Goal: Task Accomplishment & Management: Manage account settings

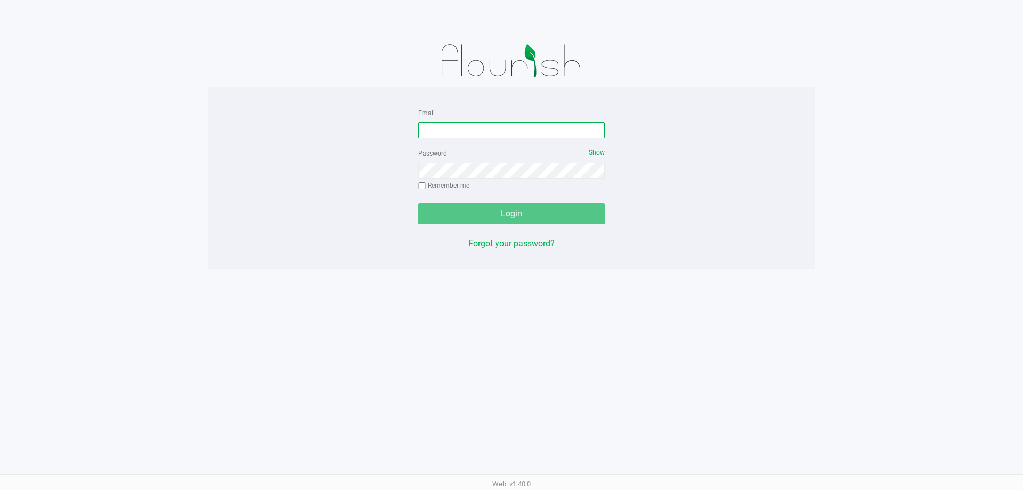
click at [499, 131] on input "Email" at bounding box center [511, 130] width 187 height 16
type input "asmithterry@liveparallel.com"
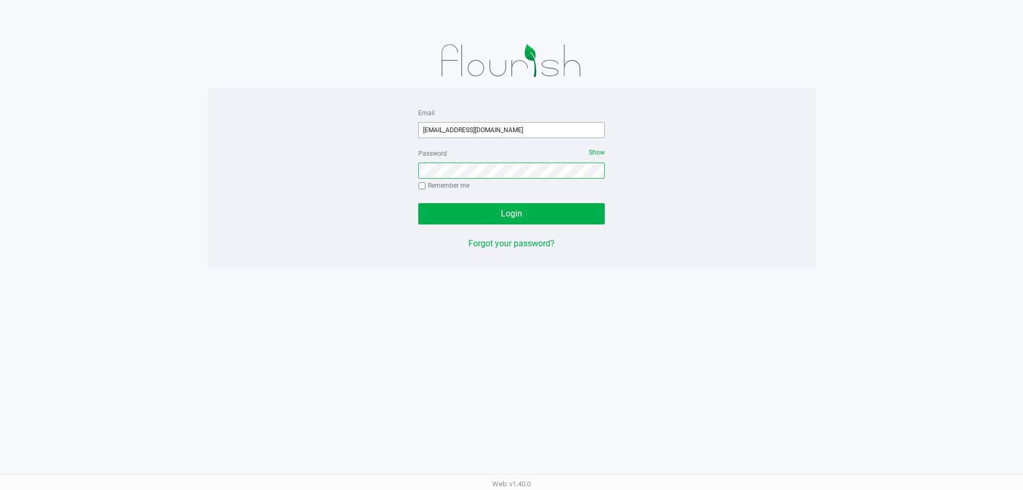
click at [418, 203] on button "Login" at bounding box center [511, 213] width 187 height 21
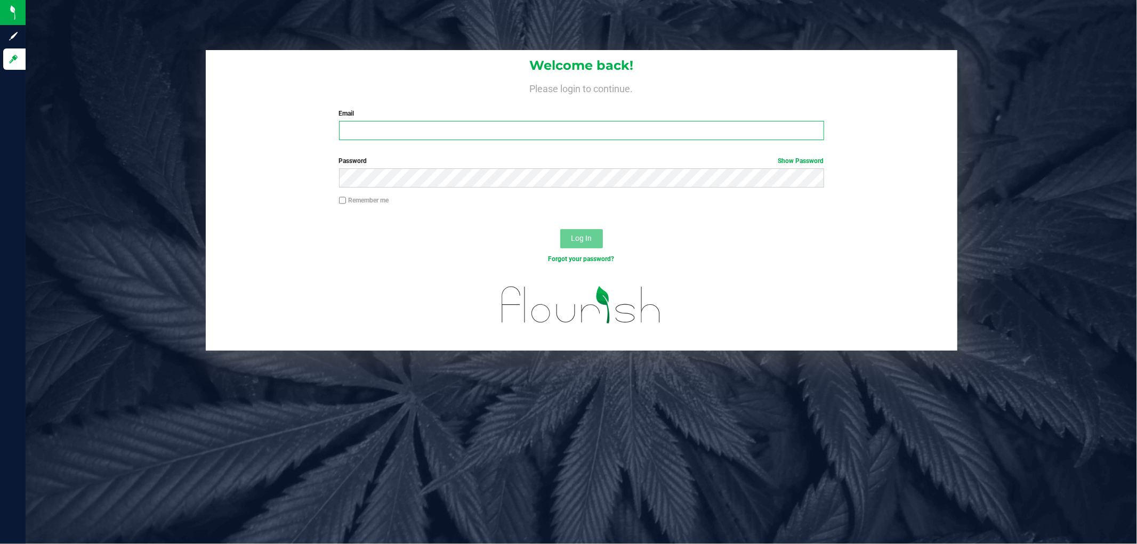
click at [497, 136] on input "Email" at bounding box center [581, 130] width 485 height 19
type input "asmithterry@liveparallel.com"
click at [560, 229] on button "Log In" at bounding box center [581, 238] width 43 height 19
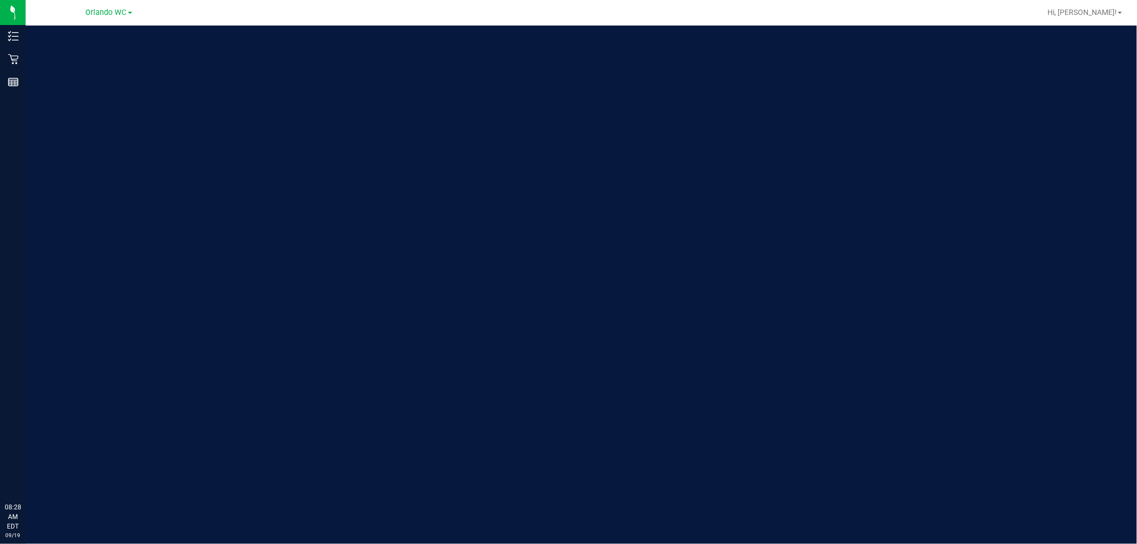
click at [92, 7] on link "Orlando WC" at bounding box center [109, 12] width 46 height 10
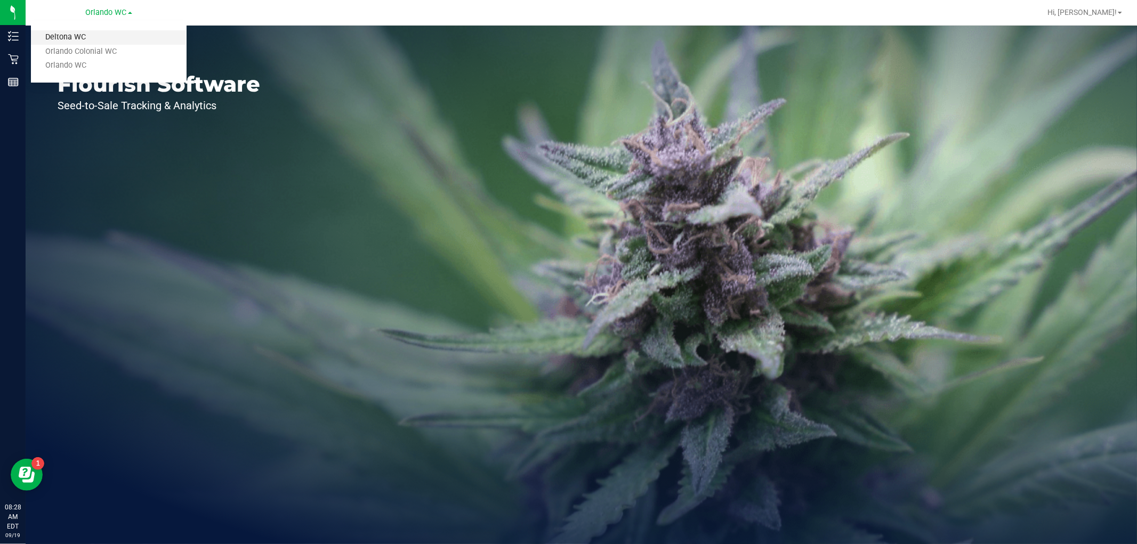
click at [68, 35] on link "Deltona WC" at bounding box center [109, 37] width 156 height 14
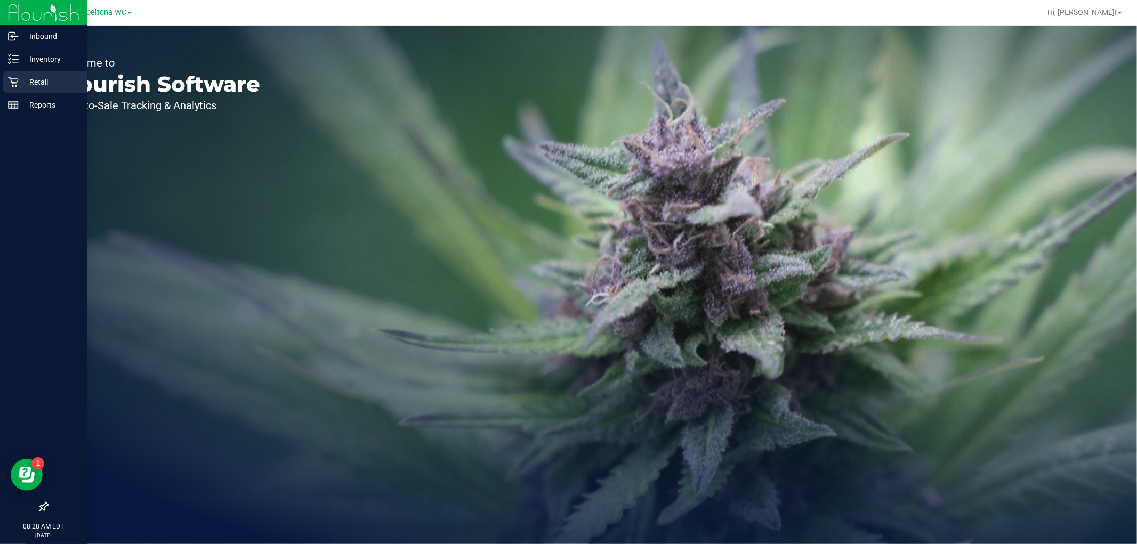
click at [27, 76] on p "Retail" at bounding box center [51, 82] width 64 height 13
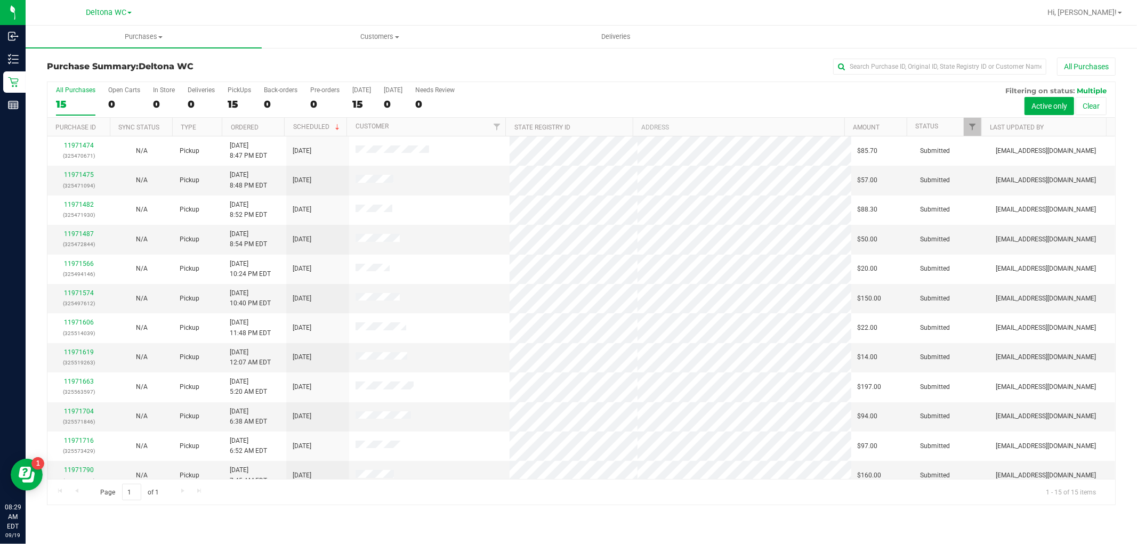
click at [265, 124] on th "Ordered" at bounding box center [253, 127] width 62 height 19
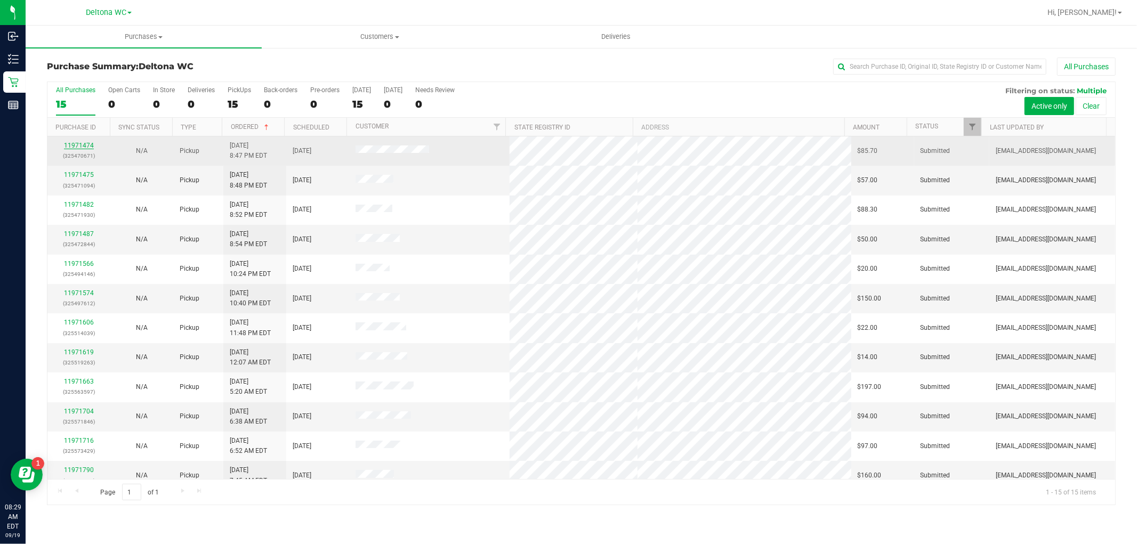
click at [73, 143] on link "11971474" at bounding box center [79, 145] width 30 height 7
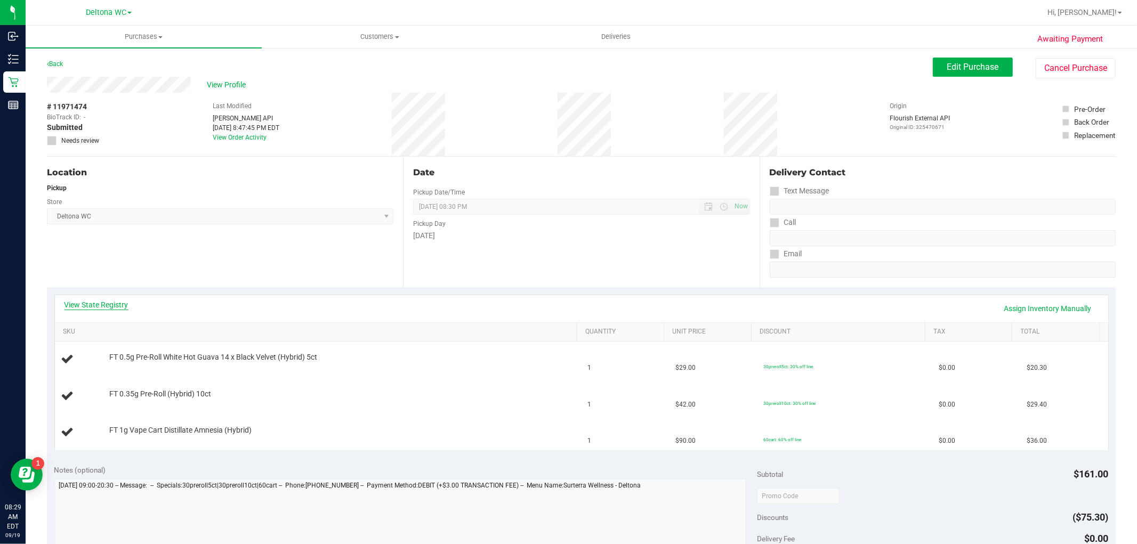
click at [94, 306] on link "View State Registry" at bounding box center [96, 305] width 64 height 11
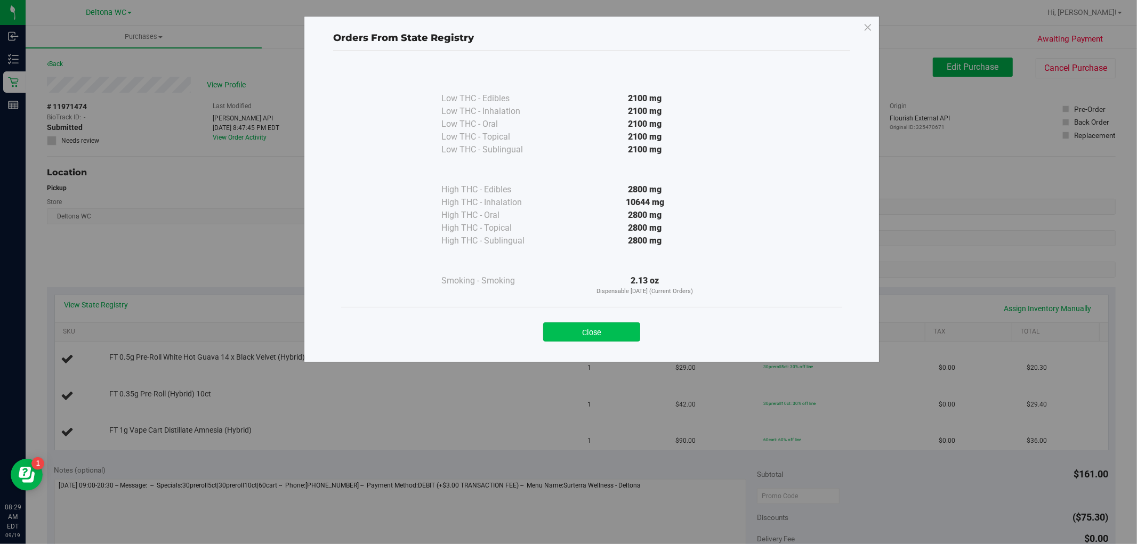
click at [564, 338] on button "Close" at bounding box center [591, 331] width 97 height 19
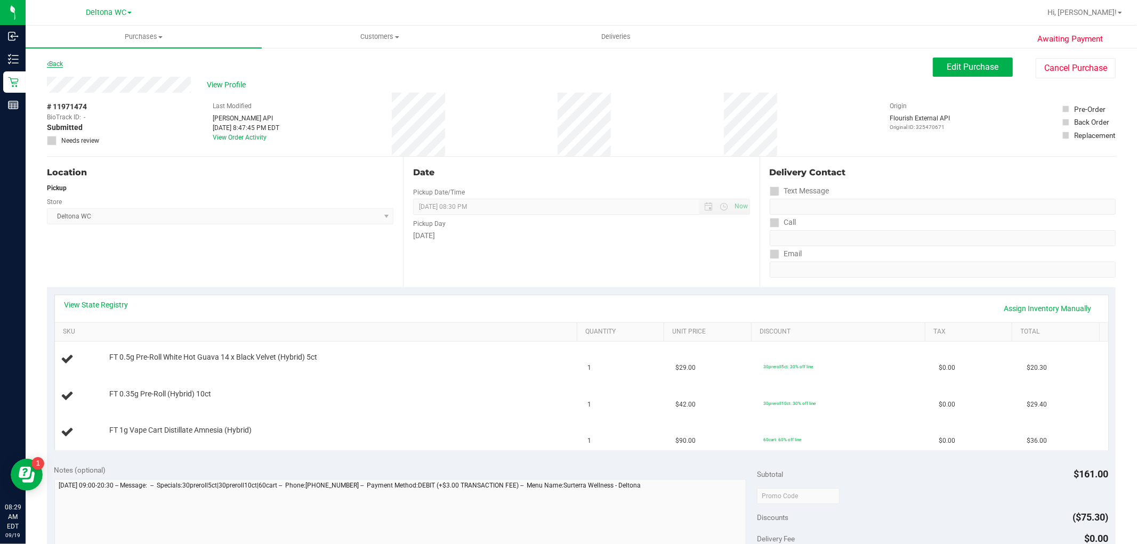
click at [56, 63] on link "Back" at bounding box center [55, 63] width 16 height 7
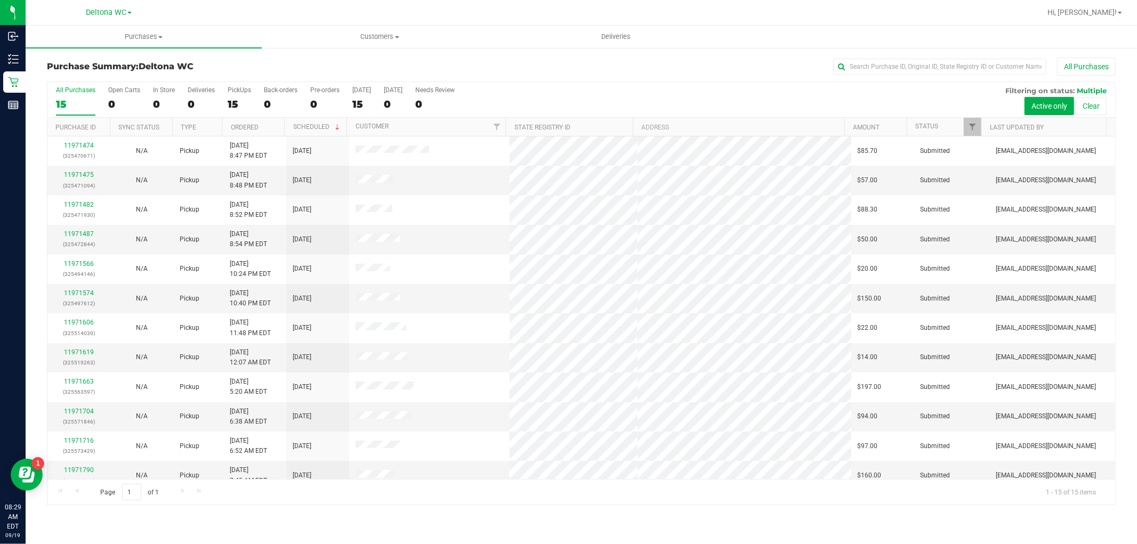
click at [266, 124] on th "Ordered" at bounding box center [253, 127] width 62 height 19
click at [81, 172] on link "11971475" at bounding box center [79, 174] width 30 height 7
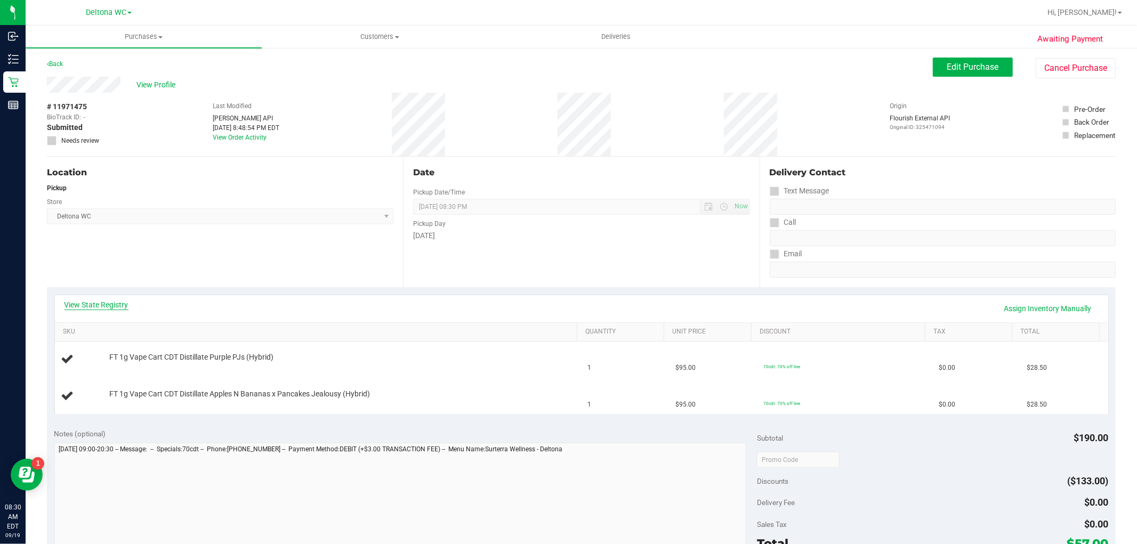
click at [92, 301] on link "View State Registry" at bounding box center [96, 305] width 64 height 11
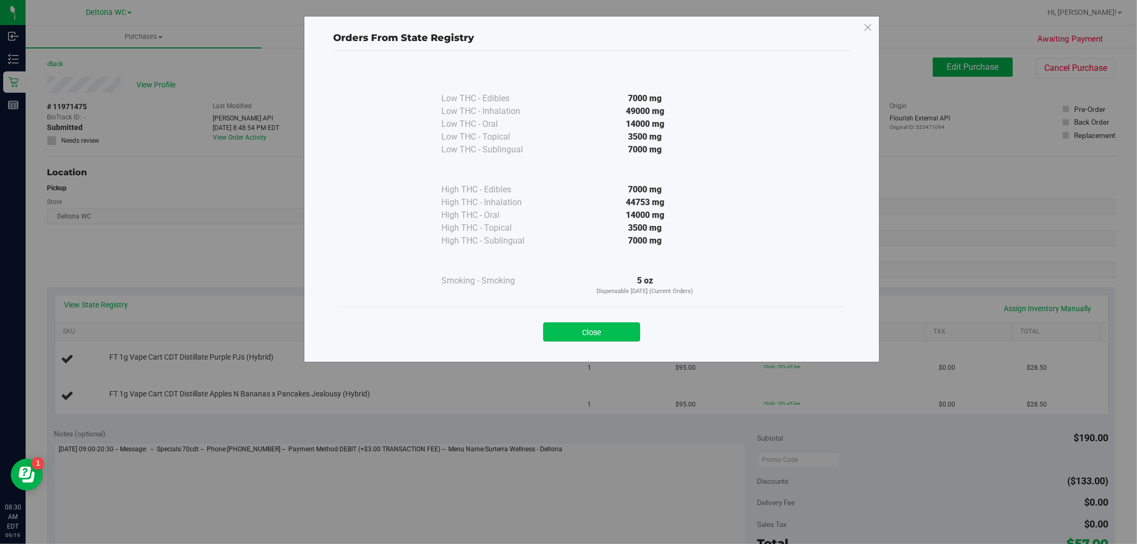
click at [611, 337] on button "Close" at bounding box center [591, 331] width 97 height 19
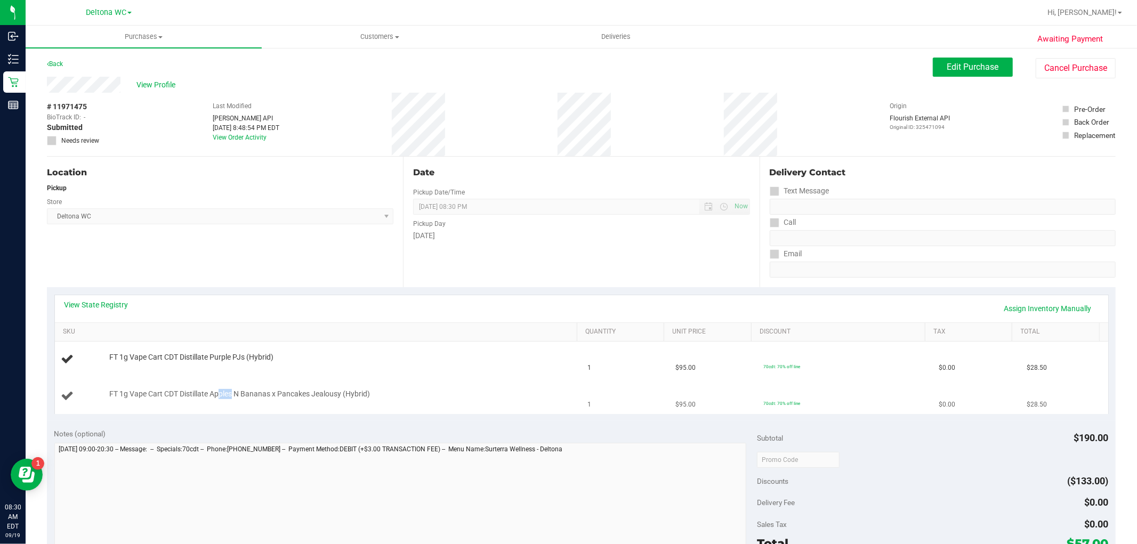
drag, startPoint x: 220, startPoint y: 391, endPoint x: 281, endPoint y: 386, distance: 62.0
click at [286, 397] on span "FT 1g Vape Cart CDT Distillate Apples N Bananas x Pancakes Jealousy (Hybrid)" at bounding box center [239, 394] width 261 height 10
drag, startPoint x: 217, startPoint y: 360, endPoint x: 261, endPoint y: 362, distance: 43.8
click at [256, 362] on span "FT 1g Vape Cart CDT Distillate Purple PJs (Hybrid)" at bounding box center [191, 357] width 164 height 10
click at [305, 368] on td "FT 1g Vape Cart CDT Distillate Purple PJs (Hybrid)" at bounding box center [318, 360] width 527 height 36
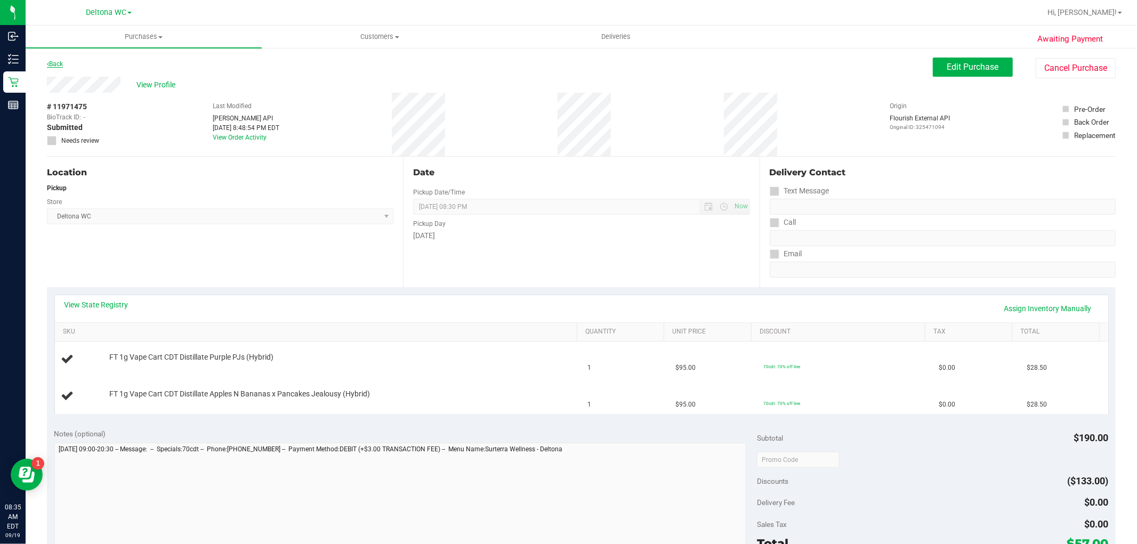
click at [57, 62] on link "Back" at bounding box center [55, 63] width 16 height 7
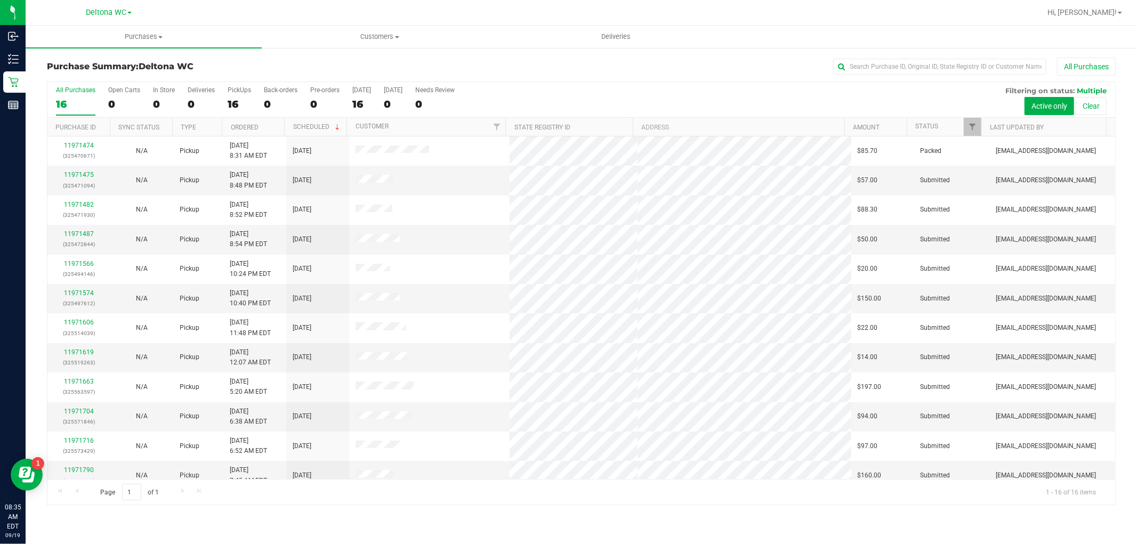
click at [264, 124] on th "Ordered" at bounding box center [253, 127] width 62 height 19
click at [84, 173] on link "11971482" at bounding box center [79, 174] width 30 height 7
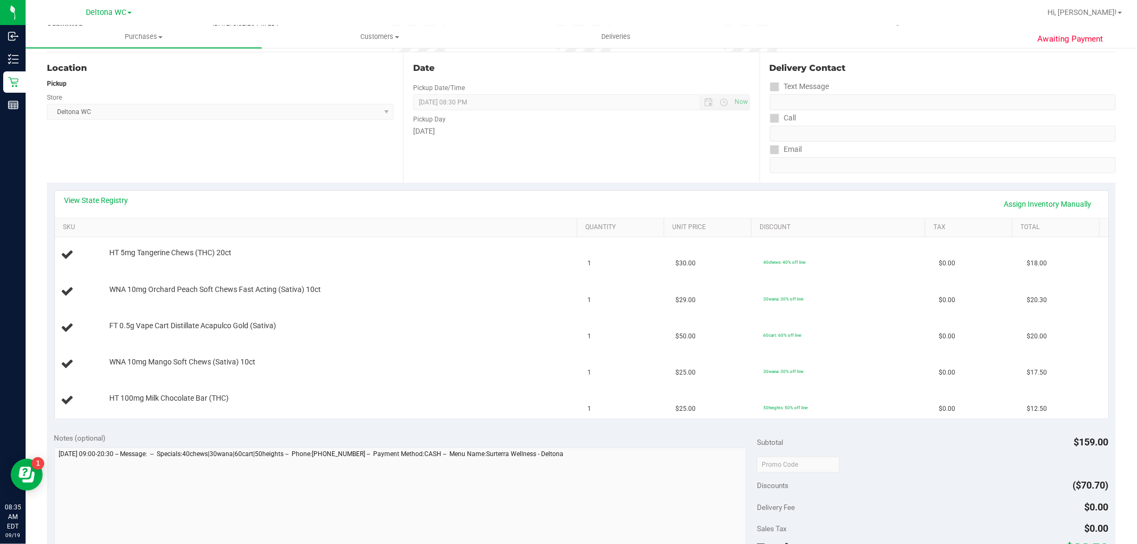
scroll to position [118, 0]
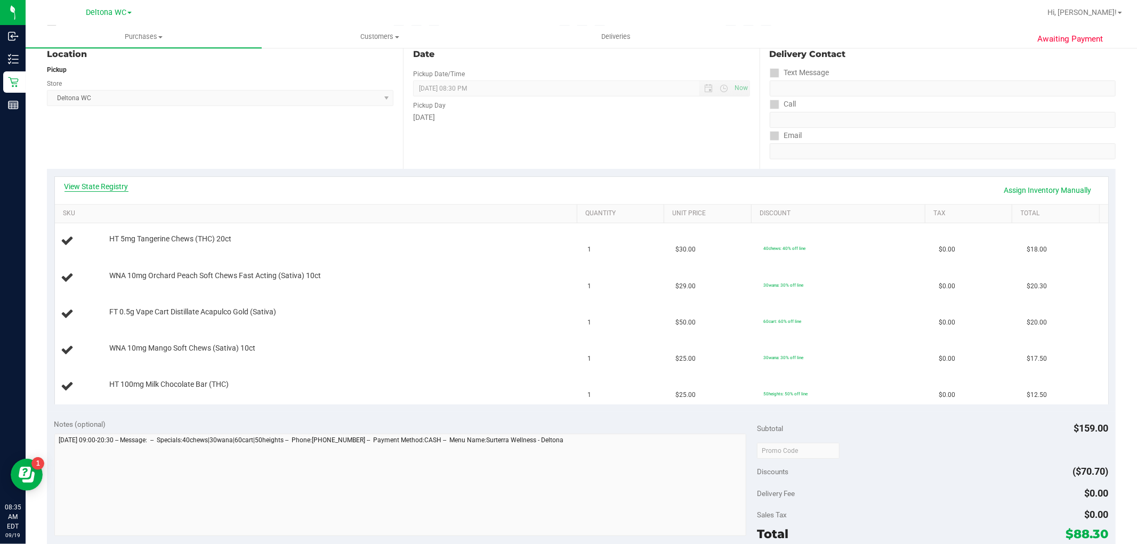
click at [95, 188] on link "View State Registry" at bounding box center [96, 186] width 64 height 11
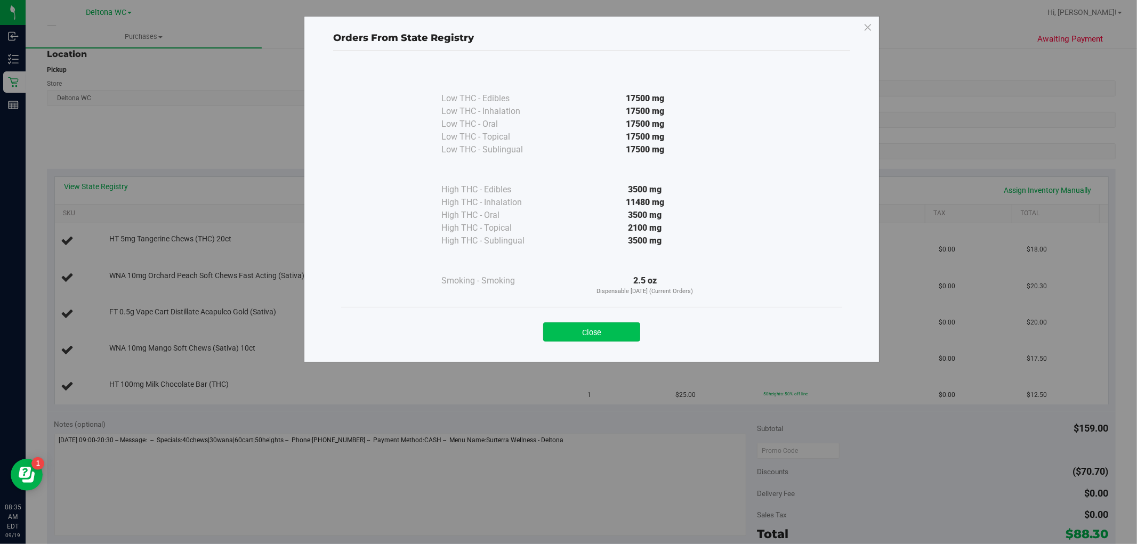
click at [598, 334] on button "Close" at bounding box center [591, 331] width 97 height 19
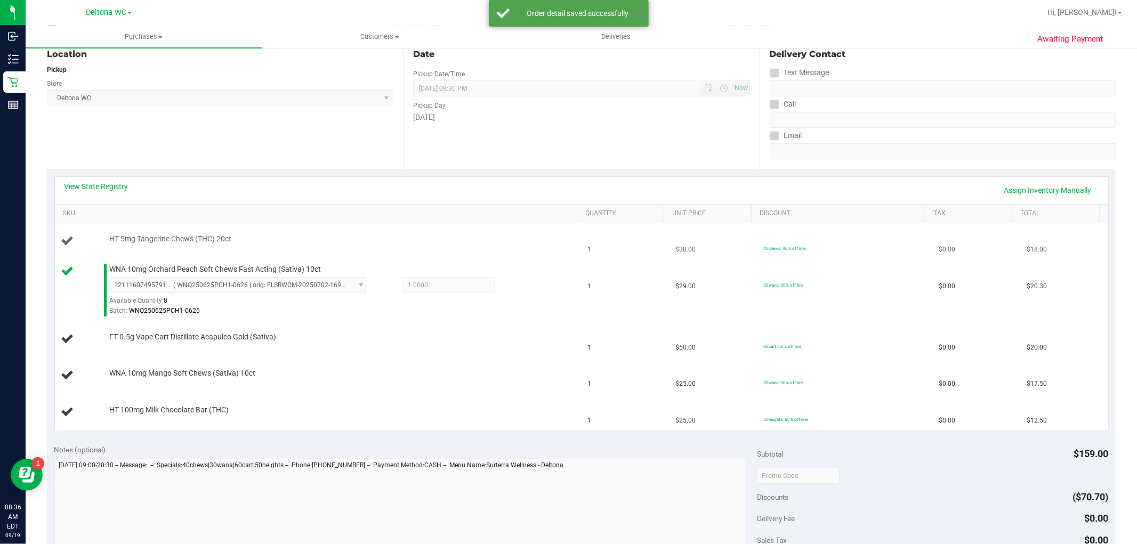
click at [184, 241] on span "HT 5mg Tangerine Chews (THC) 20ct" at bounding box center [170, 239] width 122 height 10
copy div "HT 5mg Tangerine Chews (THC) 20ct"
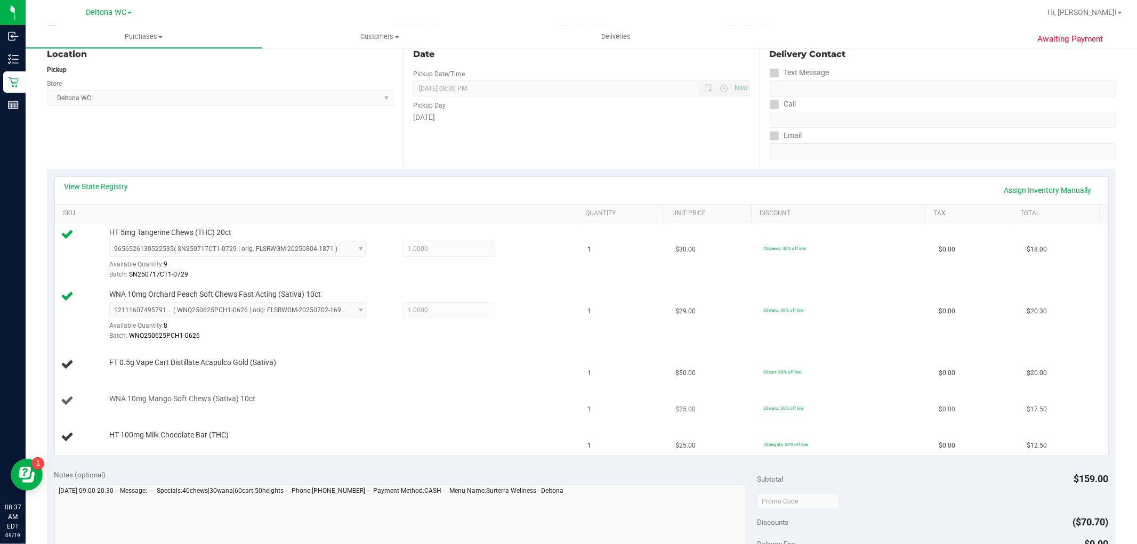
click at [164, 397] on span "WNA 10mg Mango Soft Chews (Sativa) 10ct" at bounding box center [182, 399] width 146 height 10
copy div "WNA 10mg Mango Soft Chews (Sativa) 10ct"
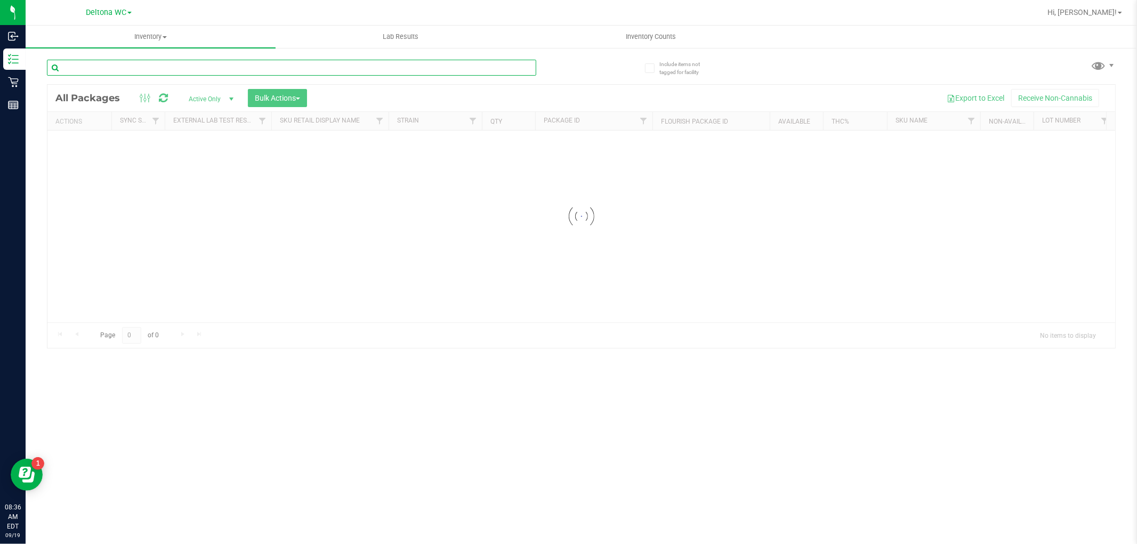
click at [193, 62] on input "text" at bounding box center [291, 68] width 489 height 16
paste input "HT 5mg Tangerine Chews (THC) 20ct"
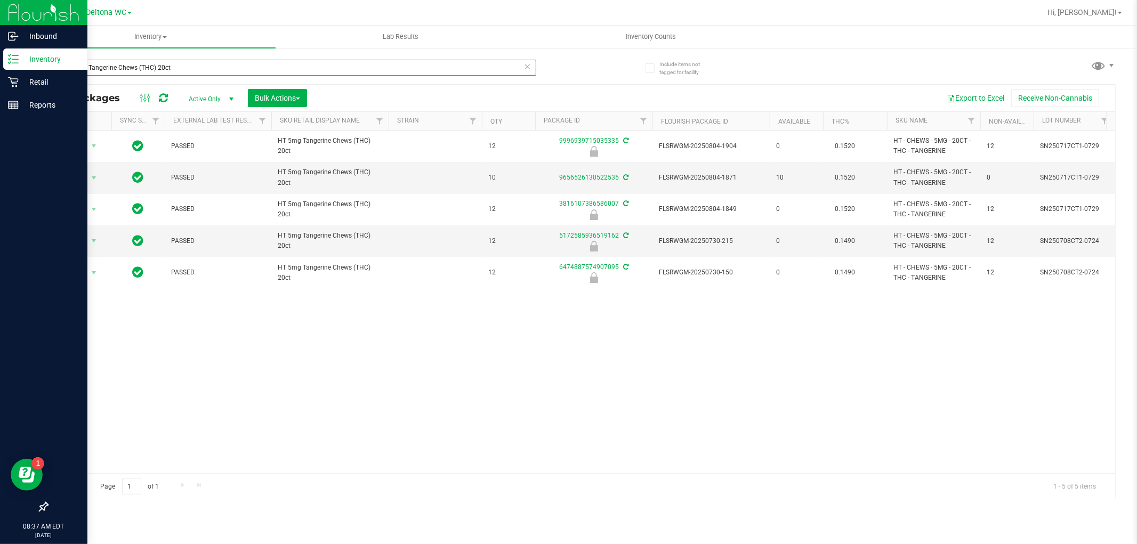
drag, startPoint x: 200, startPoint y: 68, endPoint x: 16, endPoint y: 65, distance: 183.9
click at [16, 65] on div "Inbound Inventory Retail Reports 08:37 AM EDT [DATE] 09/19 Deltona WC Hi, [PERS…" at bounding box center [568, 272] width 1137 height 544
paste input "WNA 10mg Mango Soft Chews (Sativa) 1"
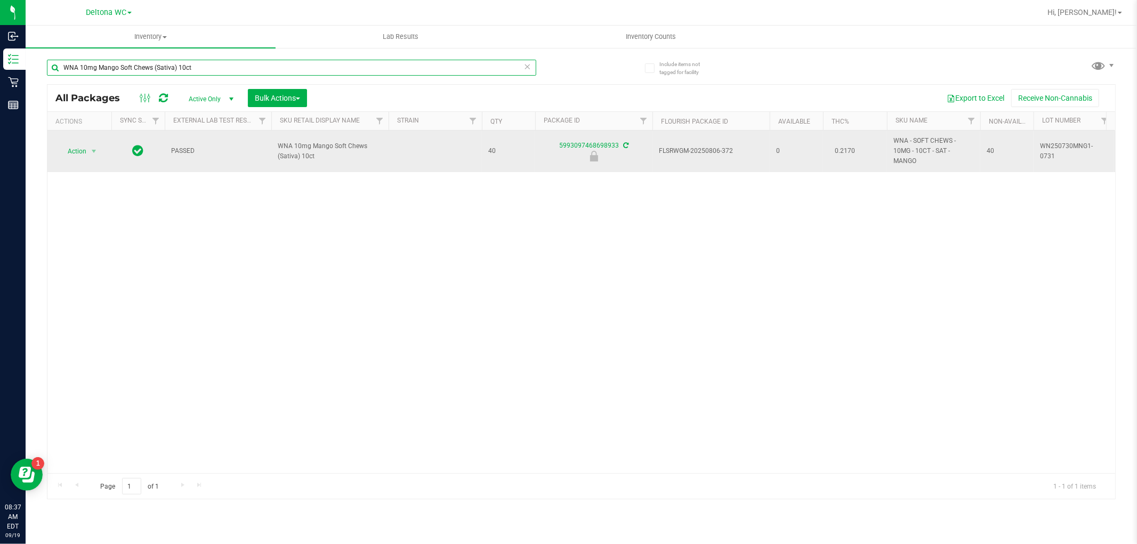
type input "WNA 10mg Mango Soft Chews (Sativa) 10ct"
click at [92, 146] on span "select" at bounding box center [93, 151] width 13 height 15
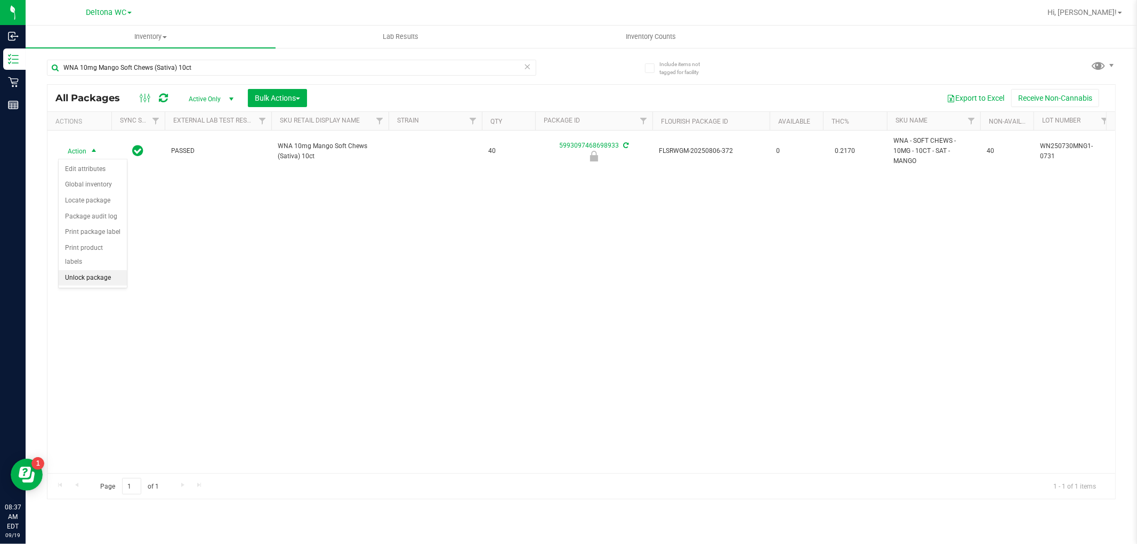
click at [103, 279] on li "Unlock package" at bounding box center [93, 278] width 68 height 16
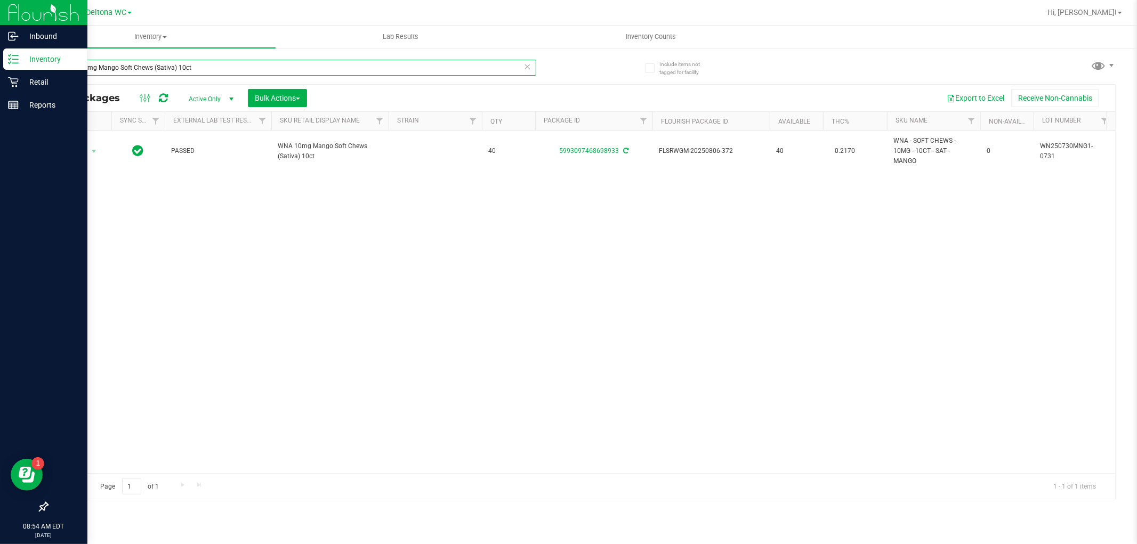
drag, startPoint x: 206, startPoint y: 62, endPoint x: 12, endPoint y: 54, distance: 194.2
click at [12, 54] on div "Inbound Inventory Retail Reports 08:54 AM EDT 09/19/2025 09/19 Deltona WC Hi, A…" at bounding box center [568, 272] width 1137 height 544
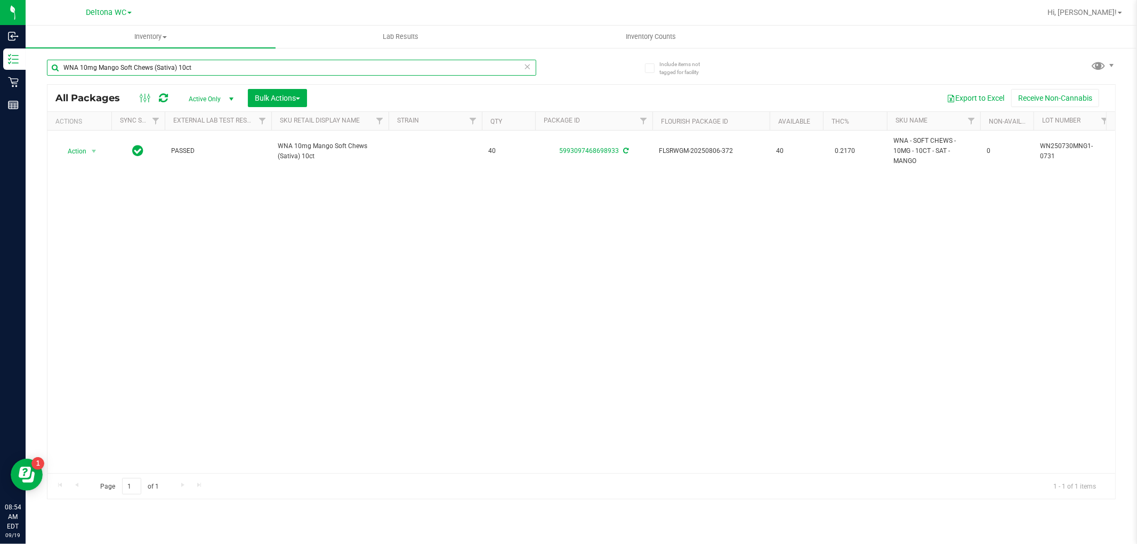
paste input "FD 3.5g Flower Greenhouse Hot Mess (Hybrid)"
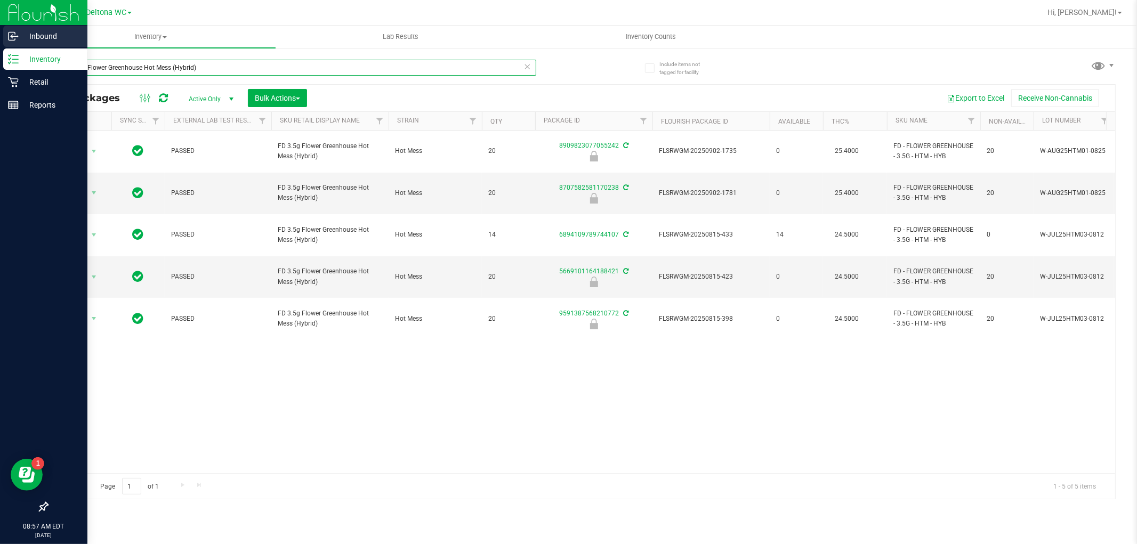
drag, startPoint x: 240, startPoint y: 62, endPoint x: 0, endPoint y: 32, distance: 241.7
click at [0, 32] on div "Inbound Inventory Retail Reports 08:57 AM EDT 09/19/2025 09/19 Deltona WC Hi, A…" at bounding box center [568, 272] width 1137 height 544
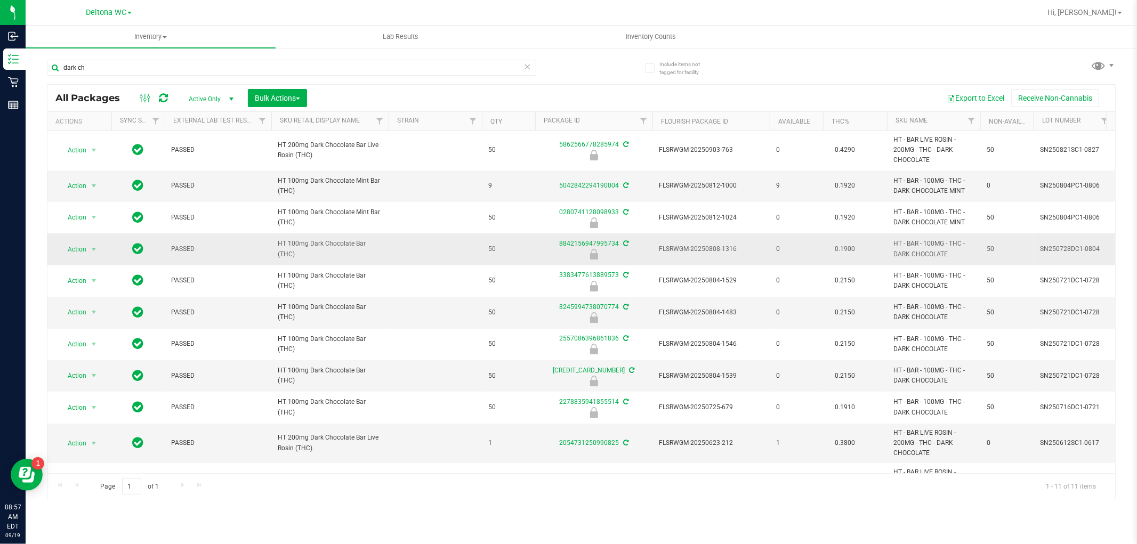
click at [338, 253] on span "HT 100mg Dark Chocolate Bar (THC)" at bounding box center [330, 249] width 104 height 20
copy td "HT 100mg Dark Chocolate Bar (THC)"
click at [265, 65] on input "dark ch" at bounding box center [291, 68] width 489 height 16
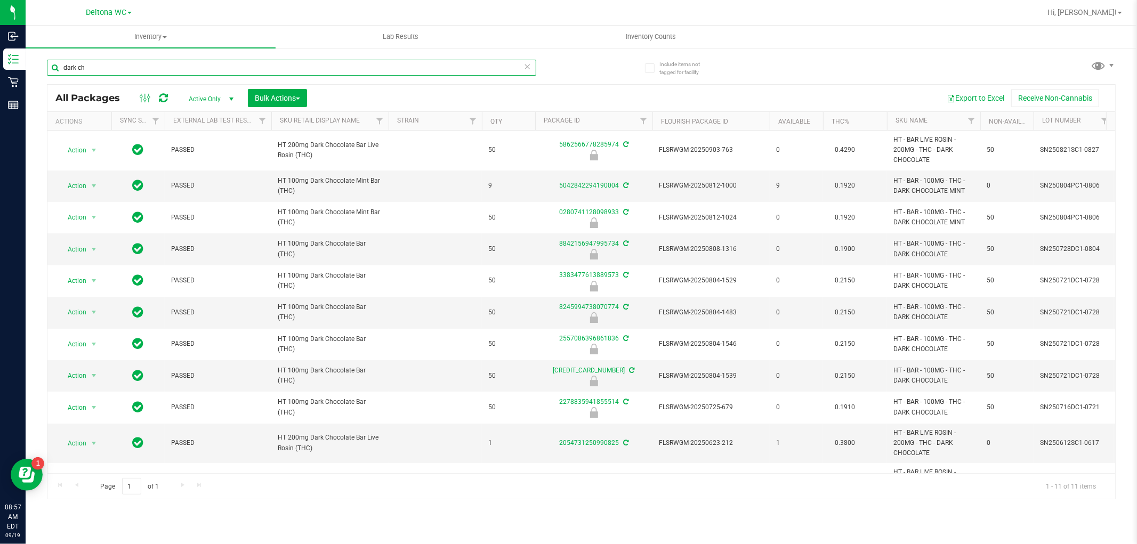
click at [265, 65] on input "dark ch" at bounding box center [291, 68] width 489 height 16
paste input "HT 100mg Dark Chocolate Bar (THC)"
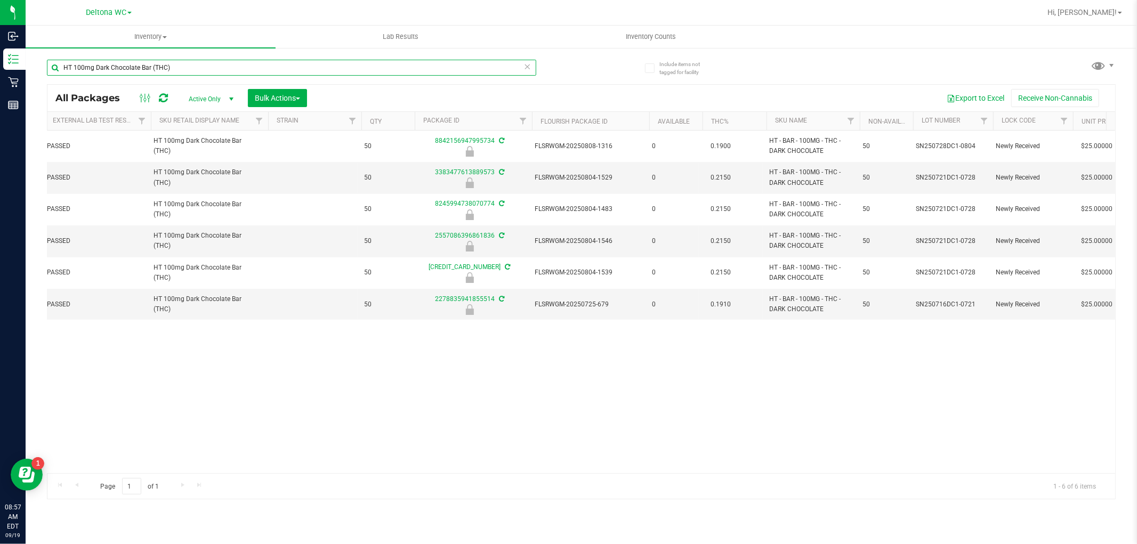
scroll to position [0, 124]
type input "HT 100mg Dark Chocolate Bar (THC)"
click at [1086, 542] on div "Inventory All packages All inventory Waste log Create inventory Lab Results Inv…" at bounding box center [581, 285] width 1111 height 519
click at [532, 411] on div "Action Action Edit attributes Global inventory Locate package Package audit log…" at bounding box center [581, 302] width 1068 height 343
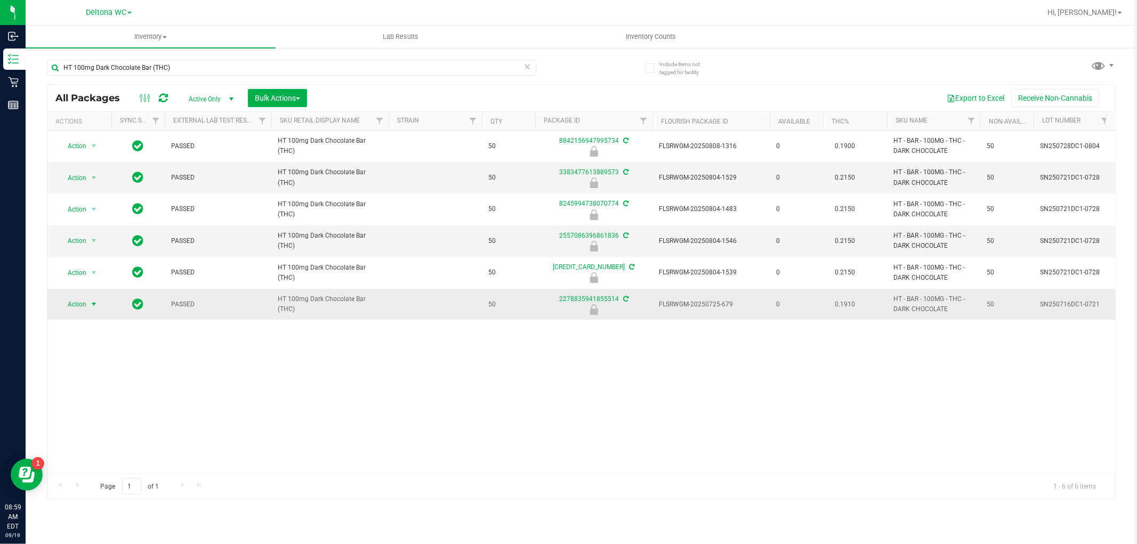
click at [96, 301] on span "select" at bounding box center [94, 304] width 9 height 9
click at [84, 433] on li "Unlock package" at bounding box center [93, 431] width 68 height 16
click at [1040, 373] on div "Action Action Edit attributes Global inventory Locate package Package audit log…" at bounding box center [581, 302] width 1068 height 343
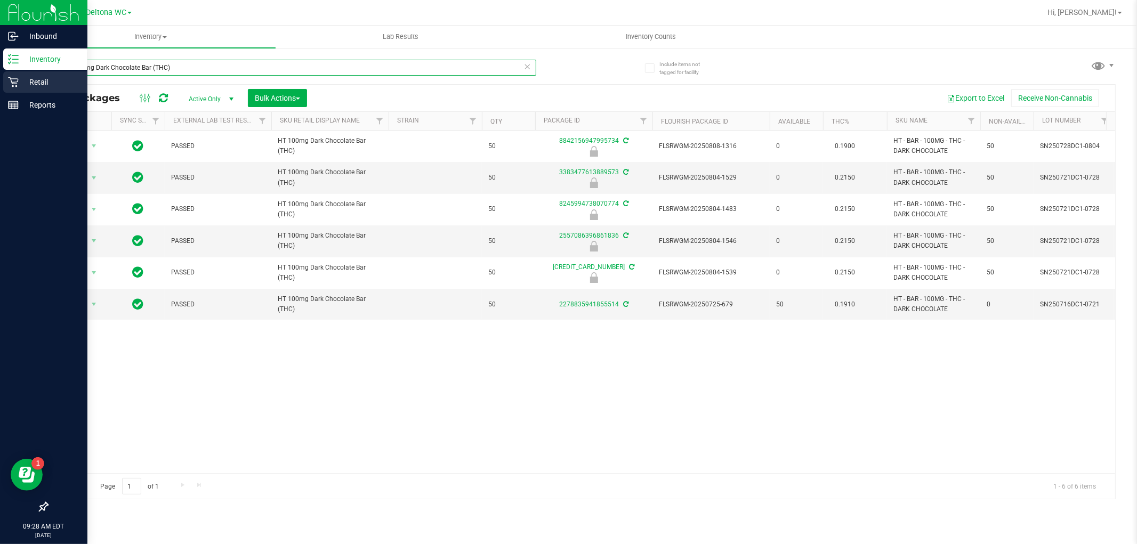
drag, startPoint x: 175, startPoint y: 69, endPoint x: 0, endPoint y: 89, distance: 175.9
click at [0, 89] on div "Inbound Inventory Retail Reports 09:28 AM EDT 09/19/2025 09/19 Deltona WC Hi, A…" at bounding box center [568, 272] width 1137 height 544
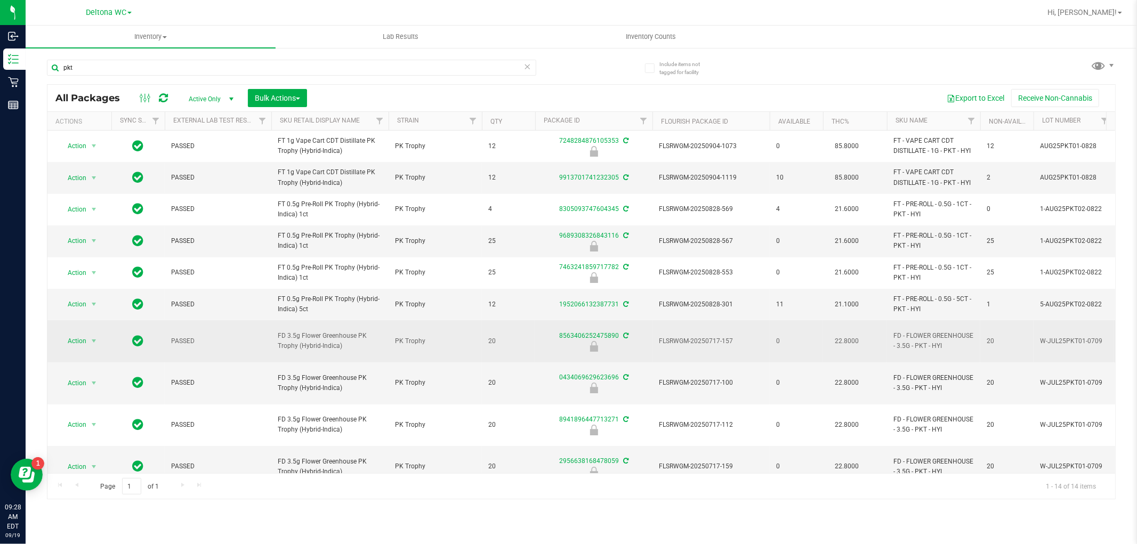
click at [324, 336] on span "FD 3.5g Flower Greenhouse PK Trophy (Hybrid-Indica)" at bounding box center [330, 341] width 104 height 20
copy tr "FD 3.5g Flower Greenhouse PK Trophy (Hybrid-Indica)"
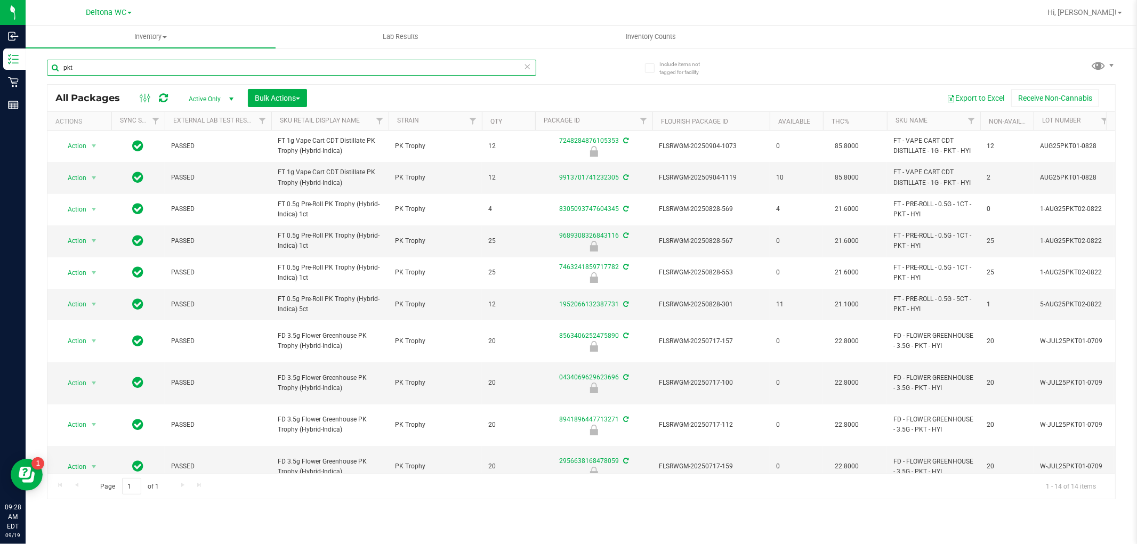
click at [203, 67] on input "pkt" at bounding box center [291, 68] width 489 height 16
paste input "FD 3.5g Flower Greenhouse PK Trophy (Hybrid-Indica)"
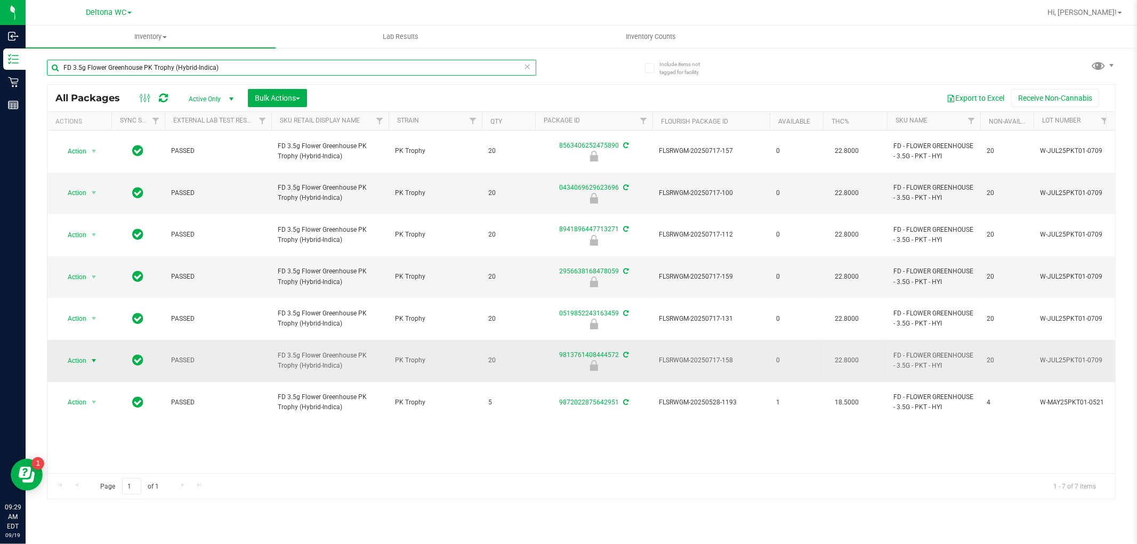
type input "FD 3.5g Flower Greenhouse PK Trophy (Hybrid-Indica)"
click at [77, 353] on span "Action" at bounding box center [72, 360] width 29 height 15
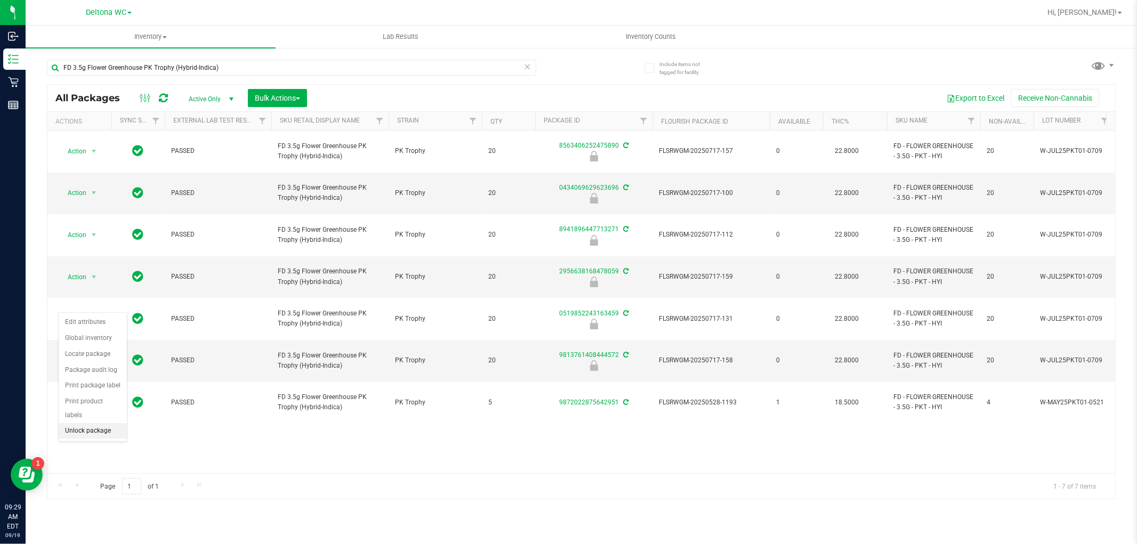
click at [96, 433] on li "Unlock package" at bounding box center [93, 431] width 68 height 16
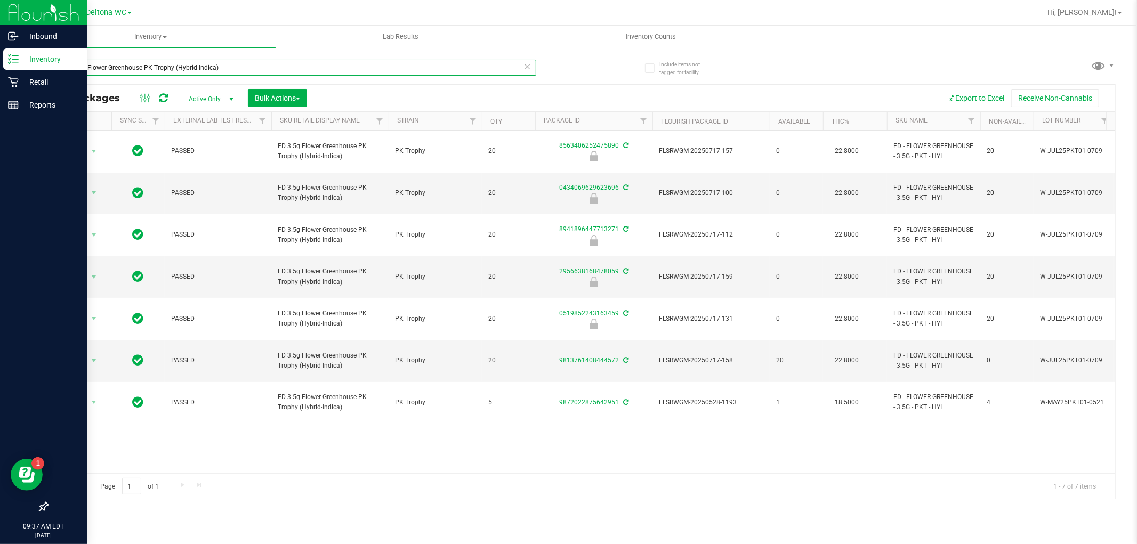
drag, startPoint x: 230, startPoint y: 63, endPoint x: 0, endPoint y: 51, distance: 230.0
click at [0, 51] on div "Inbound Inventory Retail Reports 09:37 AM EDT 09/19/2025 09/19 Deltona WC Hi, A…" at bounding box center [568, 272] width 1137 height 544
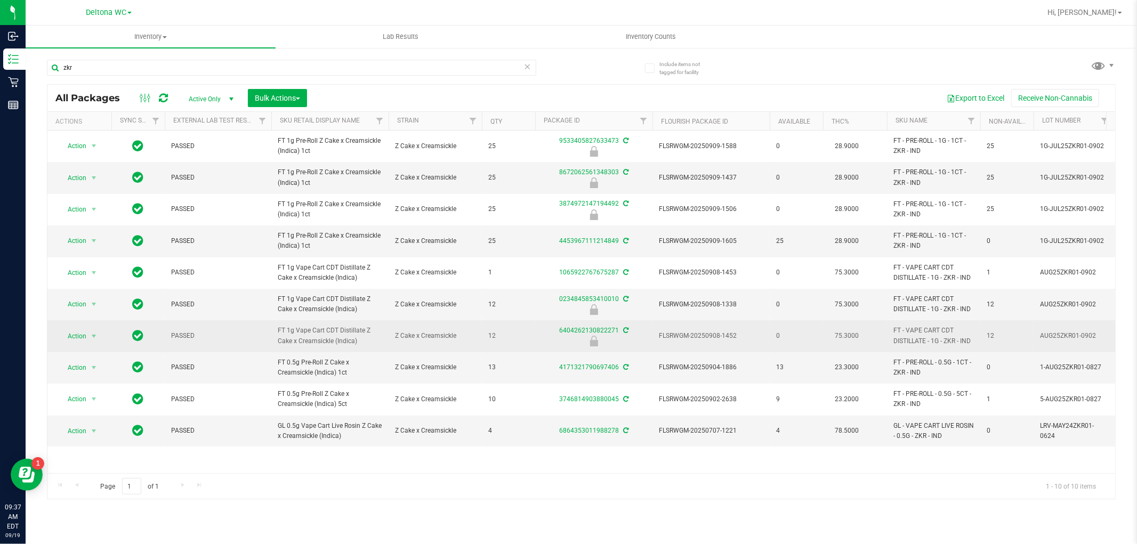
click at [333, 326] on span "FT 1g Vape Cart CDT Distillate Z Cake x Creamsickle (Indica)" at bounding box center [330, 336] width 104 height 20
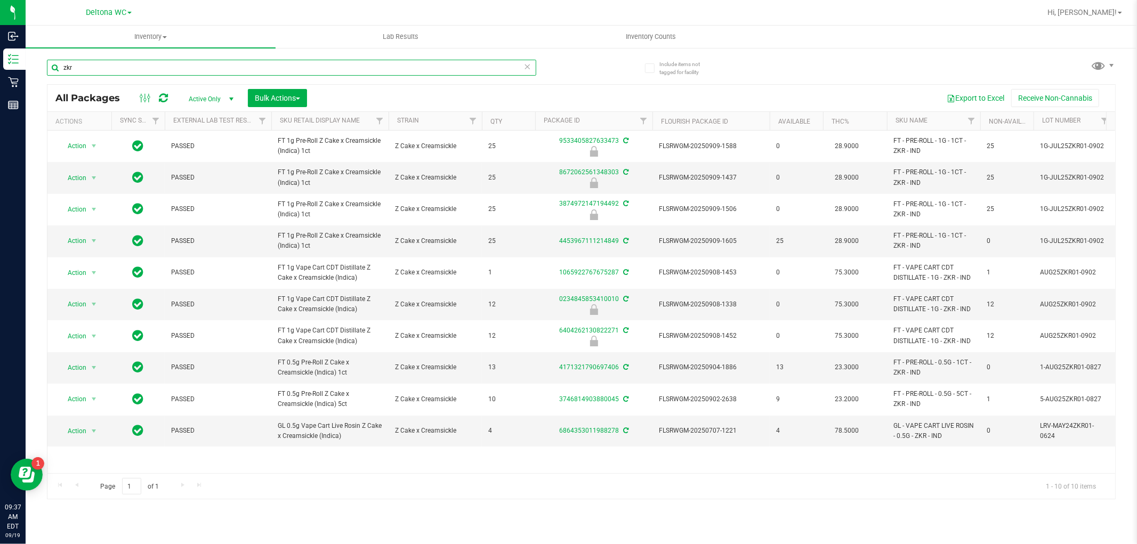
click at [200, 62] on input "zkr" at bounding box center [291, 68] width 489 height 16
paste input "FT 1g Vape Cart CDT Distillate Z Cake x Creamsickle (Indica)"
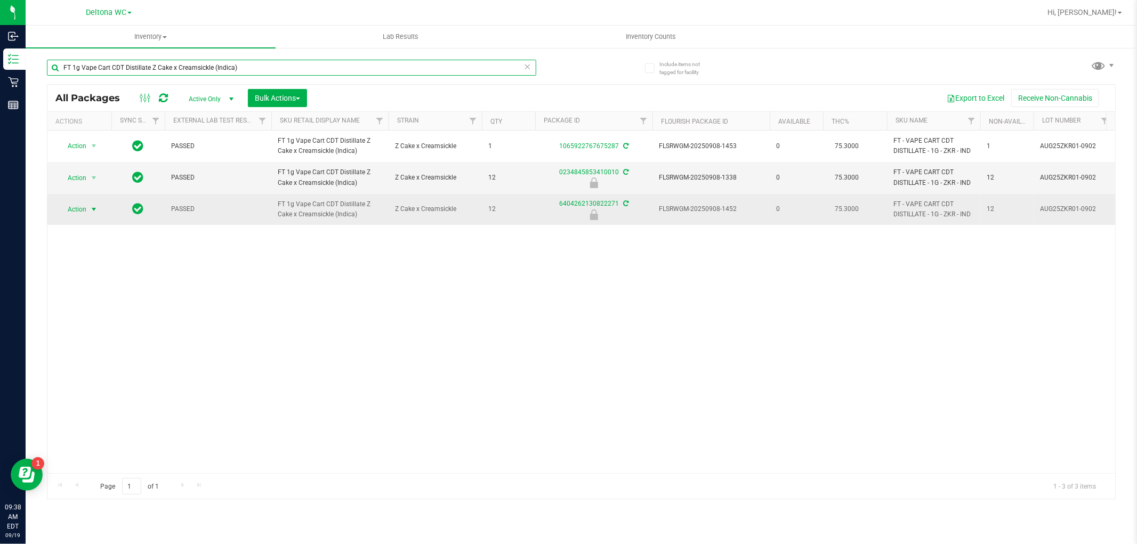
type input "FT 1g Vape Cart CDT Distillate Z Cake x Creamsickle (Indica)"
click at [82, 206] on span "Action" at bounding box center [72, 209] width 29 height 15
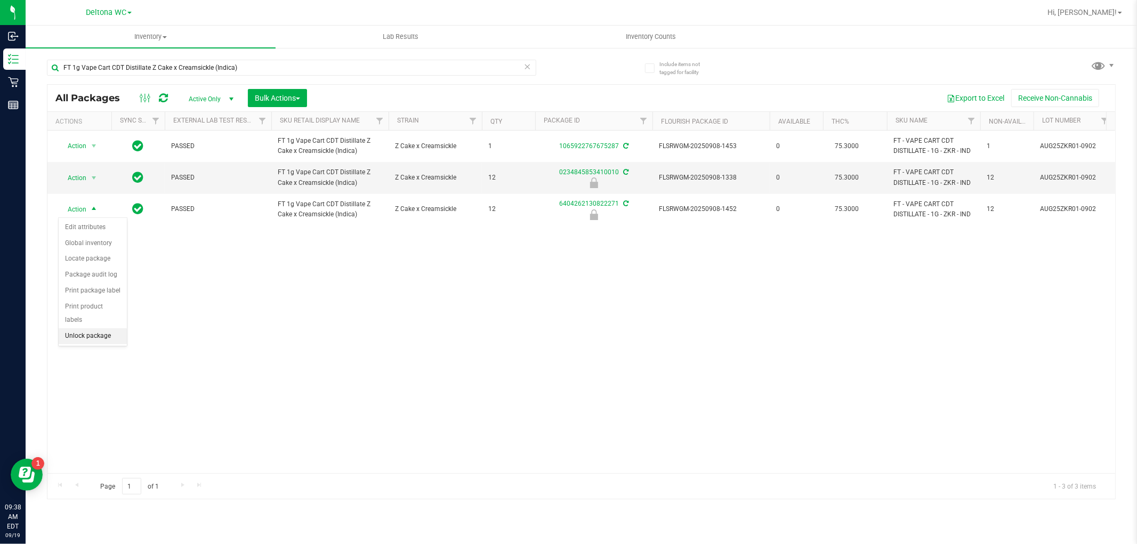
click at [91, 329] on li "Unlock package" at bounding box center [93, 336] width 68 height 16
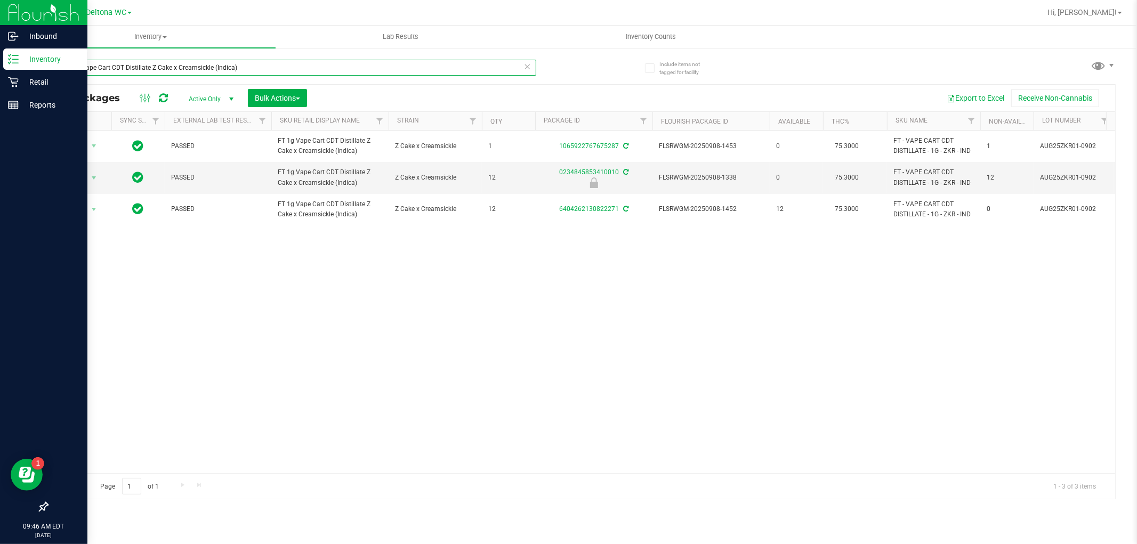
drag, startPoint x: 298, startPoint y: 69, endPoint x: 0, endPoint y: 68, distance: 298.5
click at [0, 67] on div "Inbound Inventory Retail Reports 09:46 AM EDT 09/19/2025 09/19 Deltona WC Hi, A…" at bounding box center [568, 272] width 1137 height 544
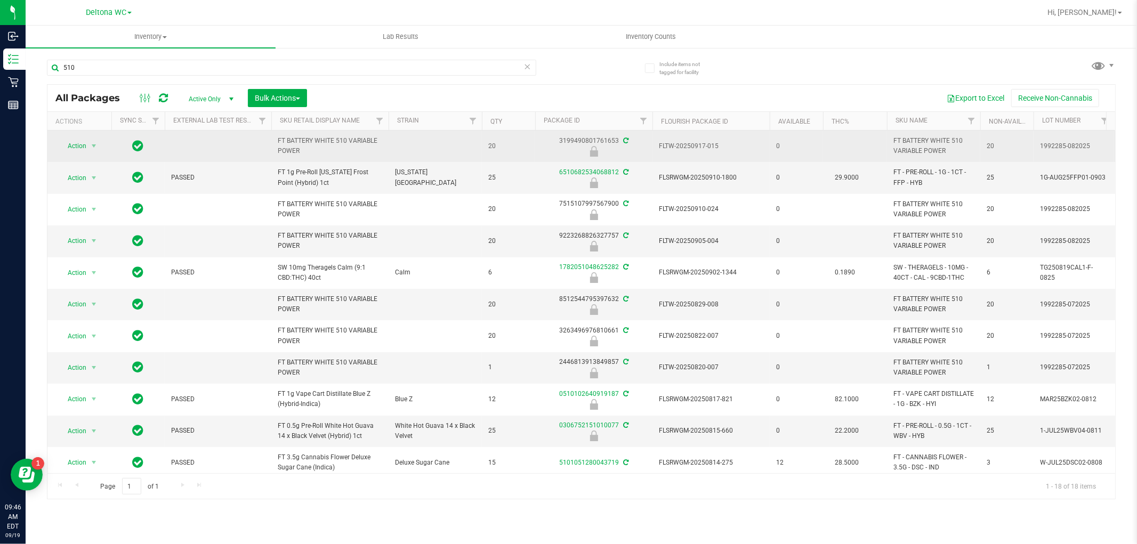
click at [325, 138] on span "FT BATTERY WHITE 510 VARIABLE POWER" at bounding box center [330, 146] width 104 height 20
drag, startPoint x: 325, startPoint y: 138, endPoint x: 311, endPoint y: 149, distance: 18.6
click at [311, 149] on span "FT BATTERY WHITE 510 VARIABLE POWER" at bounding box center [330, 146] width 104 height 20
click at [320, 141] on span "FT BATTERY WHITE 510 VARIABLE POWER" at bounding box center [330, 146] width 104 height 20
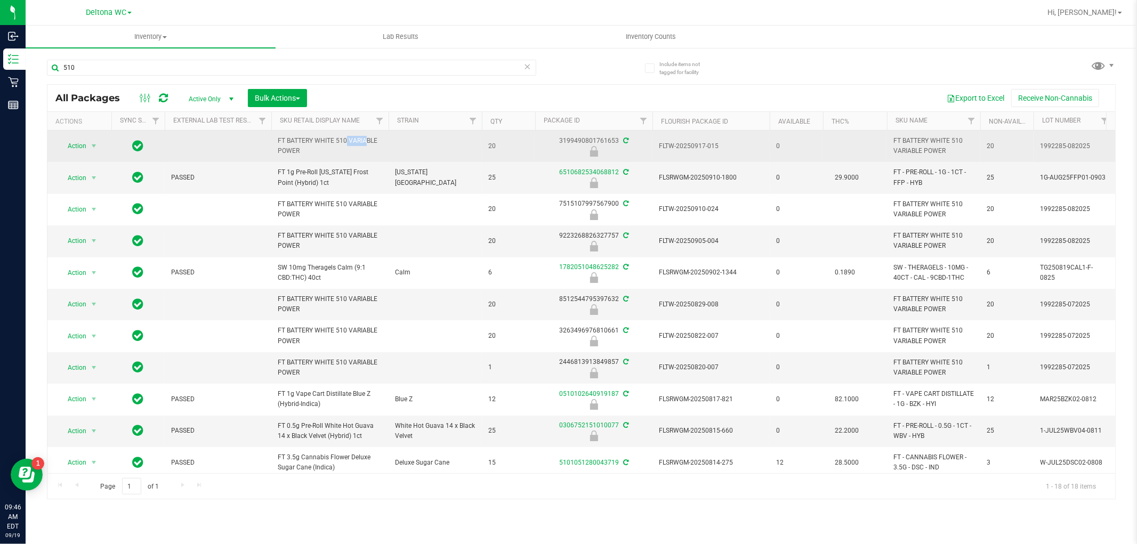
click at [320, 141] on span "FT BATTERY WHITE 510 VARIABLE POWER" at bounding box center [330, 146] width 104 height 20
copy td "FT BATTERY WHITE 510 VARIABLE POWER"
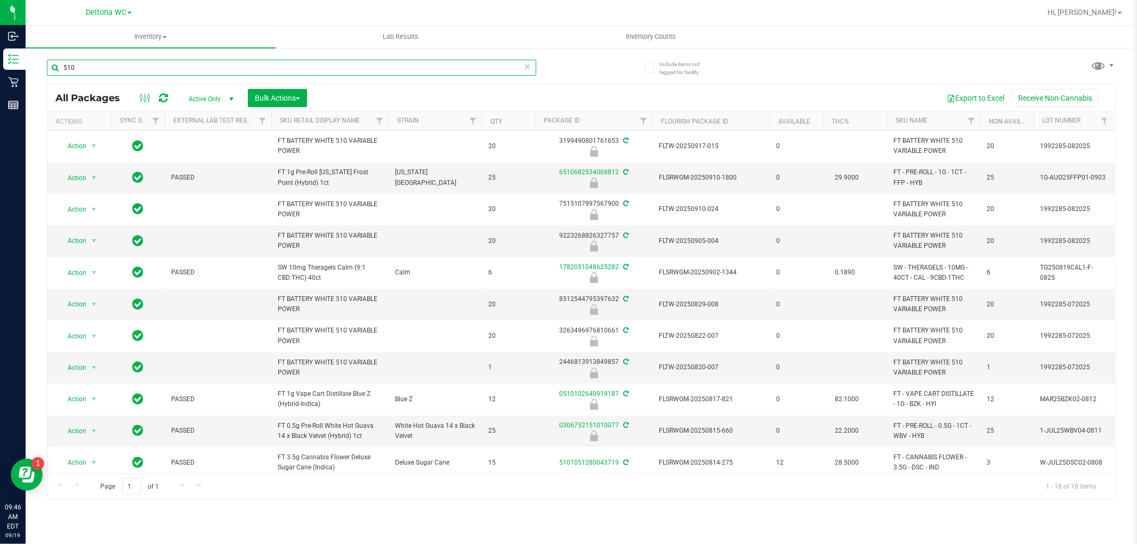
click at [315, 64] on input "510" at bounding box center [291, 68] width 489 height 16
paste input "FT BATTERY WHITE 510 VARIABLE POWER"
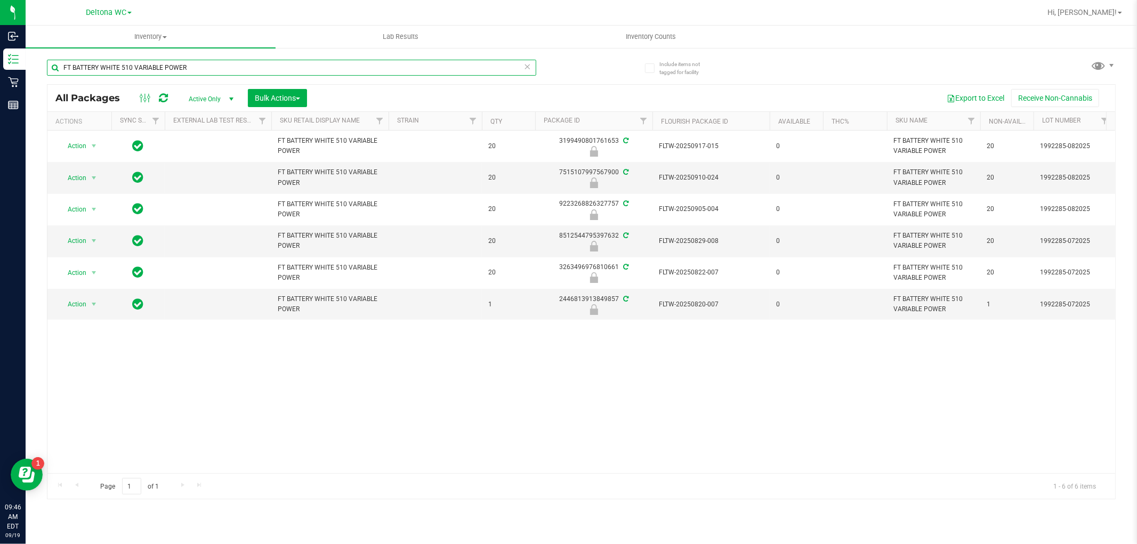
type input "FT BATTERY WHITE 510 VARIABLE POWER"
click at [683, 418] on div "Action Action Edit attributes Global inventory Locate package Package audit log…" at bounding box center [581, 302] width 1068 height 343
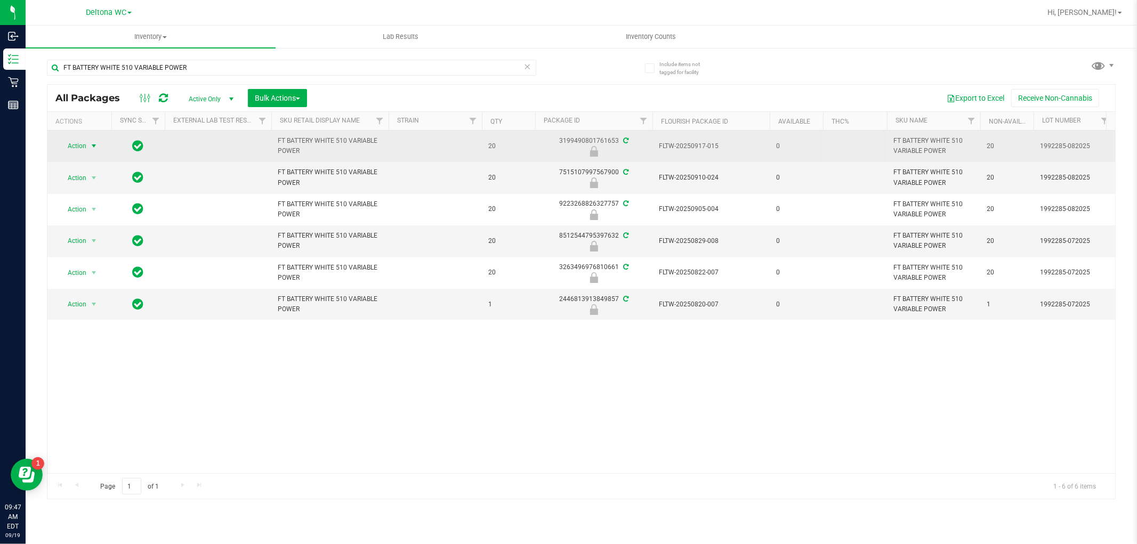
click at [77, 147] on span "Action" at bounding box center [72, 146] width 29 height 15
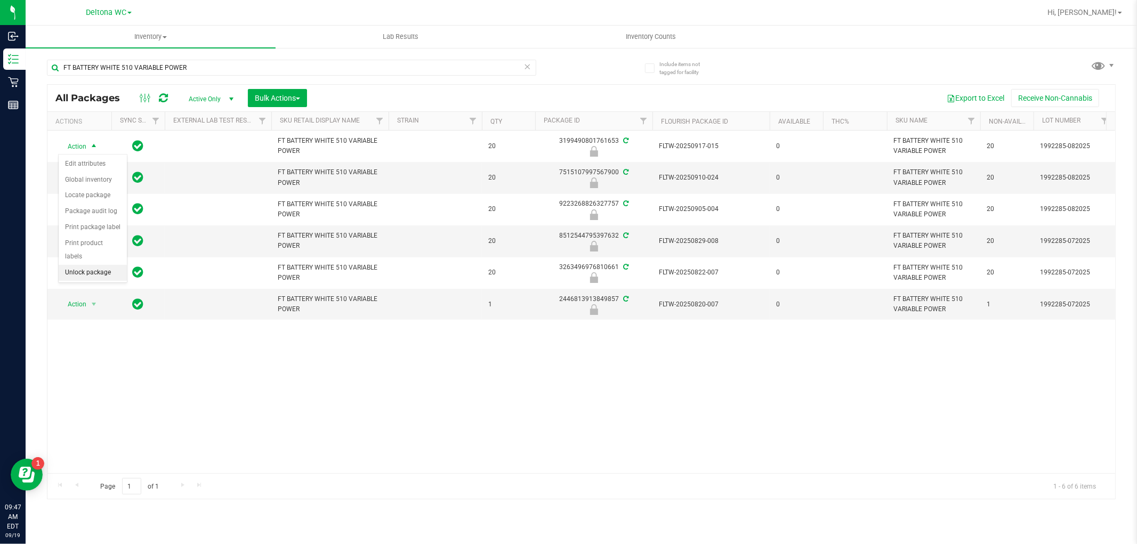
click at [87, 278] on li "Unlock package" at bounding box center [93, 273] width 68 height 16
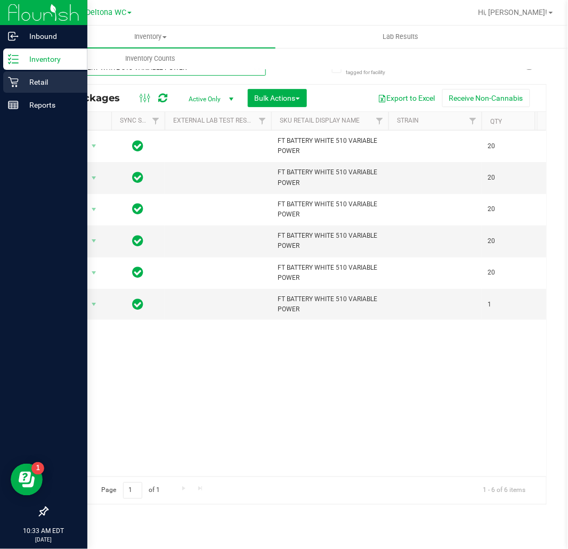
drag, startPoint x: 195, startPoint y: 72, endPoint x: 0, endPoint y: 71, distance: 194.5
click at [0, 73] on div "Inbound Inventory Retail Reports 10:33 AM EDT 09/19/2025 09/19 Deltona WC Hi, A…" at bounding box center [284, 274] width 568 height 549
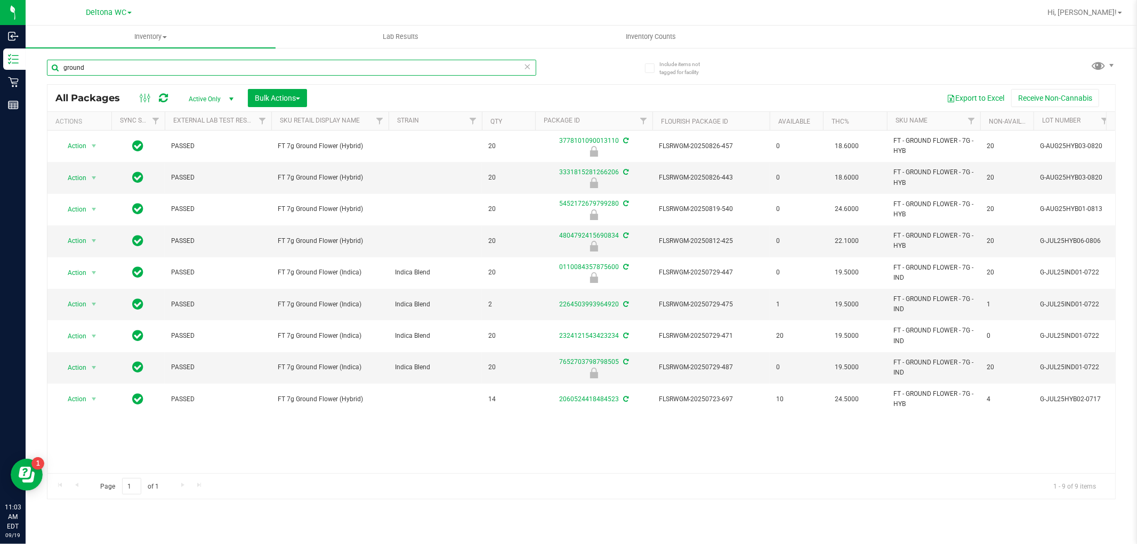
click at [212, 64] on input "ground" at bounding box center [291, 68] width 489 height 16
click at [212, 63] on input "ground" at bounding box center [291, 68] width 489 height 16
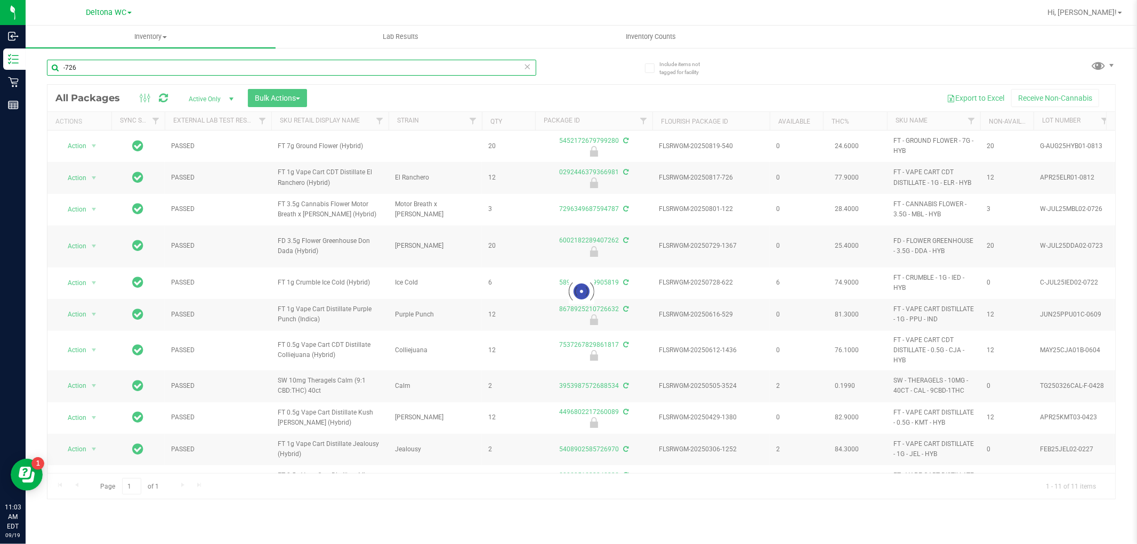
type input "-726"
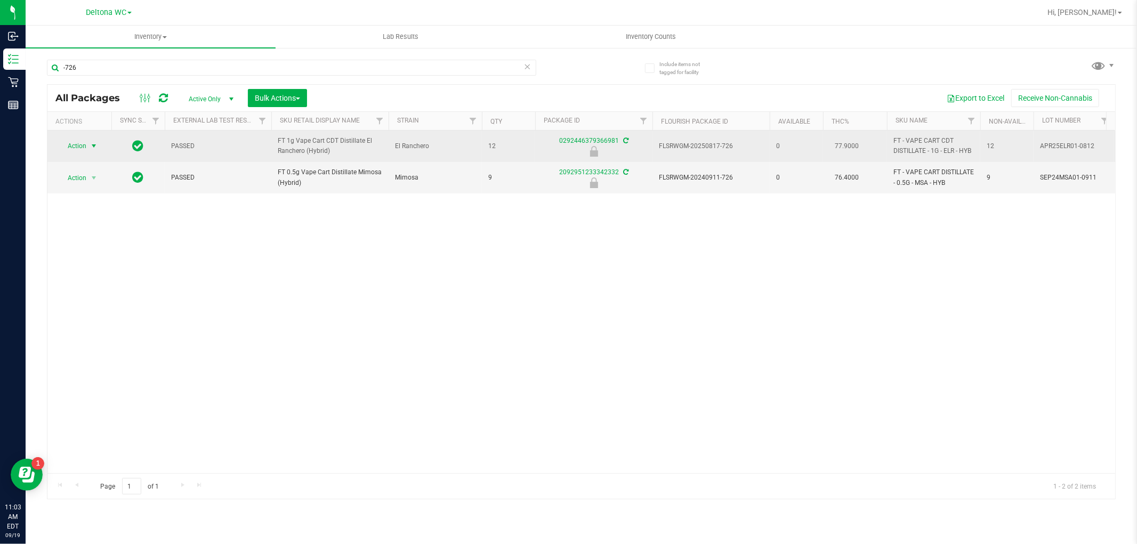
click at [87, 146] on span "Action" at bounding box center [79, 146] width 43 height 15
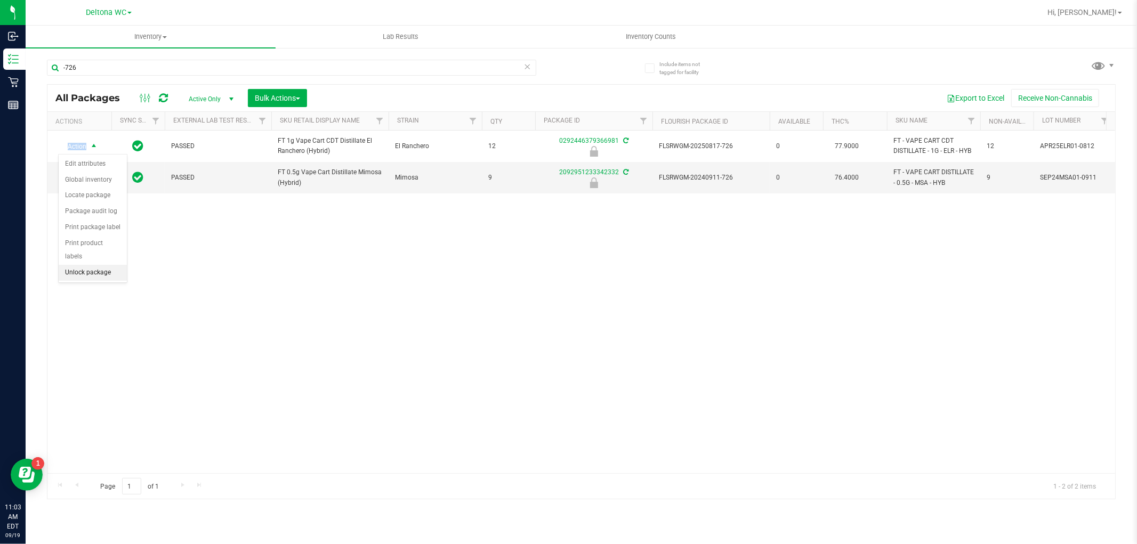
click at [94, 272] on li "Unlock package" at bounding box center [93, 273] width 68 height 16
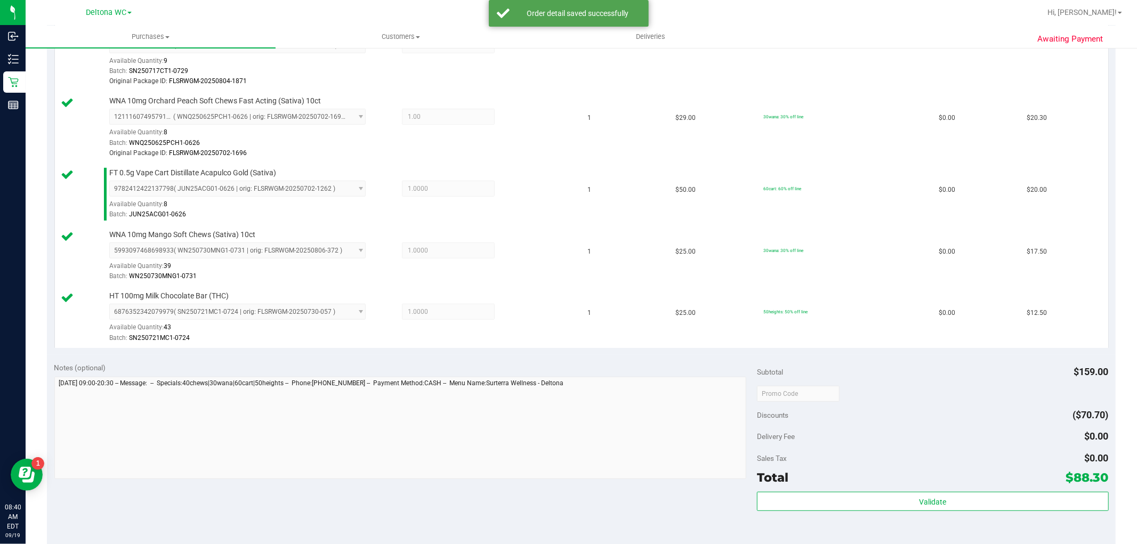
scroll to position [473, 0]
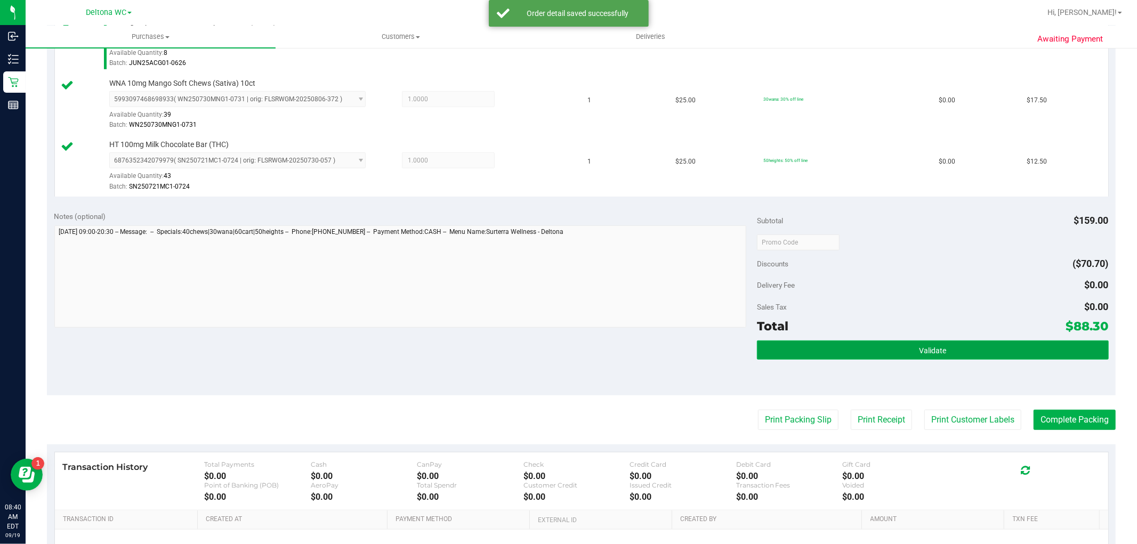
click at [821, 353] on button "Validate" at bounding box center [932, 350] width 351 height 19
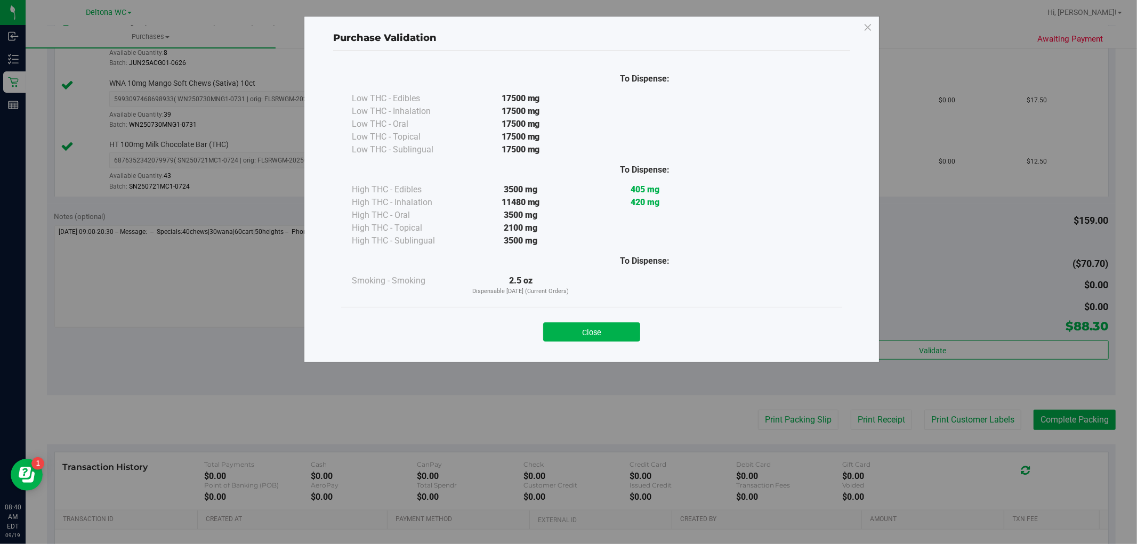
drag, startPoint x: 589, startPoint y: 338, endPoint x: 642, endPoint y: 375, distance: 64.3
click at [589, 338] on button "Close" at bounding box center [591, 331] width 97 height 19
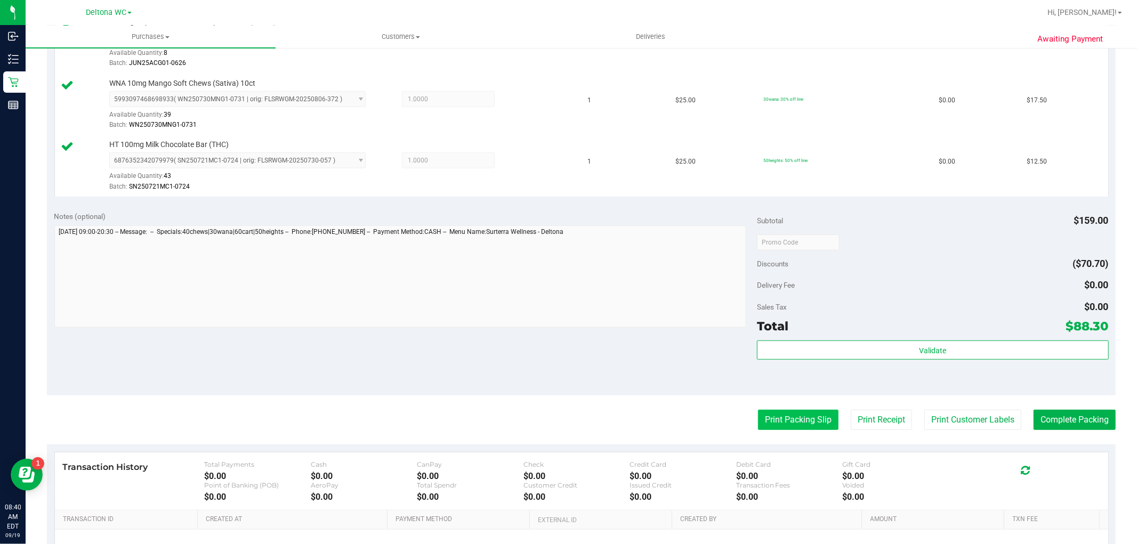
click at [766, 418] on button "Print Packing Slip" at bounding box center [798, 420] width 80 height 20
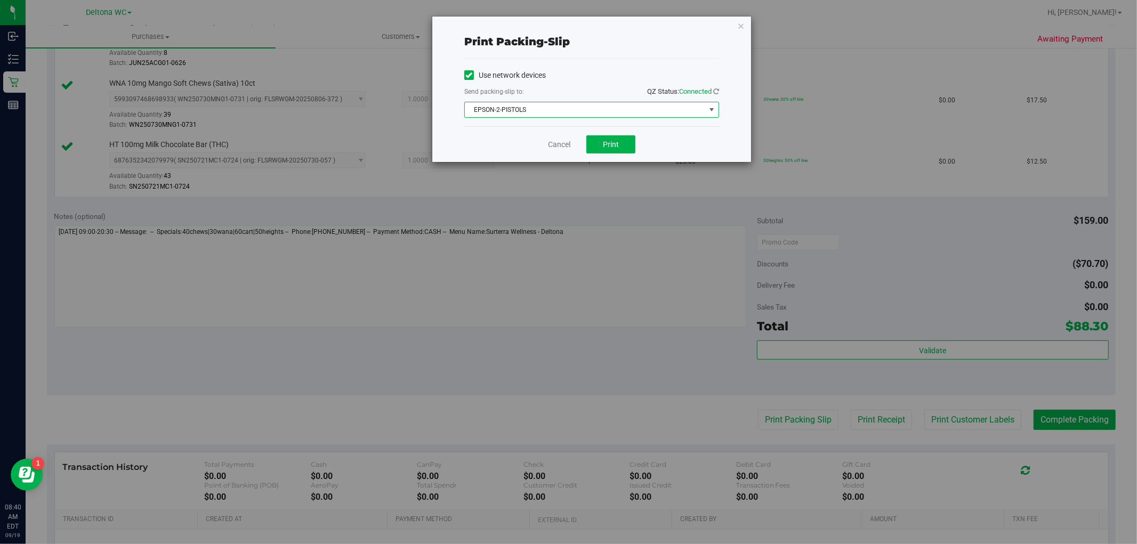
click at [588, 112] on span "EPSON-2-PISTOLS" at bounding box center [585, 109] width 240 height 15
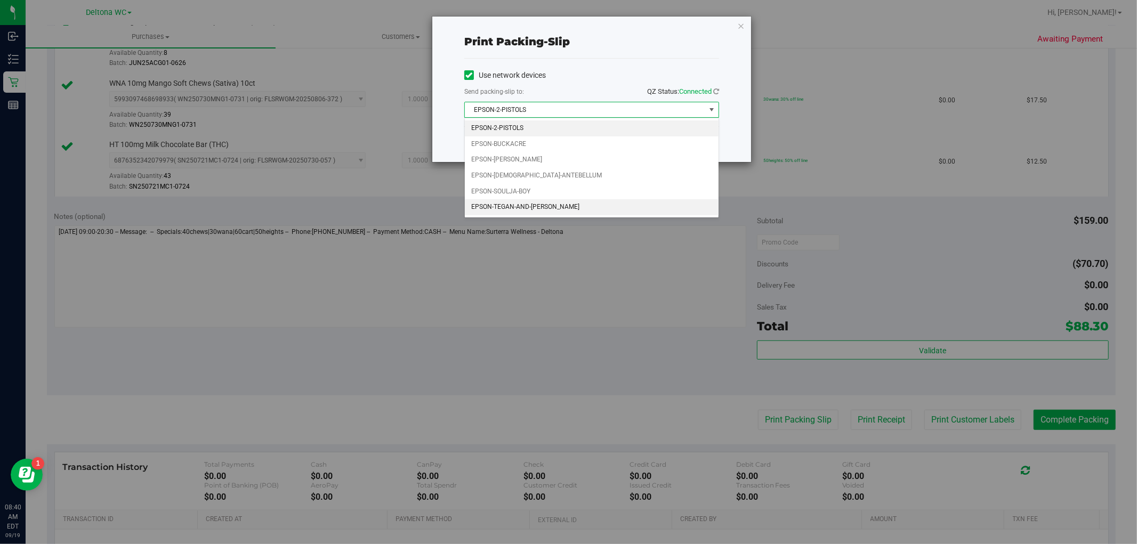
click at [538, 206] on li "EPSON-TEGAN-AND-SARA" at bounding box center [592, 207] width 254 height 16
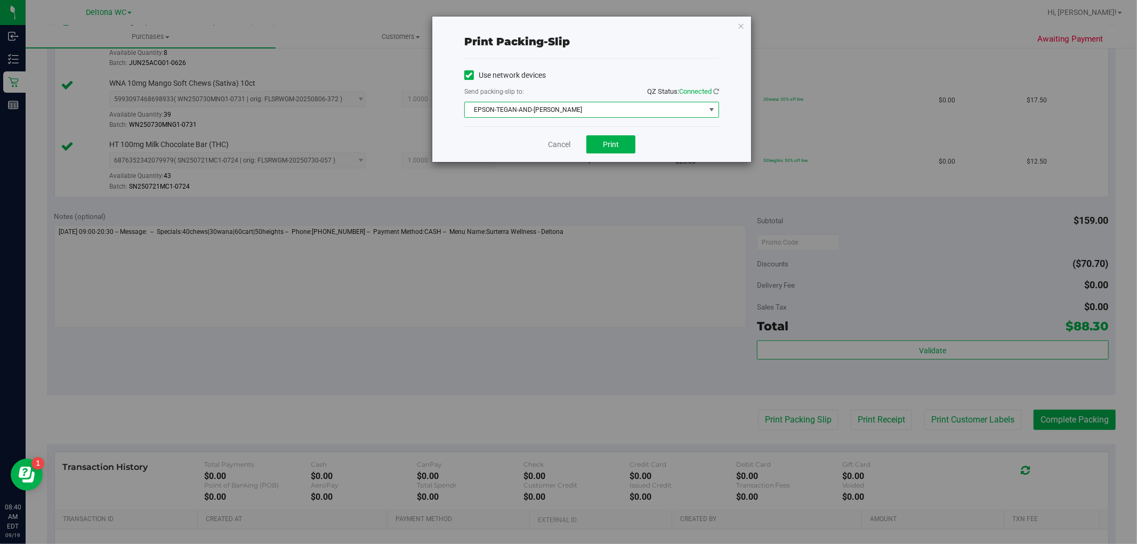
click at [595, 156] on div "Cancel Print" at bounding box center [591, 144] width 255 height 36
click at [598, 142] on button "Print" at bounding box center [610, 144] width 49 height 18
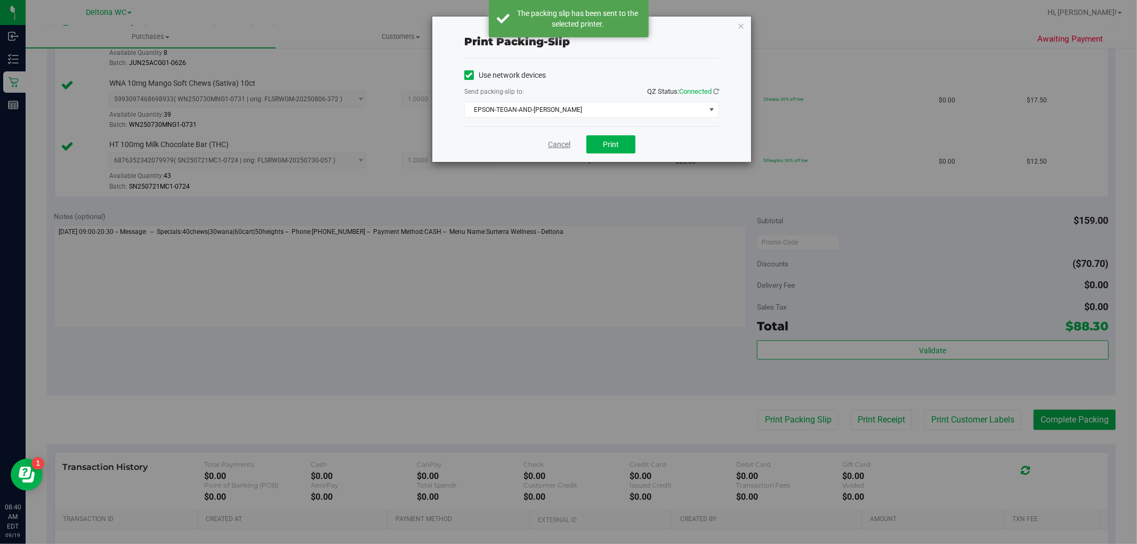
click at [552, 147] on link "Cancel" at bounding box center [559, 144] width 22 height 11
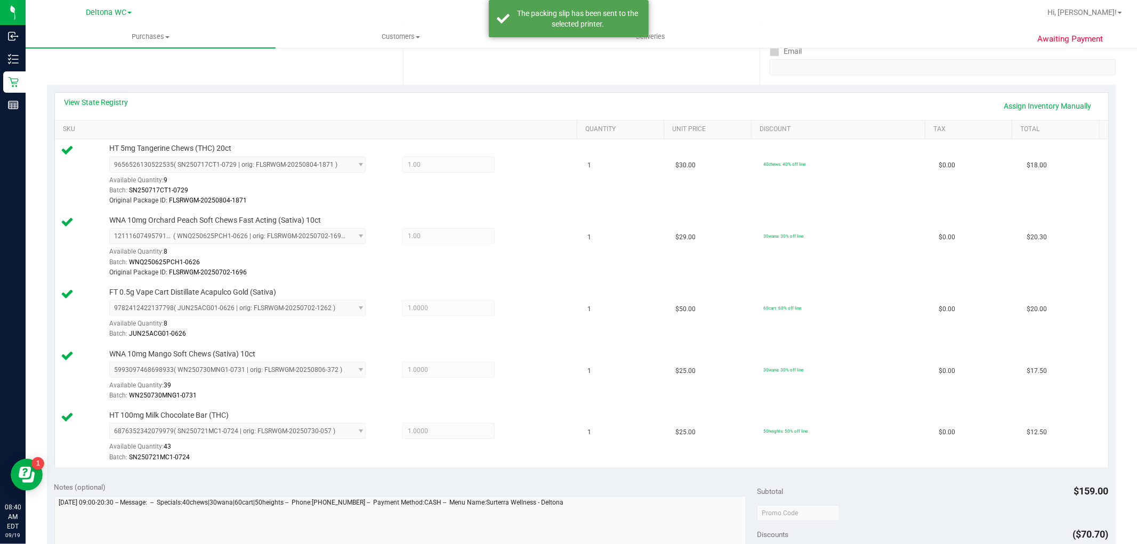
scroll to position [355, 0]
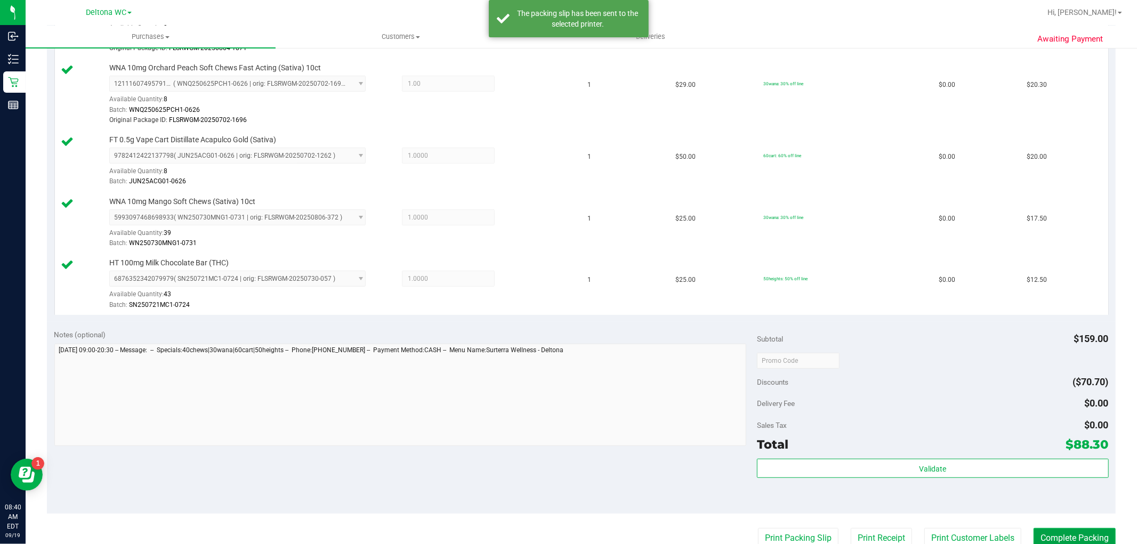
click at [1041, 541] on button "Complete Packing" at bounding box center [1074, 538] width 82 height 20
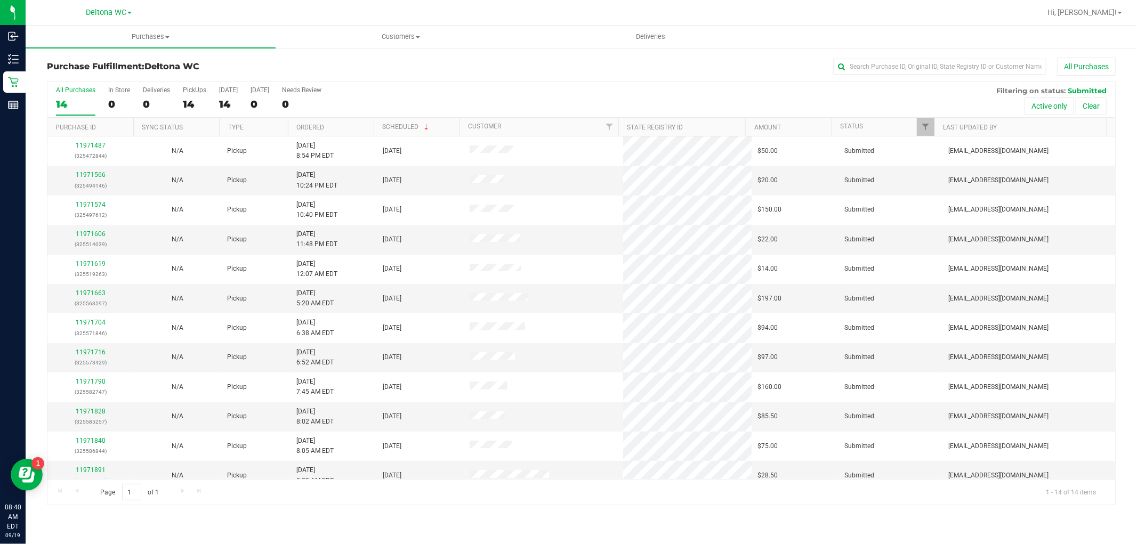
click at [342, 119] on th "Ordered" at bounding box center [331, 127] width 86 height 19
click at [100, 177] on link "11971566" at bounding box center [91, 174] width 30 height 7
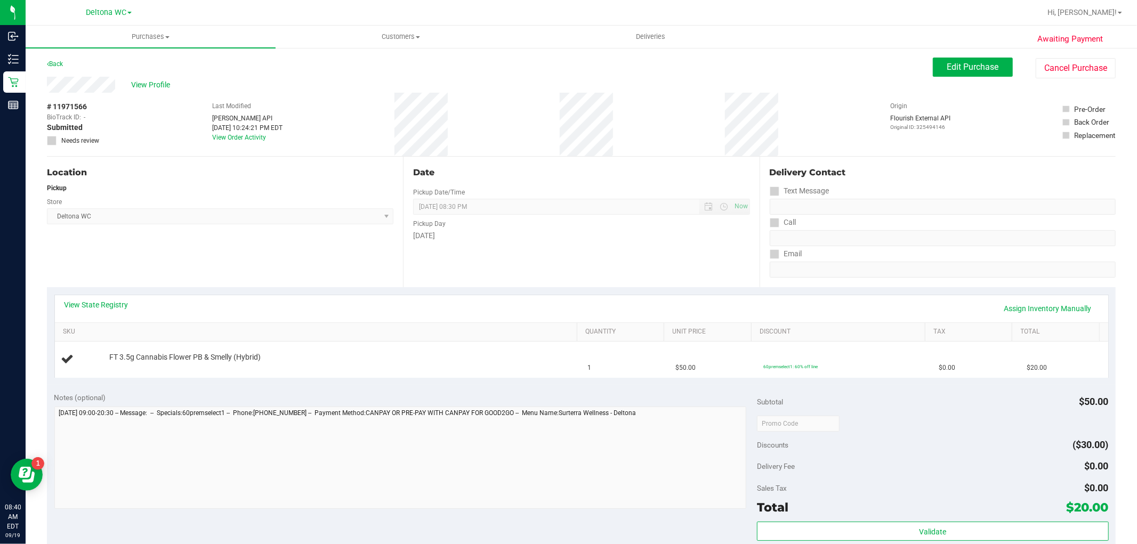
click at [100, 311] on div "View State Registry Assign Inventory Manually" at bounding box center [581, 309] width 1034 height 18
click at [99, 305] on link "View State Registry" at bounding box center [96, 305] width 64 height 11
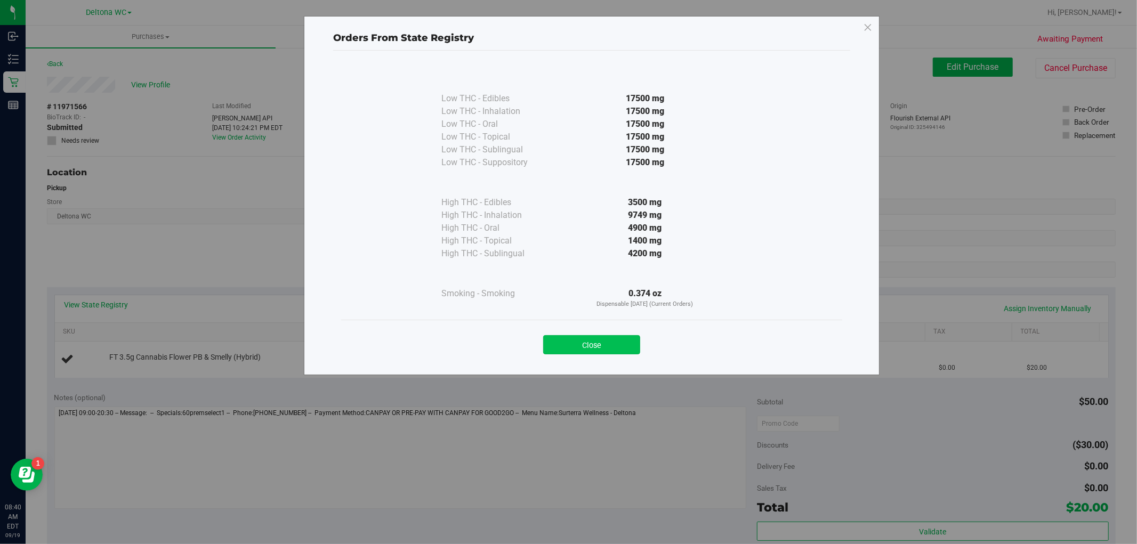
click at [594, 344] on button "Close" at bounding box center [591, 344] width 97 height 19
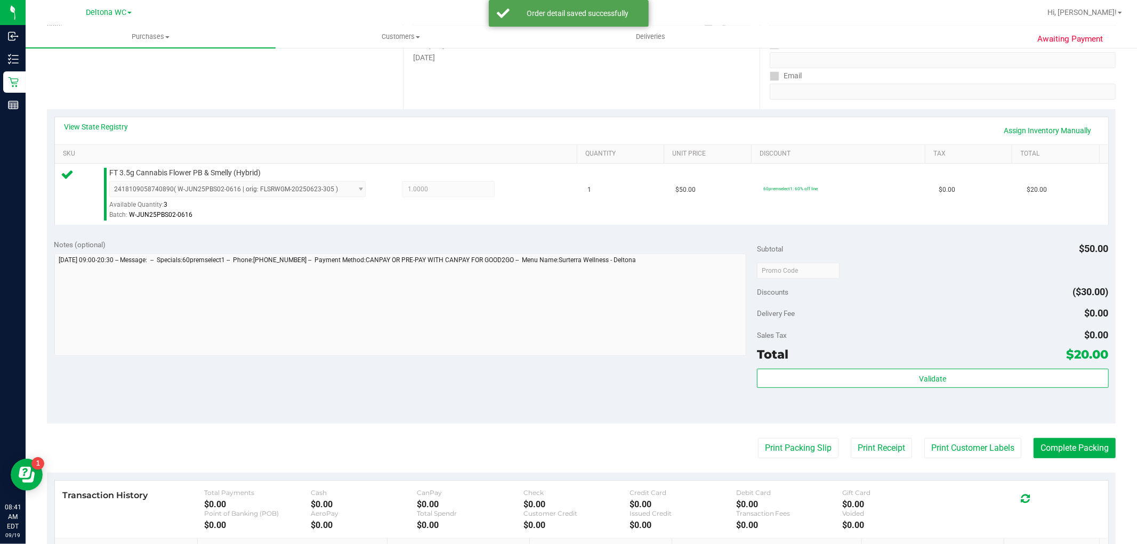
scroll to position [237, 0]
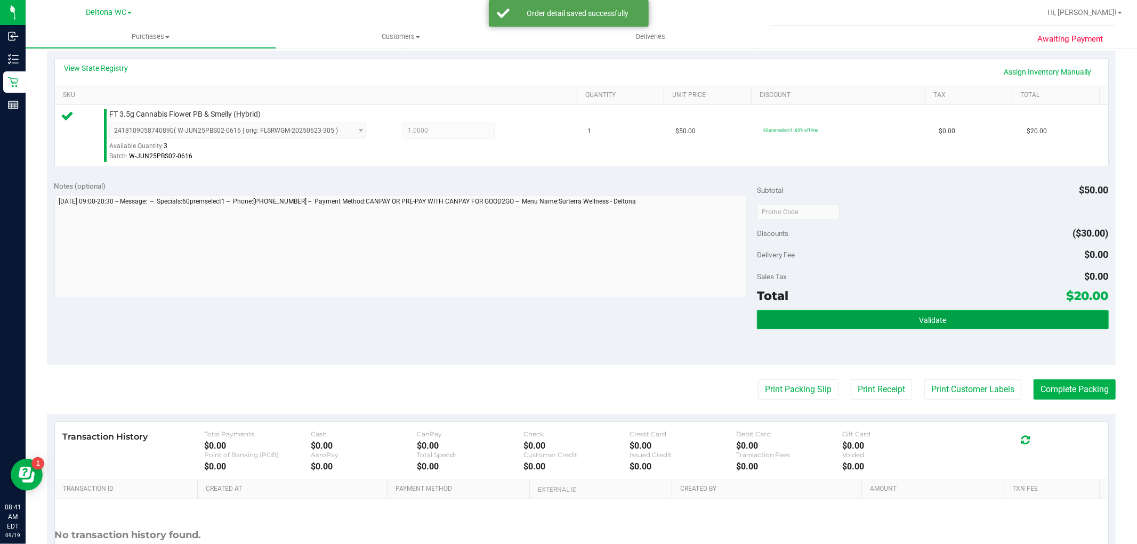
click at [827, 321] on button "Validate" at bounding box center [932, 319] width 351 height 19
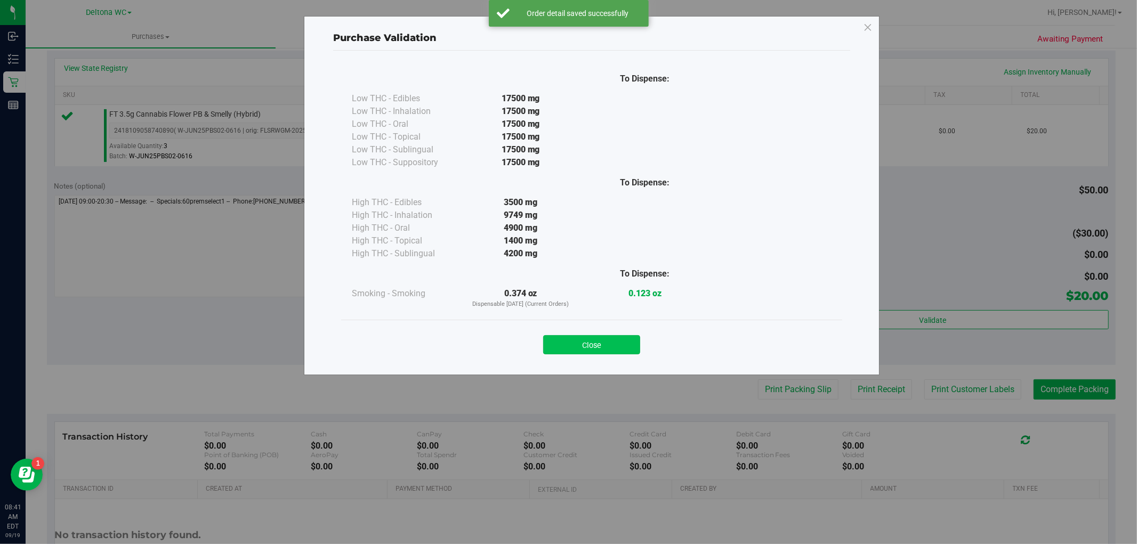
click at [608, 348] on button "Close" at bounding box center [591, 344] width 97 height 19
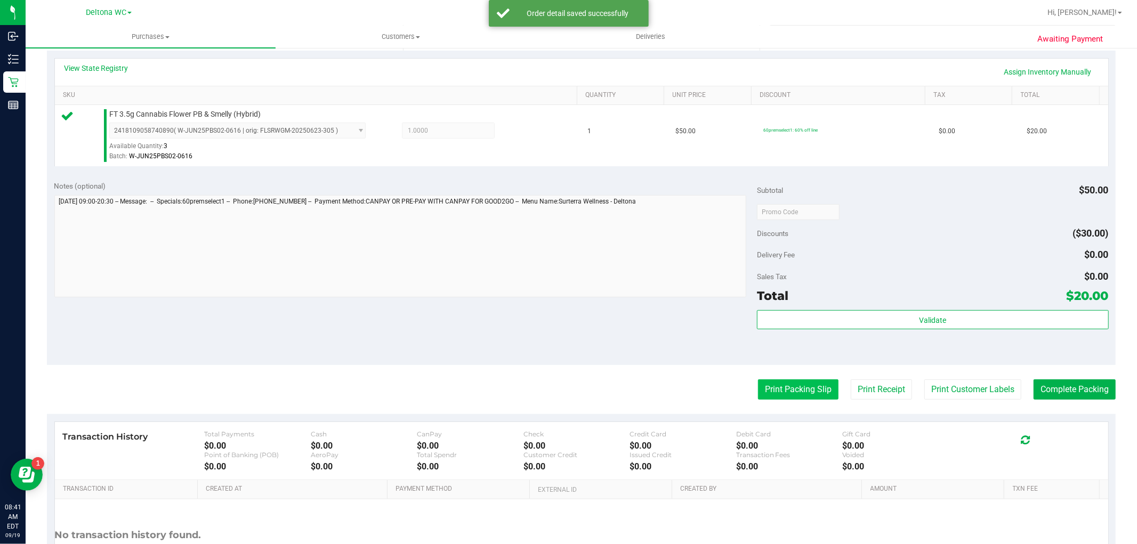
click at [796, 390] on button "Print Packing Slip" at bounding box center [798, 389] width 80 height 20
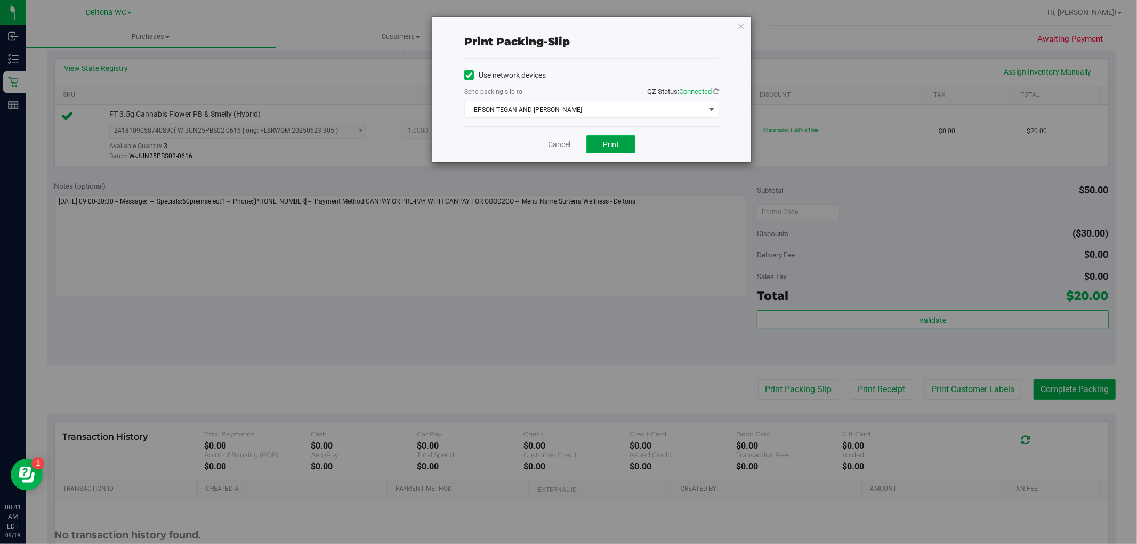
drag, startPoint x: 619, startPoint y: 150, endPoint x: 611, endPoint y: 151, distance: 8.0
click at [618, 150] on button "Print" at bounding box center [610, 144] width 49 height 18
click at [556, 144] on link "Cancel" at bounding box center [559, 144] width 22 height 11
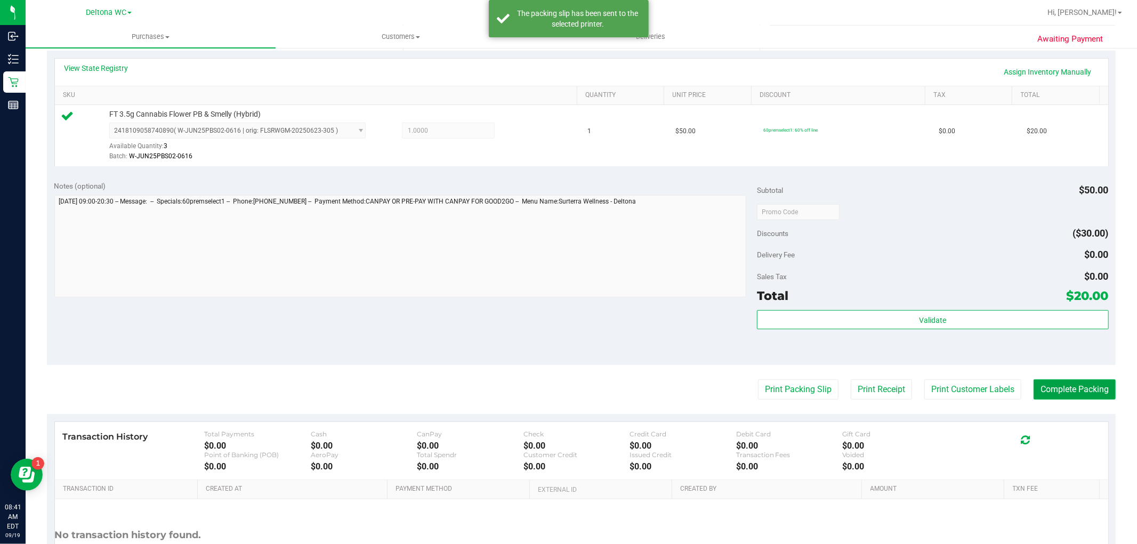
click at [1056, 383] on button "Complete Packing" at bounding box center [1074, 389] width 82 height 20
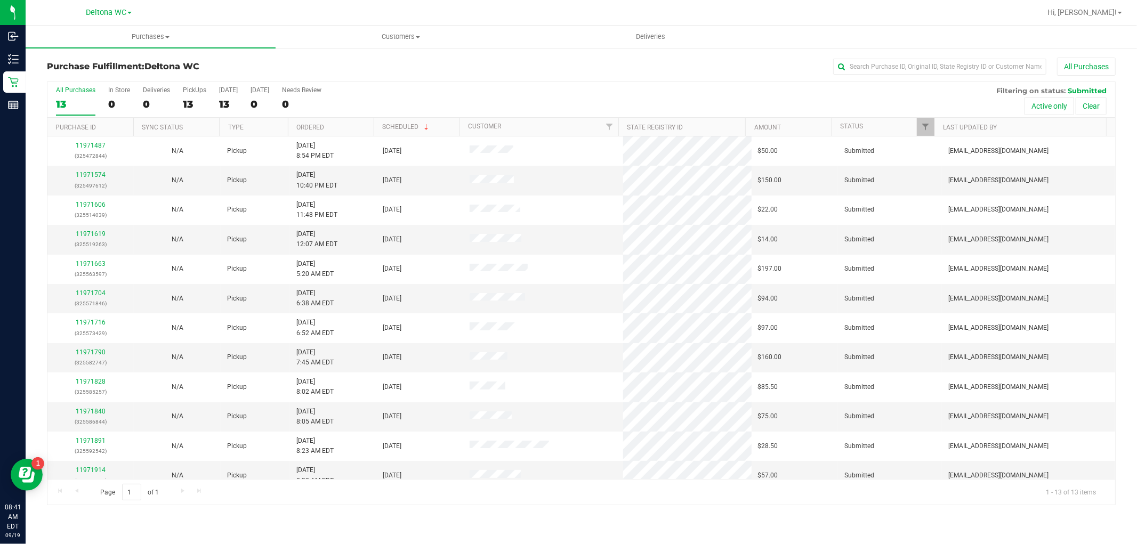
click at [351, 123] on th "Ordered" at bounding box center [331, 127] width 86 height 19
click at [83, 177] on link "11971574" at bounding box center [91, 174] width 30 height 7
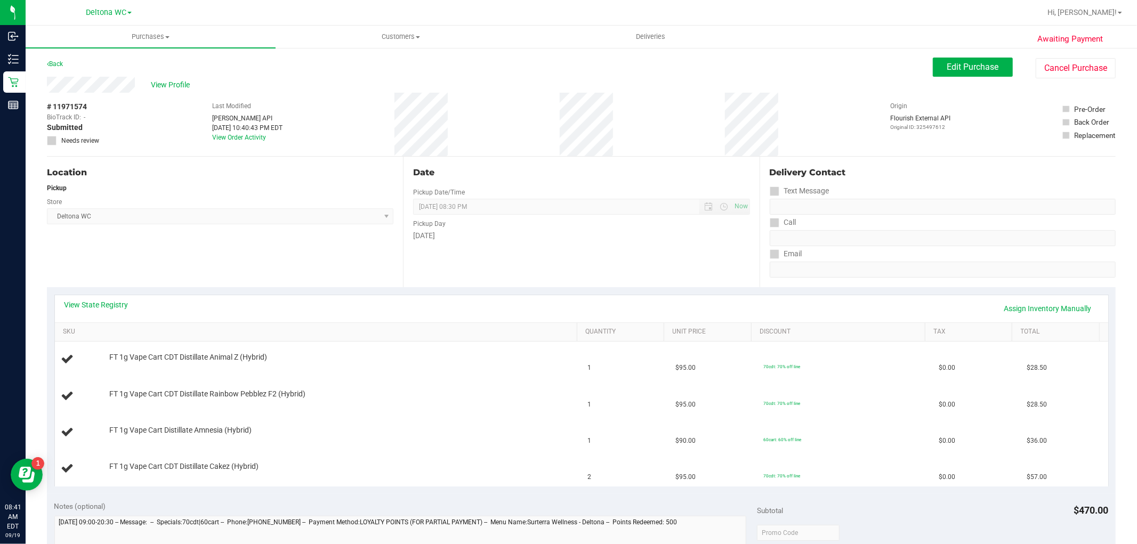
scroll to position [59, 0]
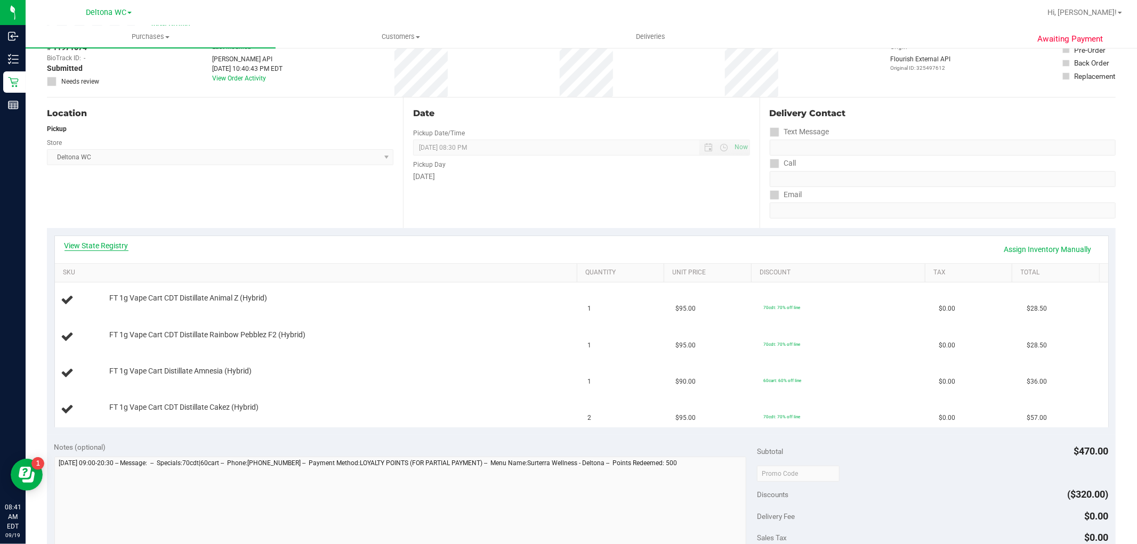
click at [118, 244] on link "View State Registry" at bounding box center [96, 245] width 64 height 11
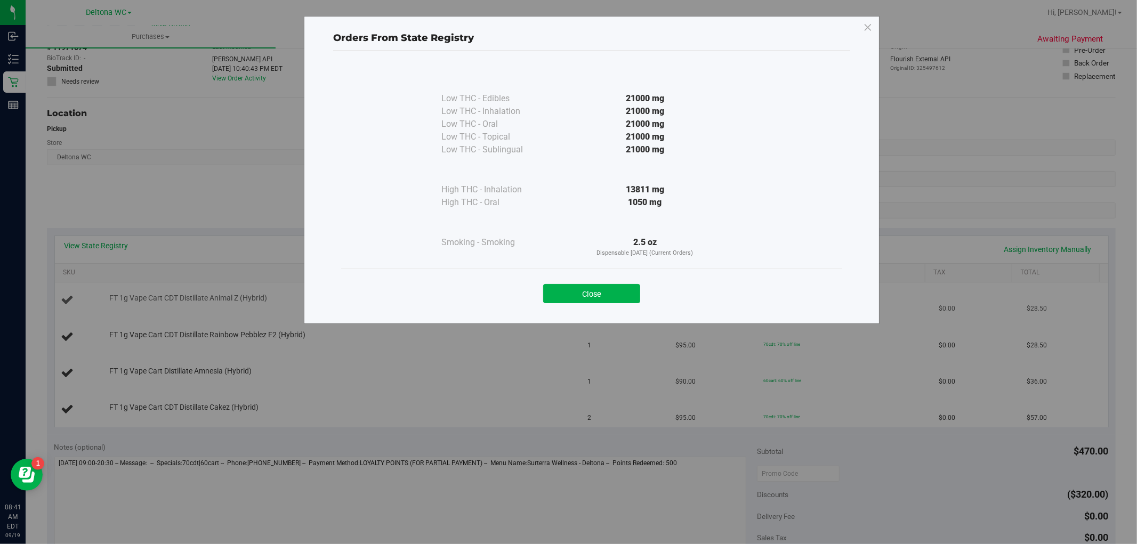
click at [579, 289] on button "Close" at bounding box center [591, 293] width 97 height 19
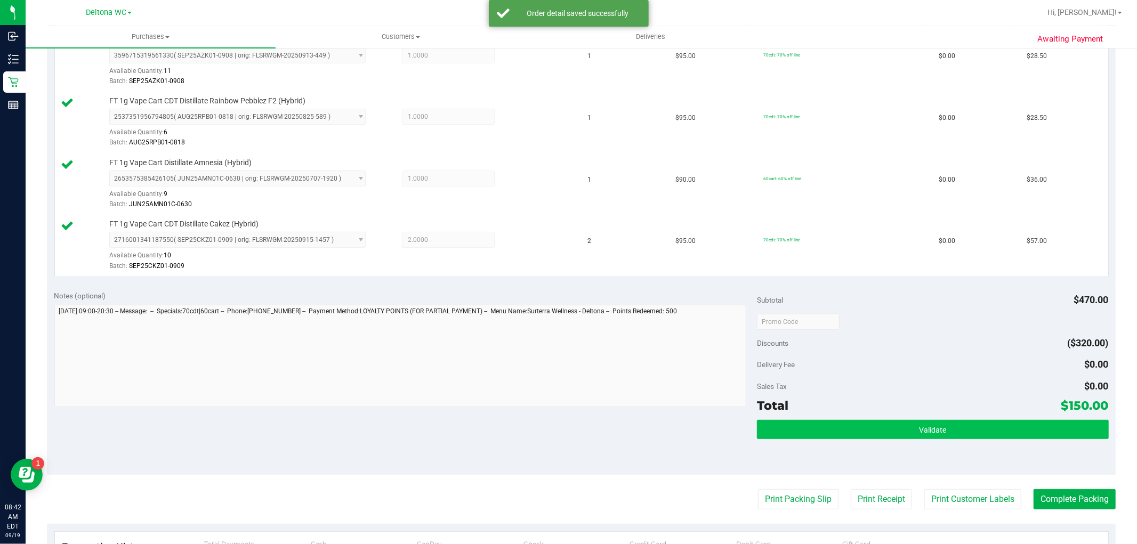
scroll to position [414, 0]
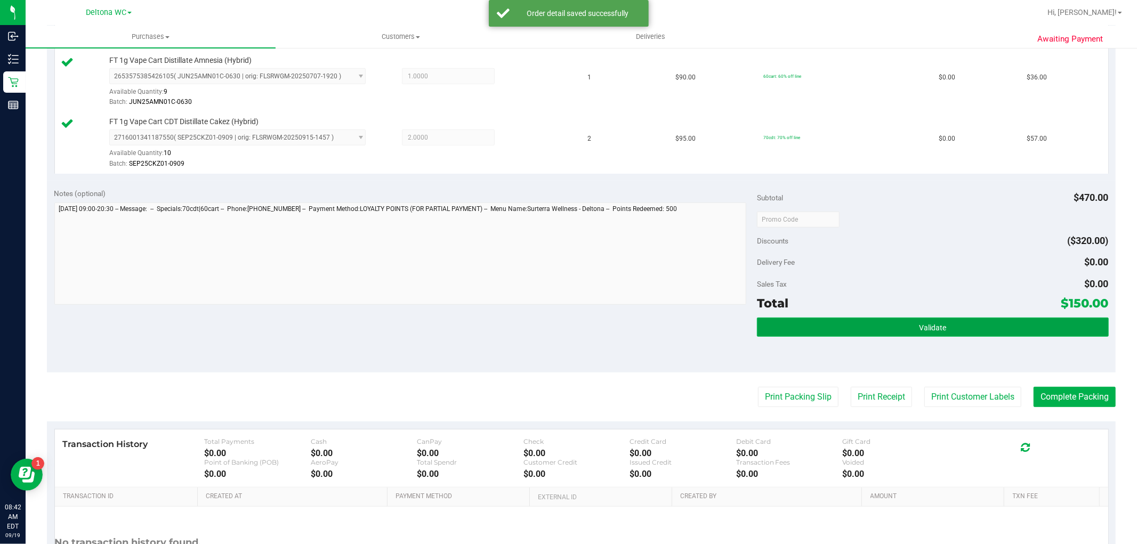
click at [840, 322] on button "Validate" at bounding box center [932, 327] width 351 height 19
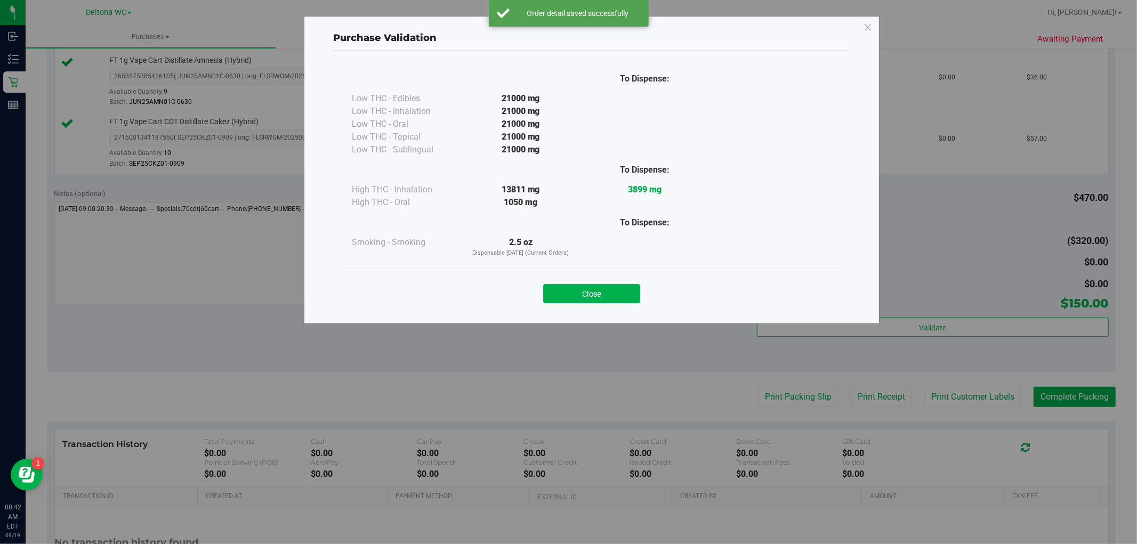
click at [619, 297] on button "Close" at bounding box center [591, 293] width 97 height 19
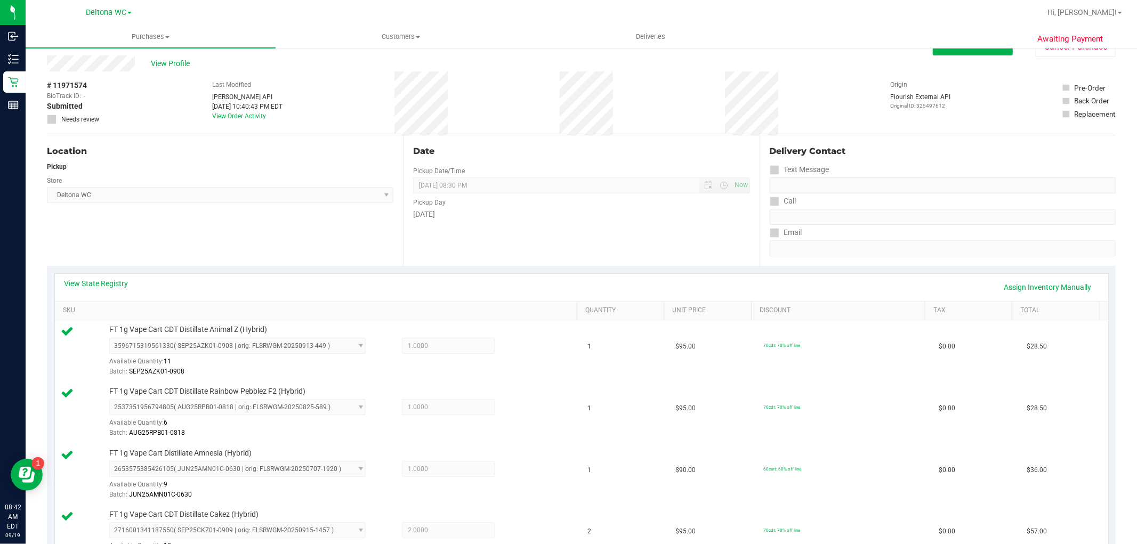
scroll to position [0, 0]
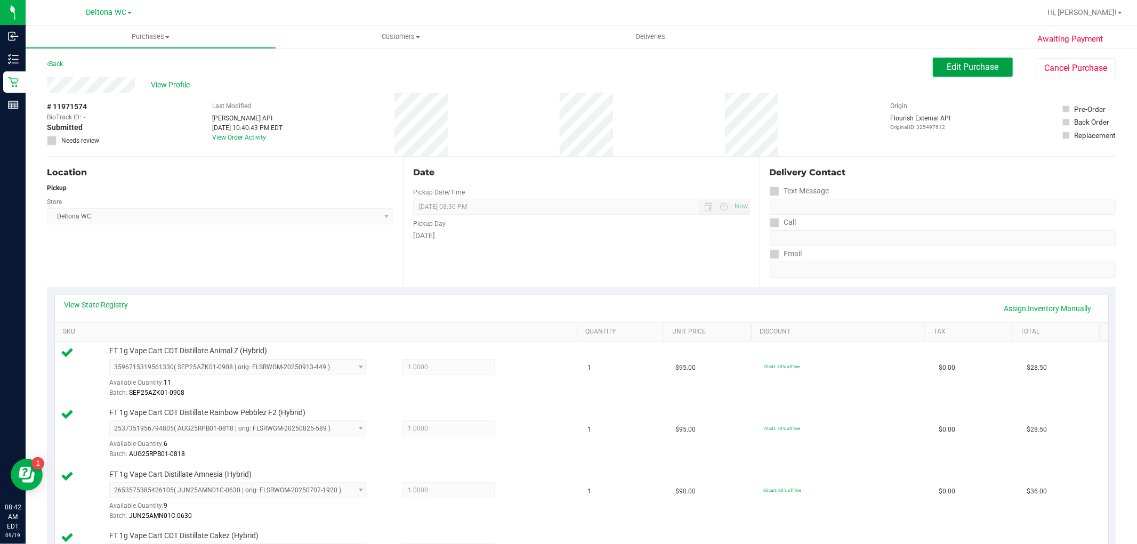
click at [950, 73] on button "Edit Purchase" at bounding box center [973, 67] width 80 height 19
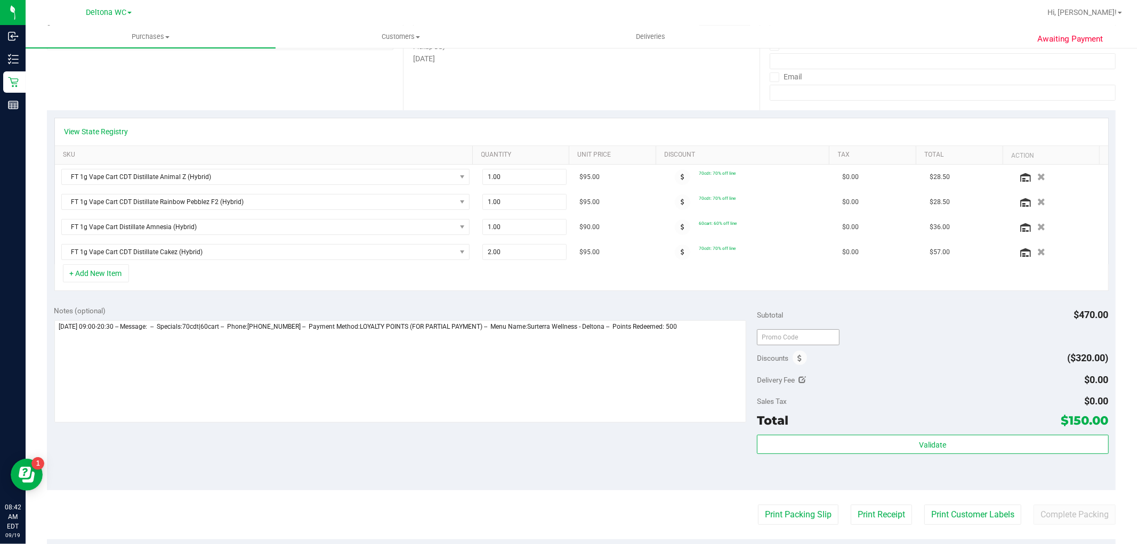
scroll to position [177, 0]
click at [803, 361] on div "Discounts ($320.00)" at bounding box center [932, 357] width 351 height 19
click at [792, 356] on span at bounding box center [799, 357] width 14 height 14
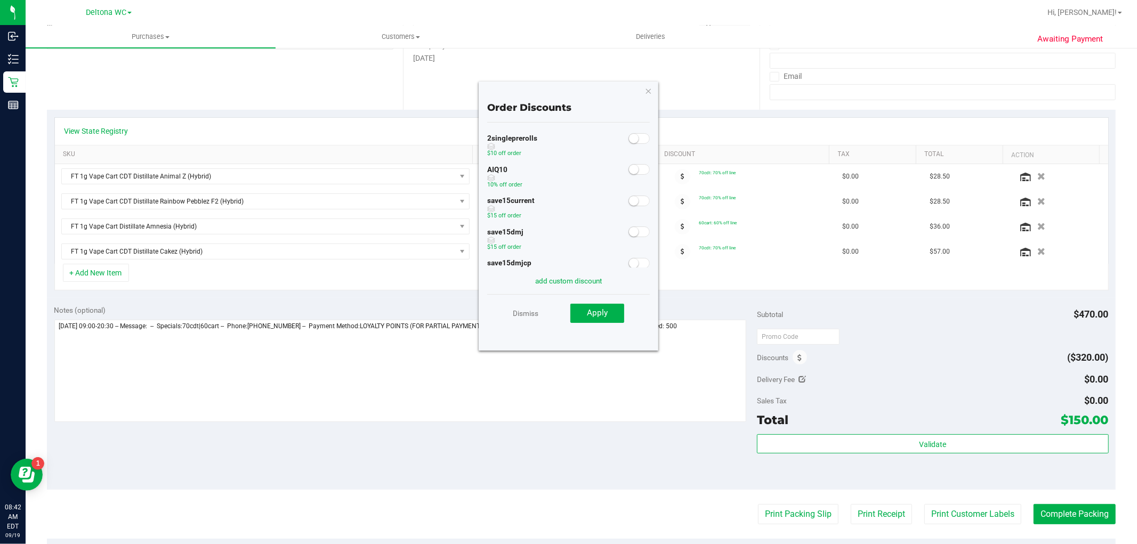
click at [633, 173] on span at bounding box center [638, 169] width 21 height 11
click at [614, 302] on div "Dismiss Apply" at bounding box center [568, 312] width 163 height 37
click at [610, 308] on button "Apply" at bounding box center [597, 313] width 54 height 19
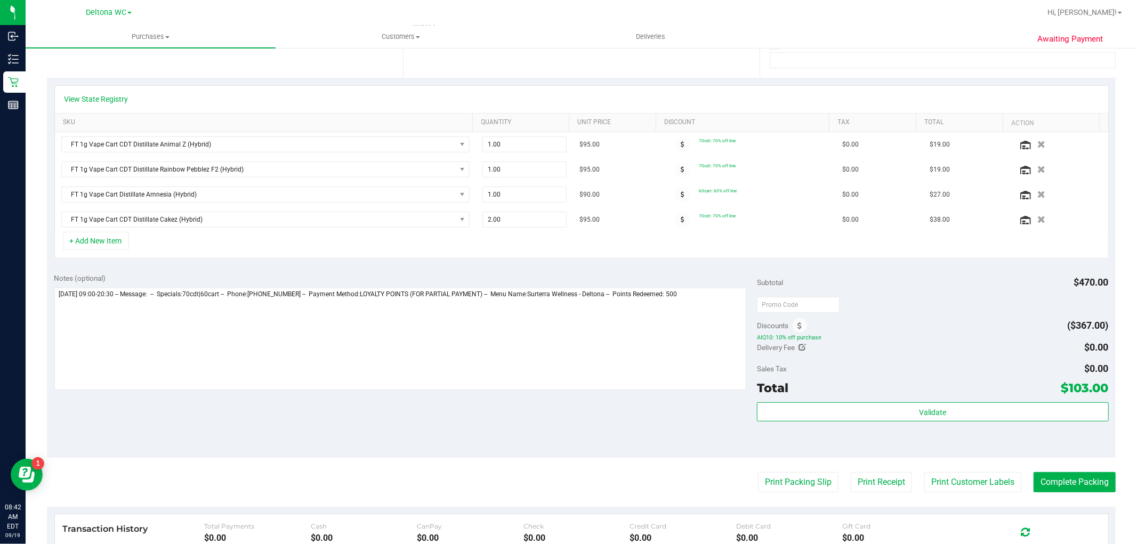
scroll to position [237, 0]
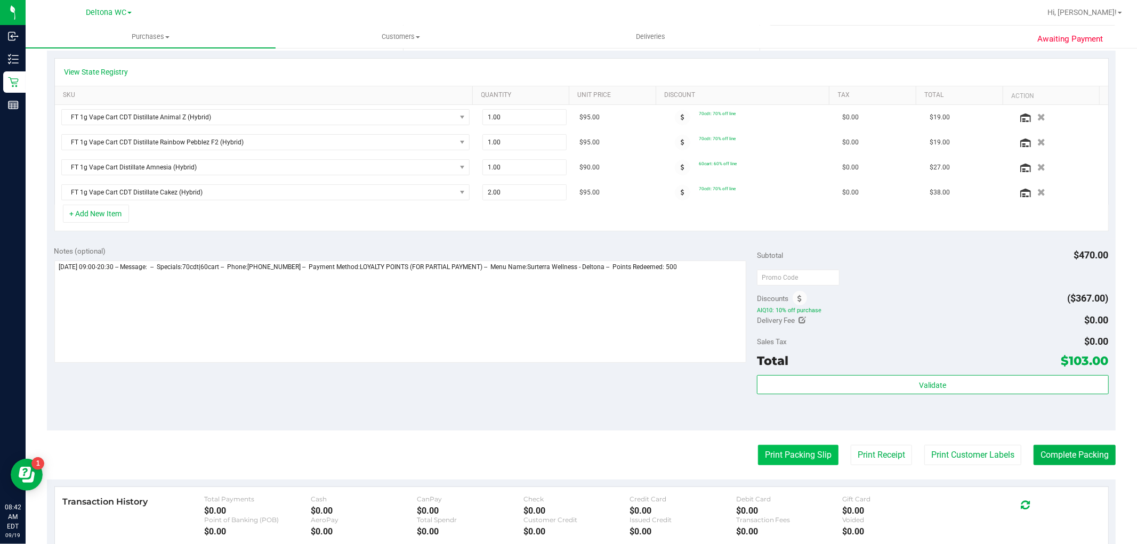
click at [781, 451] on button "Print Packing Slip" at bounding box center [798, 455] width 80 height 20
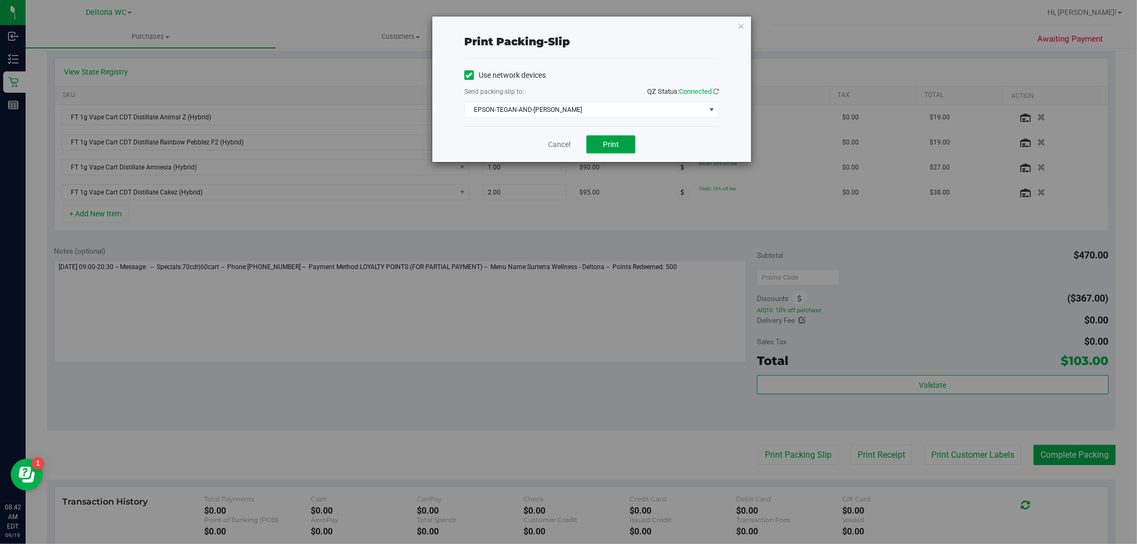
click at [619, 138] on button "Print" at bounding box center [610, 144] width 49 height 18
click at [556, 141] on link "Cancel" at bounding box center [559, 144] width 22 height 11
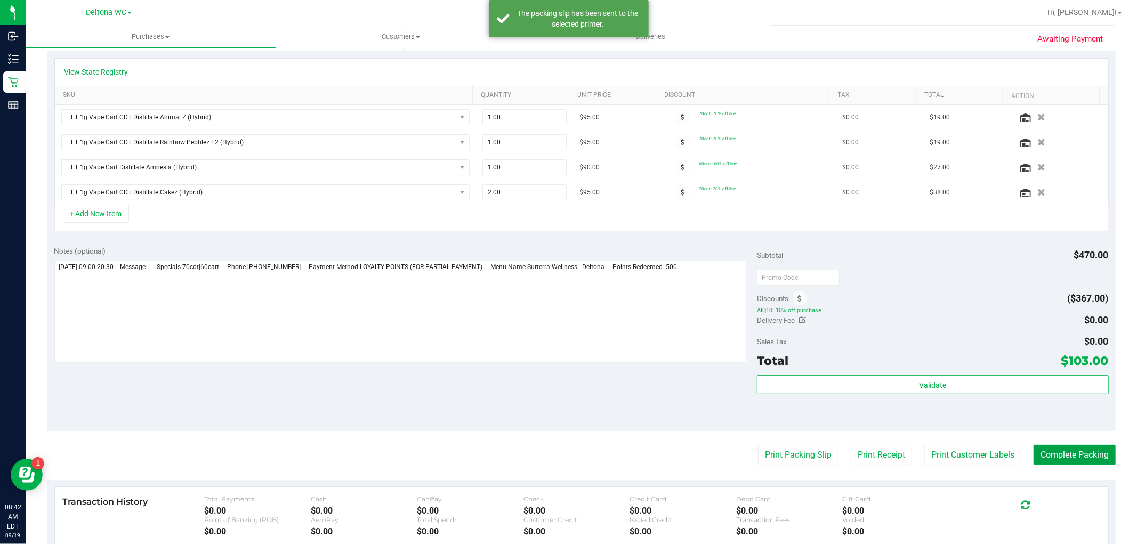
click at [1056, 449] on button "Complete Packing" at bounding box center [1074, 455] width 82 height 20
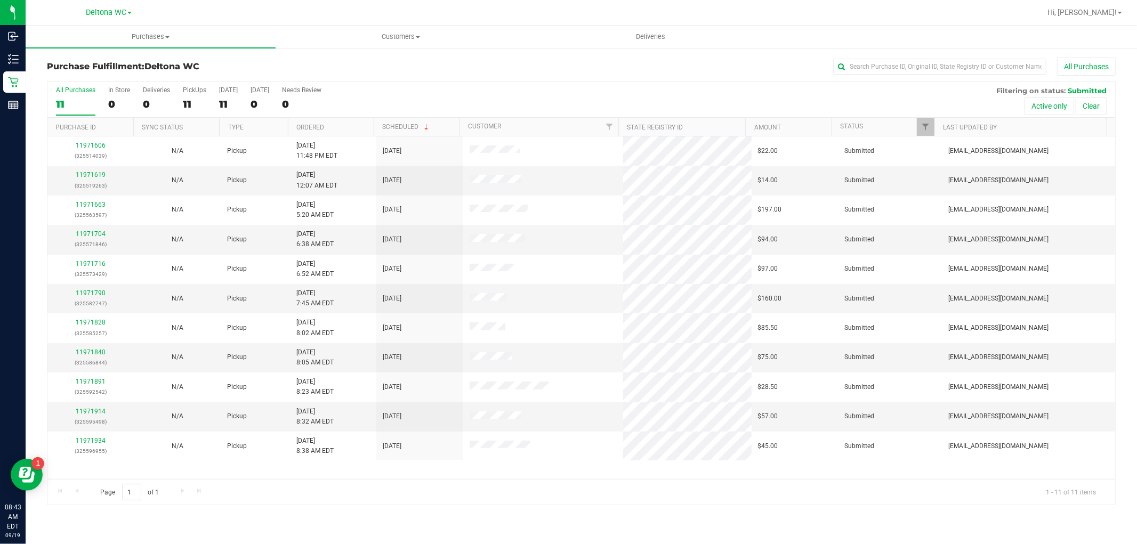
click at [335, 126] on th "Ordered" at bounding box center [331, 127] width 86 height 19
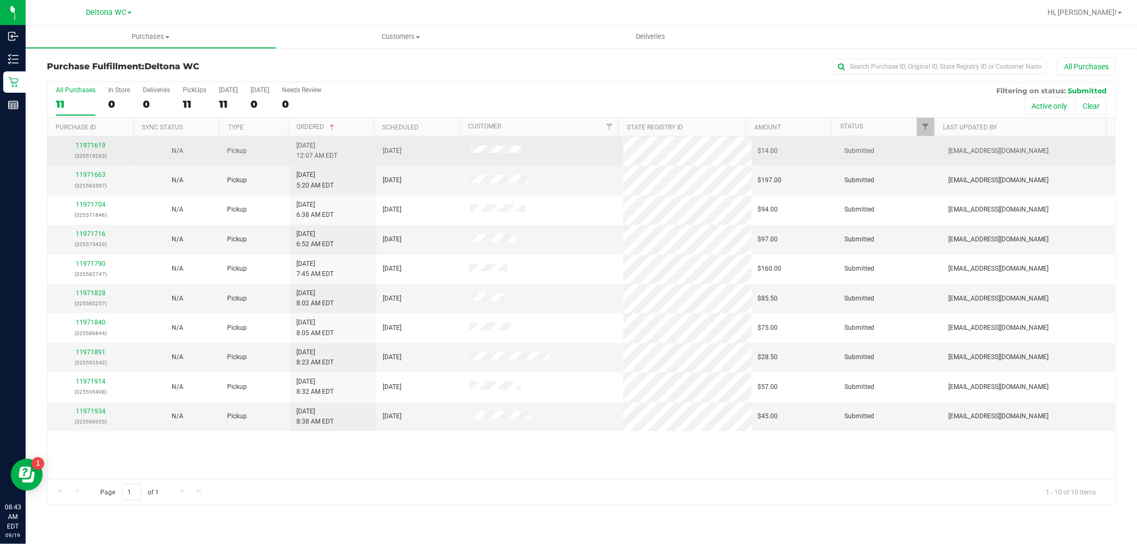
click at [88, 150] on div "11971619 (325519263)" at bounding box center [91, 151] width 74 height 20
click at [98, 146] on link "11971619" at bounding box center [91, 145] width 30 height 7
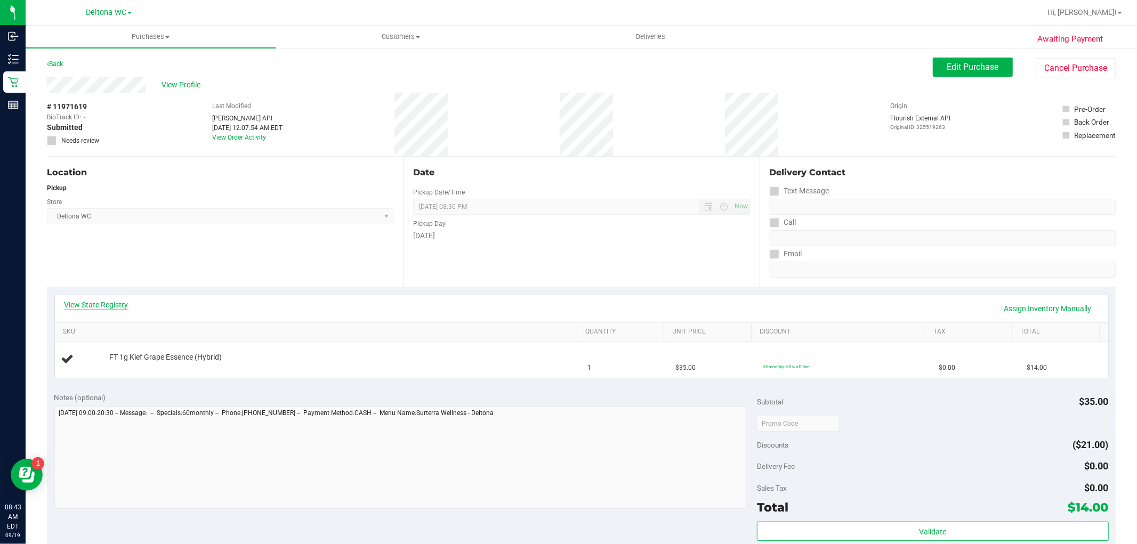
click at [119, 304] on link "View State Registry" at bounding box center [96, 305] width 64 height 11
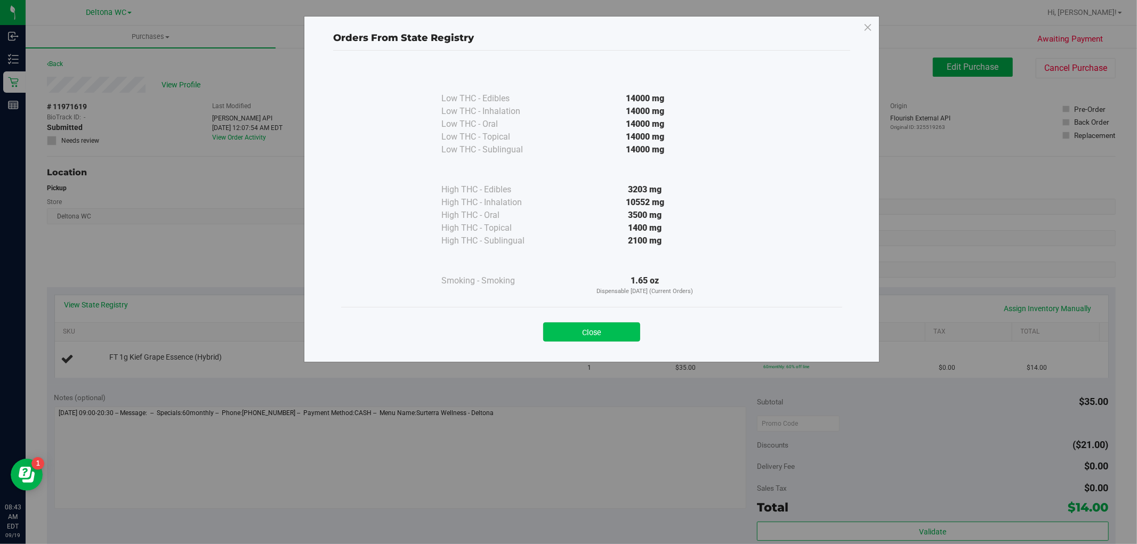
click at [627, 327] on button "Close" at bounding box center [591, 331] width 97 height 19
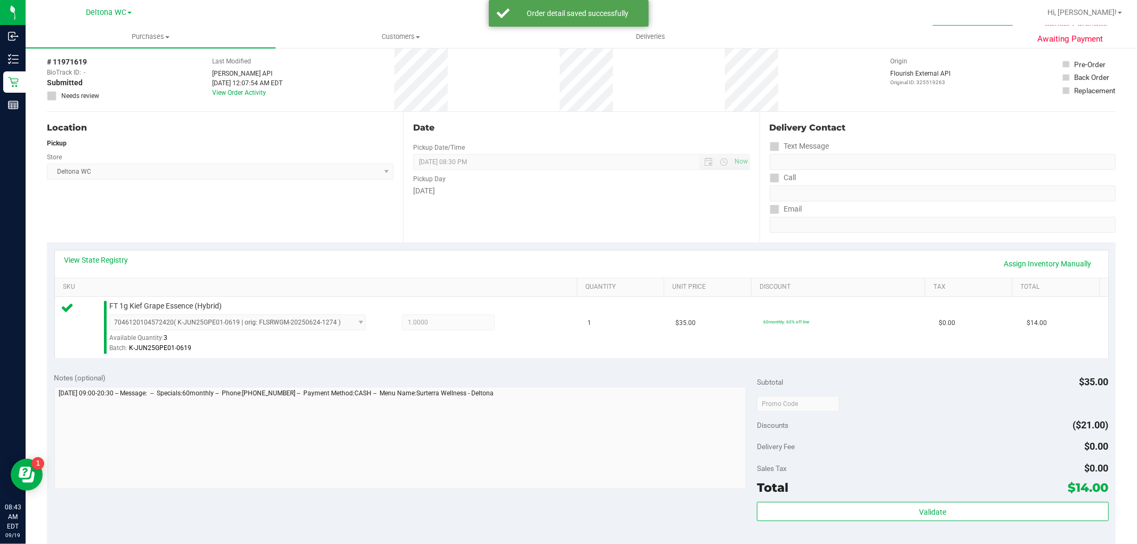
scroll to position [118, 0]
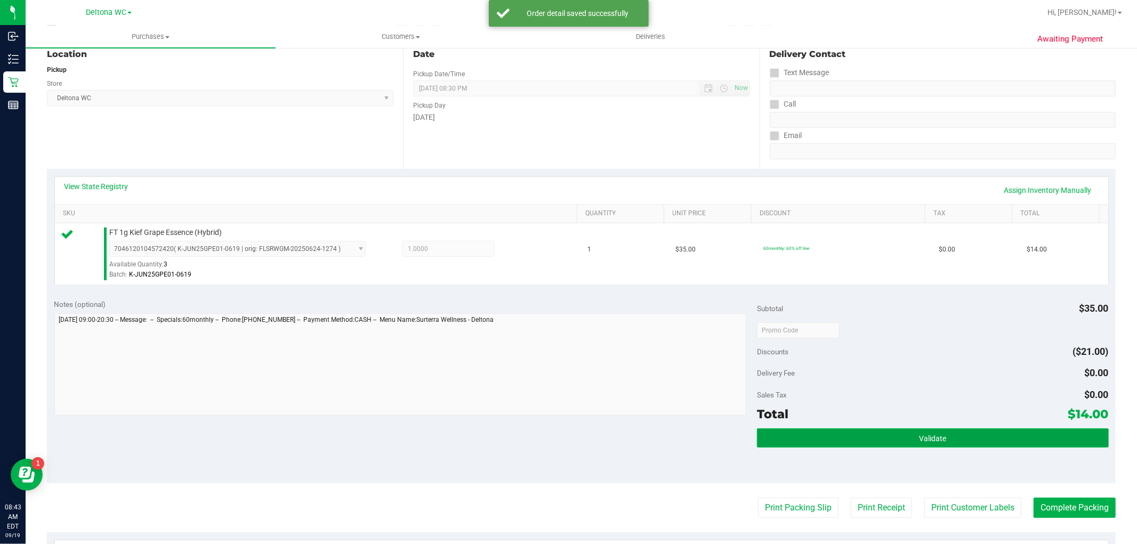
click at [861, 431] on button "Validate" at bounding box center [932, 437] width 351 height 19
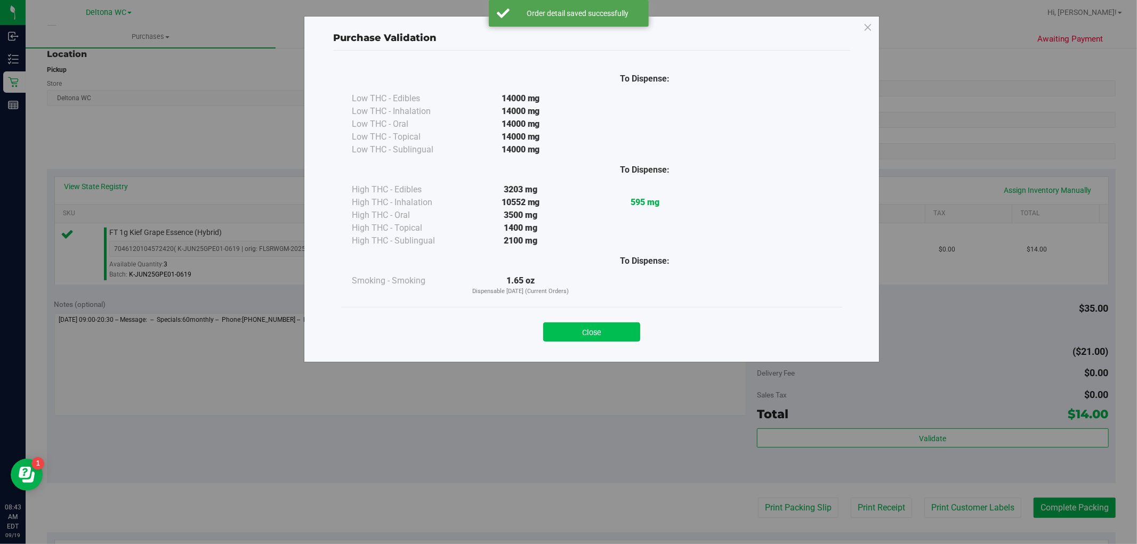
click at [633, 328] on button "Close" at bounding box center [591, 331] width 97 height 19
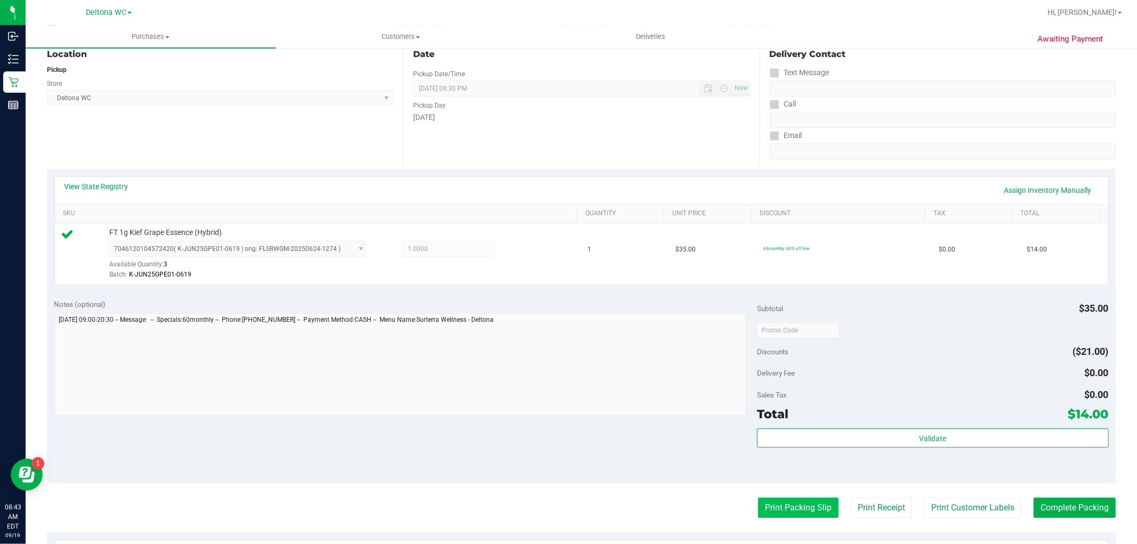
click at [769, 504] on button "Print Packing Slip" at bounding box center [798, 508] width 80 height 20
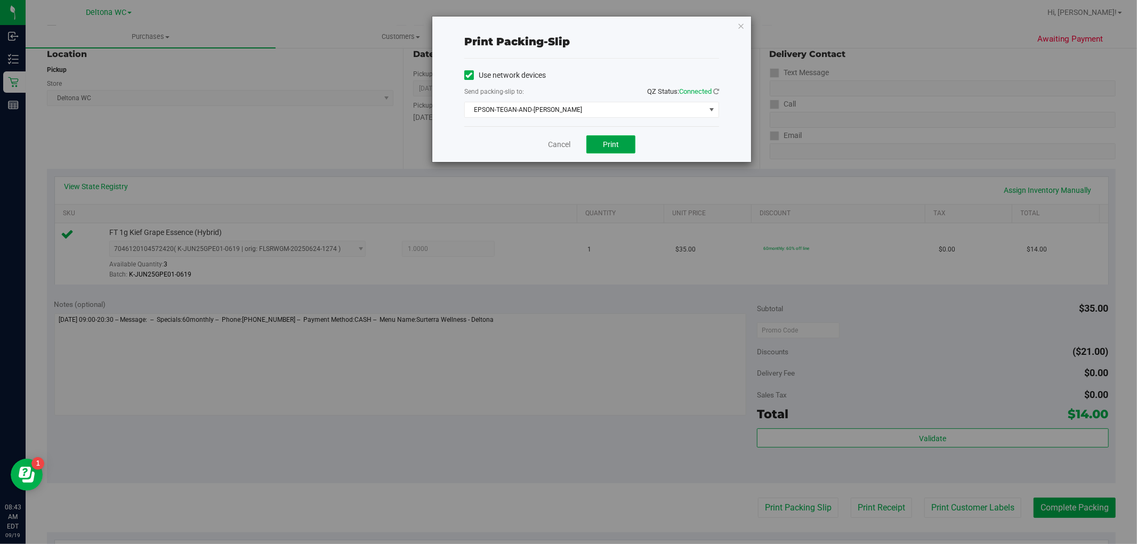
click at [620, 141] on button "Print" at bounding box center [610, 144] width 49 height 18
click at [561, 143] on link "Cancel" at bounding box center [559, 144] width 22 height 11
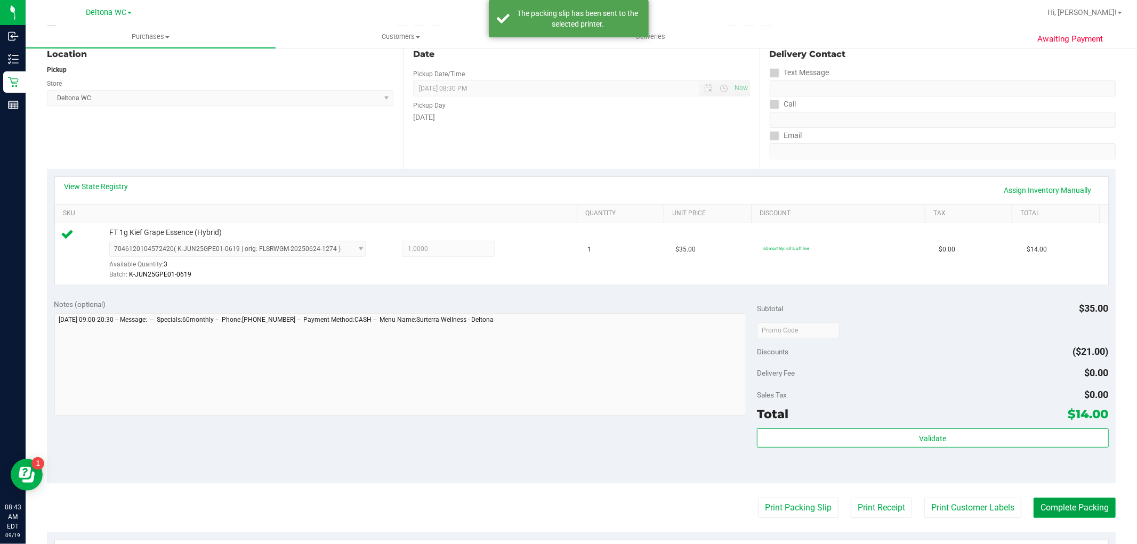
click at [1048, 510] on button "Complete Packing" at bounding box center [1074, 508] width 82 height 20
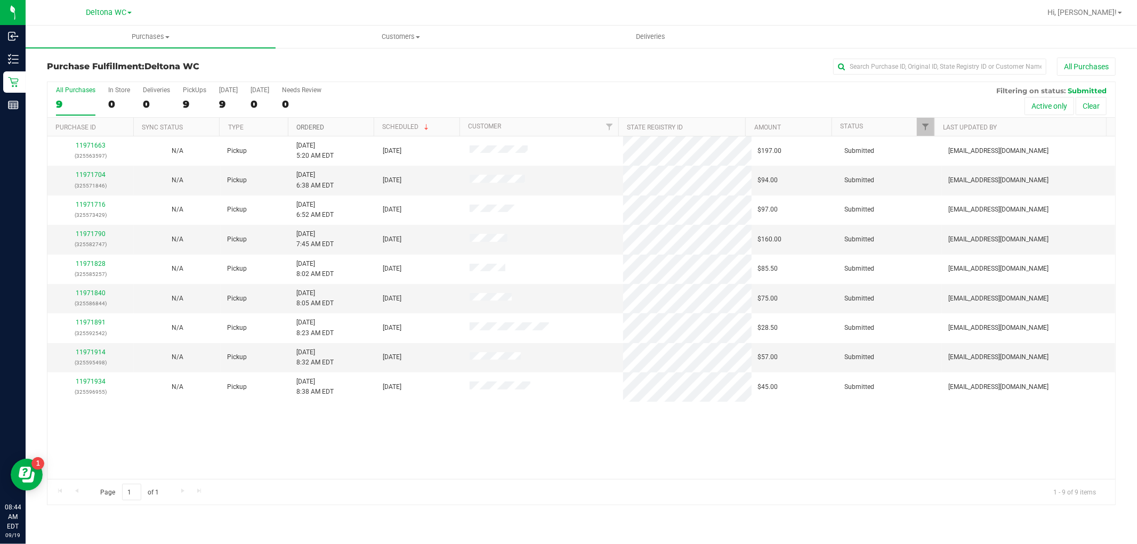
click at [324, 127] on link "Ordered" at bounding box center [310, 127] width 28 height 7
click at [83, 177] on link "11971704" at bounding box center [91, 174] width 30 height 7
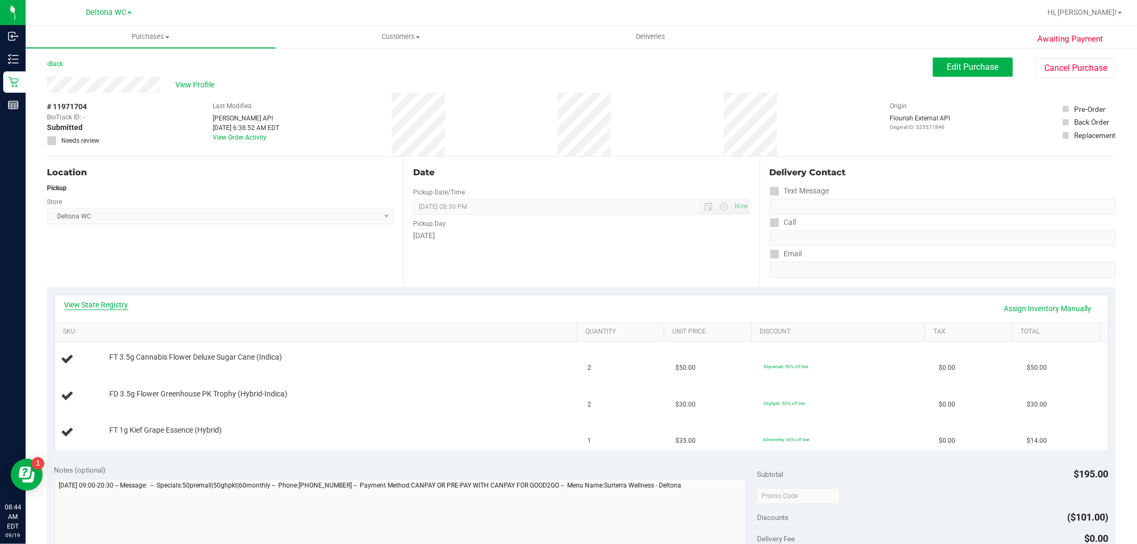
click at [103, 303] on link "View State Registry" at bounding box center [96, 305] width 64 height 11
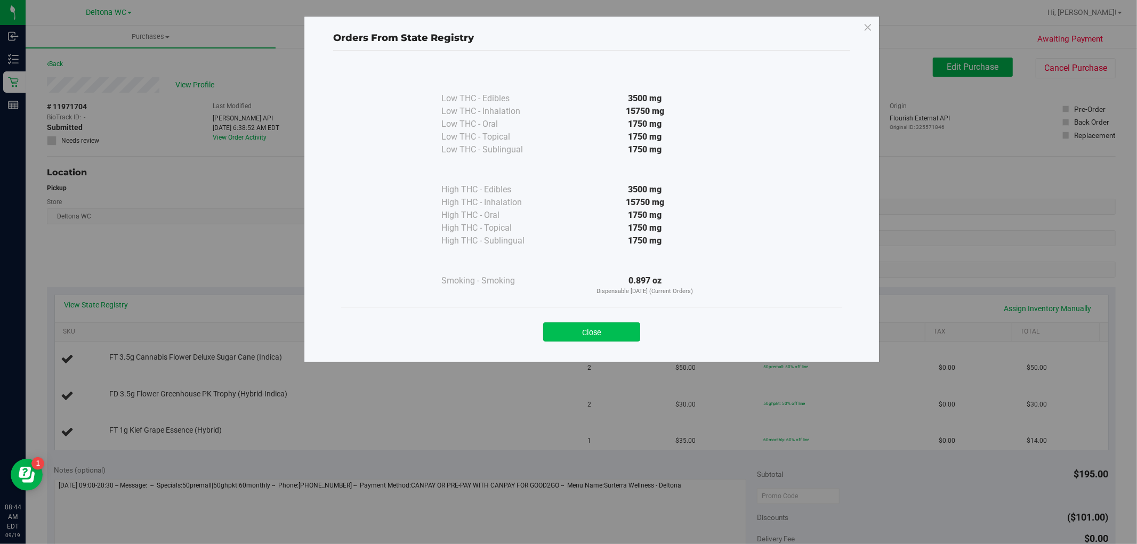
click at [591, 329] on button "Close" at bounding box center [591, 331] width 97 height 19
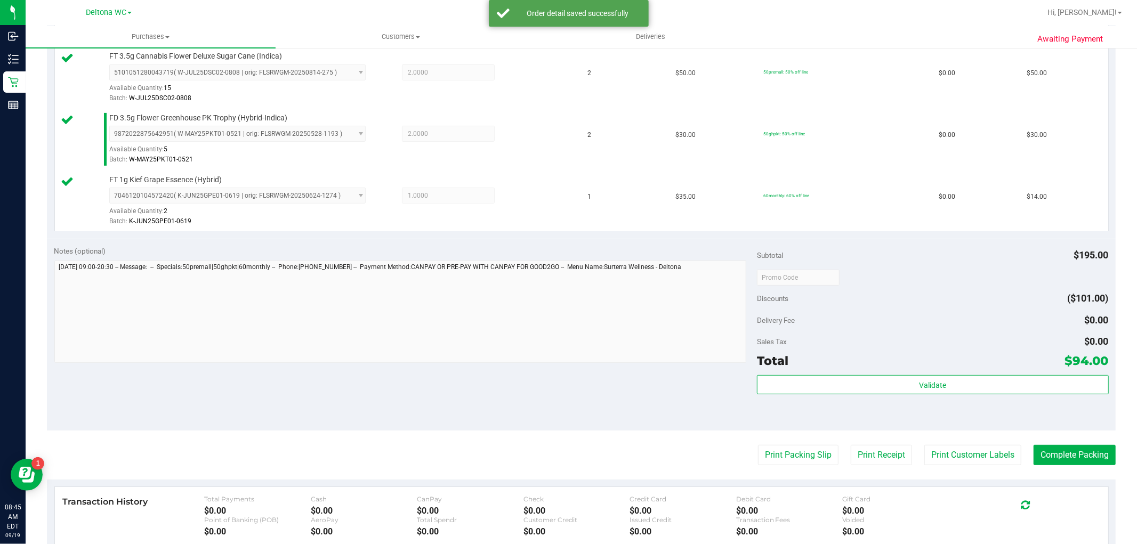
scroll to position [296, 0]
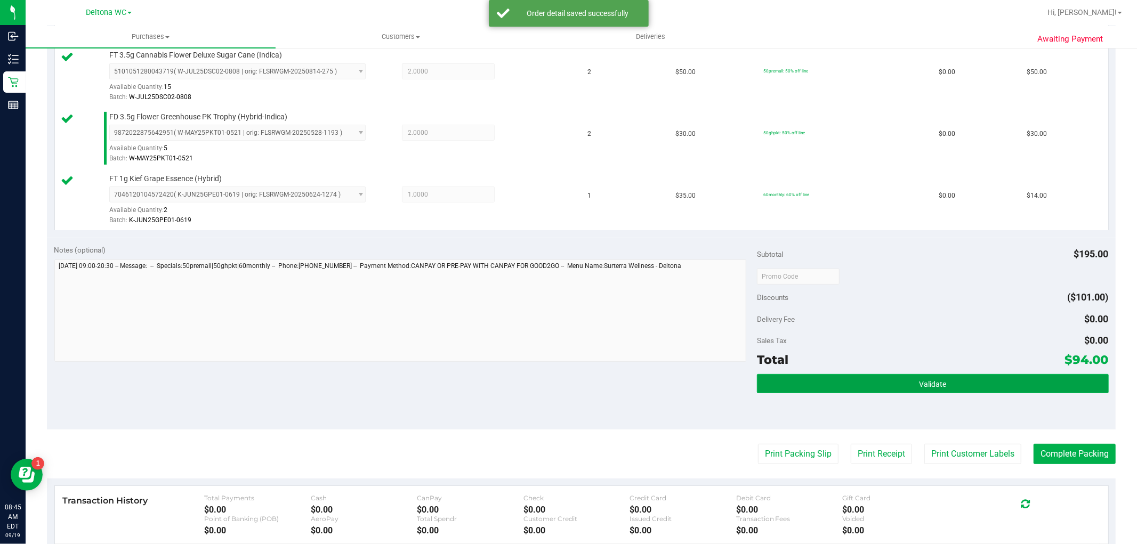
click at [831, 388] on button "Validate" at bounding box center [932, 383] width 351 height 19
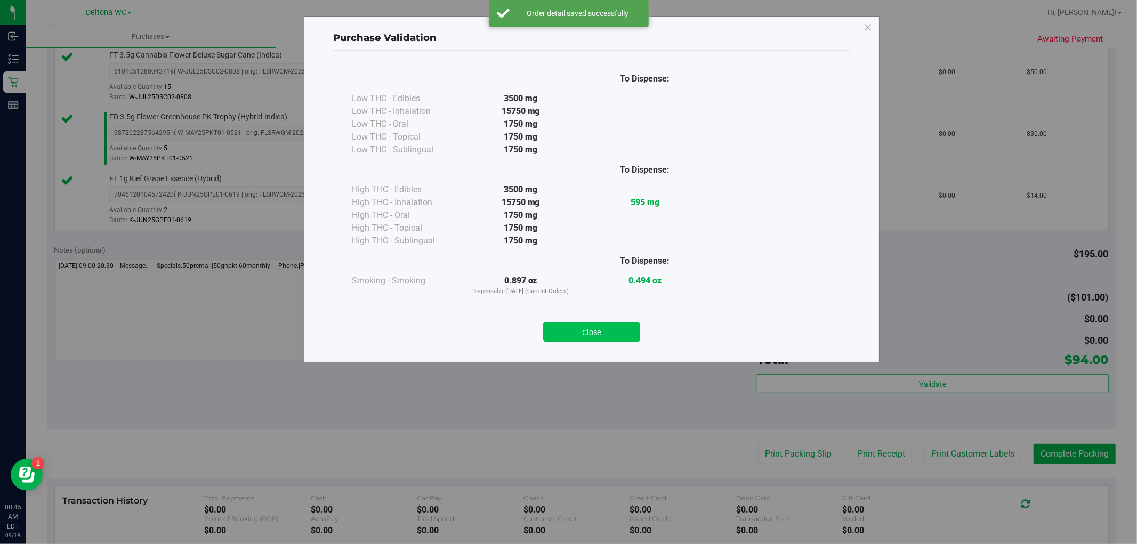
click at [599, 328] on button "Close" at bounding box center [591, 331] width 97 height 19
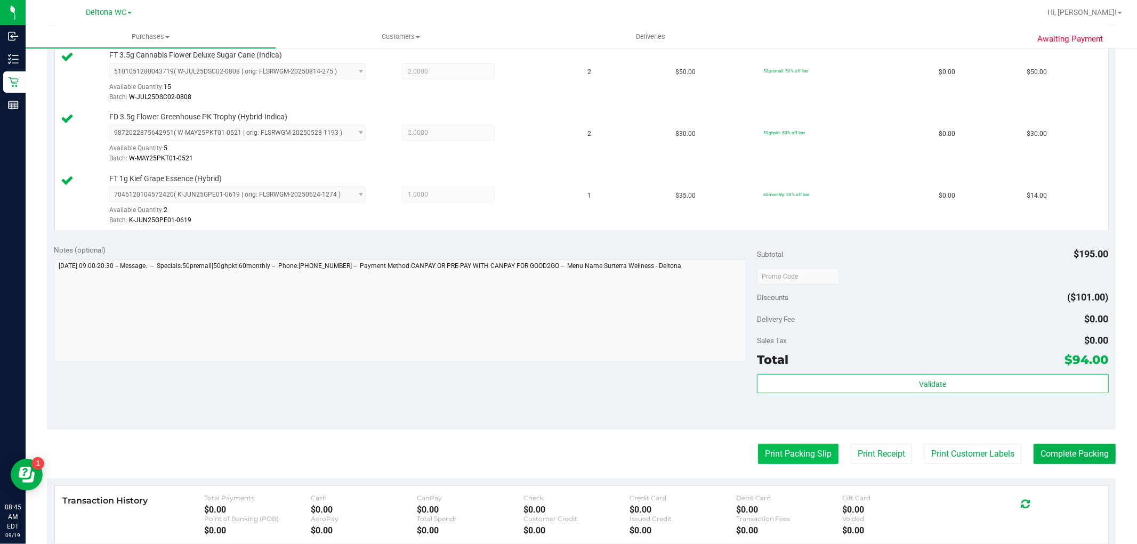
click at [767, 460] on button "Print Packing Slip" at bounding box center [798, 454] width 80 height 20
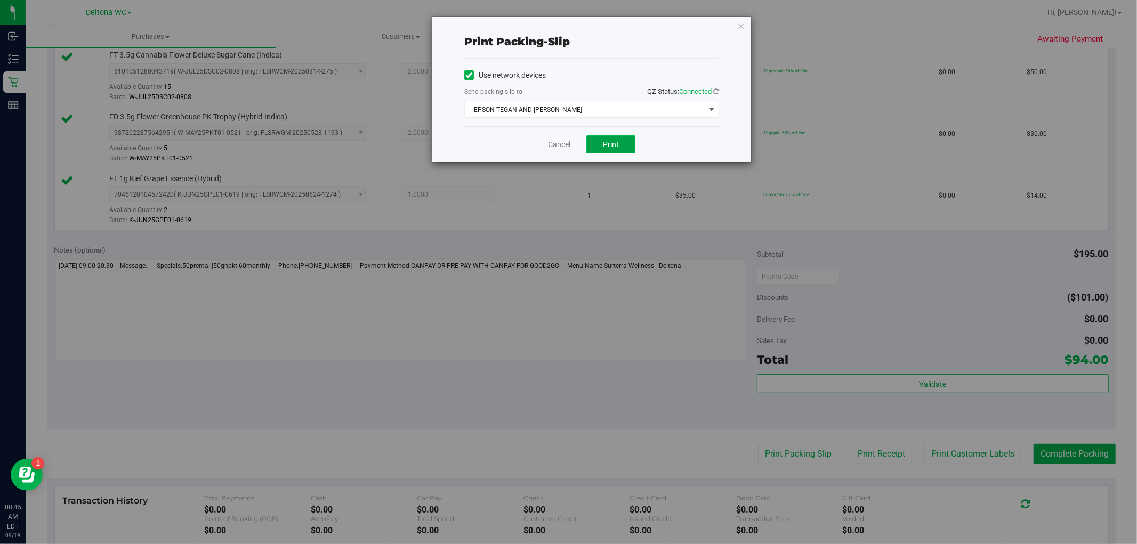
drag, startPoint x: 603, startPoint y: 141, endPoint x: 584, endPoint y: 142, distance: 19.3
click at [601, 141] on button "Print" at bounding box center [610, 144] width 49 height 18
click at [557, 144] on link "Cancel" at bounding box center [559, 144] width 22 height 11
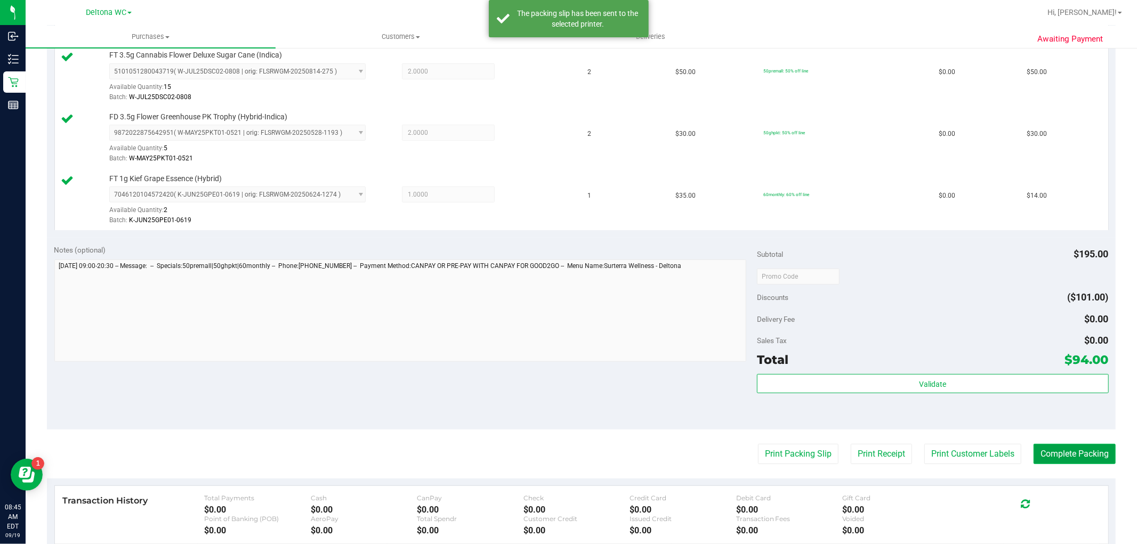
click at [1056, 452] on button "Complete Packing" at bounding box center [1074, 454] width 82 height 20
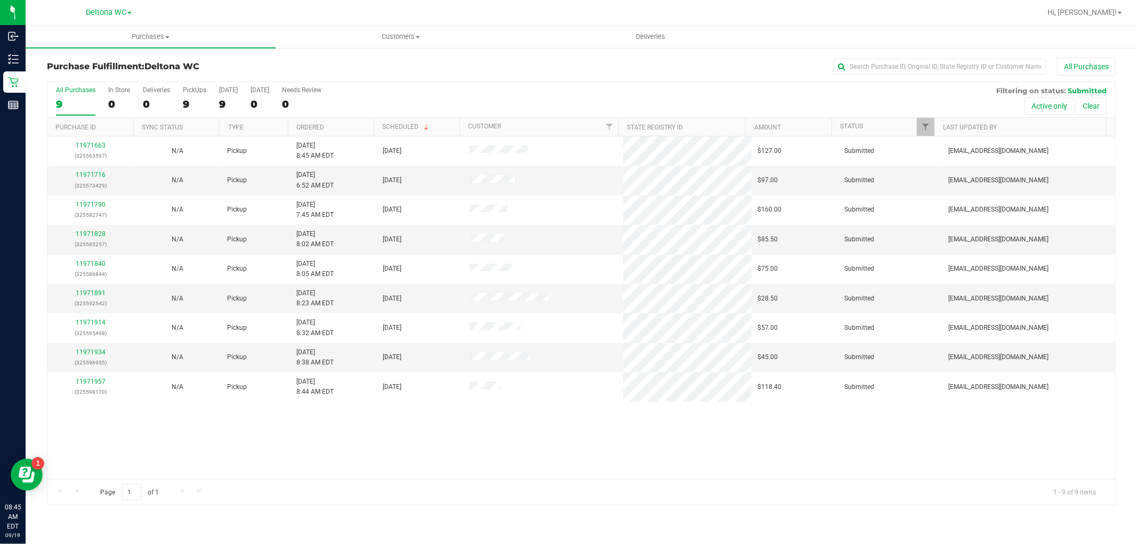
click at [336, 121] on th "Ordered" at bounding box center [331, 127] width 86 height 19
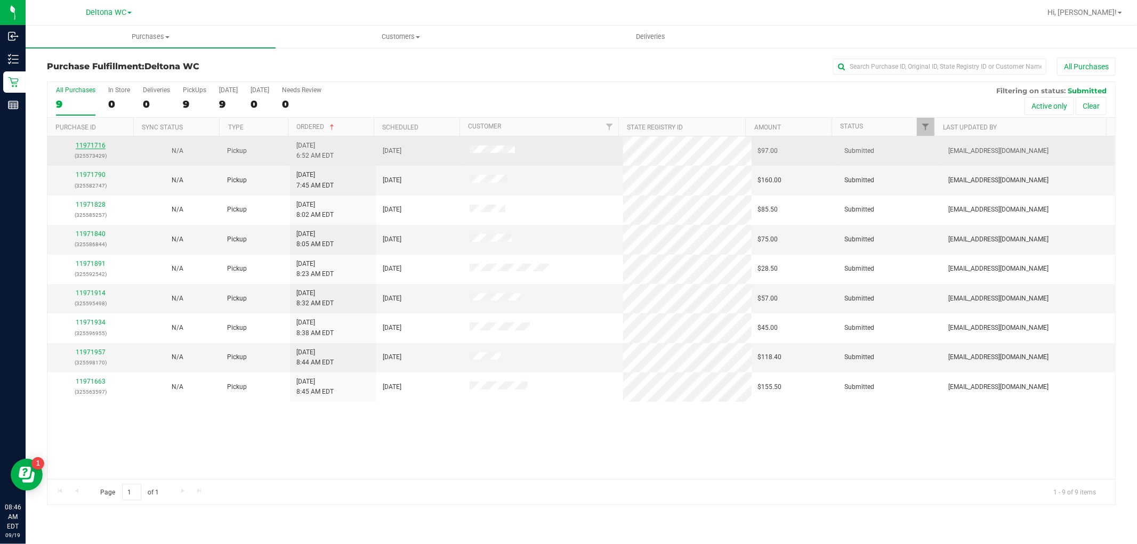
click at [94, 144] on link "11971716" at bounding box center [91, 145] width 30 height 7
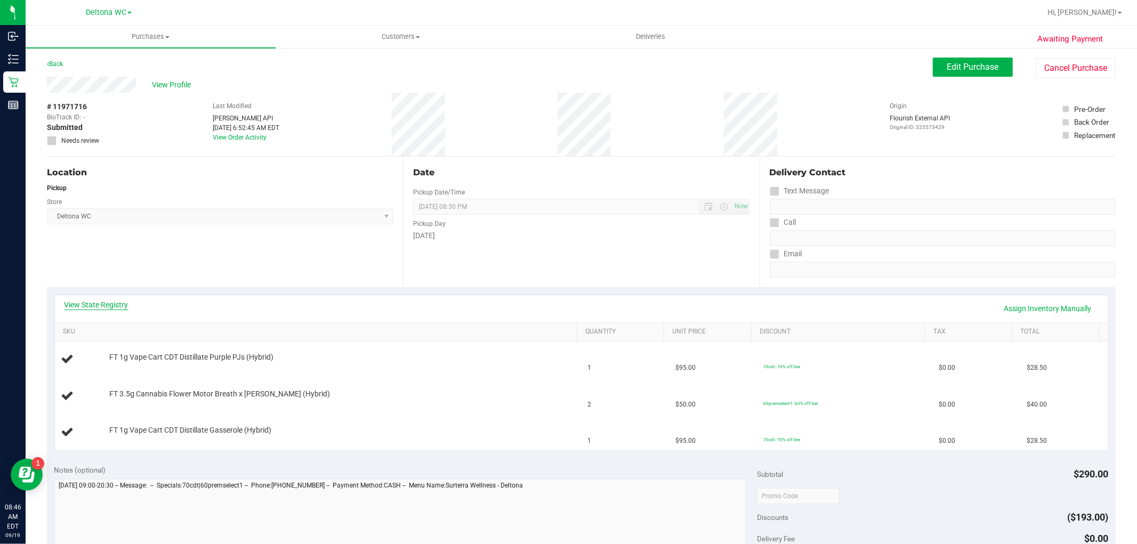
click at [93, 309] on link "View State Registry" at bounding box center [96, 305] width 64 height 11
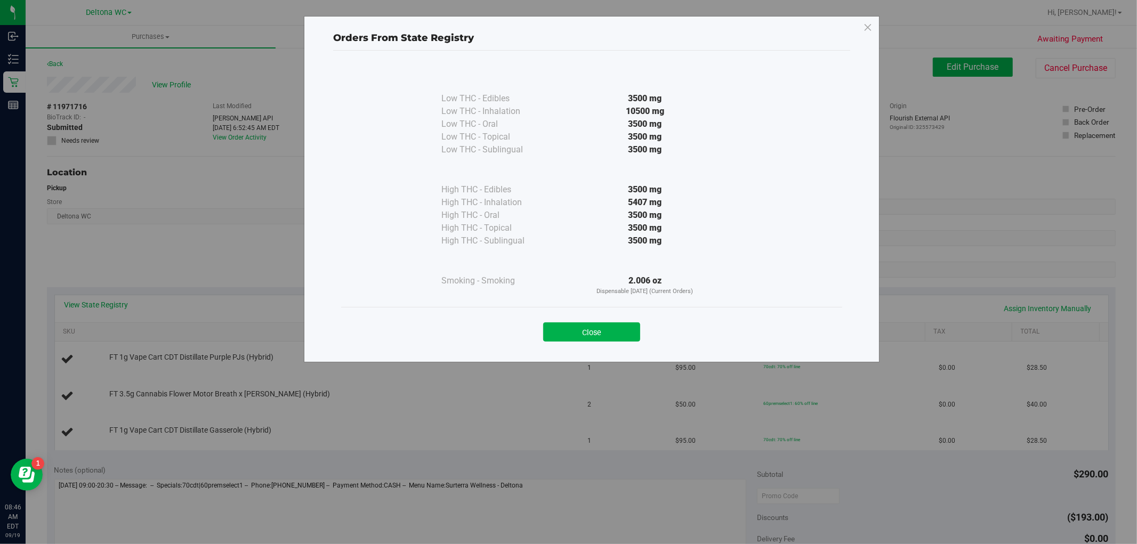
drag, startPoint x: 603, startPoint y: 331, endPoint x: 590, endPoint y: 341, distance: 16.3
click at [602, 332] on button "Close" at bounding box center [591, 331] width 97 height 19
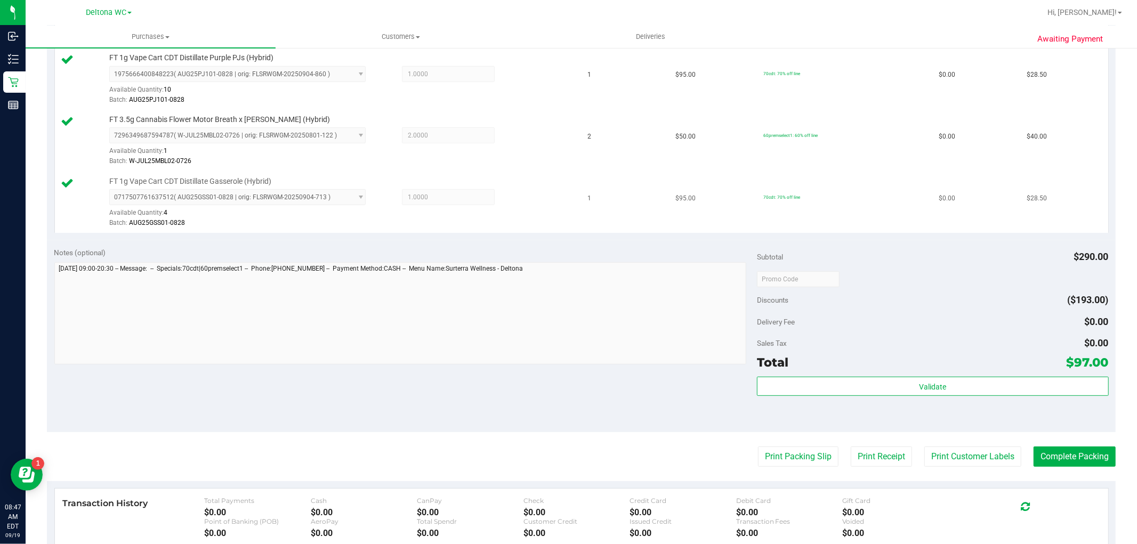
scroll to position [237, 0]
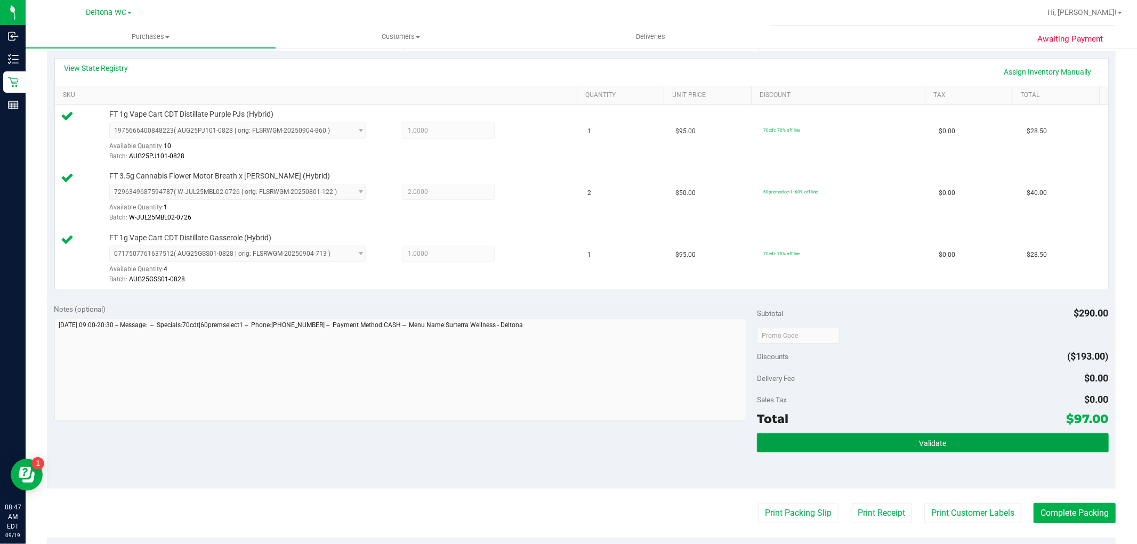
click at [840, 439] on button "Validate" at bounding box center [932, 442] width 351 height 19
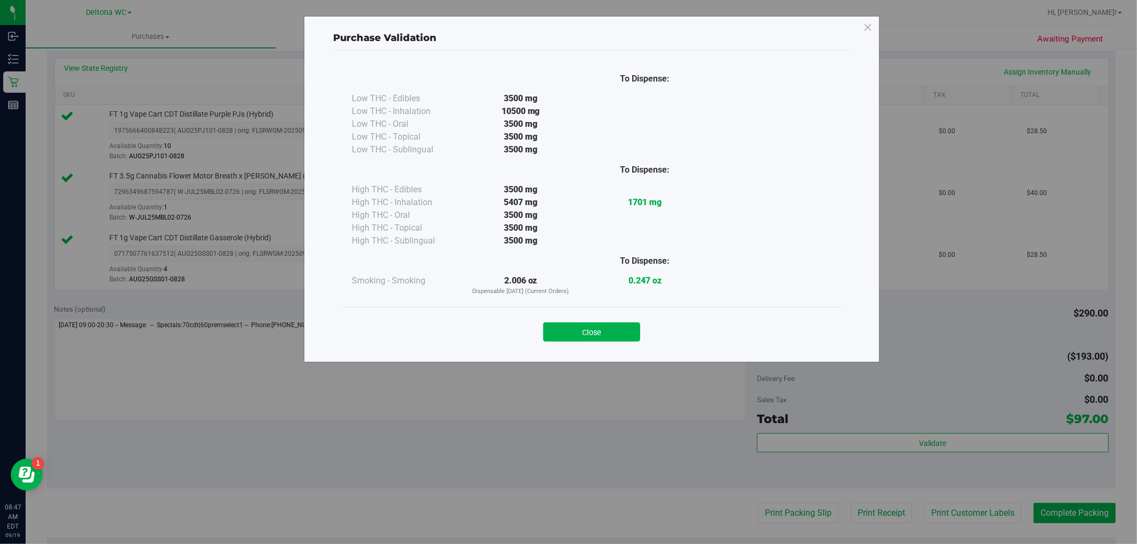
drag, startPoint x: 583, startPoint y: 329, endPoint x: 606, endPoint y: 345, distance: 28.4
click at [584, 330] on button "Close" at bounding box center [591, 331] width 97 height 19
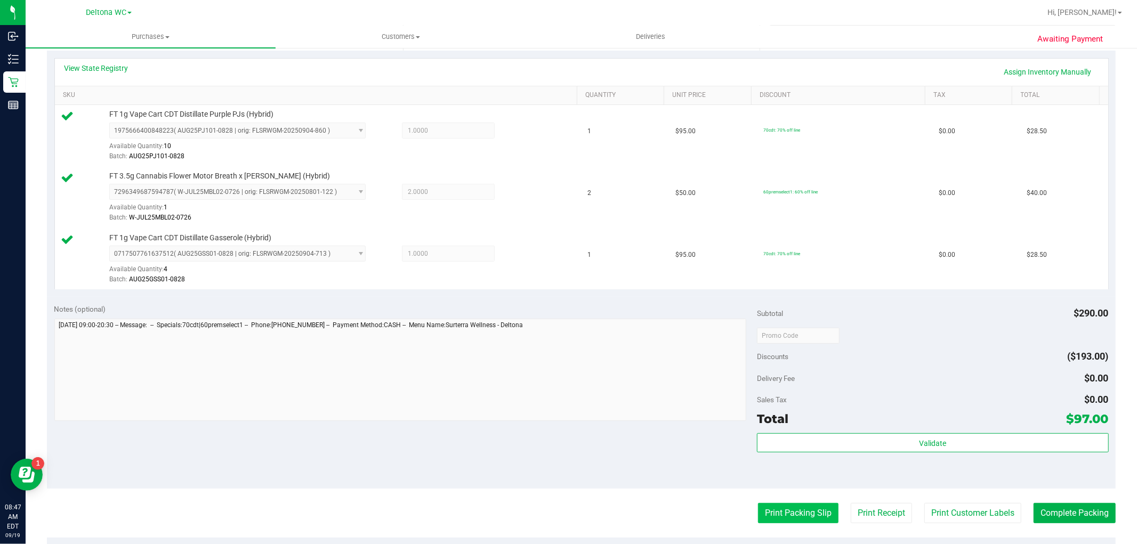
click at [787, 508] on button "Print Packing Slip" at bounding box center [798, 513] width 80 height 20
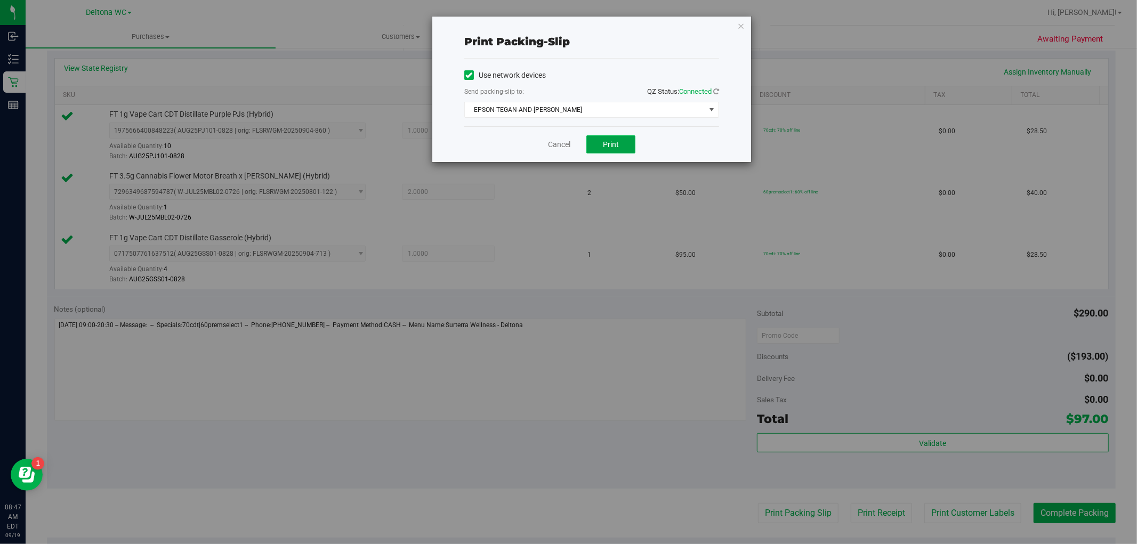
click at [627, 143] on button "Print" at bounding box center [610, 144] width 49 height 18
click at [557, 140] on link "Cancel" at bounding box center [559, 144] width 22 height 11
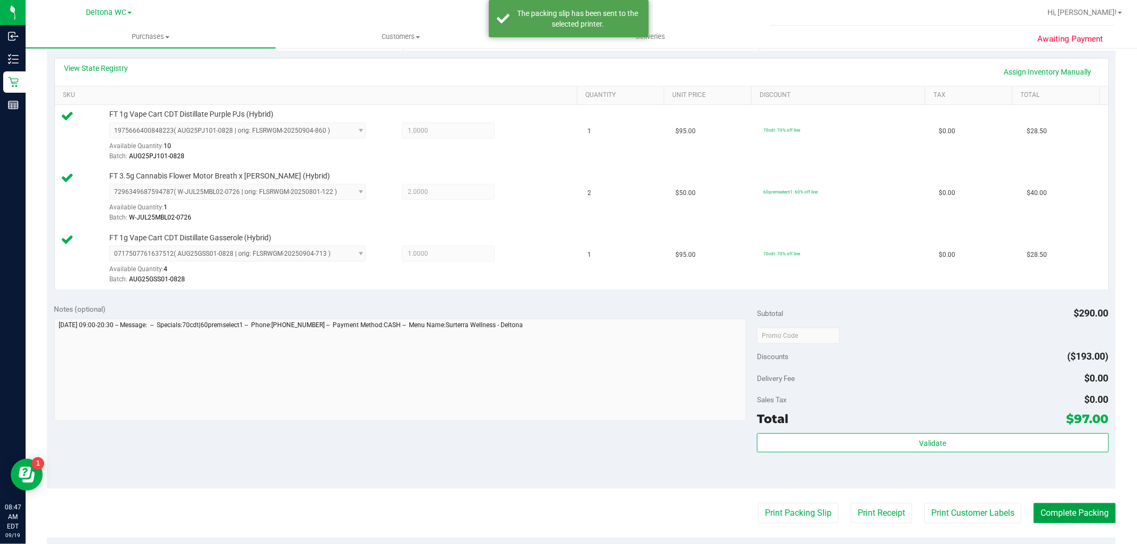
click at [1085, 511] on button "Complete Packing" at bounding box center [1074, 513] width 82 height 20
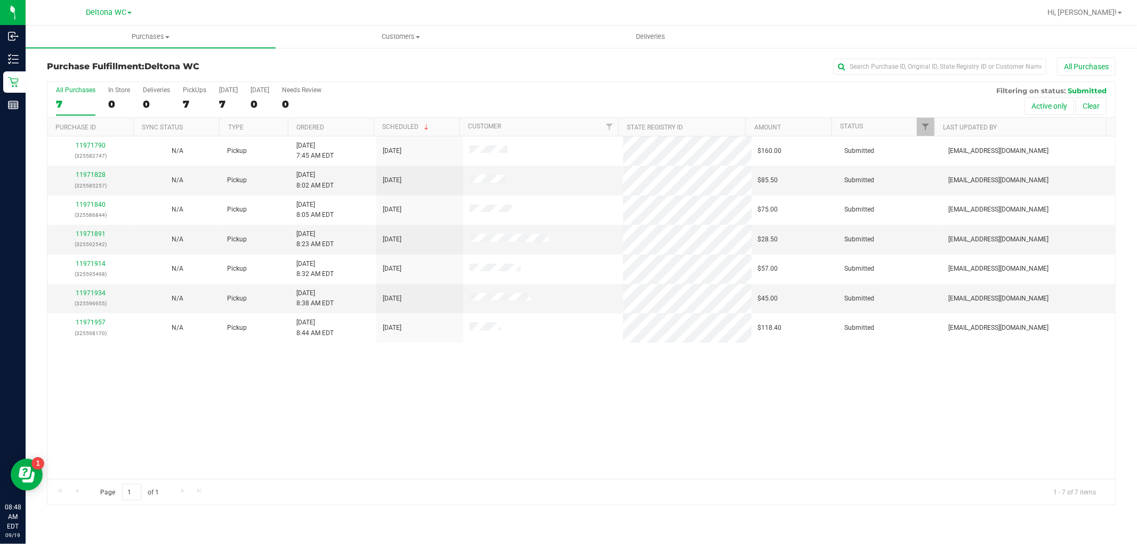
click at [337, 124] on th "Ordered" at bounding box center [331, 127] width 86 height 19
click at [98, 175] on link "11971828" at bounding box center [91, 174] width 30 height 7
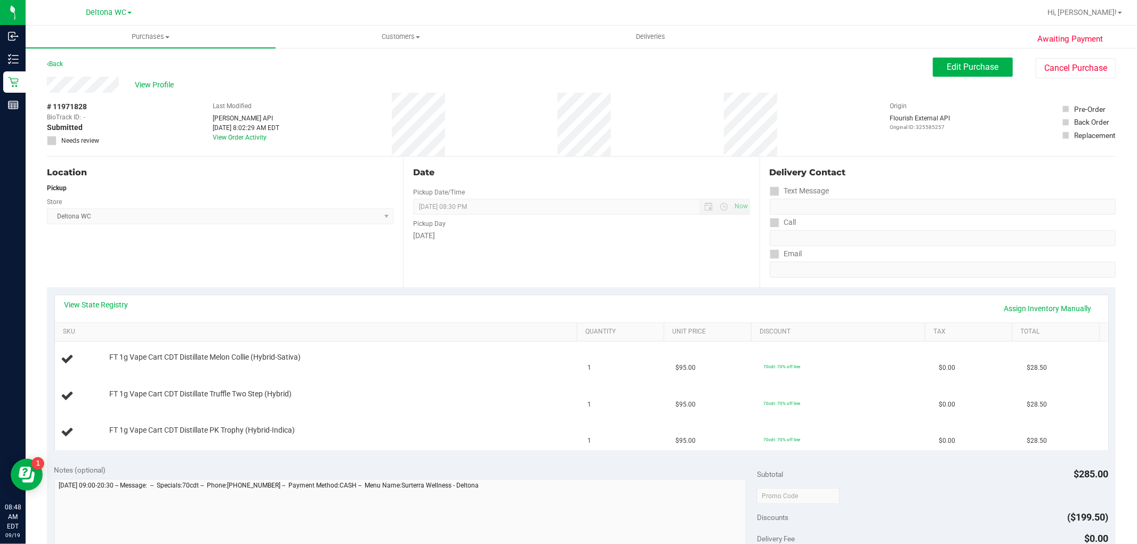
click at [84, 310] on div "View State Registry Assign Inventory Manually" at bounding box center [581, 309] width 1034 height 18
click at [85, 306] on link "View State Registry" at bounding box center [96, 305] width 64 height 11
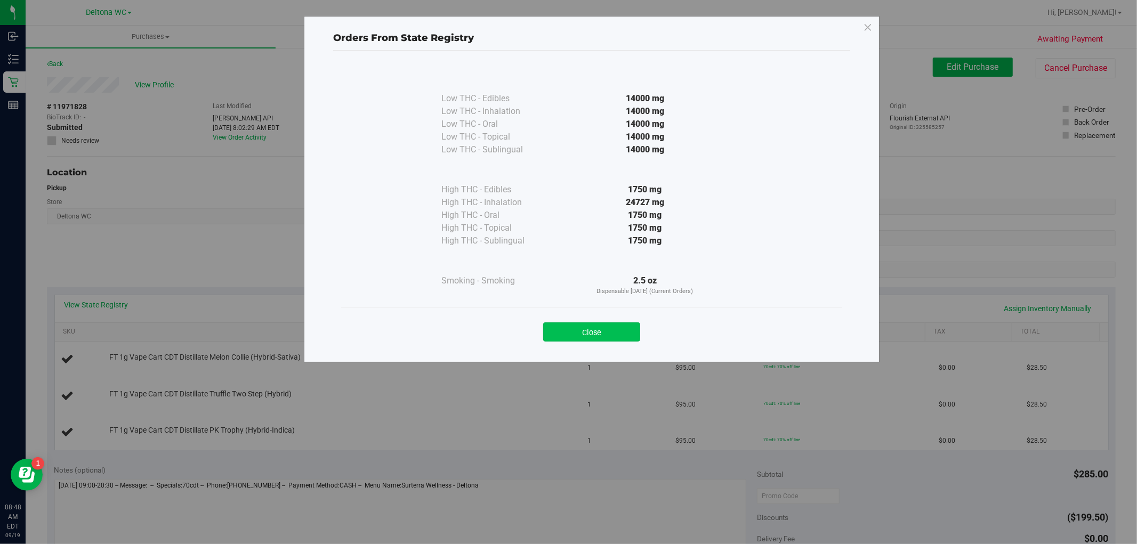
click at [610, 330] on button "Close" at bounding box center [591, 331] width 97 height 19
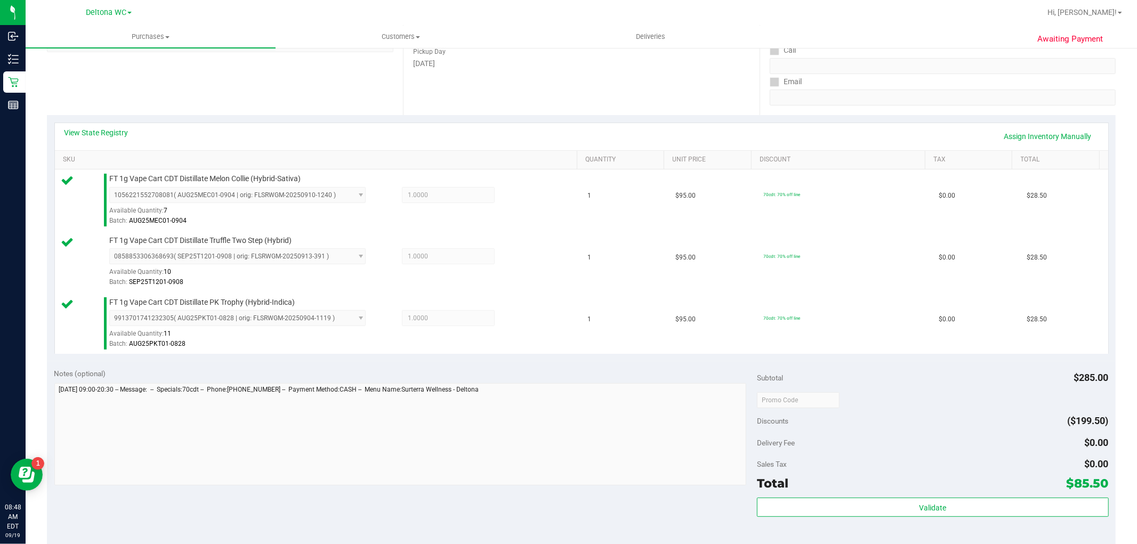
scroll to position [177, 0]
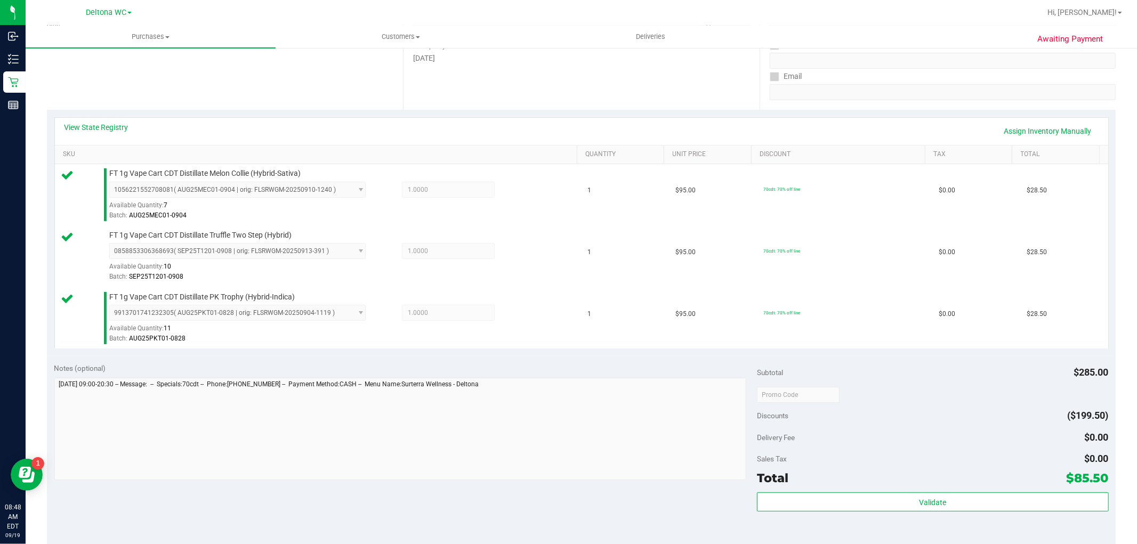
click at [873, 491] on div "Subtotal $285.00 Discounts ($199.50) Delivery Fee $0.00 Sales Tax $0.00 Total $…" at bounding box center [932, 451] width 351 height 177
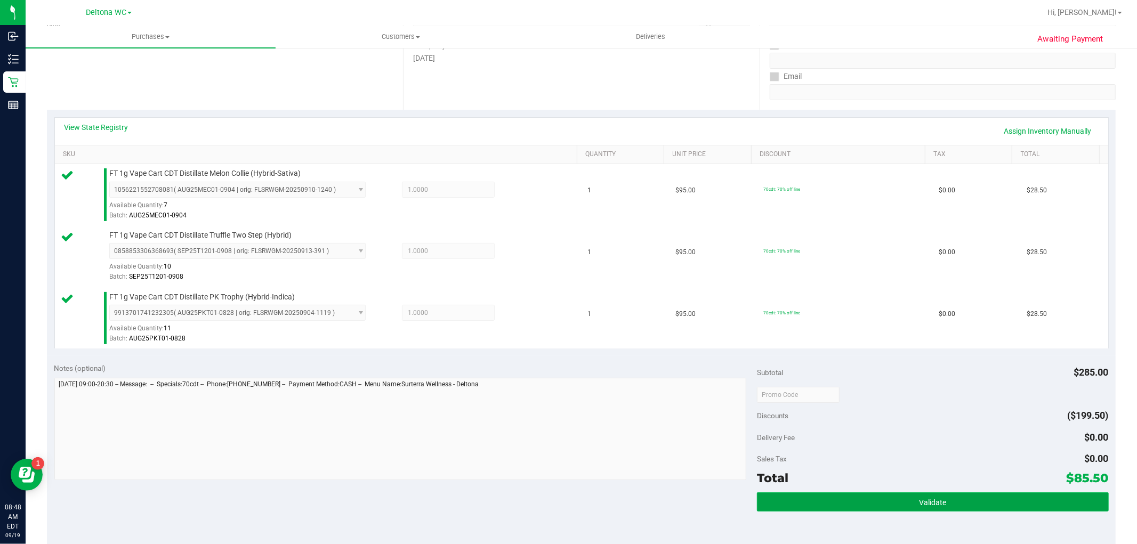
click at [873, 495] on button "Validate" at bounding box center [932, 501] width 351 height 19
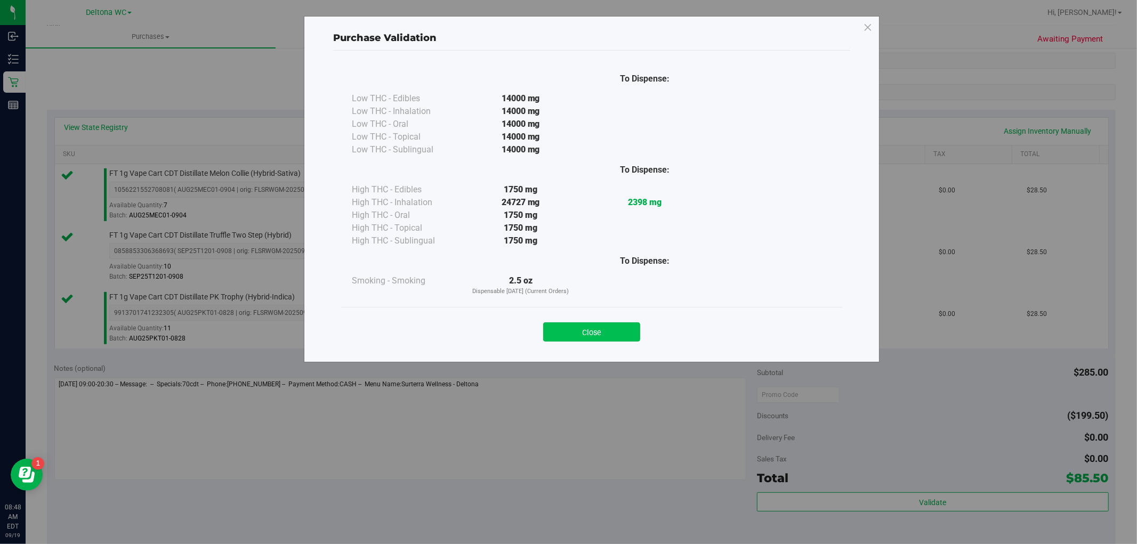
click at [606, 328] on button "Close" at bounding box center [591, 331] width 97 height 19
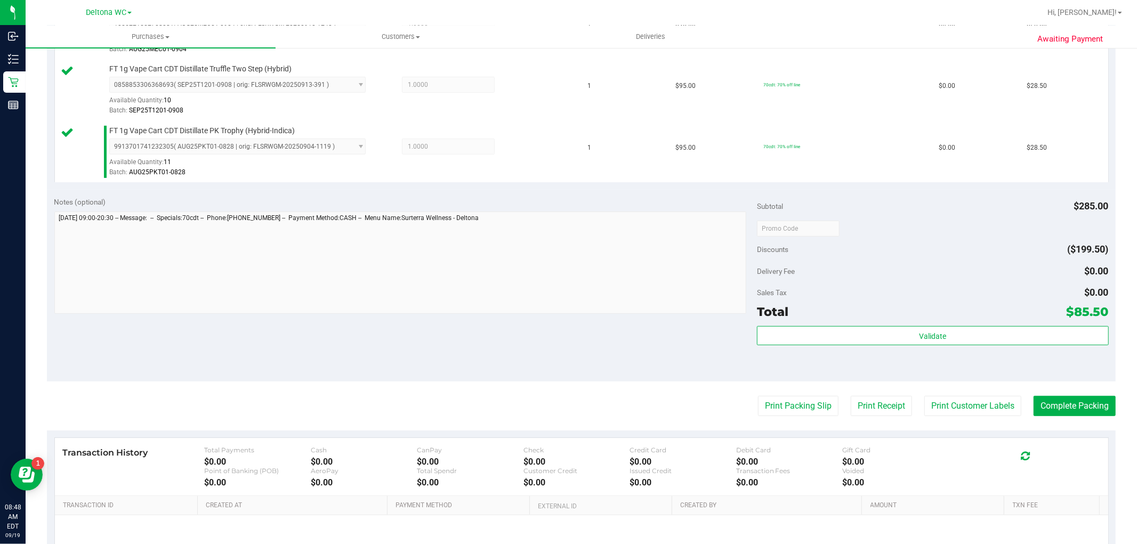
scroll to position [355, 0]
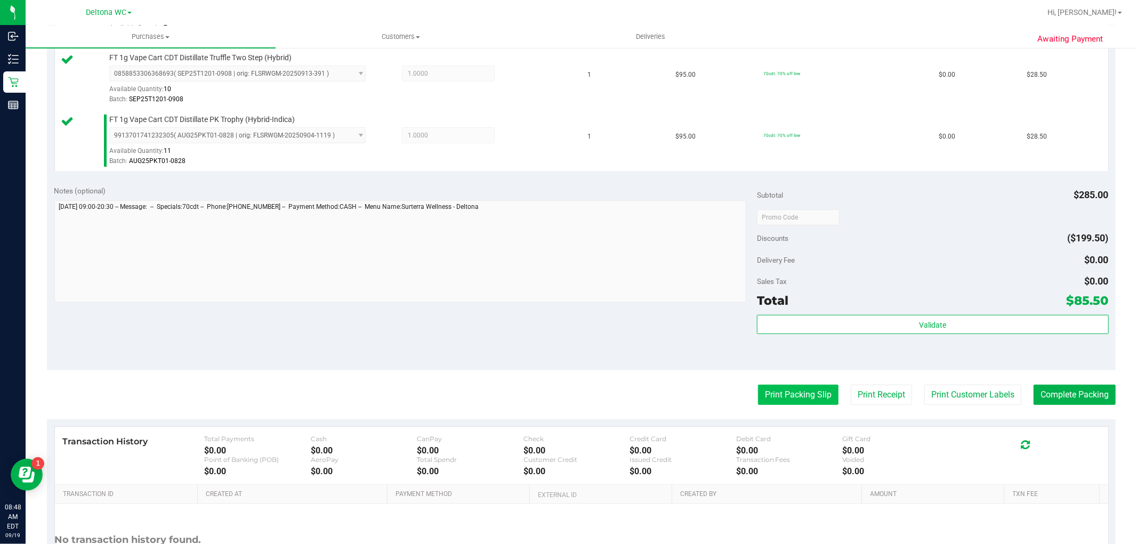
drag, startPoint x: 756, startPoint y: 408, endPoint x: 763, endPoint y: 398, distance: 11.8
click at [758, 404] on purchase-details "Back Edit Purchase Cancel Purchase View Profile # 11971828 BioTrack ID: - Submi…" at bounding box center [581, 161] width 1069 height 916
click at [763, 397] on button "Print Packing Slip" at bounding box center [798, 395] width 80 height 20
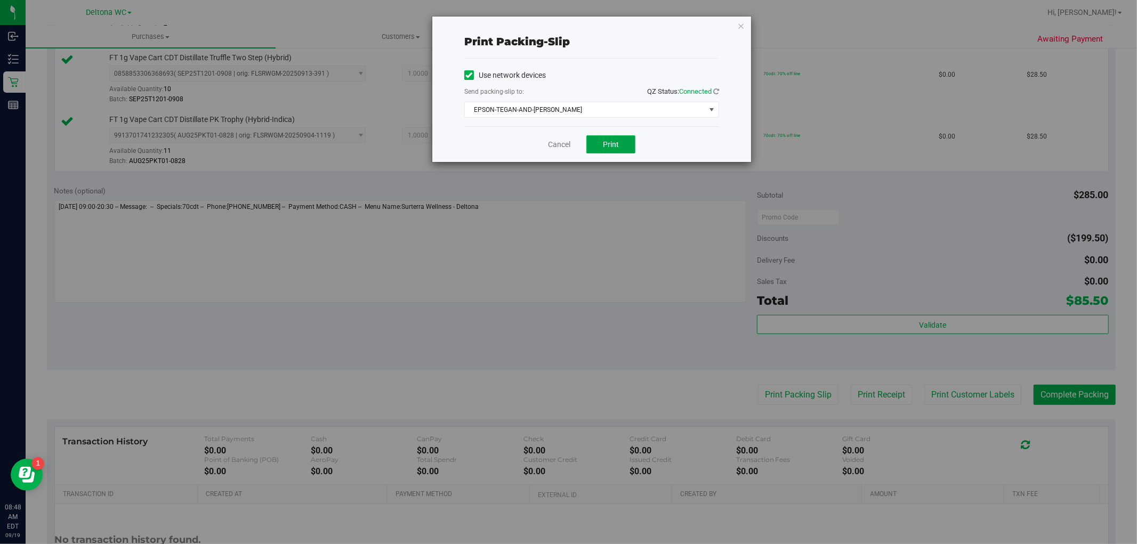
click at [620, 139] on button "Print" at bounding box center [610, 144] width 49 height 18
click at [558, 144] on link "Cancel" at bounding box center [559, 144] width 22 height 11
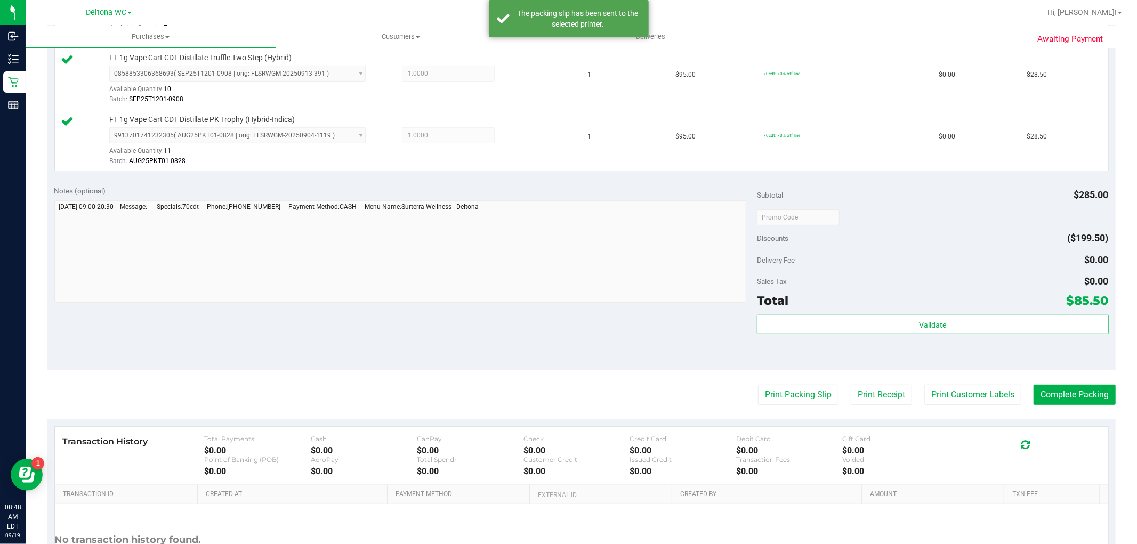
click at [574, 177] on div "View State Registry Assign Inventory Manually SKU Quantity Unit Price Discount …" at bounding box center [581, 55] width 1069 height 246
click at [1048, 395] on button "Complete Packing" at bounding box center [1074, 395] width 82 height 20
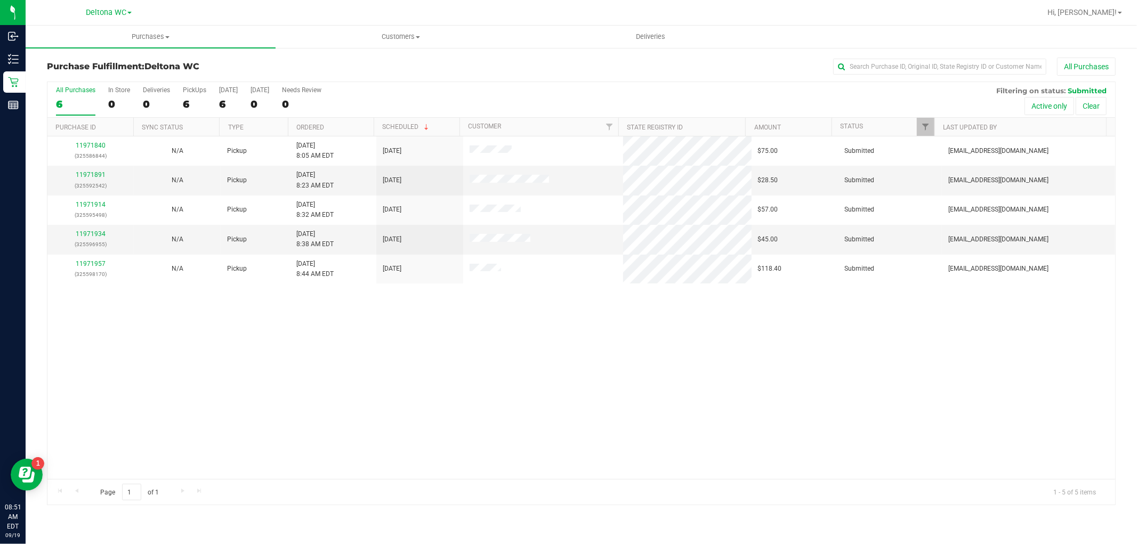
click at [352, 125] on th "Ordered" at bounding box center [331, 127] width 86 height 19
click at [100, 176] on link "11971914" at bounding box center [91, 174] width 30 height 7
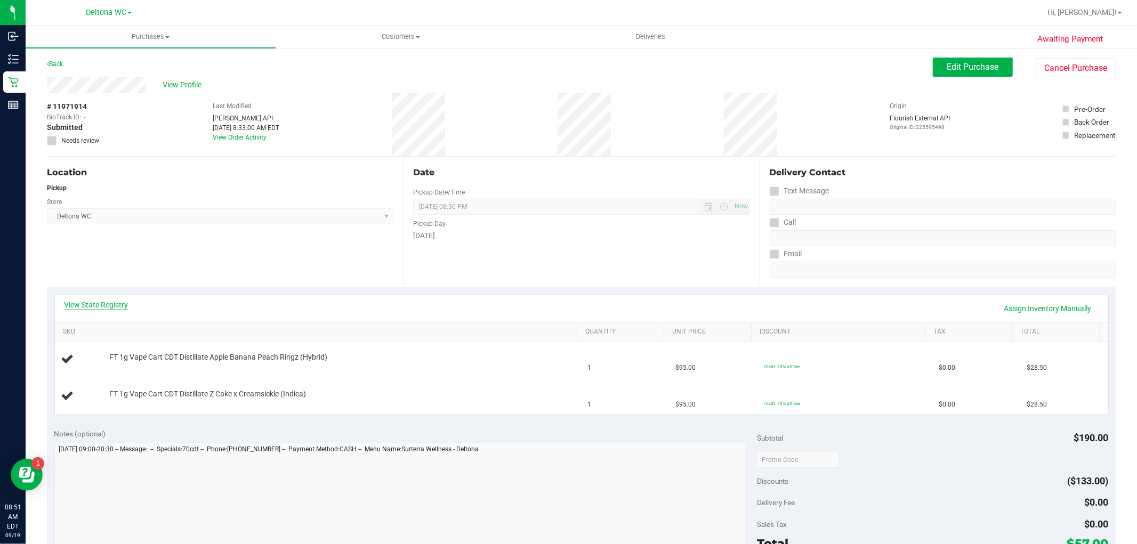
click at [112, 306] on link "View State Registry" at bounding box center [96, 305] width 64 height 11
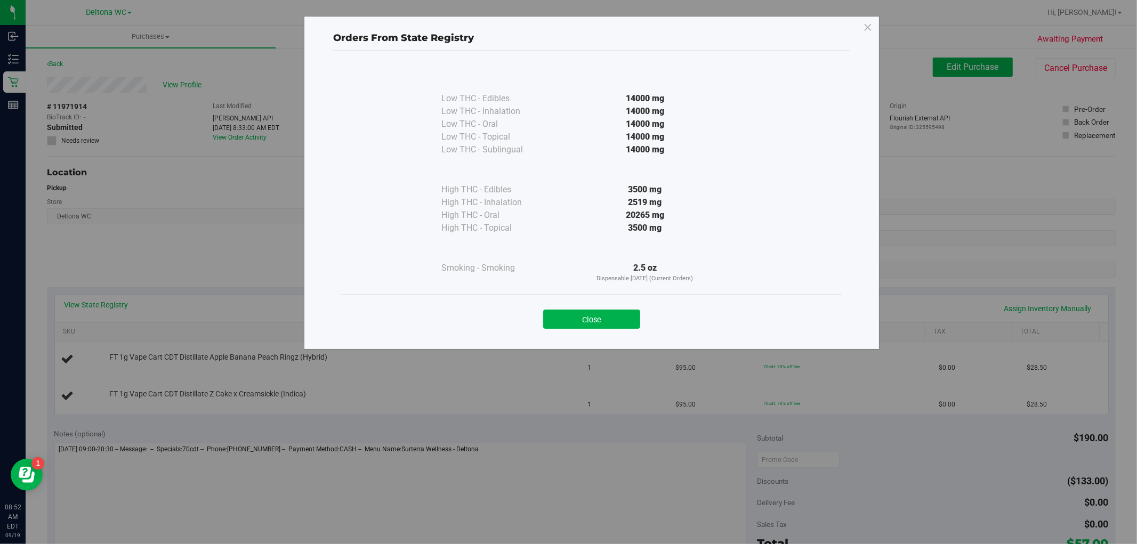
click at [599, 316] on button "Close" at bounding box center [591, 319] width 97 height 19
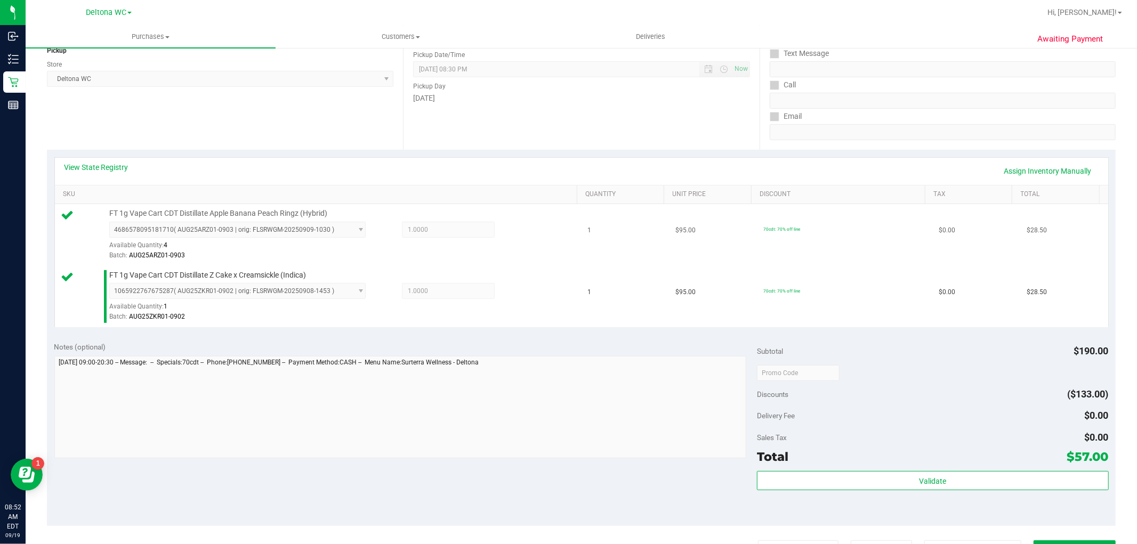
scroll to position [237, 0]
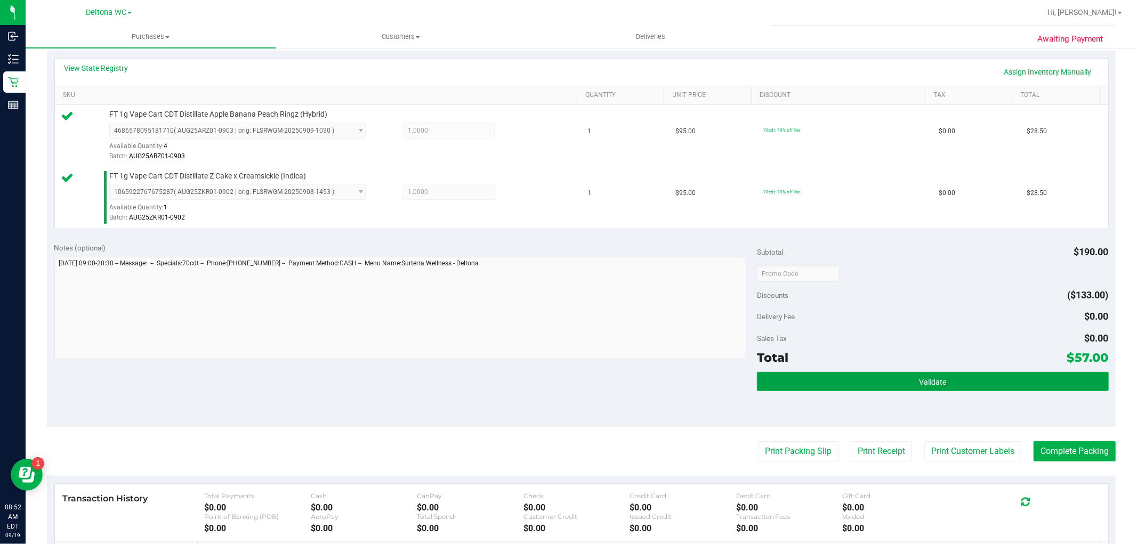
click at [830, 385] on button "Validate" at bounding box center [932, 381] width 351 height 19
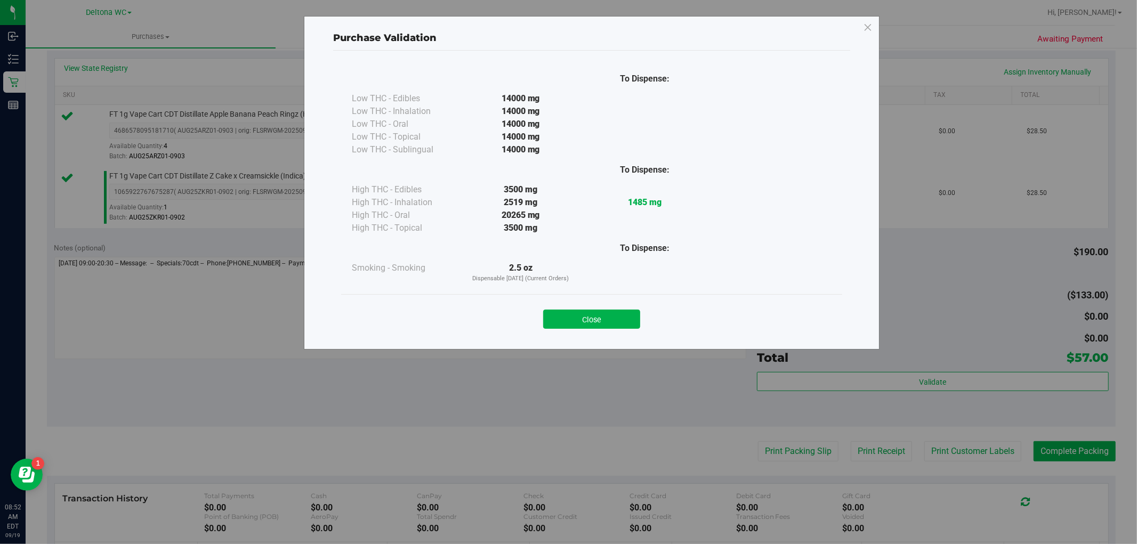
drag, startPoint x: 597, startPoint y: 320, endPoint x: 614, endPoint y: 342, distance: 27.7
click at [597, 321] on button "Close" at bounding box center [591, 319] width 97 height 19
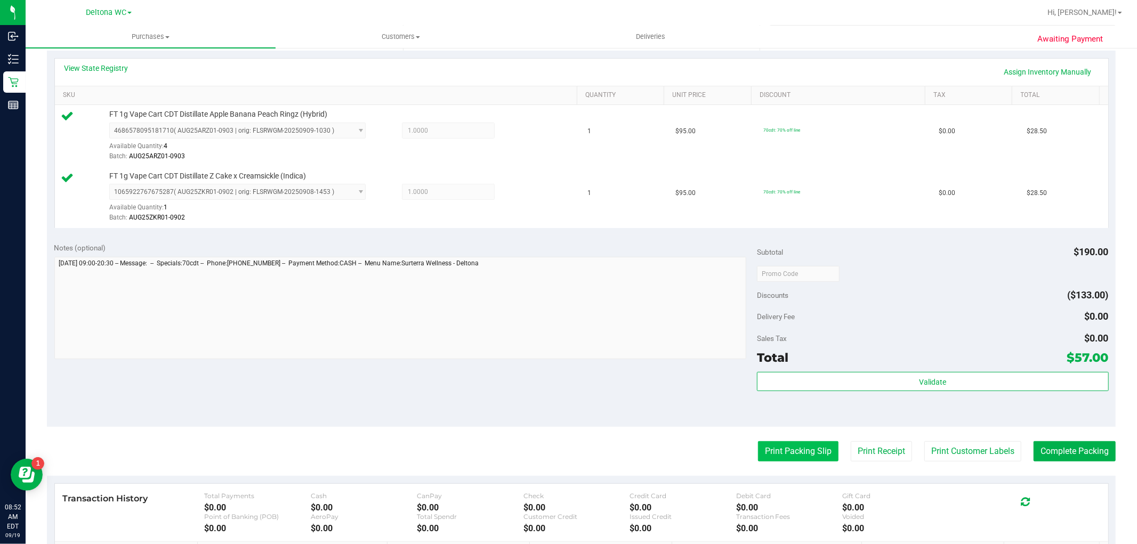
click at [768, 449] on button "Print Packing Slip" at bounding box center [798, 451] width 80 height 20
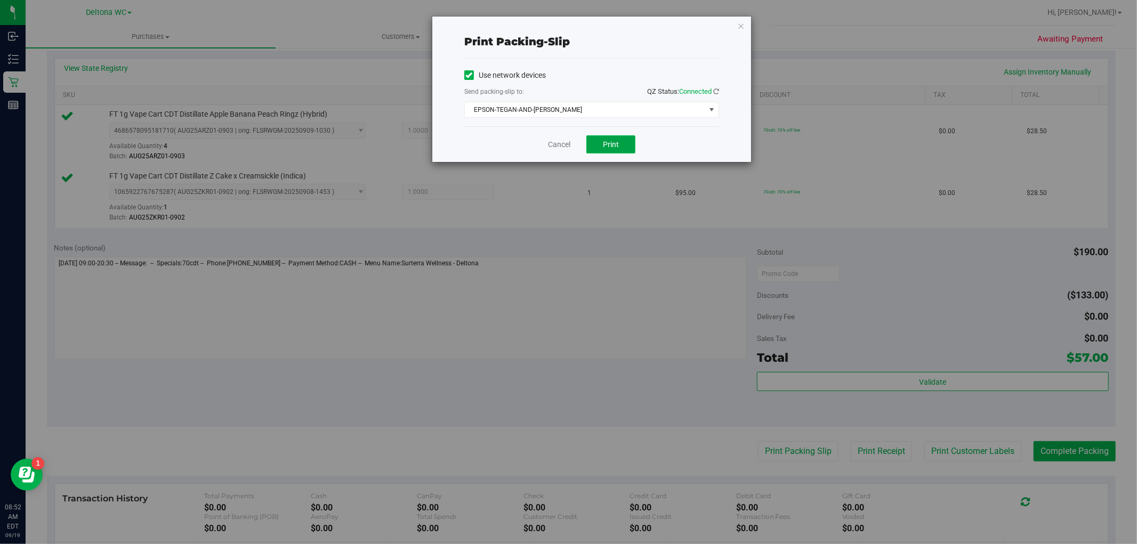
click at [601, 144] on button "Print" at bounding box center [610, 144] width 49 height 18
click at [557, 147] on link "Cancel" at bounding box center [559, 144] width 22 height 11
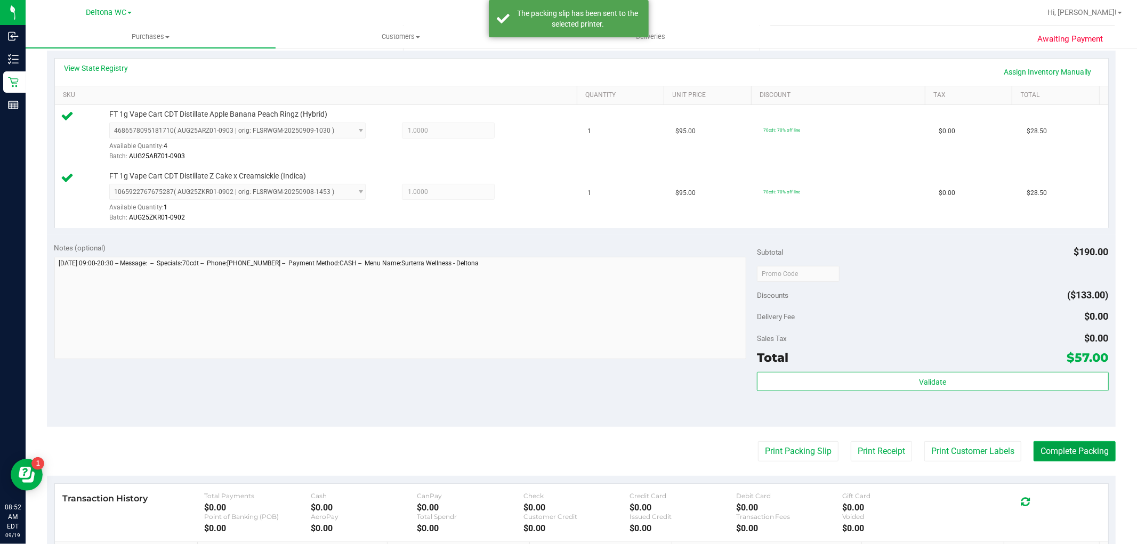
click at [1080, 456] on button "Complete Packing" at bounding box center [1074, 451] width 82 height 20
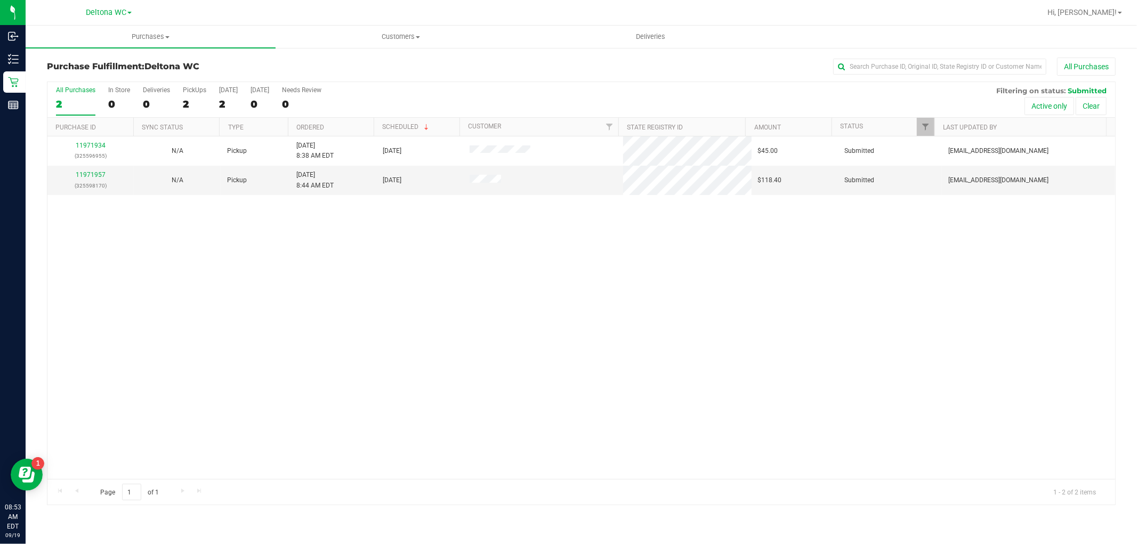
click at [338, 126] on th "Ordered" at bounding box center [331, 127] width 86 height 19
click at [88, 172] on link "11971957" at bounding box center [91, 174] width 30 height 7
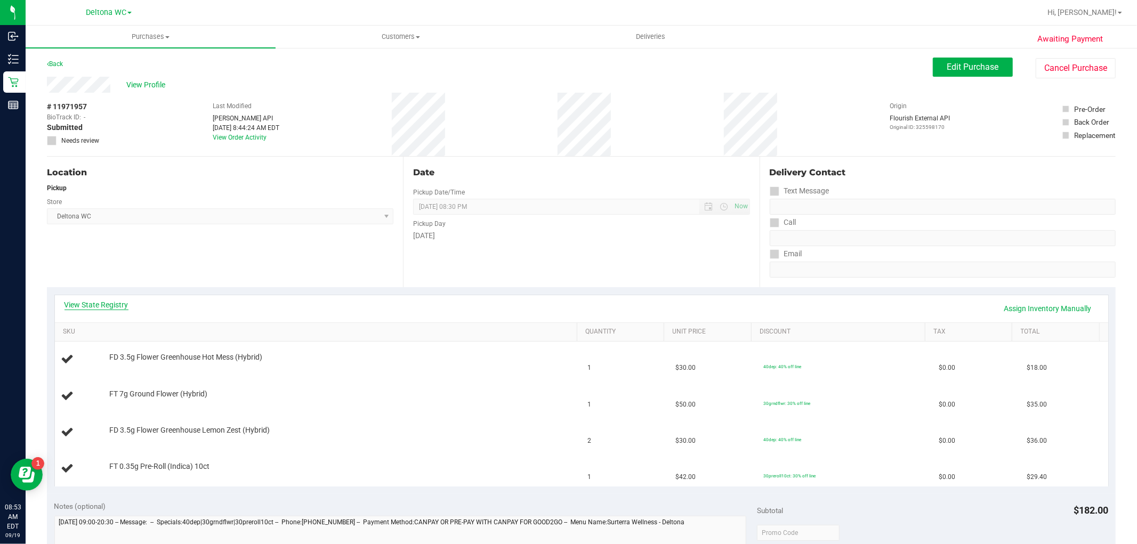
click at [112, 305] on link "View State Registry" at bounding box center [96, 305] width 64 height 11
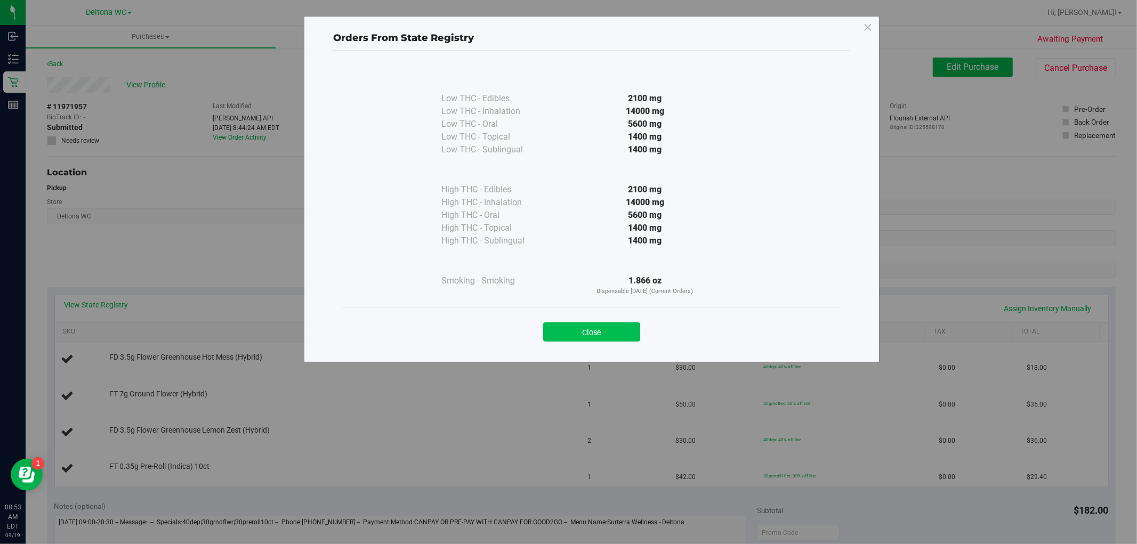
click at [594, 336] on button "Close" at bounding box center [591, 331] width 97 height 19
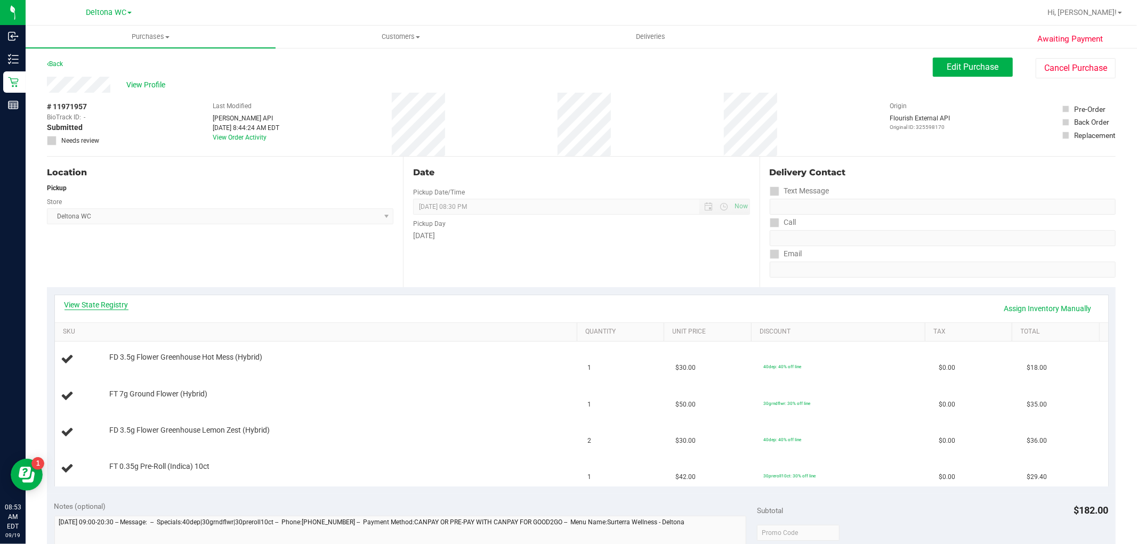
click at [93, 307] on link "View State Registry" at bounding box center [96, 305] width 64 height 11
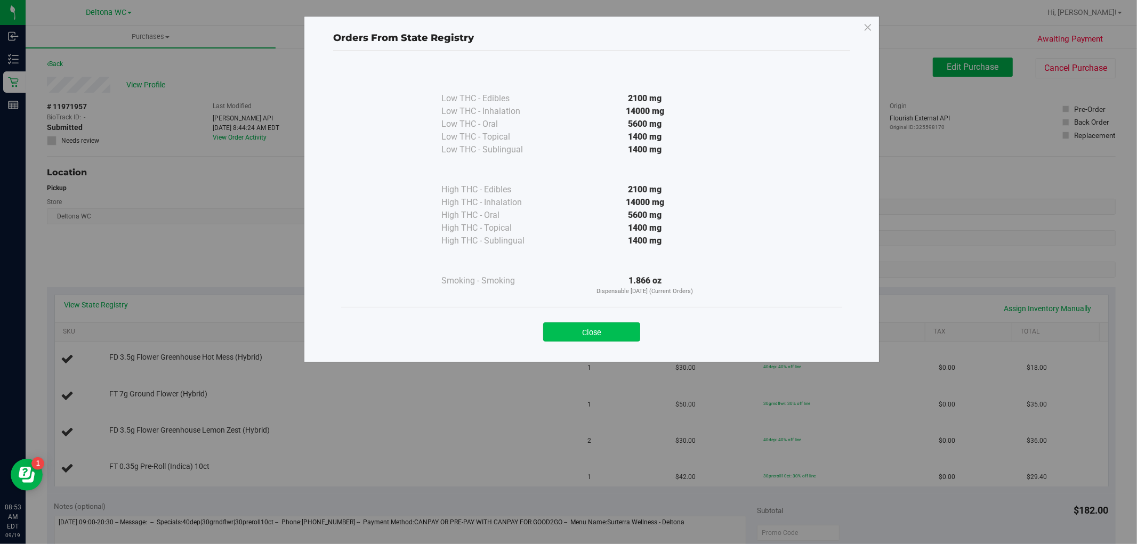
click at [620, 324] on button "Close" at bounding box center [591, 331] width 97 height 19
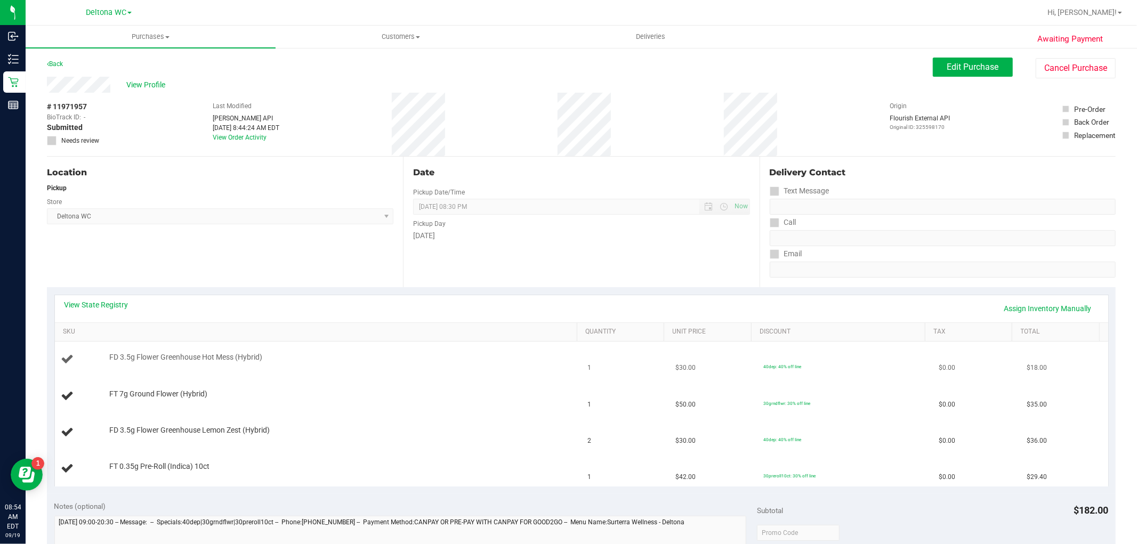
click at [209, 356] on span "FD 3.5g Flower Greenhouse Hot Mess (Hybrid)" at bounding box center [185, 357] width 153 height 10
copy div "FD 3.5g Flower Greenhouse Hot Mess (Hybrid)"
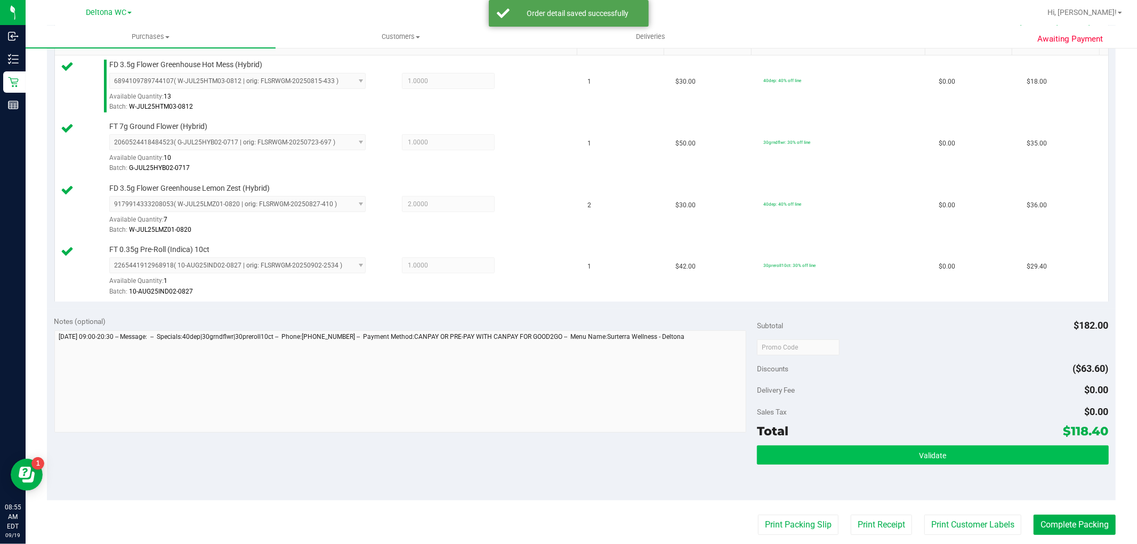
scroll to position [414, 0]
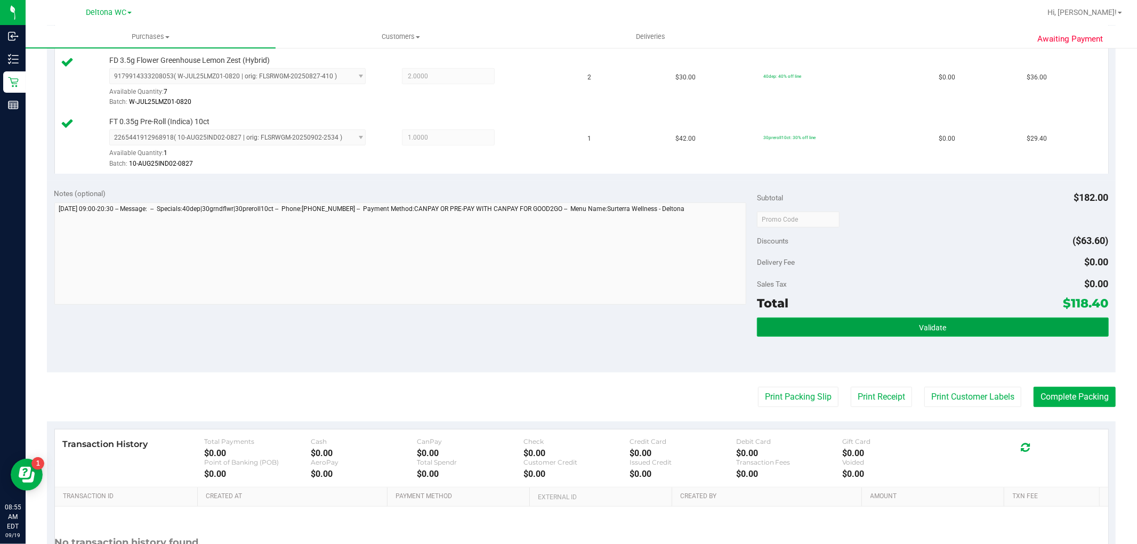
click at [848, 333] on button "Validate" at bounding box center [932, 327] width 351 height 19
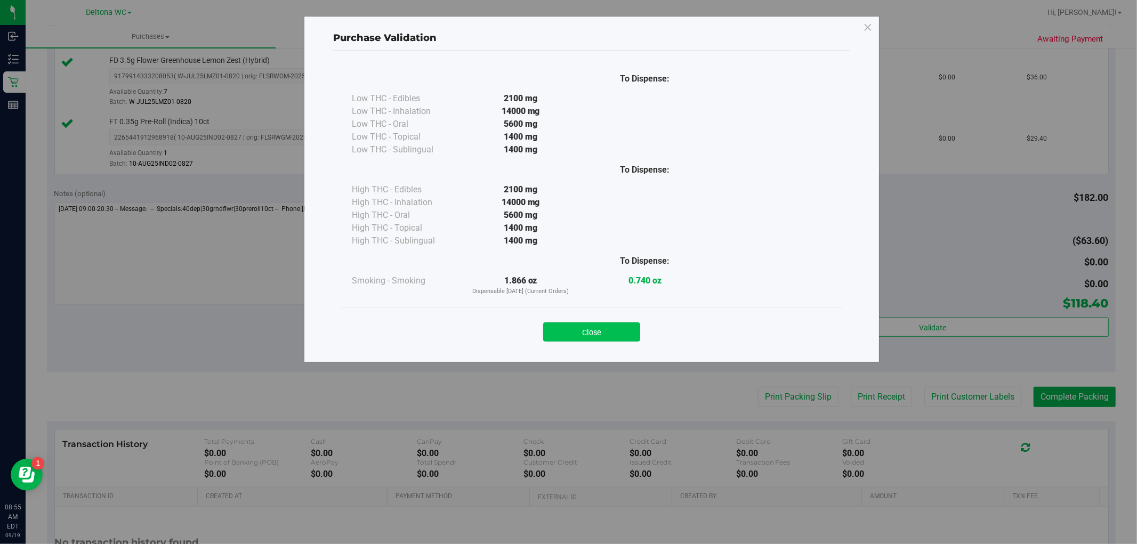
click at [621, 332] on button "Close" at bounding box center [591, 331] width 97 height 19
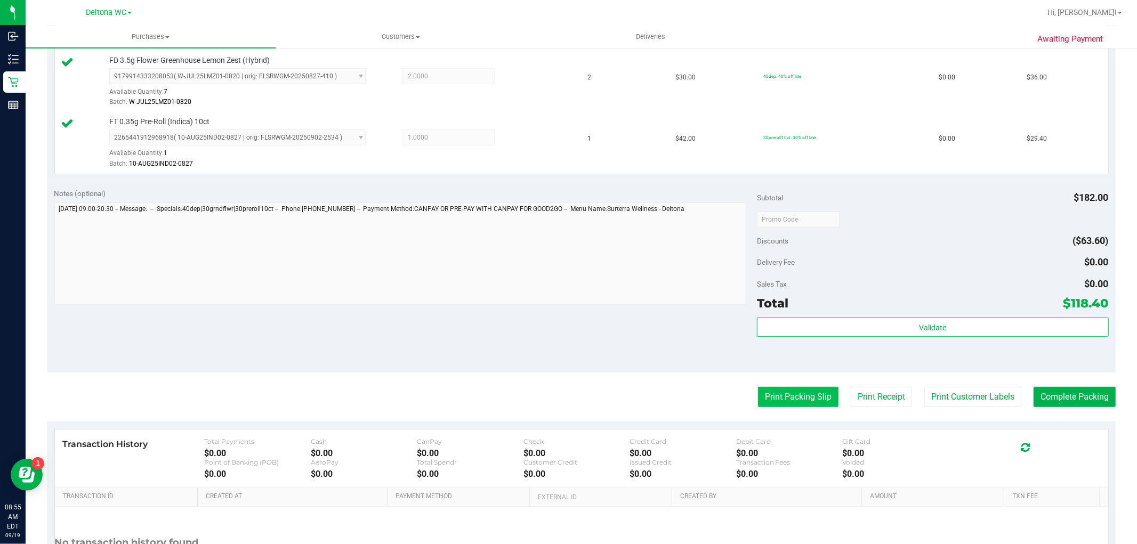
click at [812, 406] on button "Print Packing Slip" at bounding box center [798, 397] width 80 height 20
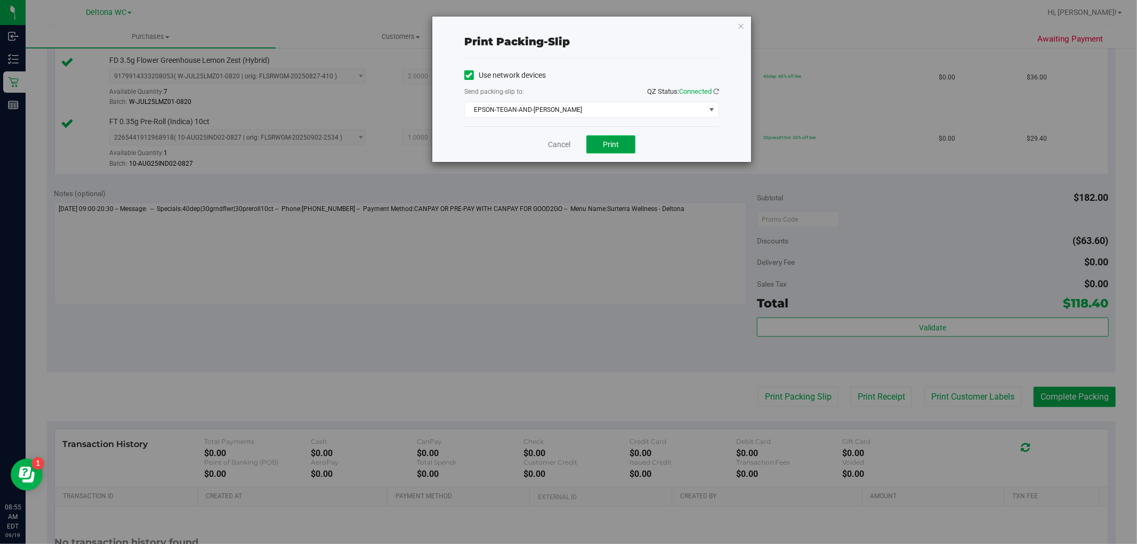
click at [610, 145] on span "Print" at bounding box center [611, 144] width 16 height 9
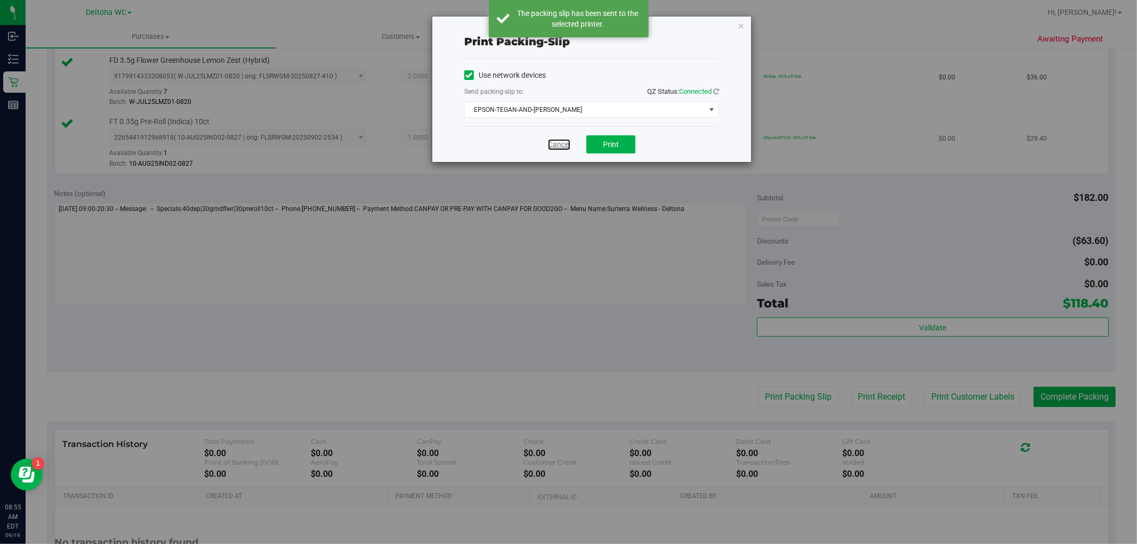
click at [561, 144] on link "Cancel" at bounding box center [559, 144] width 22 height 11
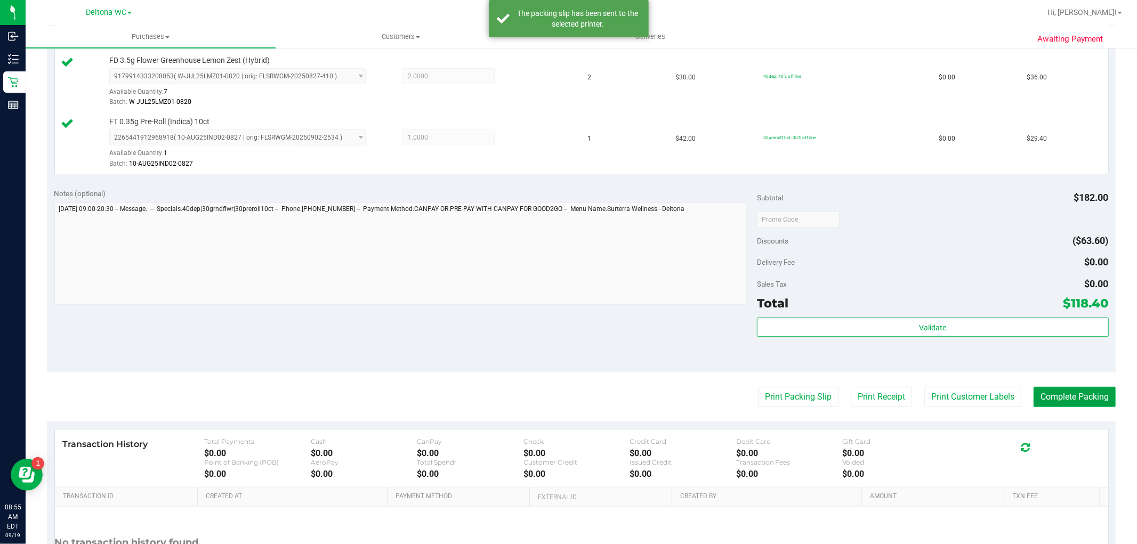
click at [1066, 395] on button "Complete Packing" at bounding box center [1074, 397] width 82 height 20
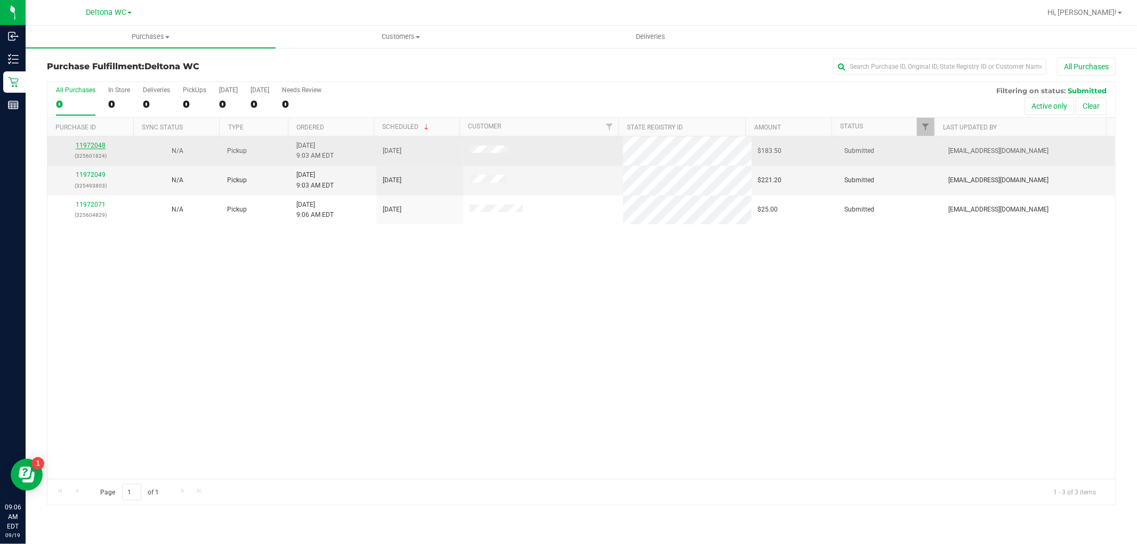
click at [94, 145] on link "11972048" at bounding box center [91, 145] width 30 height 7
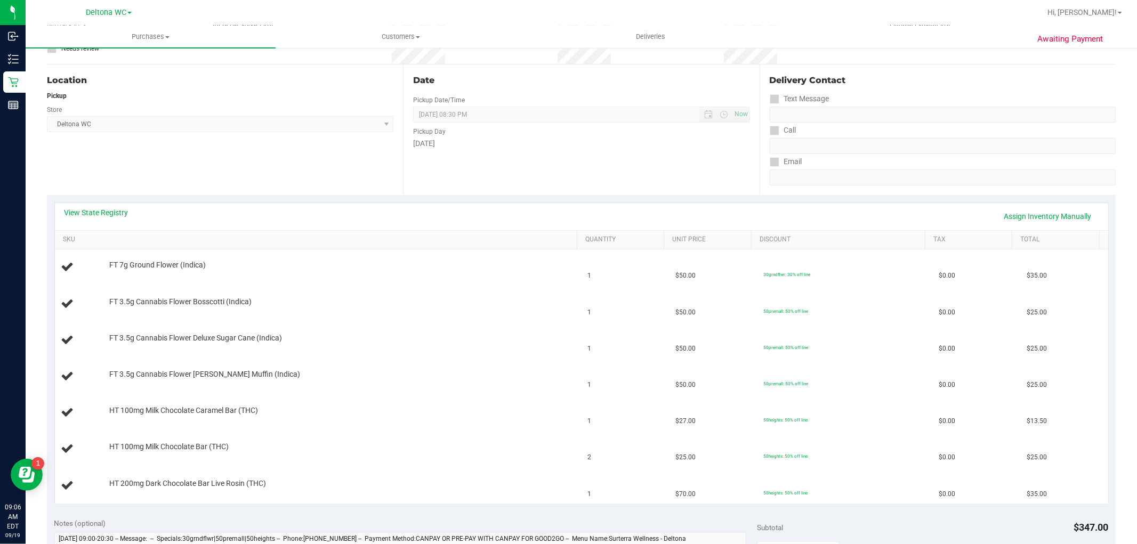
scroll to position [118, 0]
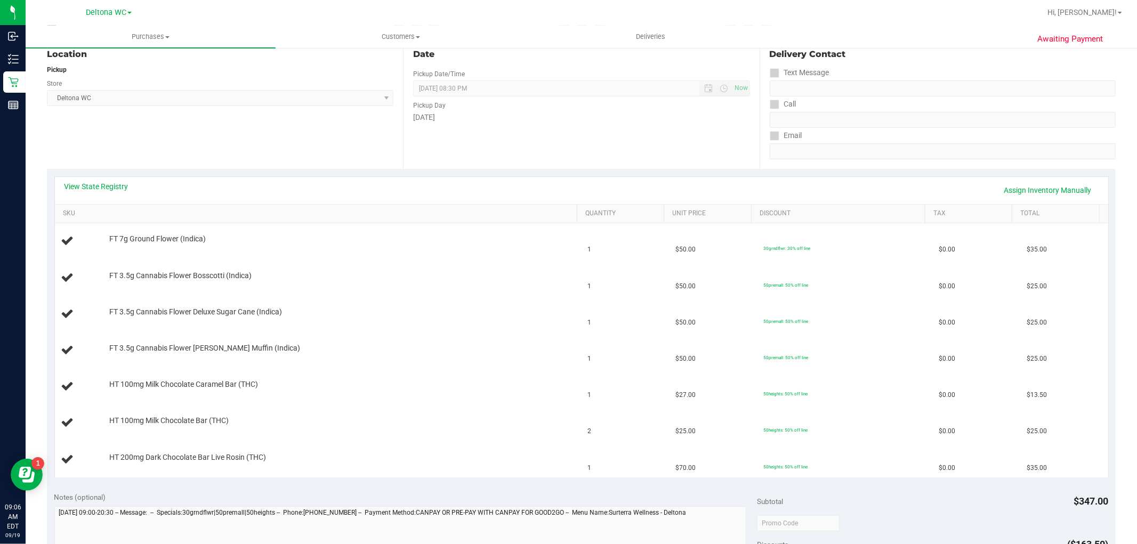
click at [79, 177] on div "View State Registry Assign Inventory Manually" at bounding box center [581, 190] width 1053 height 27
click at [82, 182] on link "View State Registry" at bounding box center [96, 186] width 64 height 11
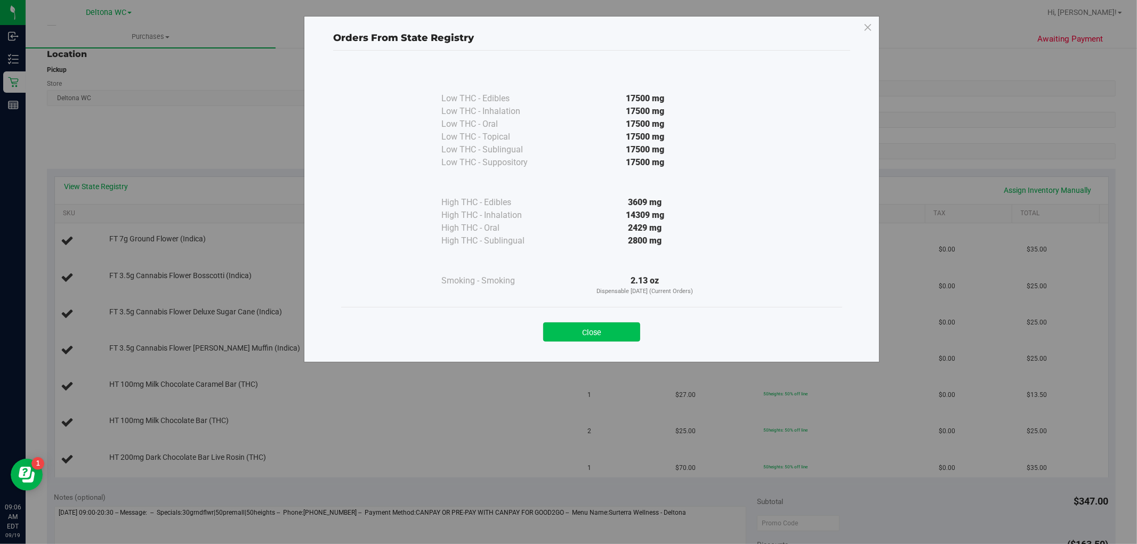
click at [573, 340] on button "Close" at bounding box center [591, 331] width 97 height 19
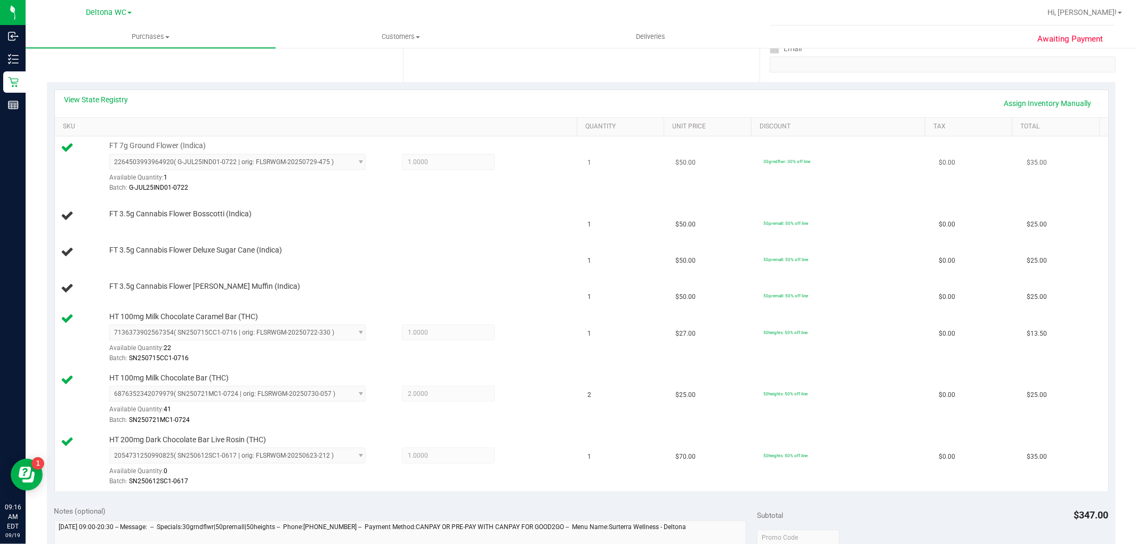
scroll to position [237, 0]
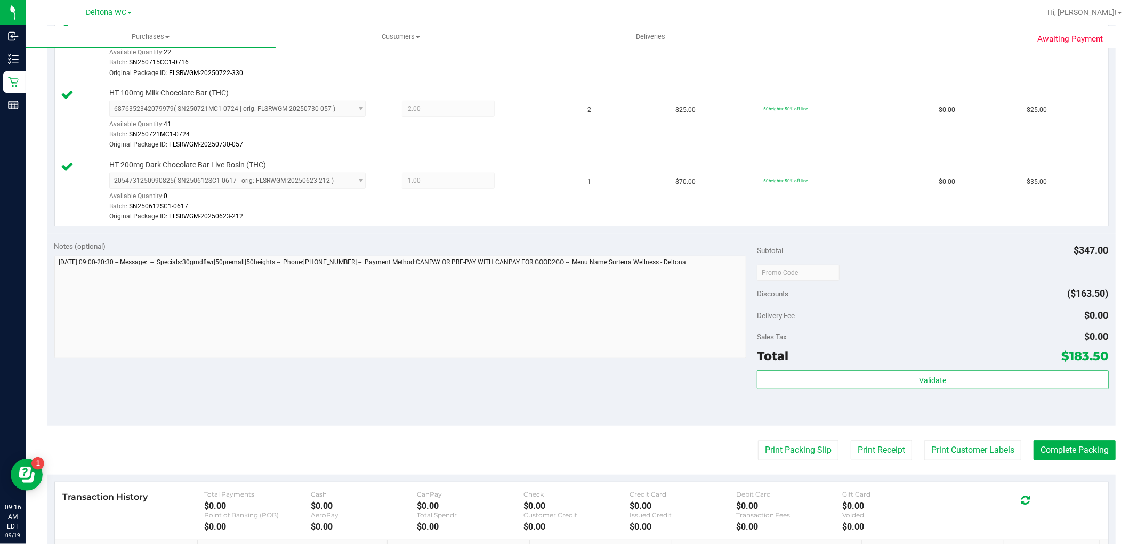
scroll to position [592, 0]
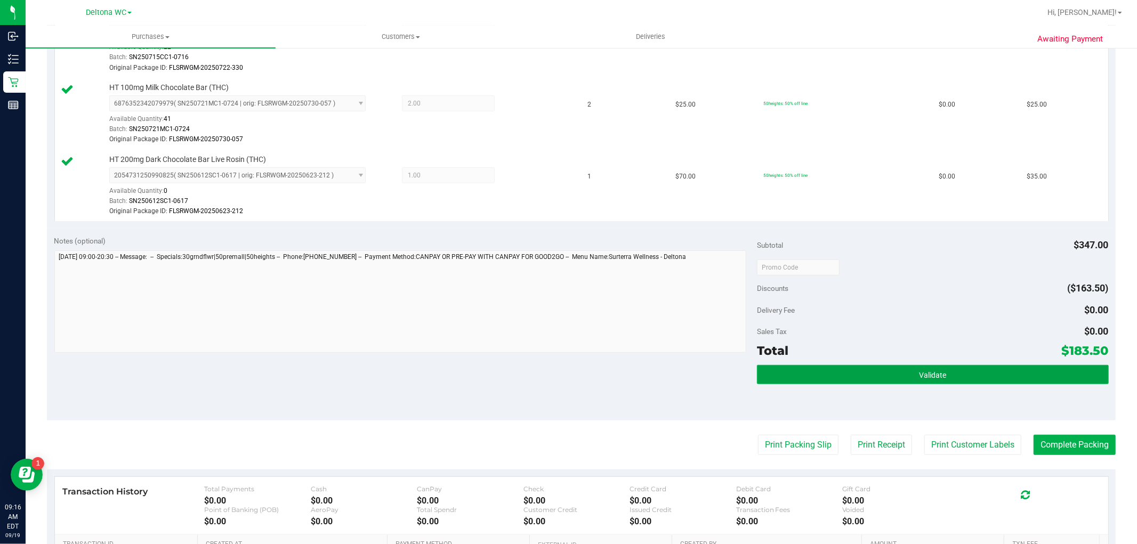
click at [910, 377] on button "Validate" at bounding box center [932, 374] width 351 height 19
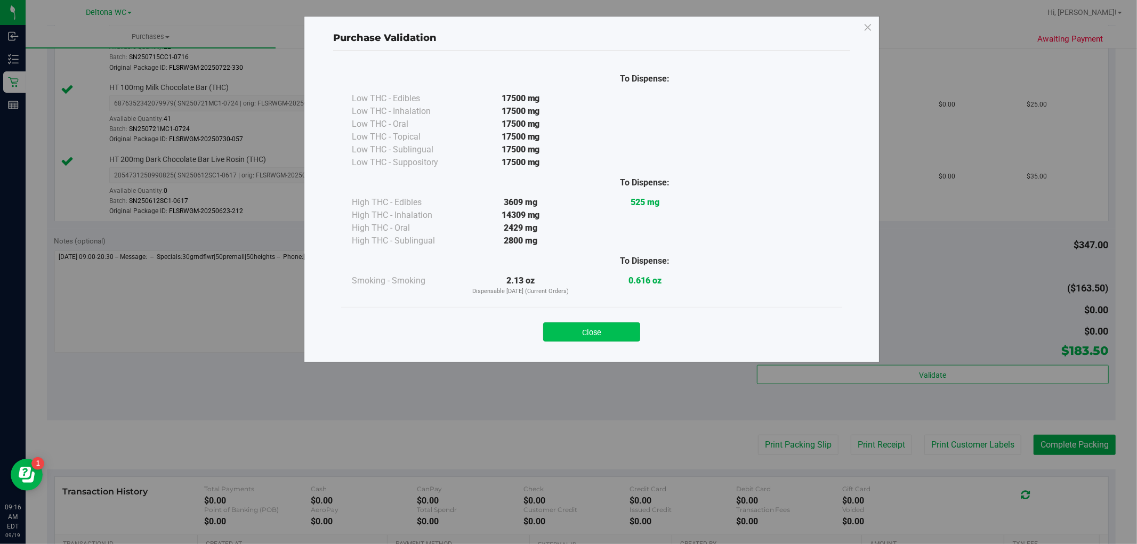
click at [601, 334] on button "Close" at bounding box center [591, 331] width 97 height 19
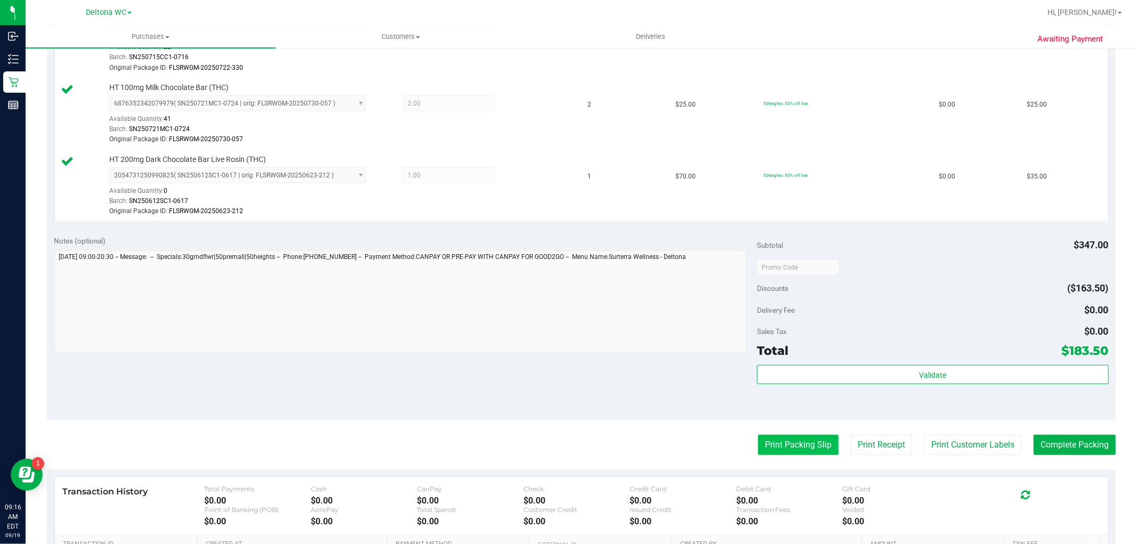
click at [764, 442] on button "Print Packing Slip" at bounding box center [798, 445] width 80 height 20
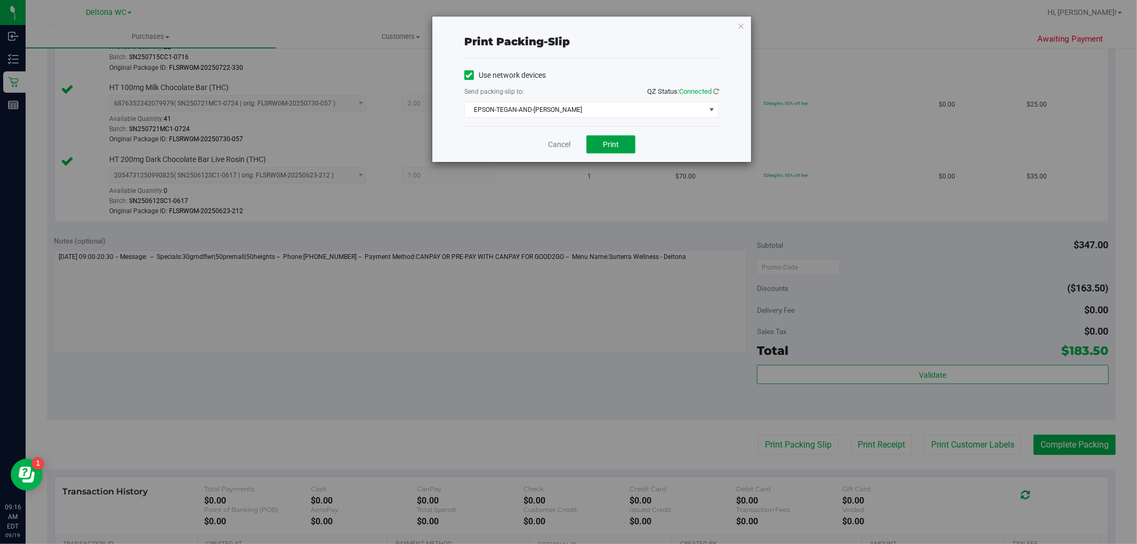
click at [615, 144] on span "Print" at bounding box center [611, 144] width 16 height 9
click at [545, 141] on div "Cancel Print" at bounding box center [591, 144] width 255 height 36
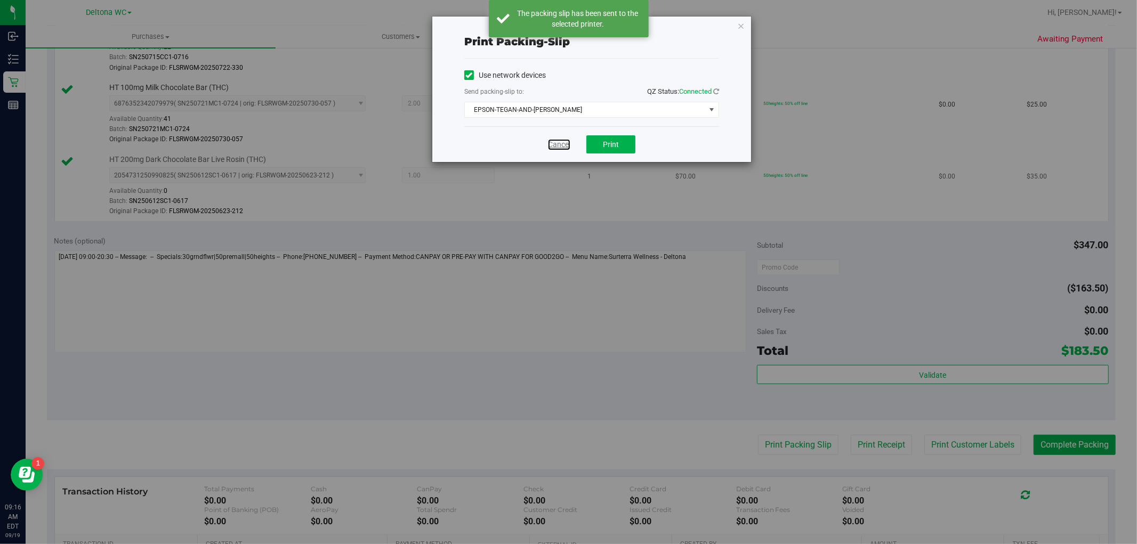
drag, startPoint x: 560, startPoint y: 146, endPoint x: 584, endPoint y: 157, distance: 26.9
click at [560, 146] on link "Cancel" at bounding box center [559, 144] width 22 height 11
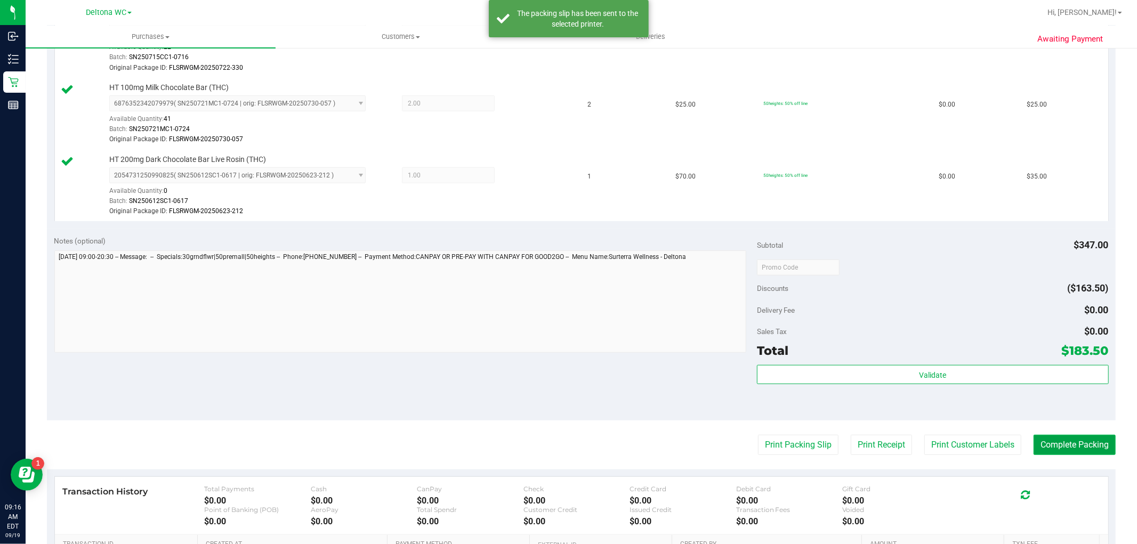
click at [1056, 449] on button "Complete Packing" at bounding box center [1074, 445] width 82 height 20
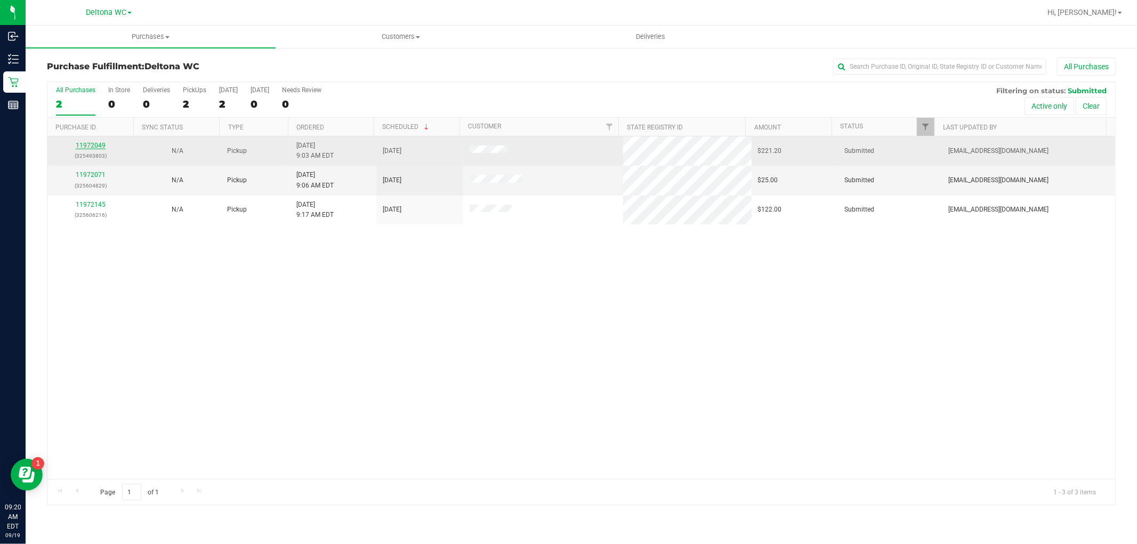
click at [94, 143] on link "11972049" at bounding box center [91, 145] width 30 height 7
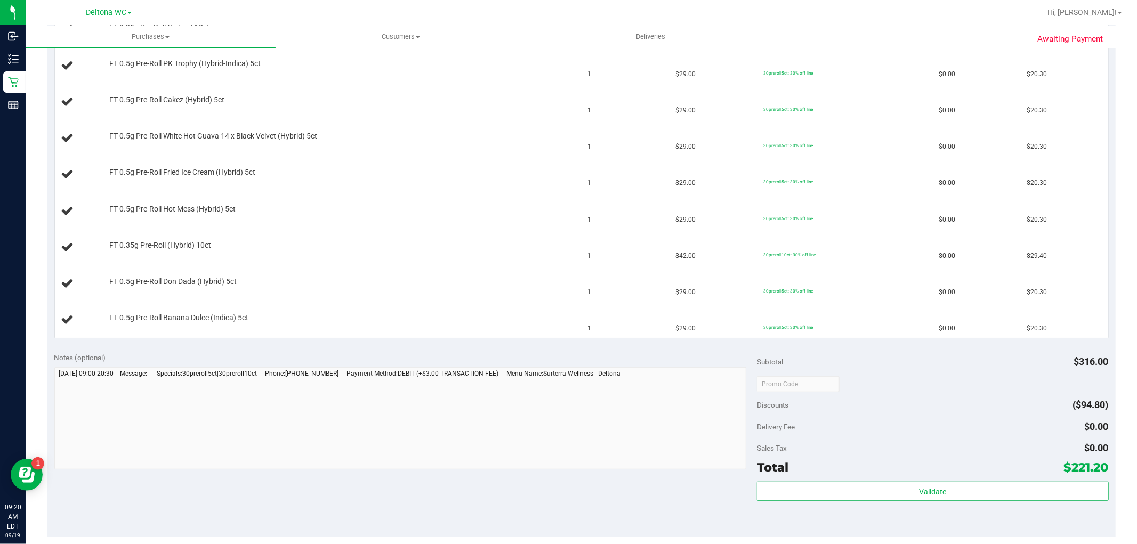
scroll to position [473, 0]
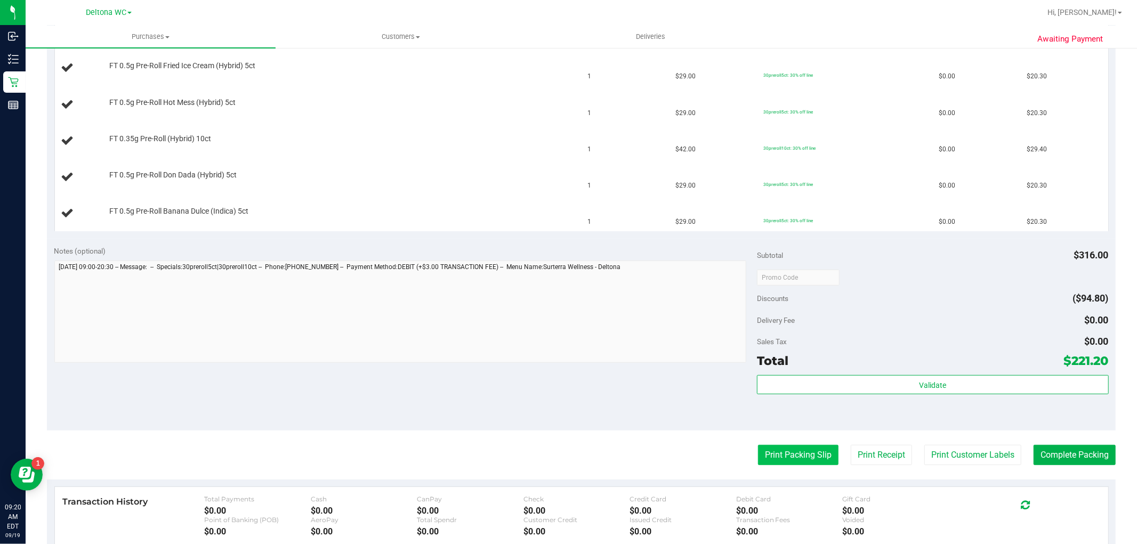
click at [803, 450] on button "Print Packing Slip" at bounding box center [798, 455] width 80 height 20
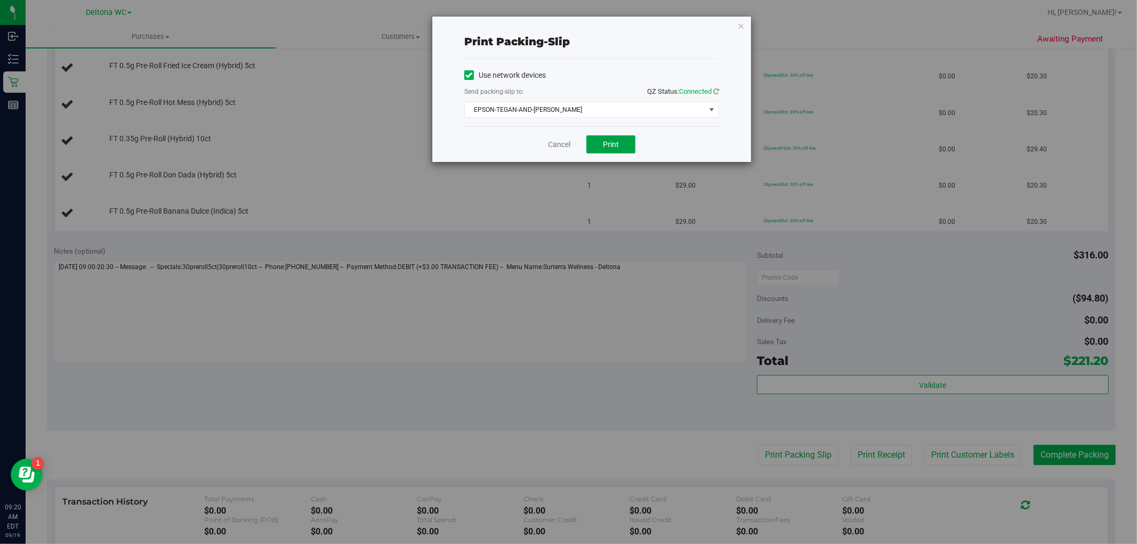
click at [611, 142] on span "Print" at bounding box center [611, 144] width 16 height 9
click at [554, 141] on link "Cancel" at bounding box center [559, 144] width 22 height 11
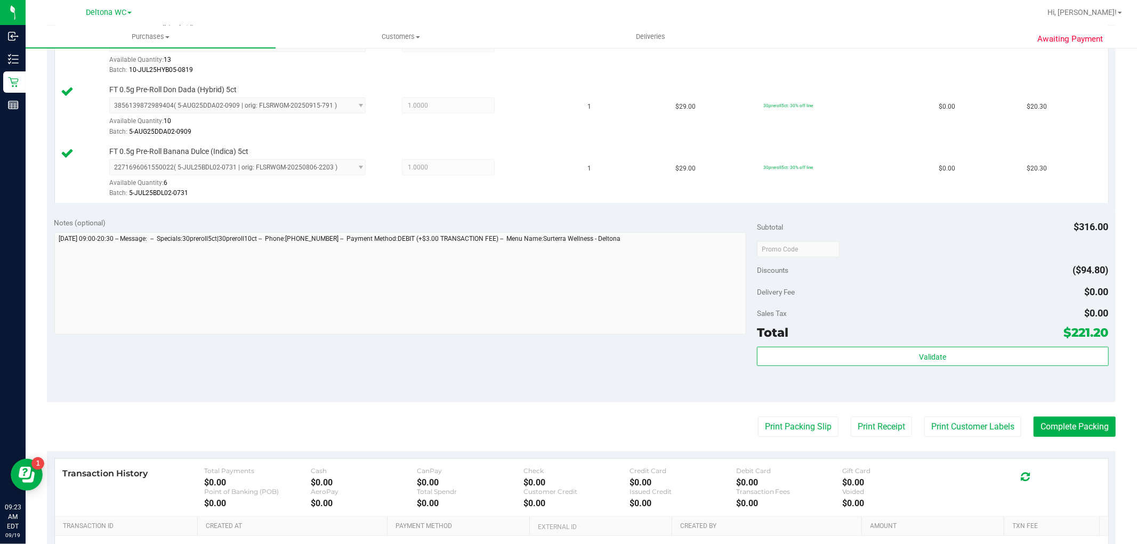
scroll to position [829, 0]
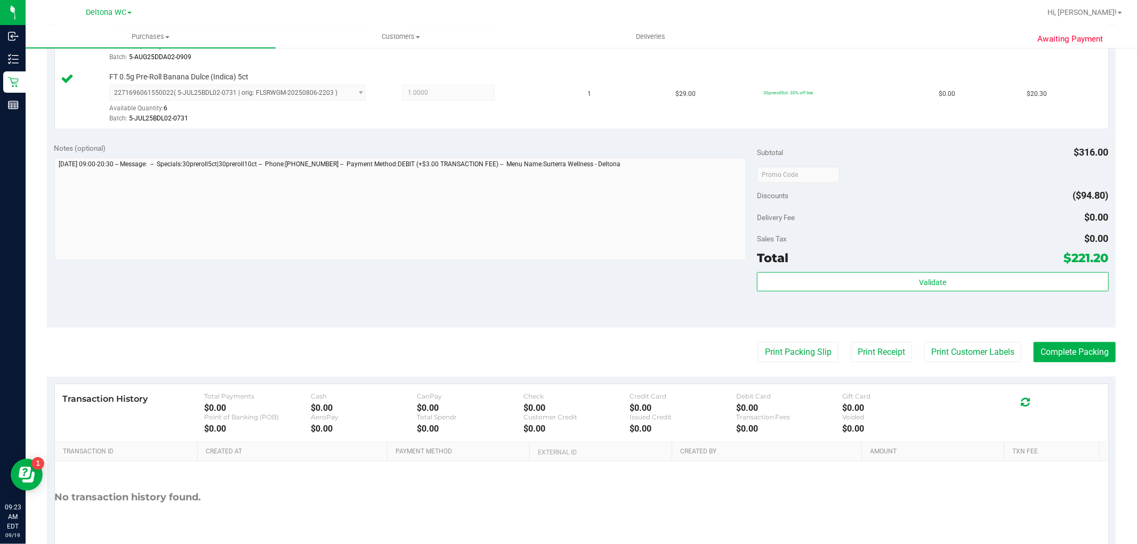
click at [870, 268] on div "Total $221.20" at bounding box center [932, 257] width 351 height 19
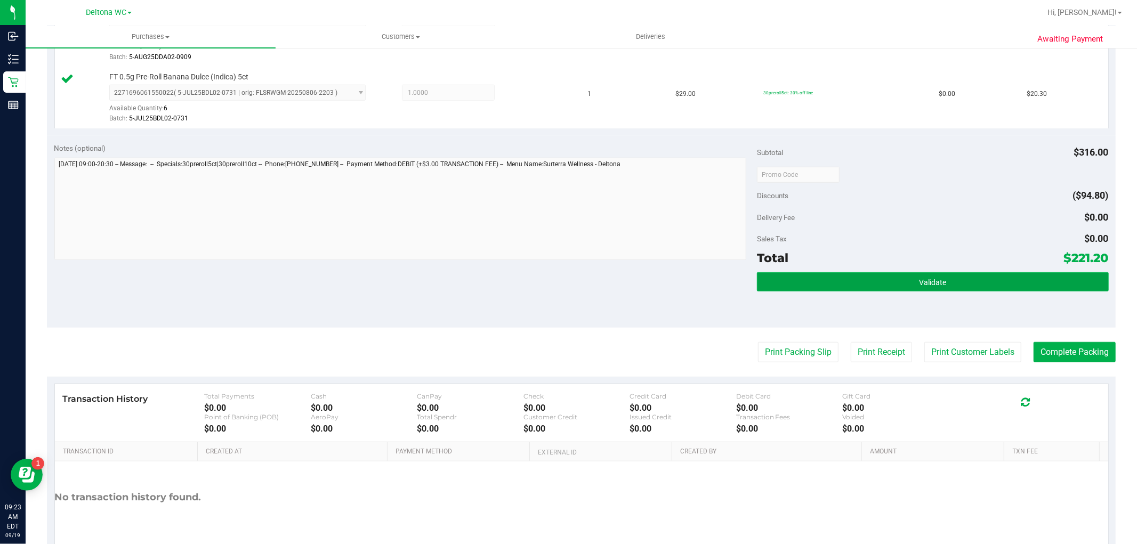
click at [871, 280] on button "Validate" at bounding box center [932, 281] width 351 height 19
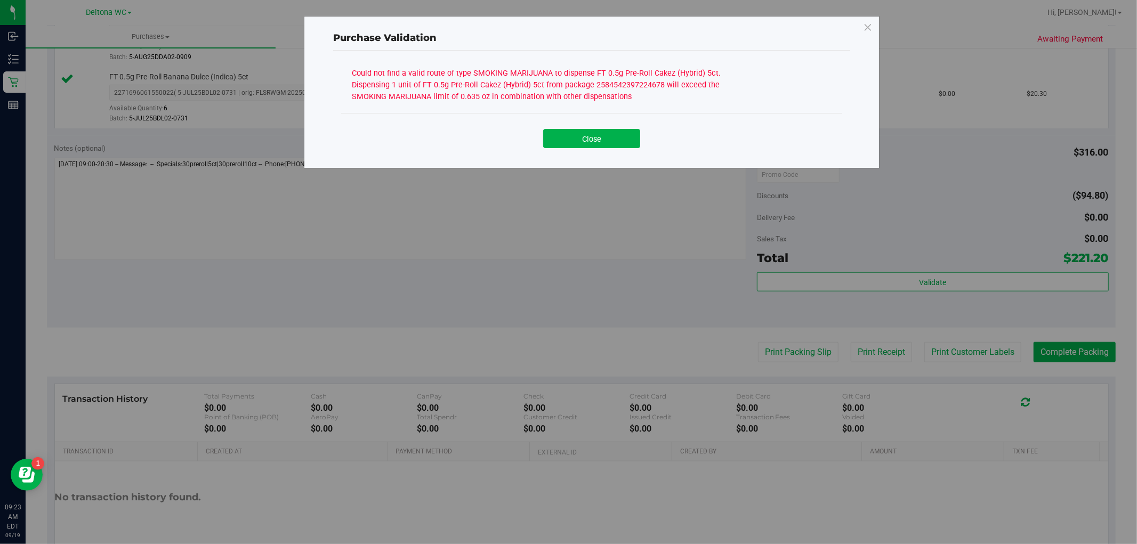
click at [586, 140] on button "Close" at bounding box center [591, 138] width 97 height 19
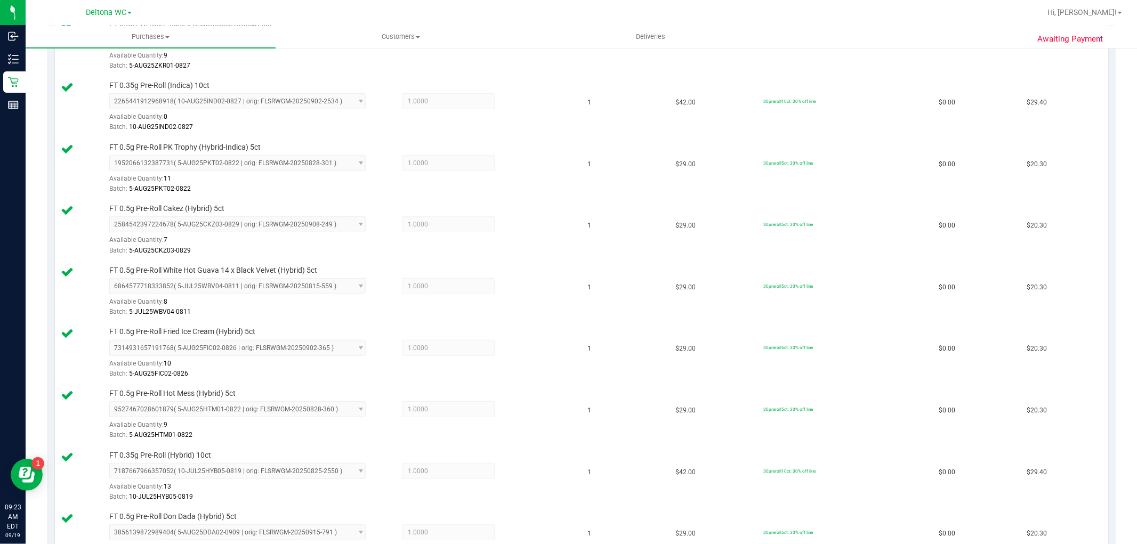
scroll to position [177, 0]
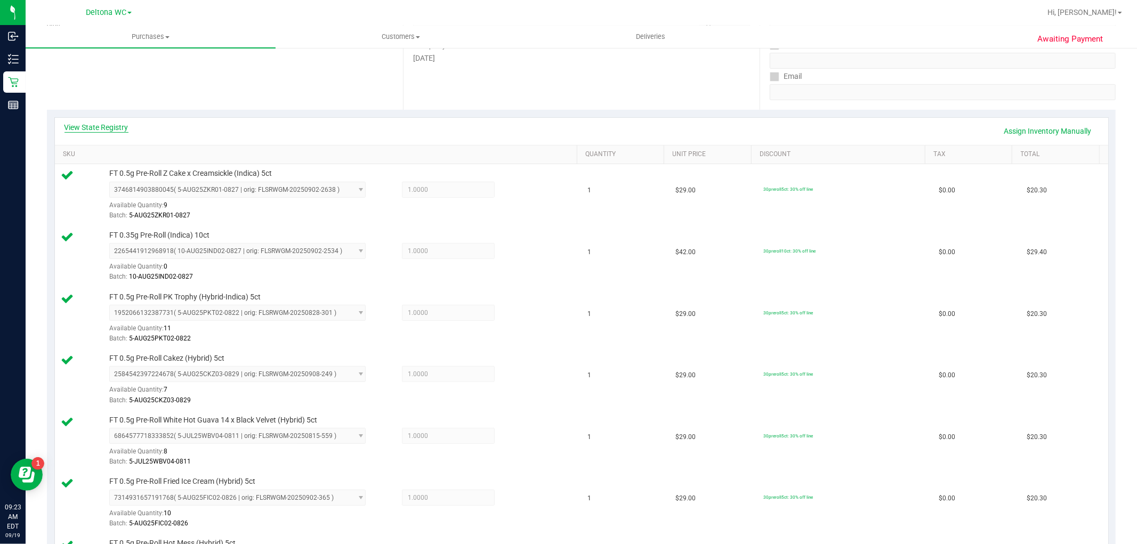
click at [109, 125] on link "View State Registry" at bounding box center [96, 127] width 64 height 11
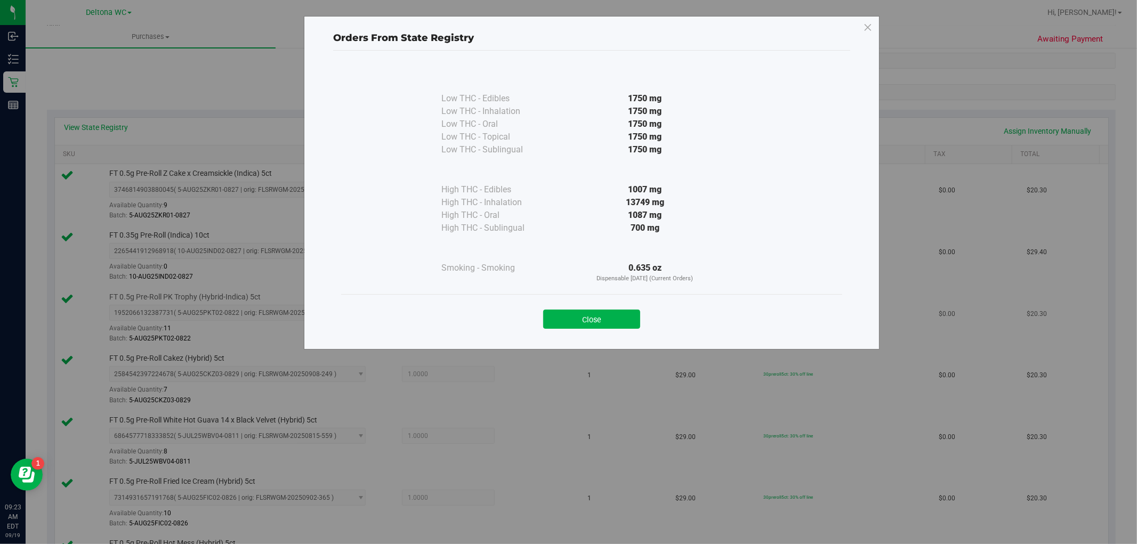
click at [581, 319] on button "Close" at bounding box center [591, 319] width 97 height 19
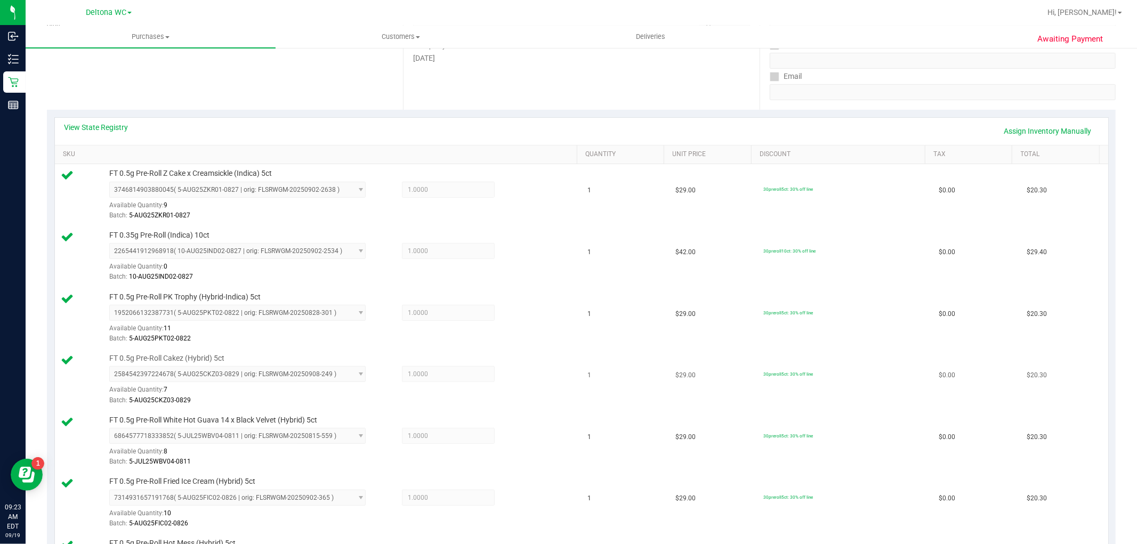
click at [669, 373] on td "$29.00" at bounding box center [713, 380] width 88 height 62
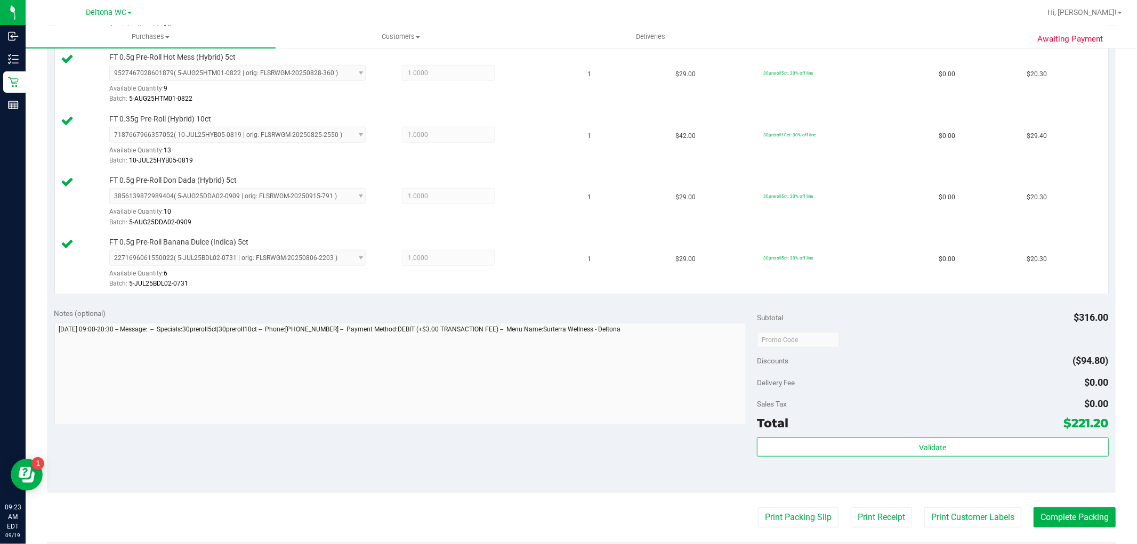
scroll to position [770, 0]
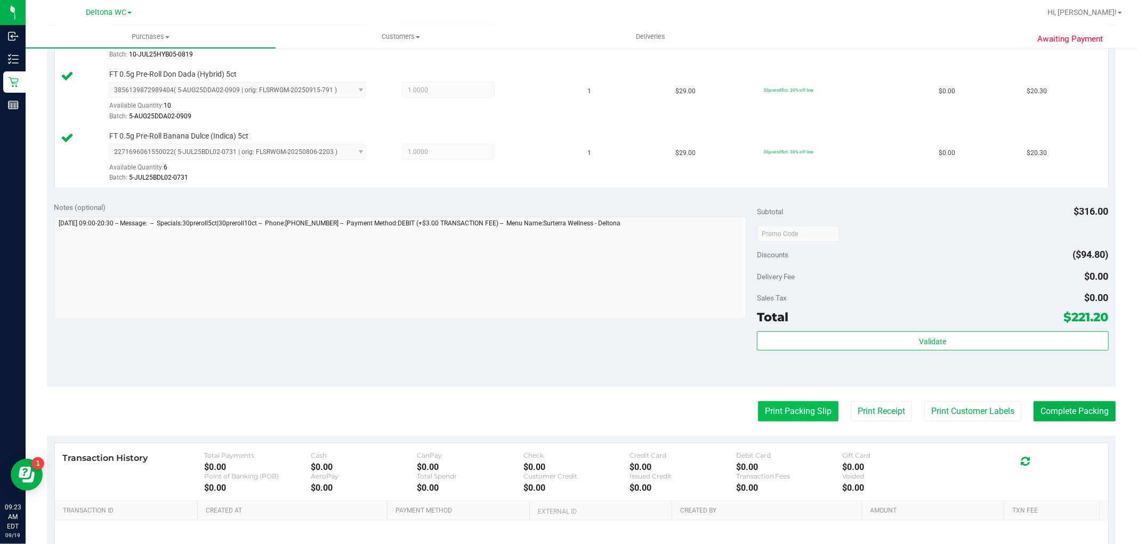
click at [758, 416] on button "Print Packing Slip" at bounding box center [798, 411] width 80 height 20
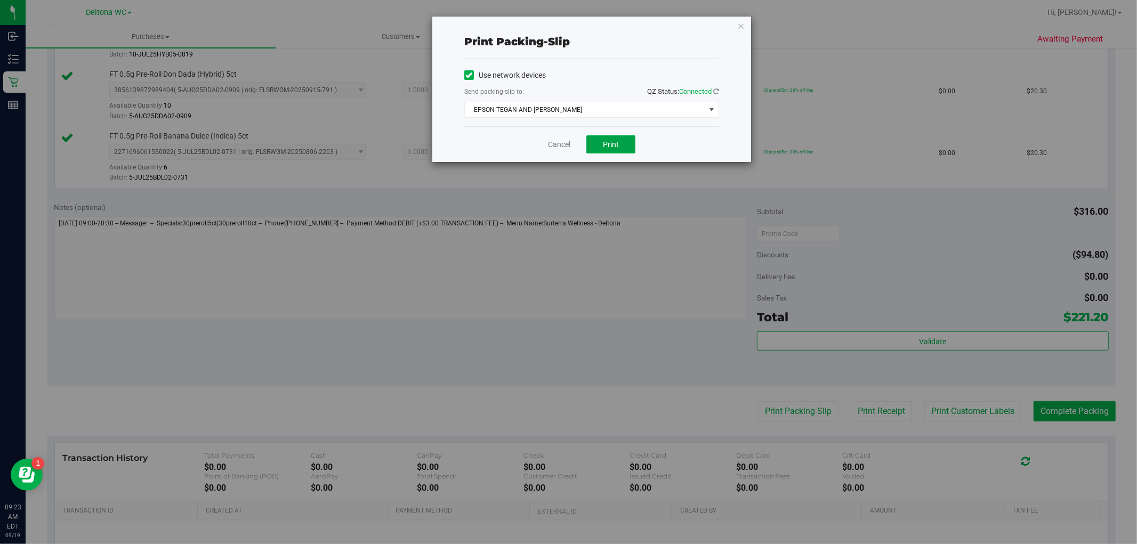
drag, startPoint x: 614, startPoint y: 142, endPoint x: 537, endPoint y: 152, distance: 78.4
click at [614, 142] on span "Print" at bounding box center [611, 144] width 16 height 9
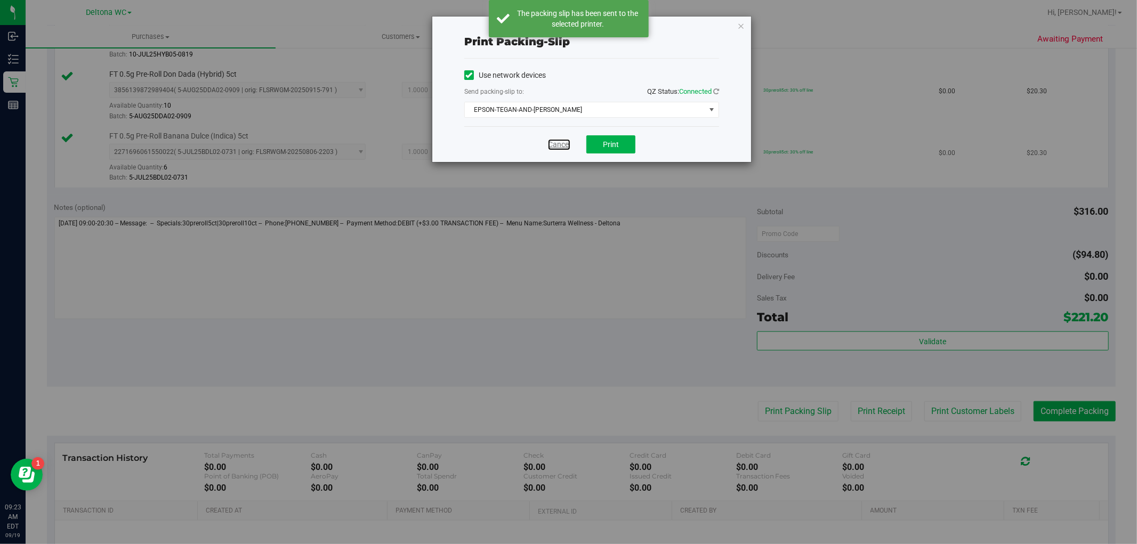
click at [553, 145] on link "Cancel" at bounding box center [559, 144] width 22 height 11
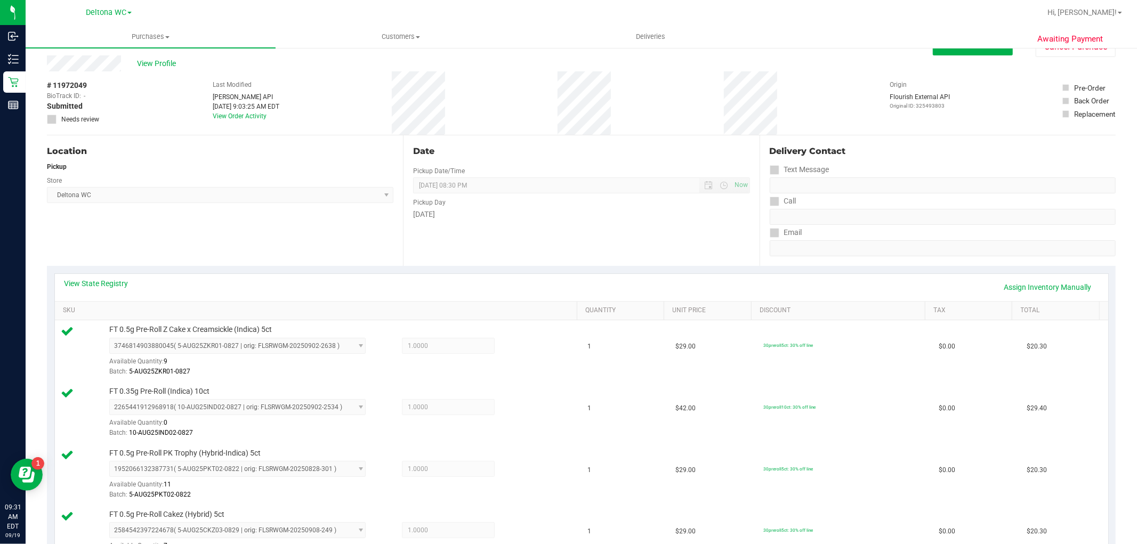
scroll to position [0, 0]
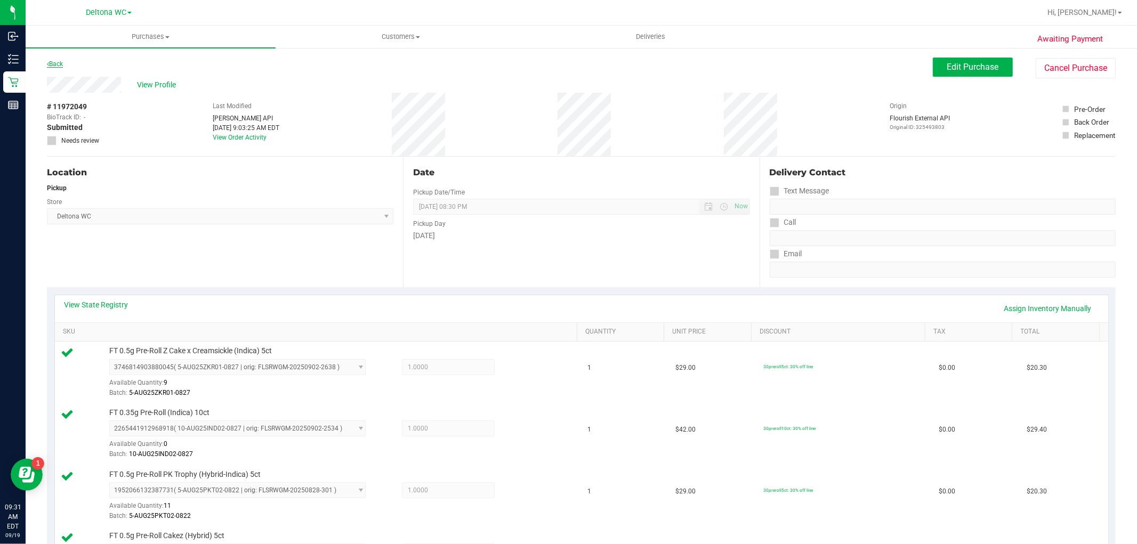
click at [58, 66] on link "Back" at bounding box center [55, 63] width 16 height 7
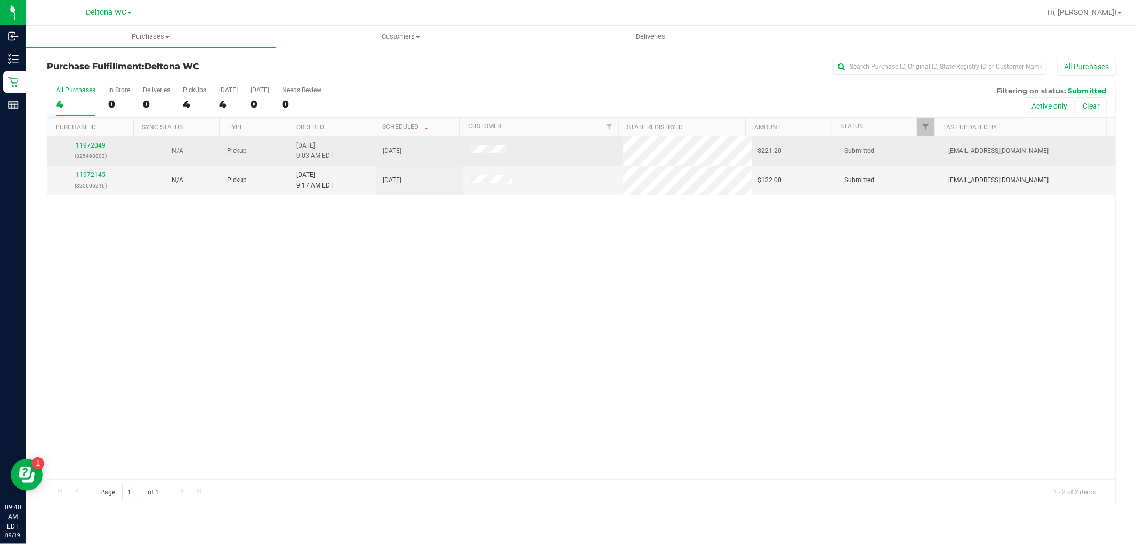
click at [86, 144] on link "11972049" at bounding box center [91, 145] width 30 height 7
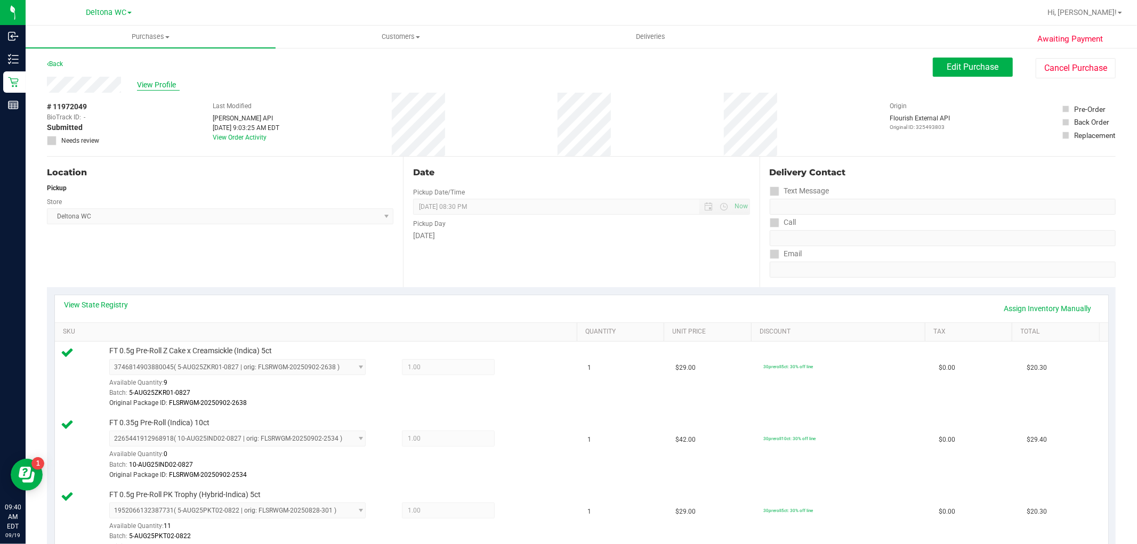
click at [164, 83] on span "View Profile" at bounding box center [158, 84] width 43 height 11
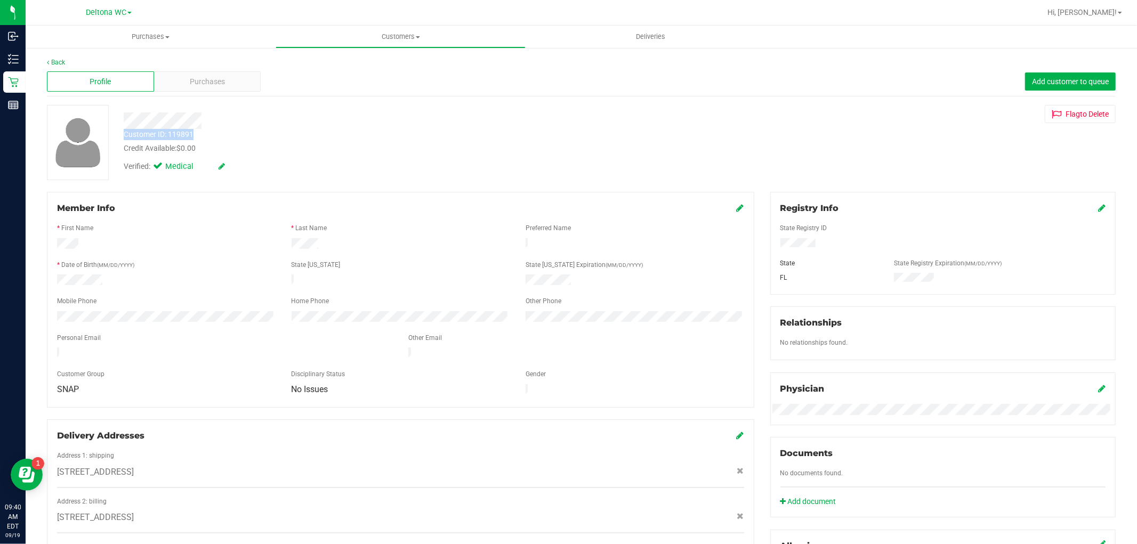
drag, startPoint x: 125, startPoint y: 135, endPoint x: 195, endPoint y: 138, distance: 69.9
click at [195, 138] on div "Customer ID: 119891 Credit Available: $0.00" at bounding box center [387, 141] width 543 height 25
copy div "Customer ID: 119891"
click at [224, 88] on div "Purchases" at bounding box center [207, 81] width 107 height 20
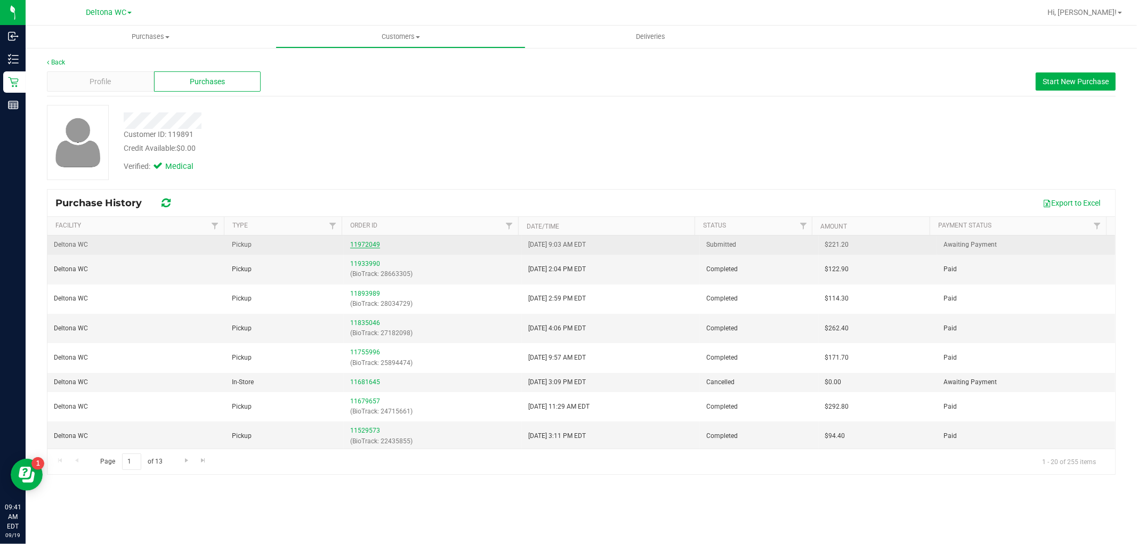
click at [359, 242] on link "11972049" at bounding box center [365, 244] width 30 height 7
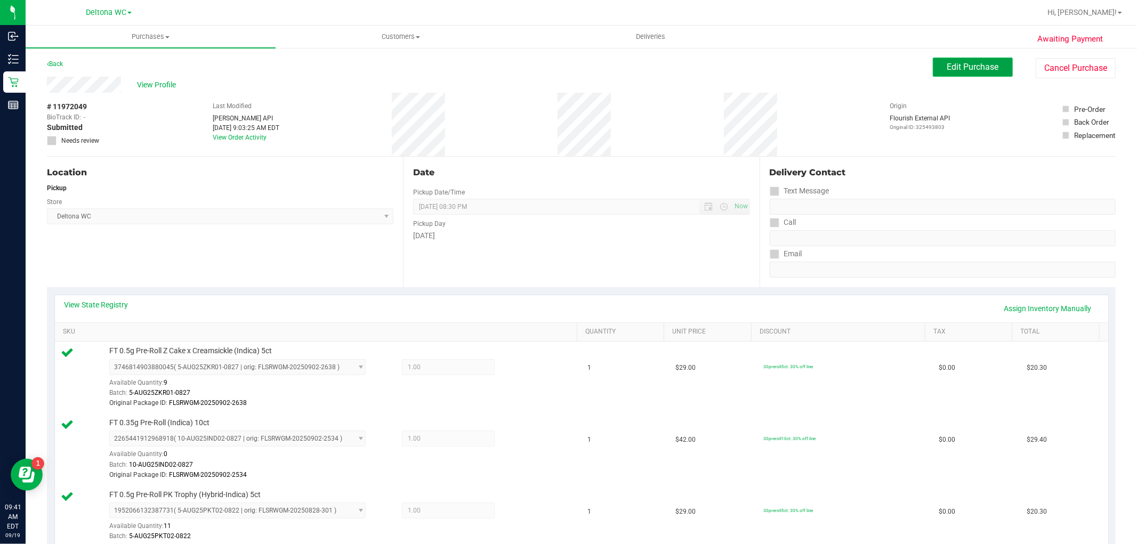
click at [960, 67] on span "Edit Purchase" at bounding box center [973, 67] width 52 height 10
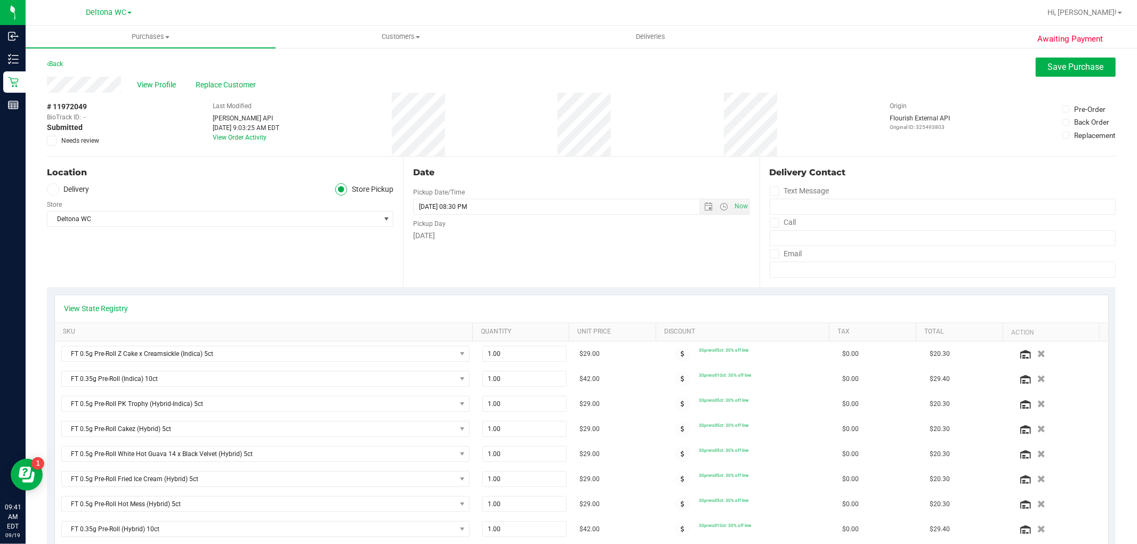
click at [83, 139] on span "Needs review" at bounding box center [80, 141] width 38 height 10
click at [0, 0] on input "Needs review" at bounding box center [0, 0] width 0 height 0
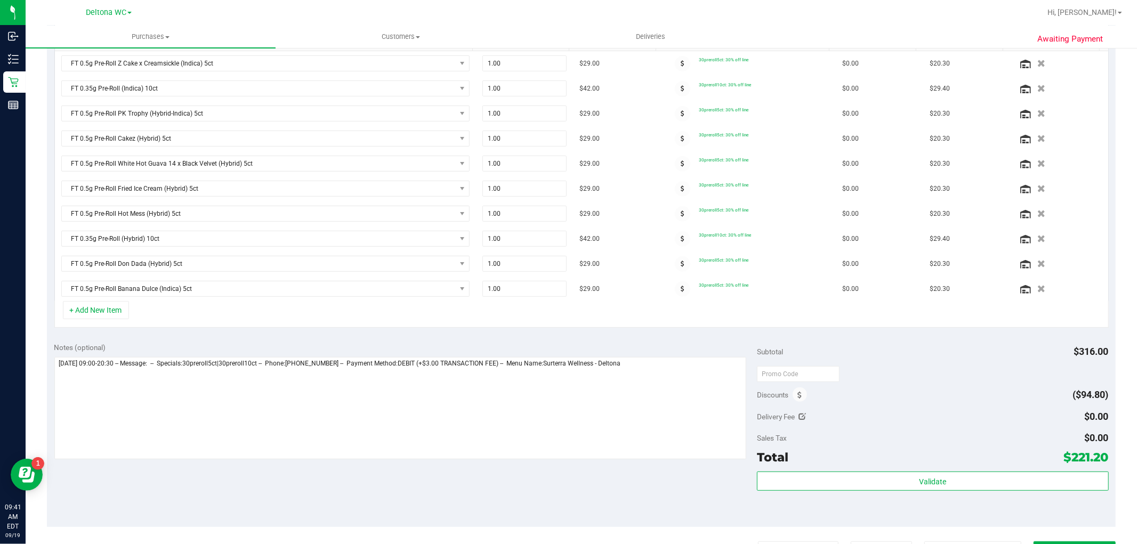
scroll to position [355, 0]
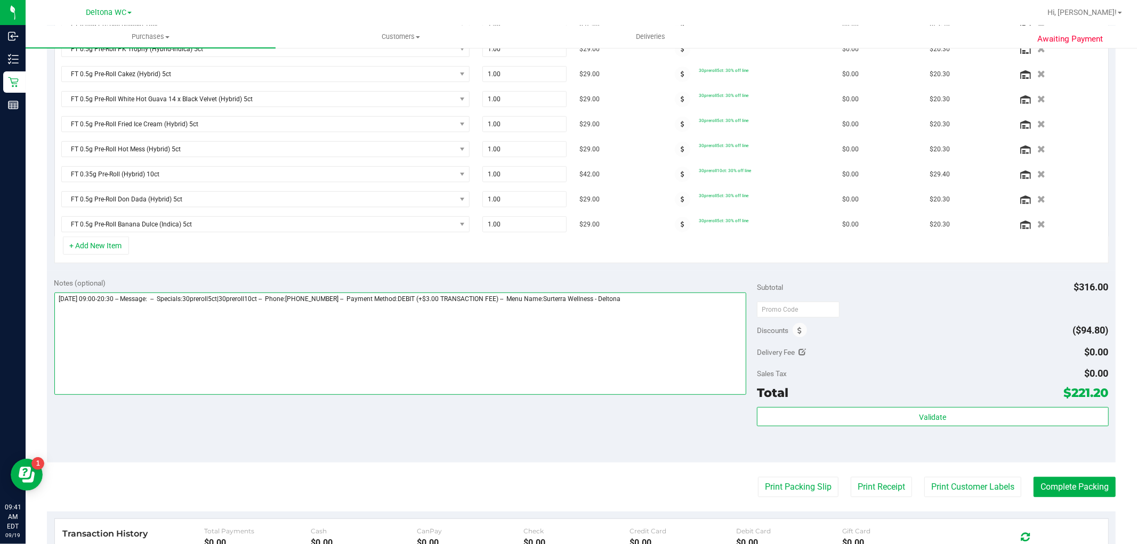
click at [706, 328] on textarea at bounding box center [400, 344] width 692 height 102
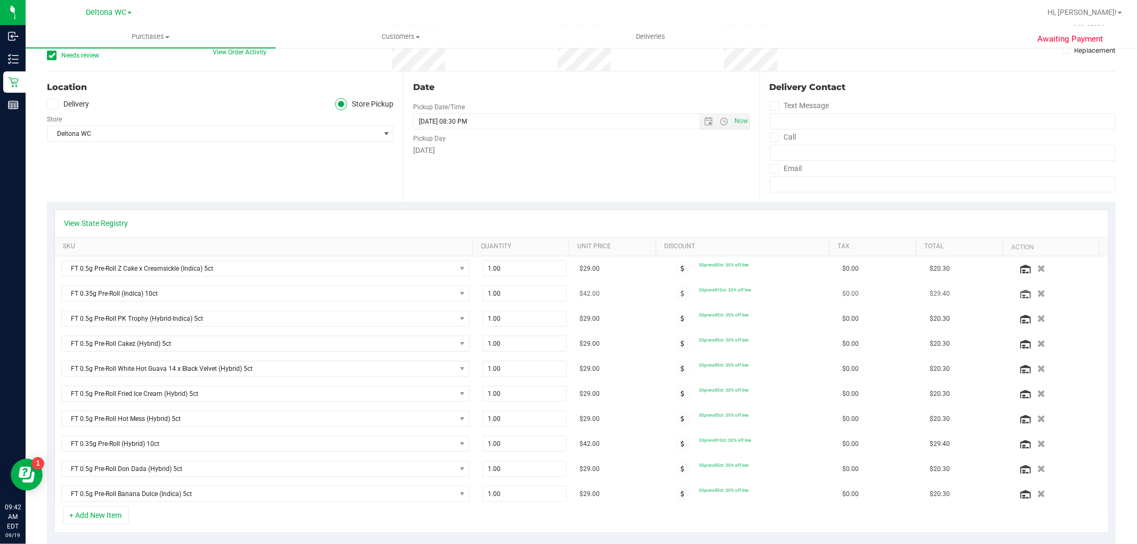
scroll to position [0, 0]
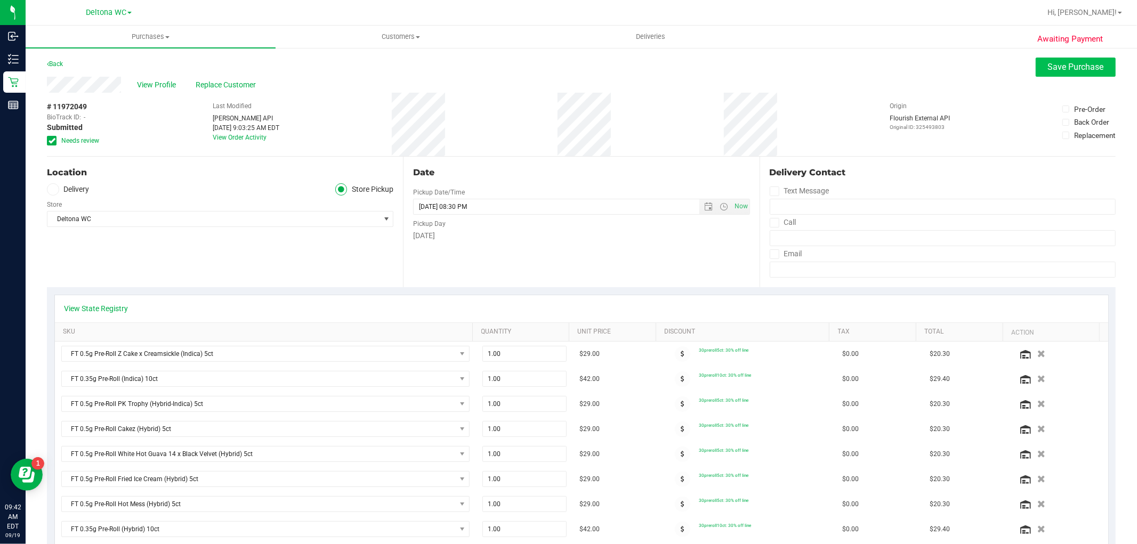
type textarea "Friday 09/19/2025 09:00-20:30 -- Message: -- Specials:30preroll5ct|30preroll10c…"
click at [1048, 66] on span "Save Purchase" at bounding box center [1076, 67] width 56 height 10
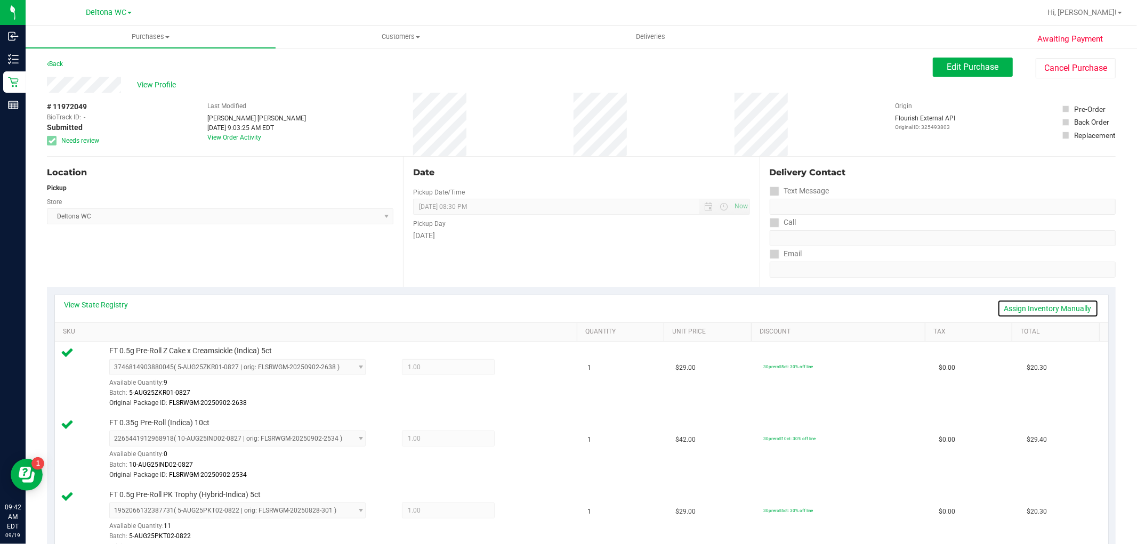
click at [1021, 310] on link "Assign Inventory Manually" at bounding box center [1047, 309] width 101 height 18
click at [516, 368] on icon at bounding box center [521, 368] width 11 height 12
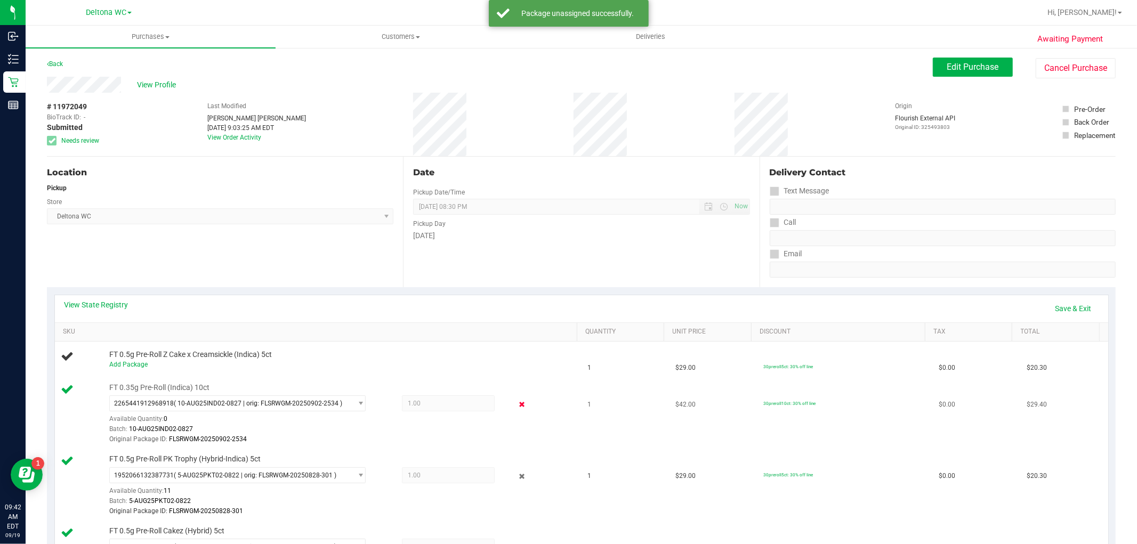
click at [516, 403] on icon at bounding box center [521, 405] width 11 height 12
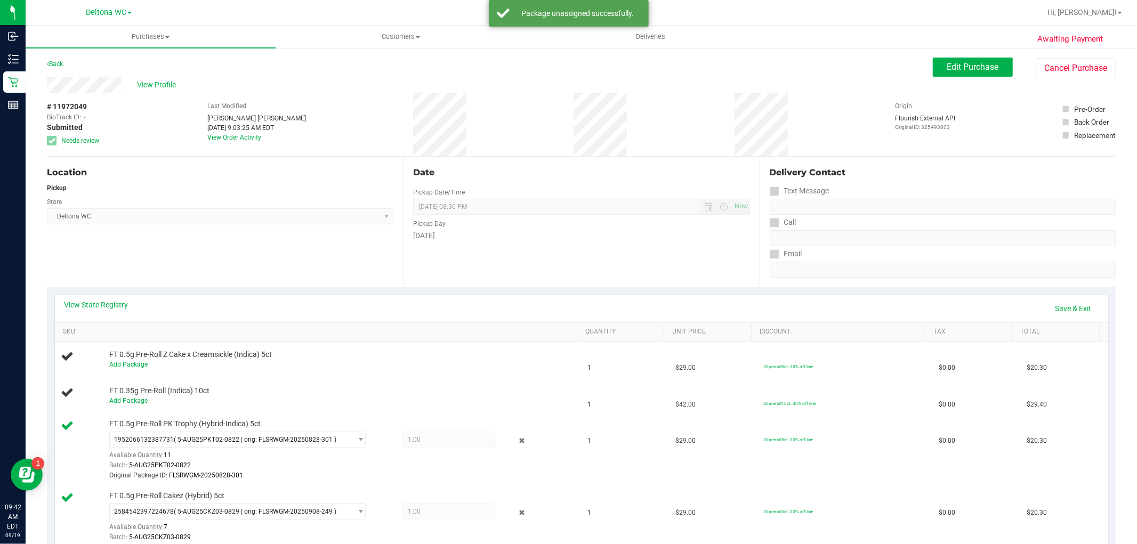
click at [519, 439] on icon at bounding box center [521, 441] width 11 height 12
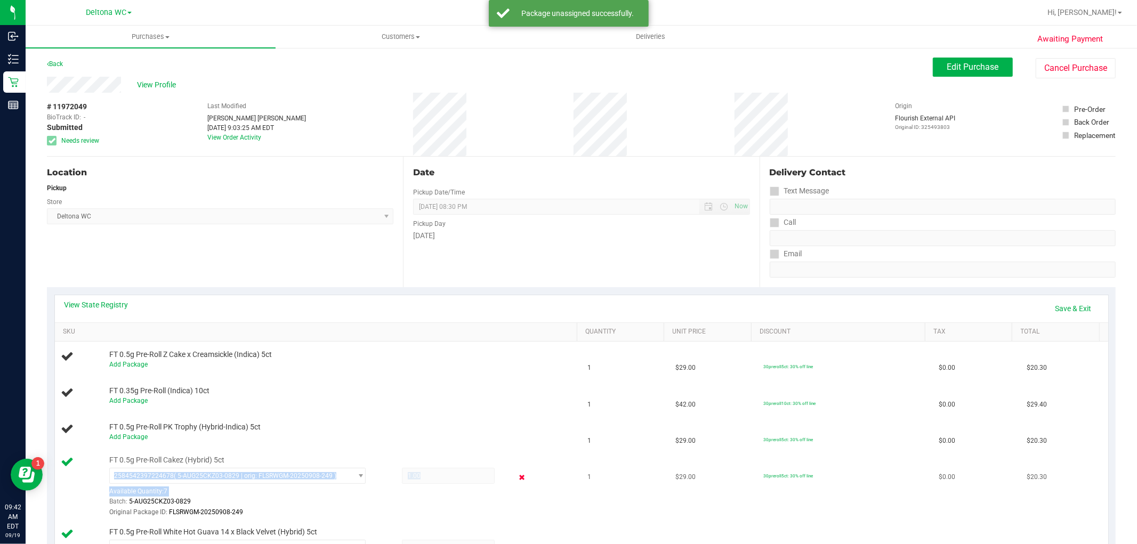
drag, startPoint x: 514, startPoint y: 445, endPoint x: 513, endPoint y: 477, distance: 32.0
click at [513, 477] on div "2584542397224678 ( 5-AUG25CKZ03-0829 | orig: FLSRWGM-20250908-249 ) 25845423972…" at bounding box center [340, 493] width 463 height 50
click at [516, 477] on icon at bounding box center [521, 477] width 11 height 12
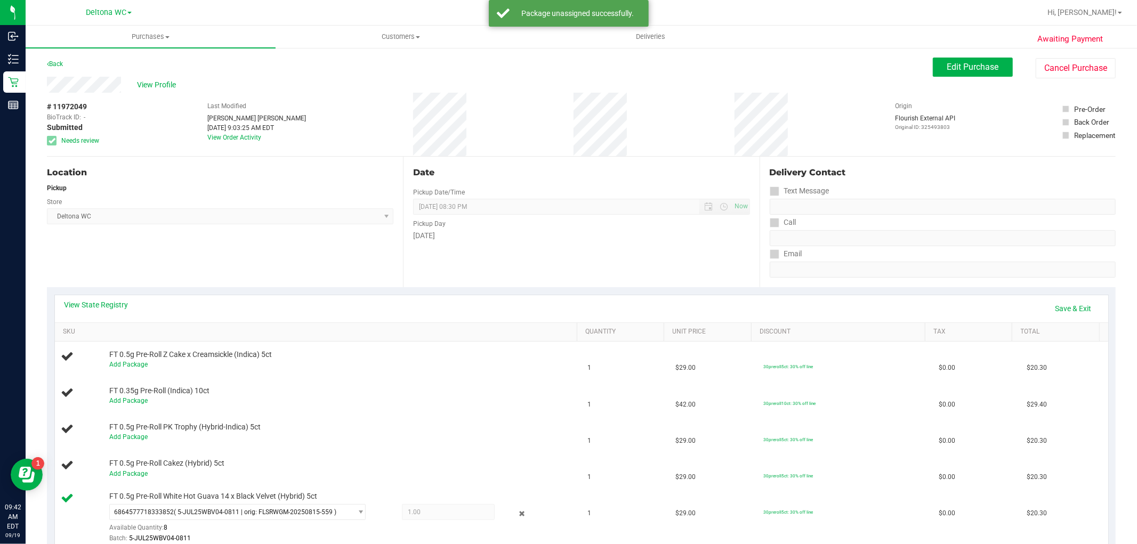
scroll to position [237, 0]
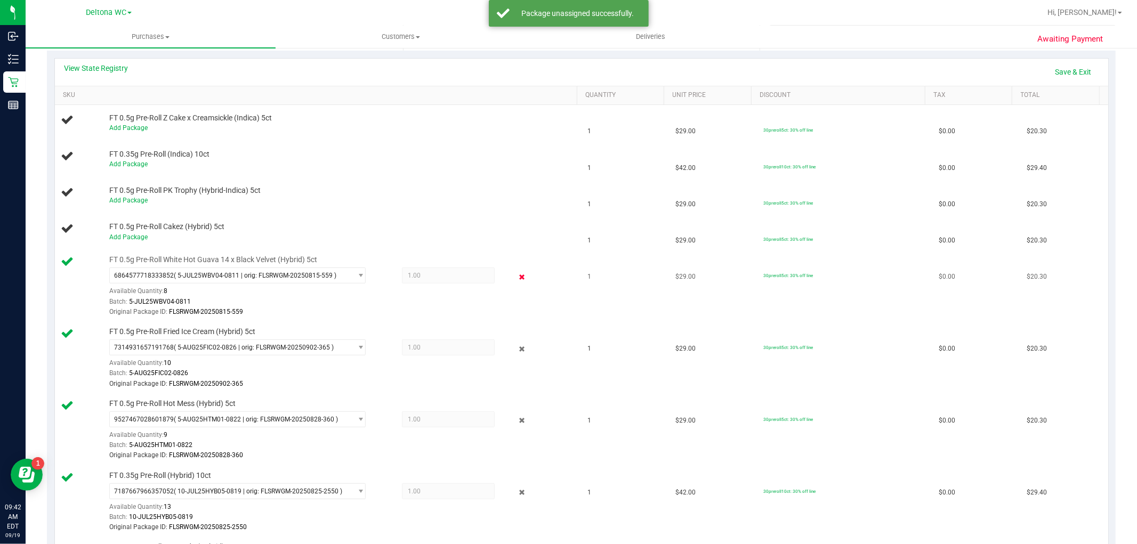
click at [516, 272] on icon at bounding box center [521, 277] width 11 height 12
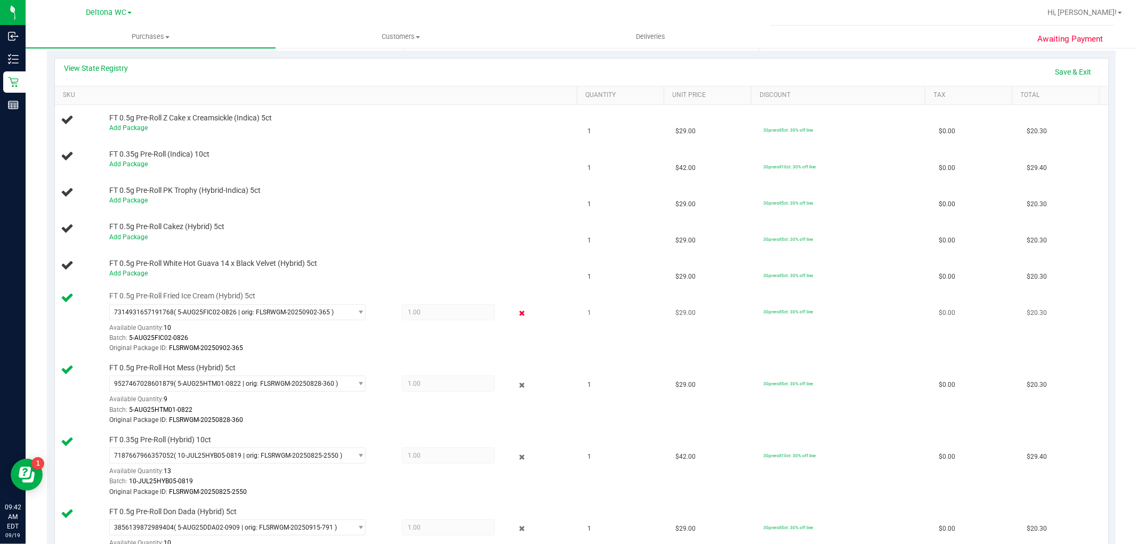
click at [519, 314] on icon at bounding box center [521, 314] width 11 height 12
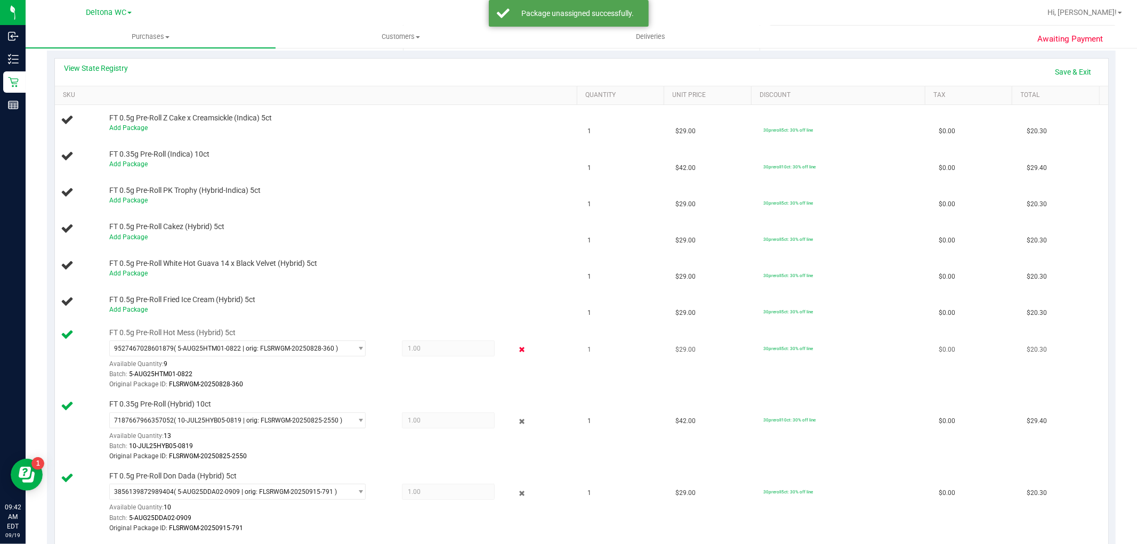
click at [516, 352] on icon at bounding box center [521, 350] width 11 height 12
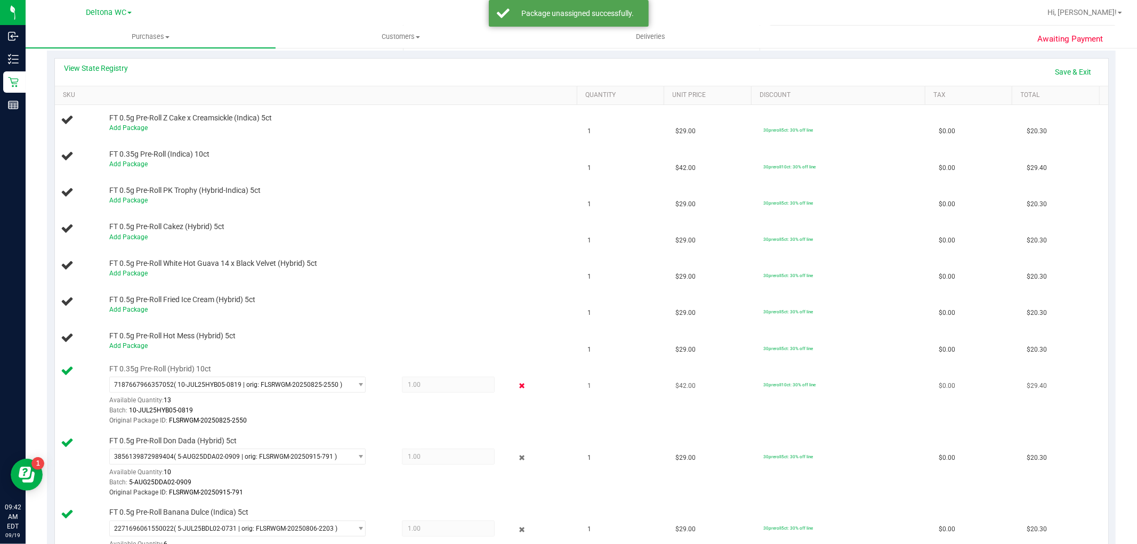
click at [516, 387] on icon at bounding box center [521, 386] width 11 height 12
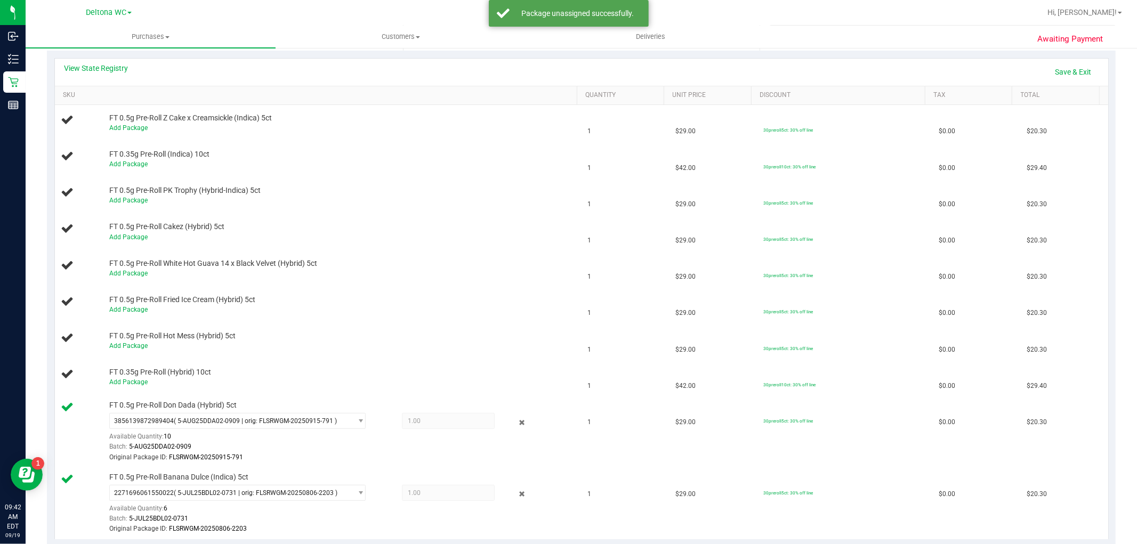
click at [516, 417] on icon at bounding box center [521, 422] width 11 height 12
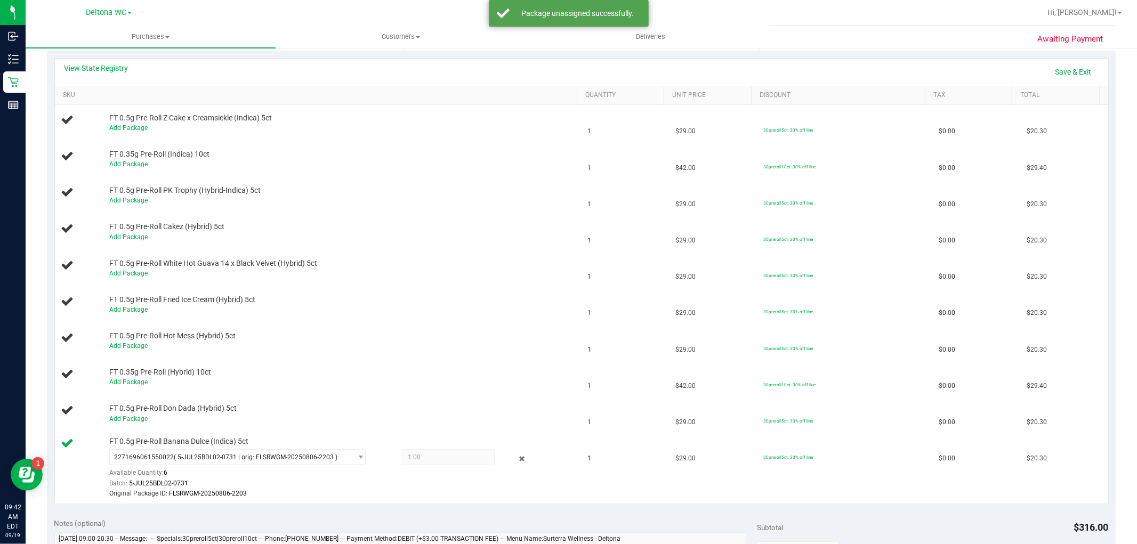
scroll to position [473, 0]
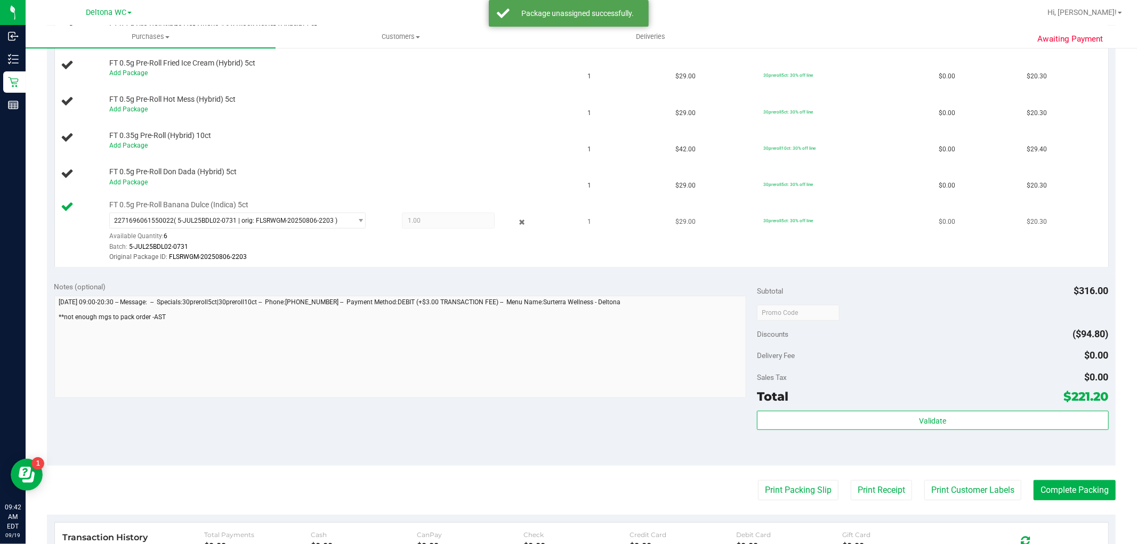
click at [514, 230] on div "2271696061550022 ( 5-JUL25BDL02-0731 | orig: FLSRWGM-20250806-2203 ) 2271696061…" at bounding box center [340, 238] width 463 height 50
click at [516, 221] on icon at bounding box center [521, 222] width 11 height 12
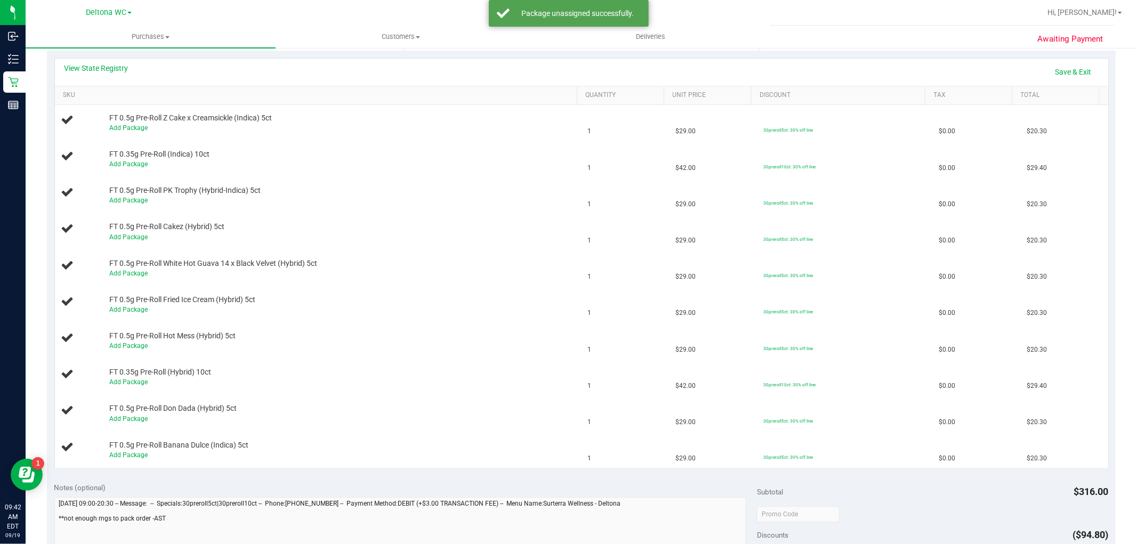
scroll to position [0, 0]
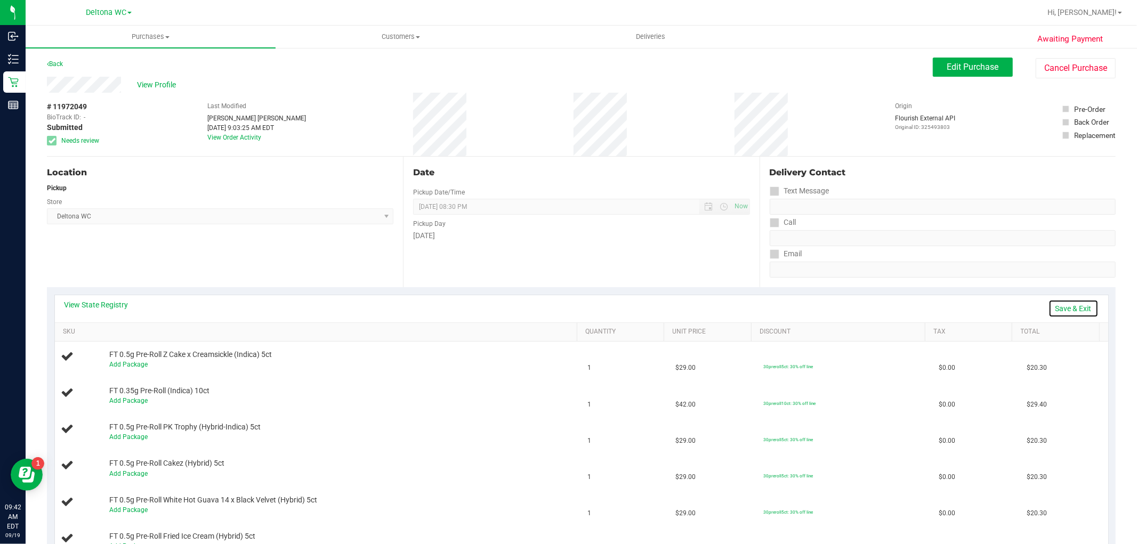
click at [1072, 310] on link "Save & Exit" at bounding box center [1073, 309] width 50 height 18
click at [357, 325] on th "SKU" at bounding box center [316, 332] width 522 height 19
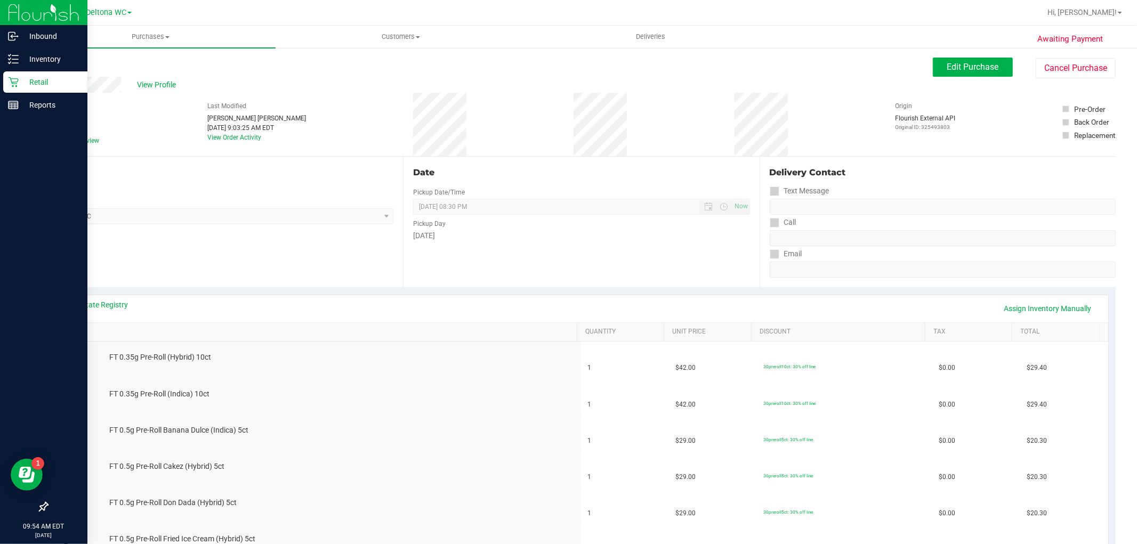
click at [14, 77] on icon at bounding box center [13, 82] width 11 height 11
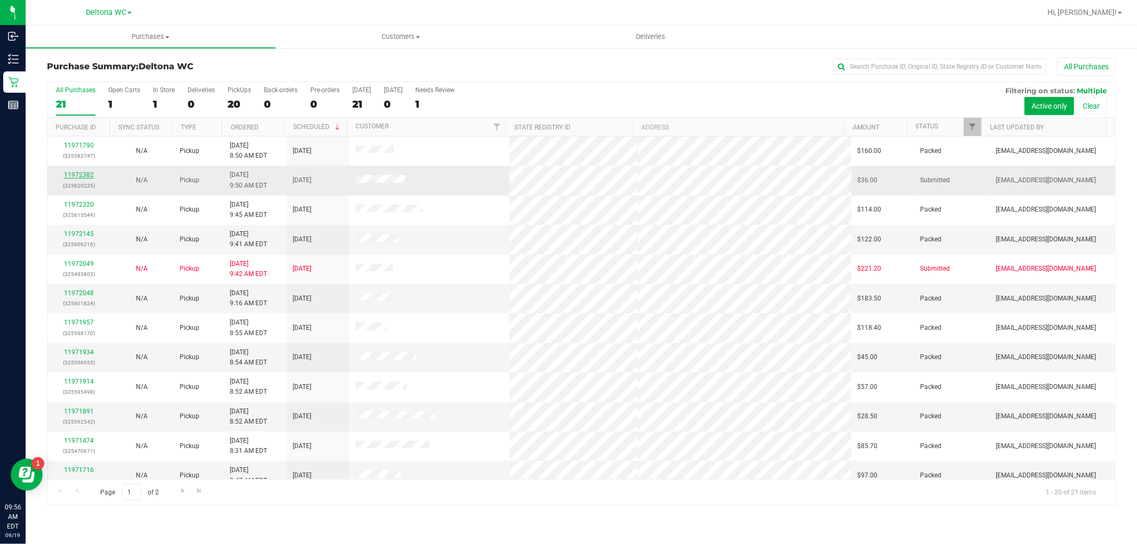
click at [77, 178] on link "11972382" at bounding box center [79, 174] width 30 height 7
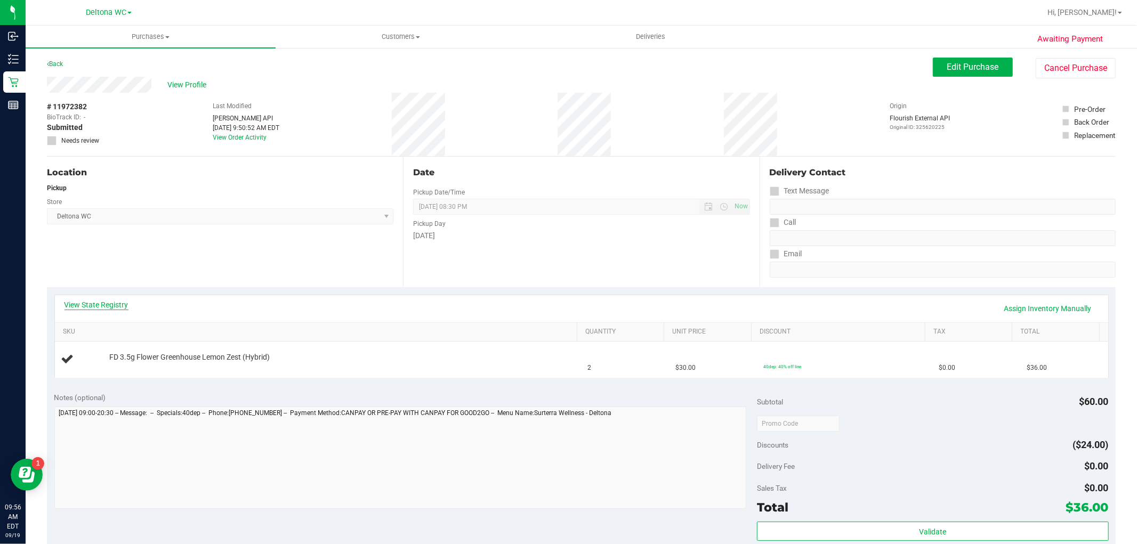
click at [108, 302] on link "View State Registry" at bounding box center [96, 305] width 64 height 11
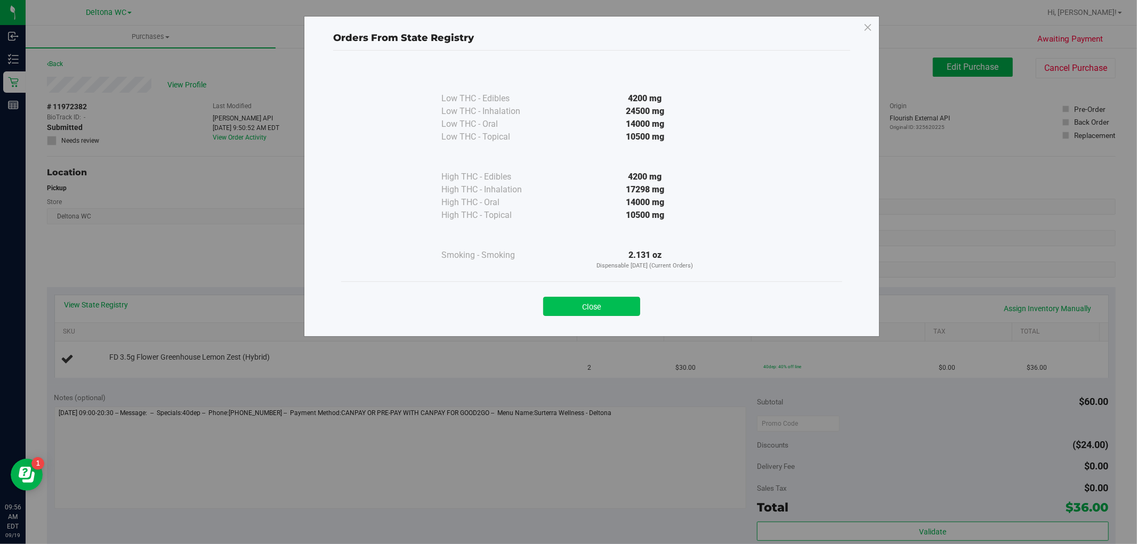
click at [606, 303] on button "Close" at bounding box center [591, 306] width 97 height 19
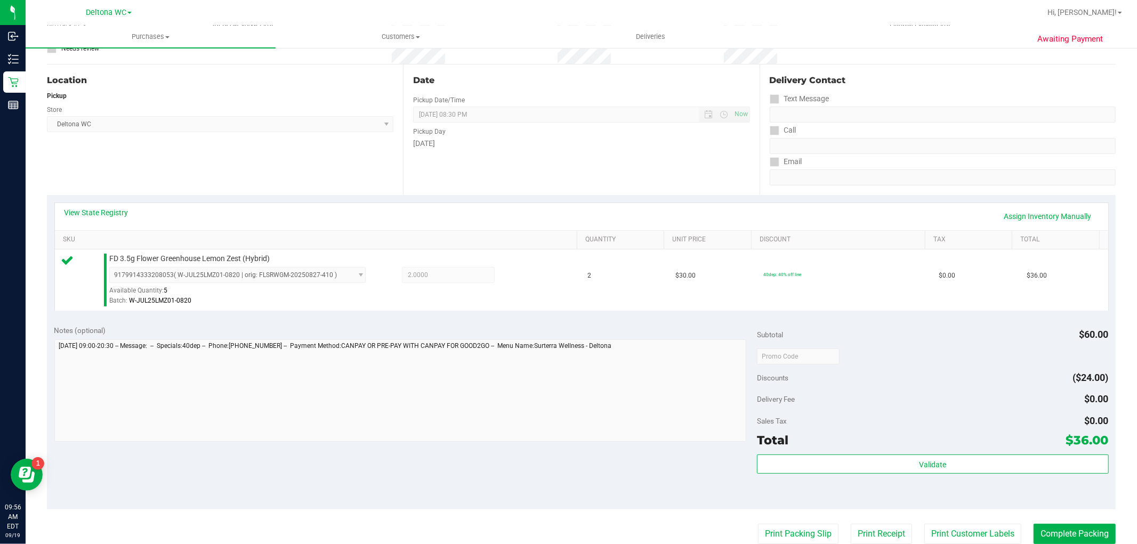
scroll to position [237, 0]
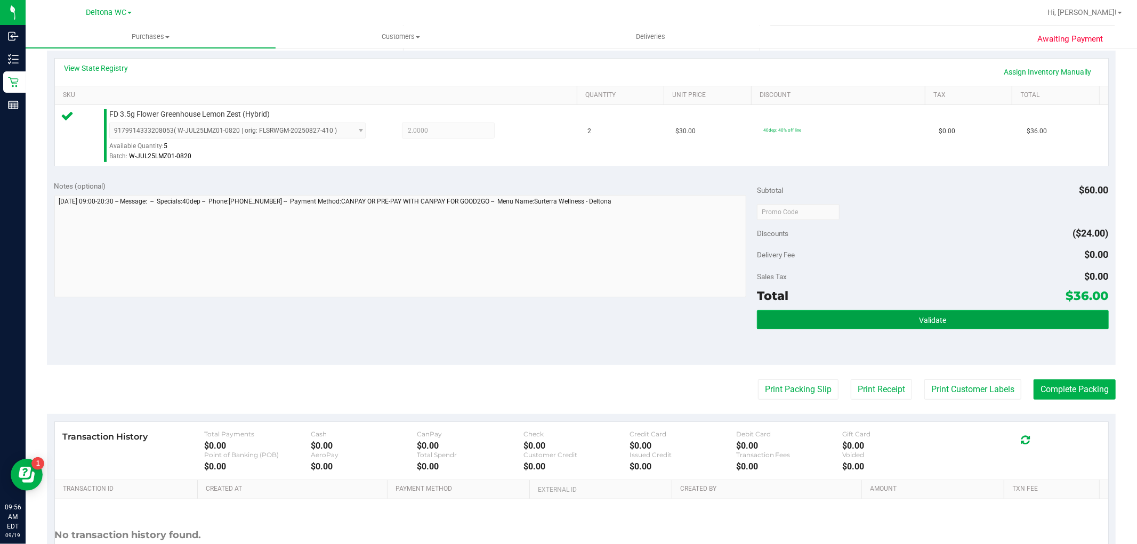
click at [904, 317] on button "Validate" at bounding box center [932, 319] width 351 height 19
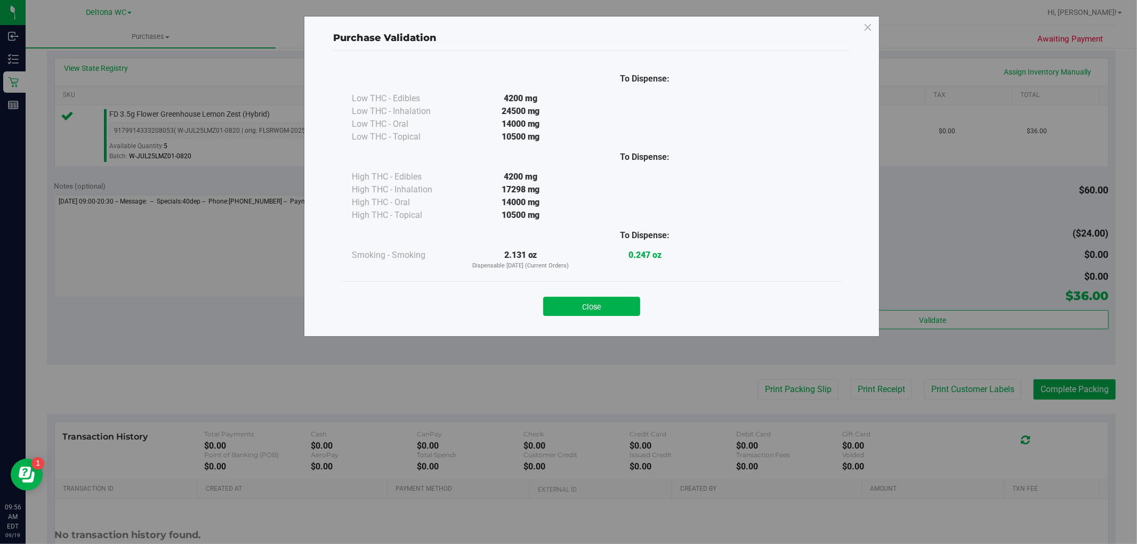
drag, startPoint x: 606, startPoint y: 306, endPoint x: 725, endPoint y: 356, distance: 129.3
click at [606, 307] on button "Close" at bounding box center [591, 306] width 97 height 19
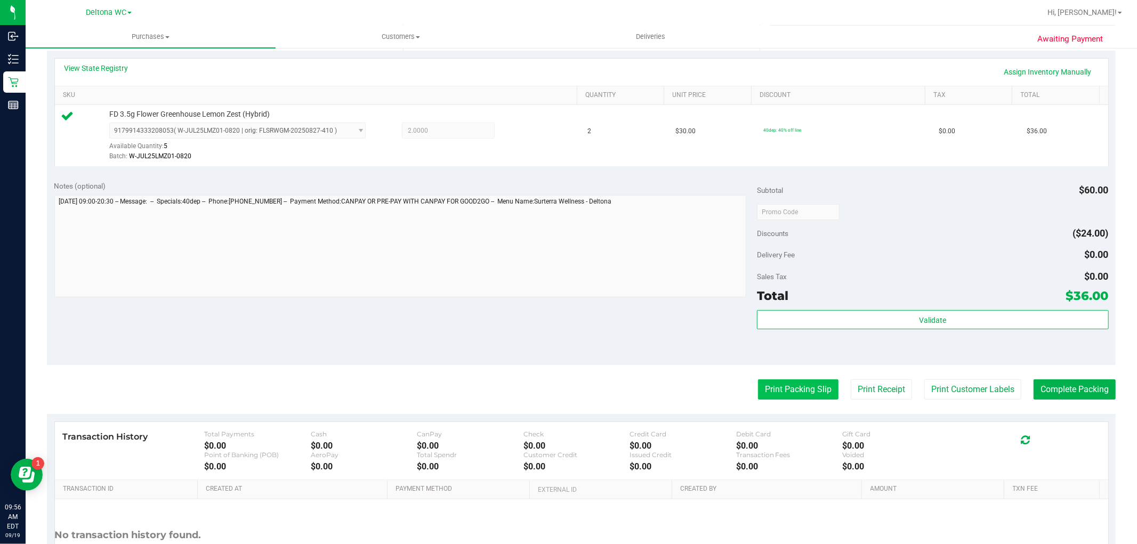
click at [791, 385] on button "Print Packing Slip" at bounding box center [798, 389] width 80 height 20
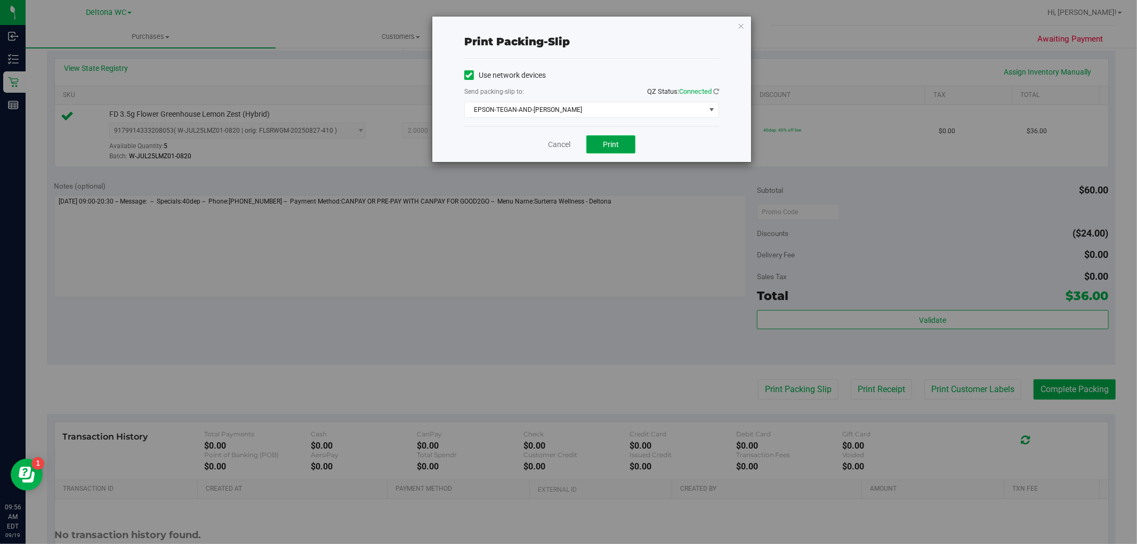
drag, startPoint x: 611, startPoint y: 143, endPoint x: 592, endPoint y: 148, distance: 19.8
click at [609, 143] on span "Print" at bounding box center [611, 144] width 16 height 9
click at [560, 139] on link "Cancel" at bounding box center [559, 144] width 22 height 11
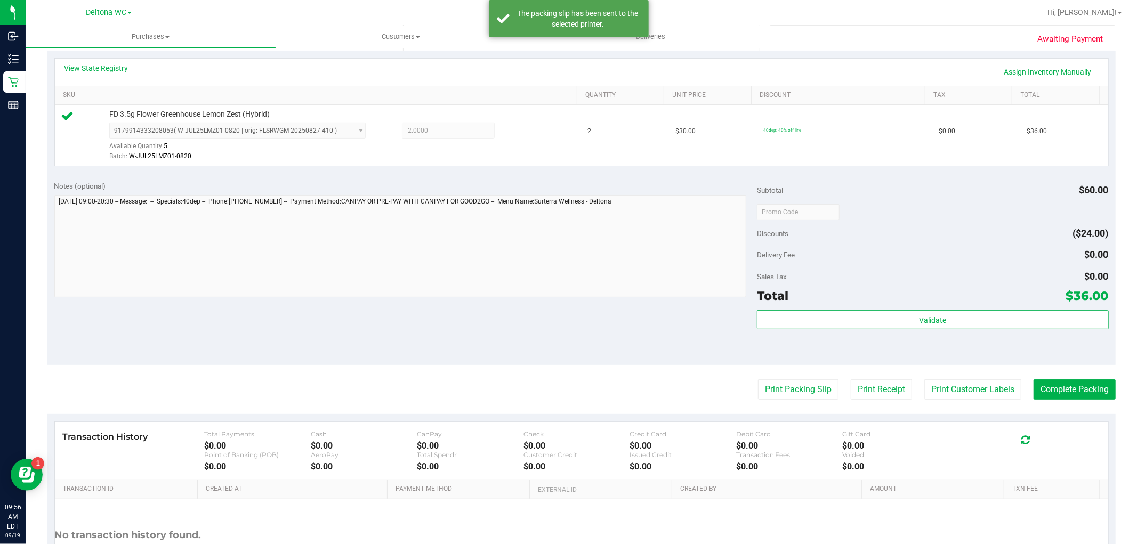
click at [1046, 377] on purchase-details "Back Edit Purchase Cancel Purchase View Profile # 11972382 BioTrack ID: - Submi…" at bounding box center [581, 217] width 1069 height 792
click at [1077, 386] on button "Complete Packing" at bounding box center [1074, 389] width 82 height 20
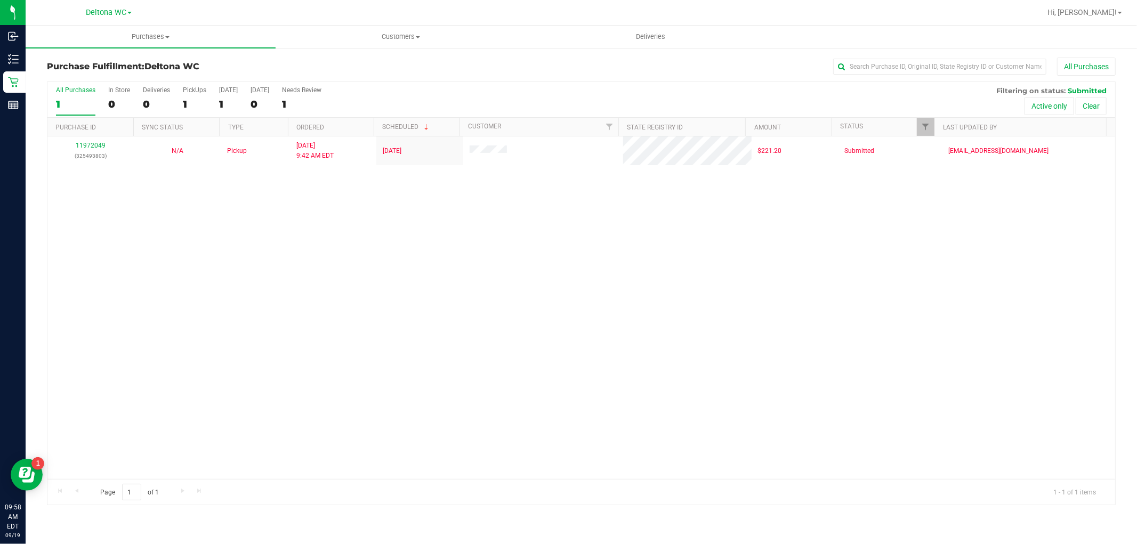
click at [401, 322] on div "11972049 (325493803) N/A Pickup 9/19/2025 9:42 AM EDT 9/19/2025 $221.20 Submitt…" at bounding box center [581, 307] width 1068 height 343
click at [358, 373] on div "11972049 (325493803) N/A Pickup 9/19/2025 9:42 AM EDT 9/19/2025 $221.20 Submitt…" at bounding box center [581, 307] width 1068 height 343
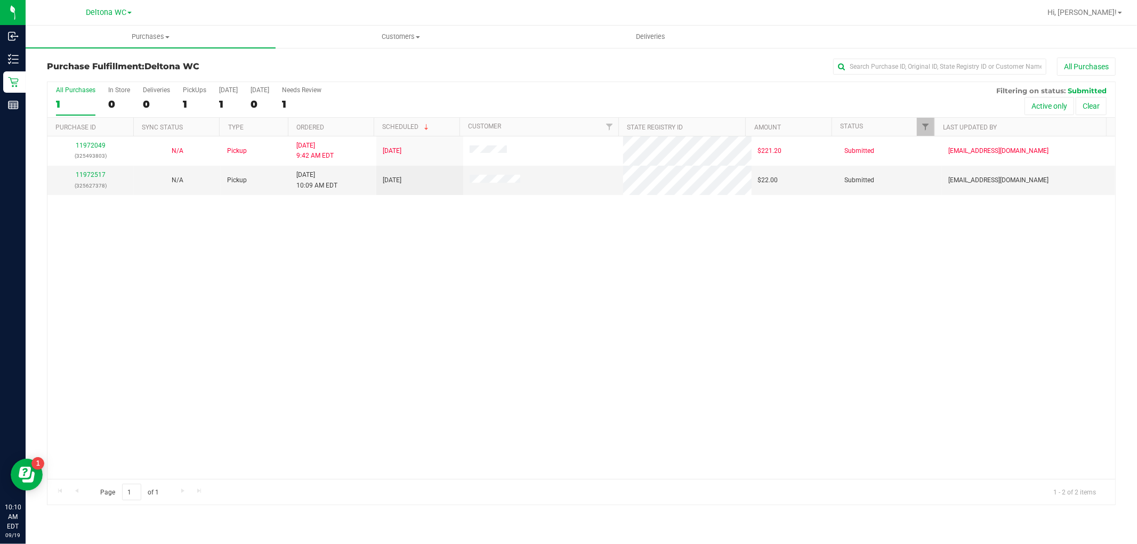
click at [274, 296] on div "11972049 (325493803) N/A Pickup 9/19/2025 9:42 AM EDT 9/19/2025 $221.20 Submitt…" at bounding box center [581, 307] width 1068 height 343
click at [98, 177] on link "11972544" at bounding box center [91, 174] width 30 height 7
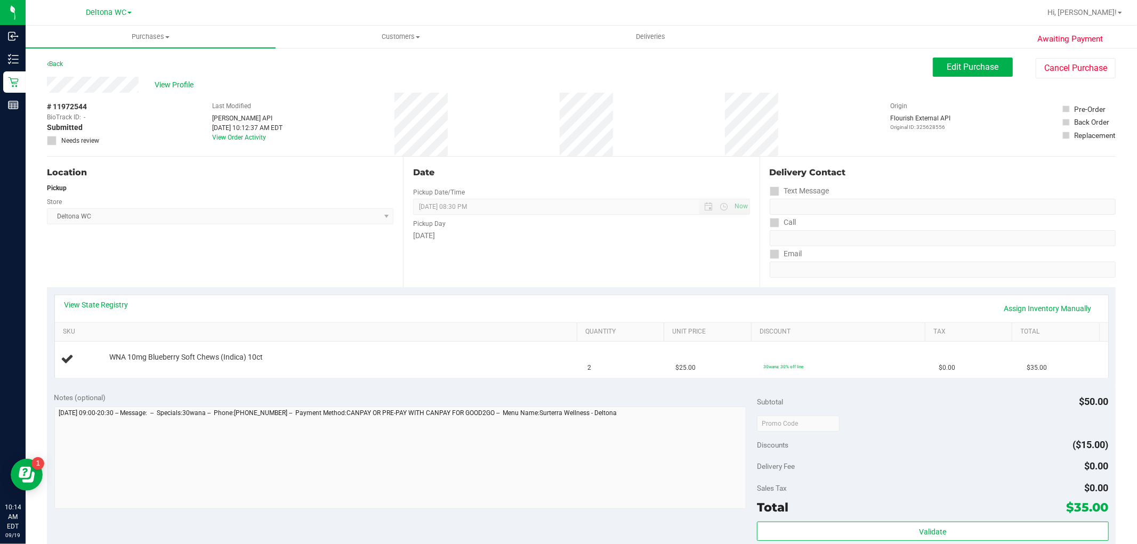
click at [416, 302] on div "View State Registry Assign Inventory Manually" at bounding box center [581, 309] width 1034 height 18
click at [981, 354] on td "$0.00" at bounding box center [976, 360] width 88 height 36
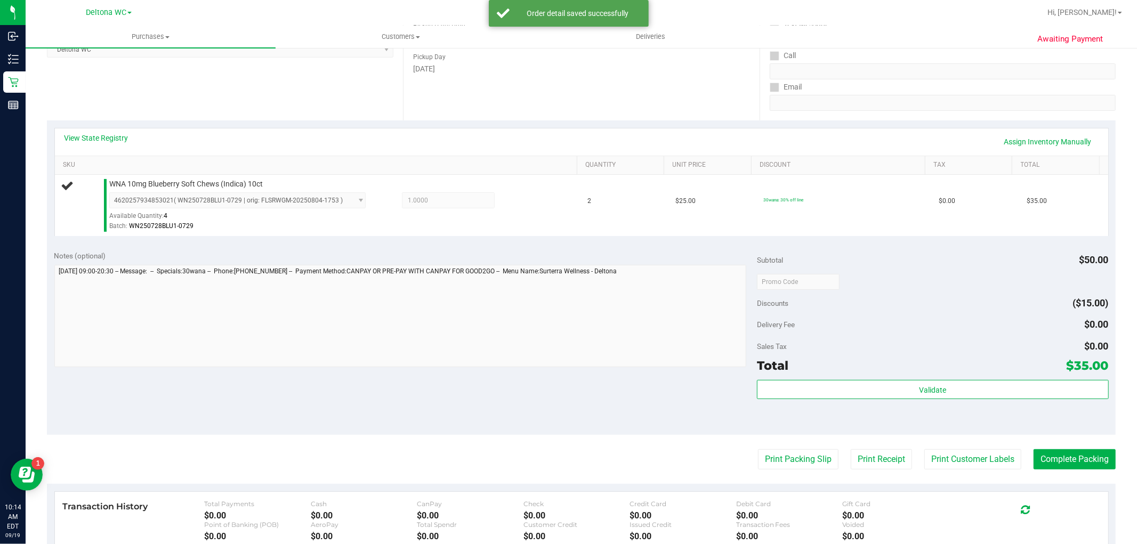
scroll to position [172, 0]
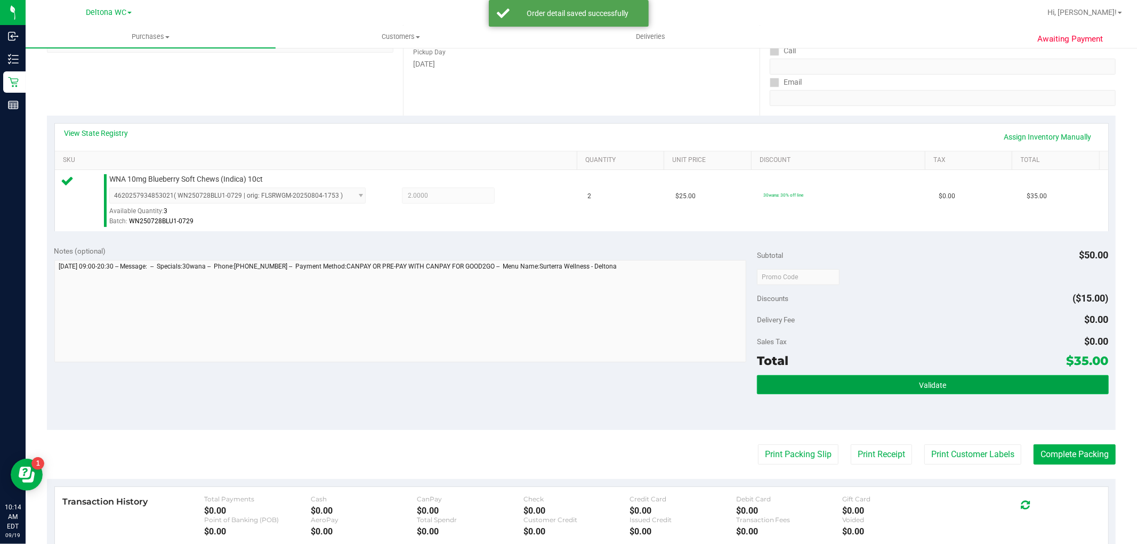
click at [974, 391] on button "Validate" at bounding box center [932, 384] width 351 height 19
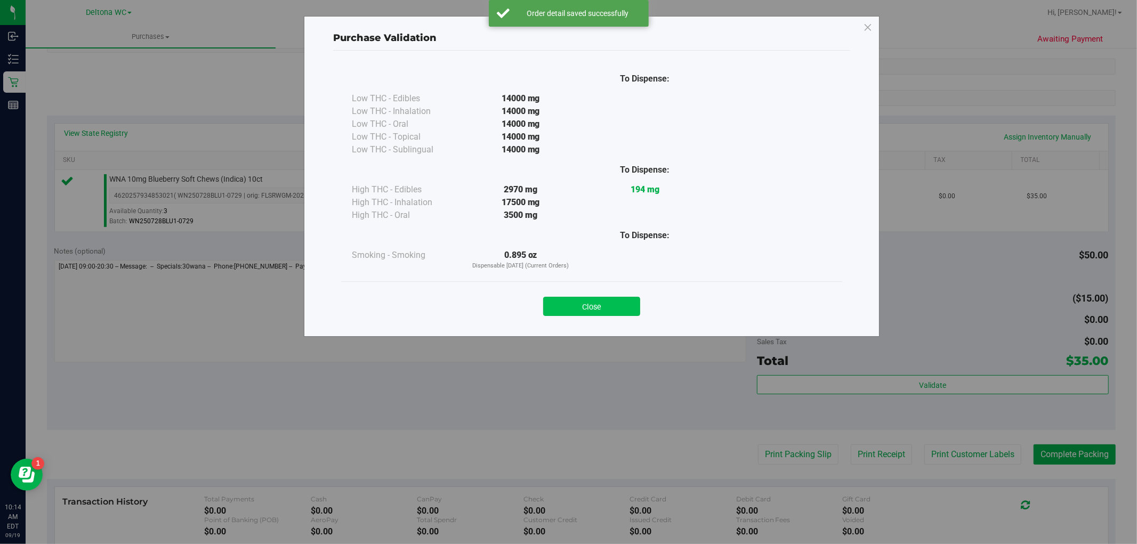
click at [617, 304] on button "Close" at bounding box center [591, 306] width 97 height 19
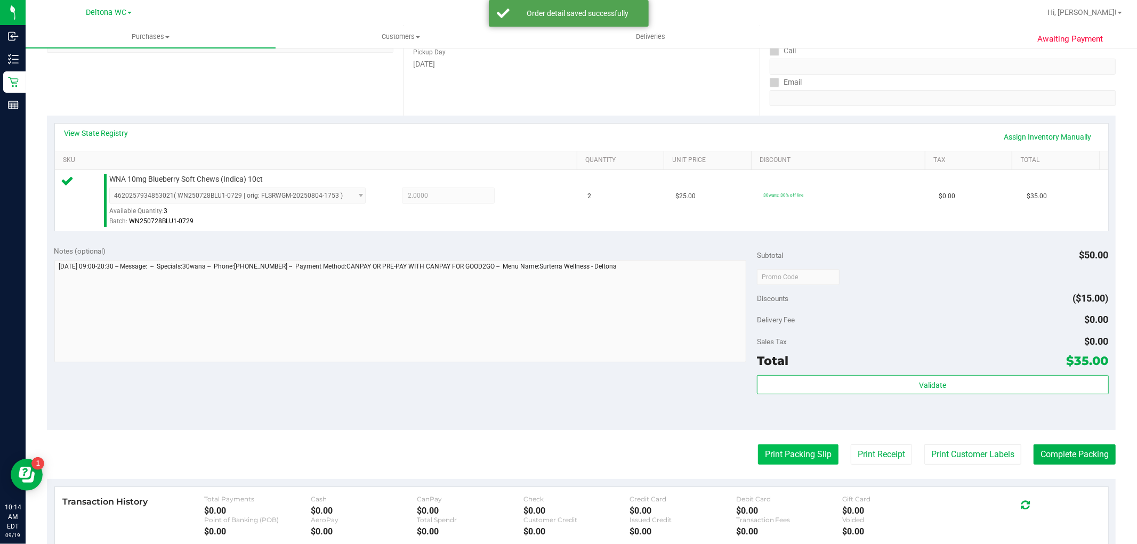
click at [795, 456] on button "Print Packing Slip" at bounding box center [798, 454] width 80 height 20
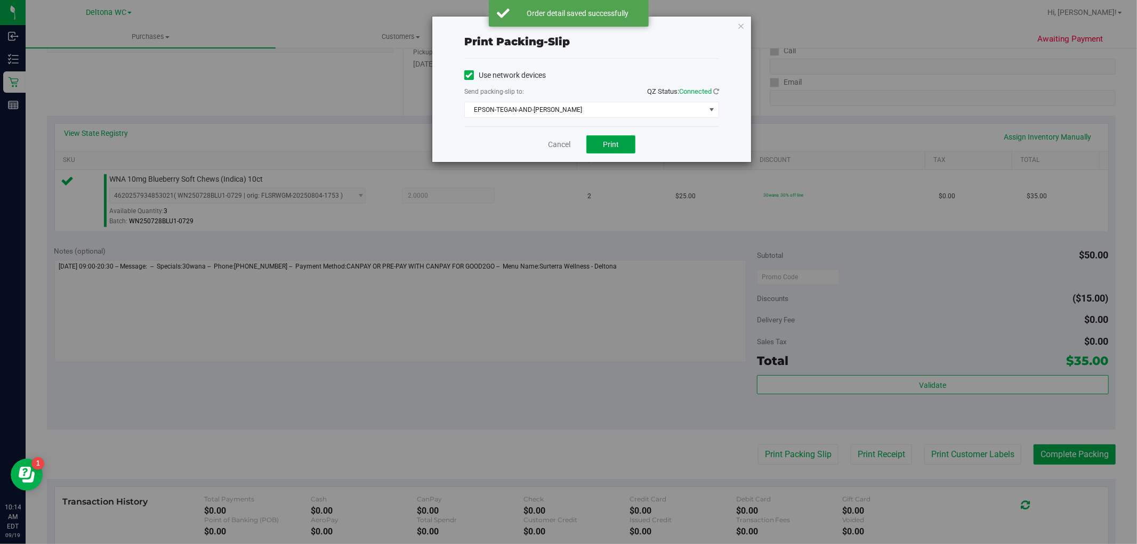
click at [612, 141] on span "Print" at bounding box center [611, 144] width 16 height 9
click at [555, 141] on link "Cancel" at bounding box center [559, 144] width 22 height 11
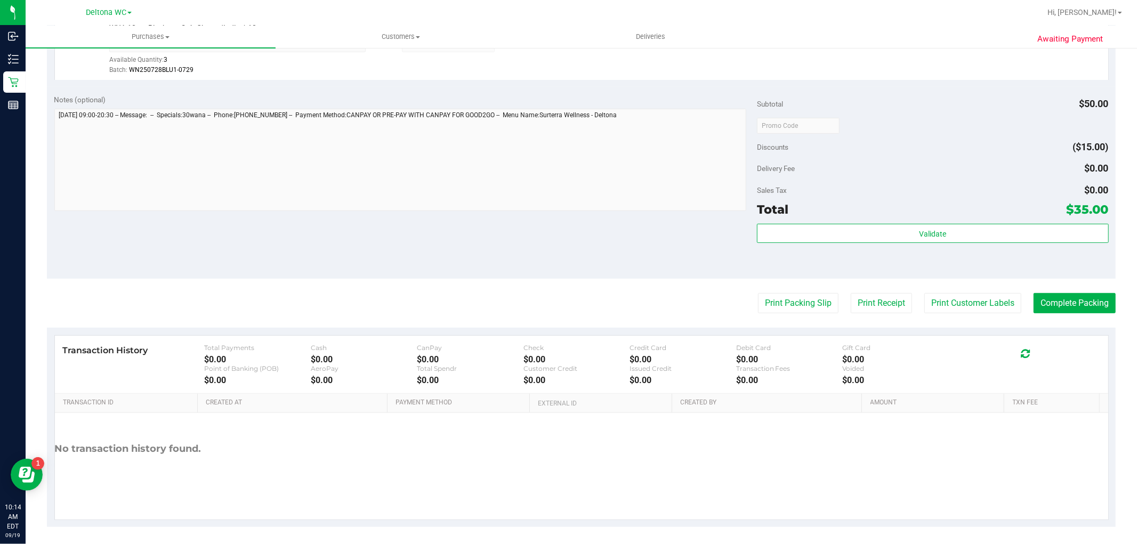
scroll to position [328, 0]
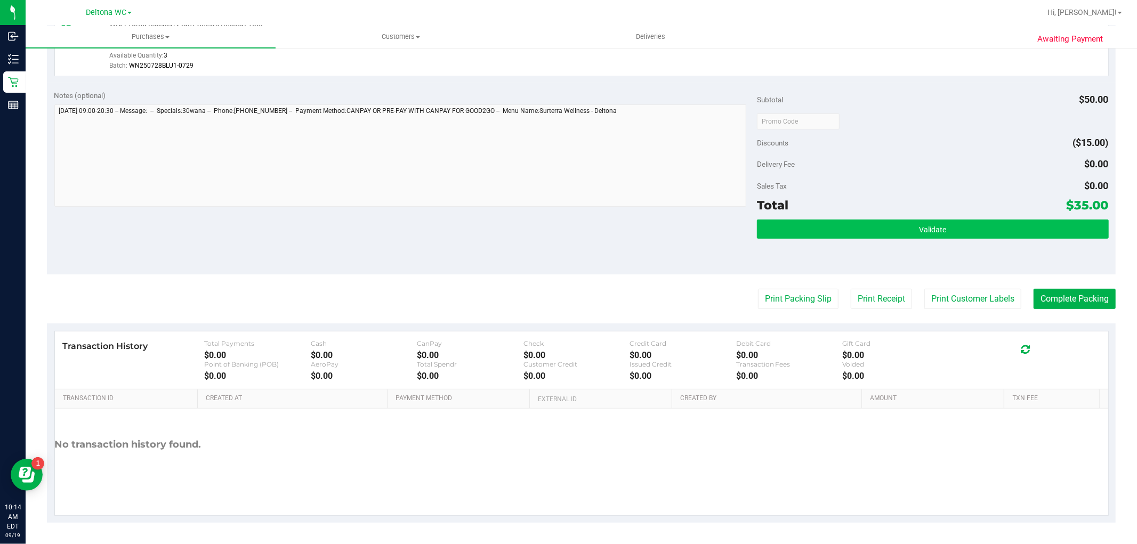
click at [1024, 233] on button "Validate" at bounding box center [932, 229] width 351 height 19
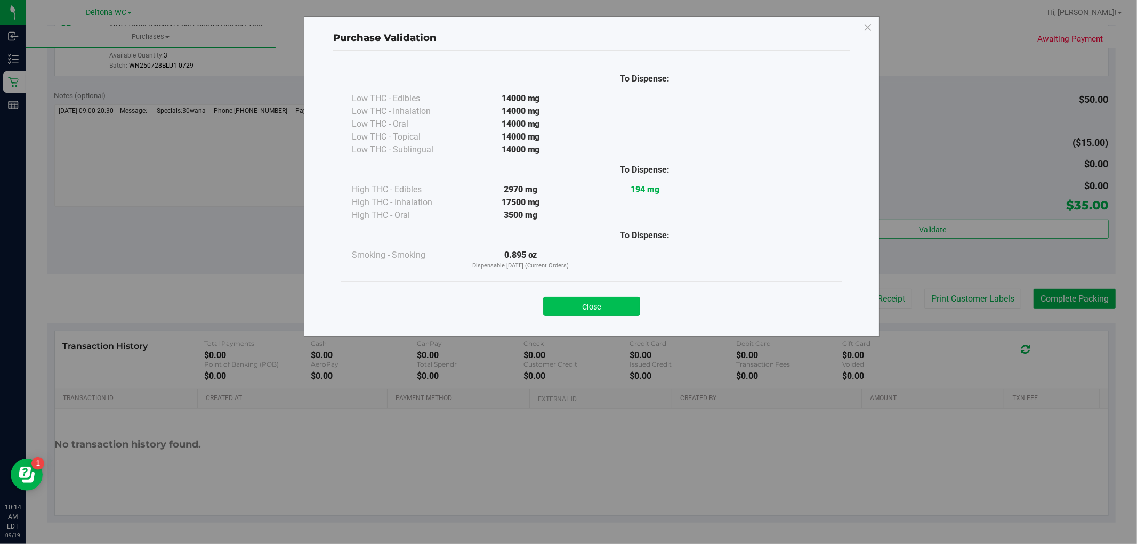
click at [636, 313] on button "Close" at bounding box center [591, 306] width 97 height 19
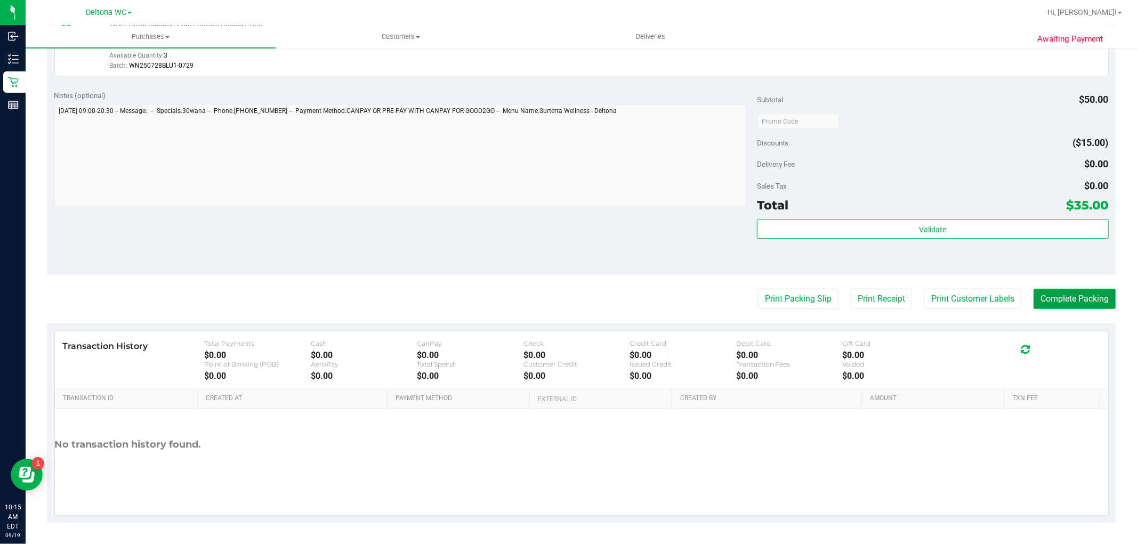
click at [1090, 299] on button "Complete Packing" at bounding box center [1074, 299] width 82 height 20
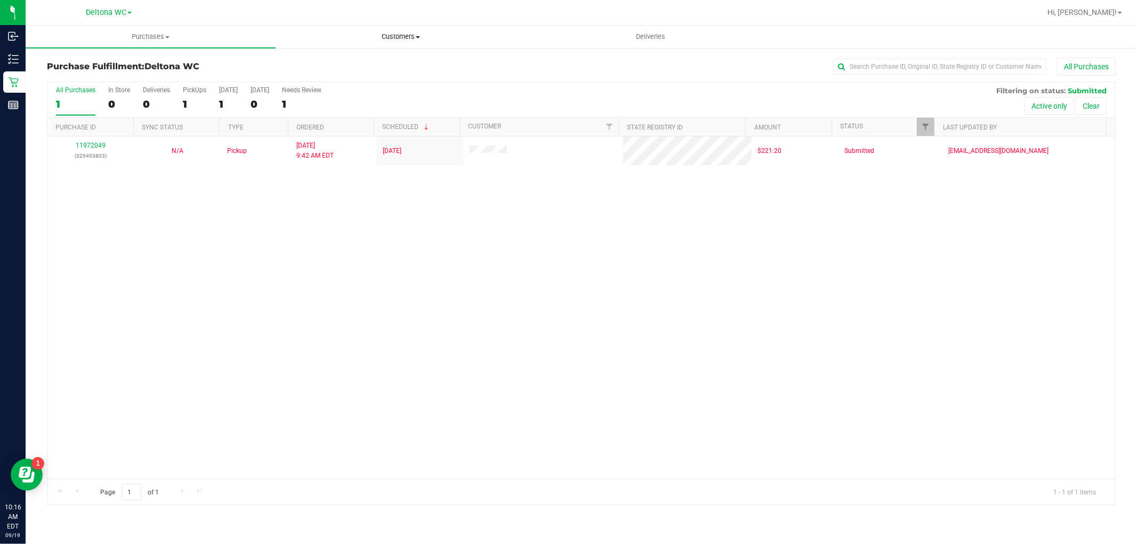
click at [414, 33] on span "Customers" at bounding box center [400, 37] width 249 height 10
click at [400, 59] on li "All customers" at bounding box center [401, 64] width 250 height 13
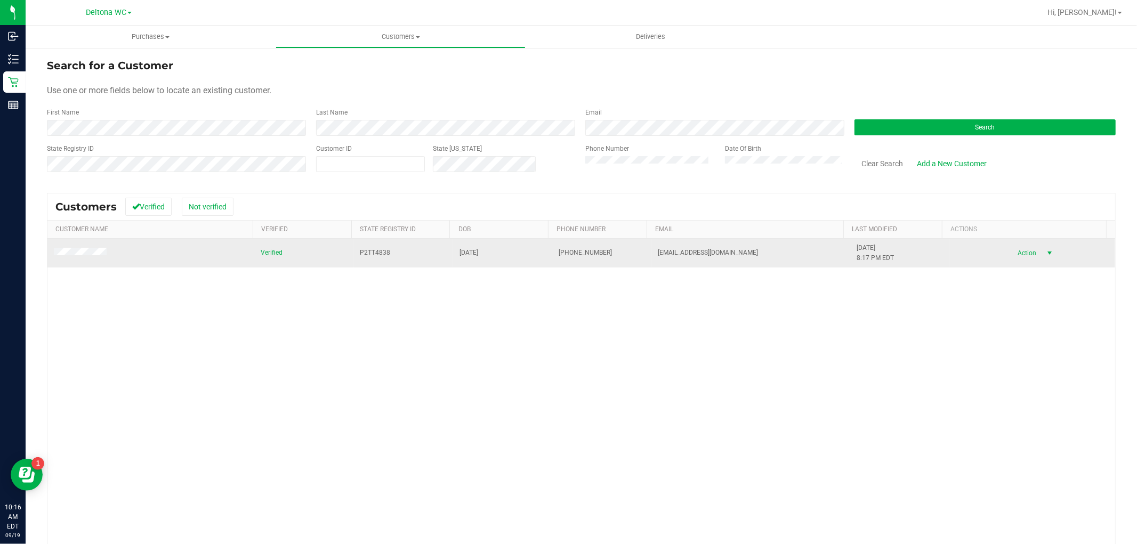
click at [1021, 257] on span "Action" at bounding box center [1025, 253] width 35 height 15
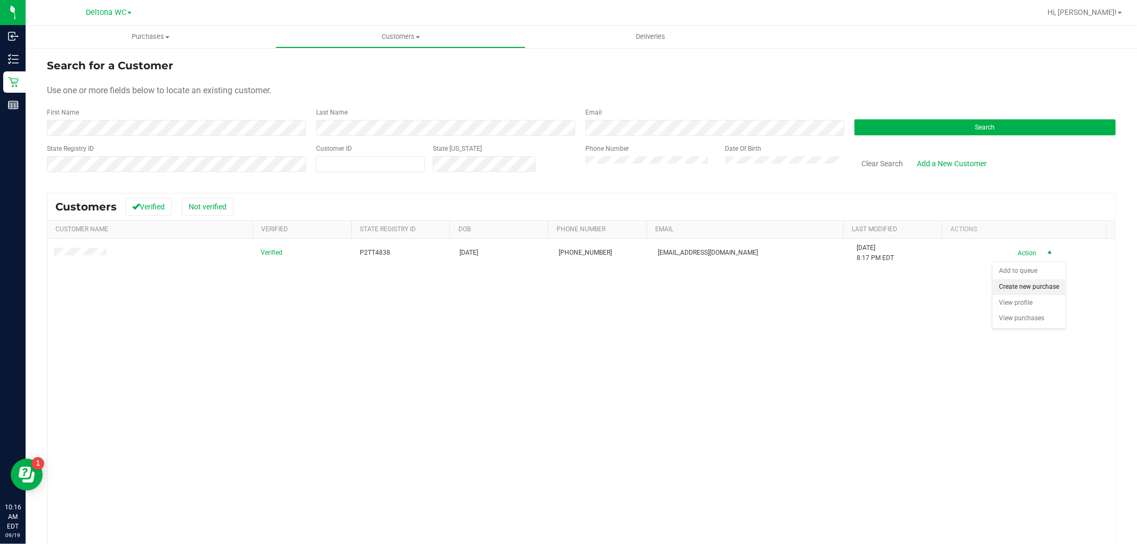
click at [1007, 285] on li "Create new purchase" at bounding box center [1028, 287] width 73 height 16
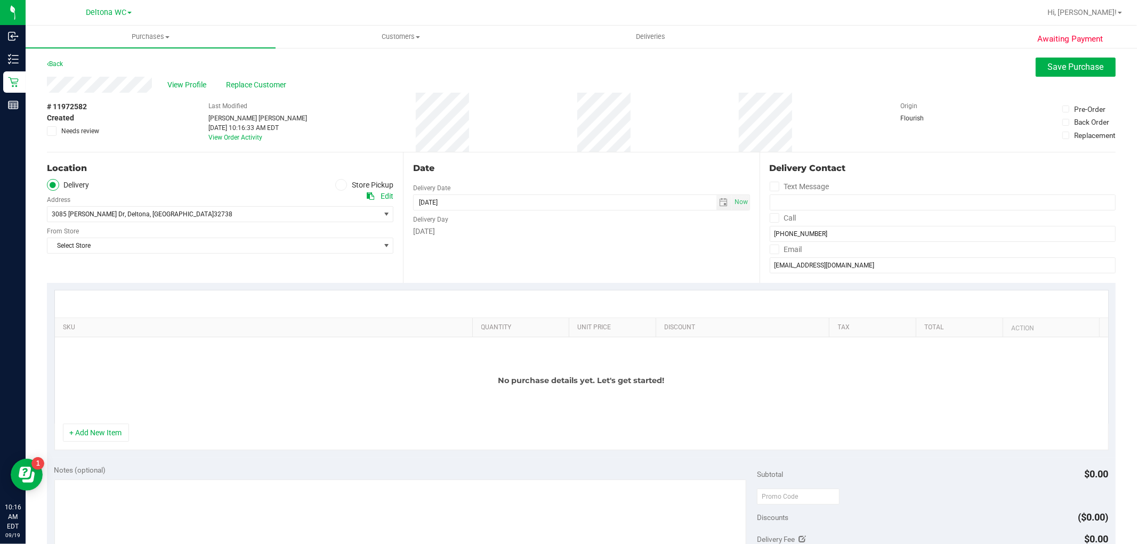
click at [338, 185] on icon at bounding box center [341, 185] width 6 height 0
click at [0, 0] on input "Store Pickup" at bounding box center [0, 0] width 0 height 0
drag, startPoint x: 297, startPoint y: 221, endPoint x: 292, endPoint y: 227, distance: 7.9
click at [297, 222] on span "Select Store" at bounding box center [220, 214] width 346 height 16
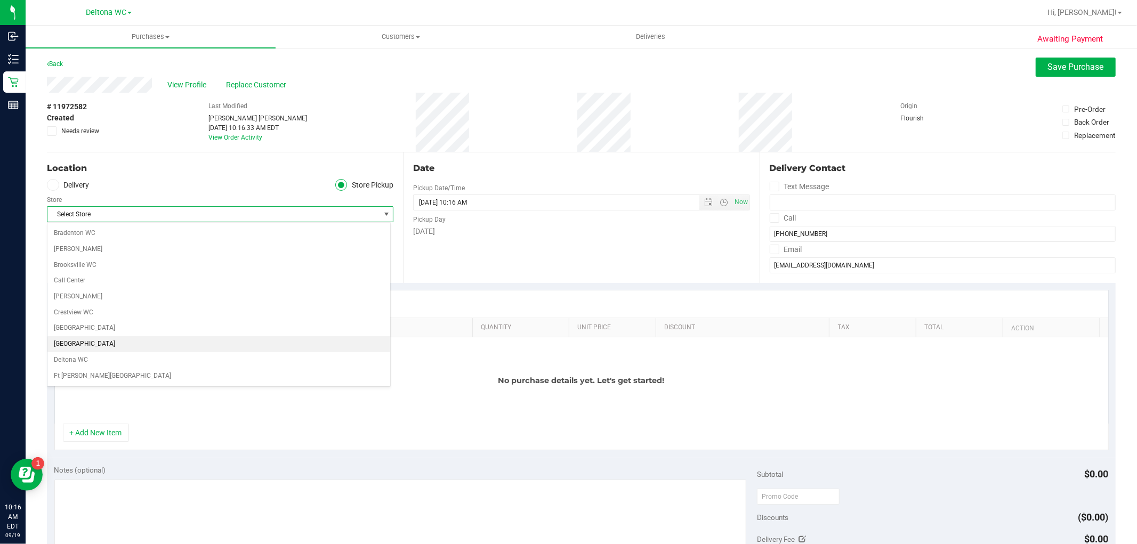
scroll to position [59, 0]
click at [177, 329] on li "Deltona WC" at bounding box center [218, 332] width 343 height 16
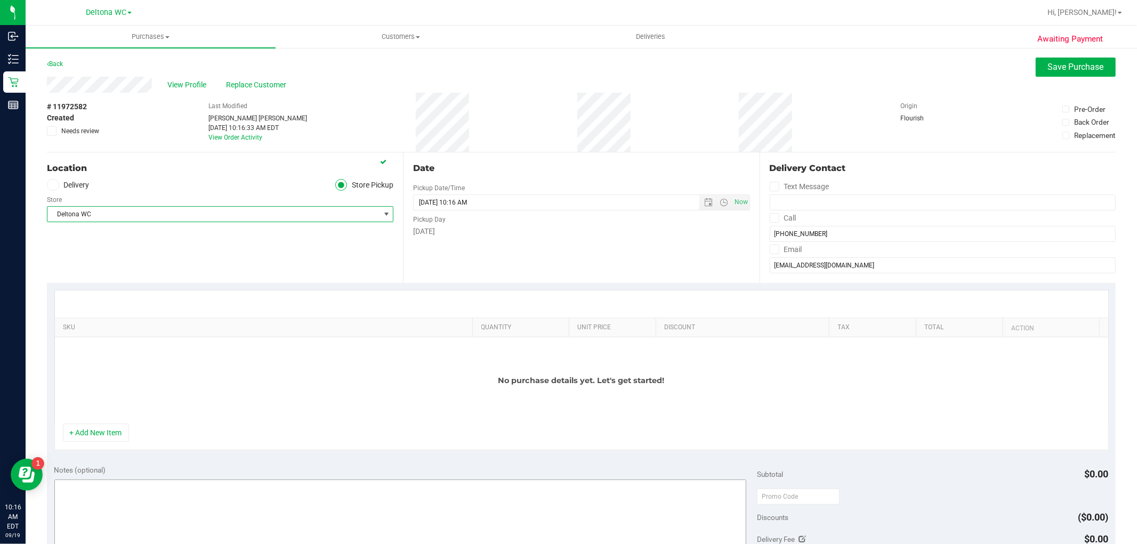
click at [118, 427] on button "+ Add New Item" at bounding box center [96, 433] width 66 height 18
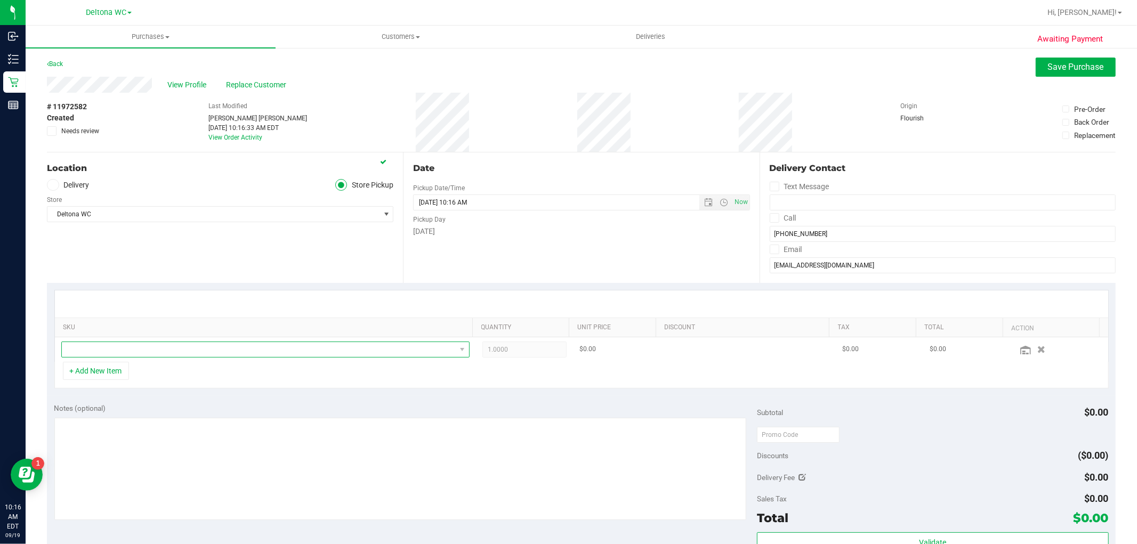
click at [203, 349] on span "NO DATA FOUND" at bounding box center [259, 349] width 394 height 15
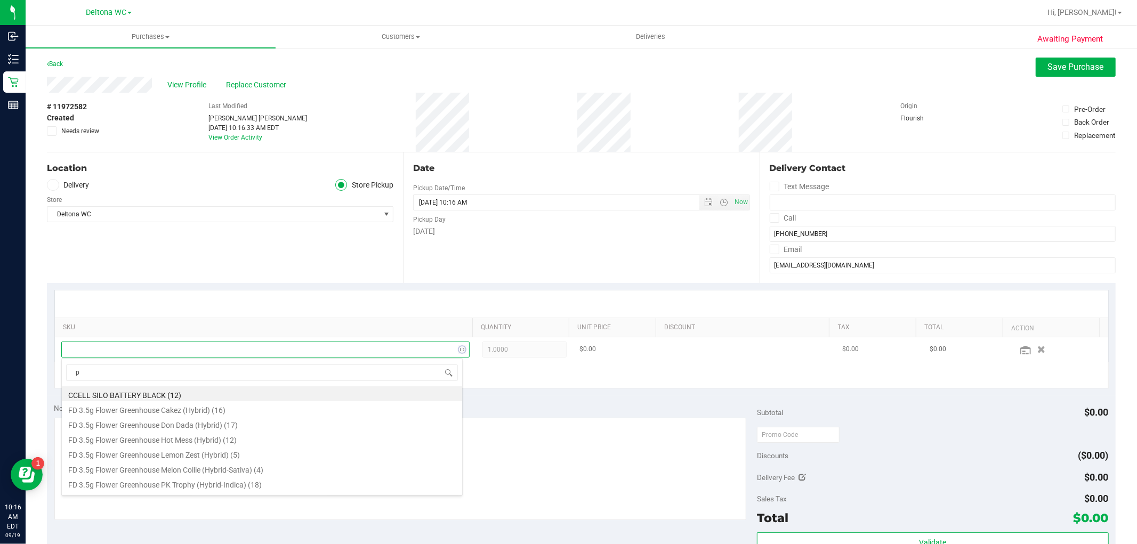
scroll to position [16, 398]
type input "pkt"
click at [220, 391] on li "FD 3.5g Flower Greenhouse PK Trophy (Hybrid-Indica) (18)" at bounding box center [262, 393] width 400 height 15
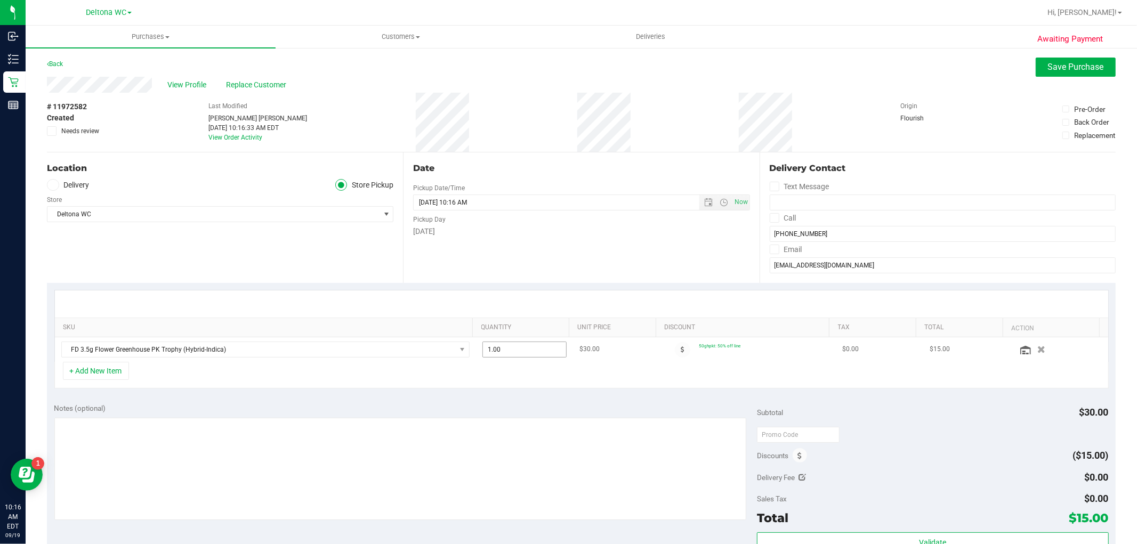
click at [536, 350] on span "1.00 1" at bounding box center [524, 350] width 84 height 16
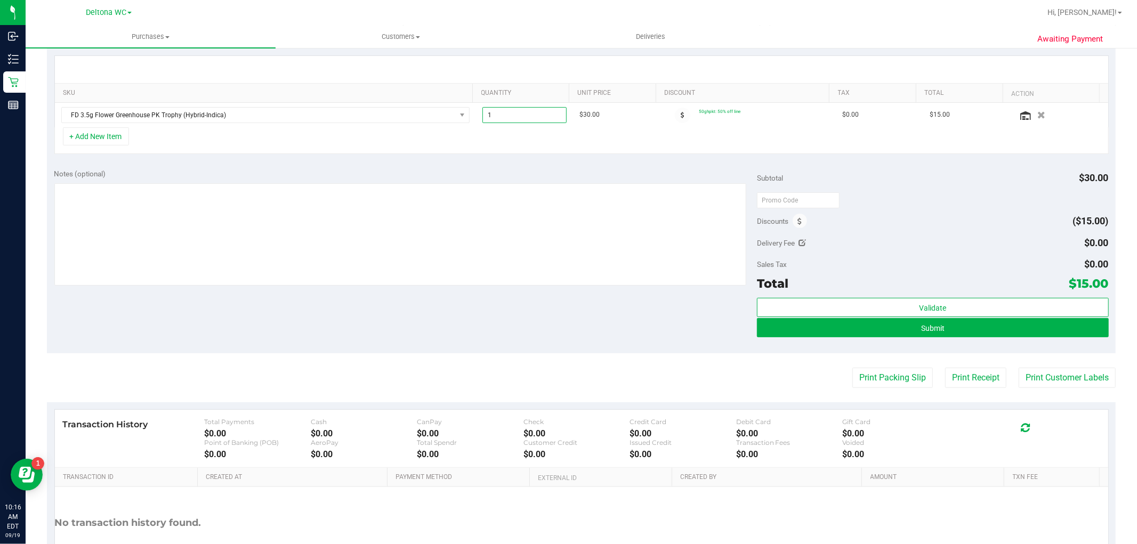
scroll to position [237, 0]
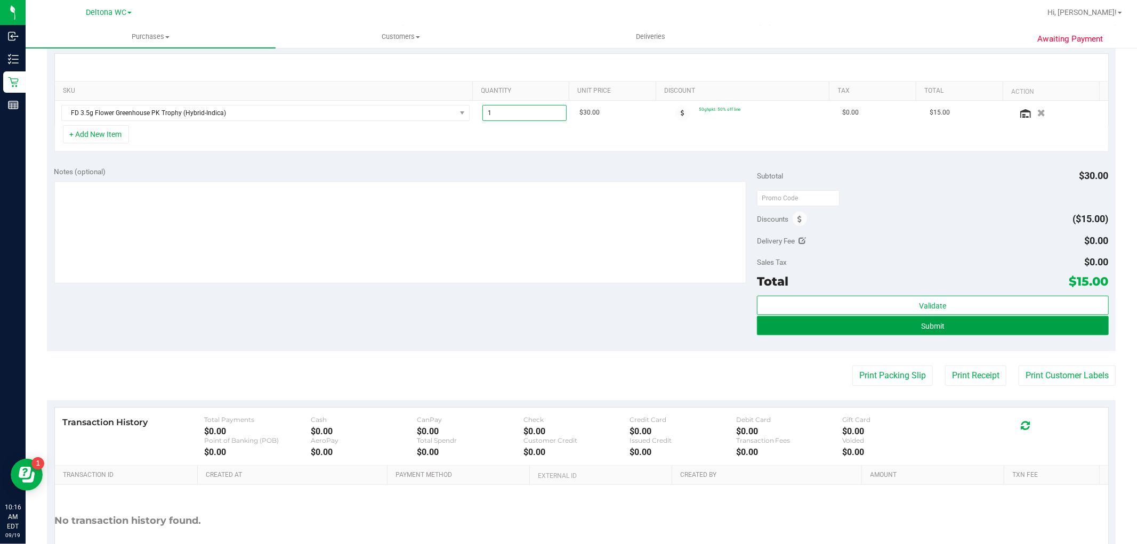
click at [1009, 329] on button "Submit" at bounding box center [932, 325] width 351 height 19
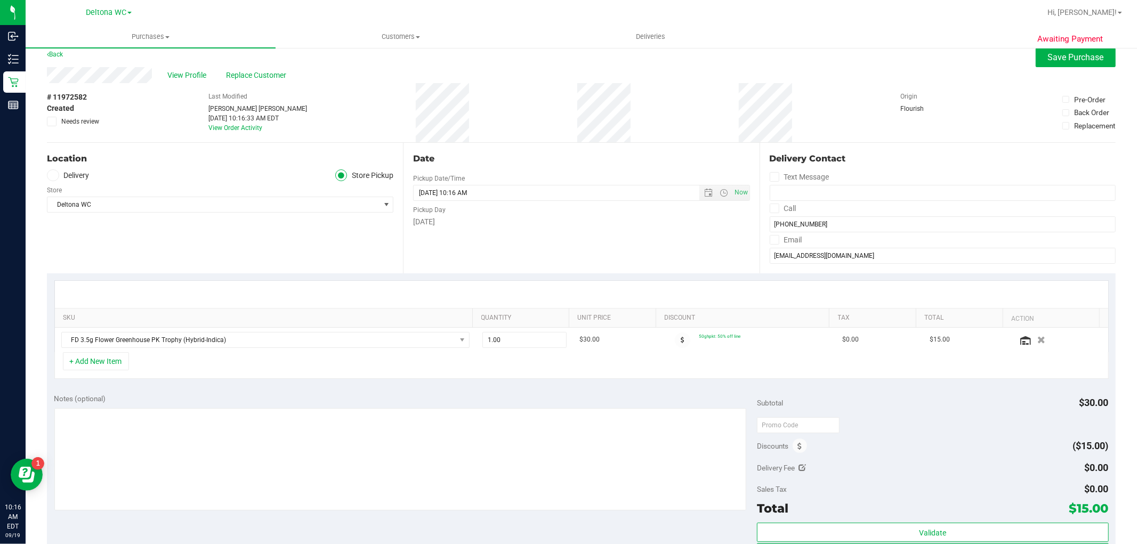
scroll to position [0, 0]
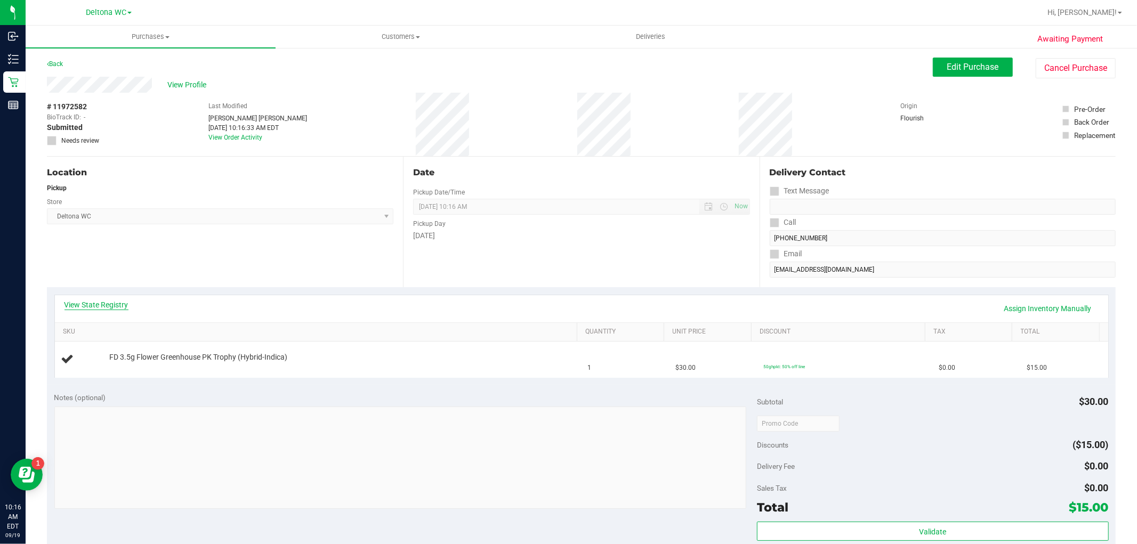
click at [110, 304] on link "View State Registry" at bounding box center [96, 305] width 64 height 11
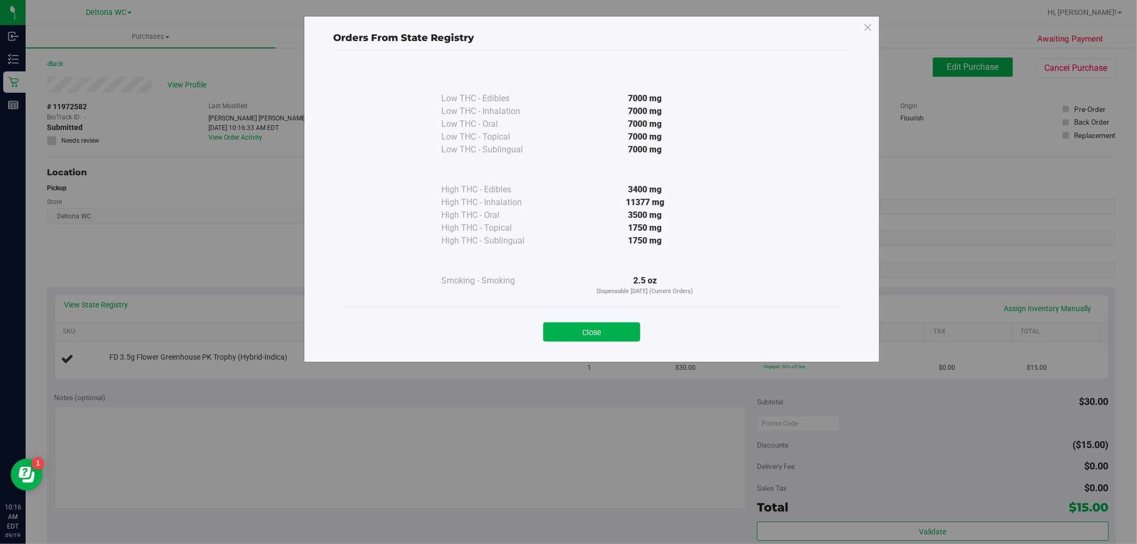
click at [606, 333] on button "Close" at bounding box center [591, 331] width 97 height 19
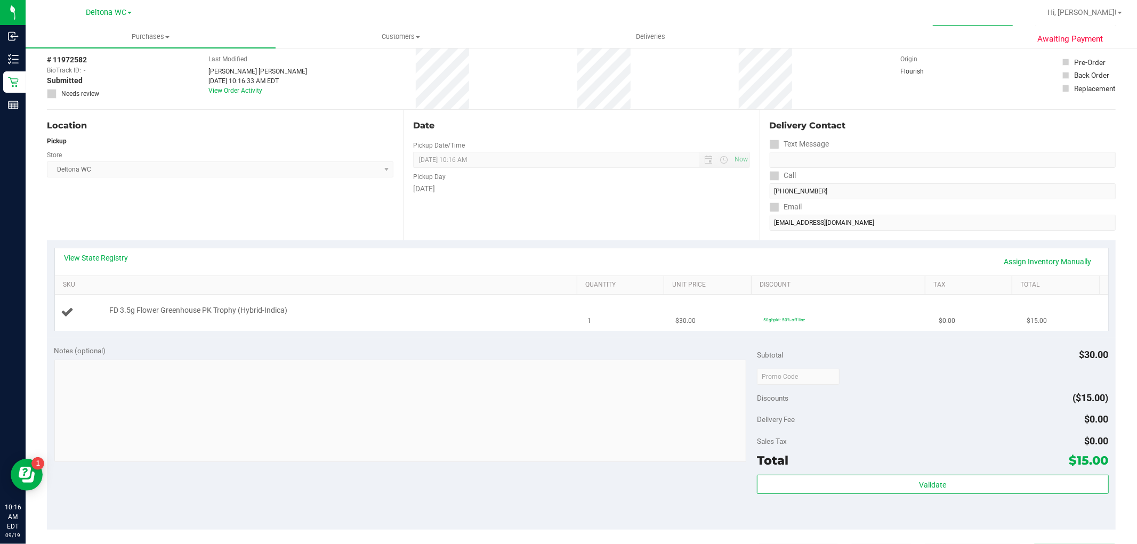
scroll to position [177, 0]
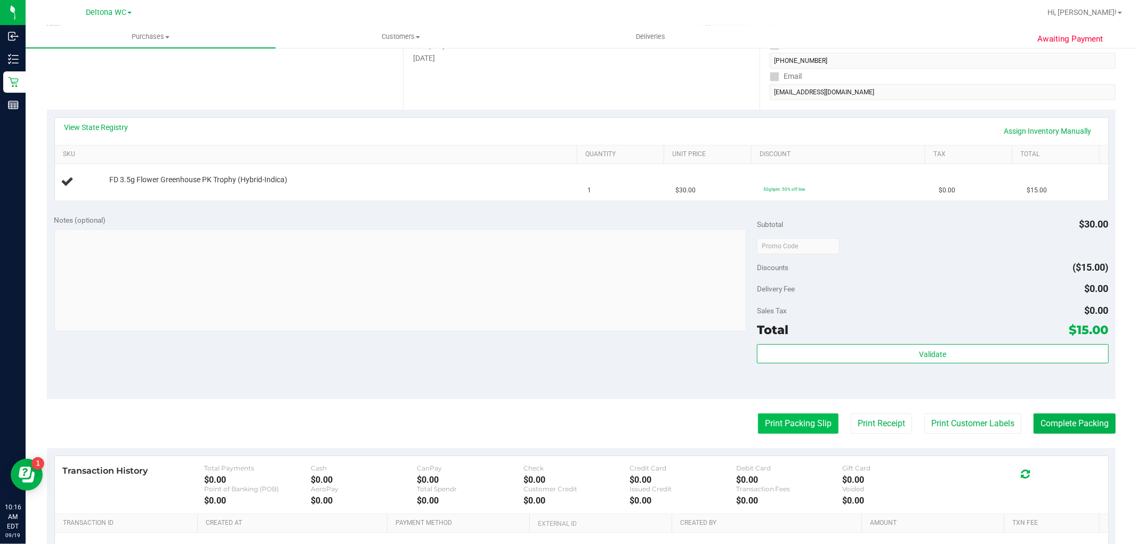
click at [808, 419] on button "Print Packing Slip" at bounding box center [798, 424] width 80 height 20
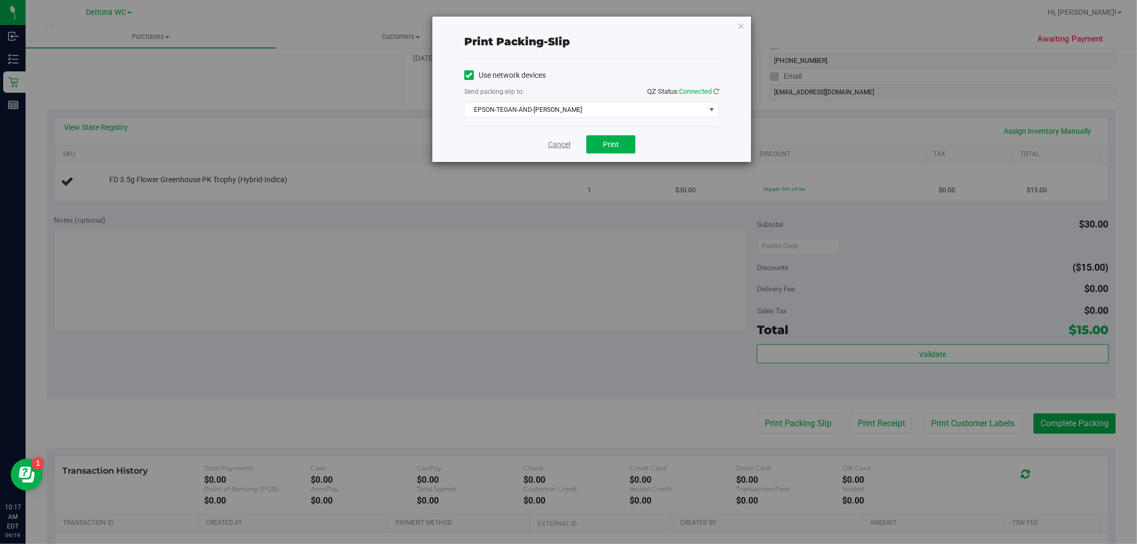
click at [567, 142] on link "Cancel" at bounding box center [559, 144] width 22 height 11
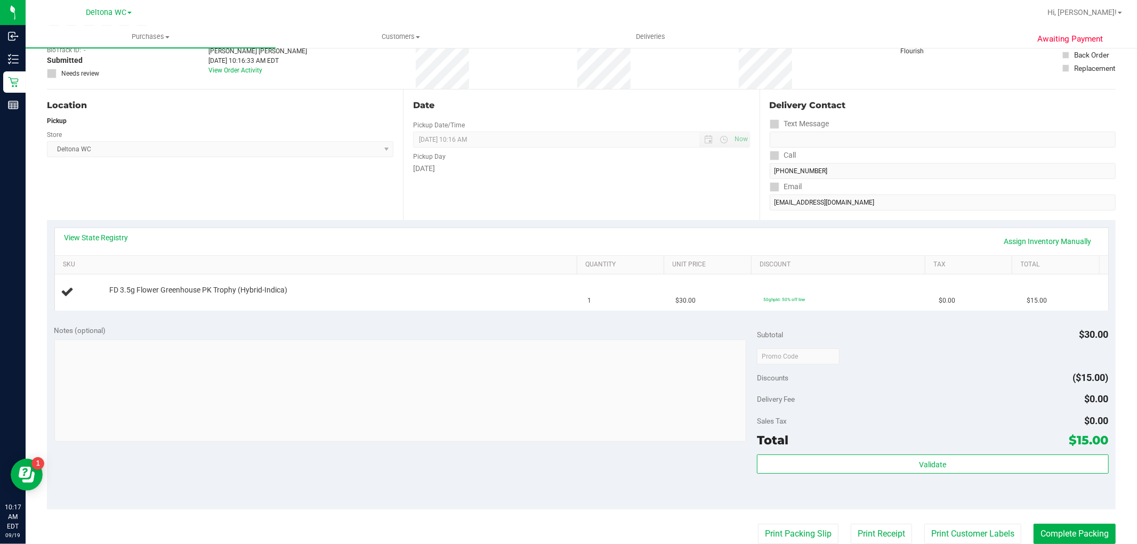
scroll to position [59, 0]
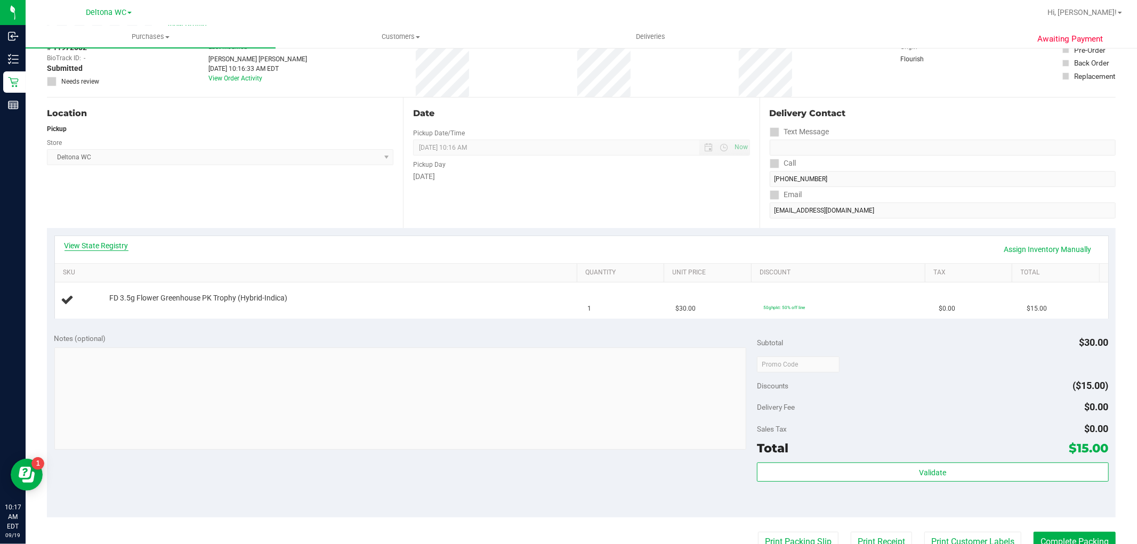
click at [108, 243] on link "View State Registry" at bounding box center [96, 245] width 64 height 11
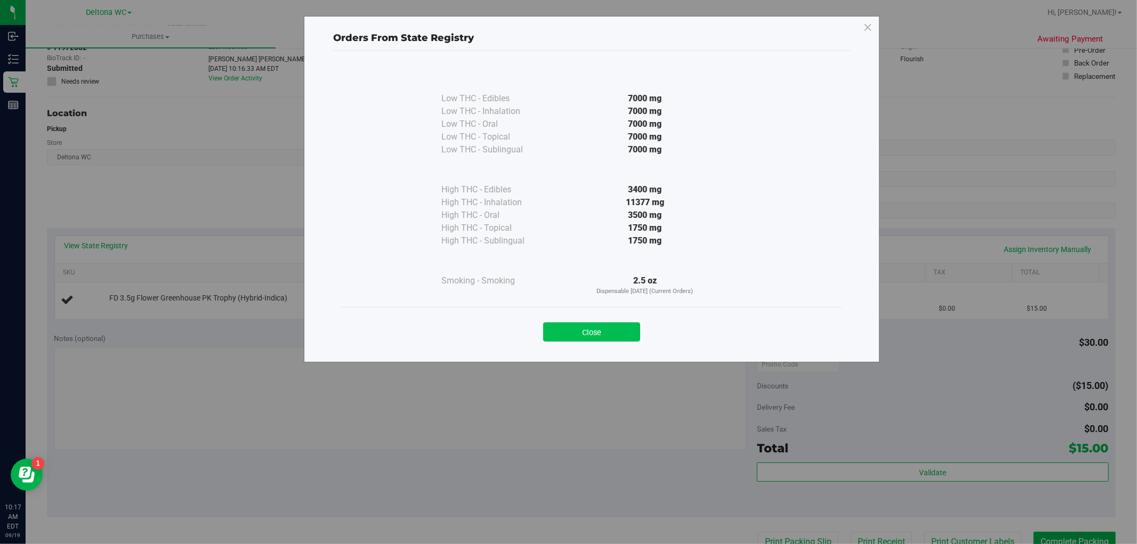
click at [625, 333] on button "Close" at bounding box center [591, 331] width 97 height 19
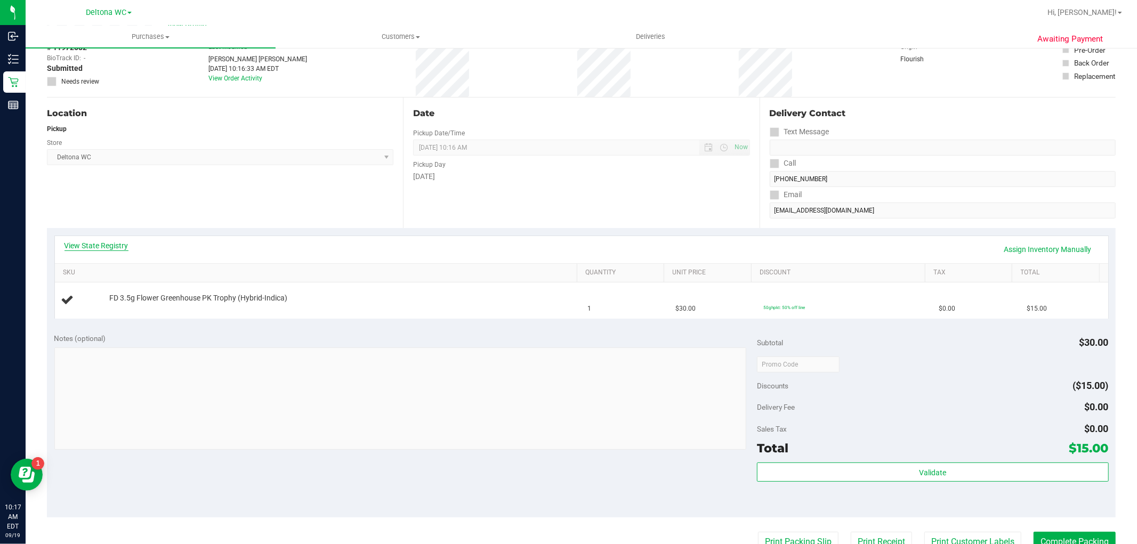
click at [116, 244] on link "View State Registry" at bounding box center [96, 245] width 64 height 11
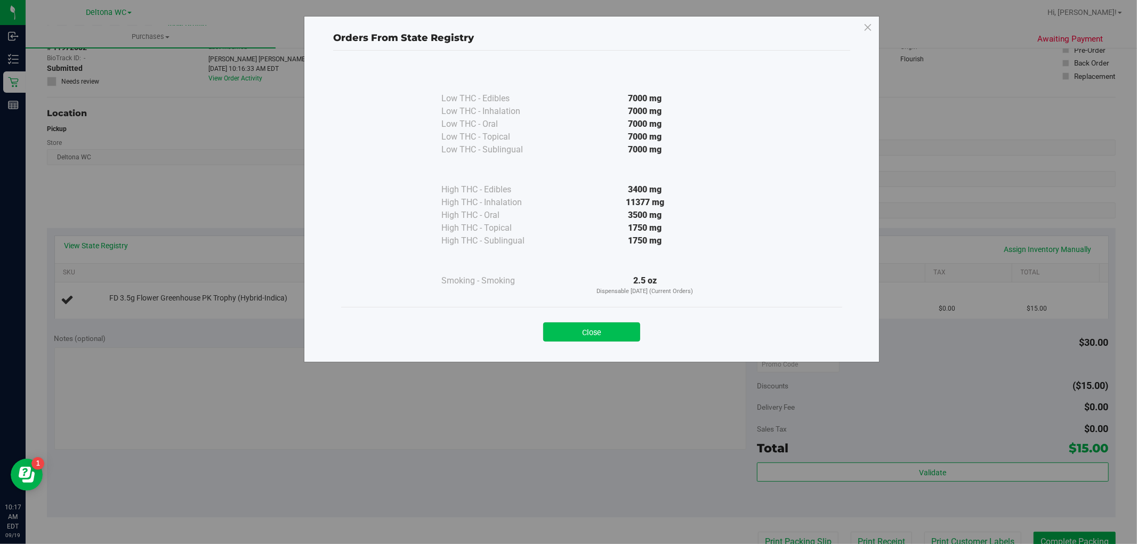
click at [617, 329] on button "Close" at bounding box center [591, 331] width 97 height 19
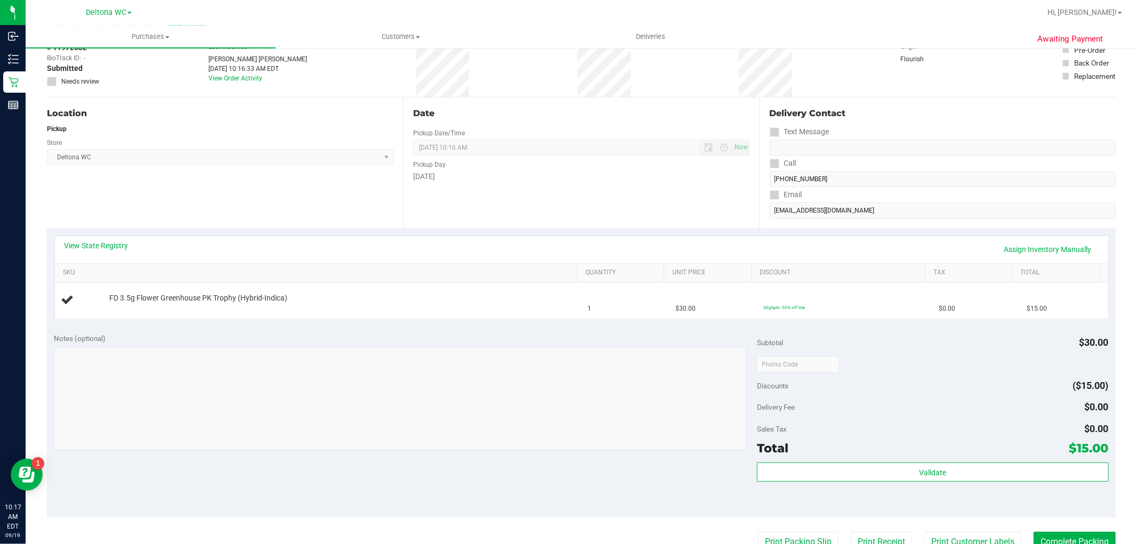
scroll to position [0, 0]
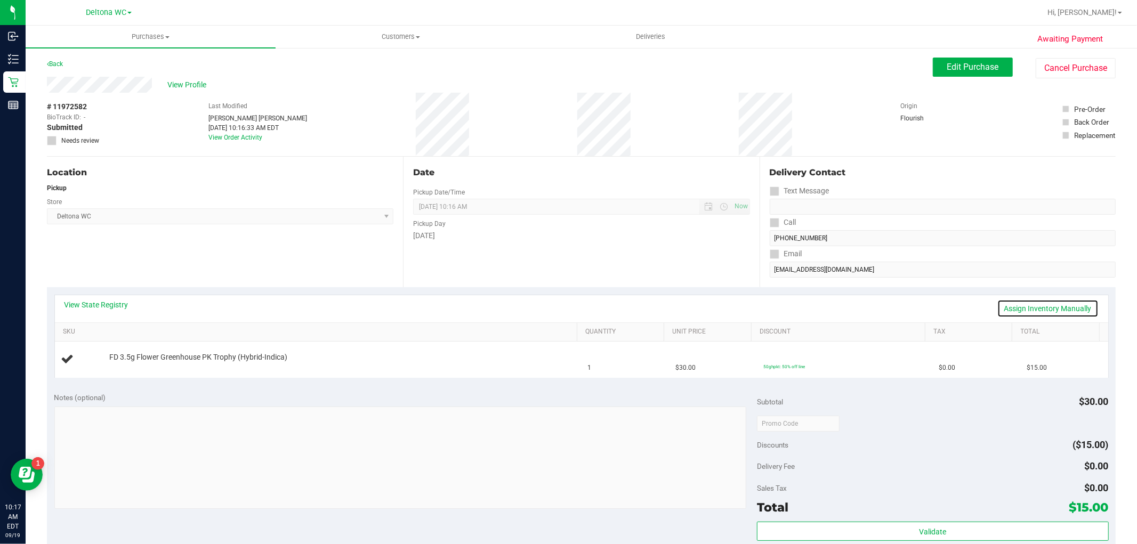
click at [1024, 305] on link "Assign Inventory Manually" at bounding box center [1047, 309] width 101 height 18
click at [124, 369] on div "Add Package" at bounding box center [340, 365] width 463 height 10
click at [128, 366] on link "Add Package" at bounding box center [128, 364] width 38 height 7
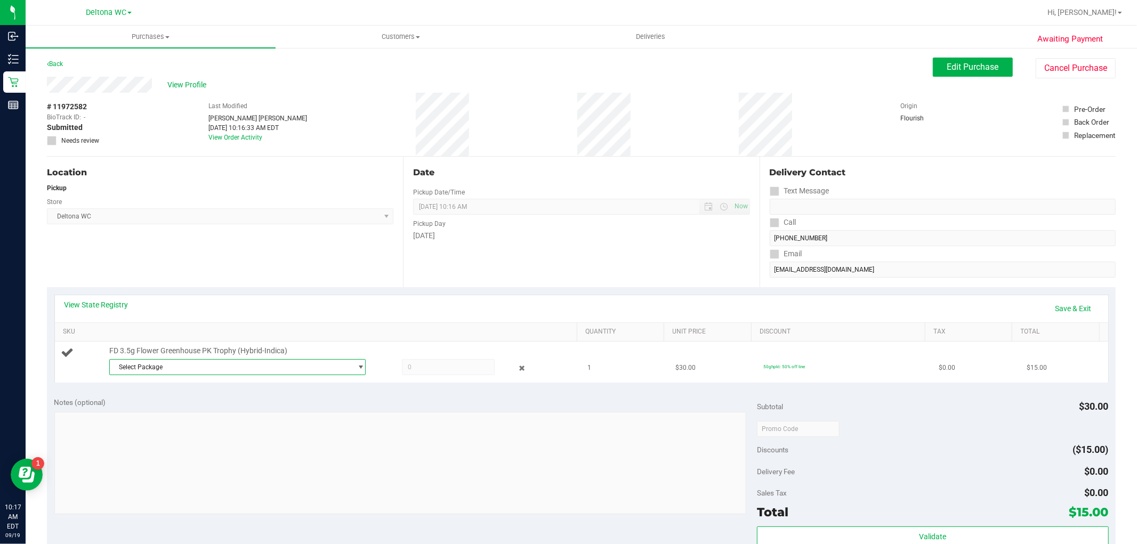
click at [204, 366] on span "Select Package" at bounding box center [231, 367] width 242 height 15
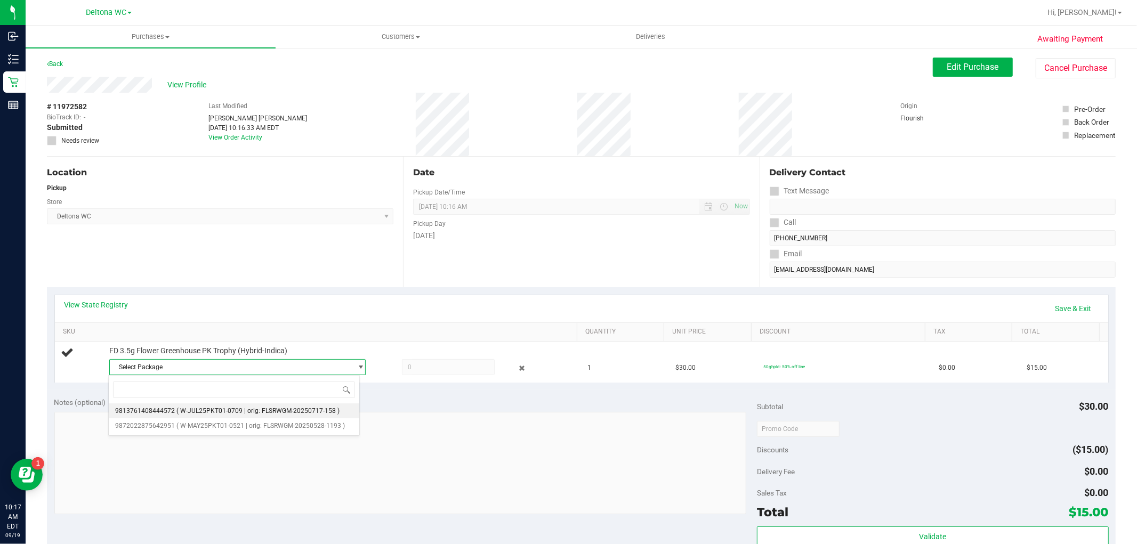
click at [245, 406] on li "9813761408444572 ( W-JUL25PKT01-0709 | orig: FLSRWGM-20250717-158 )" at bounding box center [234, 410] width 251 height 15
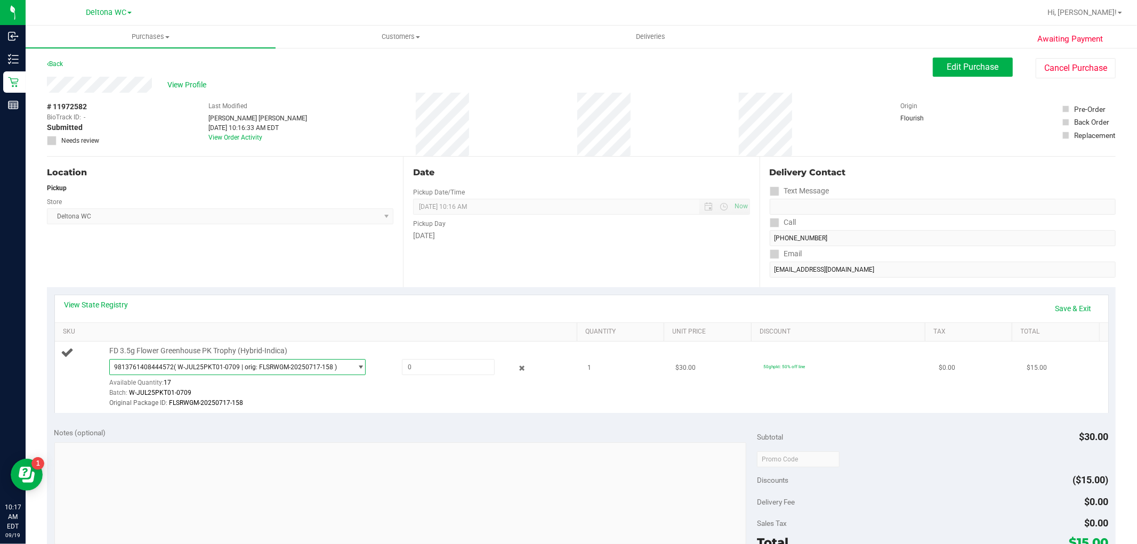
click at [288, 361] on span "9813761408444572 ( W-JUL25PKT01-0709 | orig: FLSRWGM-20250717-158 )" at bounding box center [231, 367] width 242 height 15
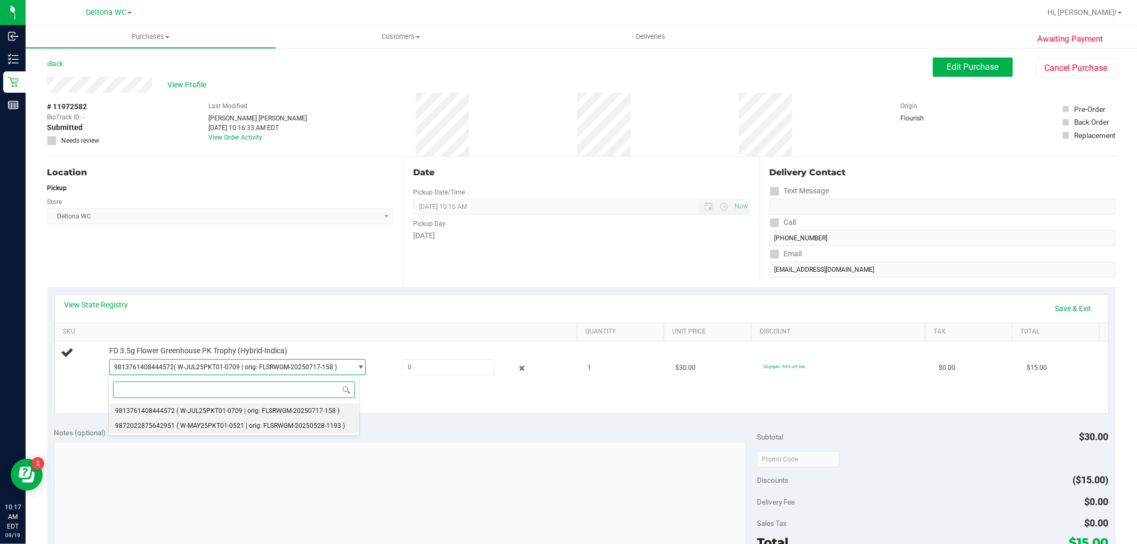
click at [252, 426] on span "( W-MAY25PKT01-0521 | orig: FLSRWGM-20250528-1193 )" at bounding box center [260, 425] width 168 height 7
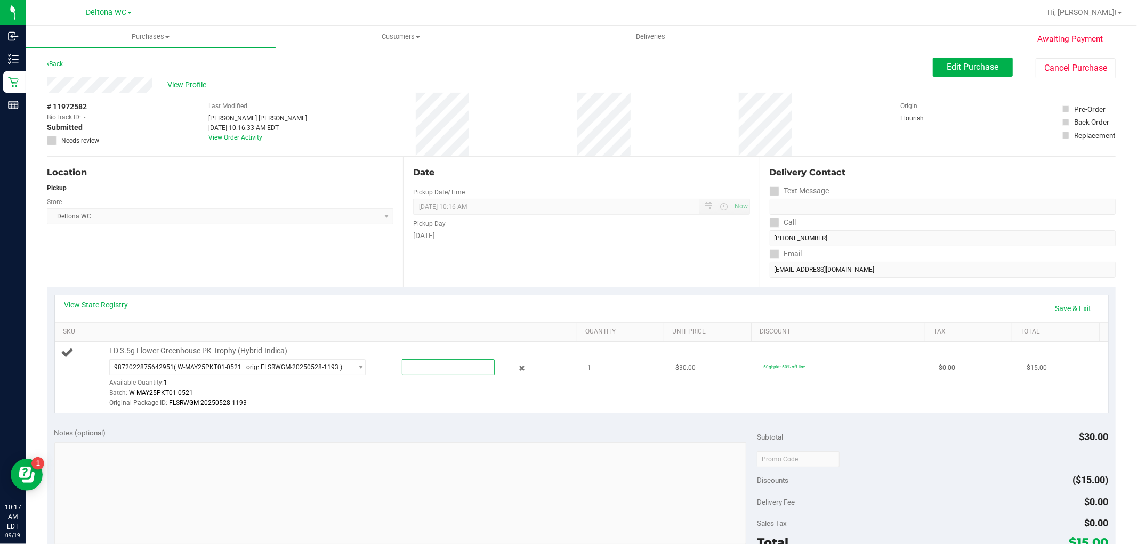
click at [453, 371] on span at bounding box center [448, 367] width 93 height 16
type input "1"
type input "1.0000"
drag, startPoint x: 516, startPoint y: 310, endPoint x: 561, endPoint y: 300, distance: 46.4
click at [536, 304] on div "View State Registry Save & Exit" at bounding box center [581, 309] width 1034 height 18
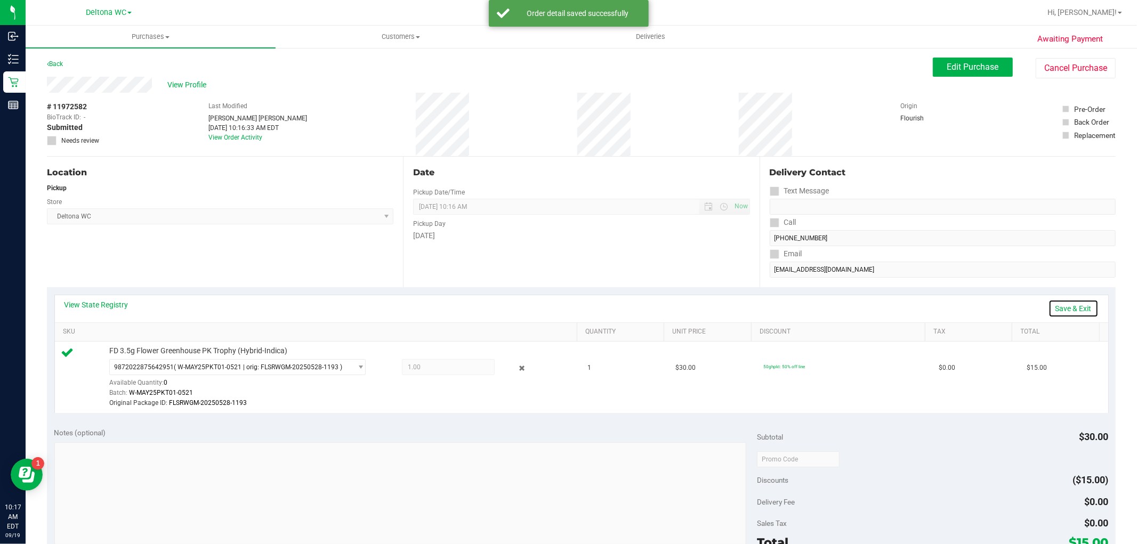
click at [1054, 310] on link "Save & Exit" at bounding box center [1073, 309] width 50 height 18
click at [988, 68] on span "Edit Purchase" at bounding box center [973, 67] width 52 height 10
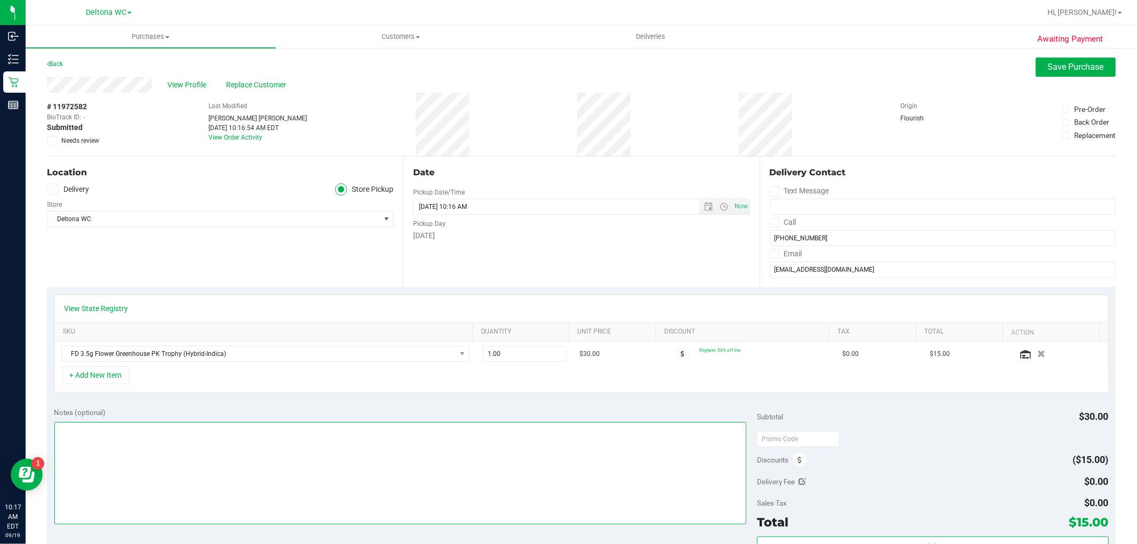
click at [301, 479] on textarea at bounding box center [400, 473] width 692 height 102
type textarea "to be cancelled***"
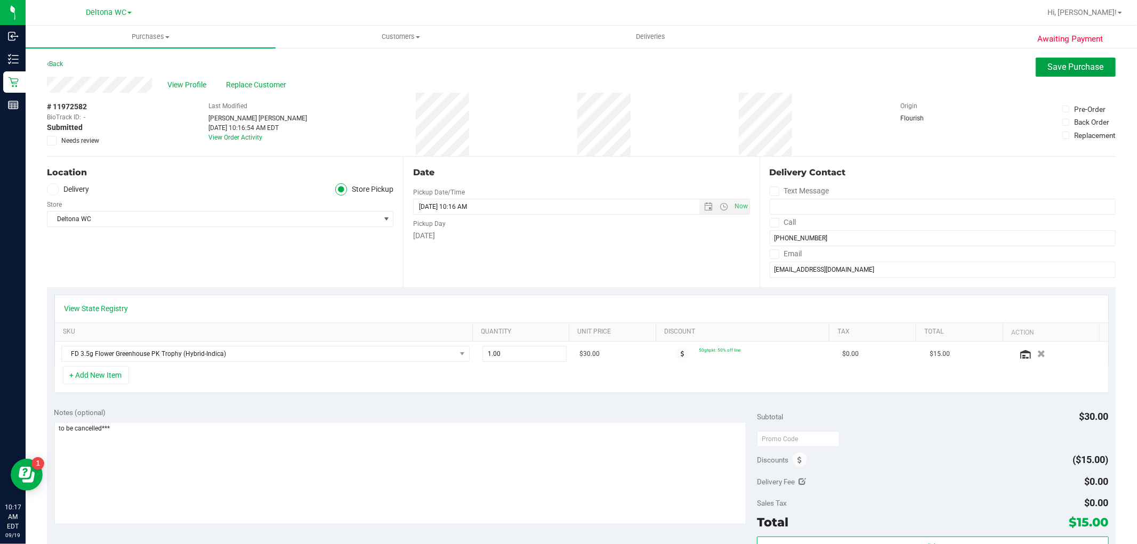
click at [1077, 66] on span "Save Purchase" at bounding box center [1076, 67] width 56 height 10
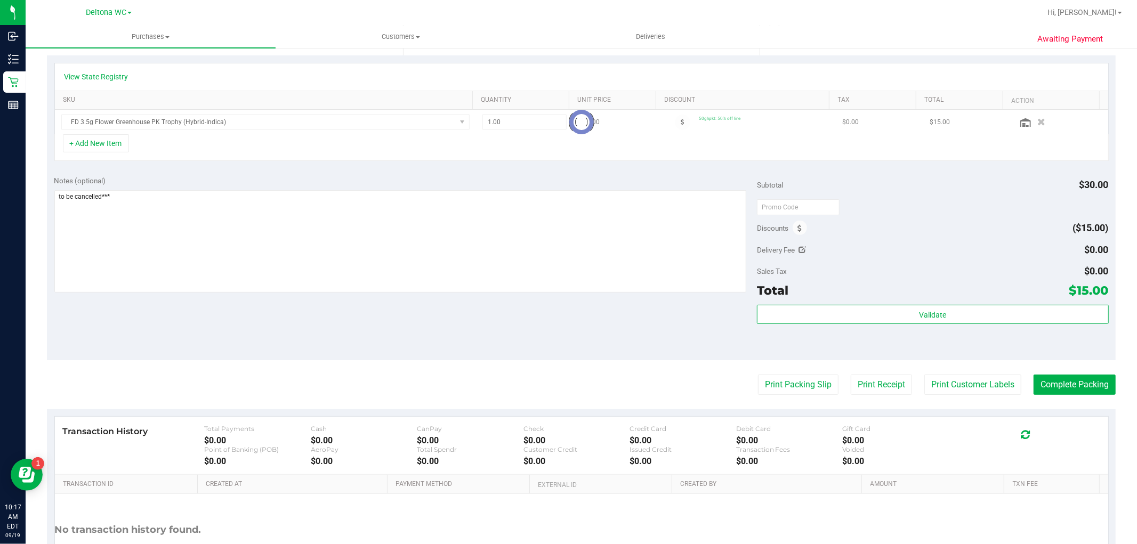
scroll to position [296, 0]
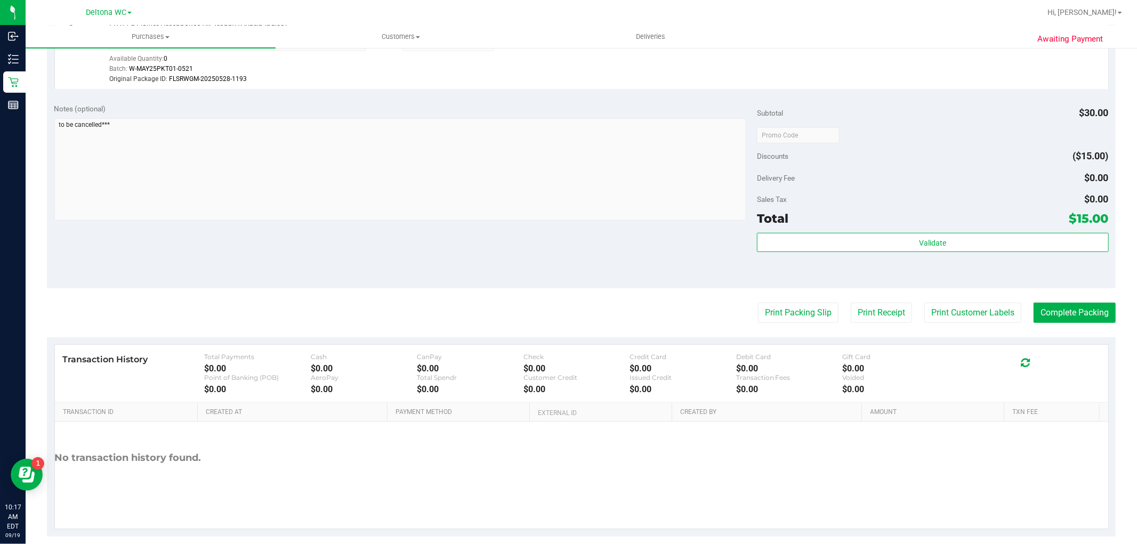
scroll to position [338, 0]
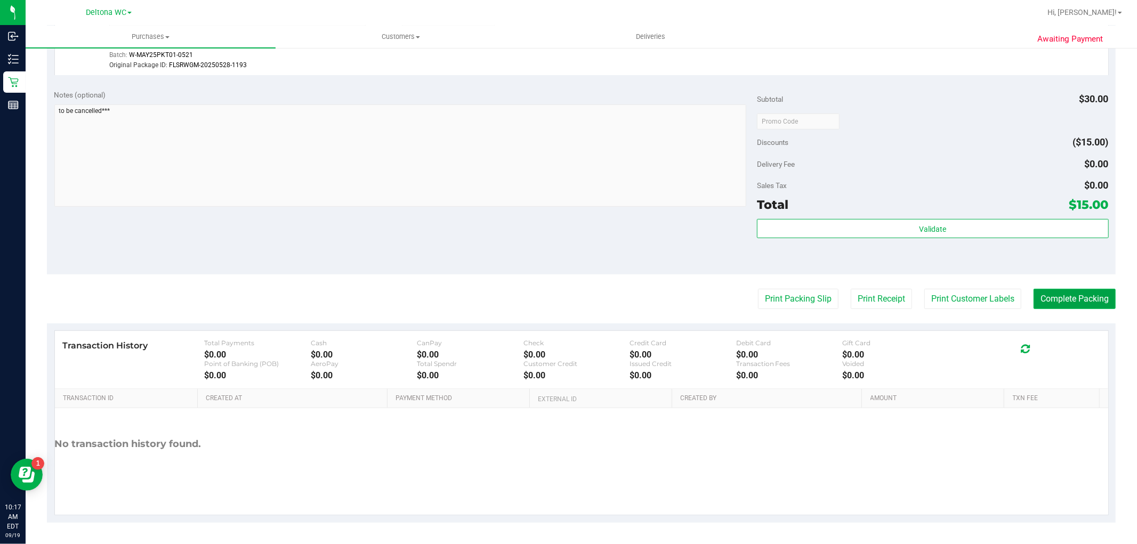
click at [1060, 300] on button "Complete Packing" at bounding box center [1074, 299] width 82 height 20
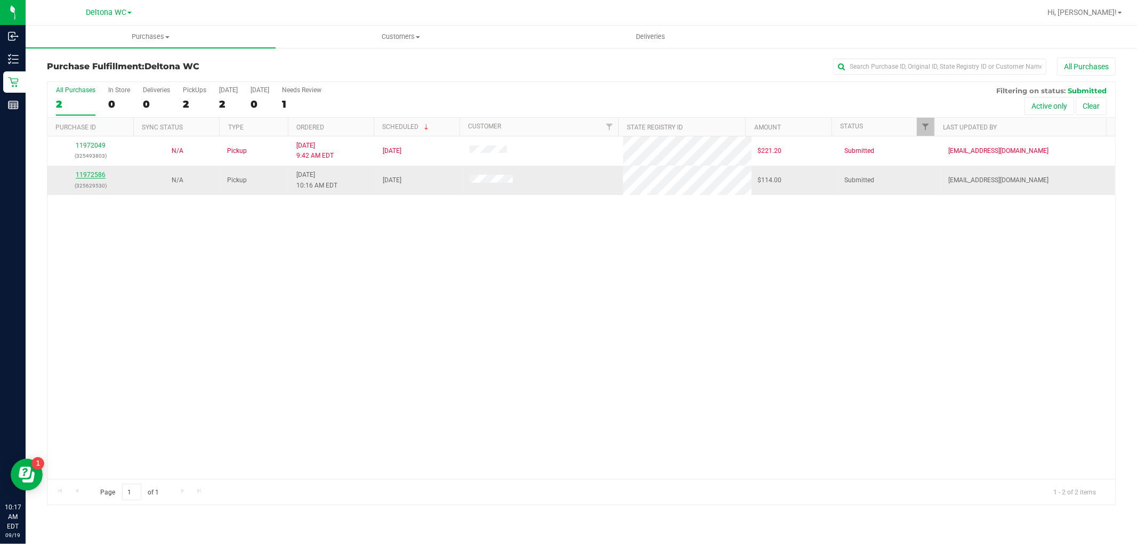
click at [81, 176] on link "11972586" at bounding box center [91, 174] width 30 height 7
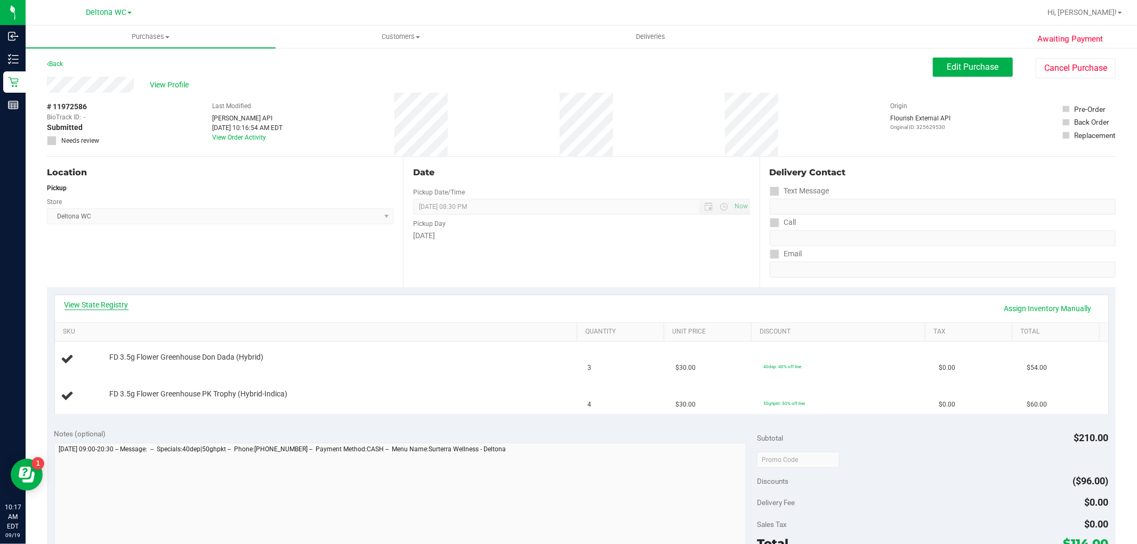
click at [107, 305] on link "View State Registry" at bounding box center [96, 305] width 64 height 11
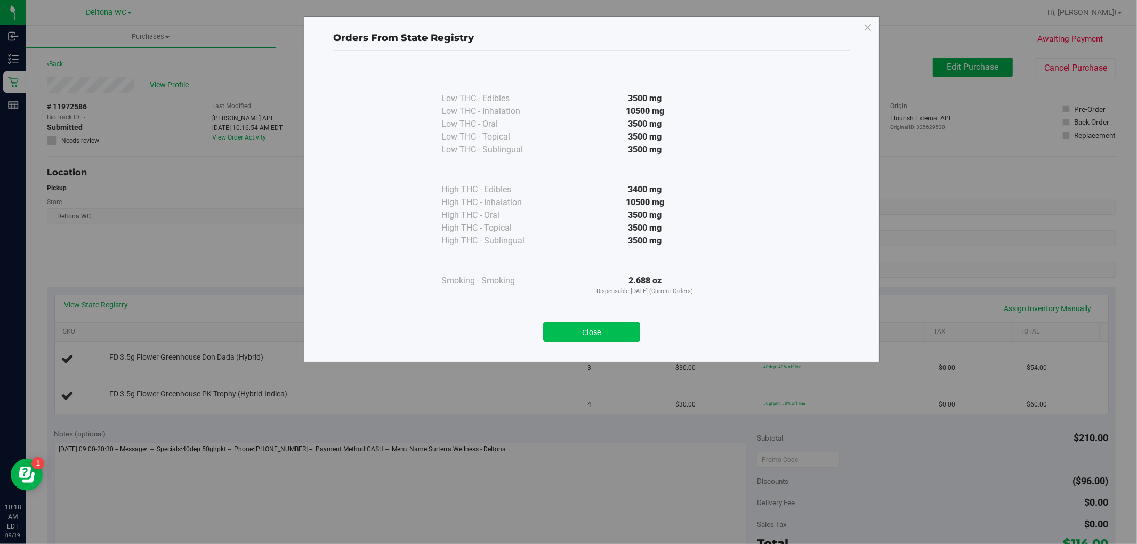
click at [583, 326] on button "Close" at bounding box center [591, 331] width 97 height 19
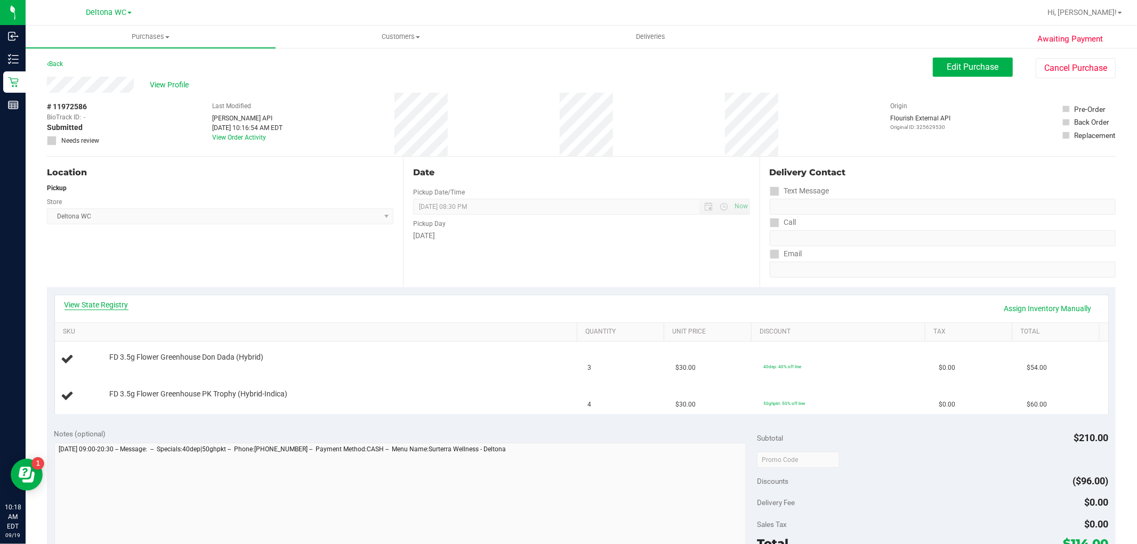
click at [128, 302] on link "View State Registry" at bounding box center [96, 305] width 64 height 11
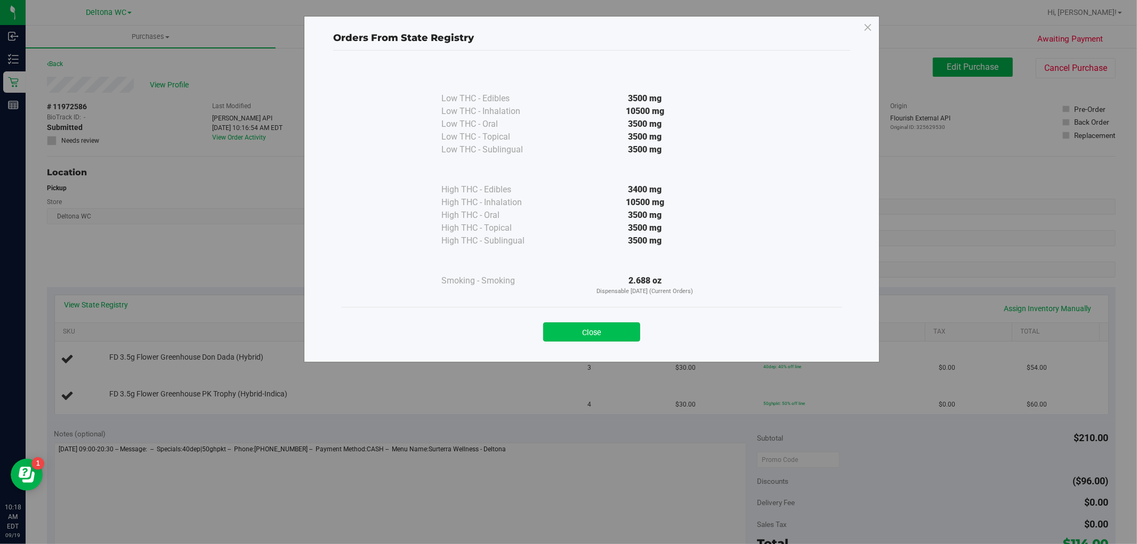
click at [629, 326] on button "Close" at bounding box center [591, 331] width 97 height 19
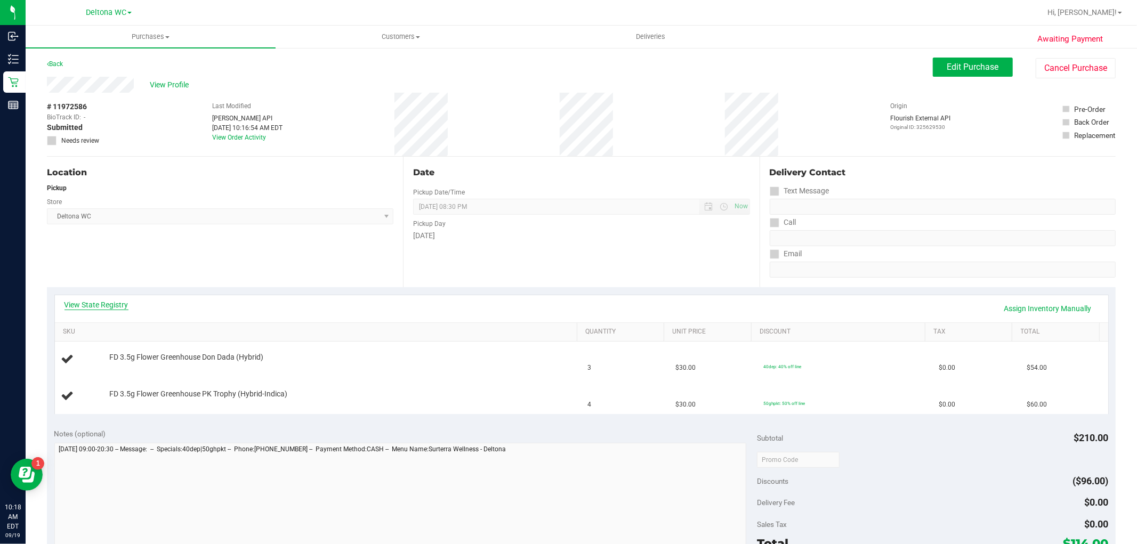
click at [125, 304] on link "View State Registry" at bounding box center [96, 305] width 64 height 11
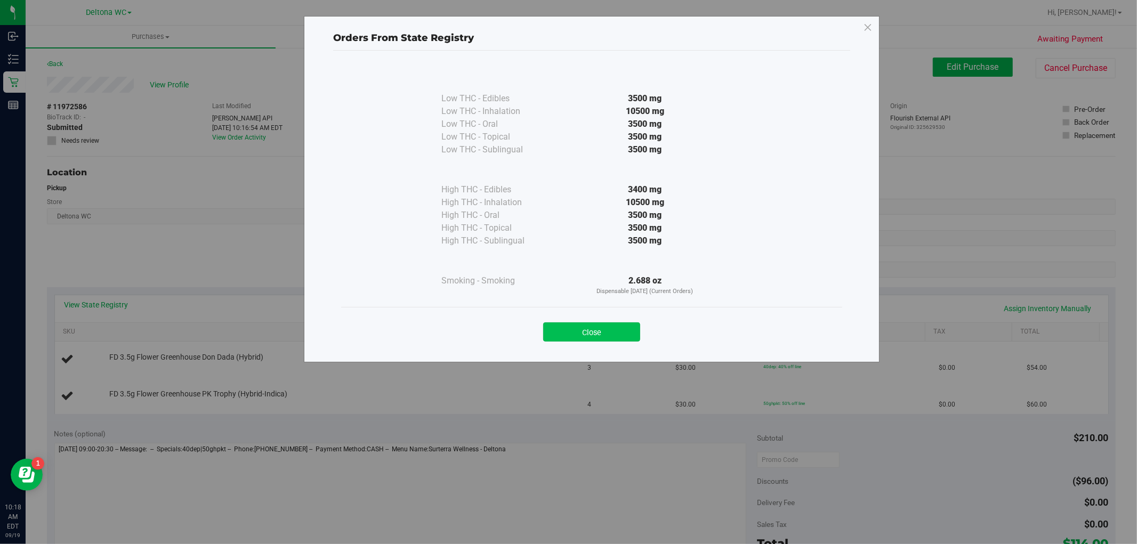
click at [590, 334] on button "Close" at bounding box center [591, 331] width 97 height 19
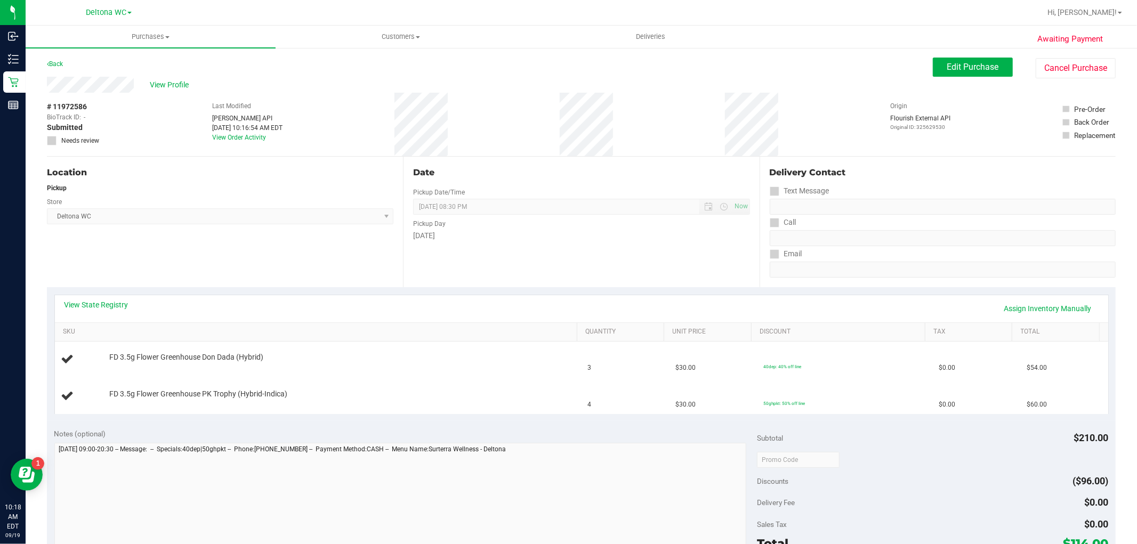
click at [621, 302] on div "View State Registry Assign Inventory Manually" at bounding box center [581, 309] width 1034 height 18
click at [970, 58] on button "Edit Purchase" at bounding box center [973, 67] width 80 height 19
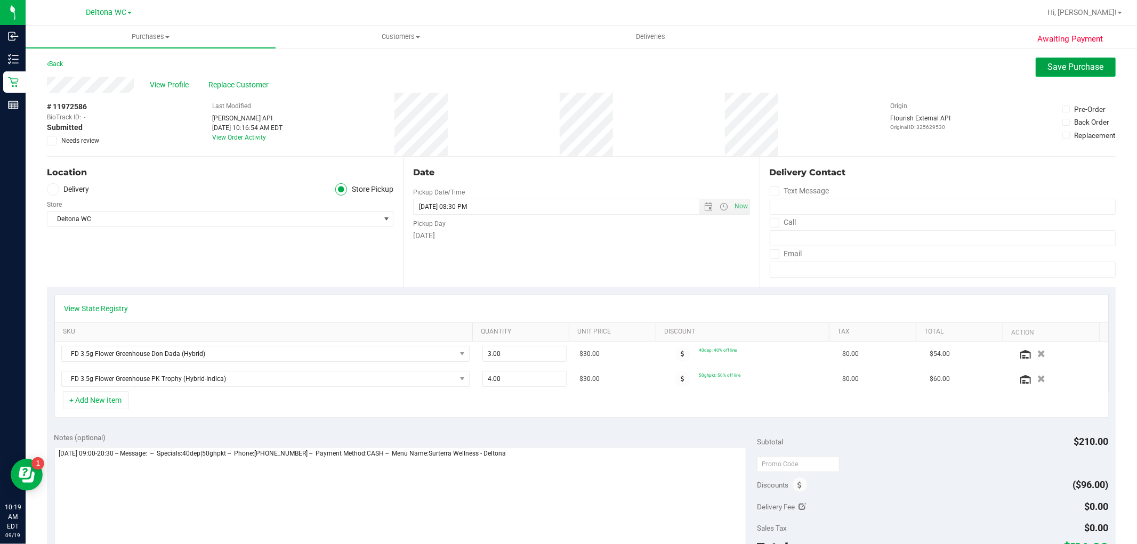
click at [1074, 62] on span "Save Purchase" at bounding box center [1076, 67] width 56 height 10
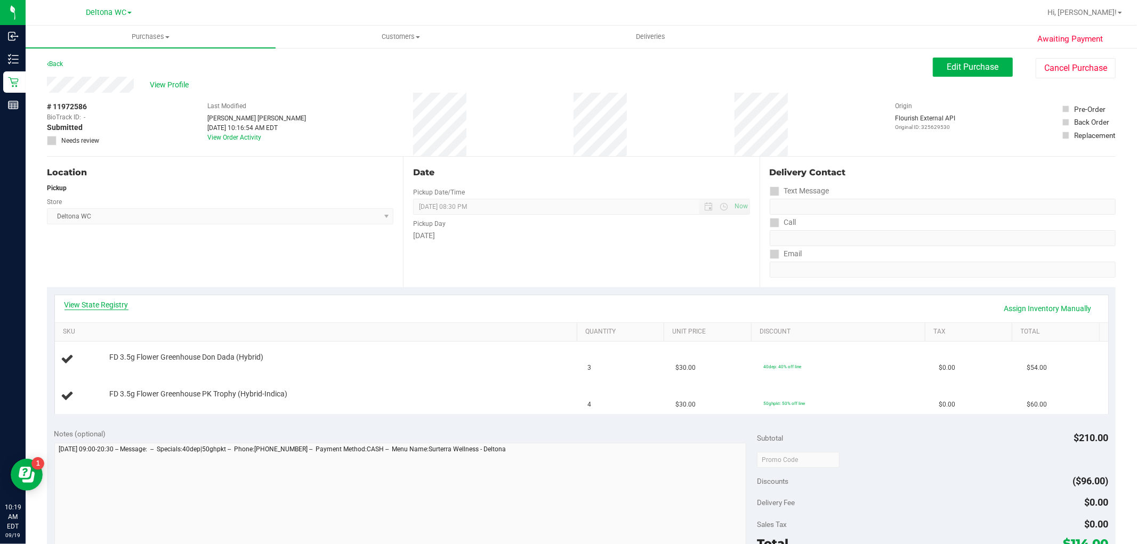
click at [103, 305] on link "View State Registry" at bounding box center [96, 305] width 64 height 11
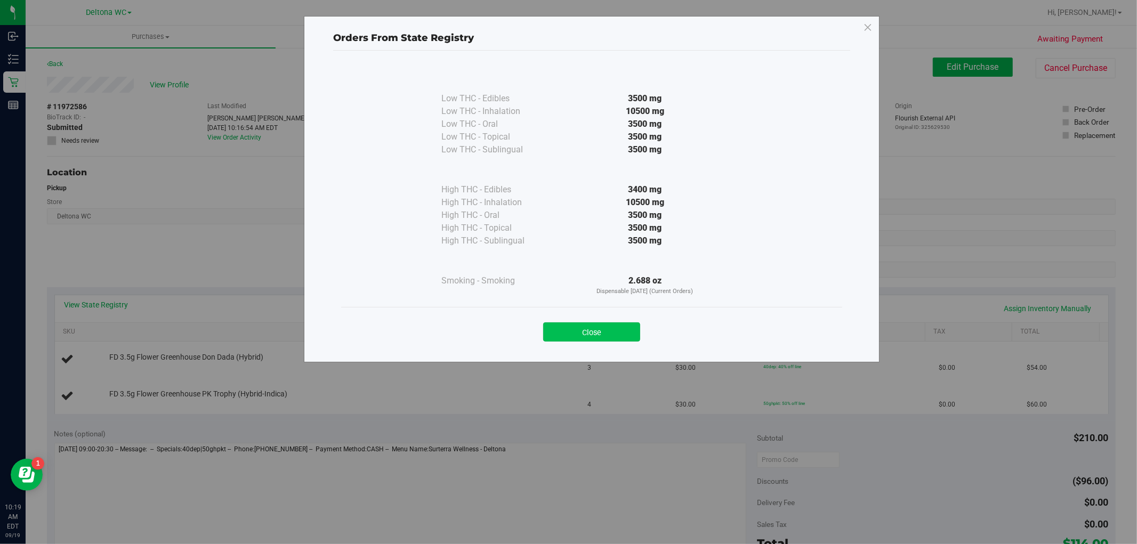
click at [590, 331] on button "Close" at bounding box center [591, 331] width 97 height 19
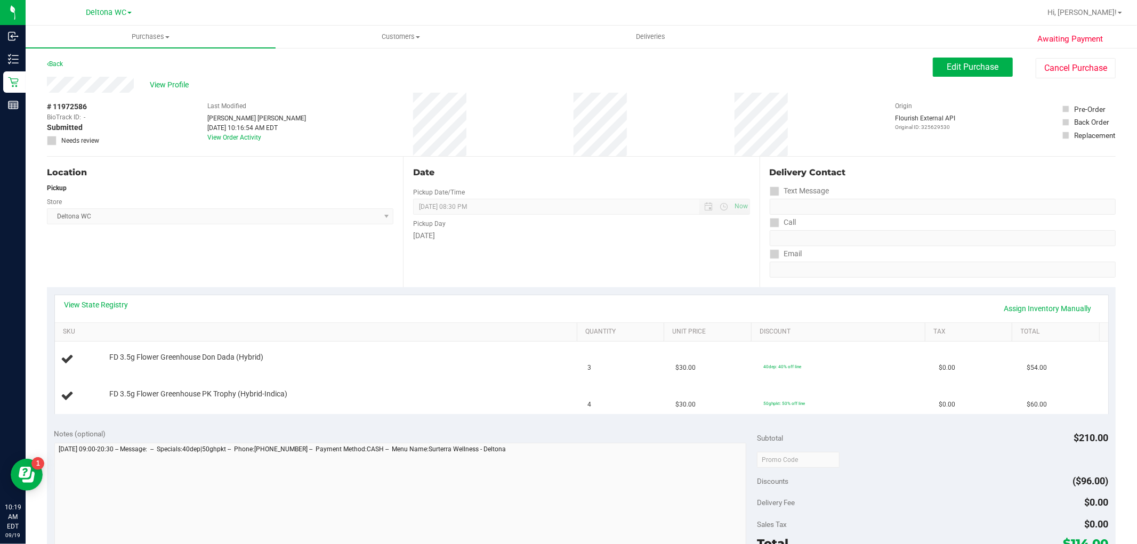
click at [695, 270] on div "Date Pickup Date/Time 09/19/2025 Now 09/19/2025 08:30 PM Now Pickup Day Friday" at bounding box center [581, 222] width 356 height 131
click at [961, 72] on button "Edit Purchase" at bounding box center [973, 67] width 80 height 19
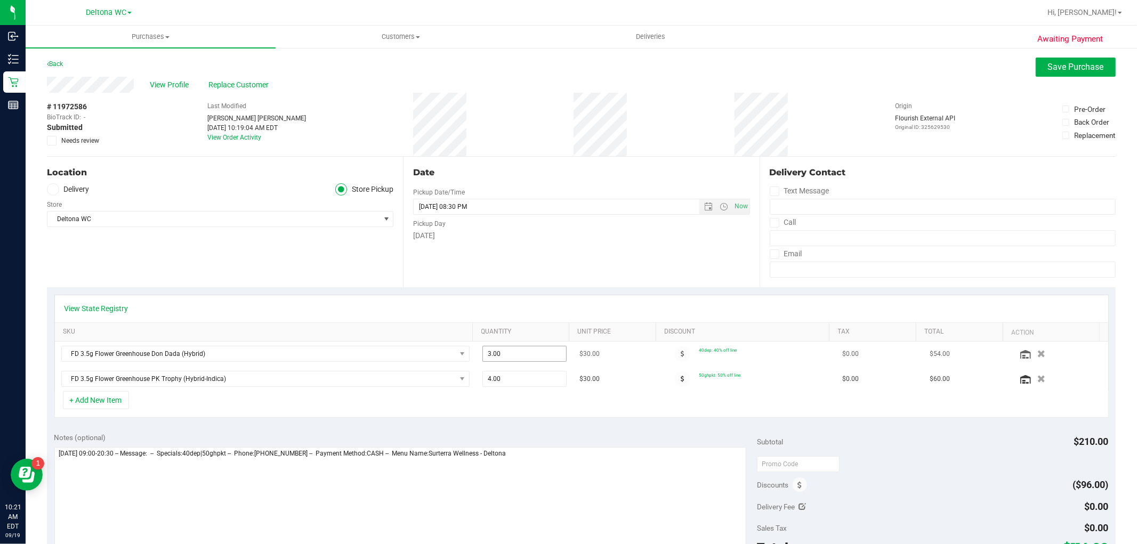
click at [498, 352] on span "3.00 3" at bounding box center [524, 354] width 84 height 16
click at [498, 352] on input "3" at bounding box center [524, 353] width 83 height 15
type input "4"
type input "4.00"
click at [521, 414] on div "+ Add New Item" at bounding box center [581, 404] width 1054 height 27
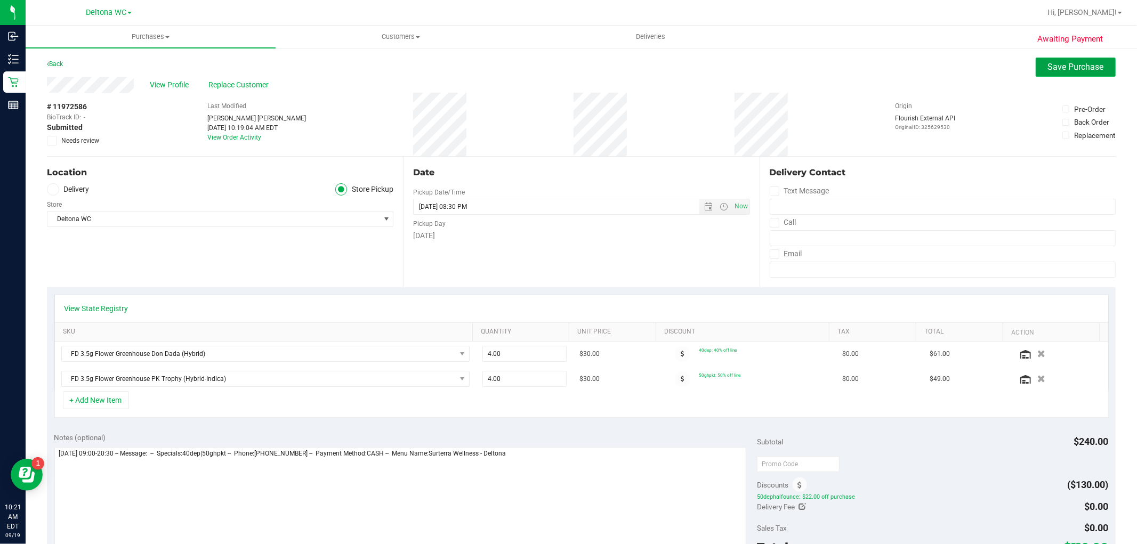
click at [1053, 70] on span "Save Purchase" at bounding box center [1076, 67] width 56 height 10
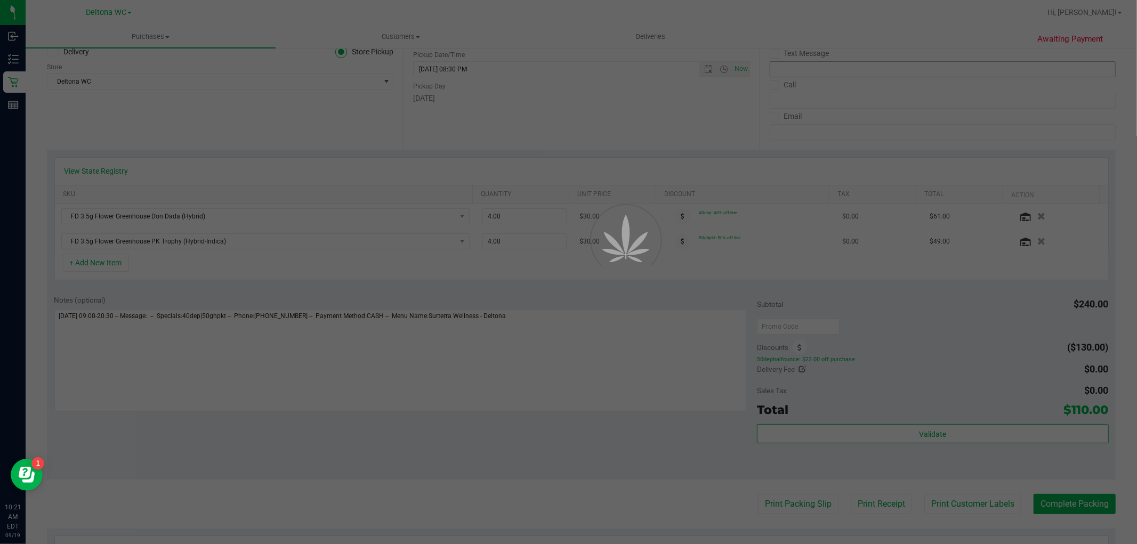
scroll to position [237, 0]
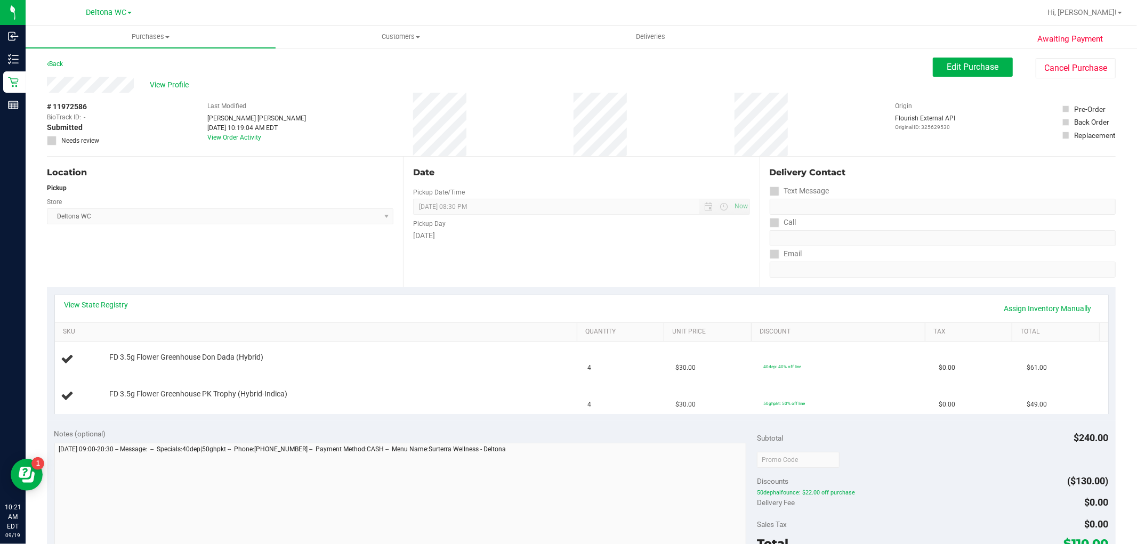
drag, startPoint x: 965, startPoint y: 49, endPoint x: 960, endPoint y: 54, distance: 6.4
click at [965, 51] on div "Awaiting Payment Back Edit Purchase Cancel Purchase View Profile # 11972586 Bio…" at bounding box center [581, 465] width 1111 height 836
drag, startPoint x: 952, startPoint y: 64, endPoint x: 930, endPoint y: 77, distance: 25.8
click at [951, 66] on span "Edit Purchase" at bounding box center [973, 67] width 52 height 10
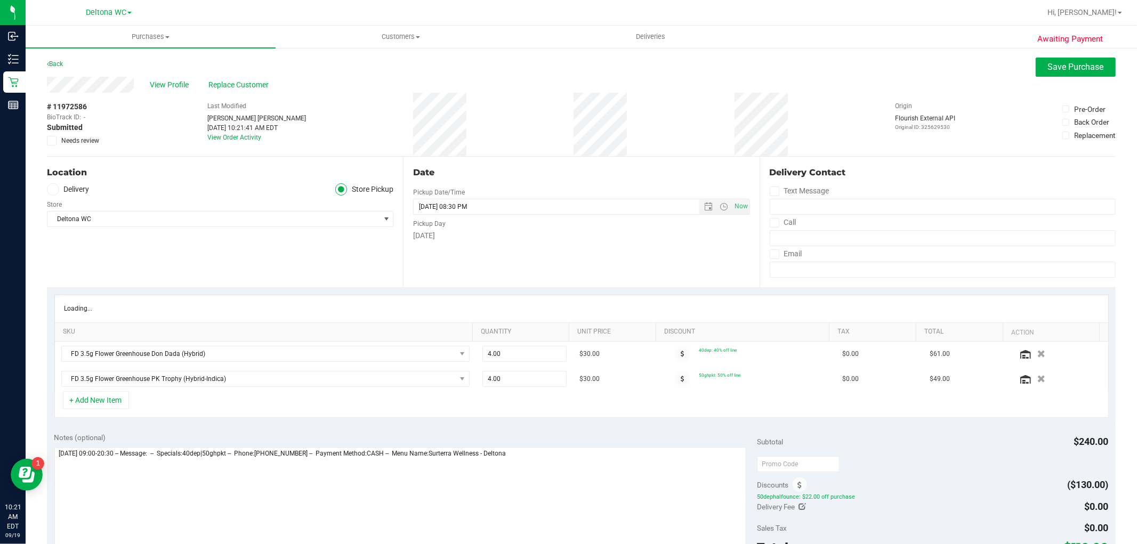
click at [52, 141] on icon at bounding box center [51, 141] width 7 height 0
click at [0, 0] on input "Needs review" at bounding box center [0, 0] width 0 height 0
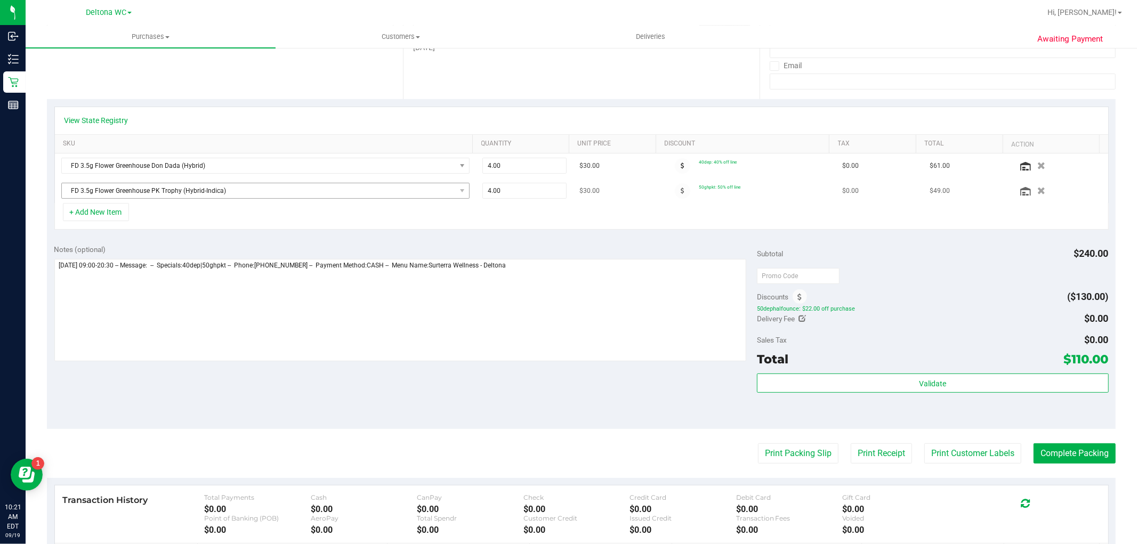
scroll to position [237, 0]
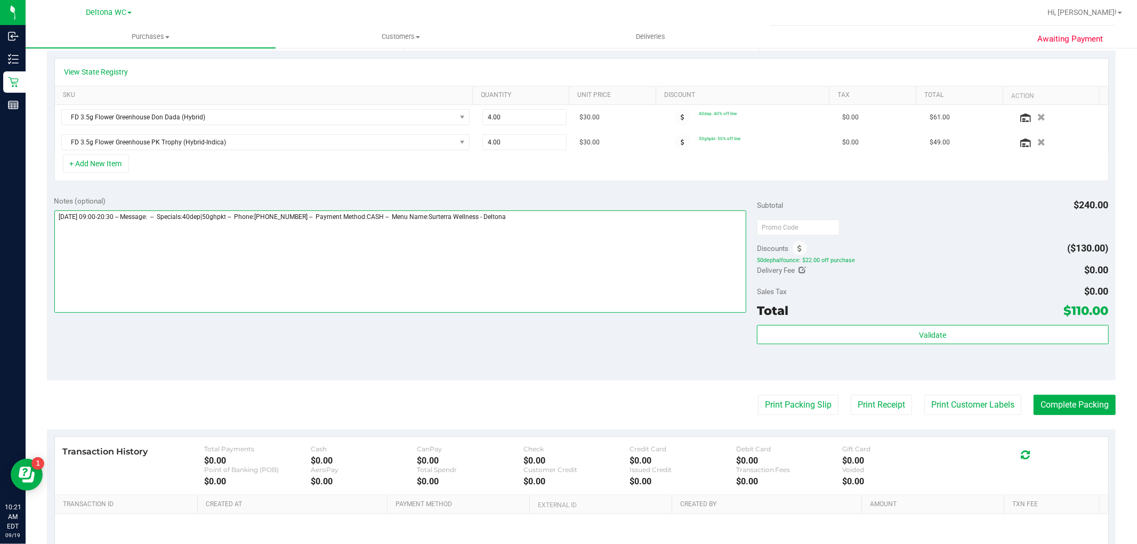
click at [571, 229] on textarea at bounding box center [400, 262] width 692 height 102
type textarea "Friday 09/19/2025 09:00-20:30 -- Message: -- Specials:40dep|50ghpkt -- Phone:38…"
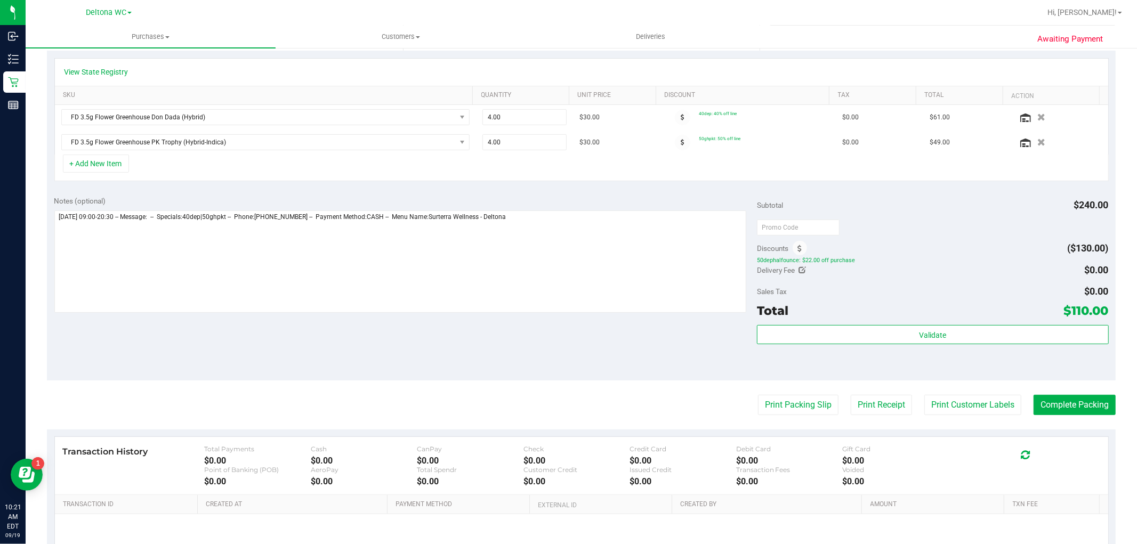
click at [935, 248] on div "Discounts ($130.00)" at bounding box center [932, 248] width 351 height 19
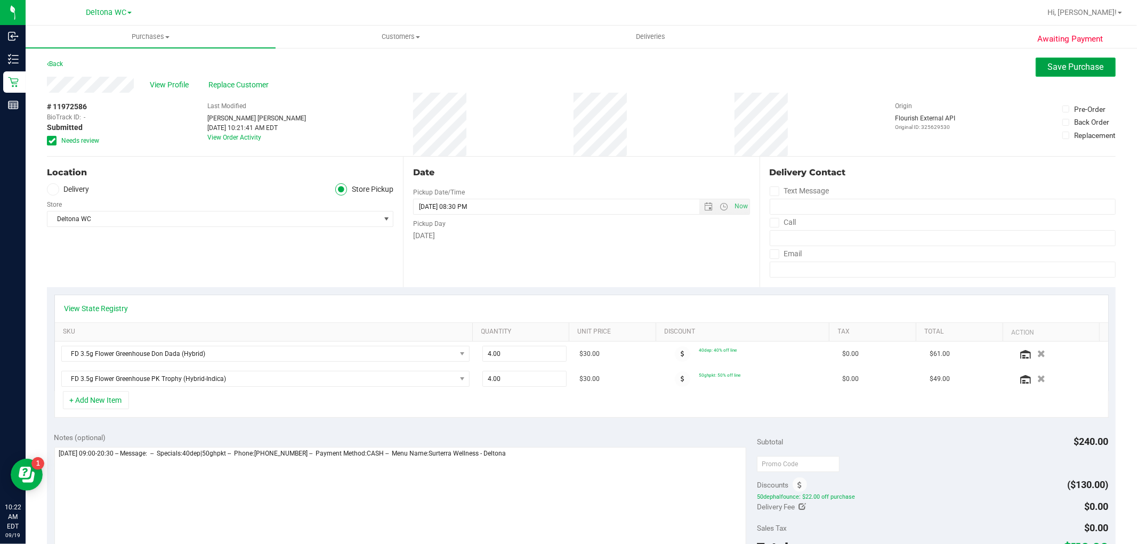
click at [1061, 64] on span "Save Purchase" at bounding box center [1076, 67] width 56 height 10
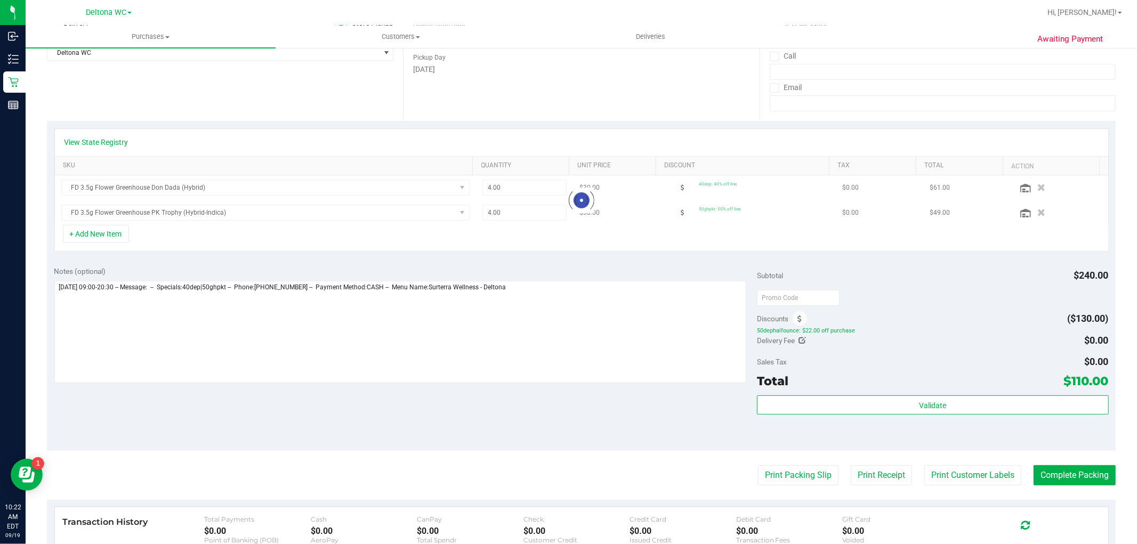
scroll to position [177, 0]
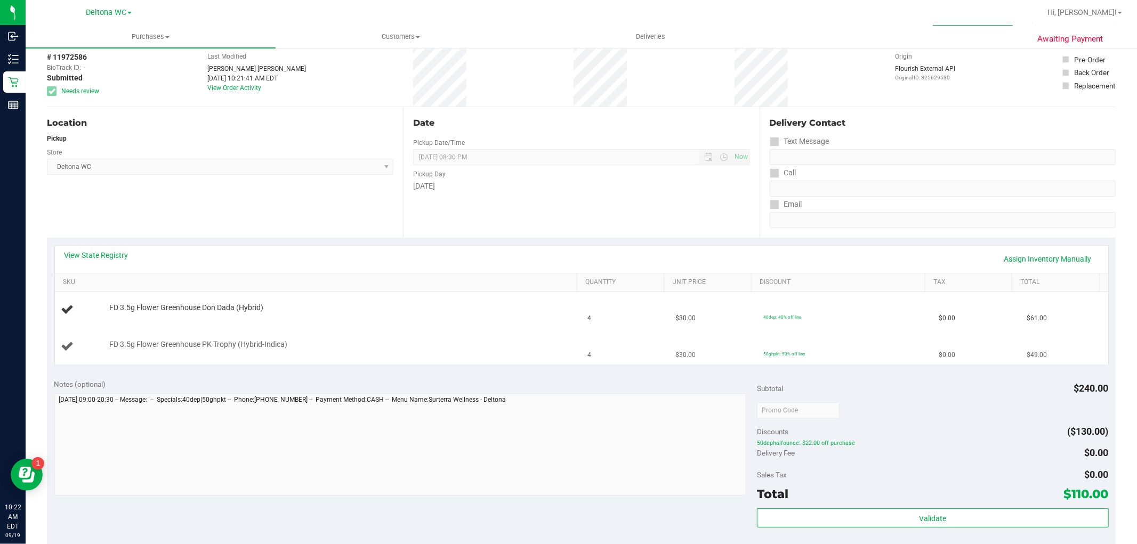
scroll to position [118, 0]
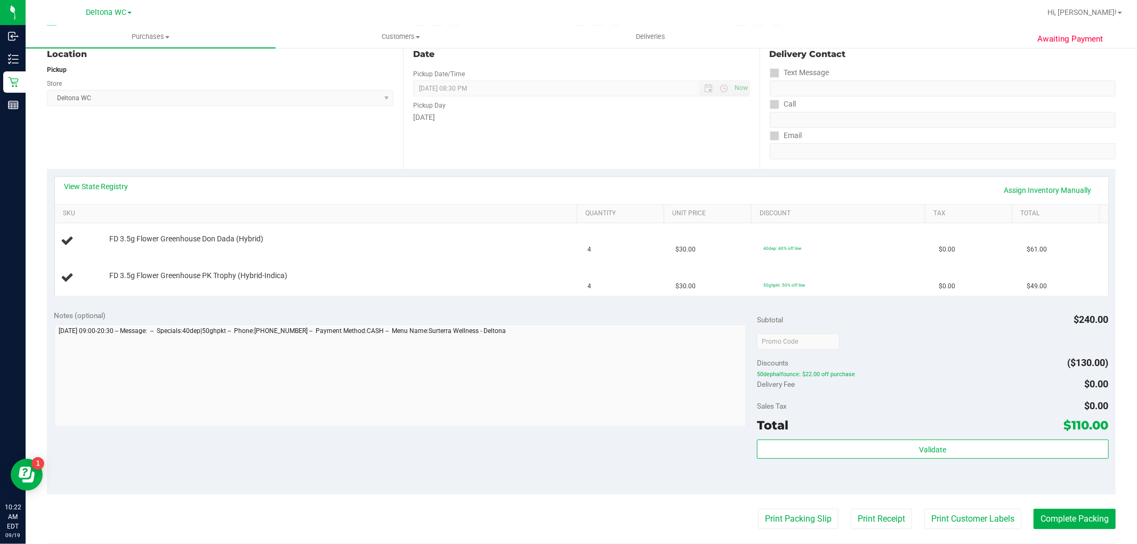
click at [893, 183] on div "View State Registry Assign Inventory Manually" at bounding box center [581, 190] width 1034 height 18
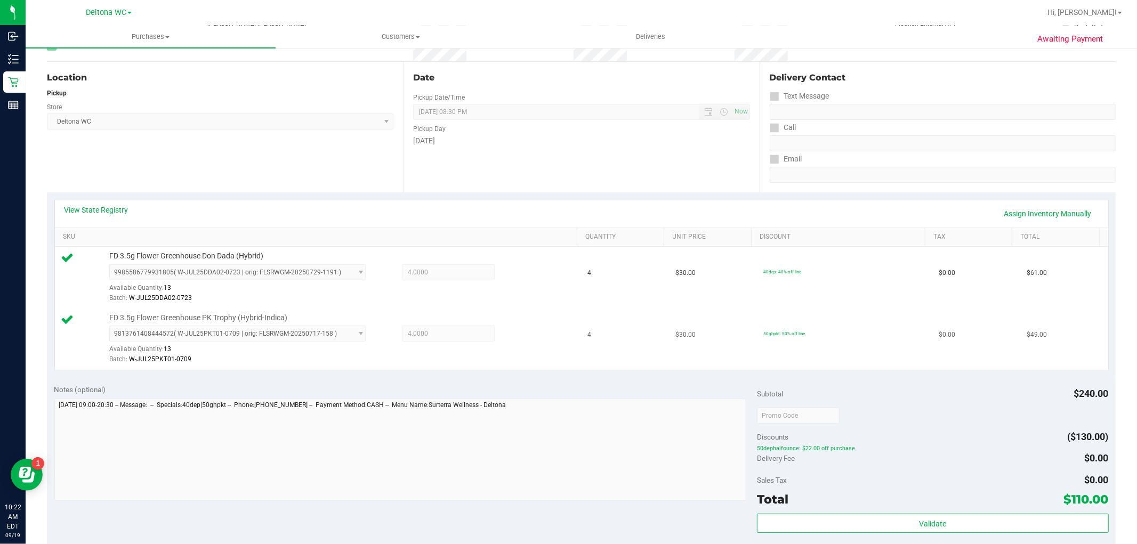
scroll to position [237, 0]
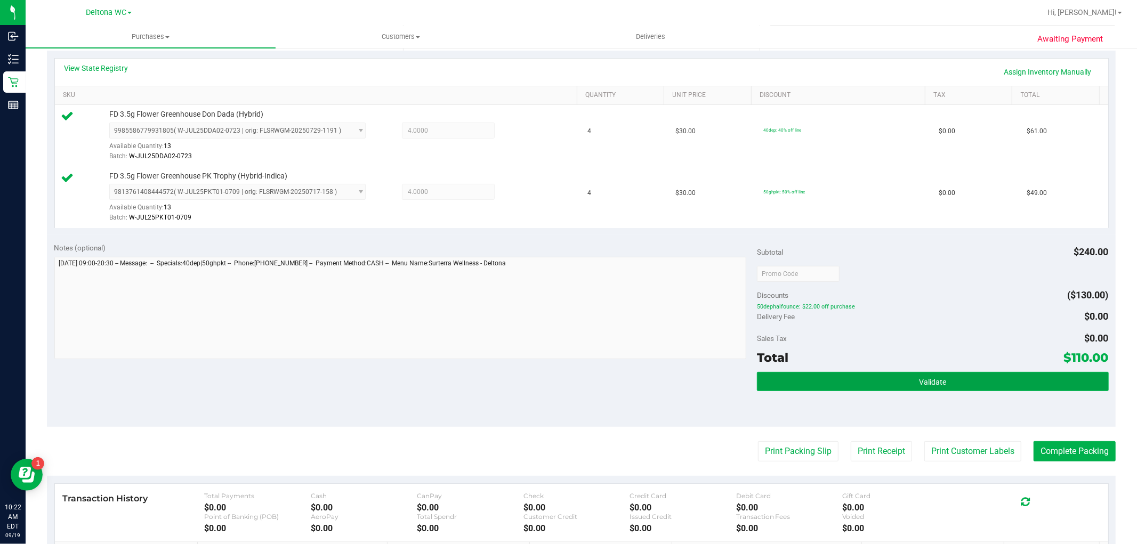
click at [865, 374] on button "Validate" at bounding box center [932, 381] width 351 height 19
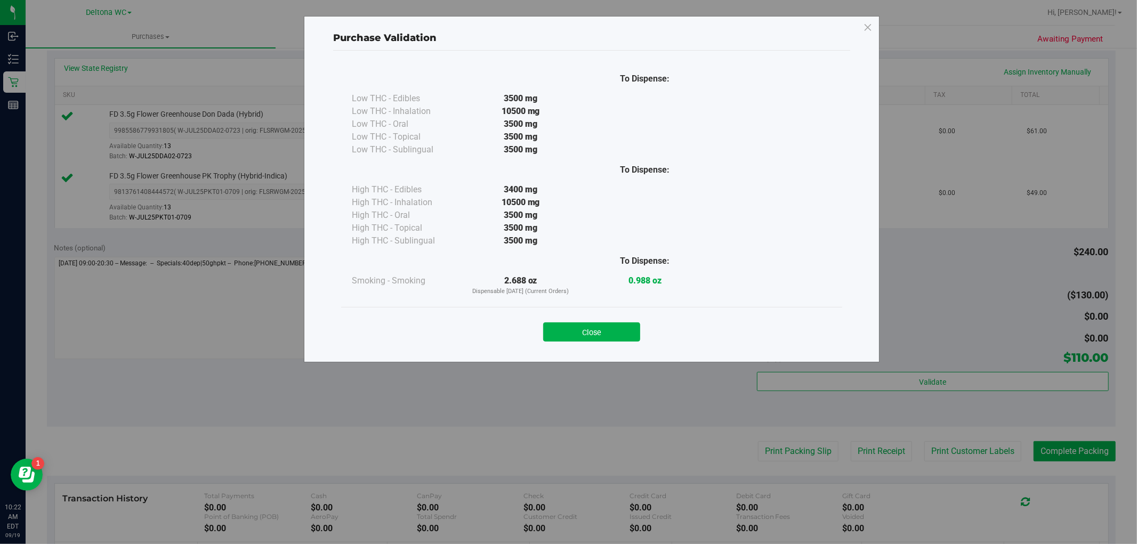
click at [613, 319] on div "Close" at bounding box center [591, 329] width 485 height 27
click at [613, 326] on button "Close" at bounding box center [591, 331] width 97 height 19
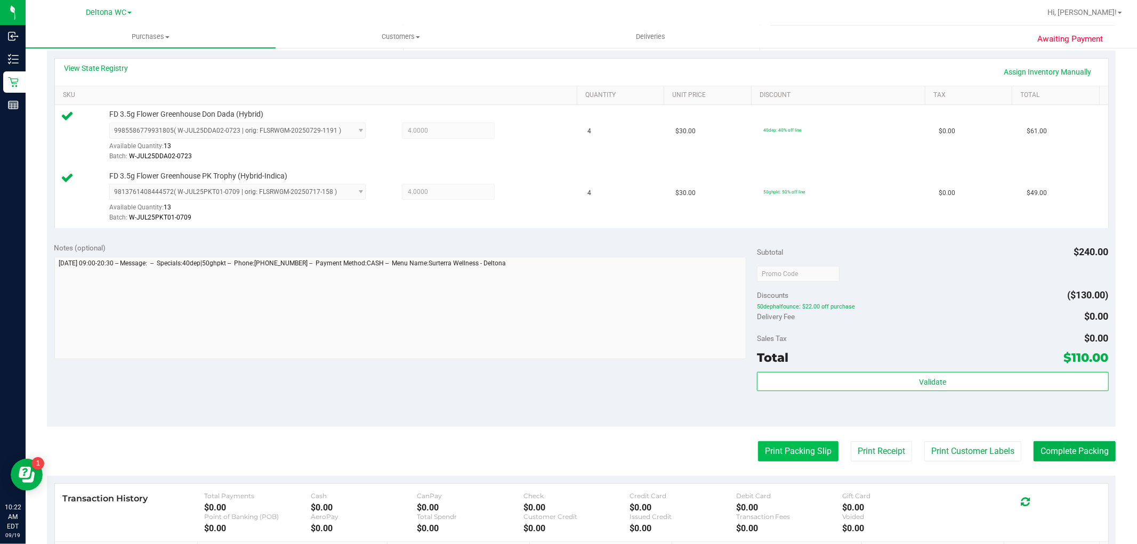
click at [777, 449] on button "Print Packing Slip" at bounding box center [798, 451] width 80 height 20
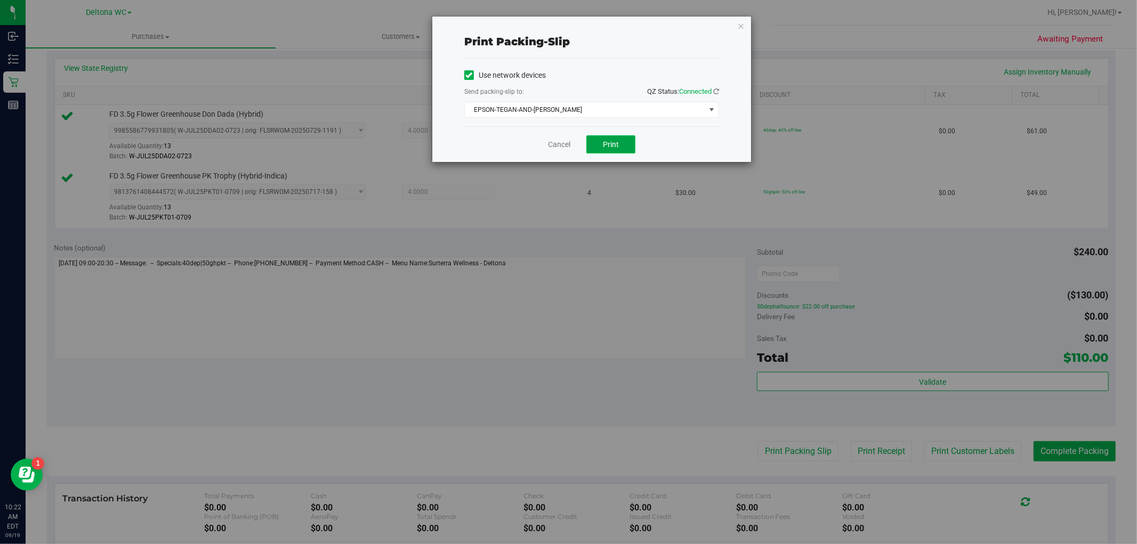
click at [604, 143] on span "Print" at bounding box center [611, 144] width 16 height 9
click at [337, 231] on div "Print packing-slip Use network devices Send packing-slip to: QZ Status: Connect…" at bounding box center [572, 272] width 1145 height 544
click at [552, 142] on link "Cancel" at bounding box center [559, 144] width 22 height 11
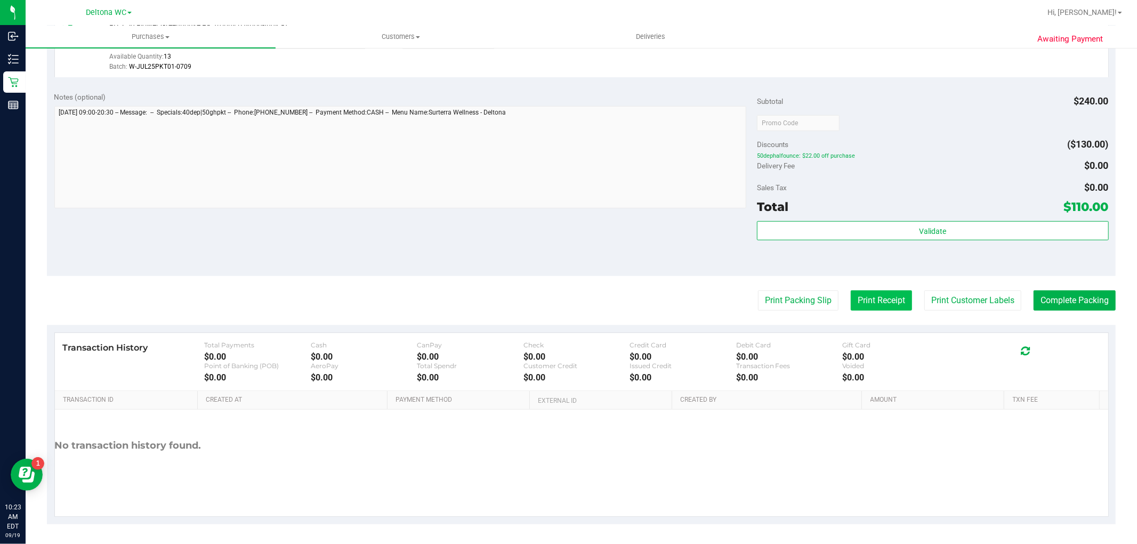
scroll to position [390, 0]
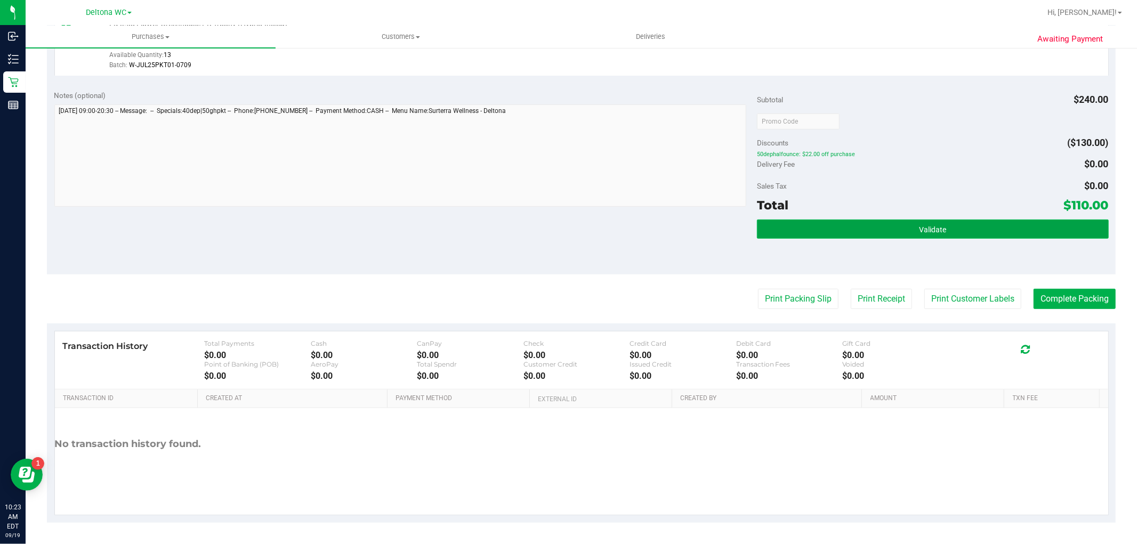
click at [963, 227] on button "Validate" at bounding box center [932, 229] width 351 height 19
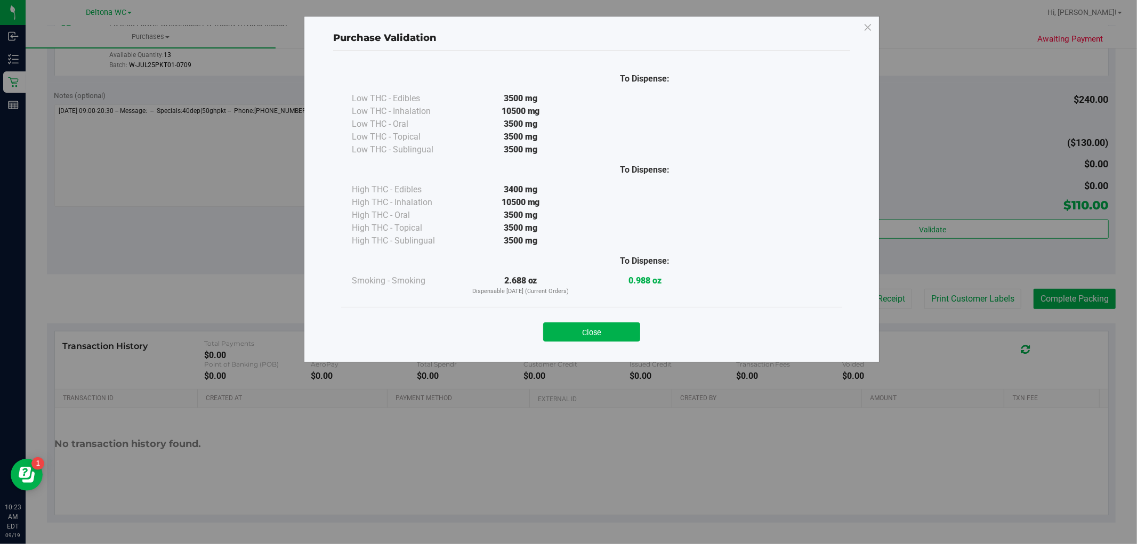
click at [1072, 295] on div "Purchase Validation To Dispense: Low THC - Edibles 3500 mg" at bounding box center [572, 272] width 1145 height 544
click at [626, 336] on button "Close" at bounding box center [591, 331] width 97 height 19
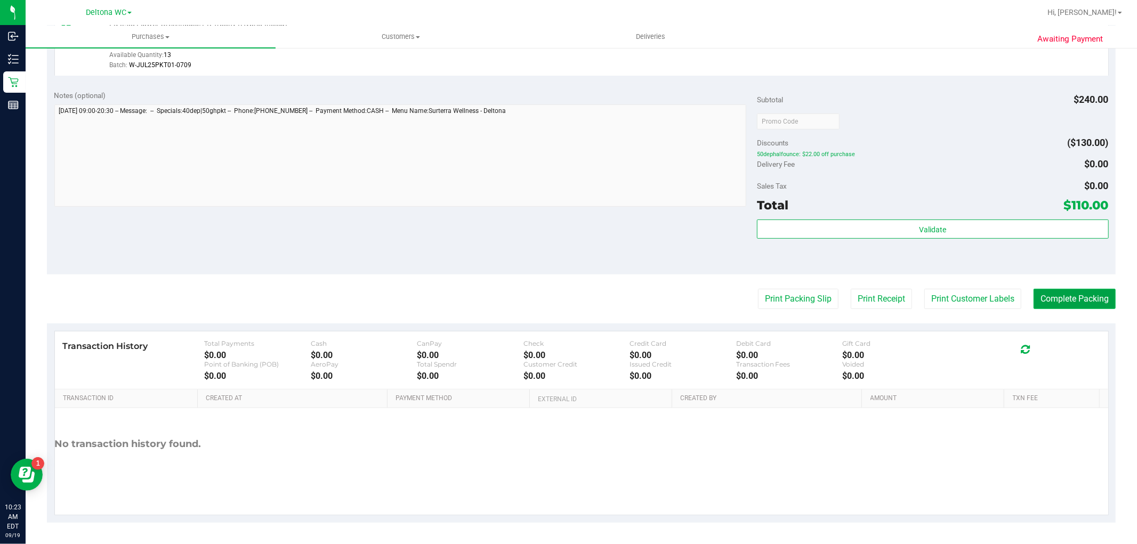
click at [1047, 300] on button "Complete Packing" at bounding box center [1074, 299] width 82 height 20
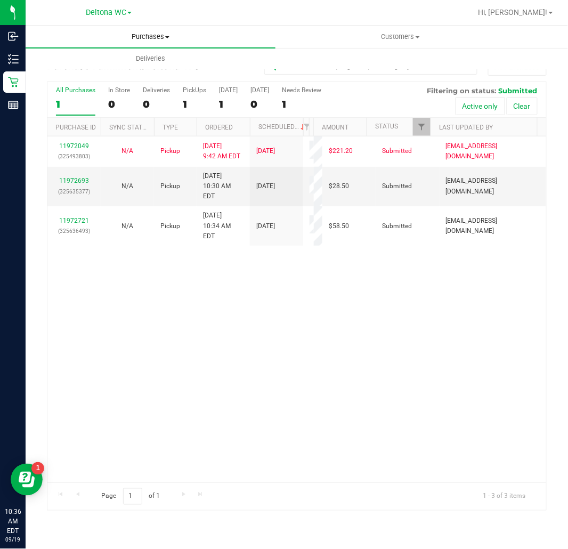
click at [158, 36] on span "Purchases" at bounding box center [151, 37] width 250 height 10
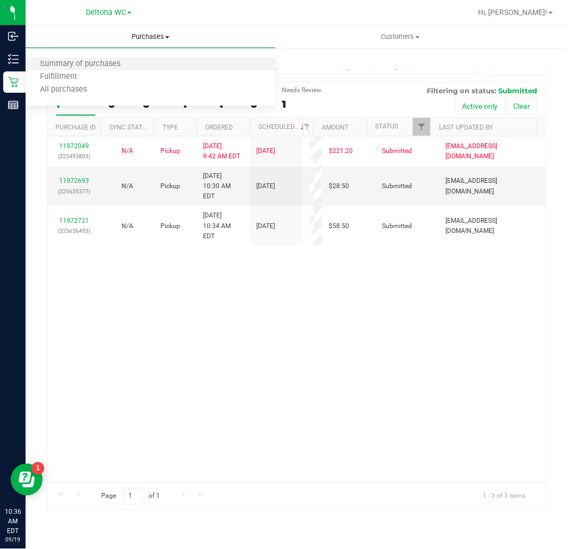
click at [140, 62] on li "Summary of purchases" at bounding box center [151, 64] width 250 height 13
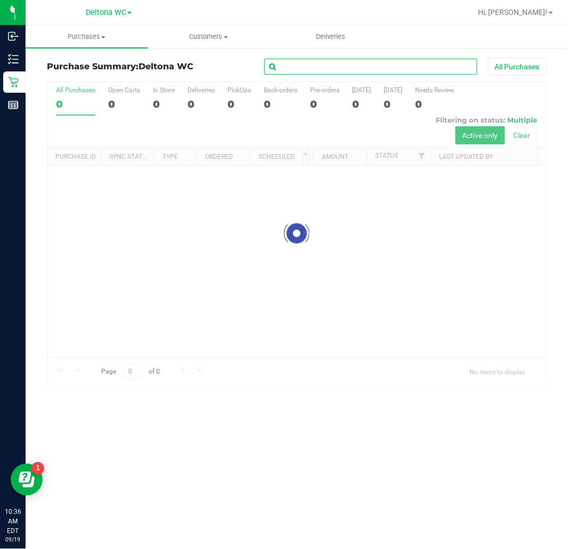
click at [349, 65] on input "text" at bounding box center [370, 67] width 213 height 16
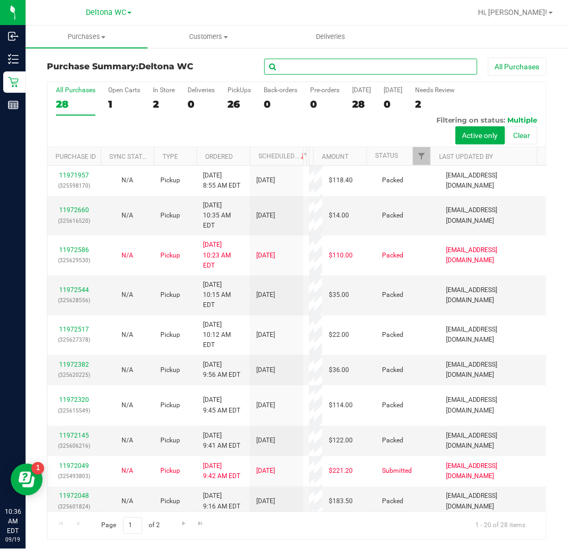
click at [339, 65] on input "text" at bounding box center [370, 67] width 213 height 16
type input "savanna"
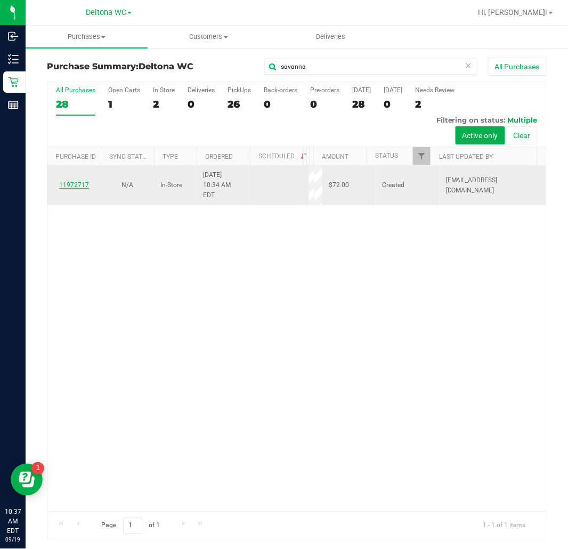
click at [71, 181] on link "11972717" at bounding box center [74, 184] width 30 height 7
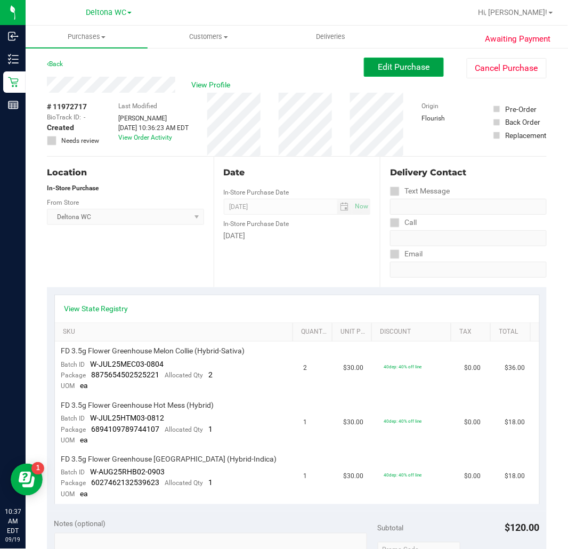
click at [395, 68] on span "Edit Purchase" at bounding box center [404, 67] width 52 height 10
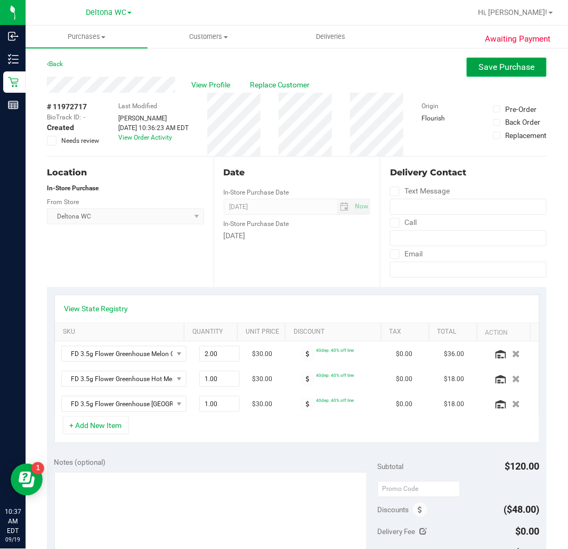
click at [520, 72] on button "Save Purchase" at bounding box center [507, 67] width 80 height 19
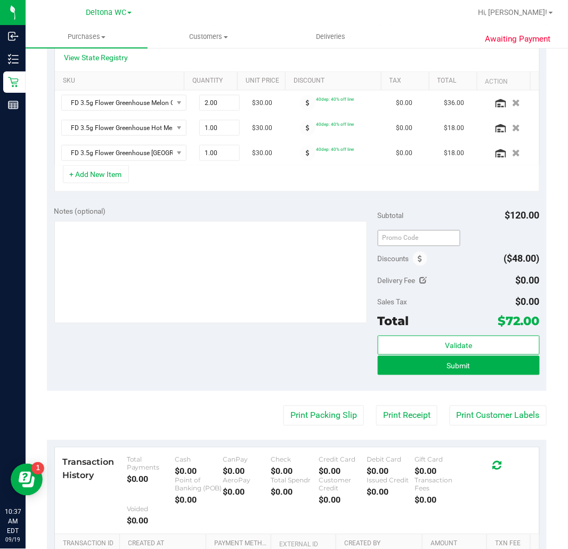
scroll to position [296, 0]
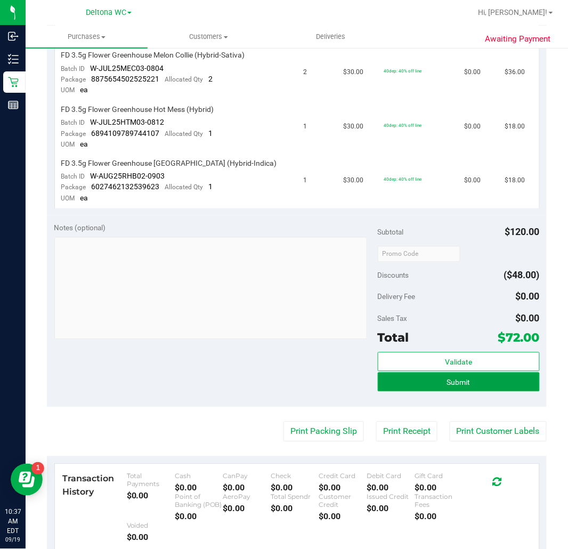
click at [447, 383] on span "Submit" at bounding box center [458, 382] width 23 height 9
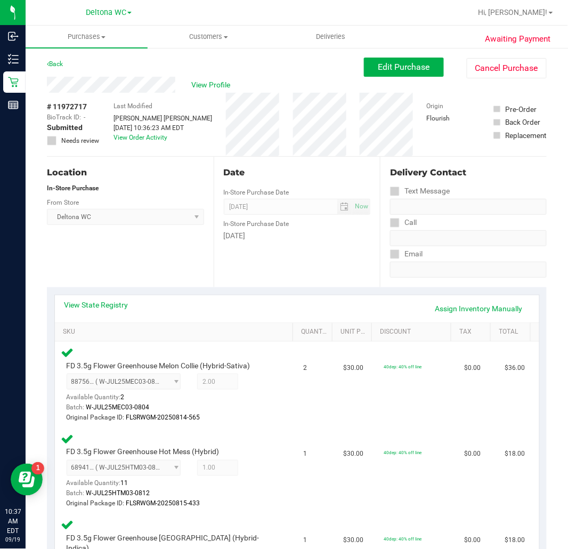
click at [414, 79] on div "View Profile # 11972717 BioTrack ID: - Submitted Needs review Last Modified Ash…" at bounding box center [297, 117] width 500 height 80
click at [414, 75] on button "Edit Purchase" at bounding box center [404, 67] width 80 height 19
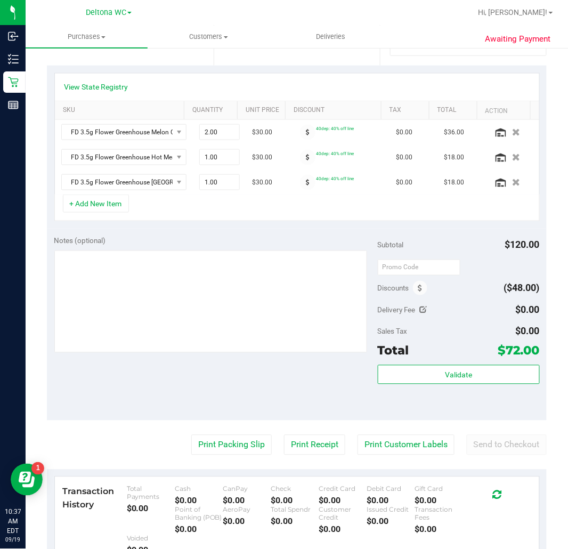
scroll to position [296, 0]
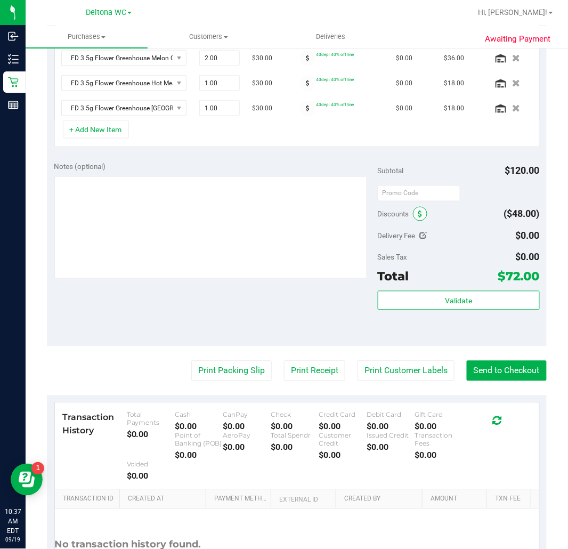
click at [418, 213] on icon at bounding box center [420, 214] width 4 height 7
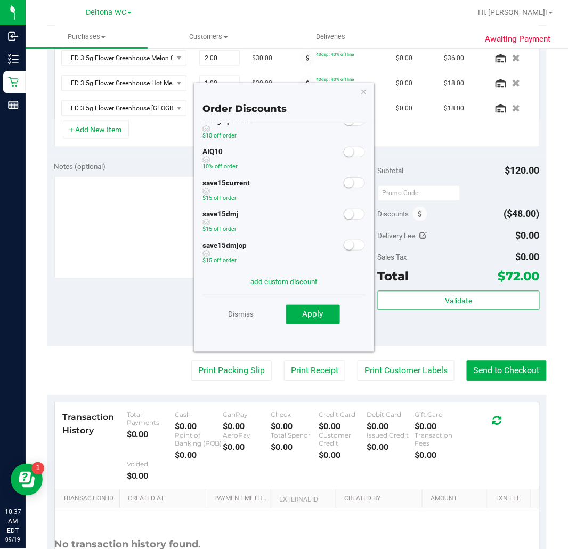
scroll to position [29, 0]
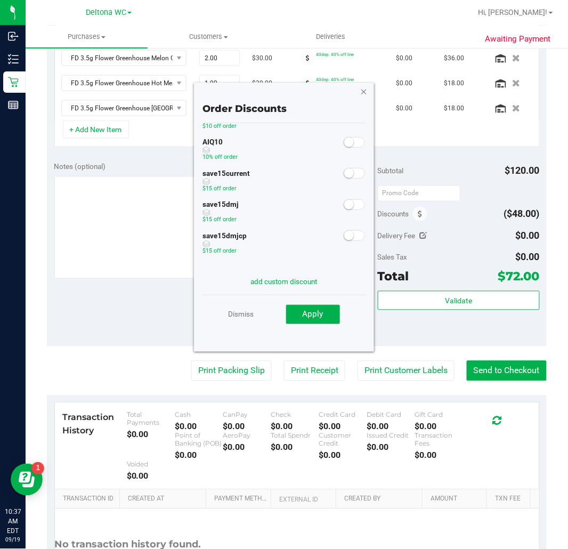
click at [365, 90] on icon "button" at bounding box center [363, 91] width 7 height 13
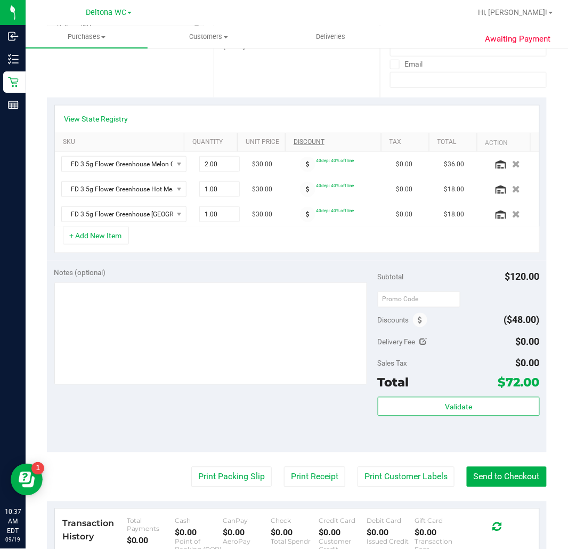
scroll to position [177, 0]
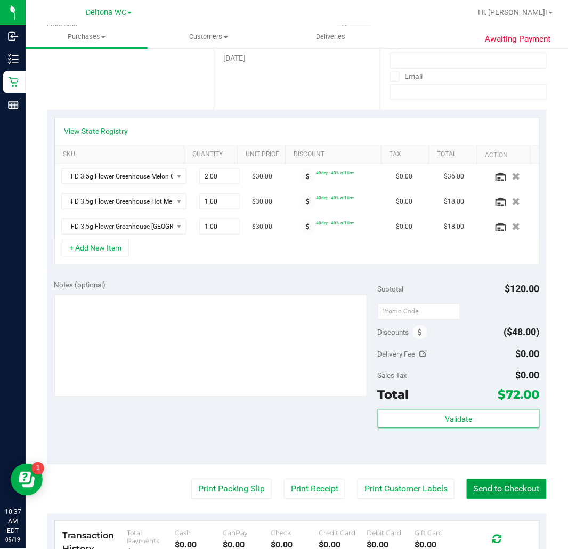
click at [503, 486] on button "Send to Checkout" at bounding box center [507, 489] width 80 height 20
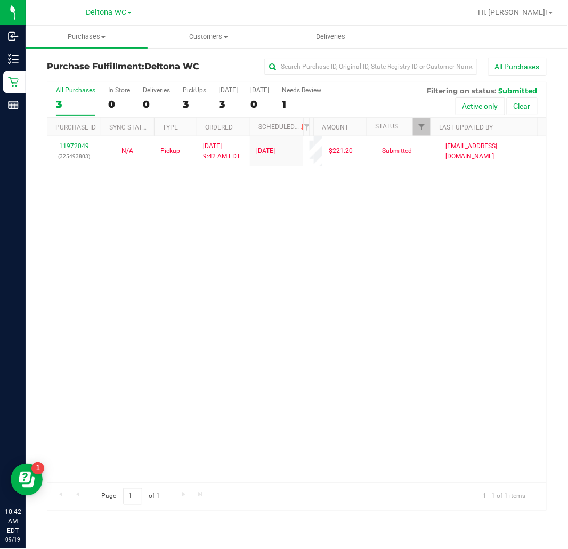
click at [87, 24] on nav "Deltona WC Hi, Ashley!" at bounding box center [297, 13] width 543 height 26
click at [96, 35] on span "Purchases" at bounding box center [87, 37] width 122 height 10
click at [94, 62] on span "Summary of purchases" at bounding box center [80, 64] width 109 height 9
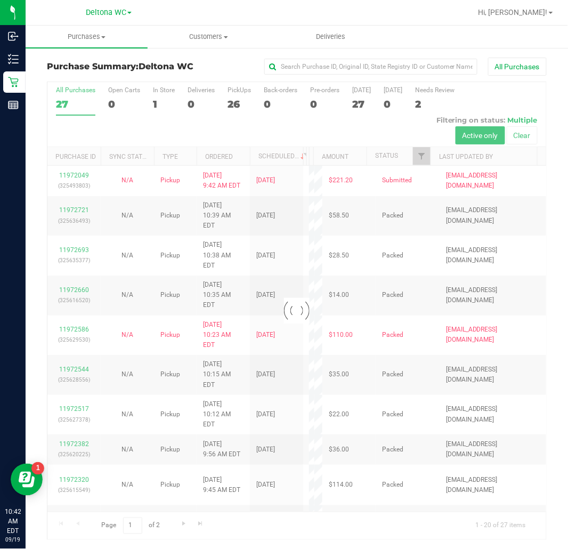
click at [164, 103] on div at bounding box center [296, 310] width 499 height 457
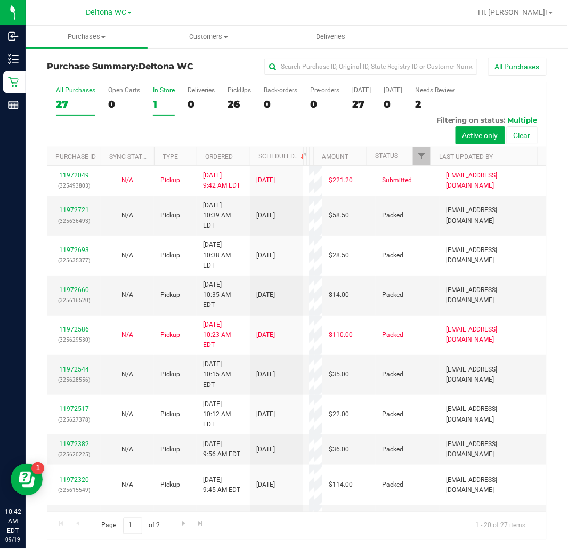
click at [161, 98] on label "In Store 1" at bounding box center [164, 100] width 22 height 29
click at [0, 0] on input "In Store 1" at bounding box center [0, 0] width 0 height 0
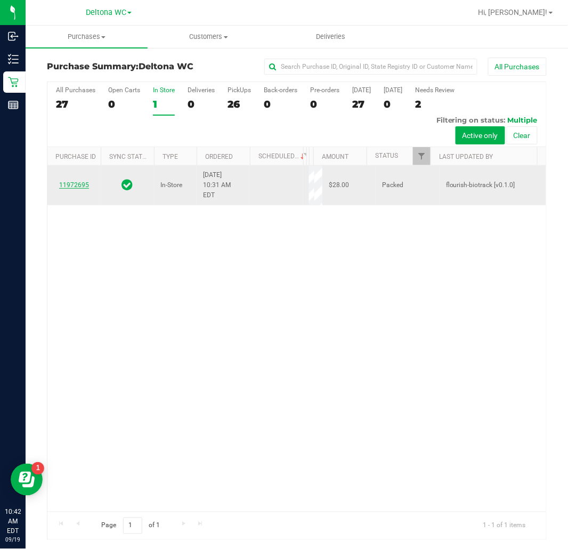
click at [67, 181] on link "11972695" at bounding box center [74, 184] width 30 height 7
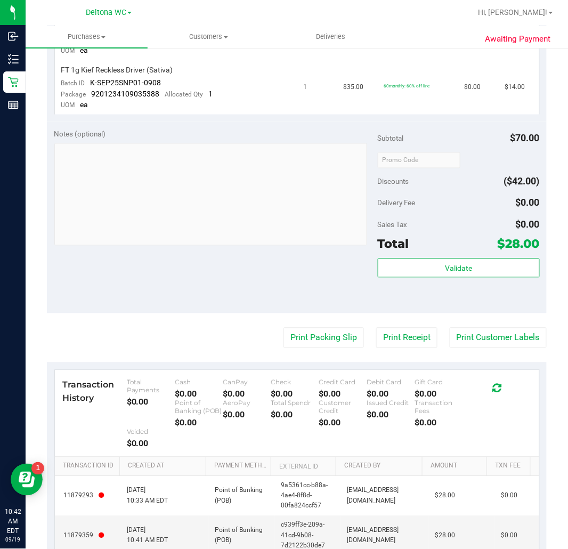
scroll to position [355, 0]
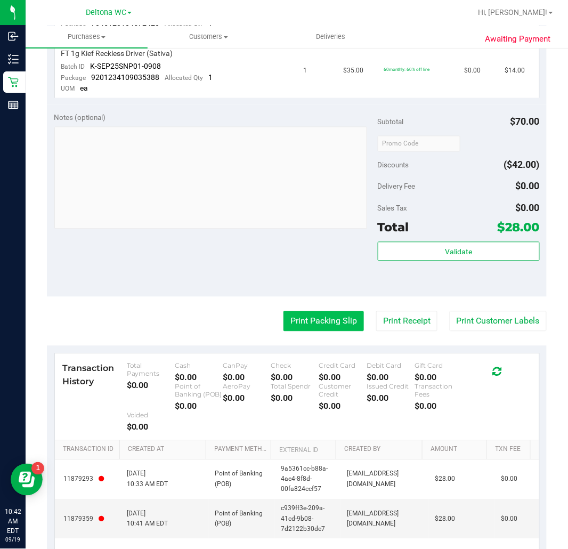
click at [304, 320] on button "Print Packing Slip" at bounding box center [324, 321] width 80 height 20
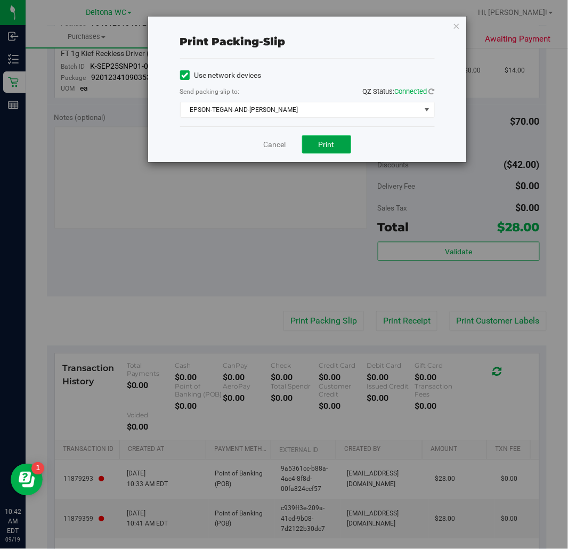
click at [338, 142] on button "Print" at bounding box center [326, 144] width 49 height 18
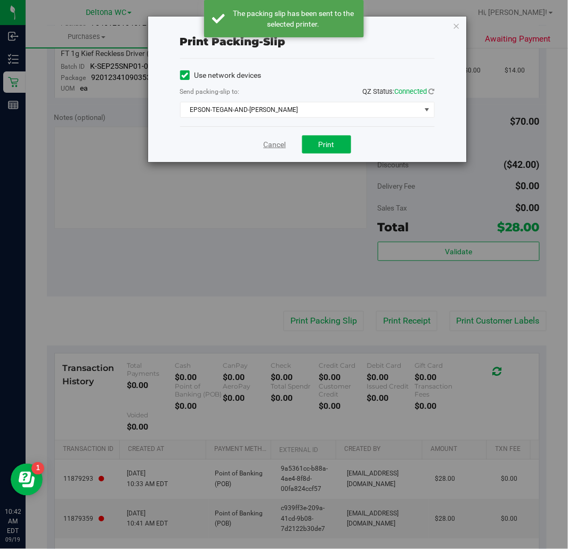
click at [274, 144] on link "Cancel" at bounding box center [275, 144] width 22 height 11
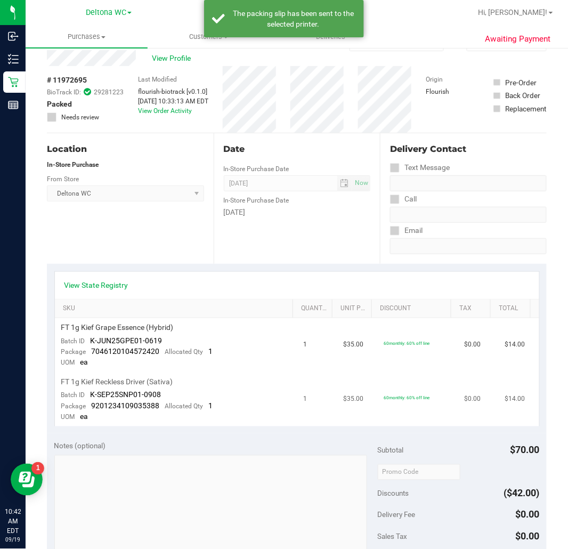
scroll to position [0, 0]
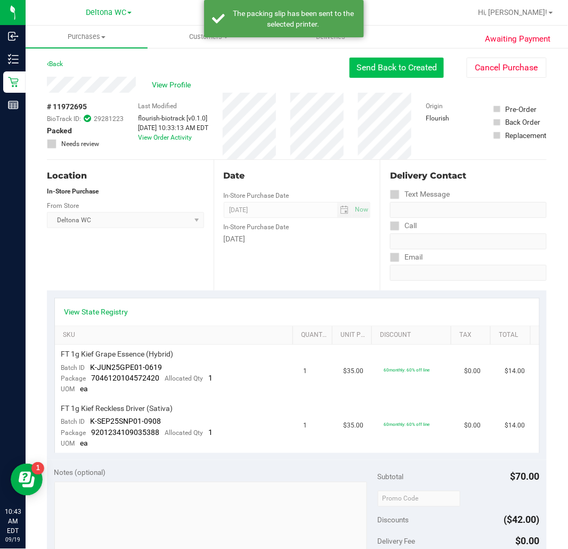
click at [390, 68] on button "Send Back to Created" at bounding box center [397, 68] width 94 height 20
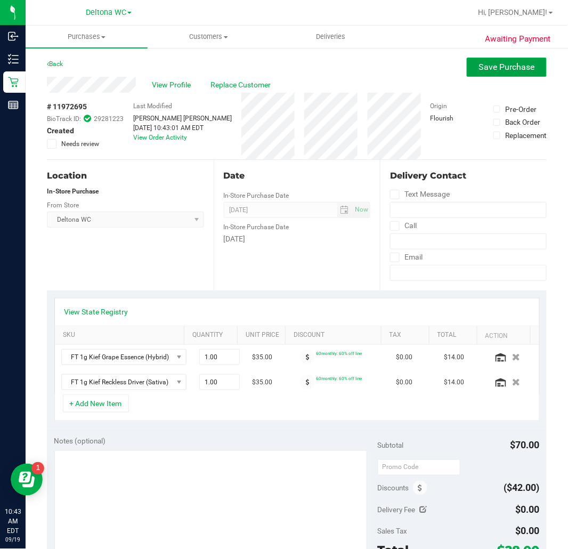
click at [520, 68] on span "Save Purchase" at bounding box center [507, 67] width 56 height 10
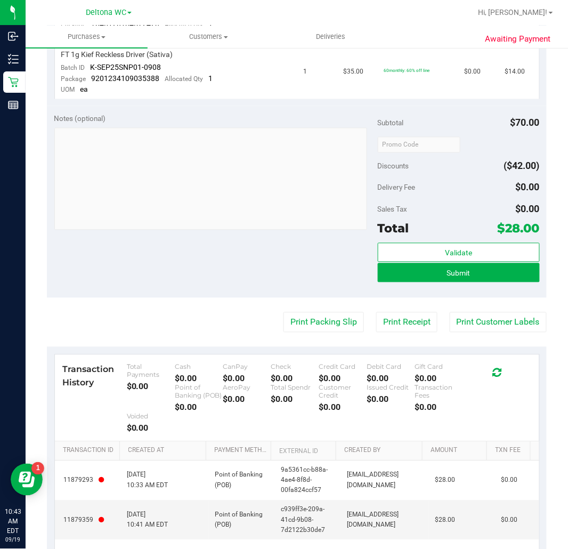
scroll to position [355, 0]
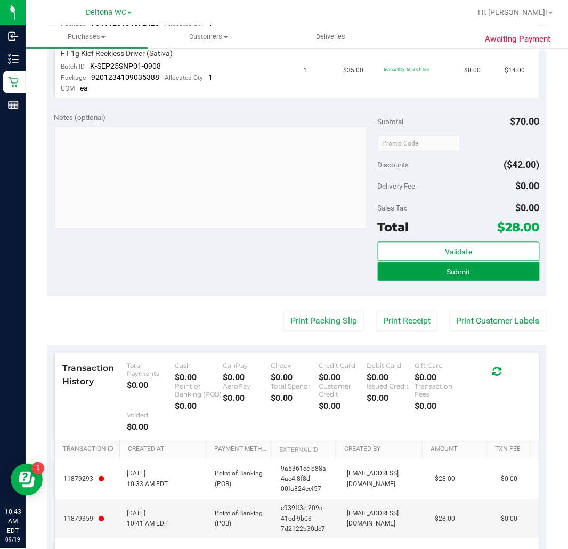
click at [456, 271] on span "Submit" at bounding box center [458, 272] width 23 height 9
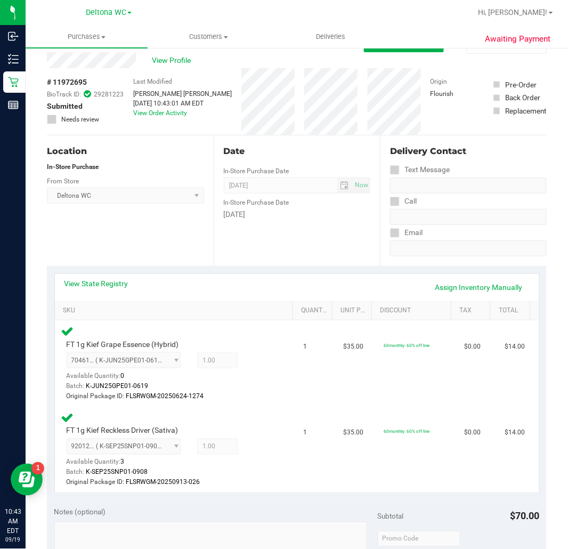
scroll to position [0, 0]
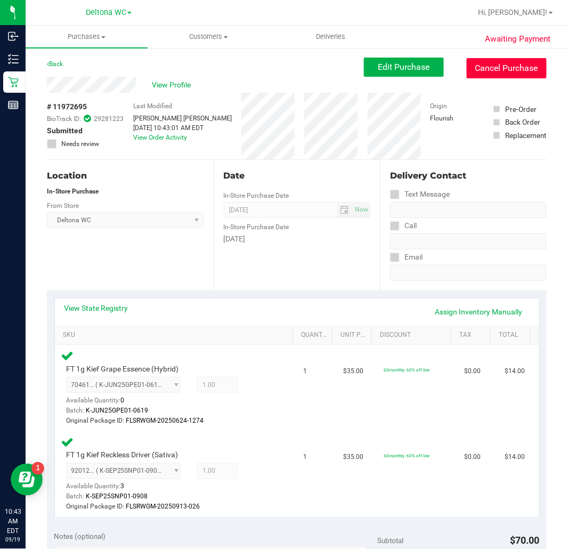
click at [498, 71] on button "Cancel Purchase" at bounding box center [507, 68] width 80 height 20
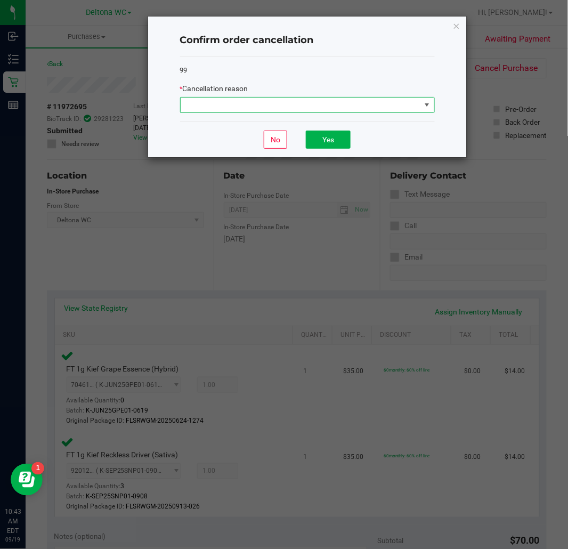
click at [336, 109] on span at bounding box center [301, 105] width 240 height 15
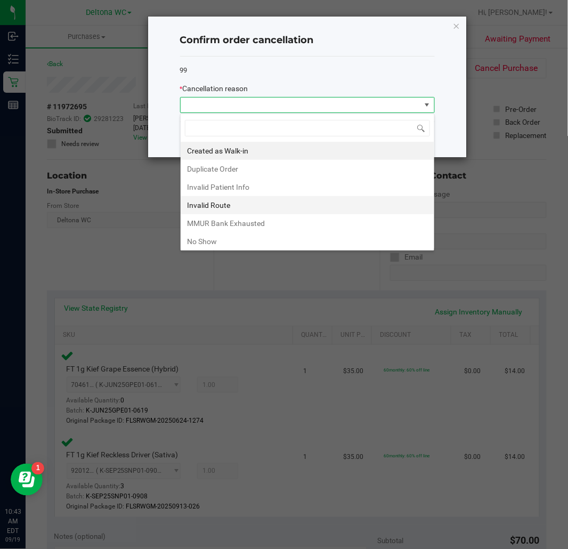
scroll to position [16, 254]
click at [212, 242] on li "No Show" at bounding box center [308, 241] width 254 height 18
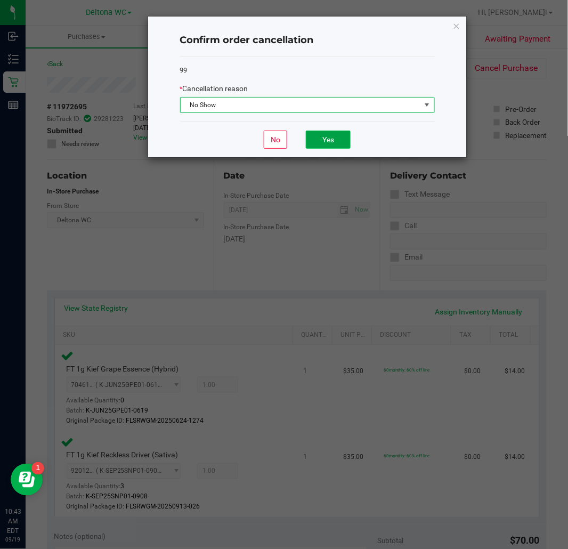
click at [316, 137] on button "Yes" at bounding box center [328, 140] width 45 height 18
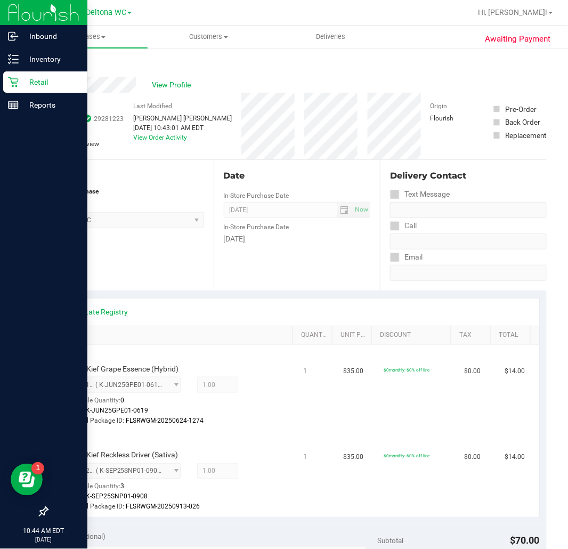
click at [19, 82] on p "Retail" at bounding box center [51, 82] width 64 height 13
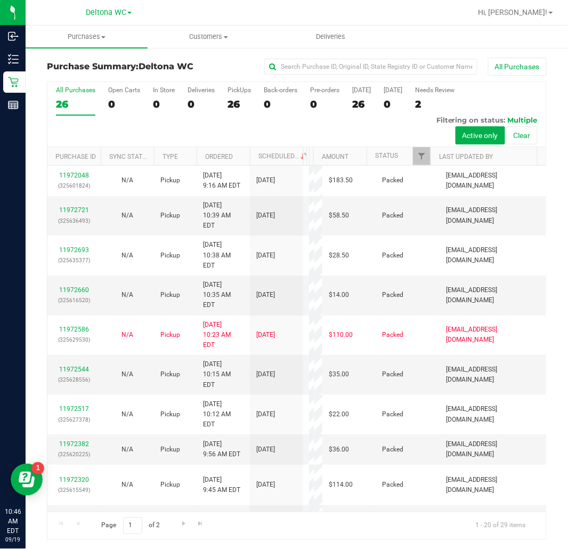
drag, startPoint x: 97, startPoint y: 35, endPoint x: 90, endPoint y: 46, distance: 13.5
click at [96, 36] on span "Purchases" at bounding box center [87, 37] width 122 height 10
click at [82, 80] on span "Fulfillment" at bounding box center [59, 76] width 66 height 9
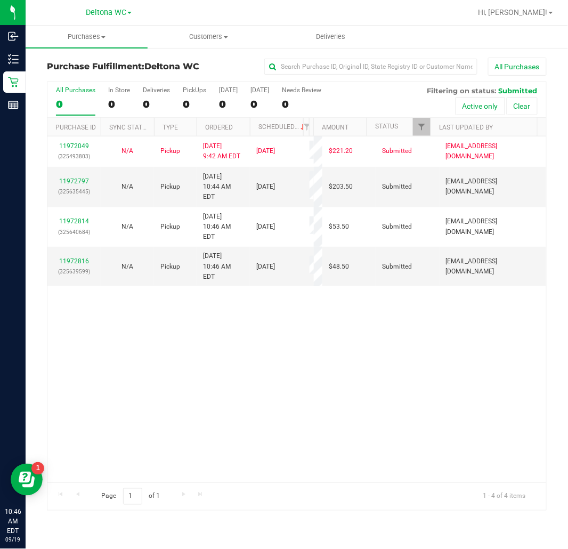
click at [226, 131] on th "Ordered" at bounding box center [223, 127] width 53 height 19
click at [78, 179] on link "11972797" at bounding box center [74, 180] width 30 height 7
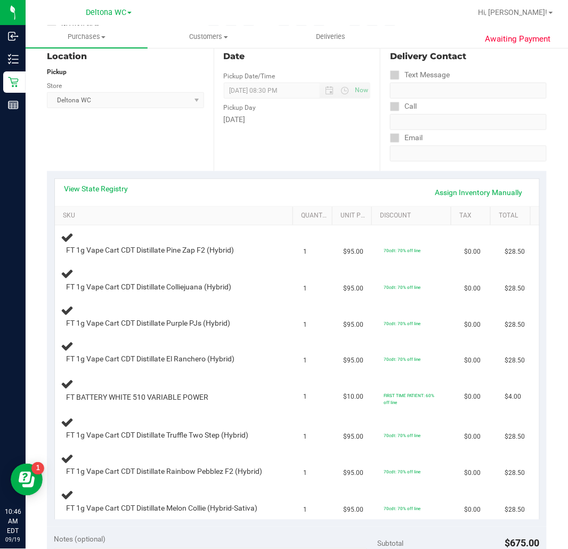
scroll to position [120, 0]
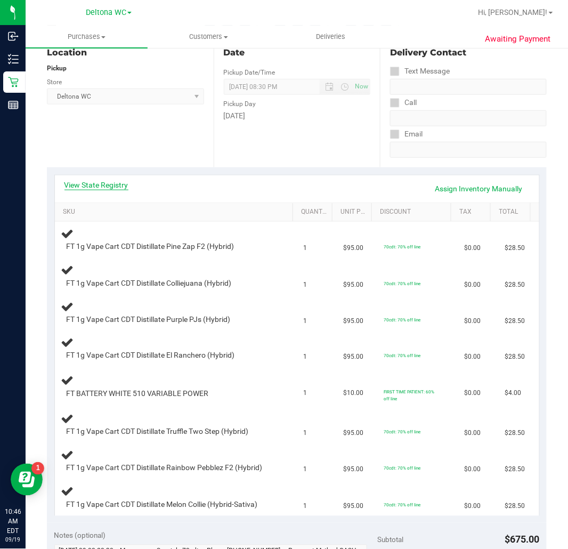
click at [100, 184] on link "View State Registry" at bounding box center [96, 185] width 64 height 11
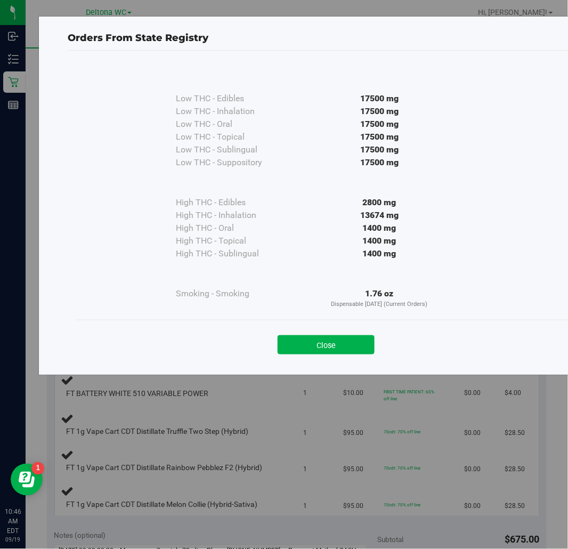
click at [306, 367] on div "Orders From State Registry Low THC - Edibles 17500 mg" at bounding box center [326, 195] width 576 height 359
click at [297, 344] on button "Close" at bounding box center [326, 344] width 97 height 19
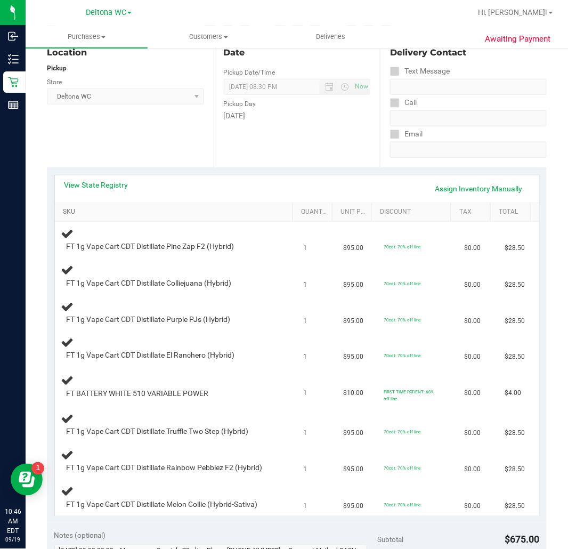
click at [213, 215] on link "SKU" at bounding box center [175, 212] width 225 height 9
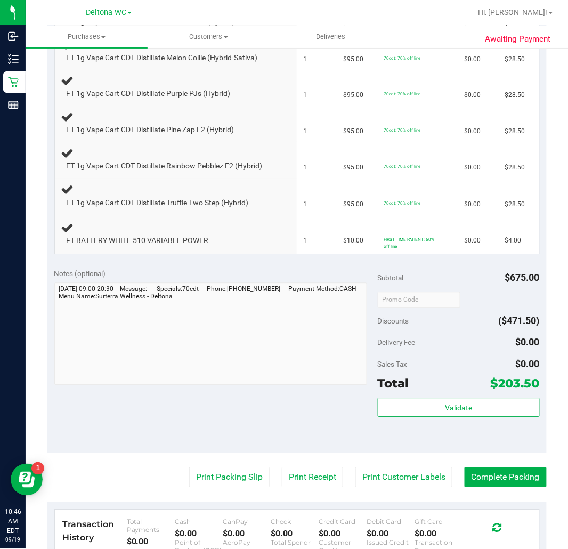
scroll to position [393, 0]
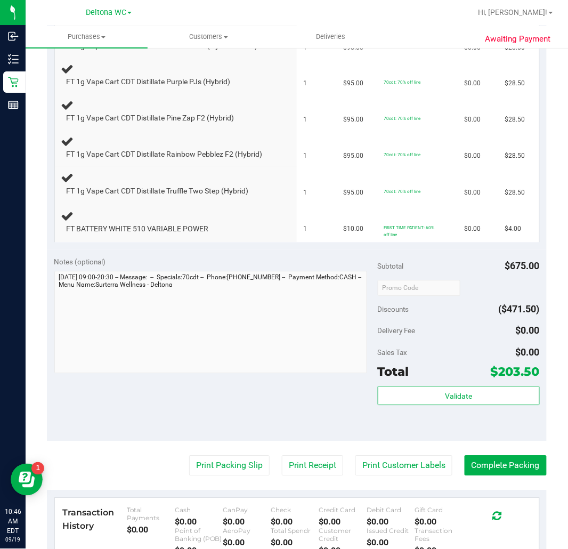
click at [304, 433] on div "Notes (optional) Subtotal $675.00 Discounts ($471.50) Delivery Fee $0.00 Sales …" at bounding box center [297, 345] width 500 height 192
click at [304, 434] on div "Notes (optional) Subtotal $675.00 Discounts ($471.50) Delivery Fee $0.00 Sales …" at bounding box center [297, 345] width 500 height 192
click at [189, 473] on button "Print Packing Slip" at bounding box center [229, 466] width 80 height 20
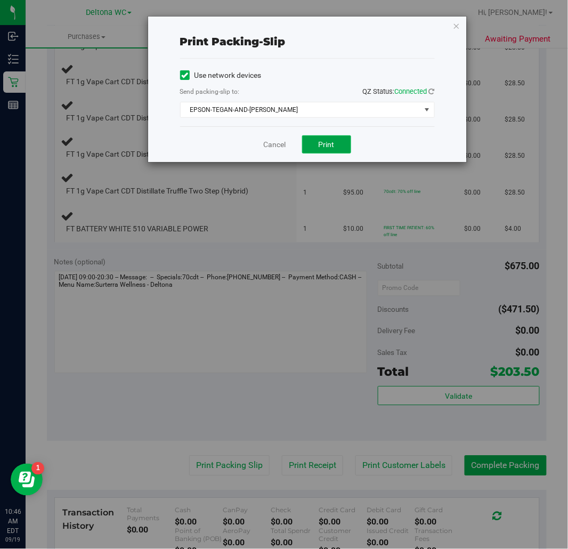
click at [312, 152] on button "Print" at bounding box center [326, 144] width 49 height 18
click at [263, 161] on div "Cancel Print" at bounding box center [307, 144] width 255 height 36
click at [276, 150] on link "Cancel" at bounding box center [275, 144] width 22 height 11
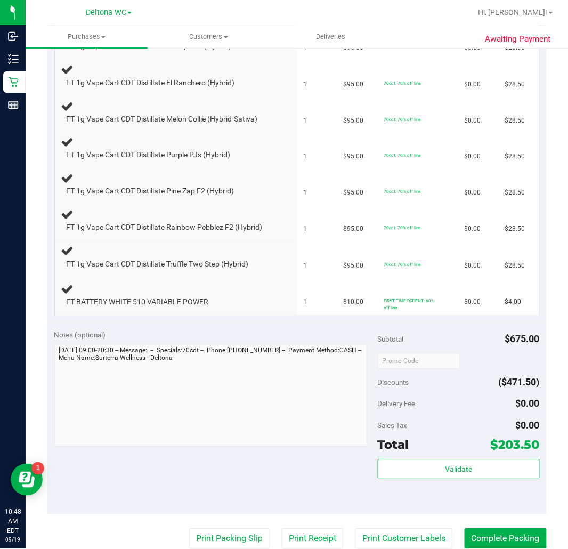
scroll to position [260, 0]
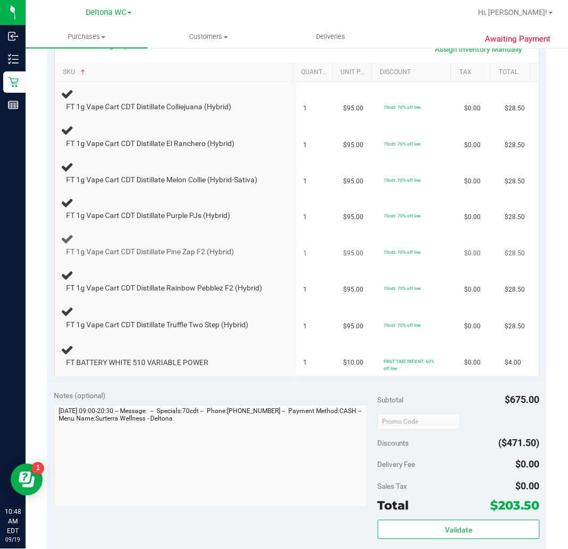
click at [212, 257] on div at bounding box center [170, 257] width 206 height 1
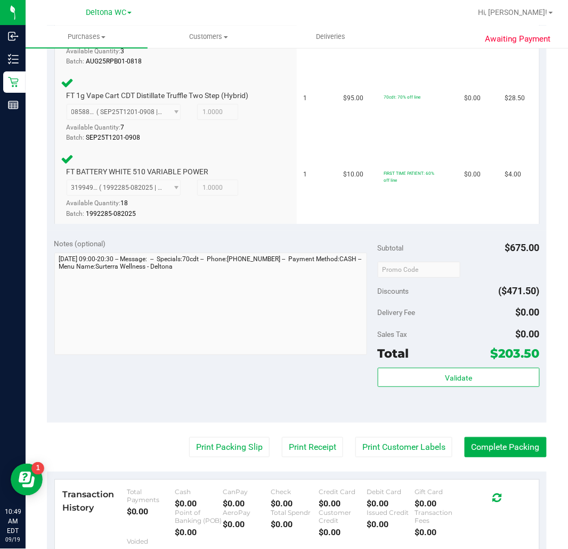
scroll to position [733, 0]
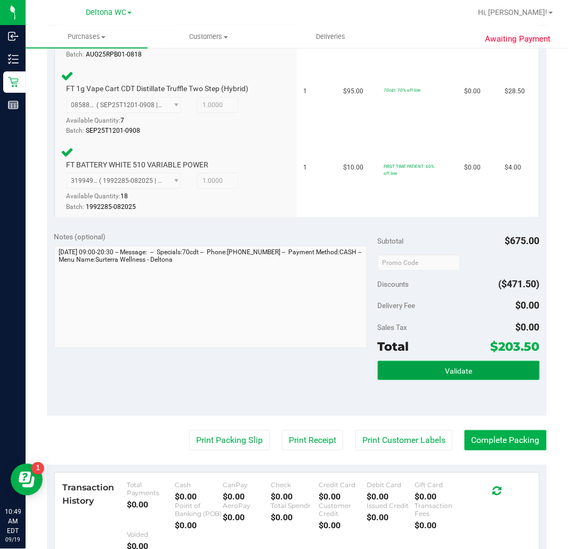
click at [447, 367] on span "Validate" at bounding box center [458, 371] width 27 height 9
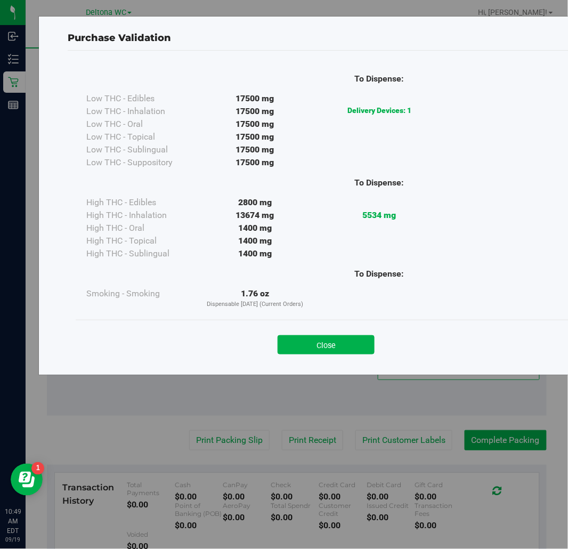
drag, startPoint x: 308, startPoint y: 339, endPoint x: 301, endPoint y: 345, distance: 9.0
click at [308, 340] on button "Close" at bounding box center [326, 344] width 97 height 19
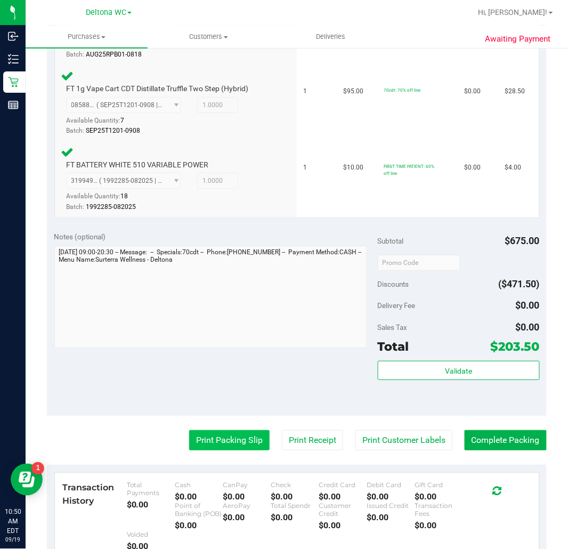
click at [190, 430] on button "Print Packing Slip" at bounding box center [229, 440] width 80 height 20
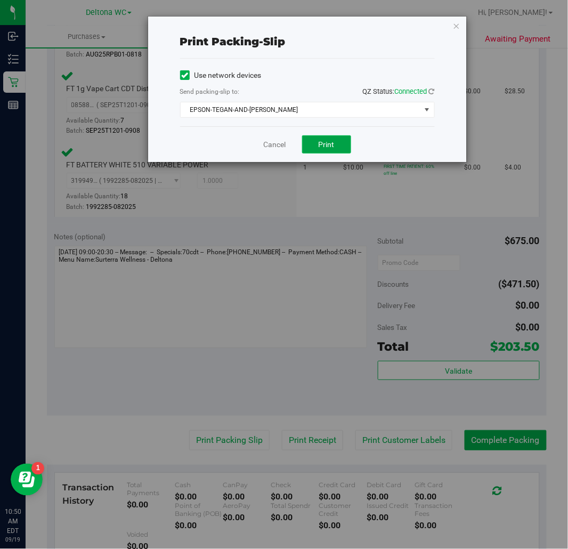
click at [338, 145] on button "Print" at bounding box center [326, 144] width 49 height 18
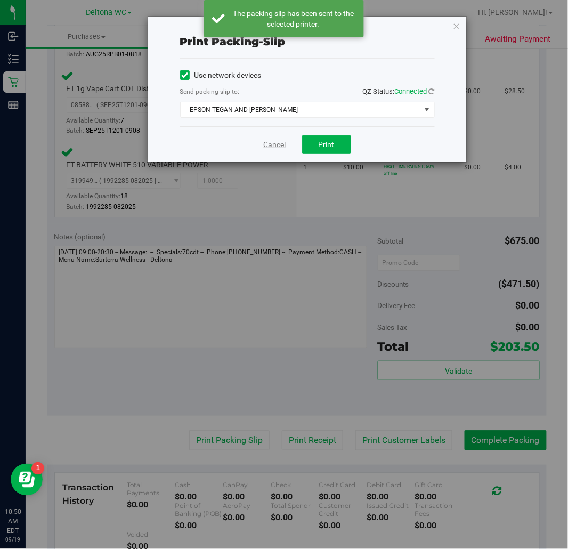
click at [278, 143] on link "Cancel" at bounding box center [275, 144] width 22 height 11
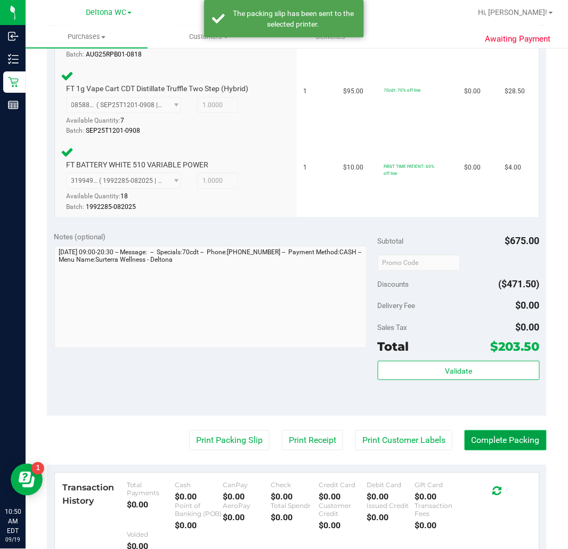
click at [494, 431] on button "Complete Packing" at bounding box center [506, 440] width 82 height 20
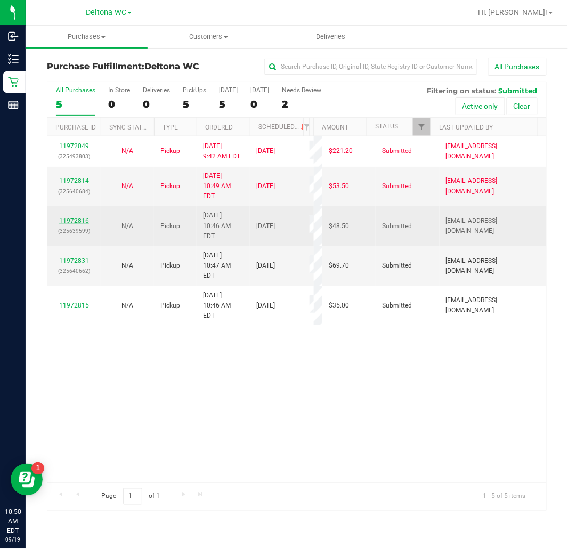
click at [83, 217] on link "11972816" at bounding box center [74, 220] width 30 height 7
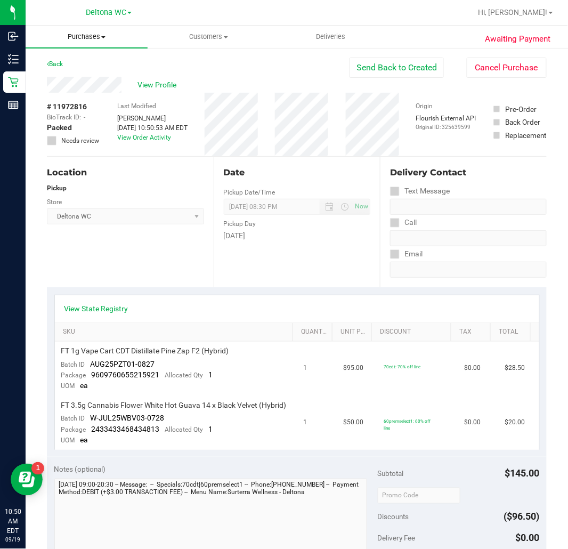
click at [91, 39] on span "Purchases" at bounding box center [87, 37] width 122 height 10
click at [80, 79] on span "Fulfillment" at bounding box center [59, 76] width 66 height 9
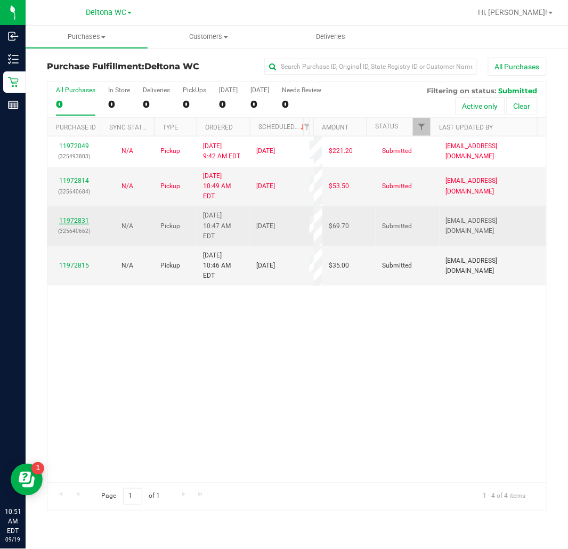
click at [76, 217] on link "11972831" at bounding box center [74, 220] width 30 height 7
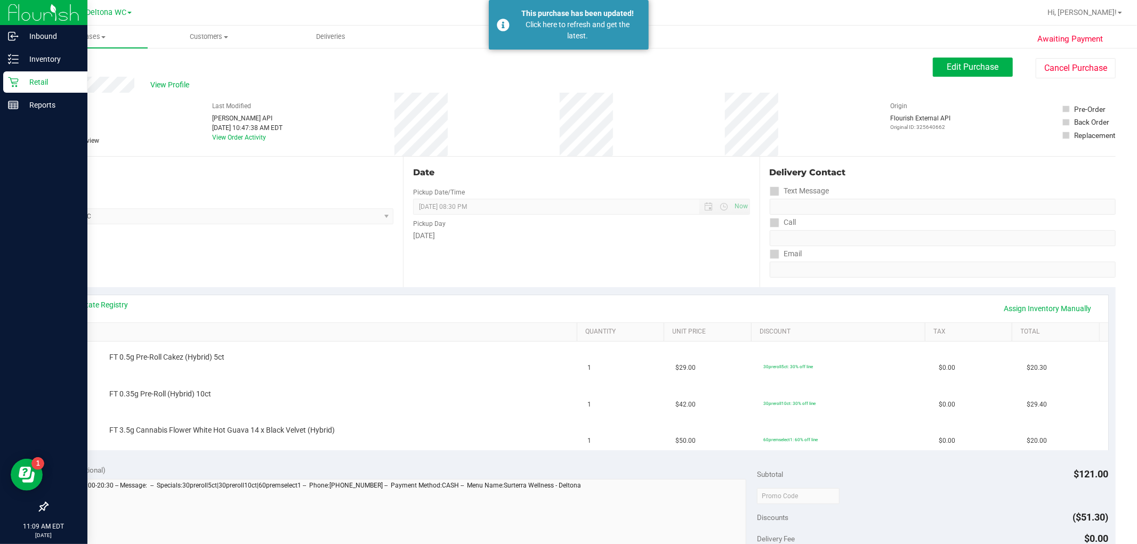
click at [11, 76] on div "Retail" at bounding box center [45, 81] width 84 height 21
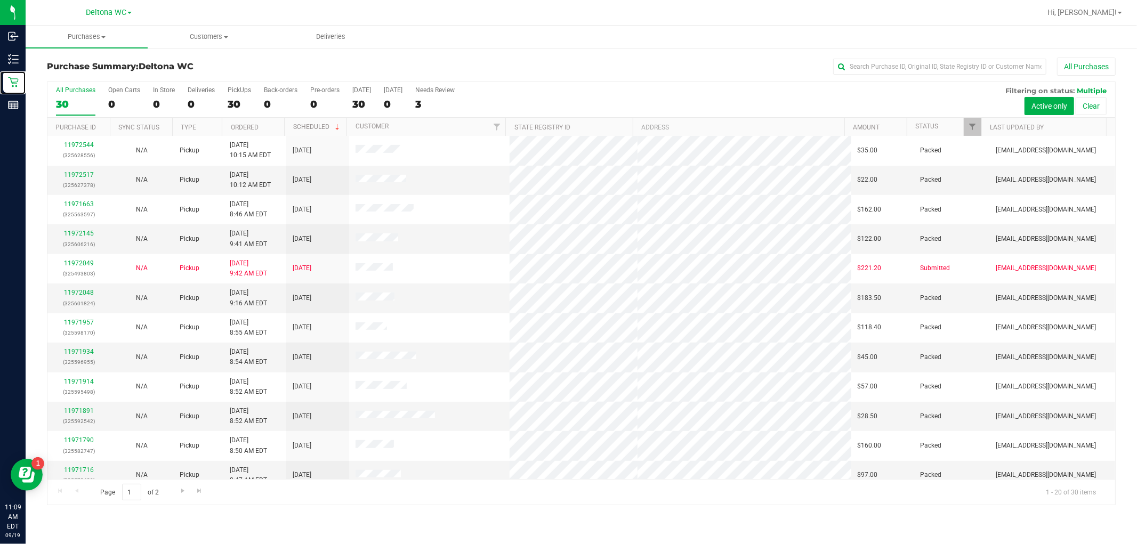
scroll to position [247, 0]
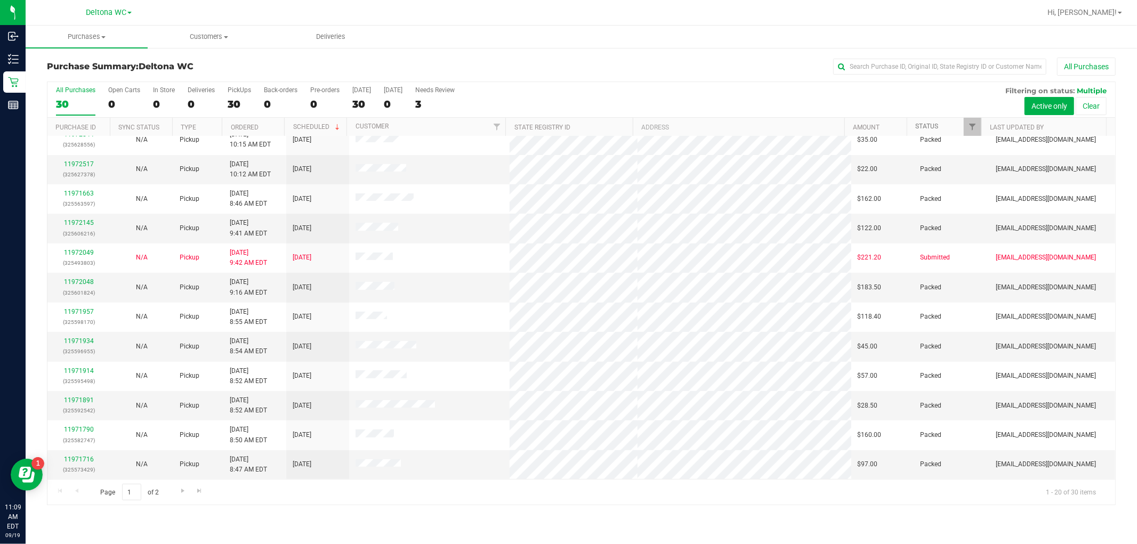
click at [935, 130] on link "Status" at bounding box center [926, 126] width 23 height 7
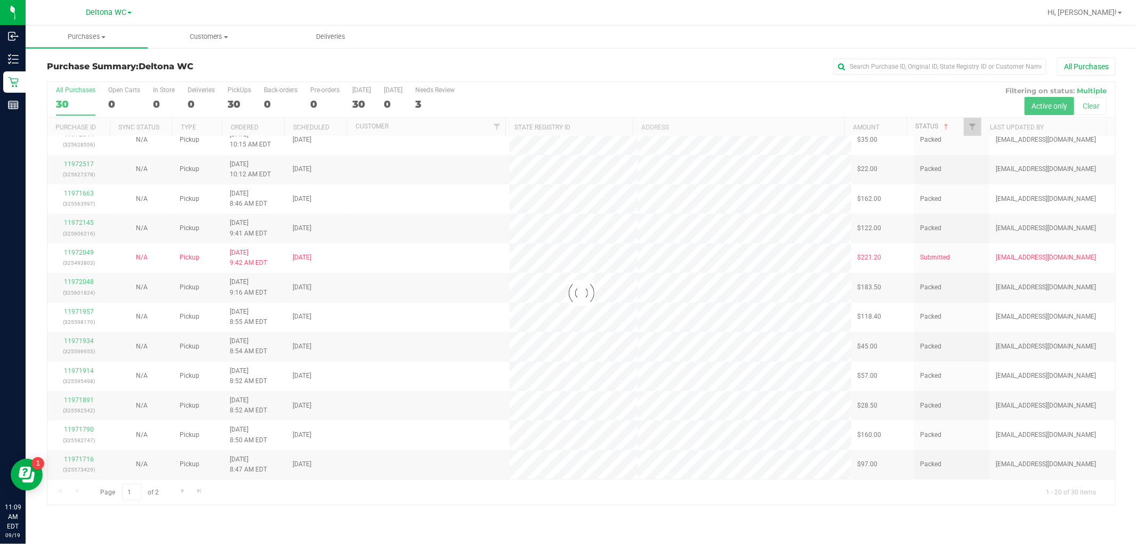
scroll to position [0, 0]
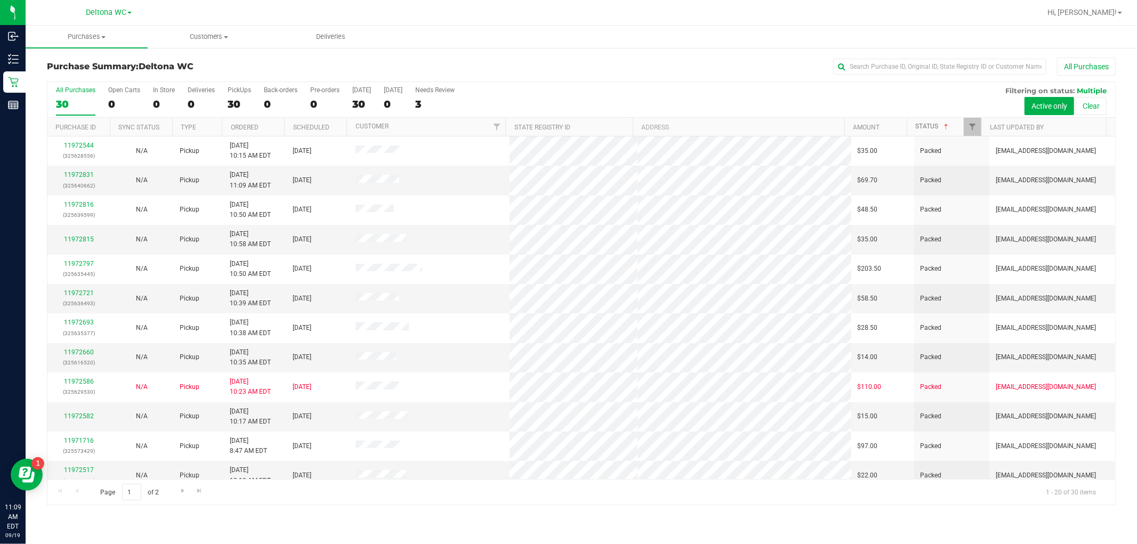
click at [949, 125] on span at bounding box center [946, 127] width 9 height 9
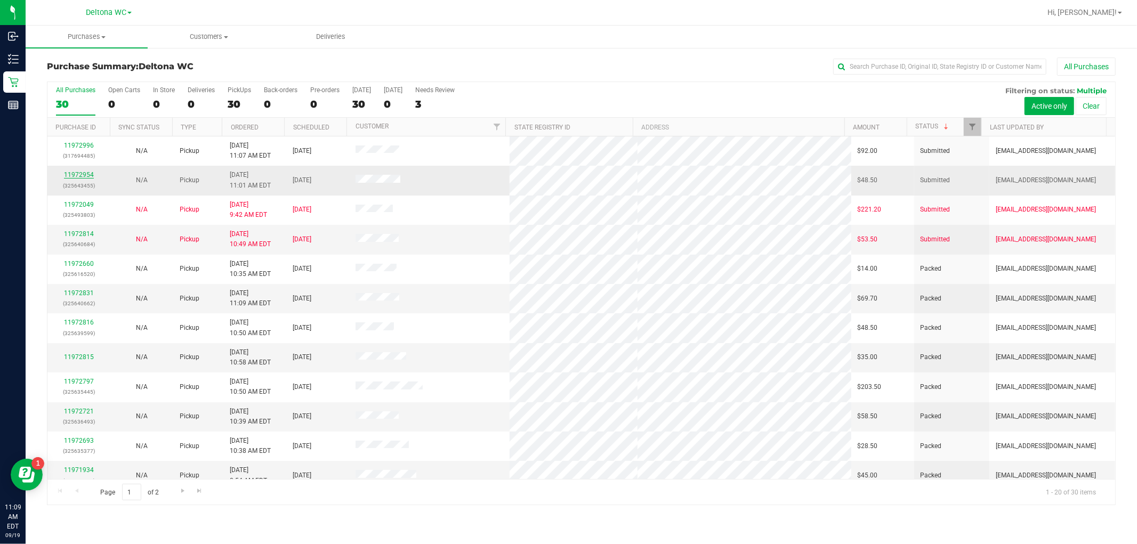
click at [83, 173] on link "11972954" at bounding box center [79, 174] width 30 height 7
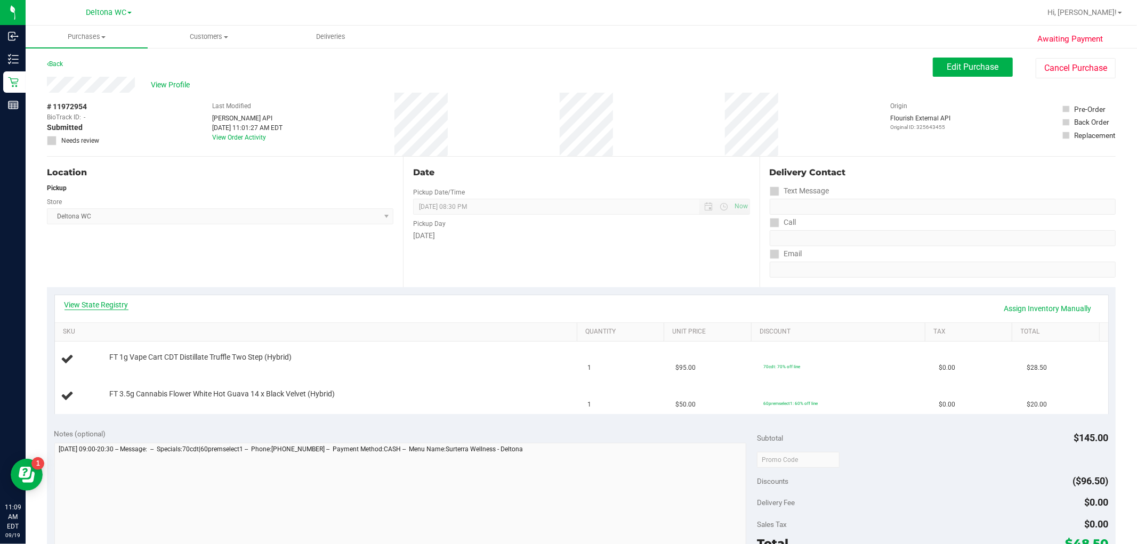
click at [101, 301] on link "View State Registry" at bounding box center [96, 305] width 64 height 11
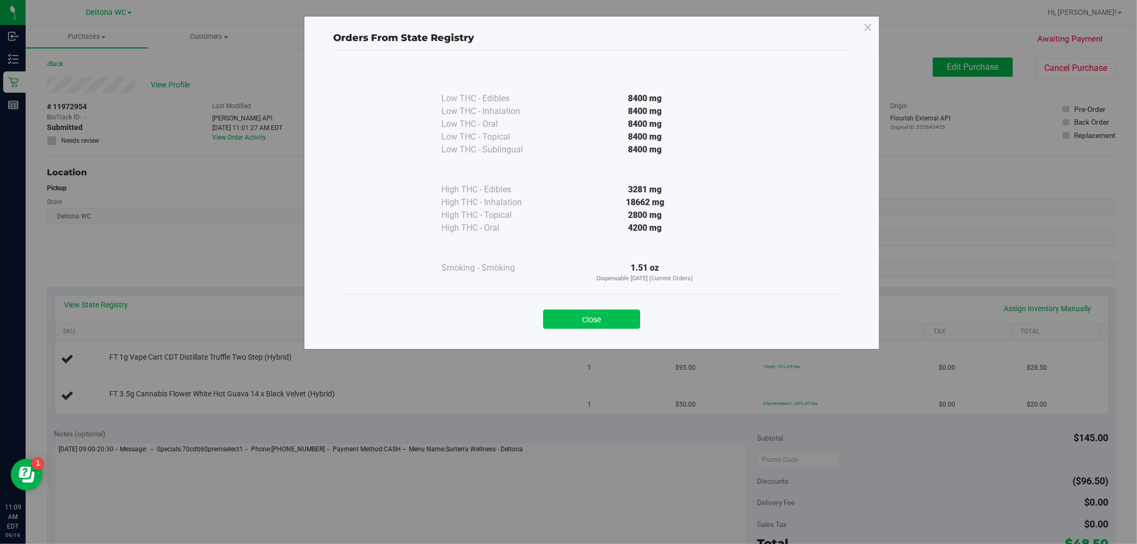
click at [625, 320] on button "Close" at bounding box center [591, 319] width 97 height 19
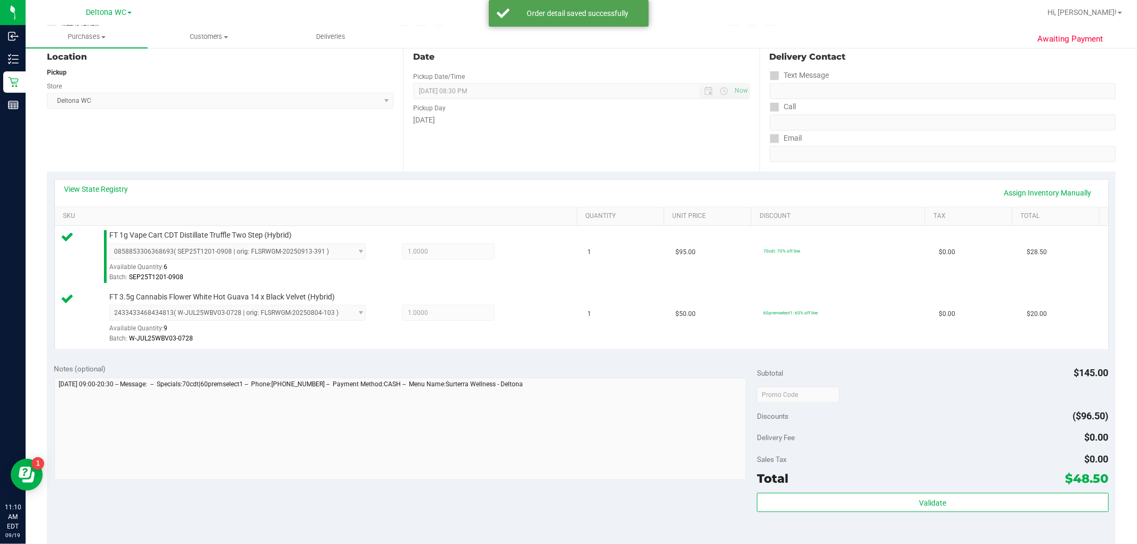
scroll to position [237, 0]
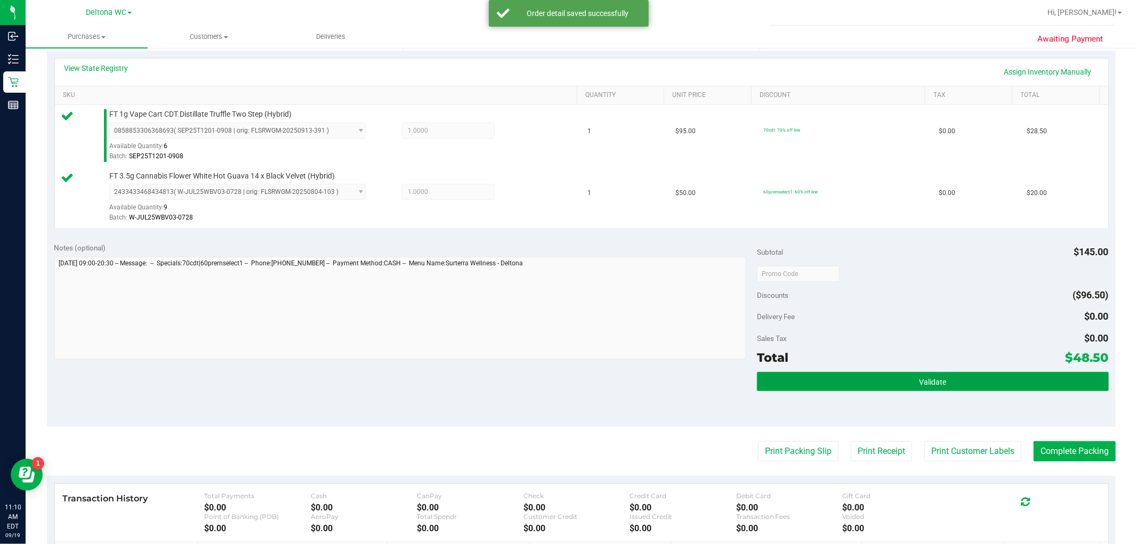
click at [859, 377] on button "Validate" at bounding box center [932, 381] width 351 height 19
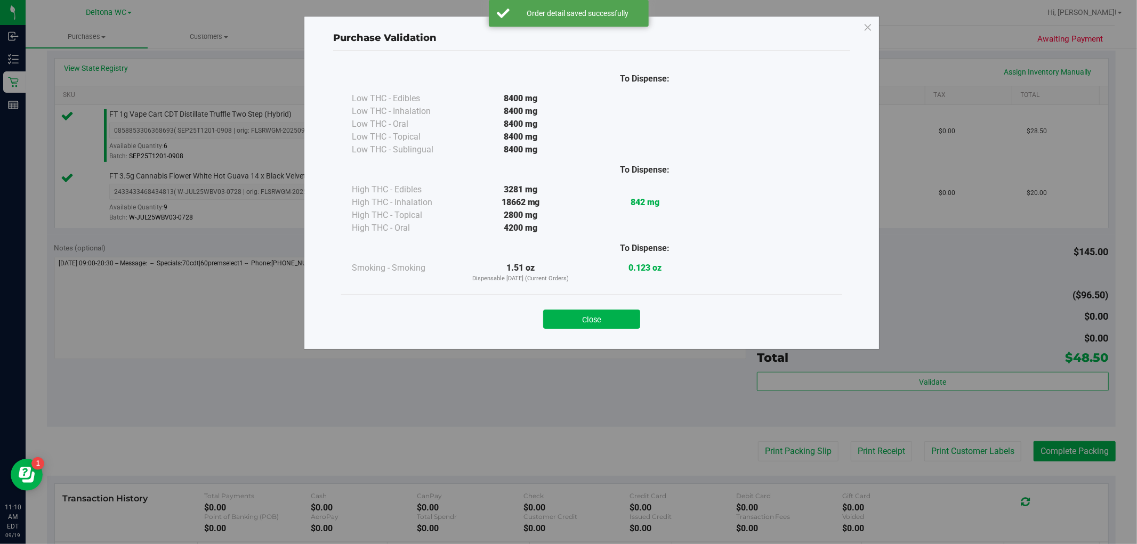
click at [620, 320] on button "Close" at bounding box center [591, 319] width 97 height 19
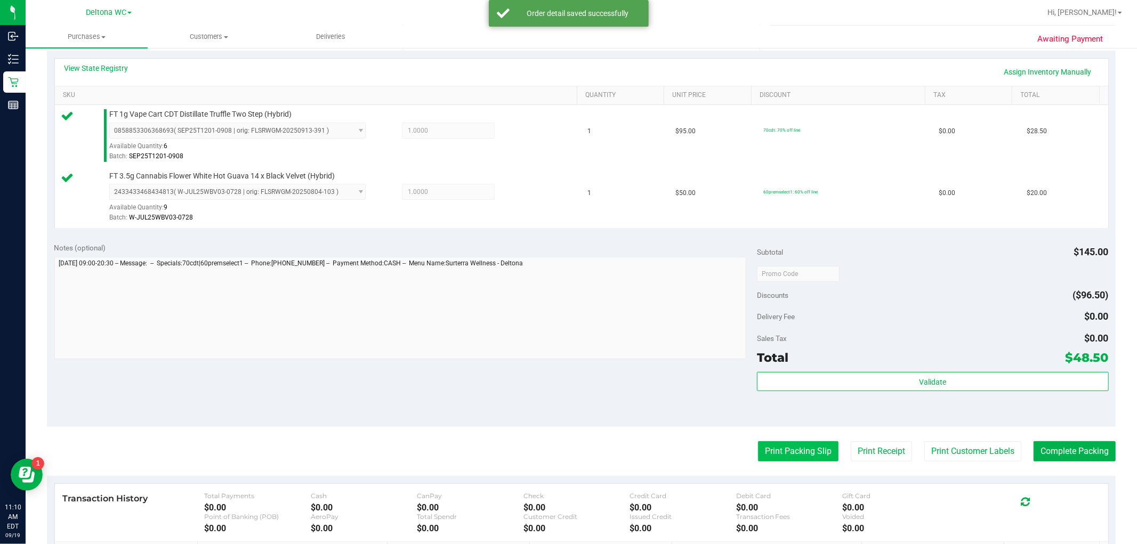
click at [787, 441] on button "Print Packing Slip" at bounding box center [798, 451] width 80 height 20
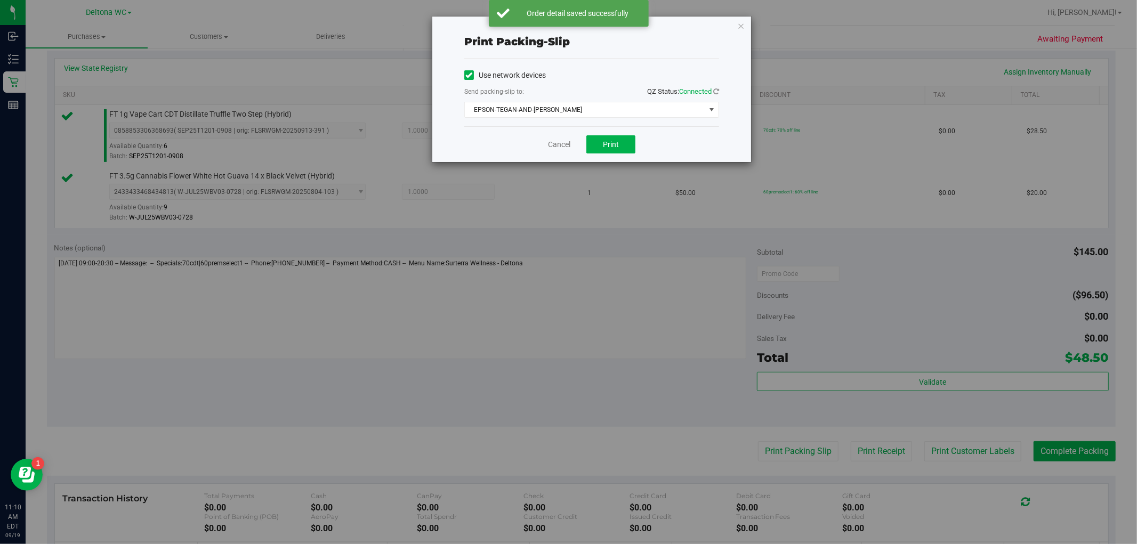
click at [614, 134] on div "Cancel Print" at bounding box center [591, 144] width 255 height 36
click at [619, 143] on button "Print" at bounding box center [610, 144] width 49 height 18
click at [553, 143] on link "Cancel" at bounding box center [559, 144] width 22 height 11
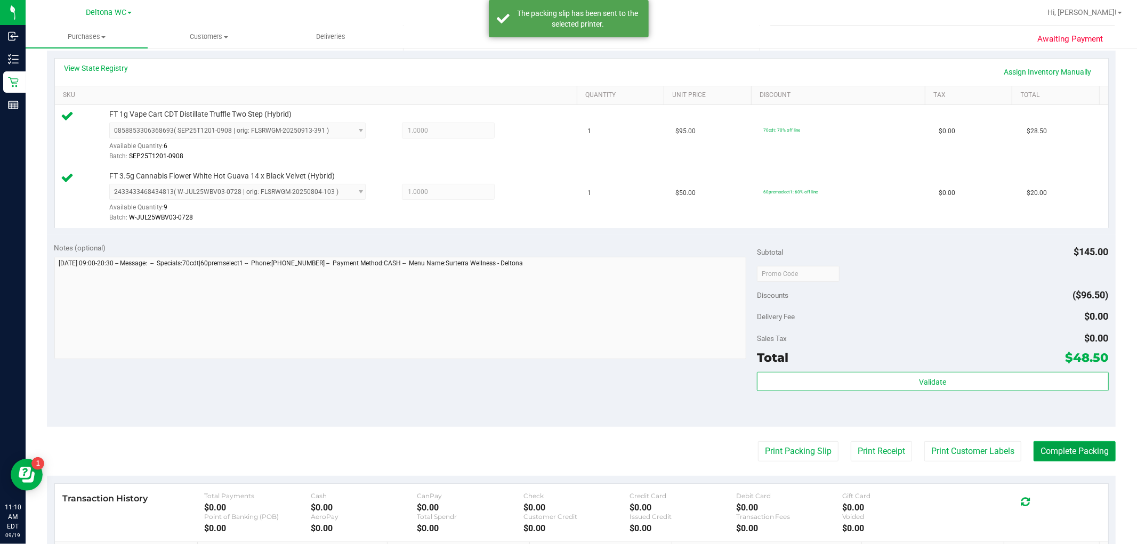
drag, startPoint x: 1067, startPoint y: 447, endPoint x: 1024, endPoint y: 363, distance: 94.2
click at [1066, 448] on button "Complete Packing" at bounding box center [1074, 451] width 82 height 20
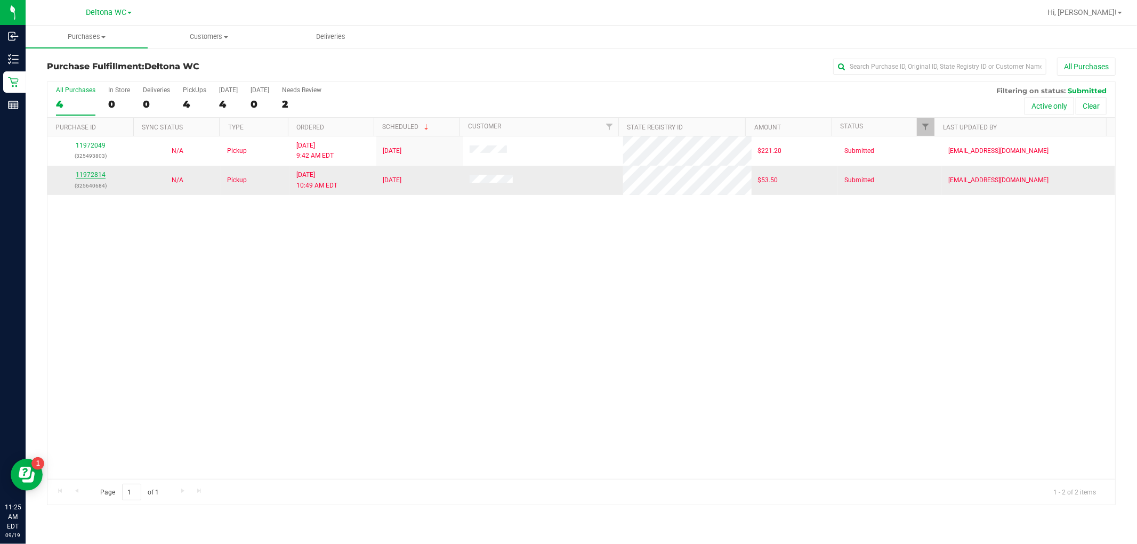
click at [94, 175] on link "11972814" at bounding box center [91, 174] width 30 height 7
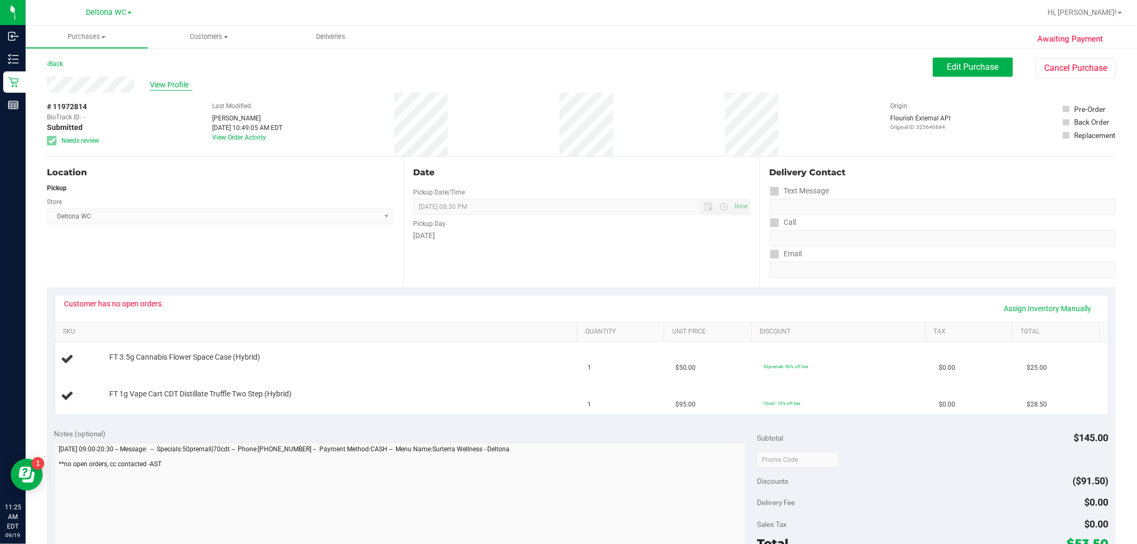
click at [174, 82] on span "View Profile" at bounding box center [171, 84] width 43 height 11
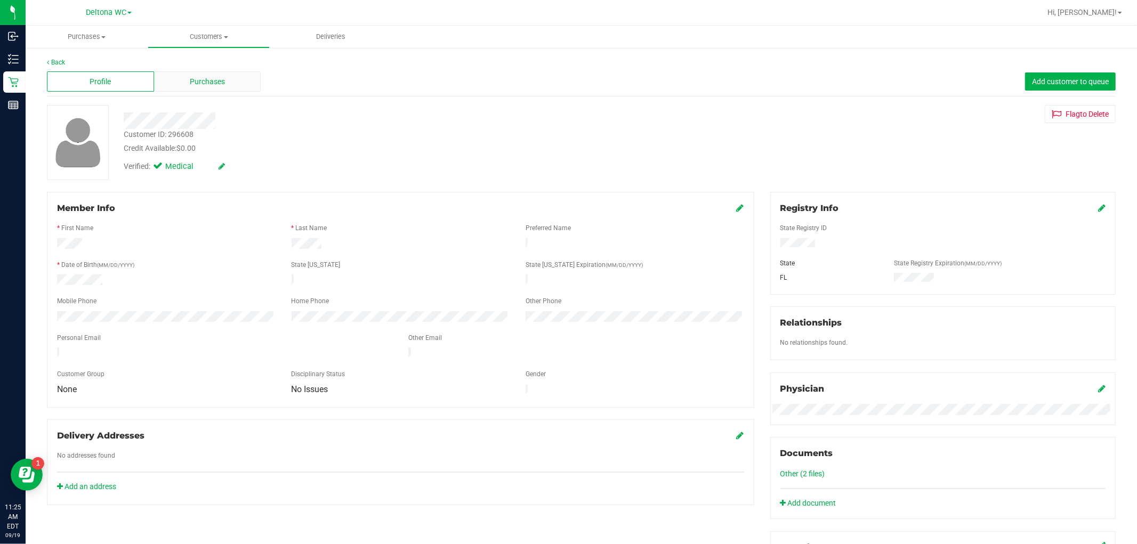
click at [236, 87] on div "Purchases" at bounding box center [207, 81] width 107 height 20
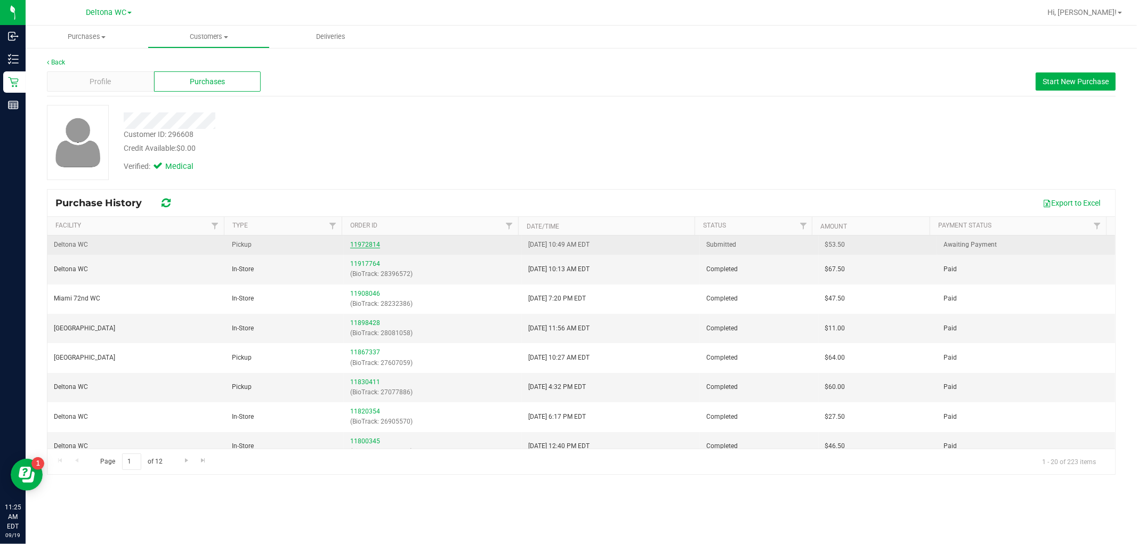
click at [368, 242] on link "11972814" at bounding box center [365, 244] width 30 height 7
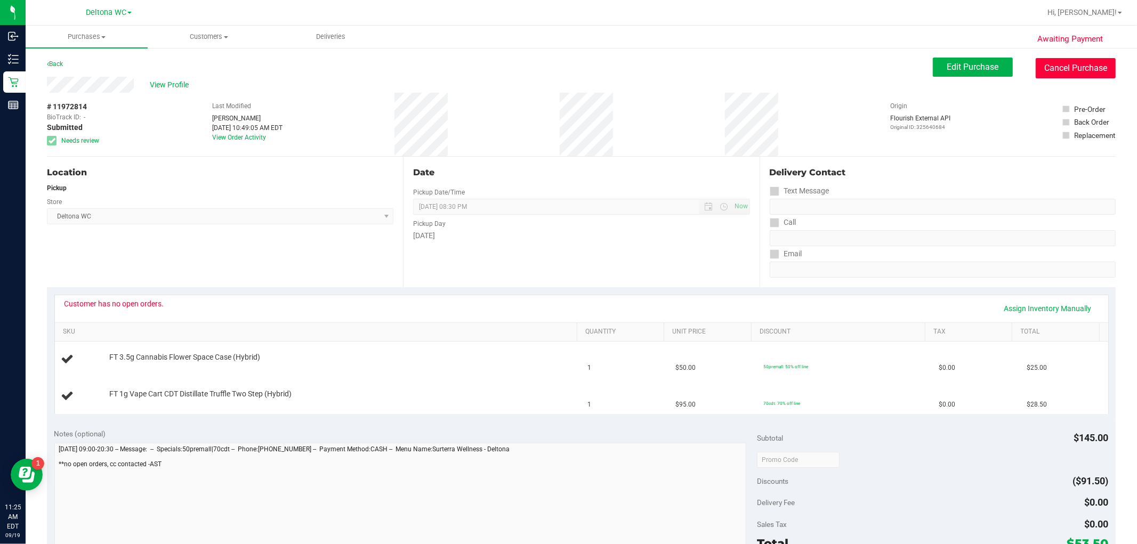
click at [1062, 70] on button "Cancel Purchase" at bounding box center [1076, 68] width 80 height 20
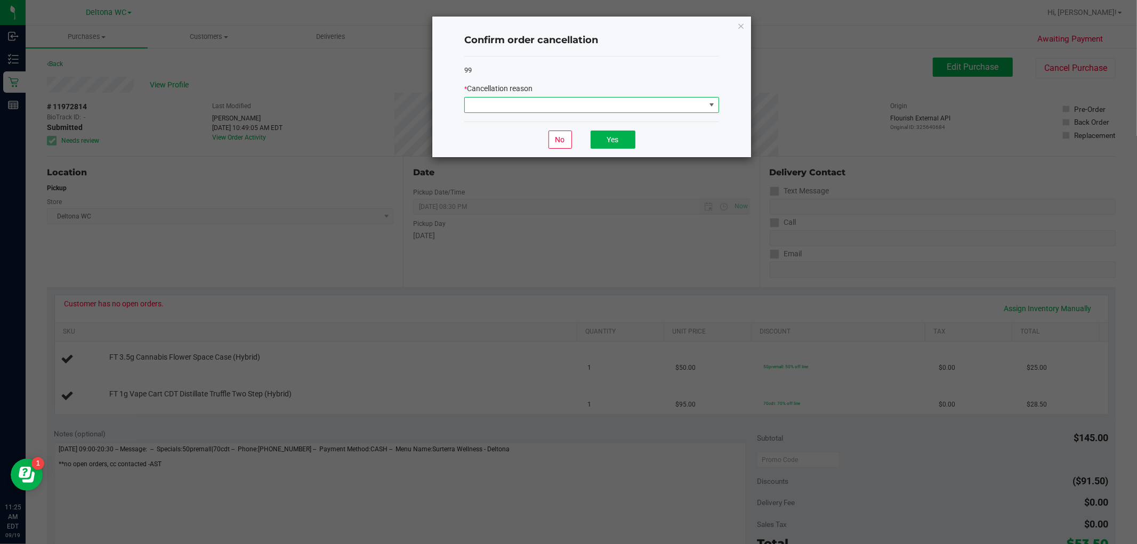
click at [592, 104] on span at bounding box center [585, 105] width 240 height 15
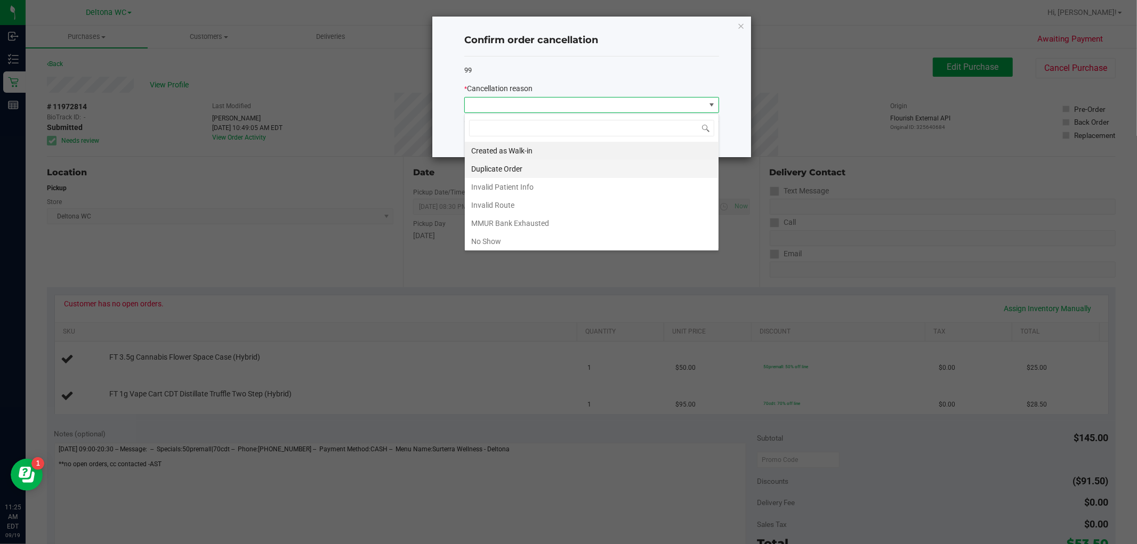
scroll to position [57, 0]
click at [562, 164] on li "MMUR Bank Exhausted" at bounding box center [592, 167] width 254 height 18
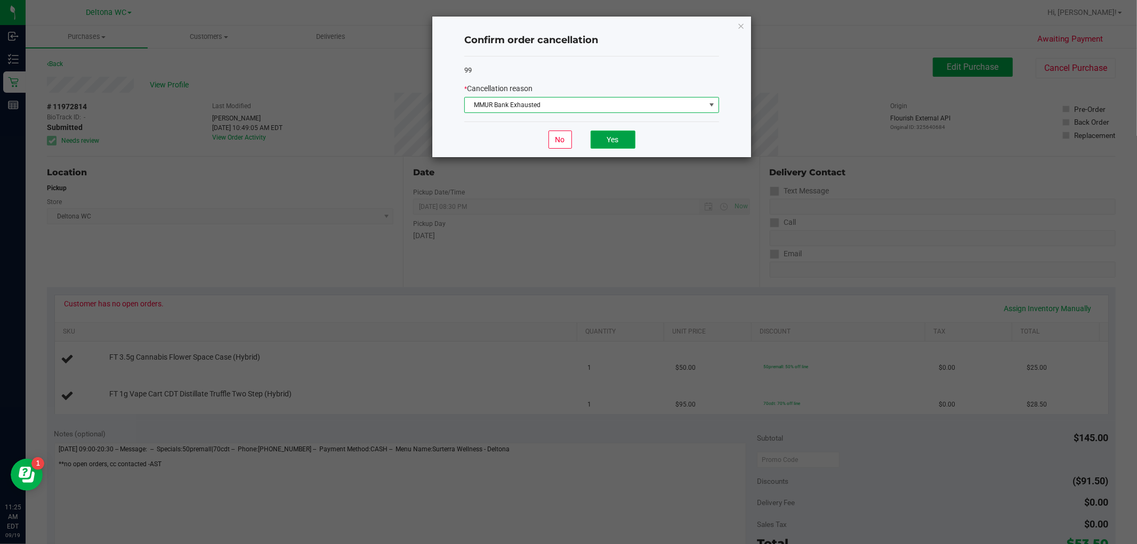
click at [609, 140] on button "Yes" at bounding box center [613, 140] width 45 height 18
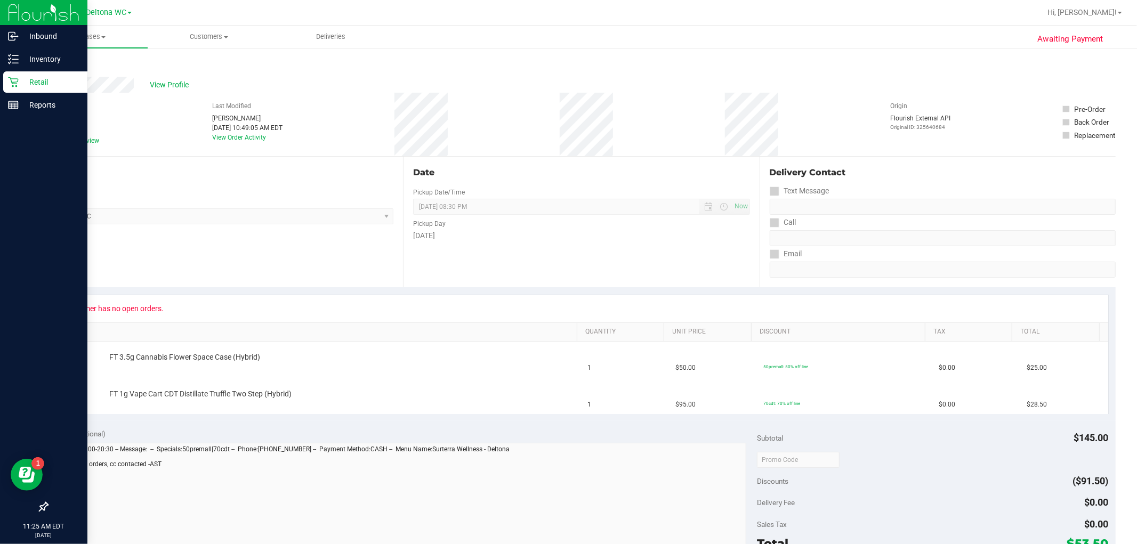
click at [15, 83] on icon at bounding box center [13, 82] width 11 height 11
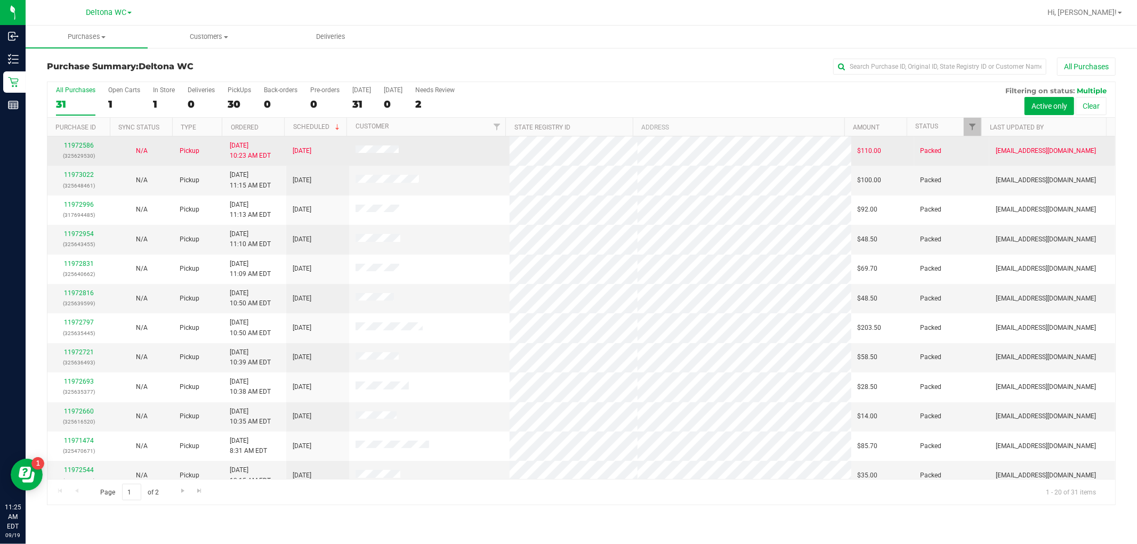
click at [374, 156] on span at bounding box center [376, 150] width 43 height 11
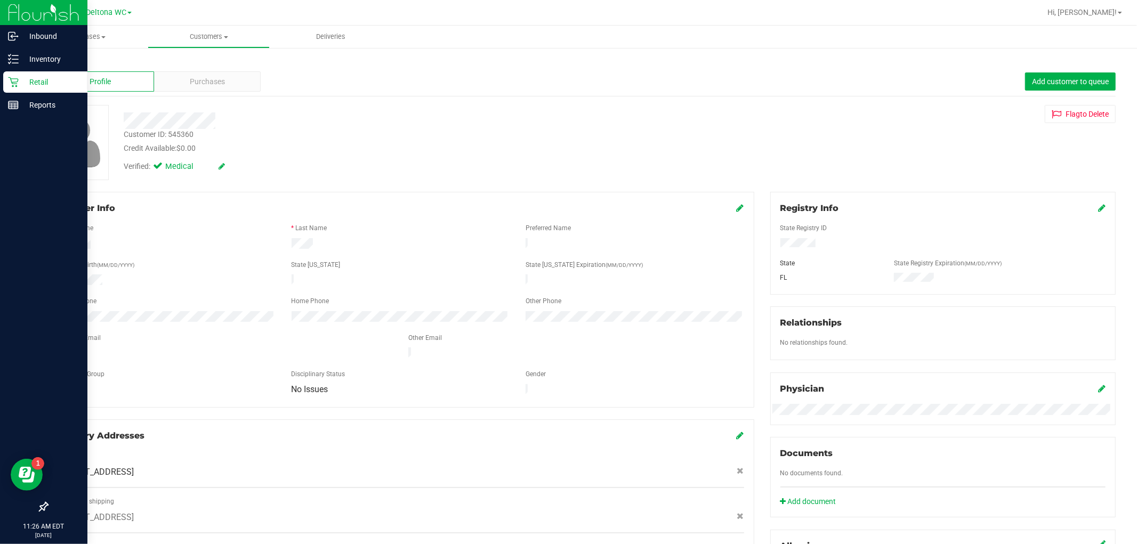
click at [6, 76] on div "Retail" at bounding box center [45, 81] width 84 height 21
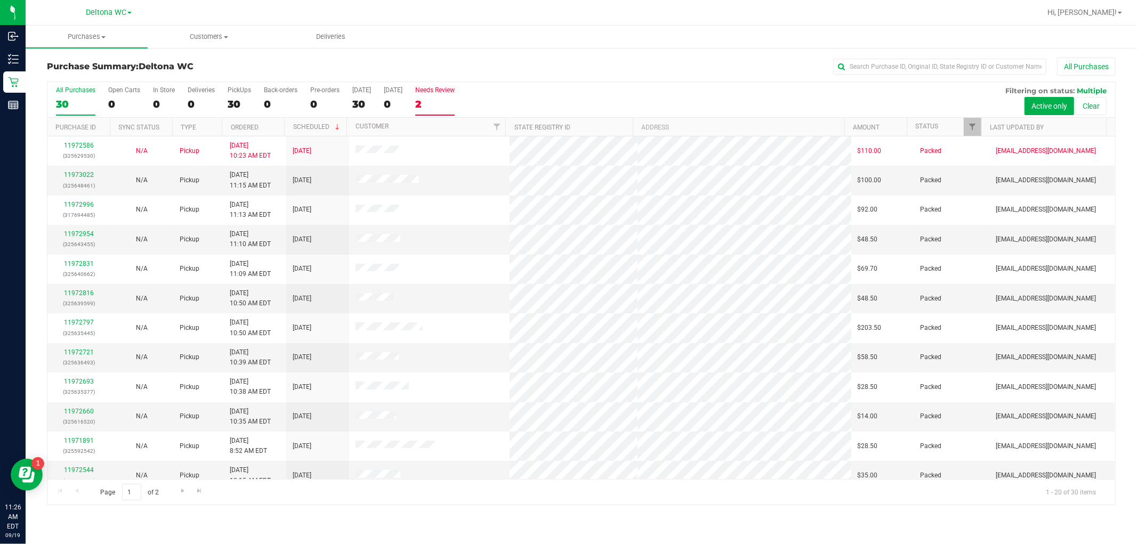
click at [445, 99] on div "2" at bounding box center [434, 104] width 39 height 12
click at [0, 0] on input "Needs Review 2" at bounding box center [0, 0] width 0 height 0
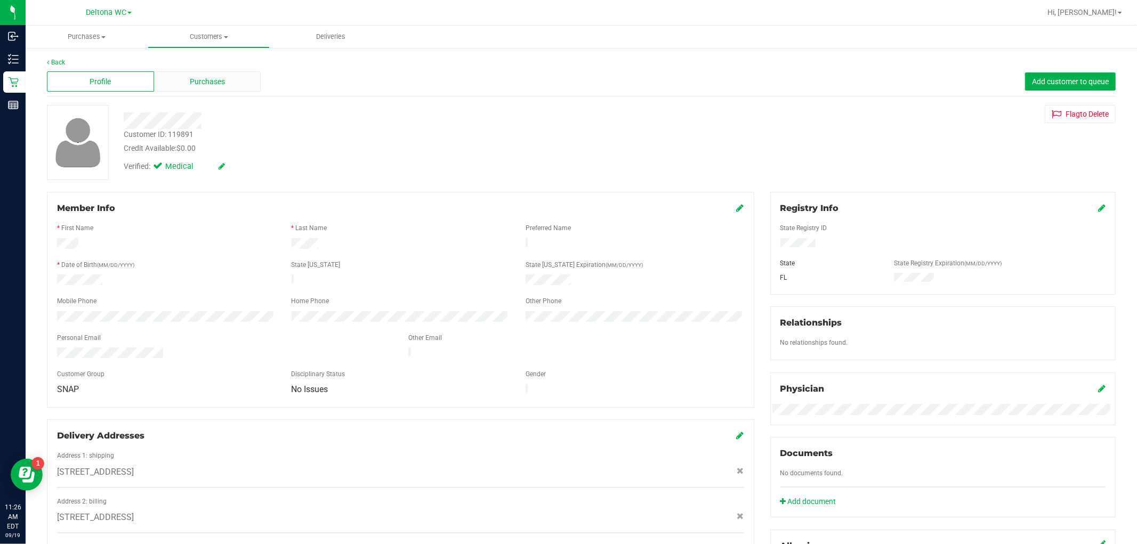
click at [225, 80] on div "Purchases" at bounding box center [207, 81] width 107 height 20
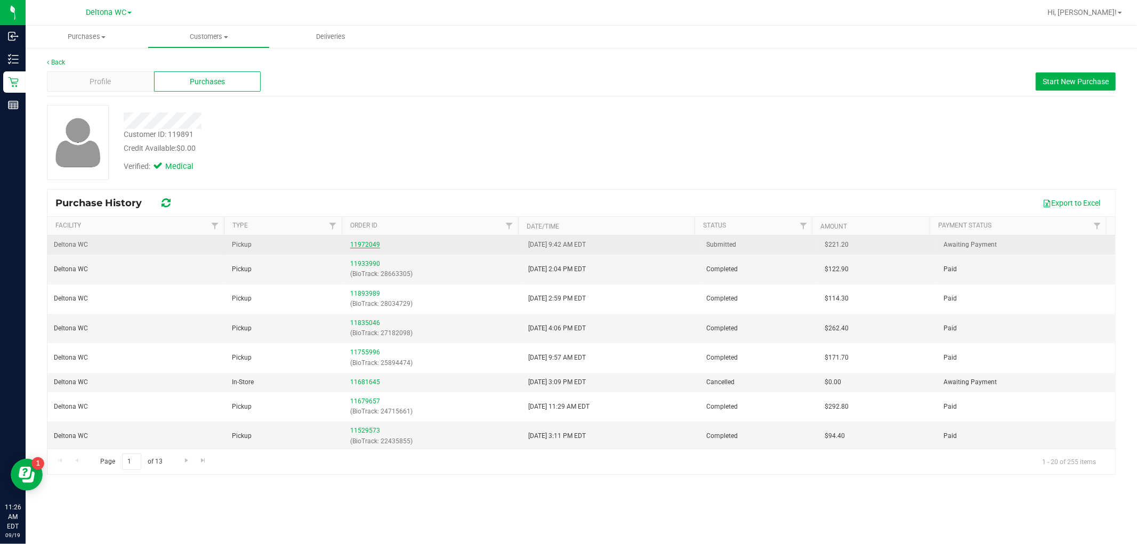
click at [369, 242] on link "11972049" at bounding box center [365, 244] width 30 height 7
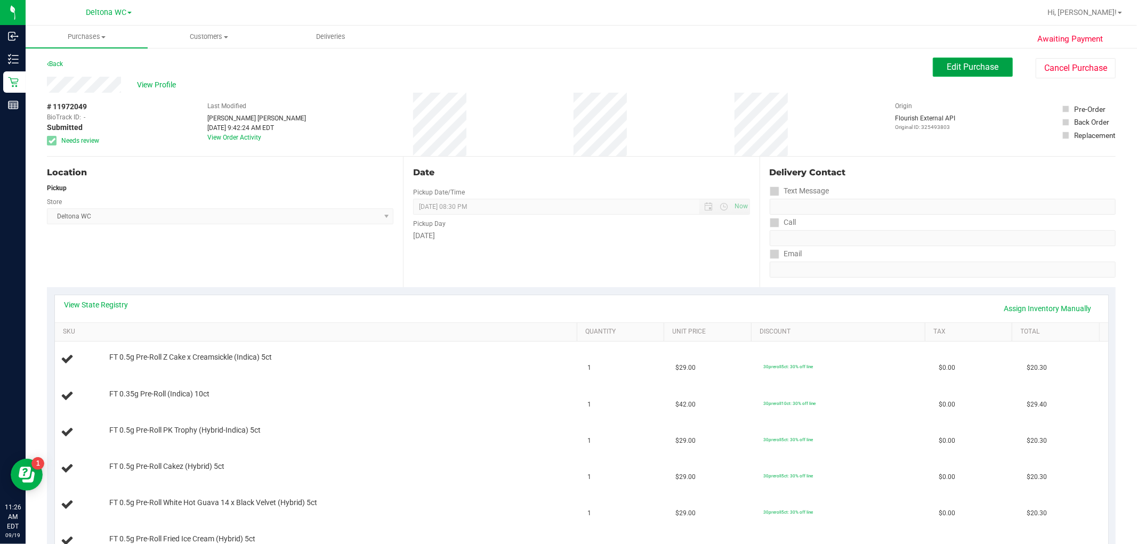
click at [955, 68] on span "Edit Purchase" at bounding box center [973, 67] width 52 height 10
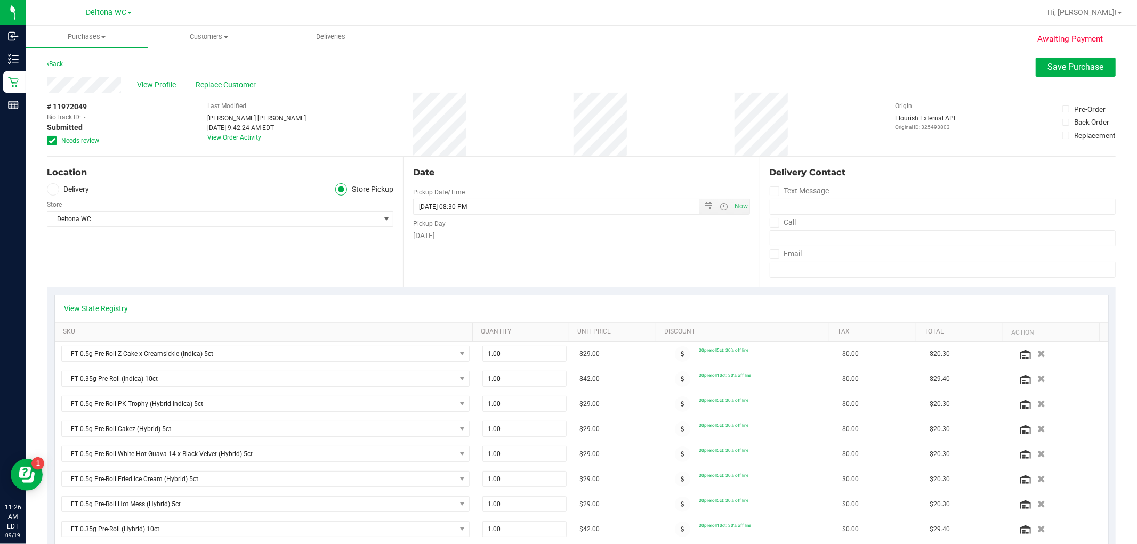
click at [76, 138] on span "Needs review" at bounding box center [80, 141] width 38 height 10
click at [0, 0] on input "Needs review" at bounding box center [0, 0] width 0 height 0
click at [556, 251] on div "Date Pickup Date/Time 09/19/2025 Now 09/19/2025 08:30 PM Now Pickup Day Friday" at bounding box center [581, 222] width 356 height 131
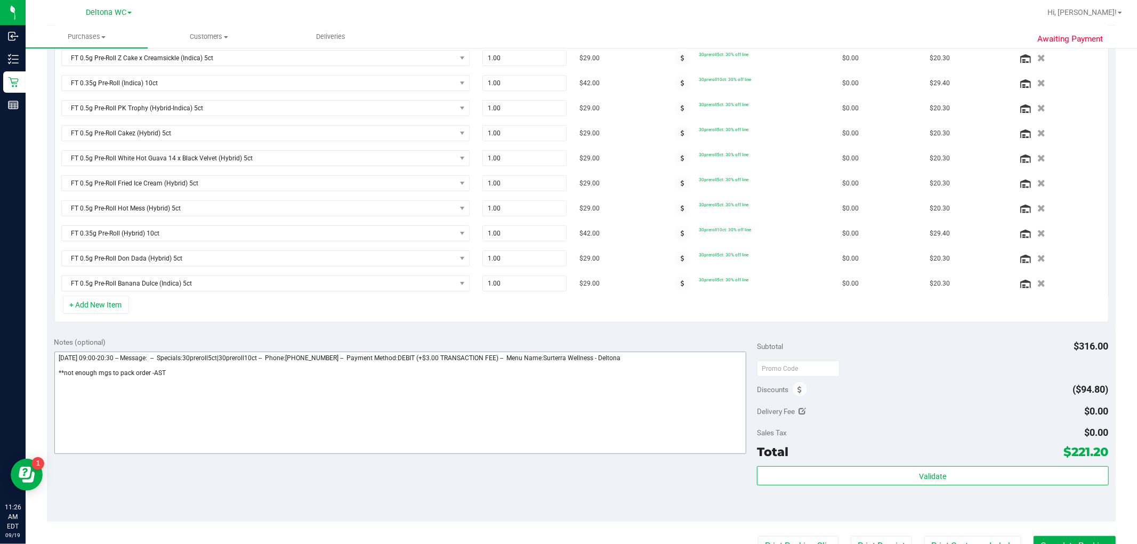
scroll to position [237, 0]
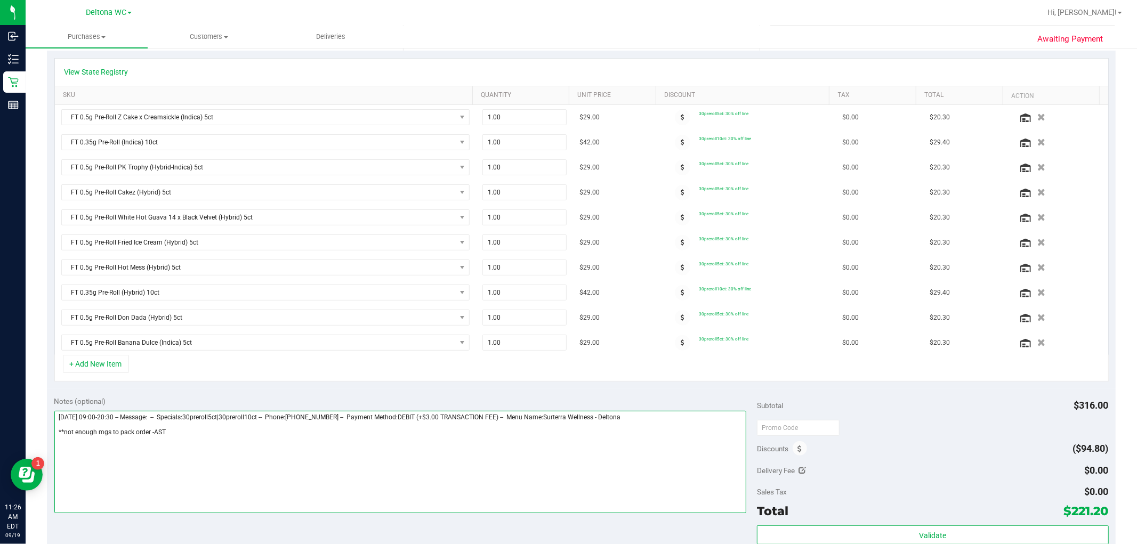
click at [313, 419] on textarea at bounding box center [400, 462] width 692 height 102
click at [1037, 291] on icon "button" at bounding box center [1041, 293] width 9 height 8
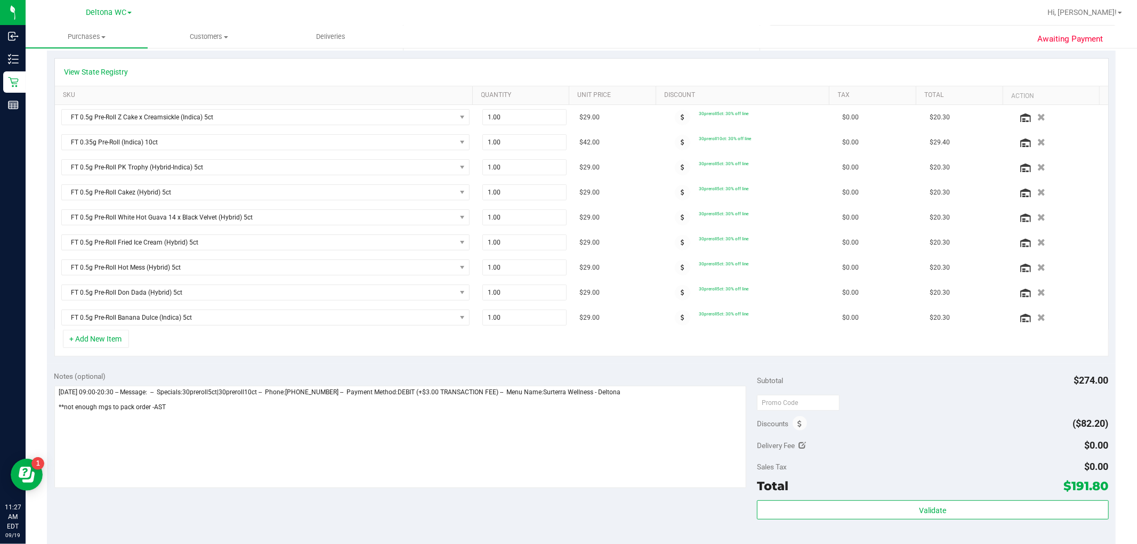
click at [108, 64] on div "View State Registry" at bounding box center [581, 72] width 1053 height 27
click at [112, 70] on link "View State Registry" at bounding box center [96, 72] width 64 height 11
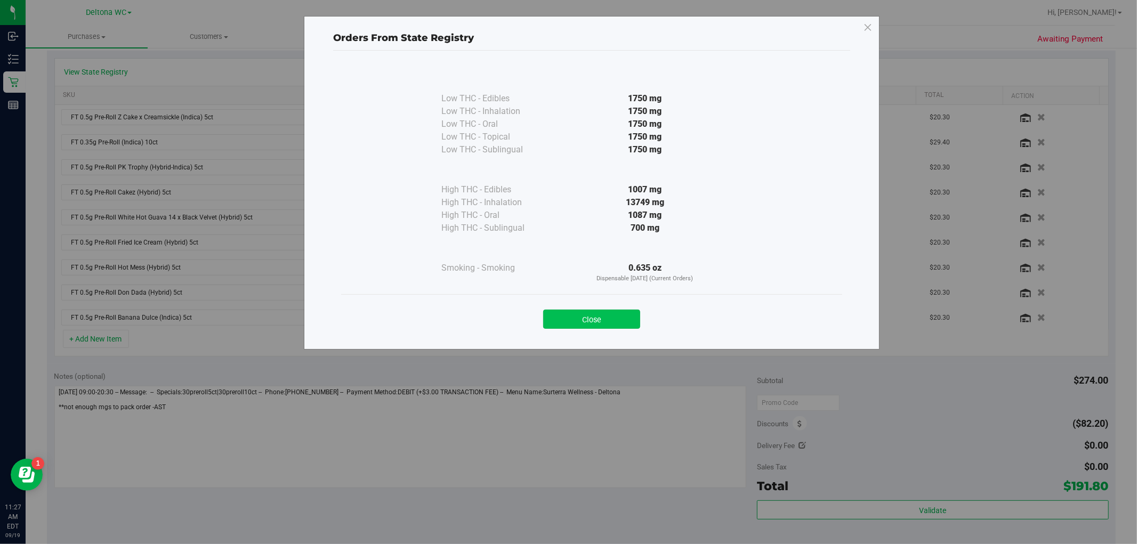
click at [616, 319] on button "Close" at bounding box center [591, 319] width 97 height 19
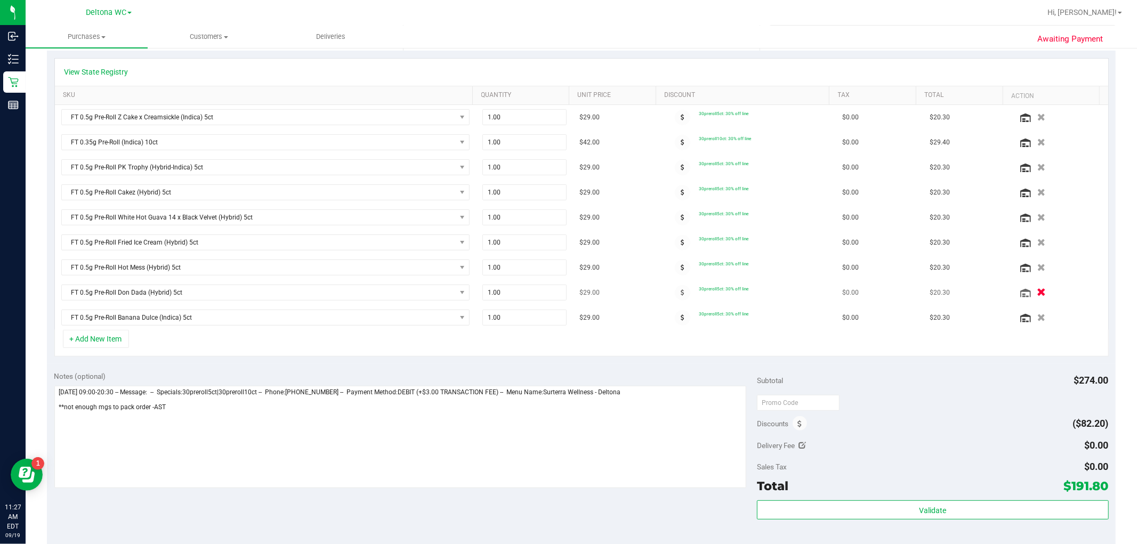
click at [1037, 293] on icon "button" at bounding box center [1041, 293] width 9 height 8
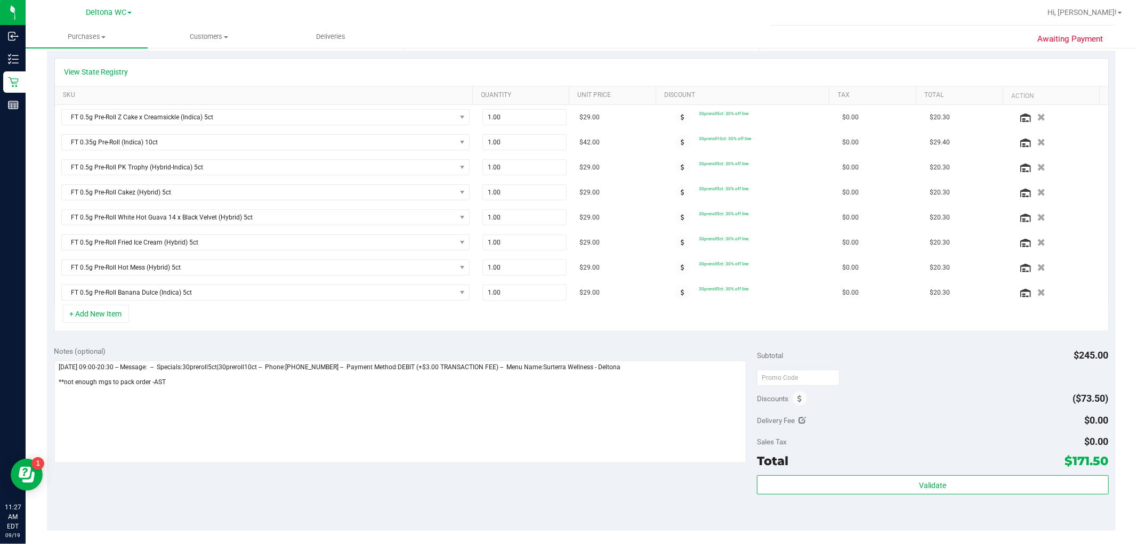
click at [1037, 270] on icon "button" at bounding box center [1041, 267] width 8 height 7
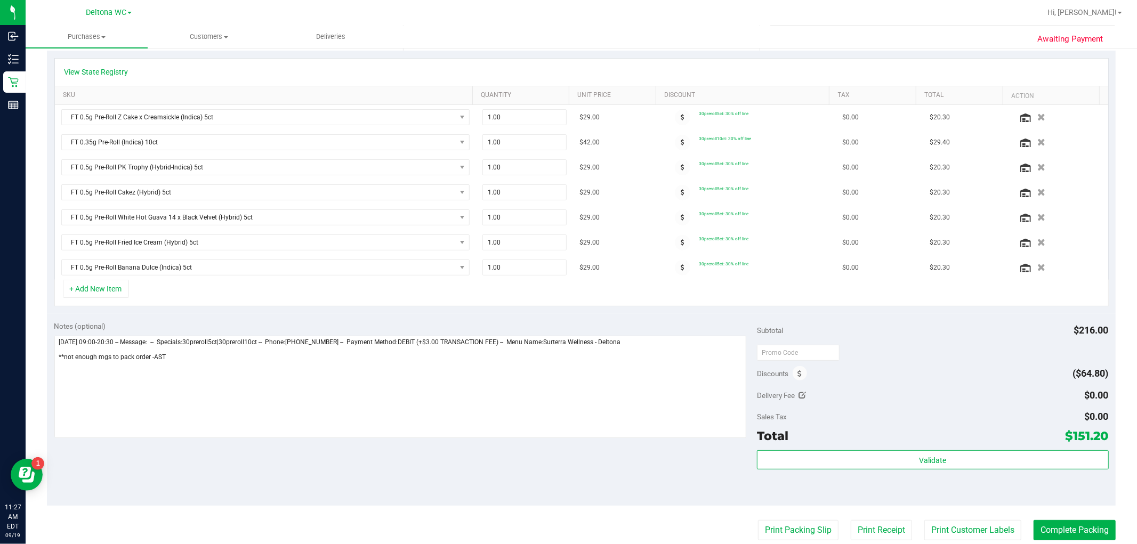
click at [1037, 240] on icon "button" at bounding box center [1041, 242] width 8 height 7
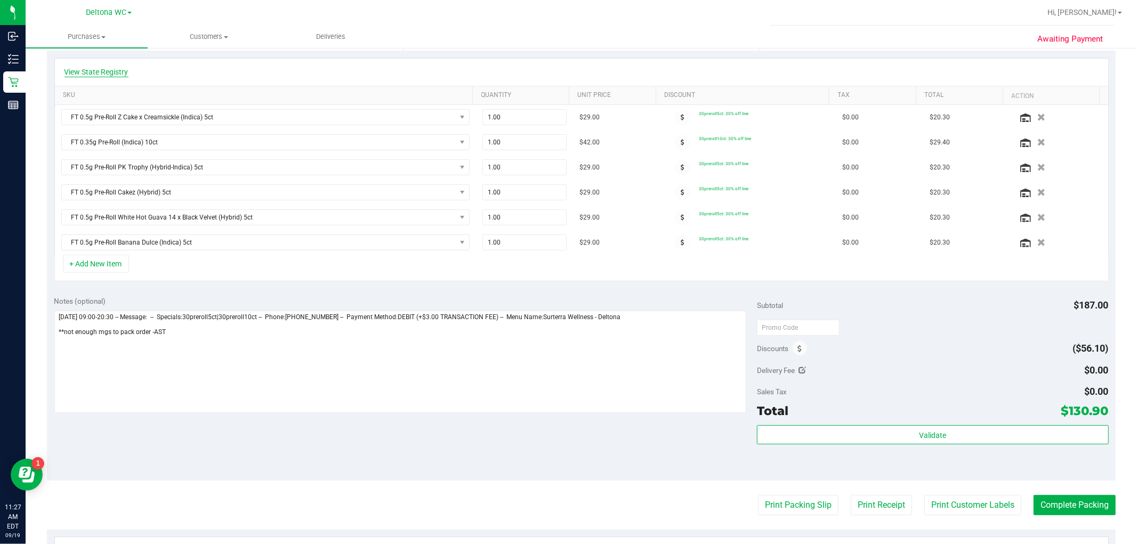
click at [116, 69] on link "View State Registry" at bounding box center [96, 72] width 64 height 11
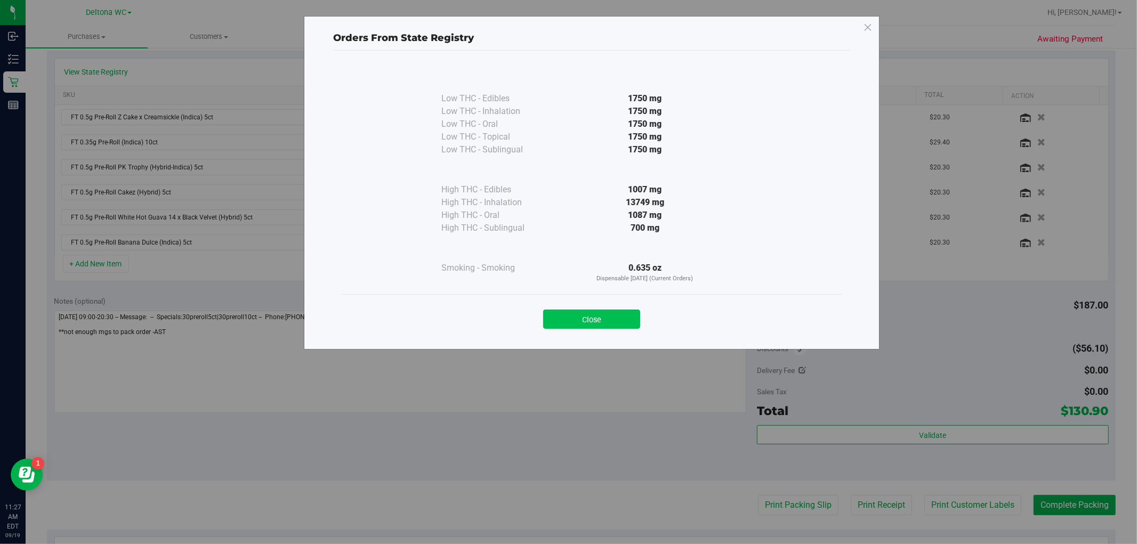
click at [588, 322] on button "Close" at bounding box center [591, 319] width 97 height 19
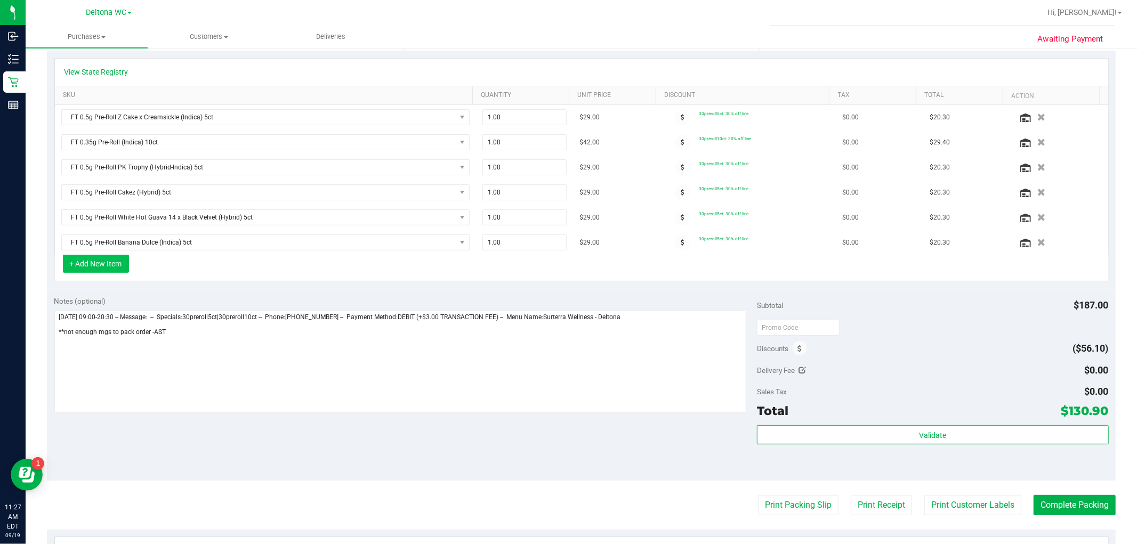
click at [92, 262] on button "+ Add New Item" at bounding box center [96, 264] width 66 height 18
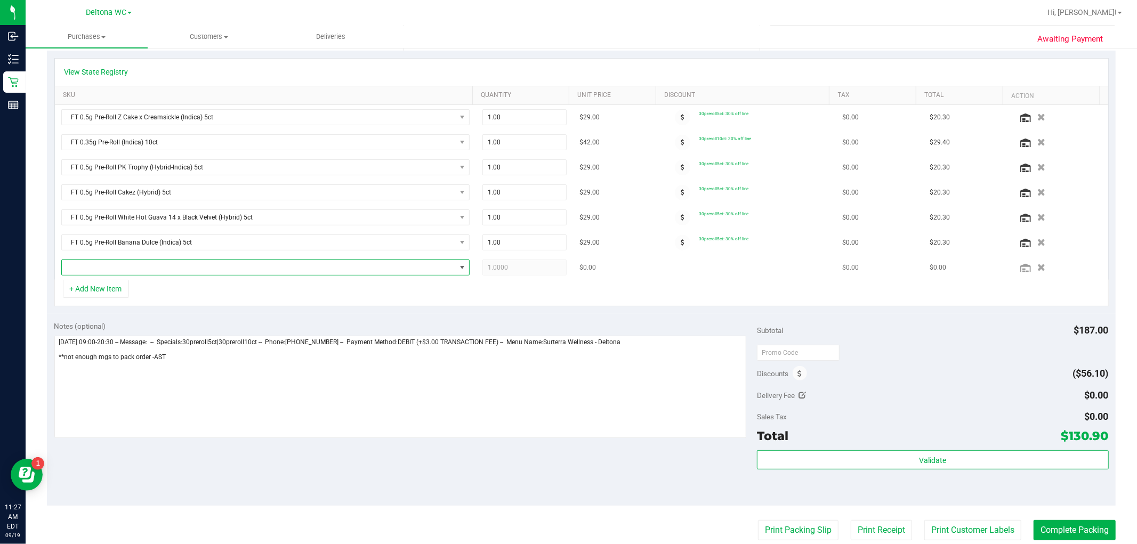
drag, startPoint x: 118, startPoint y: 263, endPoint x: 124, endPoint y: 260, distance: 6.7
click at [119, 263] on span "NO DATA FOUND" at bounding box center [259, 267] width 394 height 15
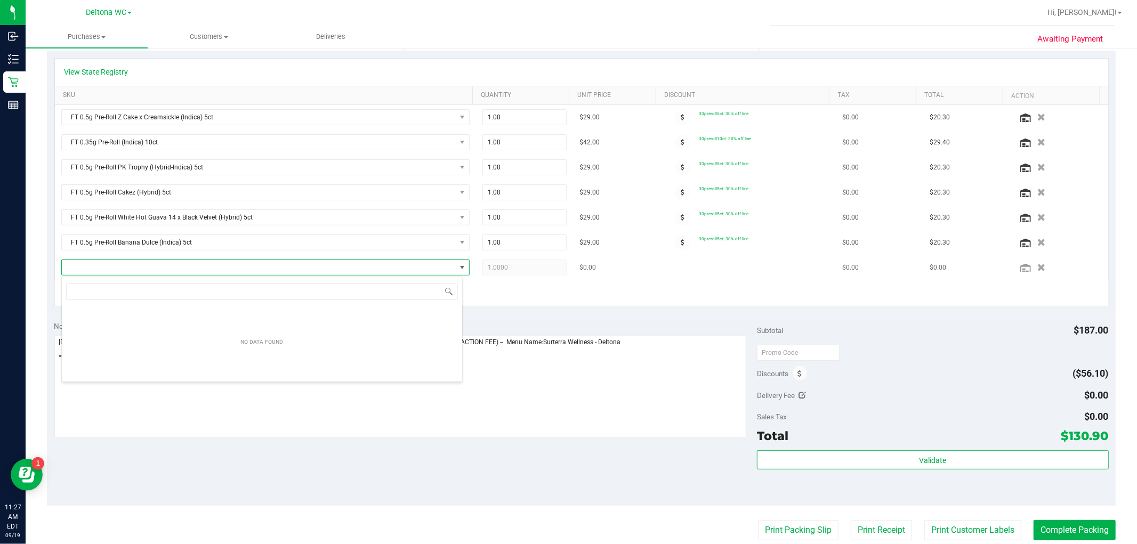
scroll to position [16, 401]
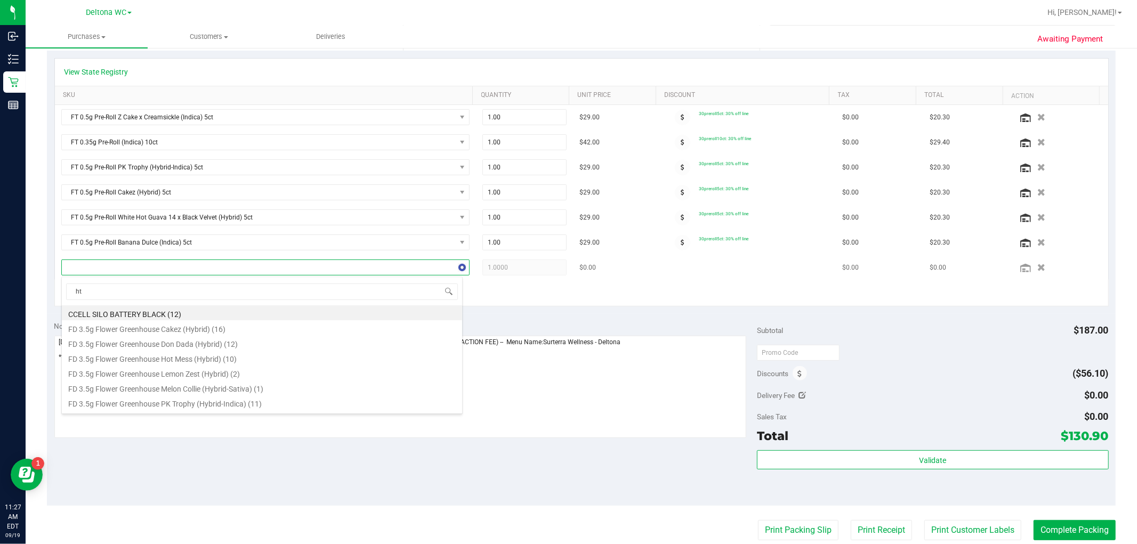
type input "htm"
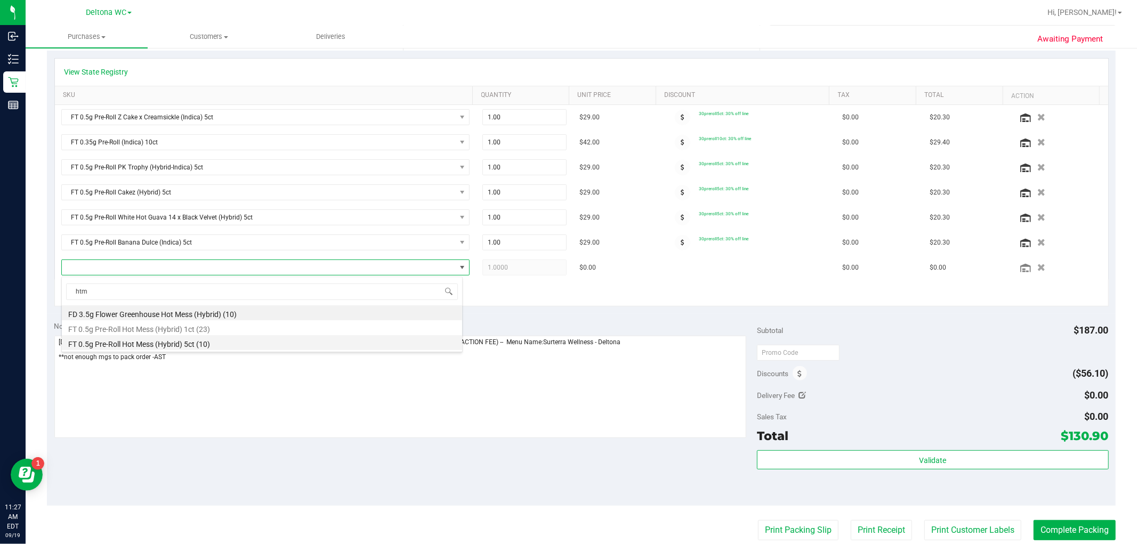
click at [195, 342] on li "FT 0.5g Pre-Roll Hot Mess (Hybrid) 5ct (10)" at bounding box center [262, 342] width 400 height 15
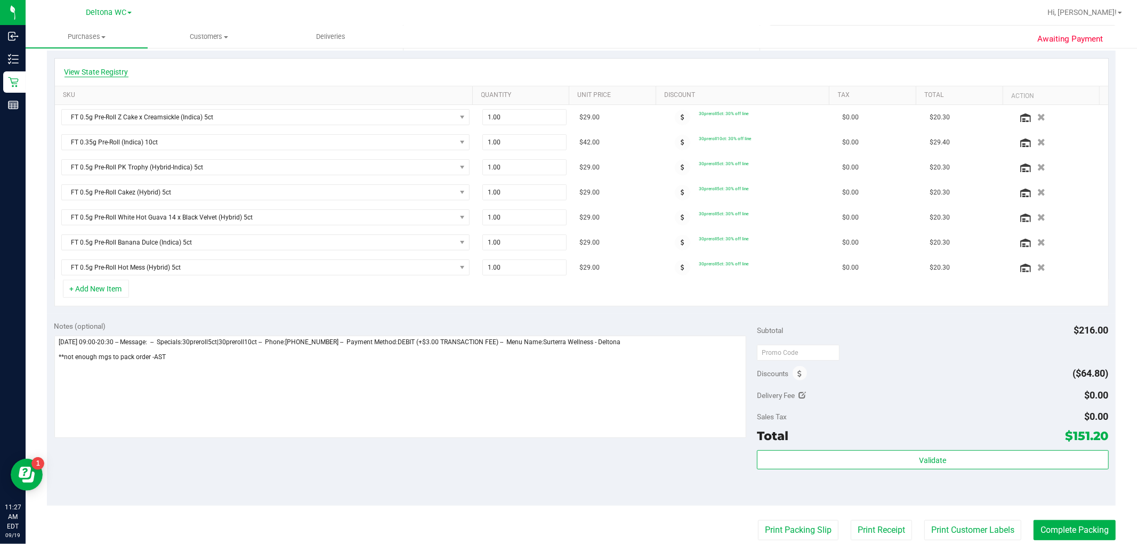
click at [103, 67] on link "View State Registry" at bounding box center [96, 72] width 64 height 11
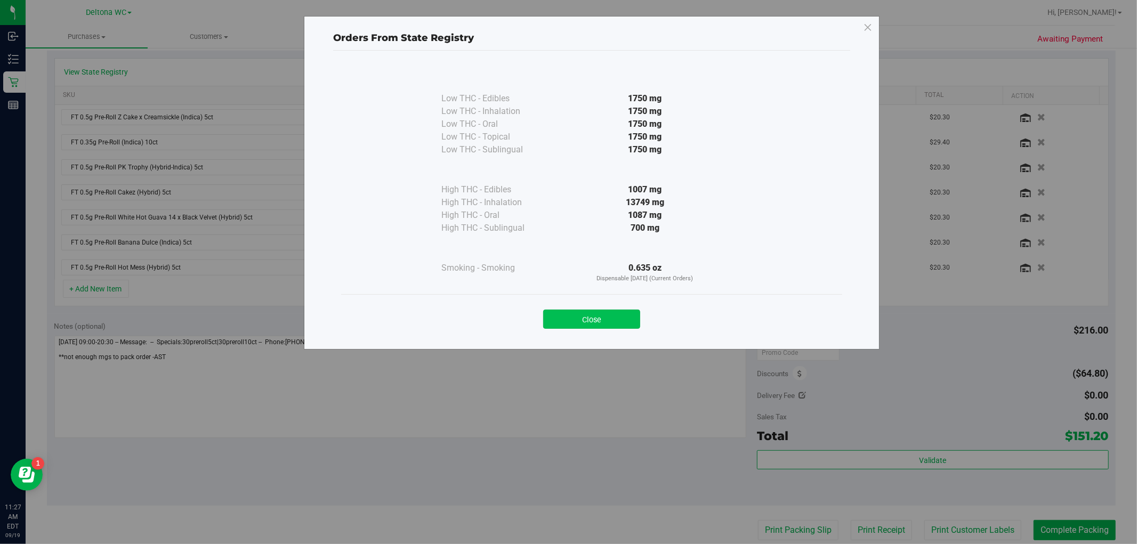
click at [599, 319] on button "Close" at bounding box center [591, 319] width 97 height 19
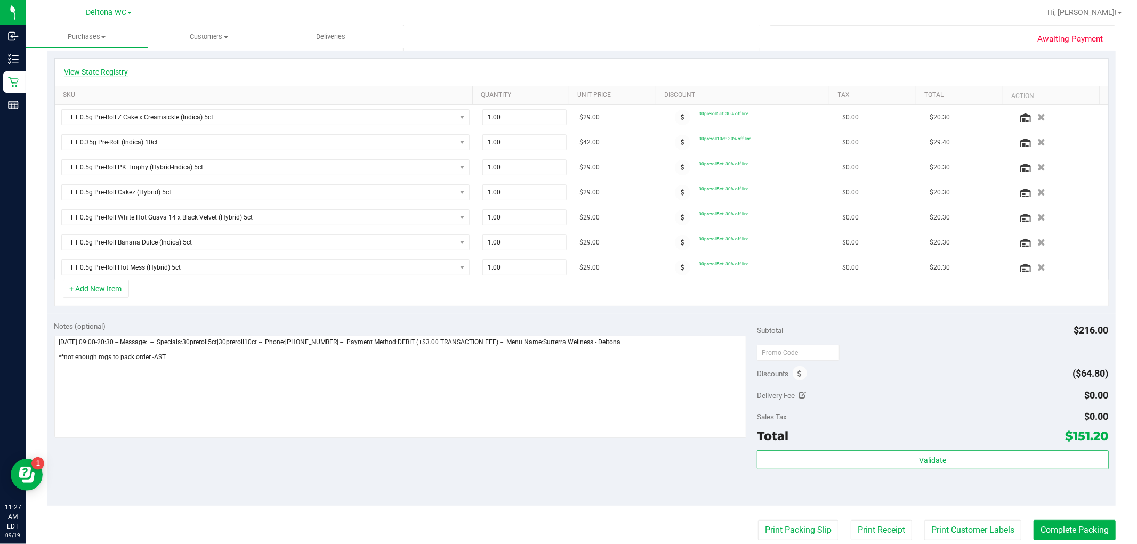
click at [110, 74] on link "View State Registry" at bounding box center [96, 72] width 64 height 11
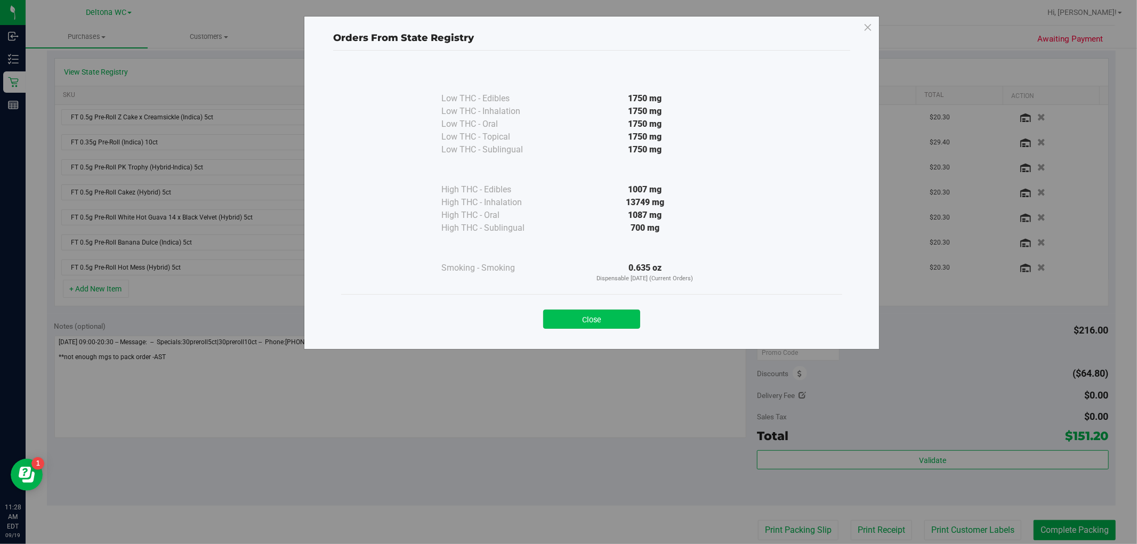
click at [573, 322] on button "Close" at bounding box center [591, 319] width 97 height 19
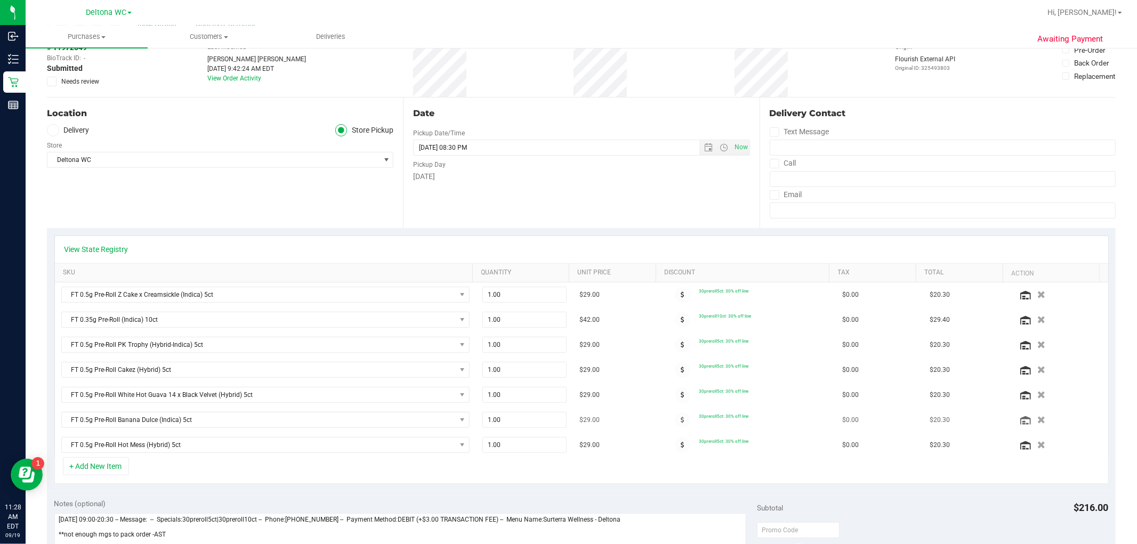
scroll to position [0, 0]
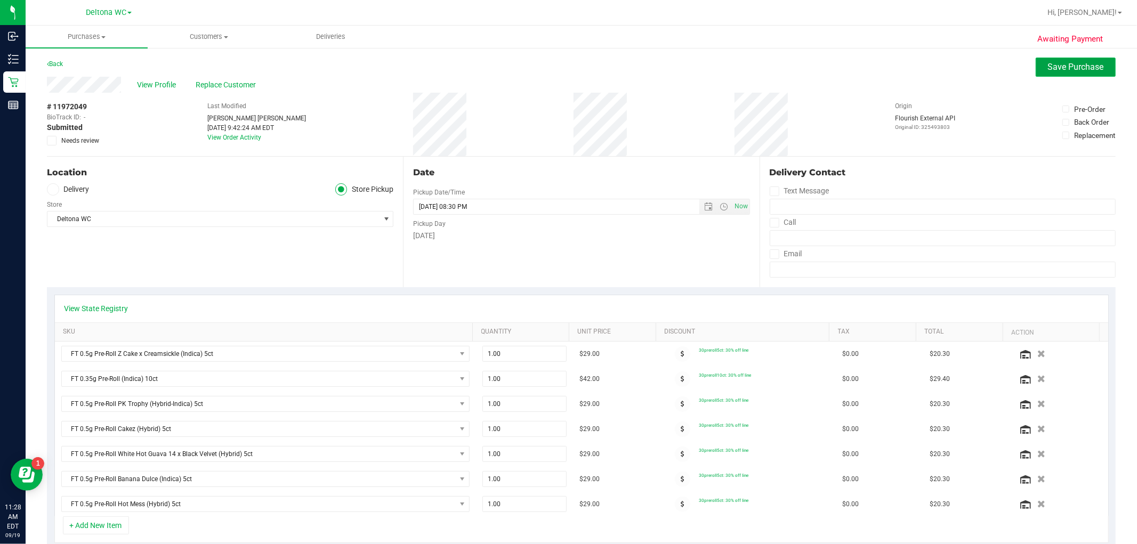
click at [1061, 68] on span "Save Purchase" at bounding box center [1076, 67] width 56 height 10
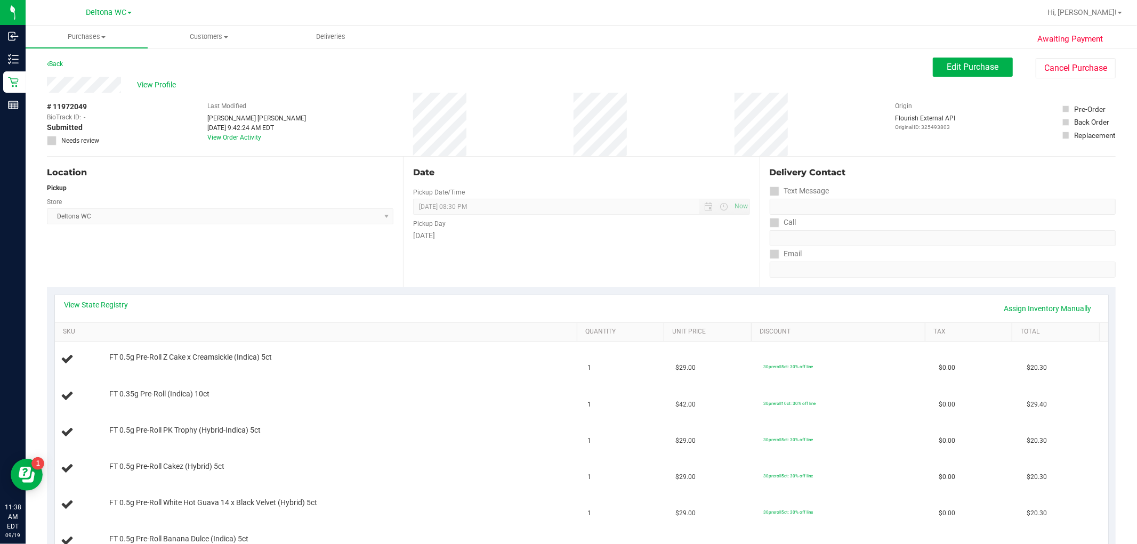
click at [270, 248] on div "Location Pickup Store Deltona WC Select Store Bonita Springs WC Boynton Beach W…" at bounding box center [225, 222] width 356 height 131
click at [54, 60] on link "Back" at bounding box center [55, 63] width 16 height 7
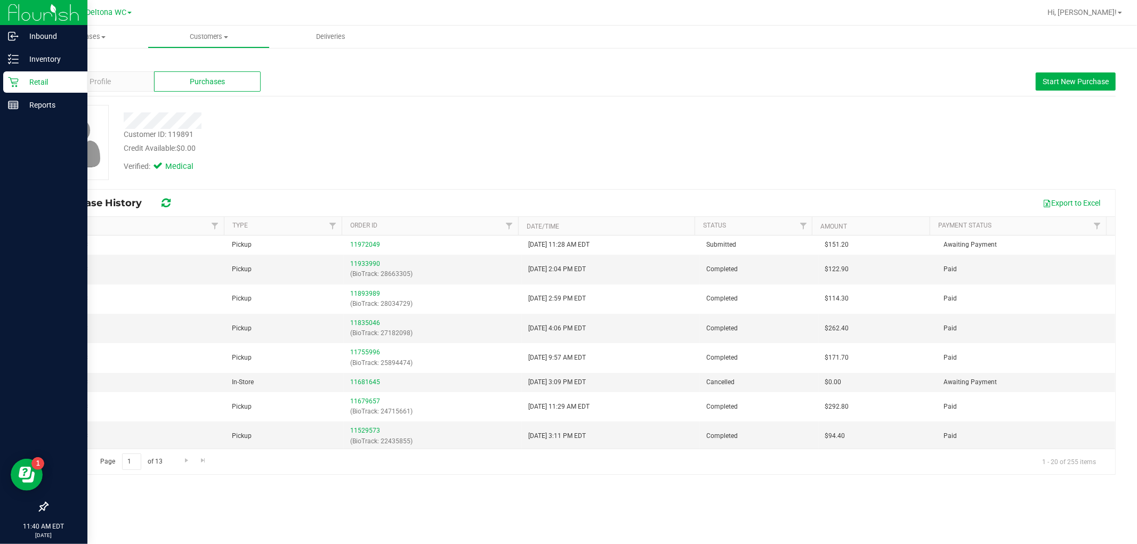
click at [20, 86] on p "Retail" at bounding box center [51, 82] width 64 height 13
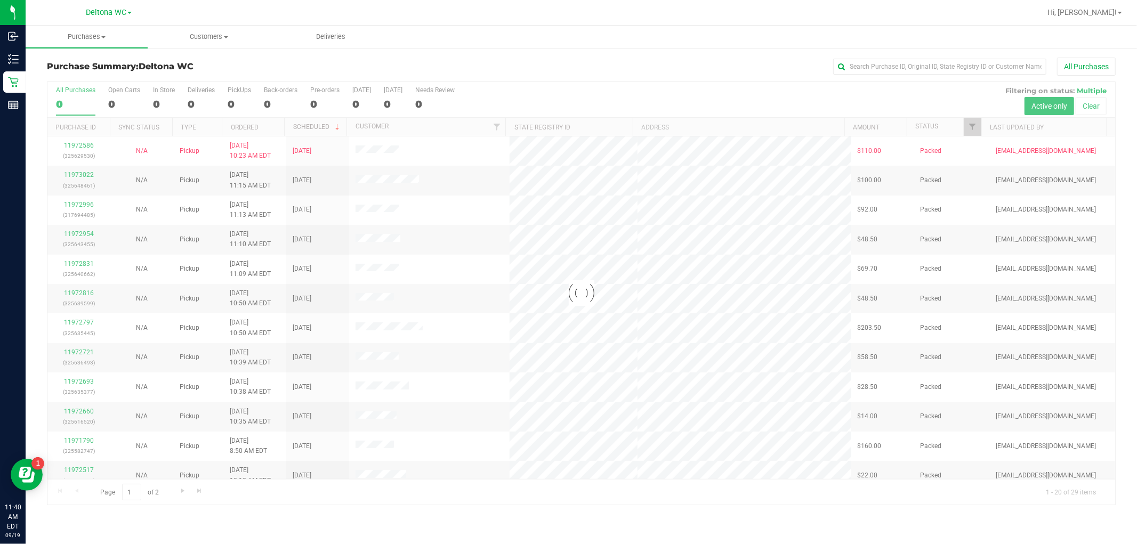
click at [947, 129] on div at bounding box center [581, 293] width 1068 height 423
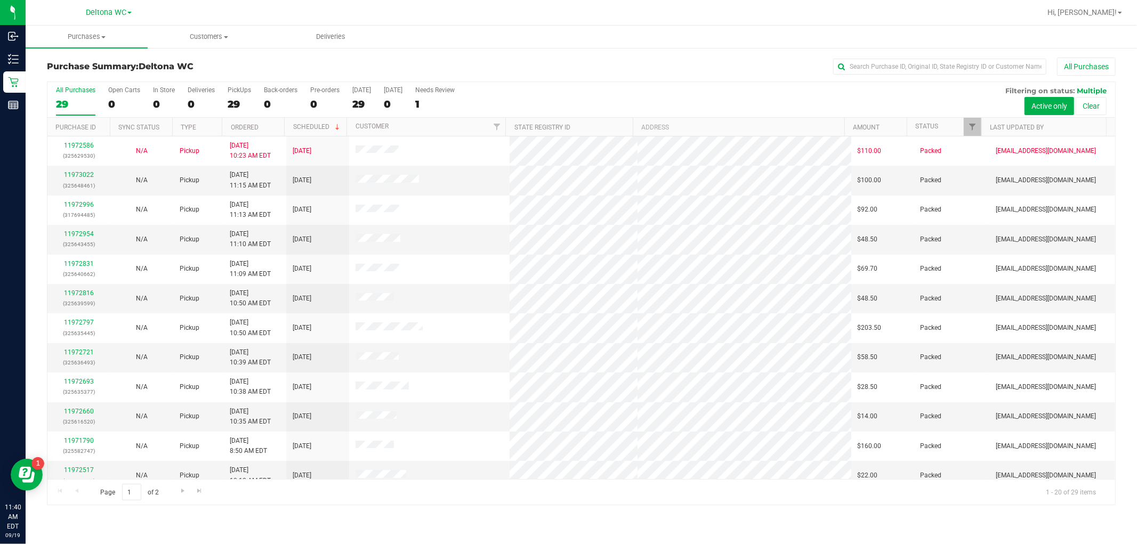
click at [947, 129] on th "Status" at bounding box center [944, 127] width 75 height 19
click at [947, 126] on span at bounding box center [946, 127] width 9 height 9
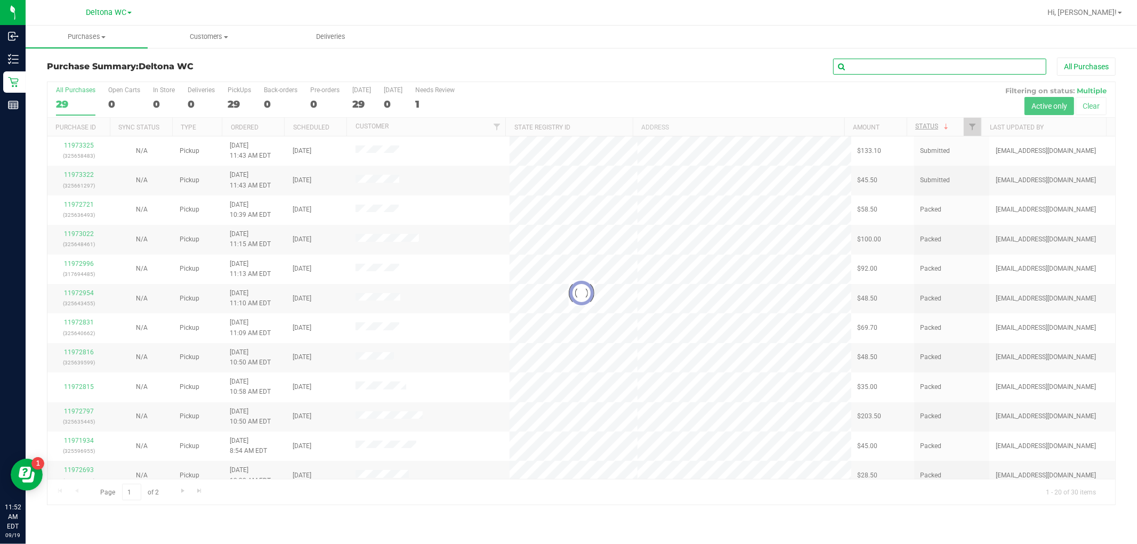
click at [916, 69] on input "text" at bounding box center [939, 67] width 213 height 16
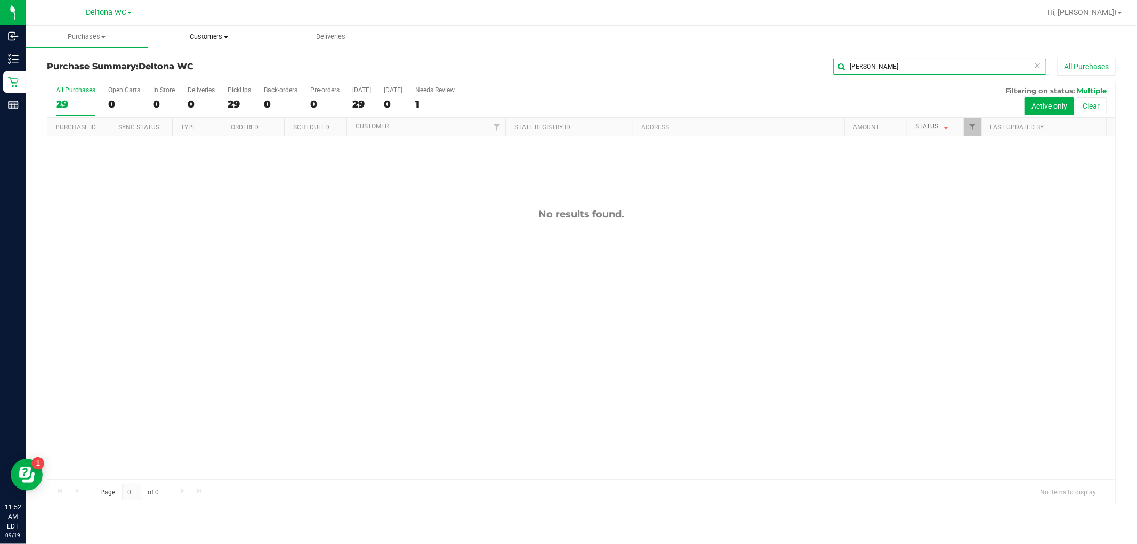
type input "jos"
click at [207, 36] on span "Customers" at bounding box center [208, 37] width 121 height 10
click at [196, 58] on li "All customers" at bounding box center [209, 64] width 122 height 13
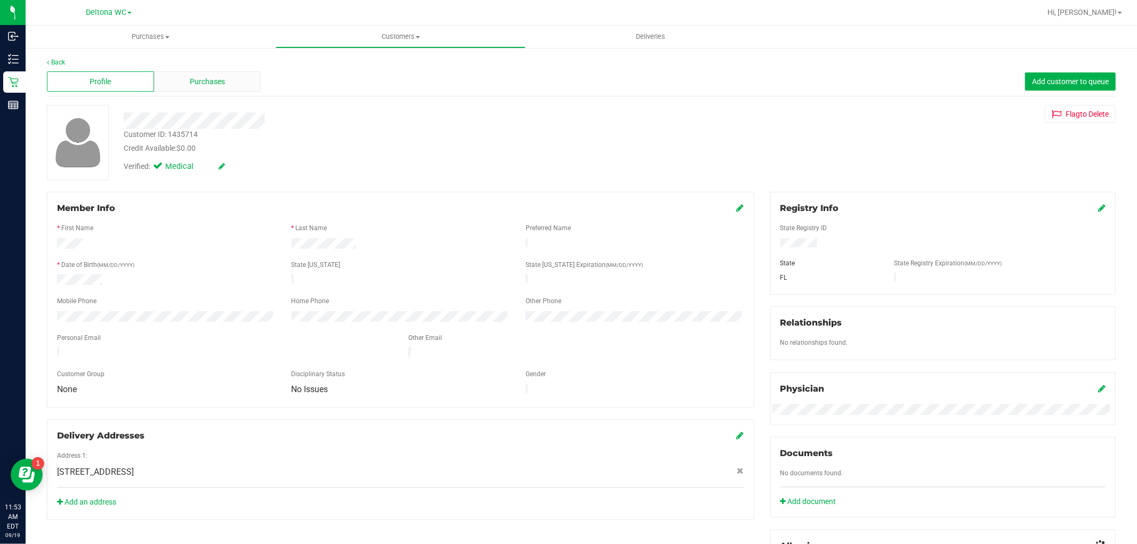
click at [187, 80] on div "Purchases" at bounding box center [207, 81] width 107 height 20
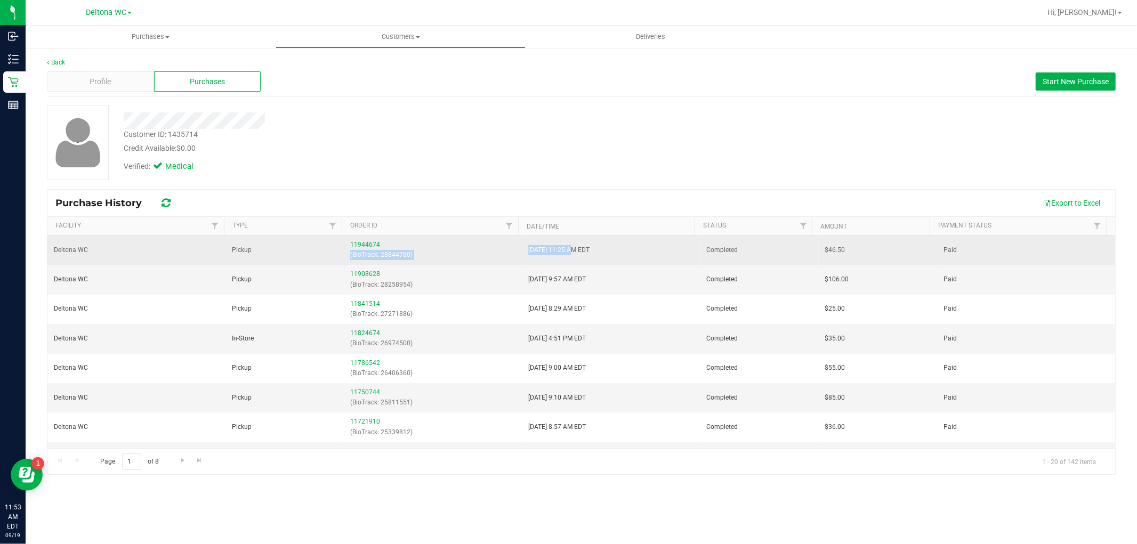
drag, startPoint x: 522, startPoint y: 248, endPoint x: 570, endPoint y: 252, distance: 48.2
click at [569, 253] on tr "Deltona WC Pickup 11944674 (BioTrack: 28844780) 9/13/2025 11:25 AM EDT Complete…" at bounding box center [581, 250] width 1068 height 29
click at [570, 252] on span "9/13/2025 11:25 AM EDT" at bounding box center [558, 250] width 61 height 10
drag, startPoint x: 529, startPoint y: 248, endPoint x: 557, endPoint y: 250, distance: 28.9
click at [557, 250] on span "9/13/2025 11:25 AM EDT" at bounding box center [558, 250] width 61 height 10
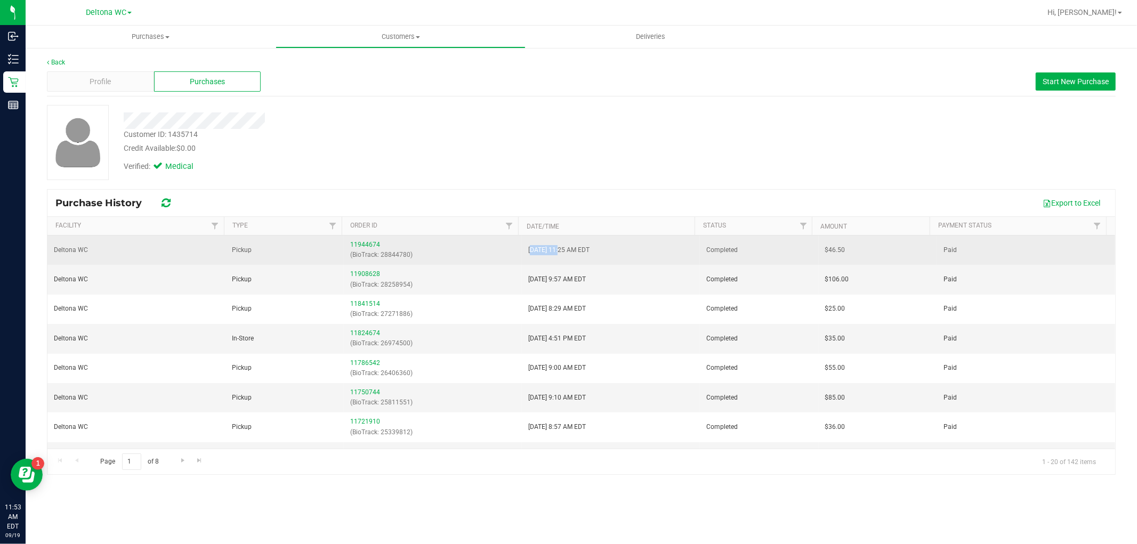
click at [557, 250] on span "9/13/2025 11:25 AM EDT" at bounding box center [558, 250] width 61 height 10
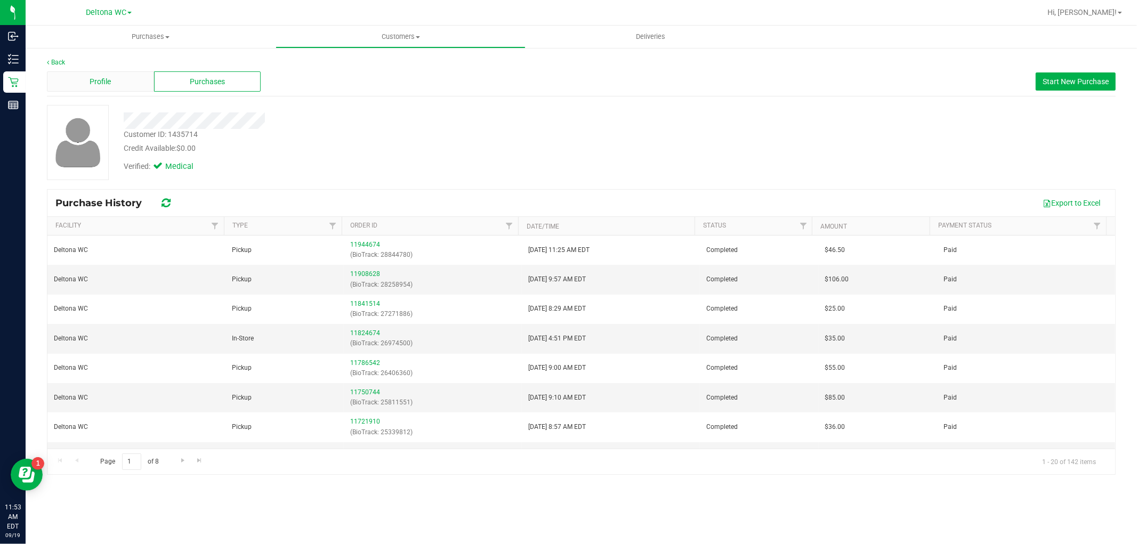
click at [110, 84] on span "Profile" at bounding box center [100, 81] width 21 height 11
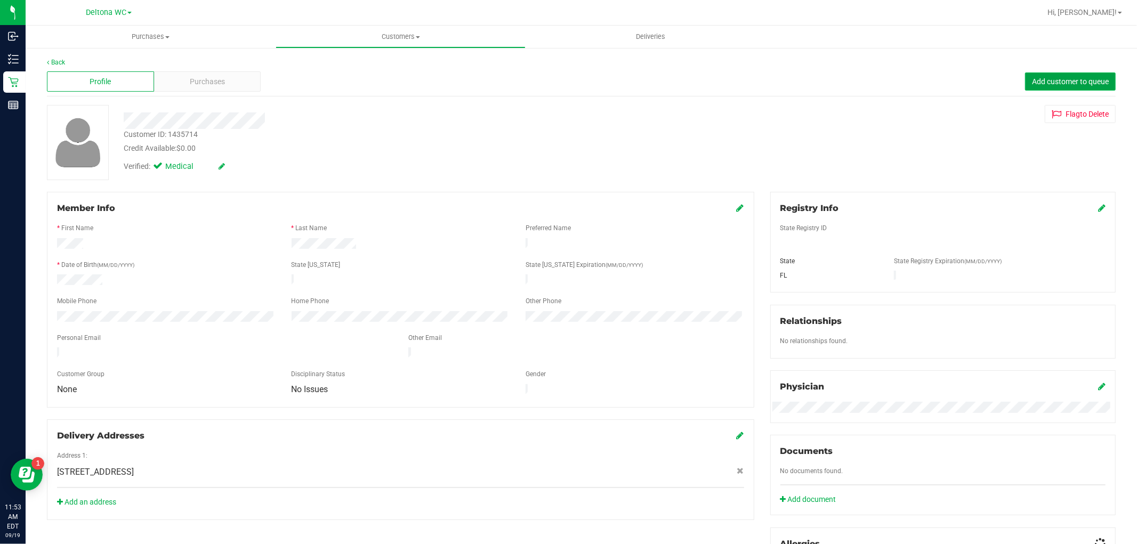
click at [1060, 79] on span "Add customer to queue" at bounding box center [1070, 81] width 77 height 9
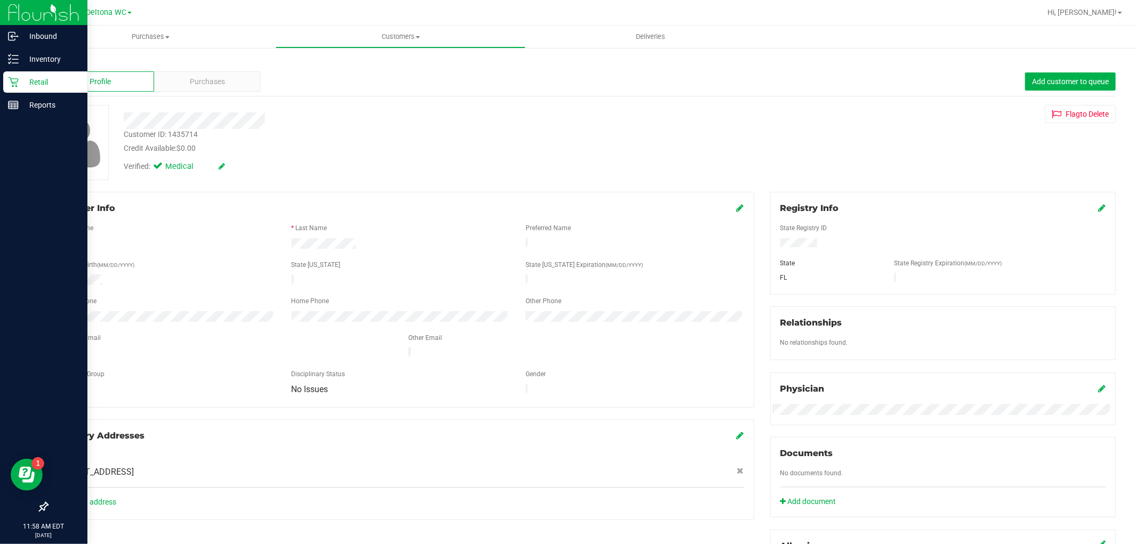
click at [15, 78] on icon at bounding box center [13, 82] width 10 height 10
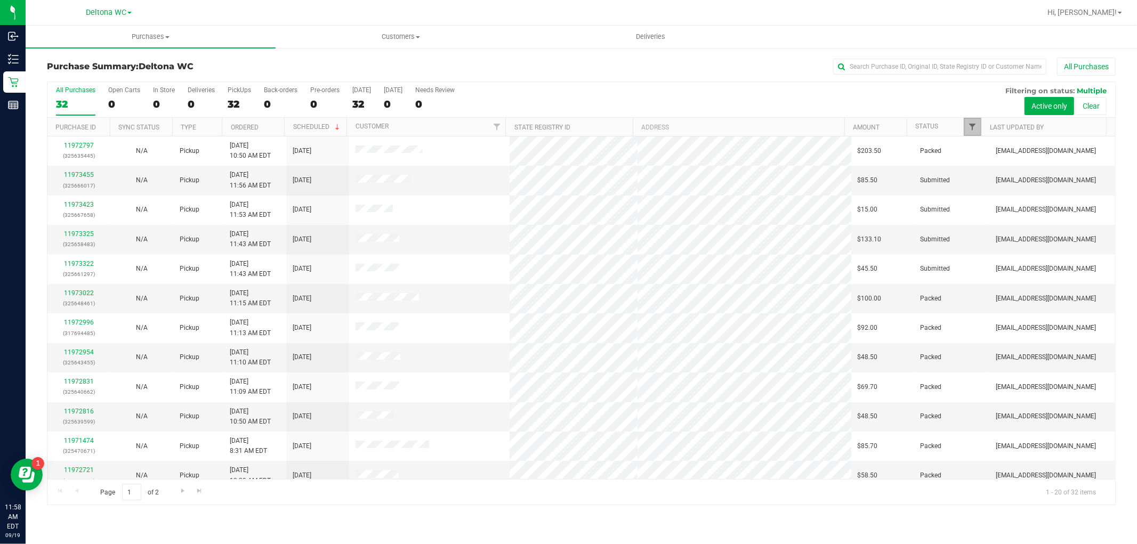
click at [971, 128] on span "Filter" at bounding box center [972, 127] width 9 height 9
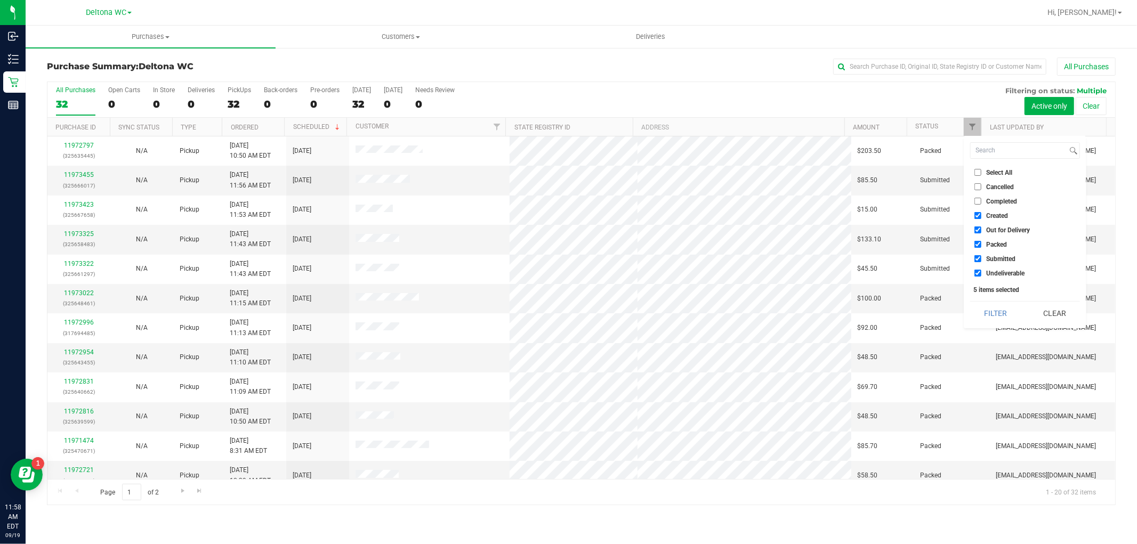
drag, startPoint x: 999, startPoint y: 212, endPoint x: 1000, endPoint y: 220, distance: 8.2
click at [999, 213] on span "Created" at bounding box center [997, 216] width 22 height 6
click at [981, 212] on input "Created" at bounding box center [977, 215] width 7 height 7
checkbox input "false"
click at [1004, 227] on span "Out for Delivery" at bounding box center [1008, 230] width 44 height 6
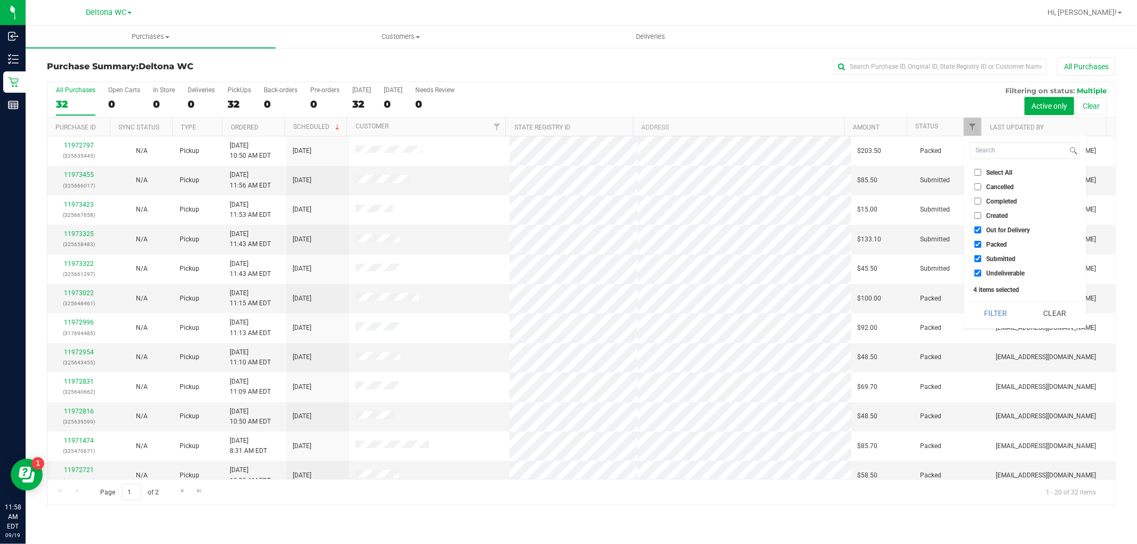
click at [981, 227] on input "Out for Delivery" at bounding box center [977, 230] width 7 height 7
checkbox input "false"
drag, startPoint x: 996, startPoint y: 240, endPoint x: 1011, endPoint y: 268, distance: 31.3
click at [997, 242] on span "Packed" at bounding box center [996, 244] width 21 height 6
click at [981, 242] on input "Packed" at bounding box center [977, 244] width 7 height 7
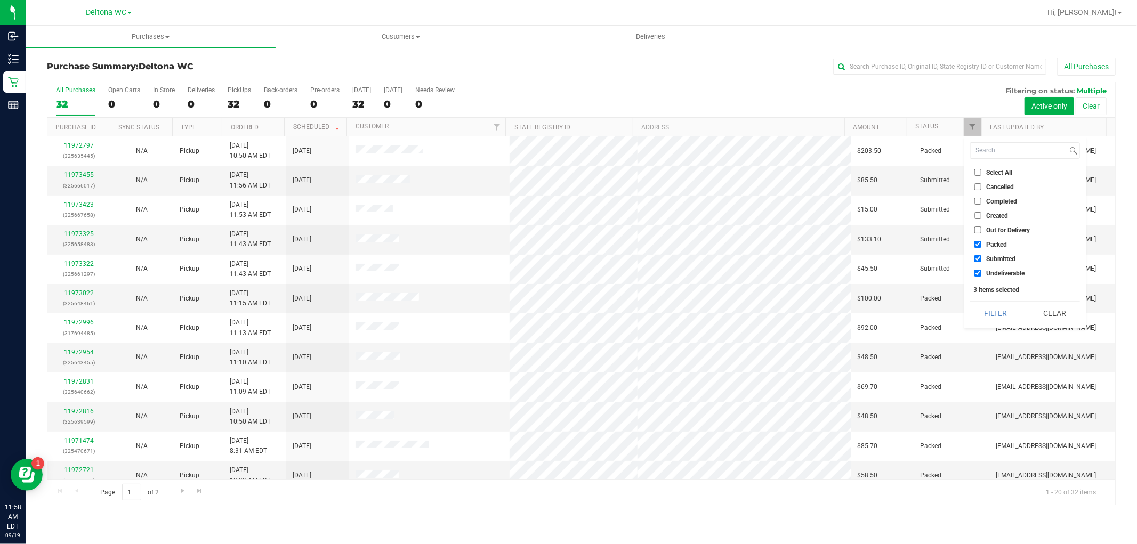
checkbox input "false"
drag, startPoint x: 1012, startPoint y: 279, endPoint x: 1009, endPoint y: 272, distance: 7.2
click at [1011, 279] on div "Select All Cancelled Completed Created Out for Delivery Packed Submitted Undeli…" at bounding box center [1025, 232] width 123 height 192
drag, startPoint x: 1009, startPoint y: 272, endPoint x: 1009, endPoint y: 279, distance: 6.9
click at [1009, 273] on span "Undeliverable" at bounding box center [1005, 273] width 38 height 6
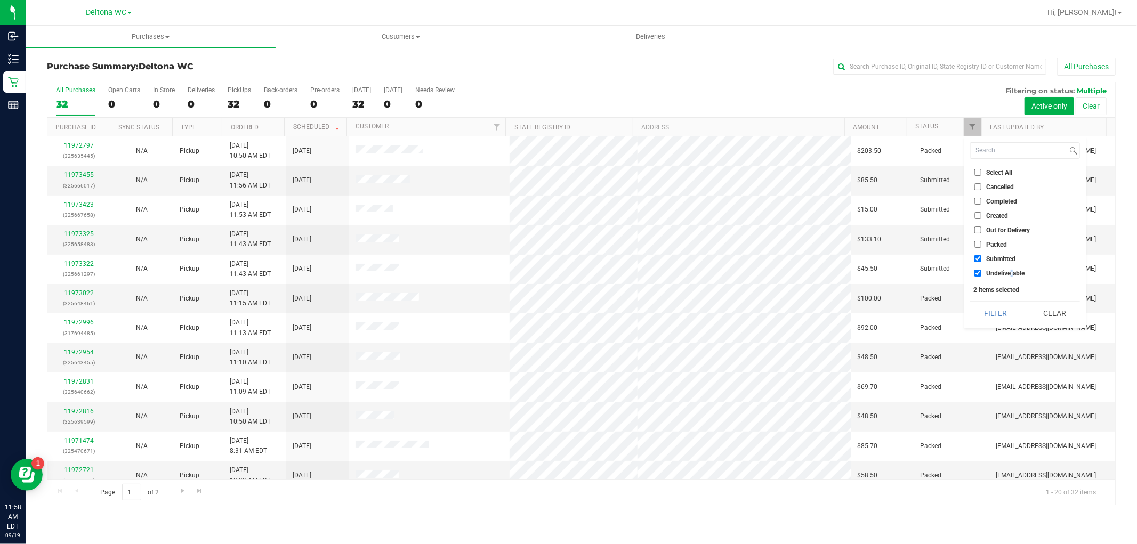
click at [981, 273] on input "Undeliverable" at bounding box center [977, 273] width 7 height 7
checkbox input "false"
click at [1002, 323] on button "Filter" at bounding box center [995, 313] width 51 height 23
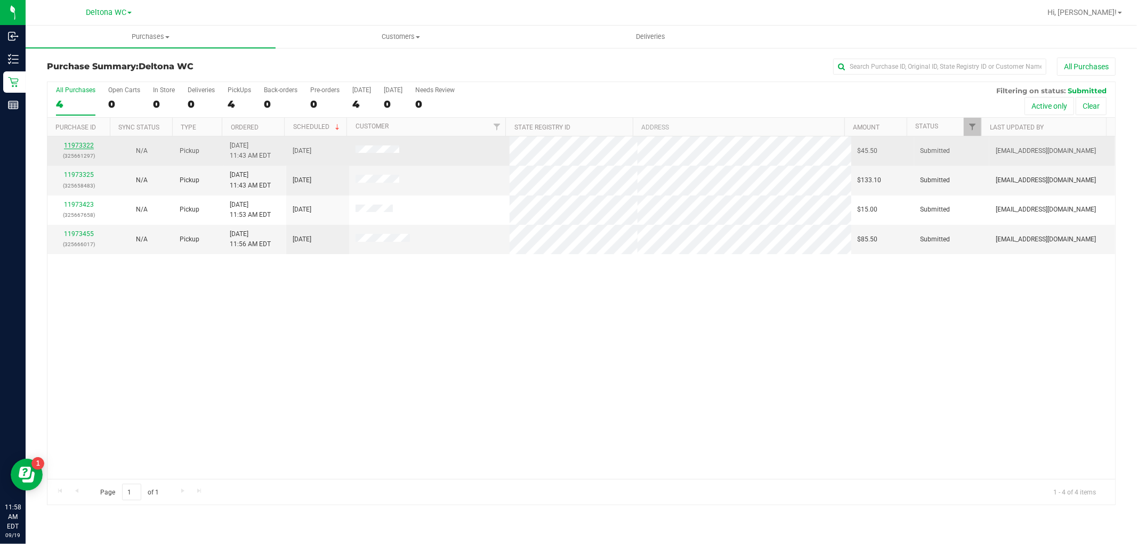
click at [69, 146] on link "11973322" at bounding box center [79, 145] width 30 height 7
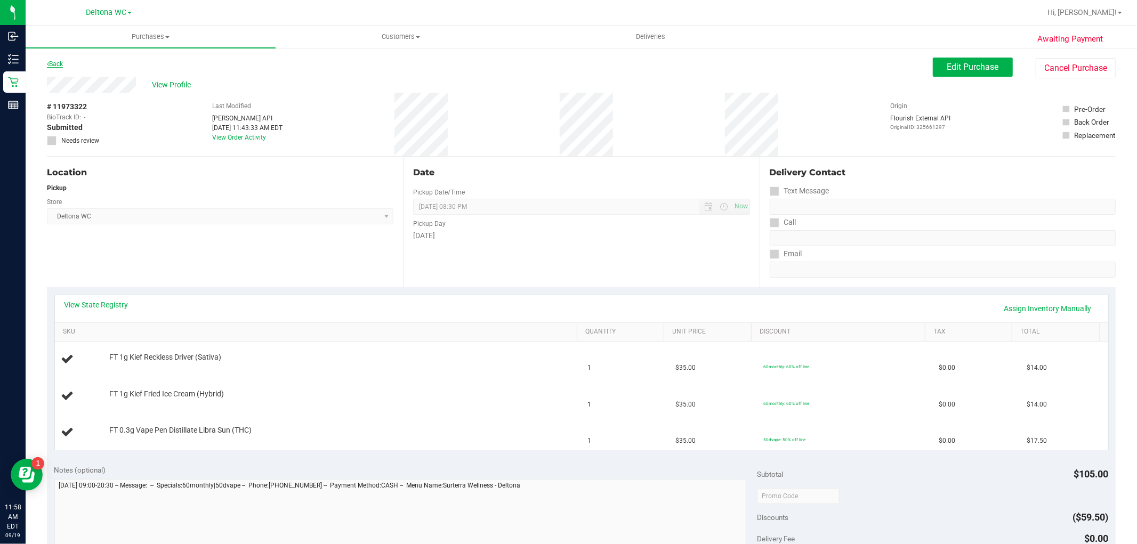
click at [59, 62] on link "Back" at bounding box center [55, 63] width 16 height 7
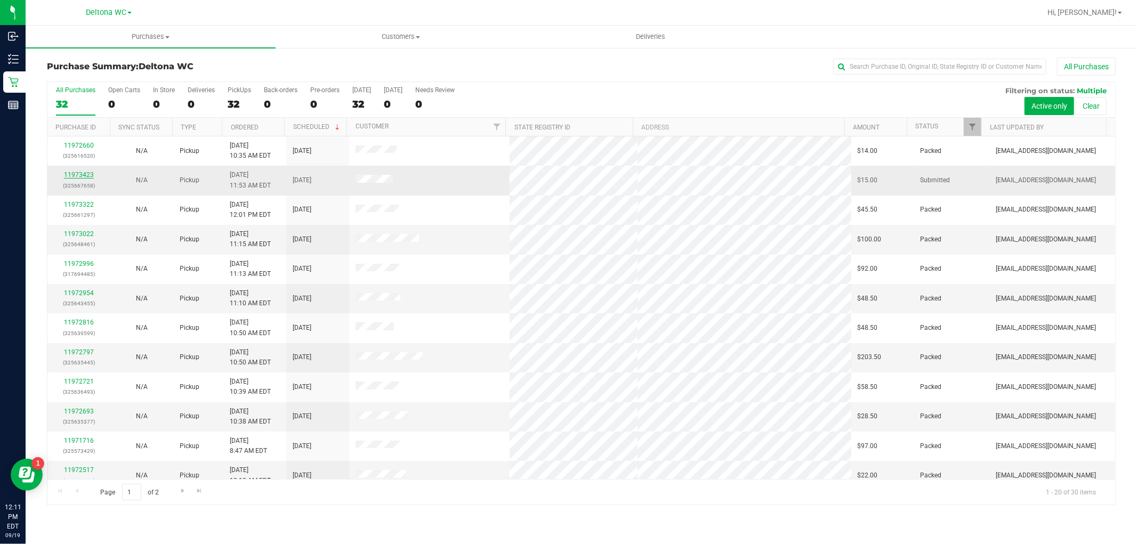
click at [65, 176] on link "11973423" at bounding box center [79, 174] width 30 height 7
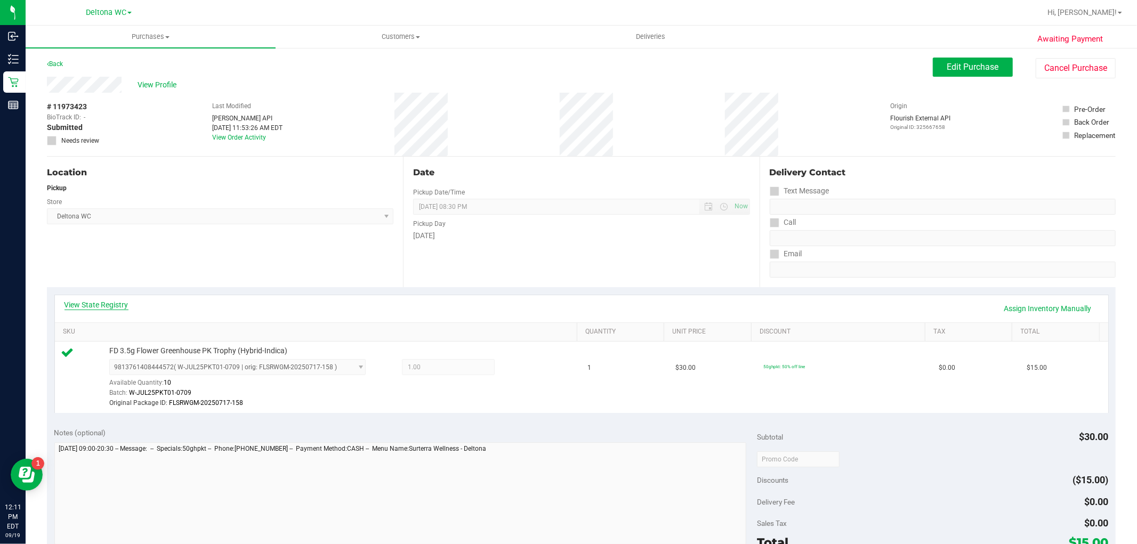
click at [83, 308] on link "View State Registry" at bounding box center [96, 305] width 64 height 11
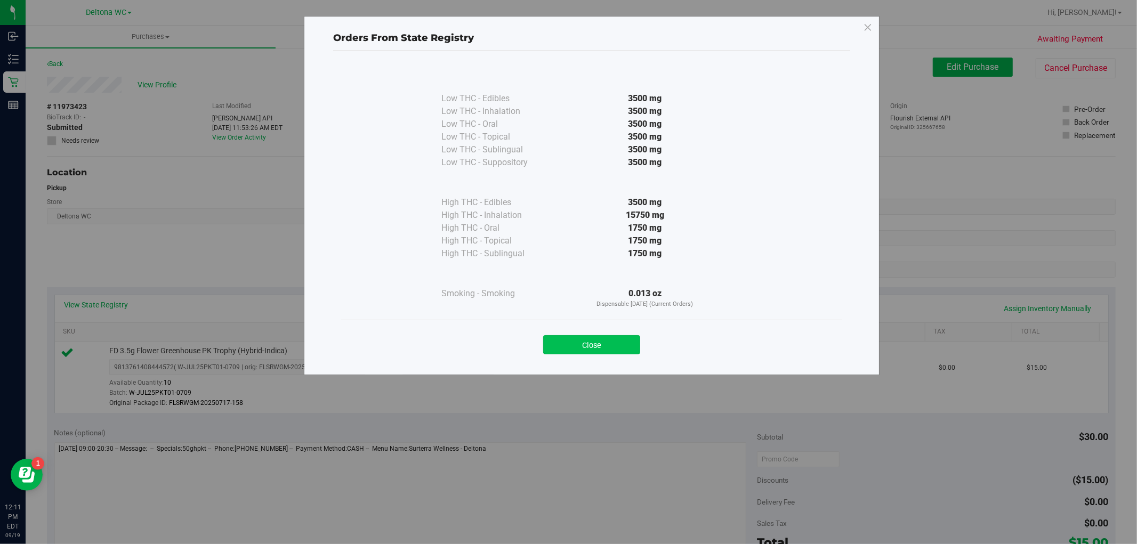
click at [620, 349] on button "Close" at bounding box center [591, 344] width 97 height 19
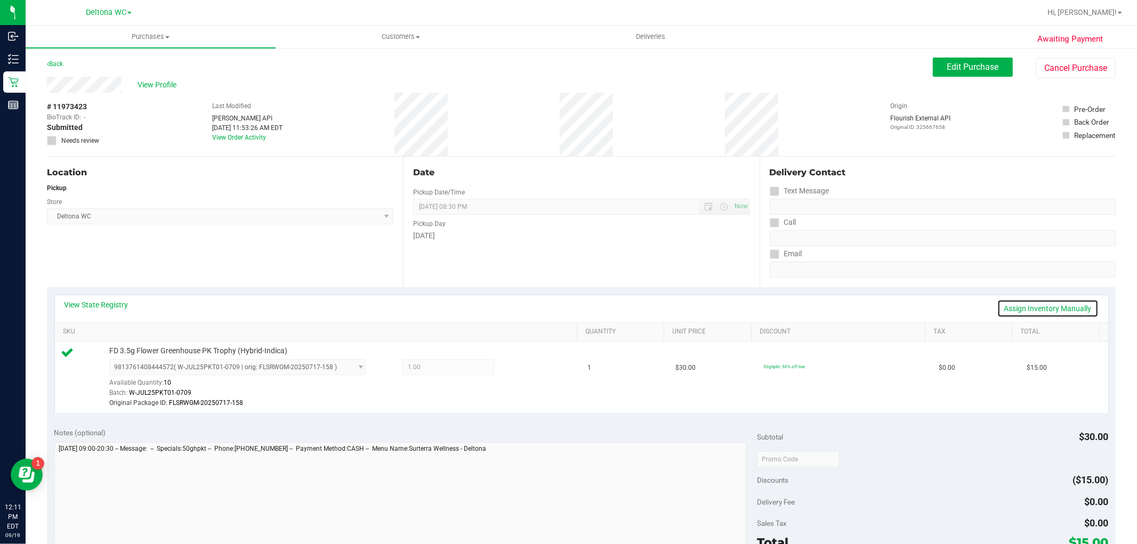
click at [1061, 310] on link "Assign Inventory Manually" at bounding box center [1047, 309] width 101 height 18
drag, startPoint x: 512, startPoint y: 365, endPoint x: 517, endPoint y: 365, distance: 5.4
click at [516, 366] on icon at bounding box center [521, 368] width 11 height 12
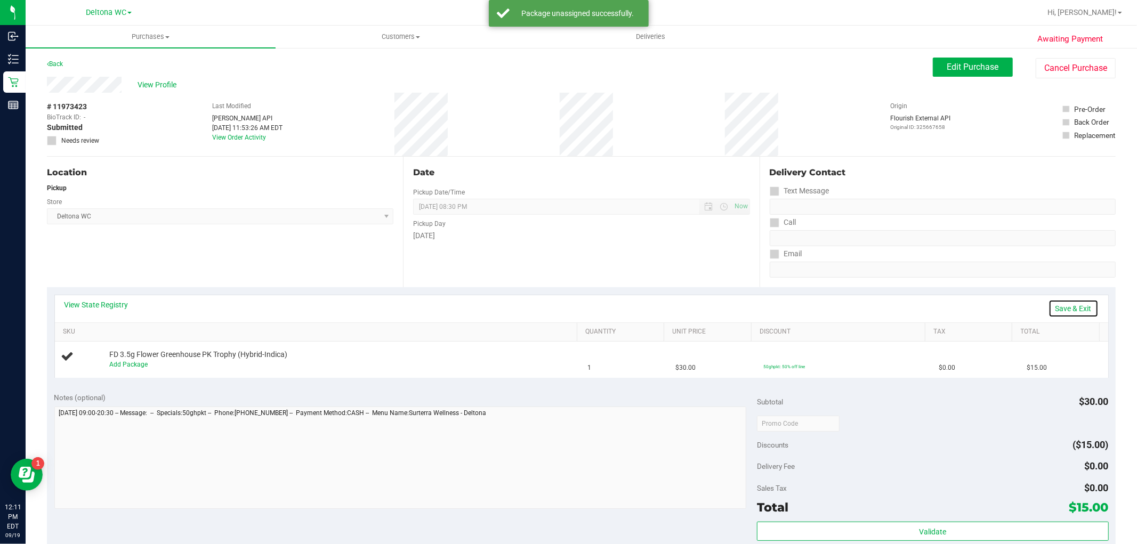
click at [1069, 310] on link "Save & Exit" at bounding box center [1073, 309] width 50 height 18
click at [957, 71] on span "Edit Purchase" at bounding box center [973, 67] width 52 height 10
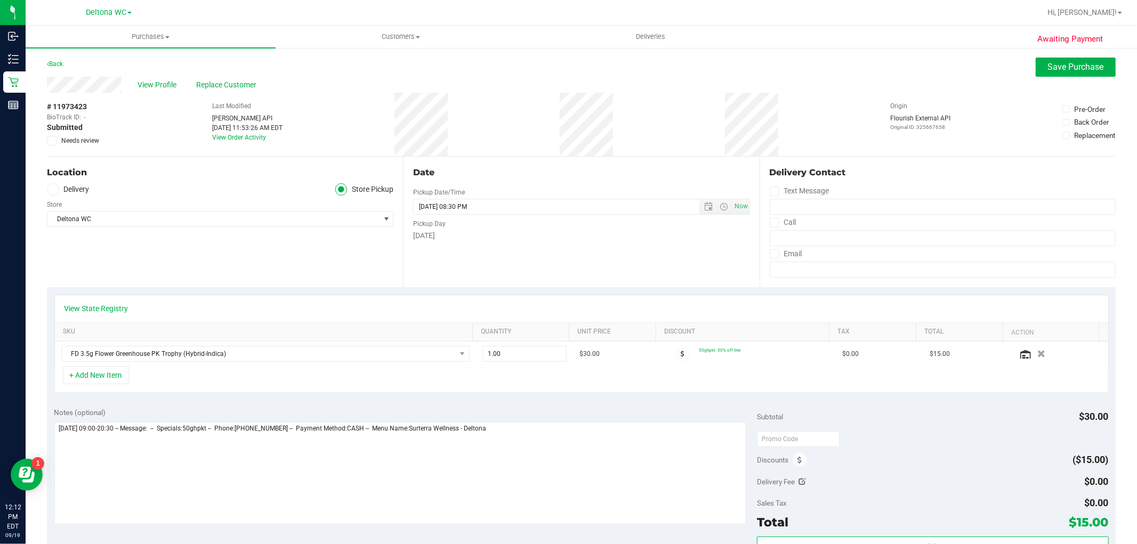
click at [95, 139] on span "Needs review" at bounding box center [80, 141] width 38 height 10
click at [0, 0] on input "Needs review" at bounding box center [0, 0] width 0 height 0
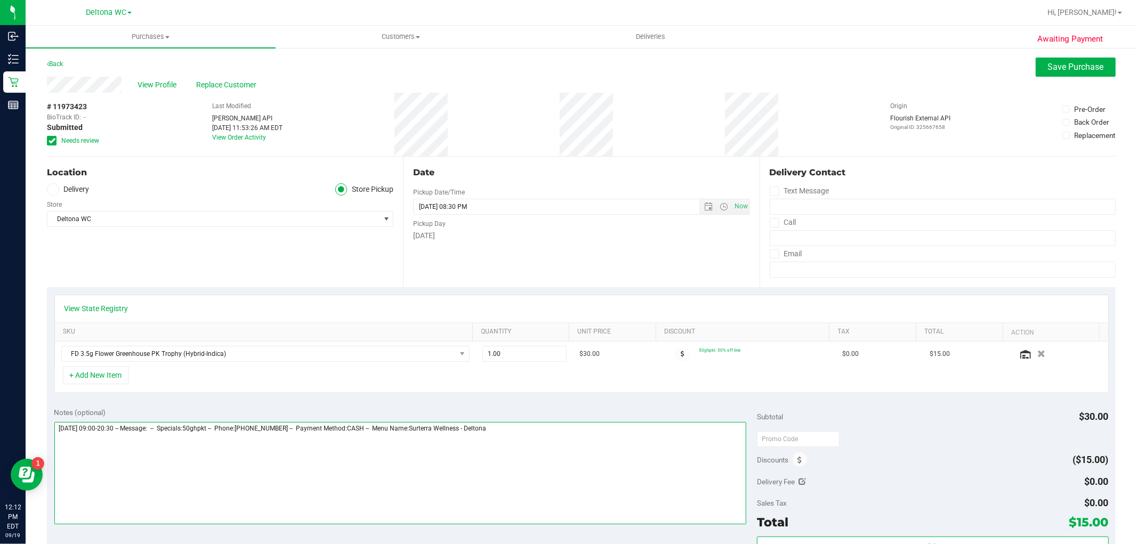
click at [537, 439] on textarea at bounding box center [400, 473] width 692 height 102
type textarea "Friday 09/19/2025 09:00-20:30 -- Message: -- Specials:50ghpkt -- Phone:38648189…"
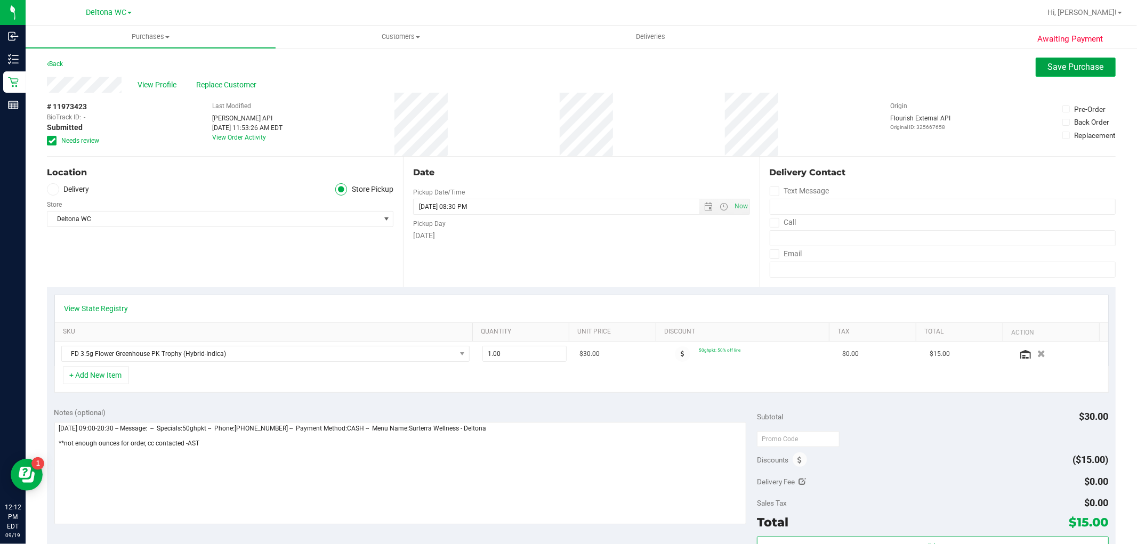
click at [1053, 67] on span "Save Purchase" at bounding box center [1076, 67] width 56 height 10
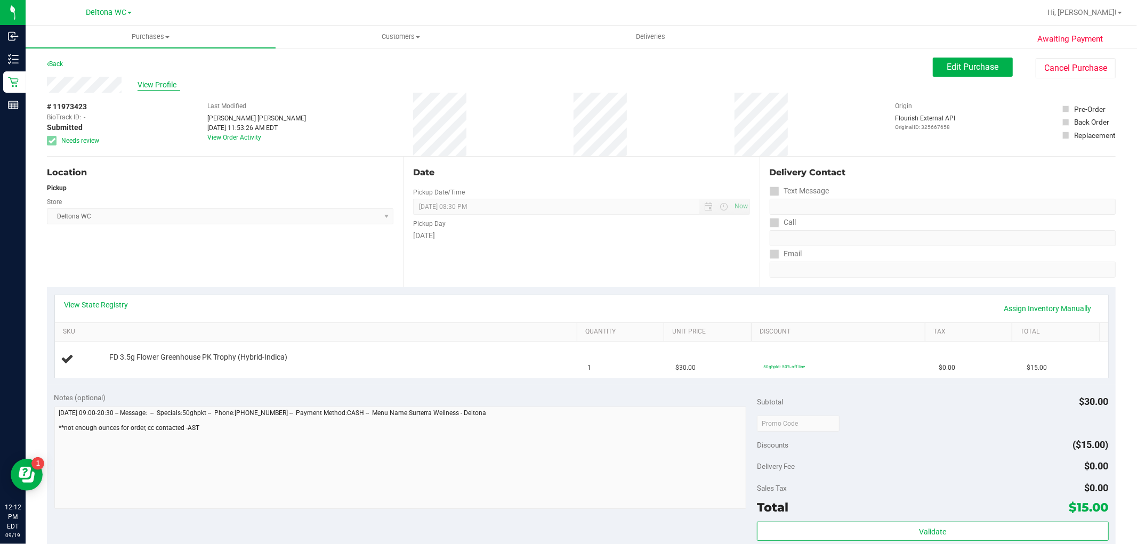
click at [147, 86] on span "View Profile" at bounding box center [159, 84] width 43 height 11
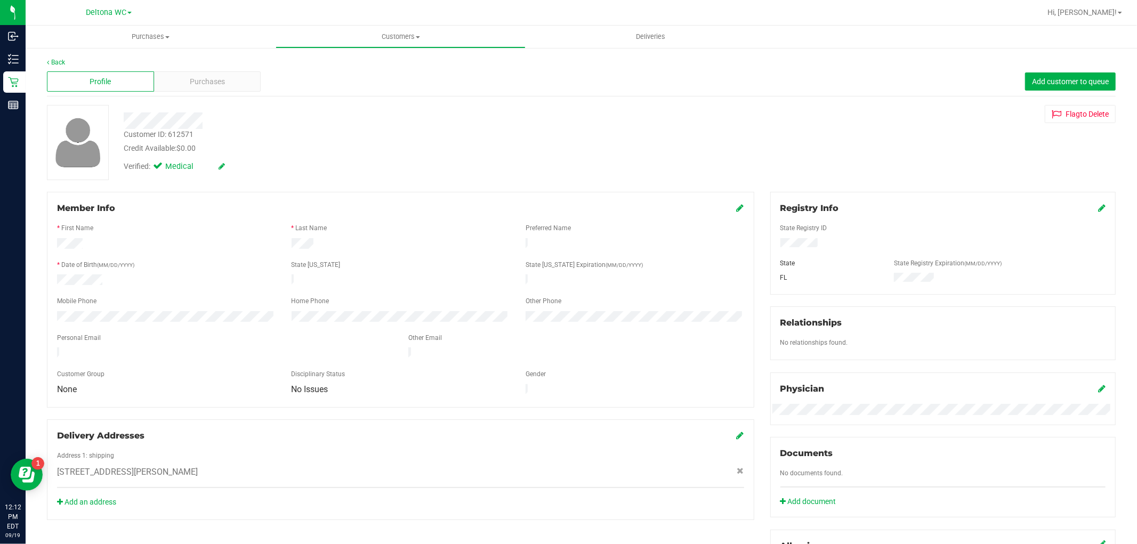
drag, startPoint x: 126, startPoint y: 134, endPoint x: 182, endPoint y: 140, distance: 56.8
click at [182, 141] on div "Customer ID: 612571 Credit Available: $0.00" at bounding box center [387, 141] width 543 height 25
click at [217, 125] on div at bounding box center [387, 120] width 543 height 17
drag, startPoint x: 124, startPoint y: 131, endPoint x: 201, endPoint y: 131, distance: 77.8
click at [201, 131] on div "Customer ID: 612571 Credit Available: $0.00" at bounding box center [387, 141] width 543 height 25
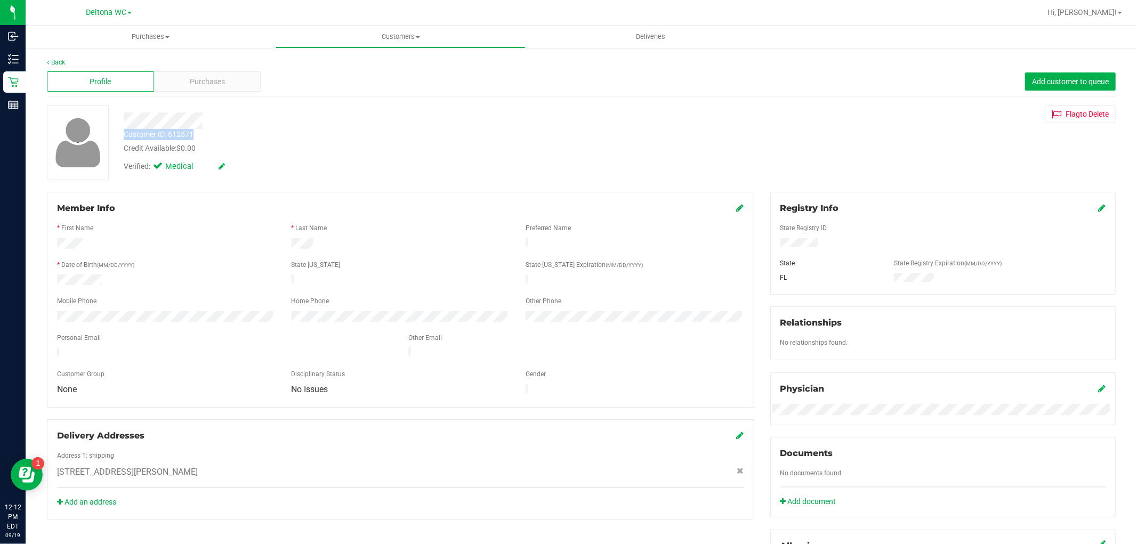
copy div "Customer ID: 612571"
click at [196, 81] on span "Purchases" at bounding box center [207, 81] width 35 height 11
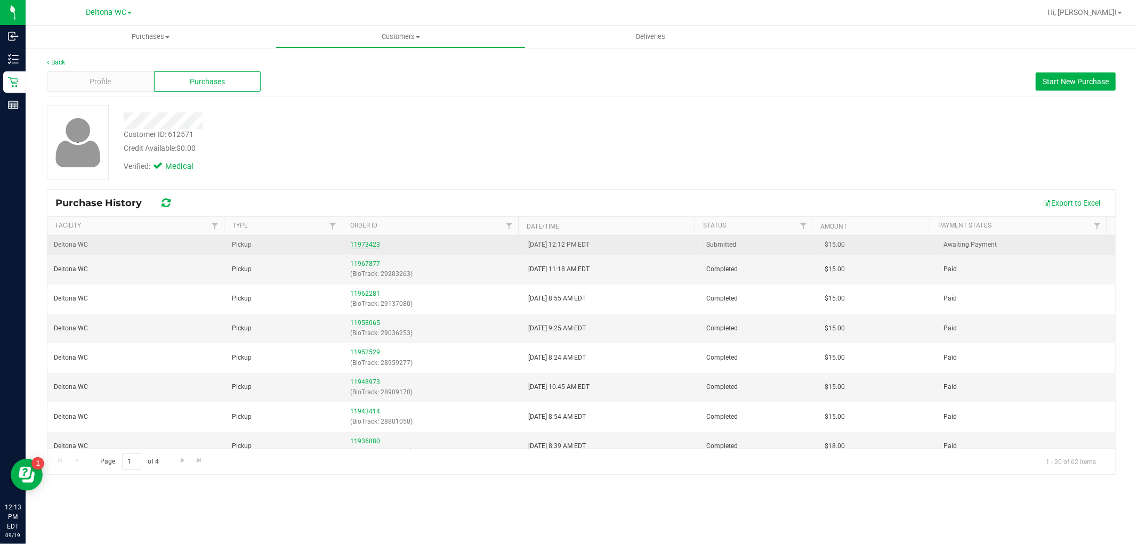
click at [372, 243] on link "11973423" at bounding box center [365, 244] width 30 height 7
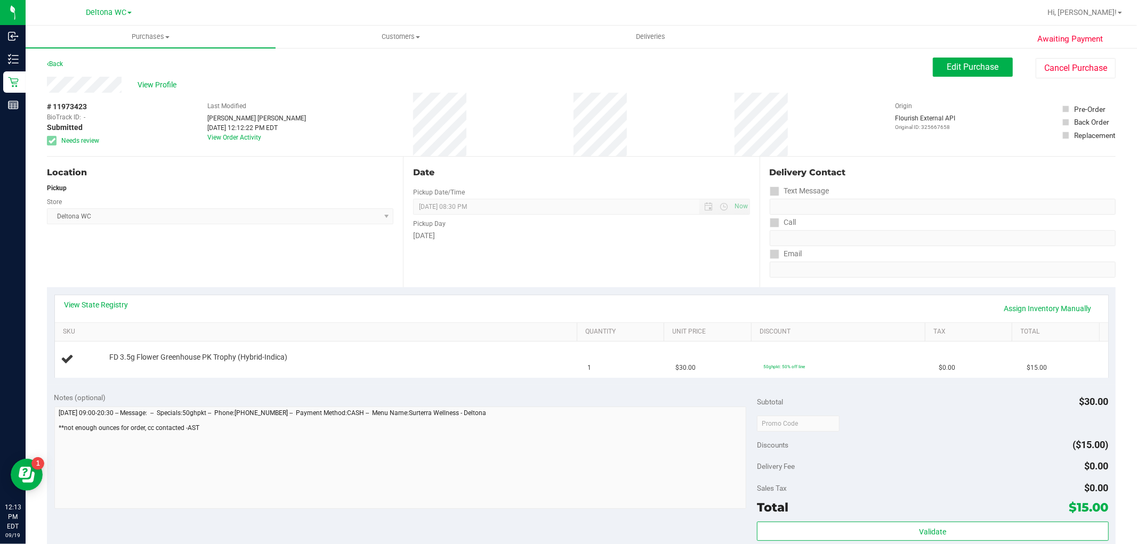
click at [80, 107] on span "# 11973423" at bounding box center [67, 106] width 40 height 11
copy span "11973423"
click at [236, 244] on div "Location Pickup Store Deltona WC Select Store Bonita Springs WC Boynton Beach W…" at bounding box center [225, 222] width 356 height 131
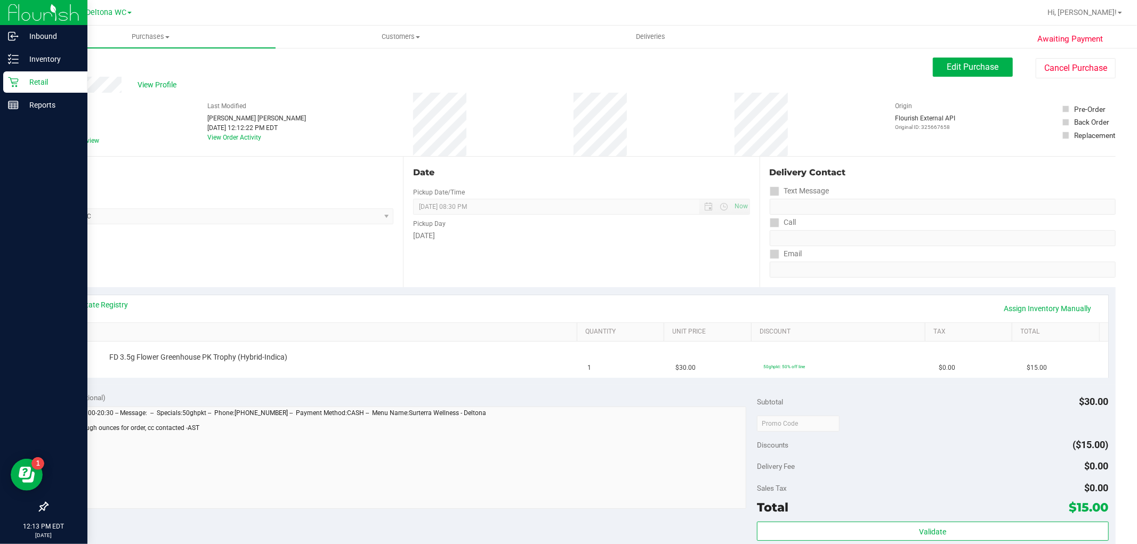
click at [15, 83] on icon at bounding box center [13, 82] width 10 height 10
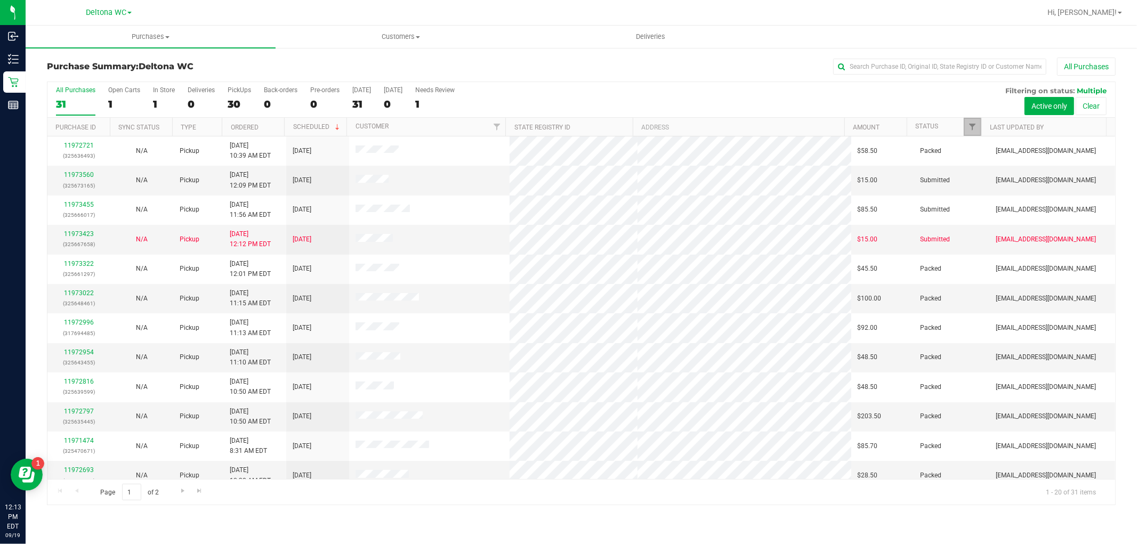
drag, startPoint x: 970, startPoint y: 128, endPoint x: 974, endPoint y: 135, distance: 8.1
click at [971, 128] on span "Filter" at bounding box center [972, 127] width 9 height 9
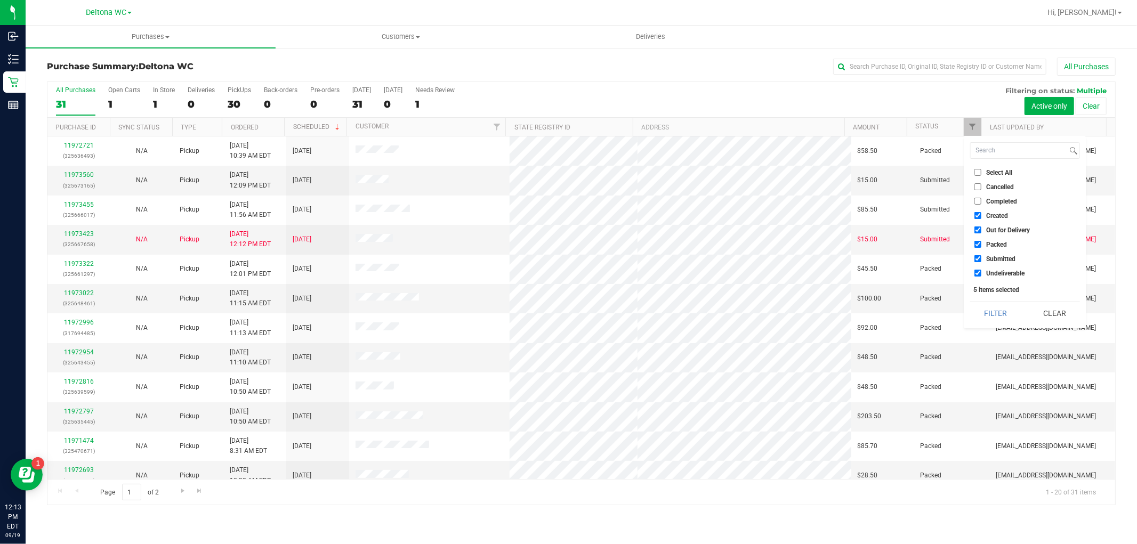
click at [997, 213] on span "Created" at bounding box center [997, 216] width 22 height 6
click at [981, 212] on input "Created" at bounding box center [977, 215] width 7 height 7
checkbox input "false"
drag, startPoint x: 1005, startPoint y: 225, endPoint x: 1010, endPoint y: 238, distance: 13.2
click at [1005, 227] on span "Out for Delivery" at bounding box center [1008, 230] width 44 height 6
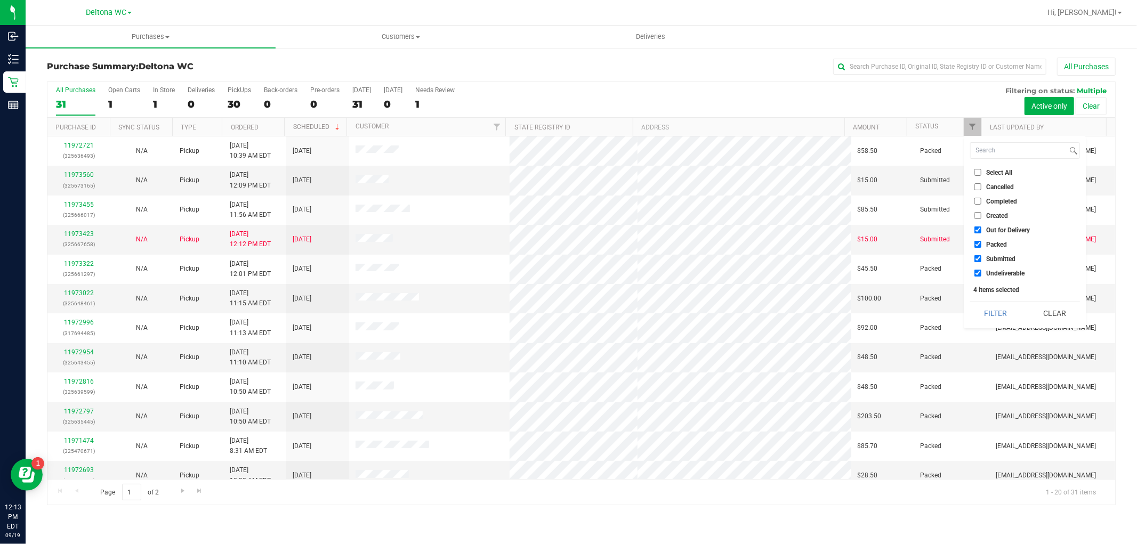
click at [981, 227] on input "Out for Delivery" at bounding box center [977, 230] width 7 height 7
checkbox input "false"
drag, startPoint x: 1004, startPoint y: 243, endPoint x: 1004, endPoint y: 262, distance: 19.2
click at [1004, 244] on span "Packed" at bounding box center [996, 244] width 21 height 6
click at [981, 244] on input "Packed" at bounding box center [977, 244] width 7 height 7
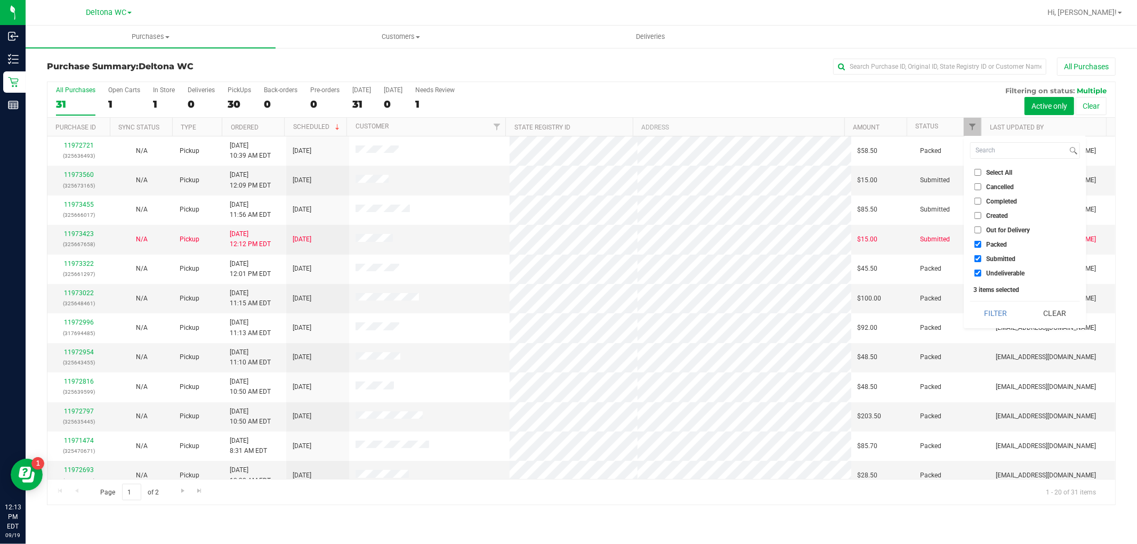
checkbox input "false"
click at [1004, 268] on li "Undeliverable" at bounding box center [1025, 273] width 110 height 11
click at [1000, 268] on li "Undeliverable" at bounding box center [1025, 273] width 110 height 11
click at [1000, 273] on span "Undeliverable" at bounding box center [1005, 273] width 38 height 6
click at [981, 273] on input "Undeliverable" at bounding box center [977, 273] width 7 height 7
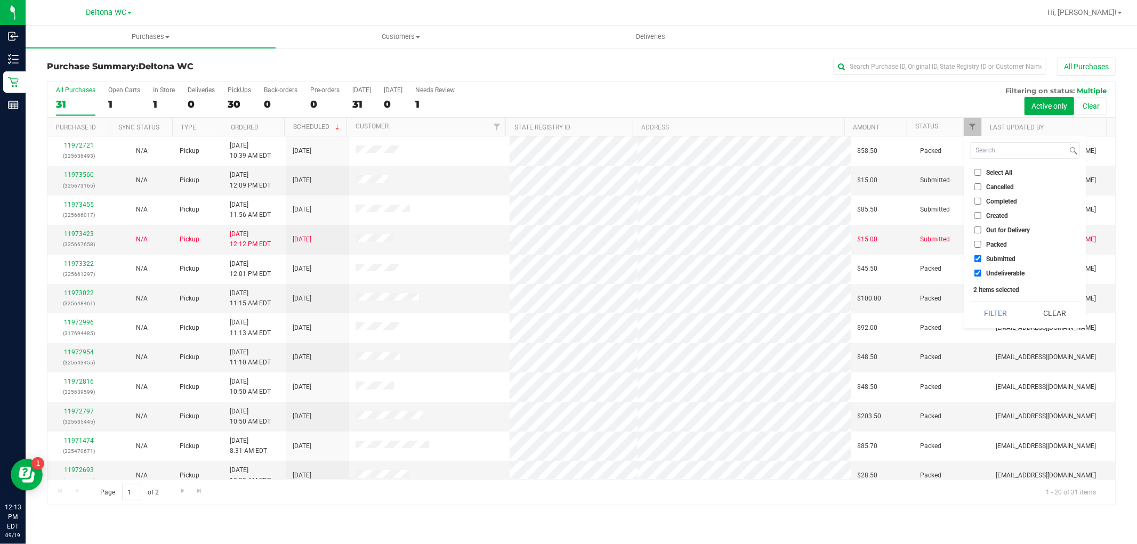
checkbox input "false"
click at [999, 303] on button "Filter" at bounding box center [995, 313] width 51 height 23
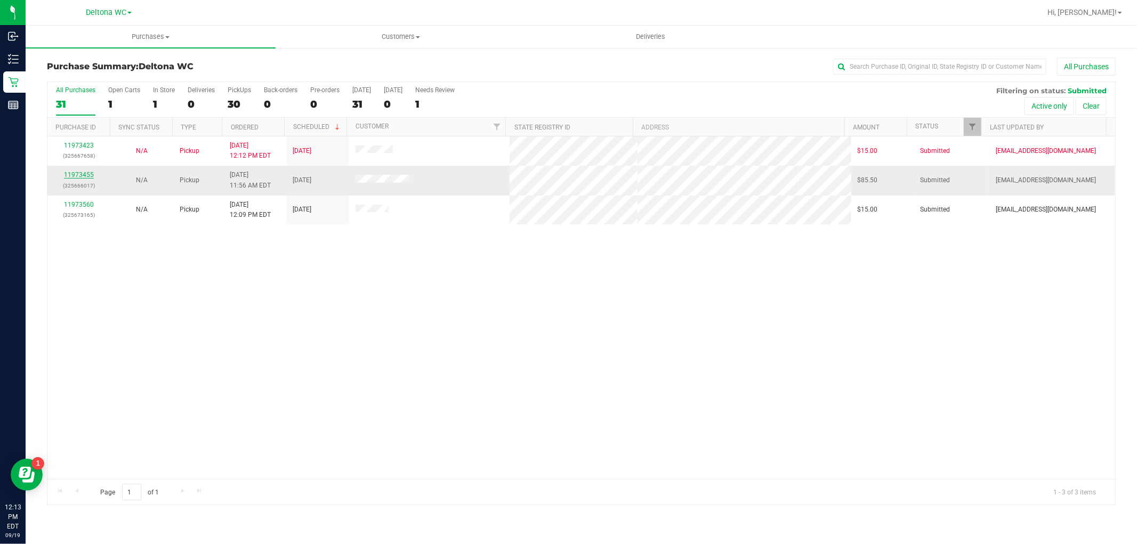
click at [91, 174] on link "11973455" at bounding box center [79, 174] width 30 height 7
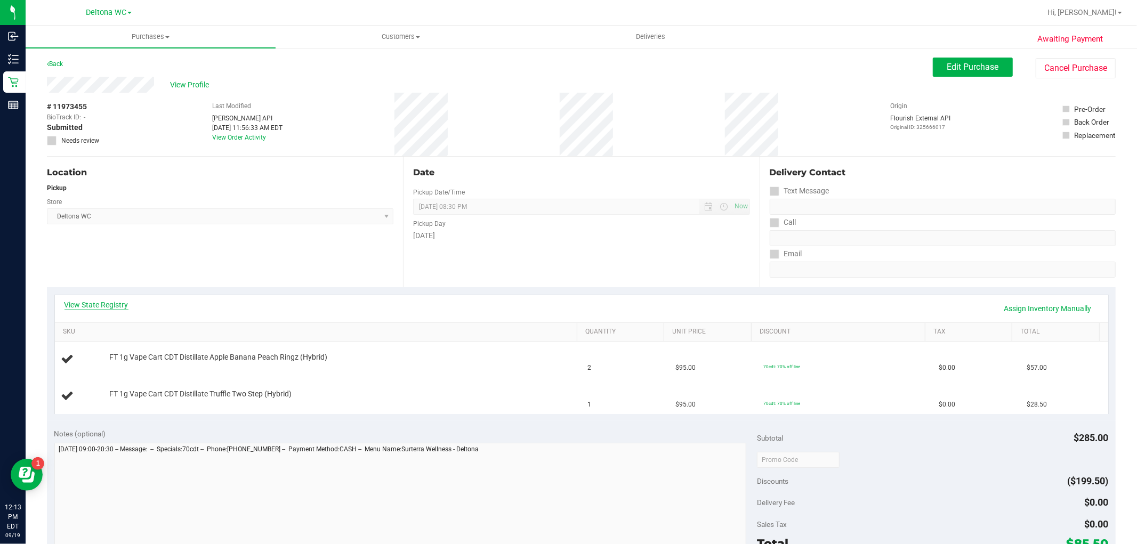
click at [87, 302] on link "View State Registry" at bounding box center [96, 305] width 64 height 11
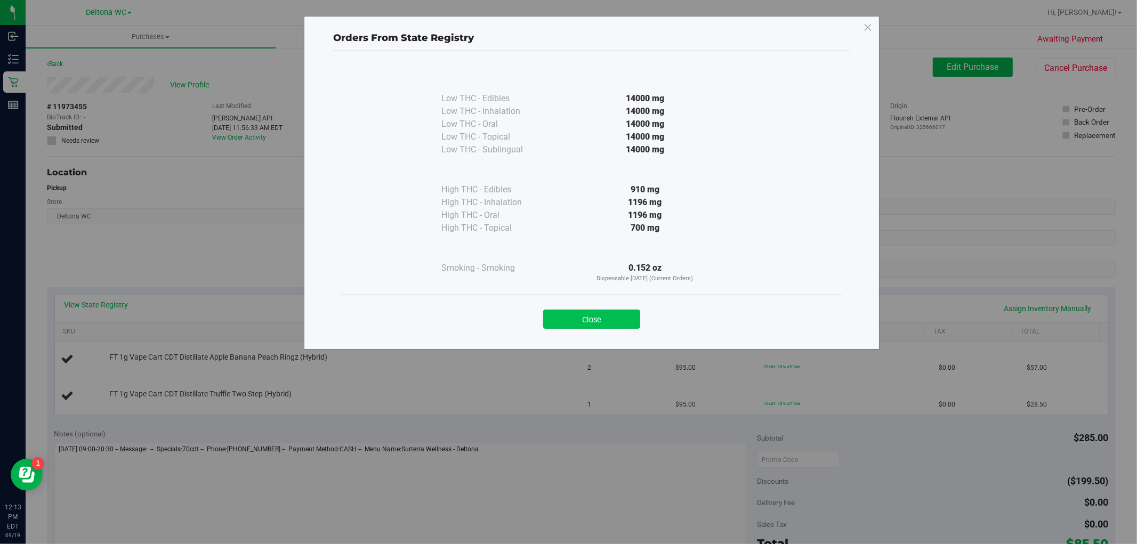
click at [592, 324] on button "Close" at bounding box center [591, 319] width 97 height 19
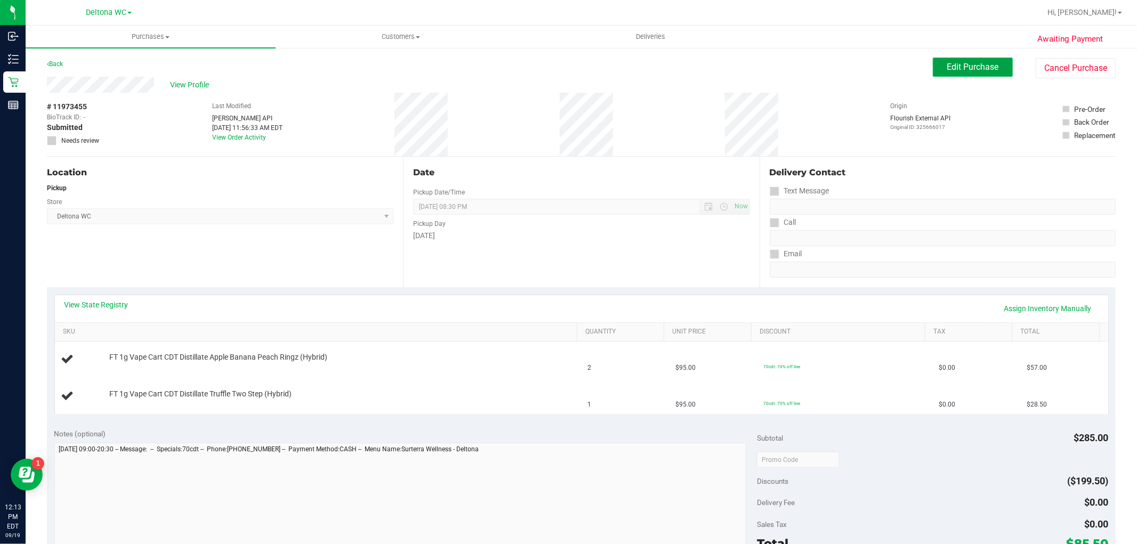
click at [957, 71] on span "Edit Purchase" at bounding box center [973, 67] width 52 height 10
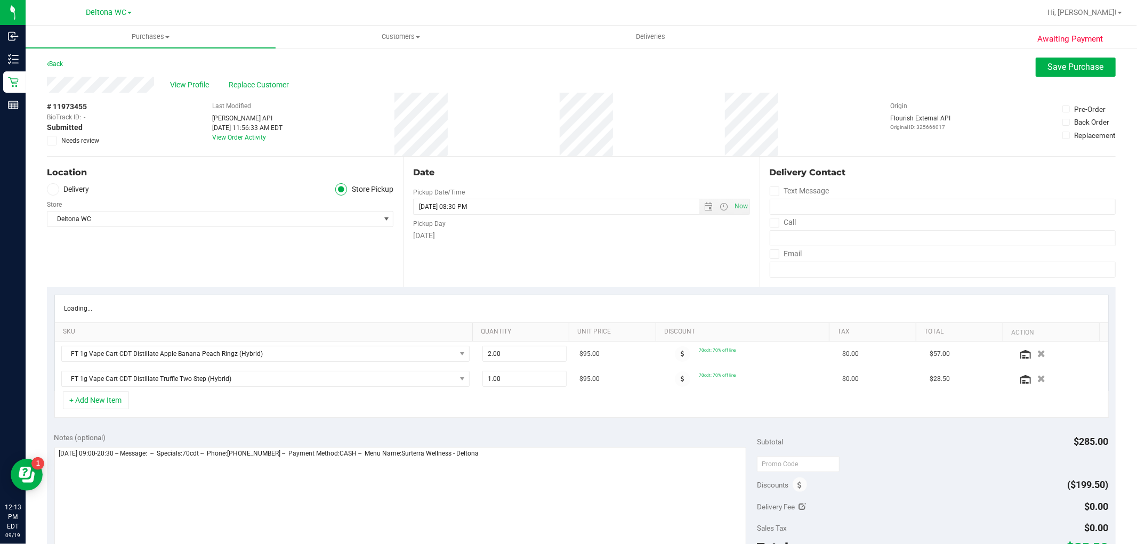
click at [82, 136] on span "Needs review" at bounding box center [80, 141] width 38 height 10
click at [0, 0] on input "Needs review" at bounding box center [0, 0] width 0 height 0
click at [554, 455] on textarea at bounding box center [400, 498] width 692 height 102
type textarea "Friday 09/19/2025 09:00-20:30 -- Message: -- Specials:70cdt -- Phone:3173722577…"
click at [1071, 63] on span "Save Purchase" at bounding box center [1076, 67] width 56 height 10
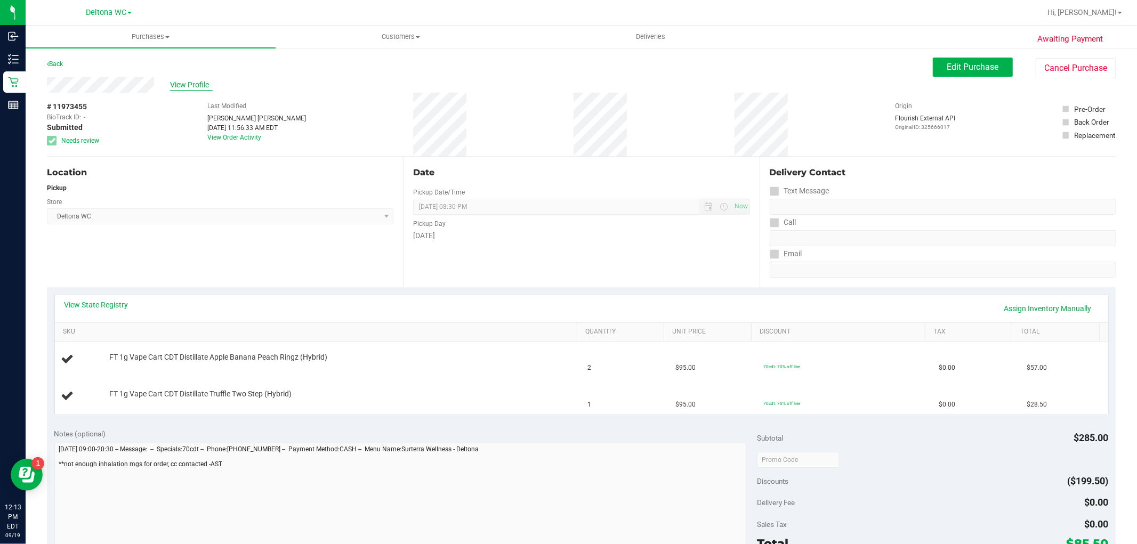
click at [195, 86] on span "View Profile" at bounding box center [191, 84] width 43 height 11
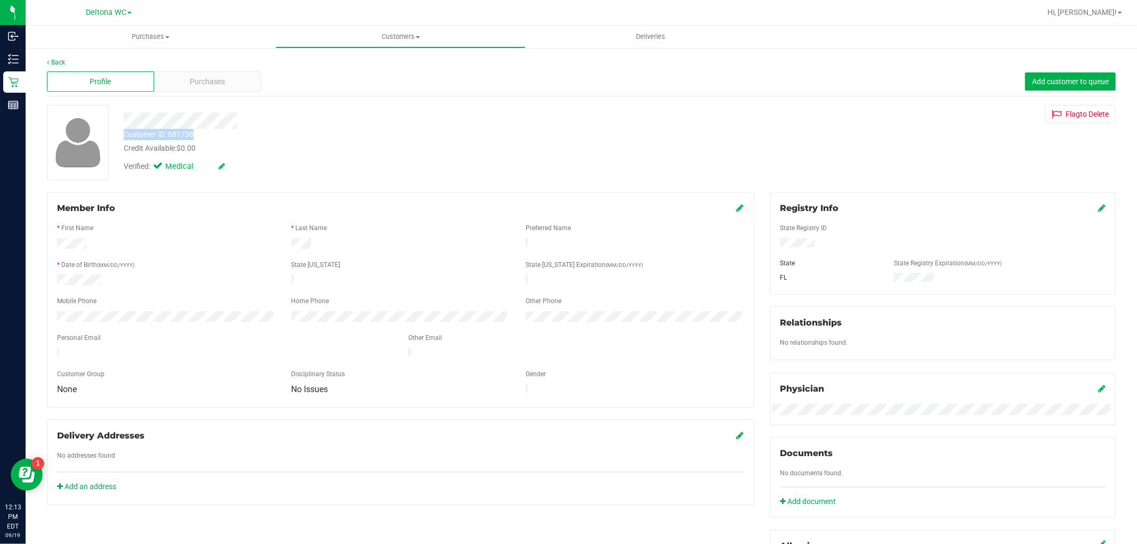
drag, startPoint x: 125, startPoint y: 132, endPoint x: 200, endPoint y: 135, distance: 75.2
click at [200, 135] on div "Customer ID: 681738 Credit Available: $0.00" at bounding box center [387, 141] width 543 height 25
copy div "Customer ID: 681738"
click at [206, 77] on span "Purchases" at bounding box center [207, 81] width 35 height 11
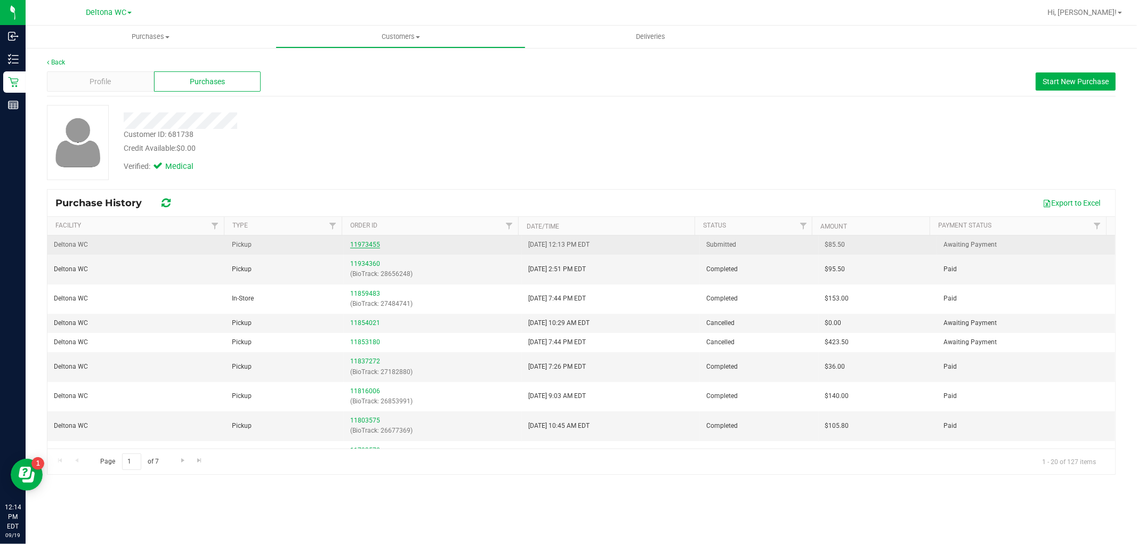
click at [369, 240] on div "11973455" at bounding box center [432, 245] width 165 height 10
click at [362, 242] on link "11973455" at bounding box center [365, 244] width 30 height 7
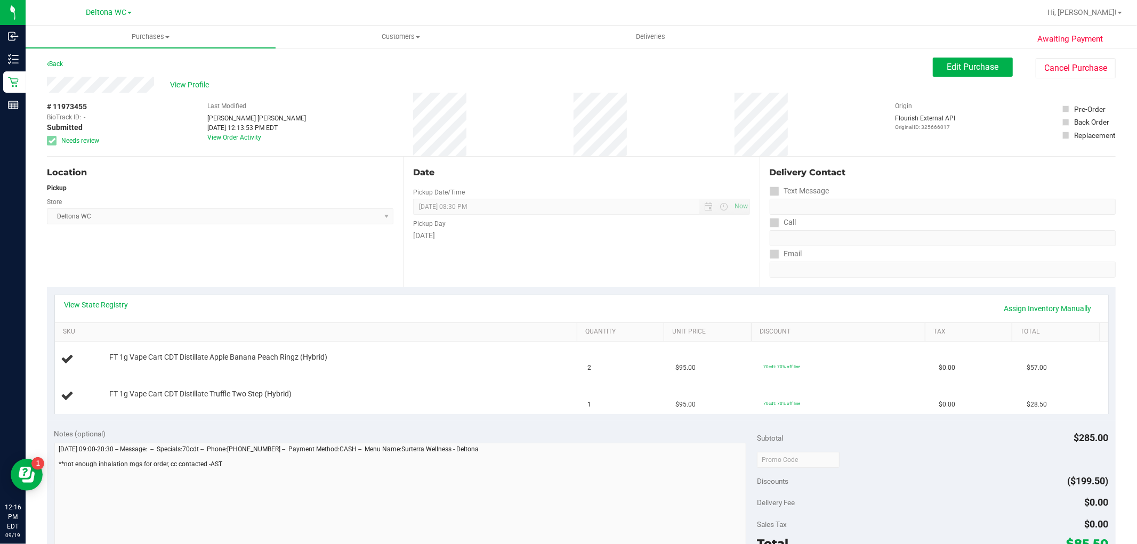
click at [72, 110] on span "# 11973455" at bounding box center [67, 106] width 40 height 11
copy span "11973455"
click at [280, 260] on div "Location Pickup Store Deltona WC Select Store Bonita Springs WC Boynton Beach W…" at bounding box center [225, 222] width 356 height 131
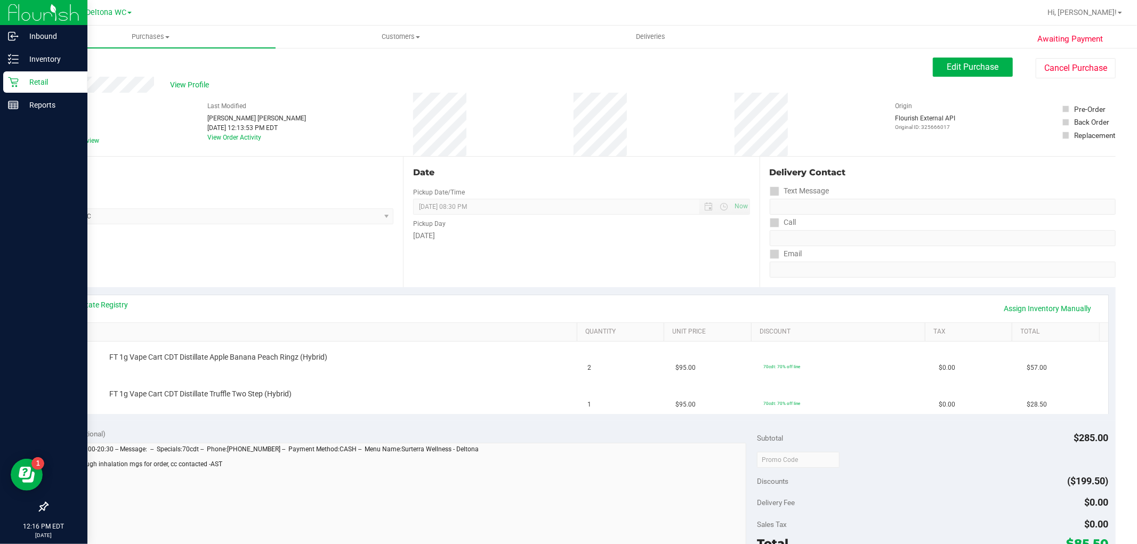
click at [9, 77] on icon at bounding box center [13, 82] width 11 height 11
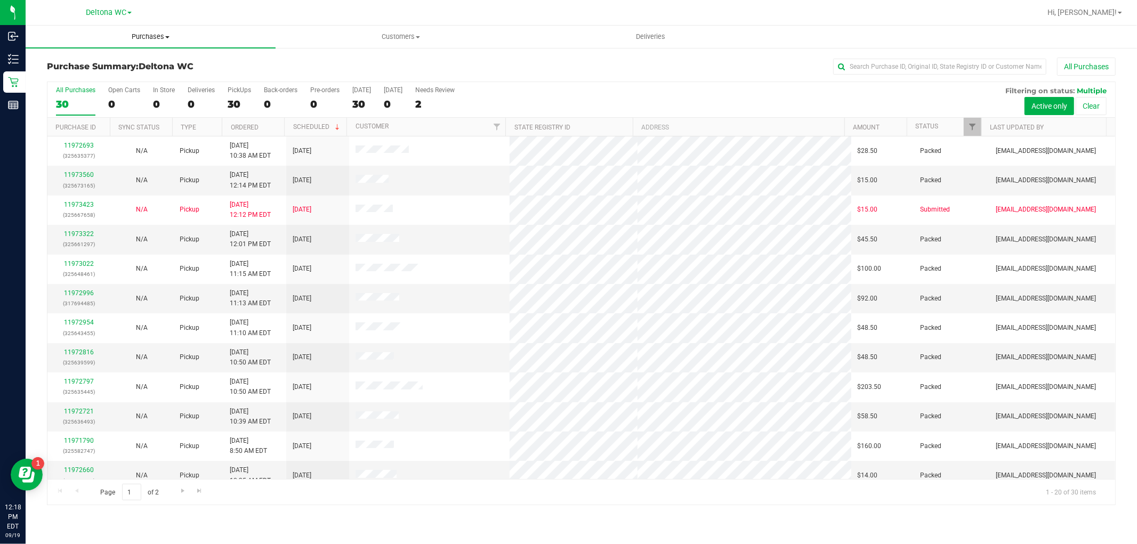
click at [135, 40] on span "Purchases" at bounding box center [151, 37] width 250 height 10
click at [127, 75] on li "Fulfillment" at bounding box center [151, 77] width 250 height 13
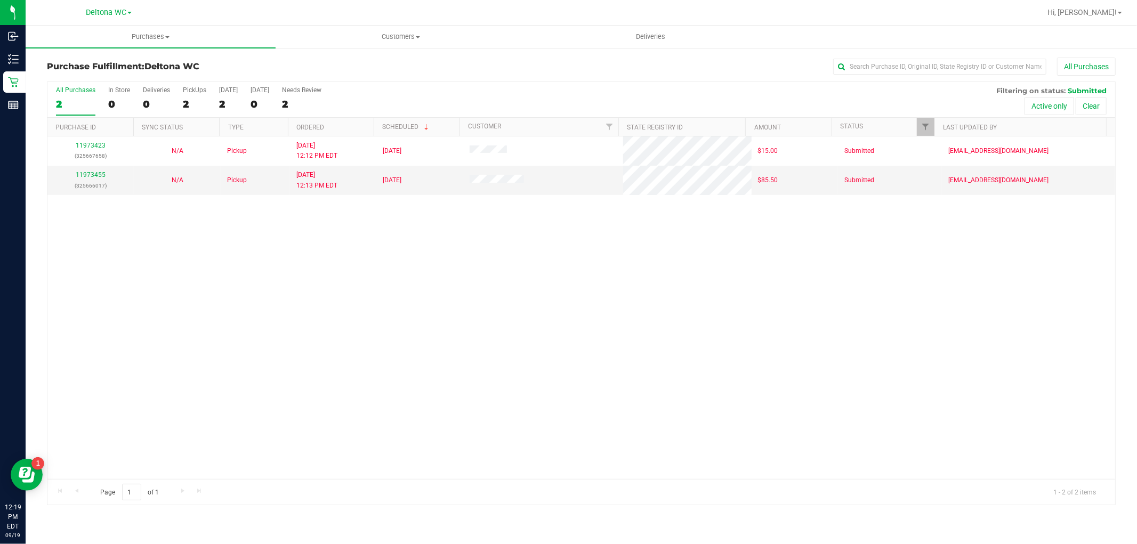
click at [481, 246] on div "11973423 (325667658) N/A Pickup 9/19/2025 12:12 PM EDT 9/19/2025 $15.00 Submitt…" at bounding box center [581, 307] width 1068 height 343
click at [955, 60] on input "text" at bounding box center [939, 67] width 213 height 16
paste input "11973423"
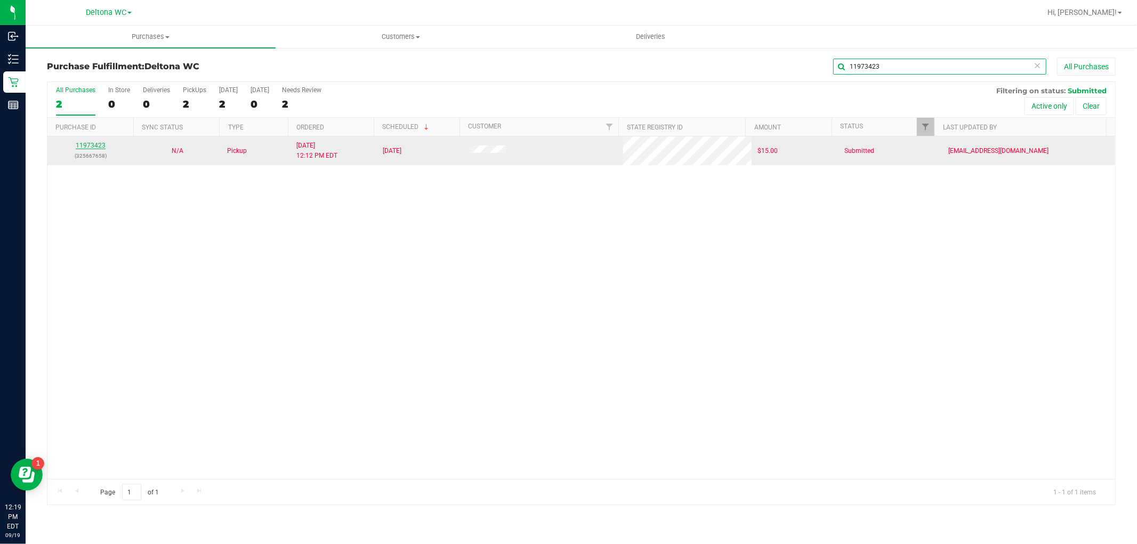
type input "11973423"
drag, startPoint x: 76, startPoint y: 147, endPoint x: 82, endPoint y: 145, distance: 6.1
click at [76, 146] on div "11973423 (325667658)" at bounding box center [91, 151] width 74 height 20
click at [88, 141] on div "11973423 (325667658)" at bounding box center [91, 151] width 74 height 20
click at [102, 145] on div "All Purchases 2 In Store 0 Deliveries 0 PickUps 2 Today 2 Tomorrow 0 Needs Revi…" at bounding box center [581, 294] width 1069 height 424
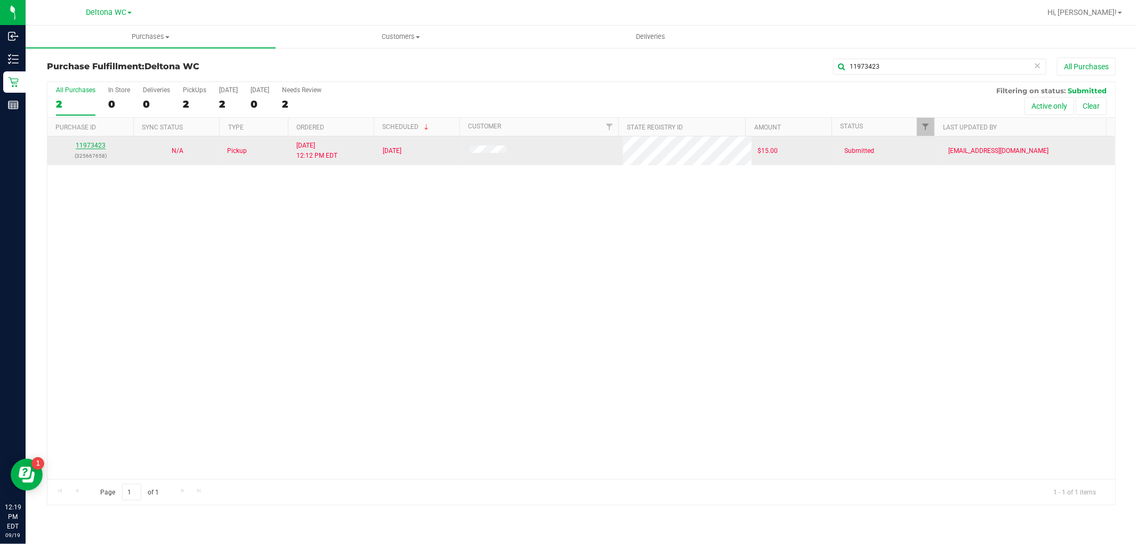
click at [95, 142] on link "11973423" at bounding box center [91, 145] width 30 height 7
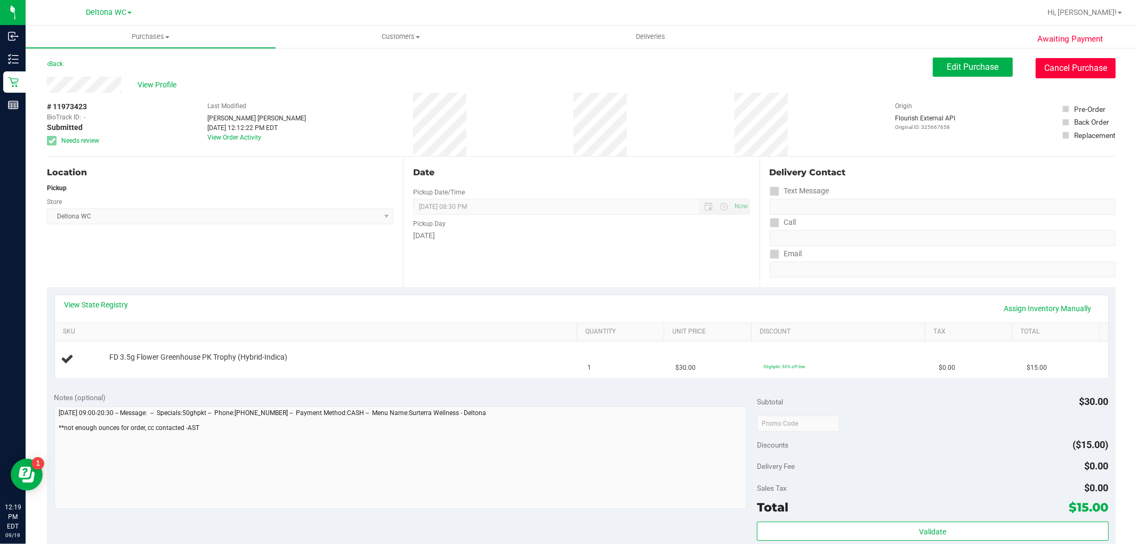
click at [1073, 70] on button "Cancel Purchase" at bounding box center [1076, 68] width 80 height 20
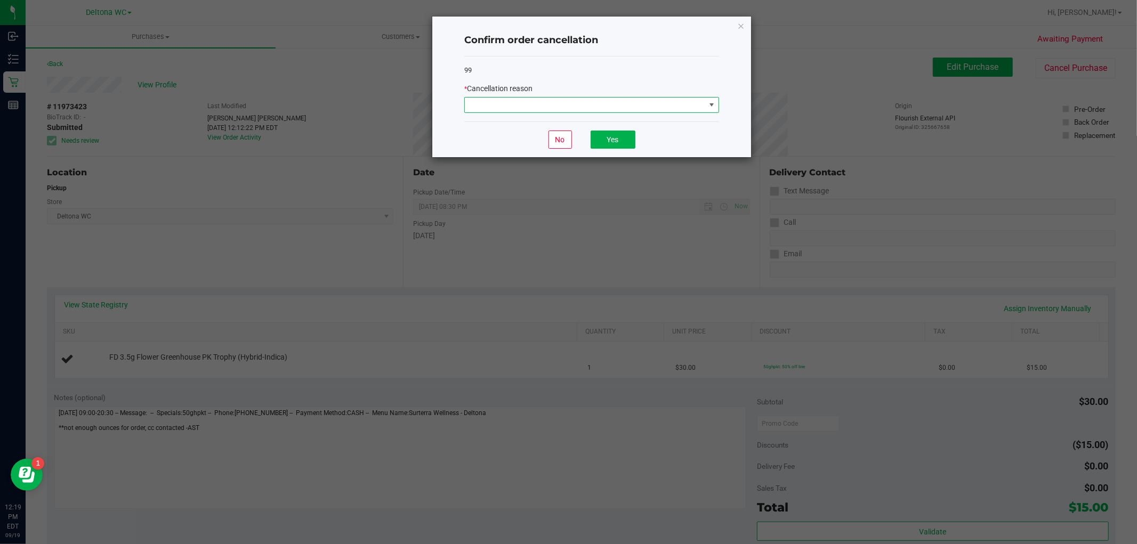
drag, startPoint x: 558, startPoint y: 106, endPoint x: 553, endPoint y: 110, distance: 6.8
click at [553, 110] on span at bounding box center [585, 105] width 240 height 15
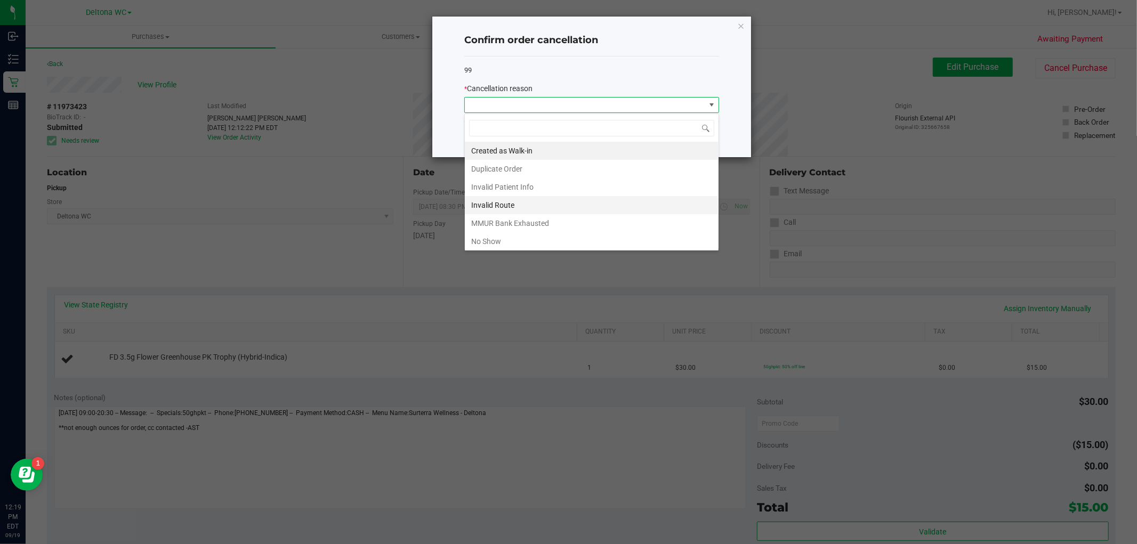
scroll to position [16, 254]
drag, startPoint x: 489, startPoint y: 241, endPoint x: 521, endPoint y: 209, distance: 44.8
click at [490, 240] on li "No Show" at bounding box center [592, 241] width 254 height 18
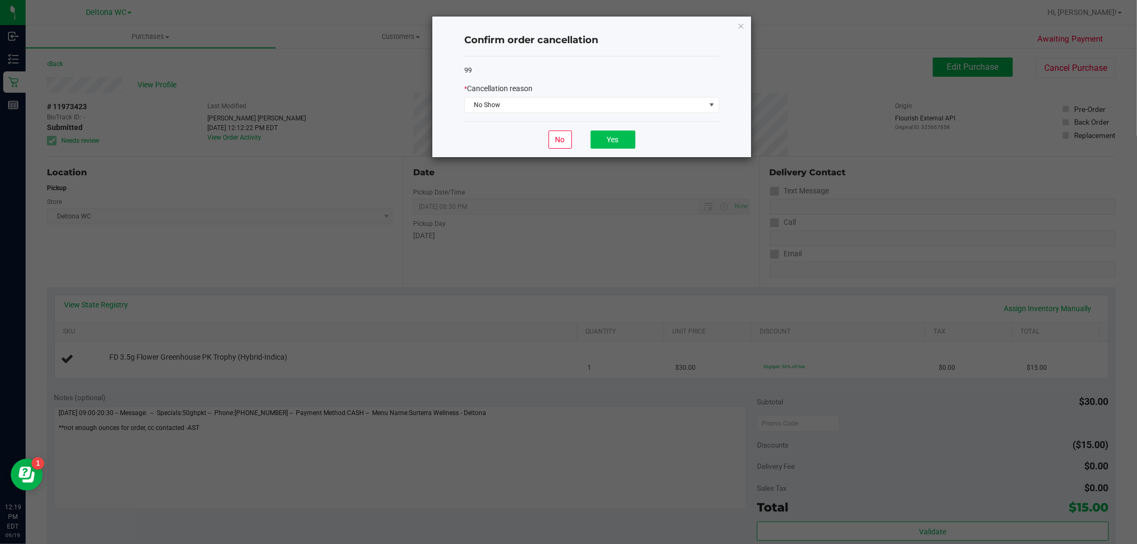
click at [613, 131] on div "No Yes" at bounding box center [591, 140] width 255 height 36
click at [604, 144] on button "Yes" at bounding box center [613, 140] width 45 height 18
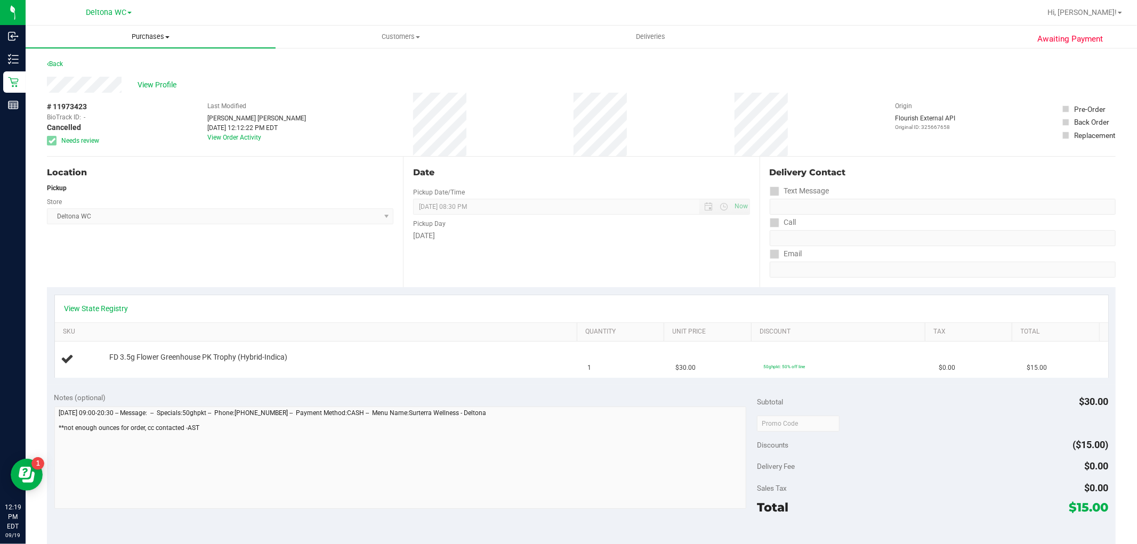
click at [161, 27] on uib-tab-heading "Purchases Summary of purchases Fulfillment All purchases" at bounding box center [151, 37] width 250 height 22
click at [104, 303] on link "View State Registry" at bounding box center [96, 308] width 64 height 11
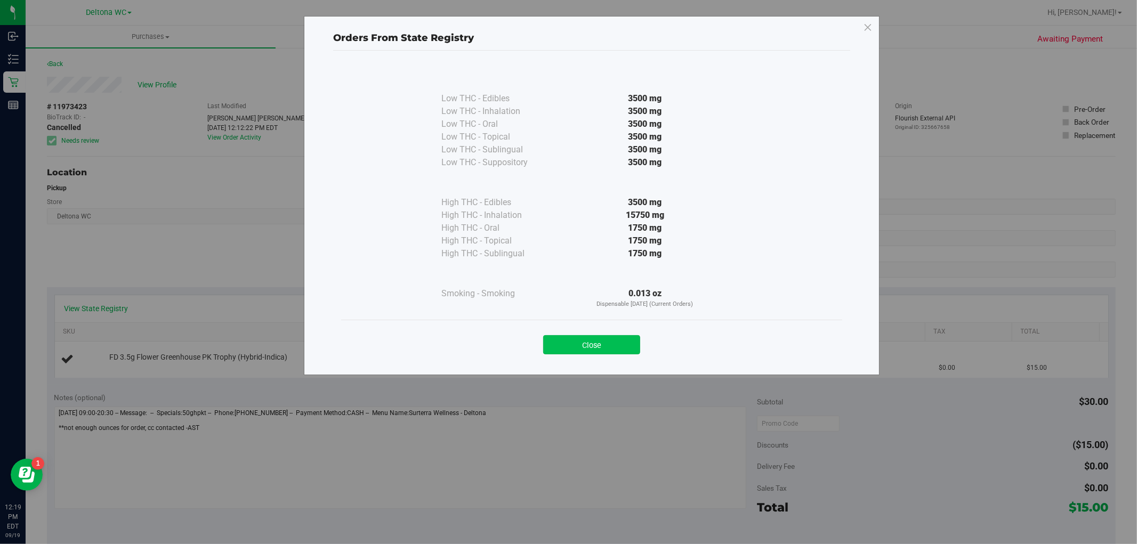
click at [627, 338] on button "Close" at bounding box center [591, 344] width 97 height 19
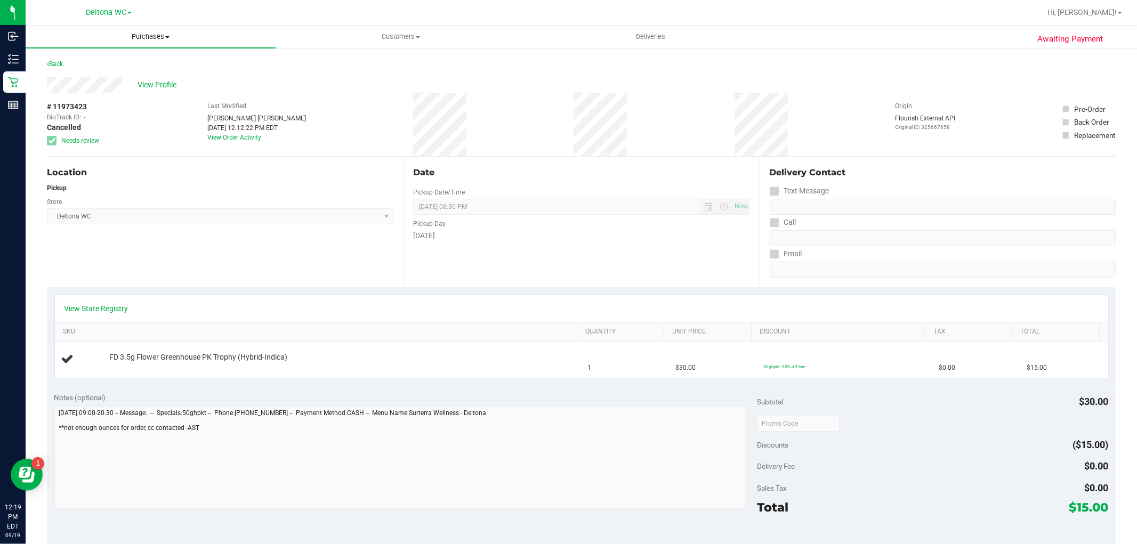
click at [155, 39] on span "Purchases" at bounding box center [151, 37] width 250 height 10
click at [104, 80] on li "Fulfillment" at bounding box center [151, 77] width 250 height 13
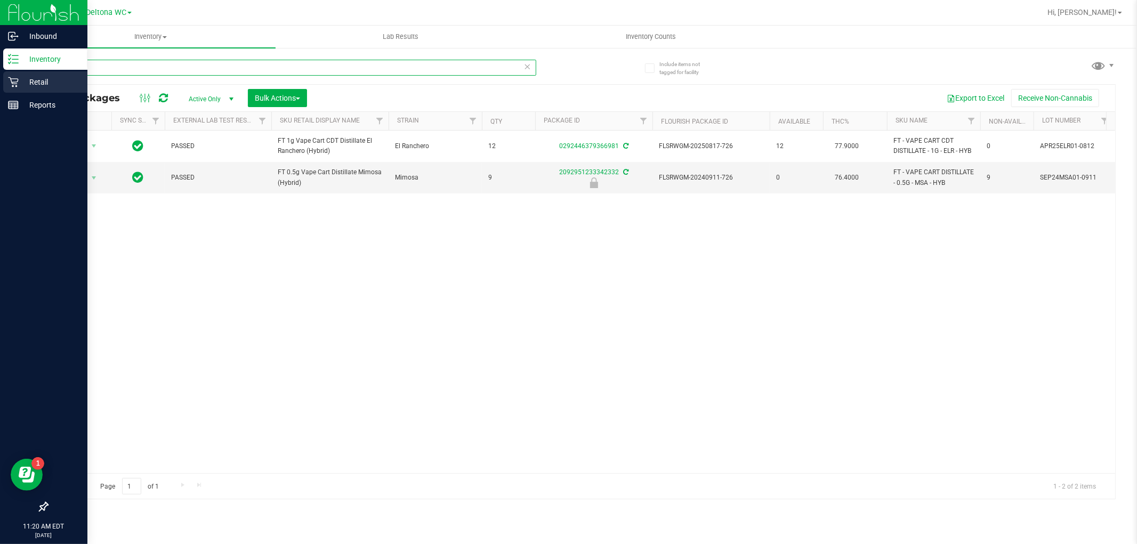
drag, startPoint x: 144, startPoint y: 68, endPoint x: 0, endPoint y: 76, distance: 144.1
click at [0, 82] on div "Inbound Inventory Retail Reports 11:20 AM EDT [DATE] 09/19 Deltona WC Hi, [PERS…" at bounding box center [568, 272] width 1137 height 544
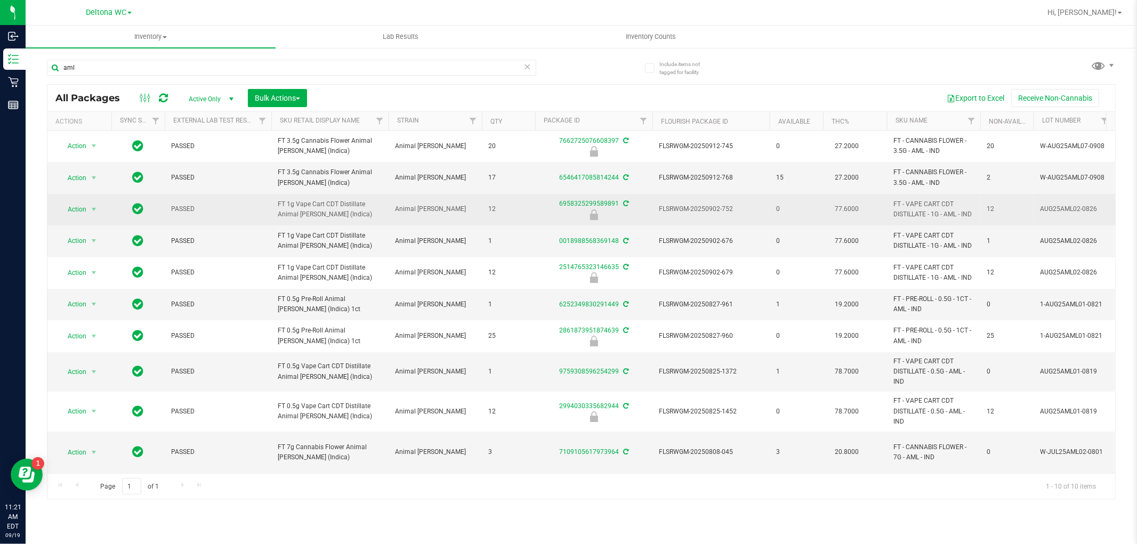
drag, startPoint x: 357, startPoint y: 221, endPoint x: 272, endPoint y: 206, distance: 86.1
click at [273, 205] on td "FT 1g Vape Cart CDT Distillate Animal [PERSON_NAME] (Indica)" at bounding box center [329, 209] width 117 height 31
copy span "FT 1g Vape Cart CDT Distillate Animal [PERSON_NAME] (Indica)"
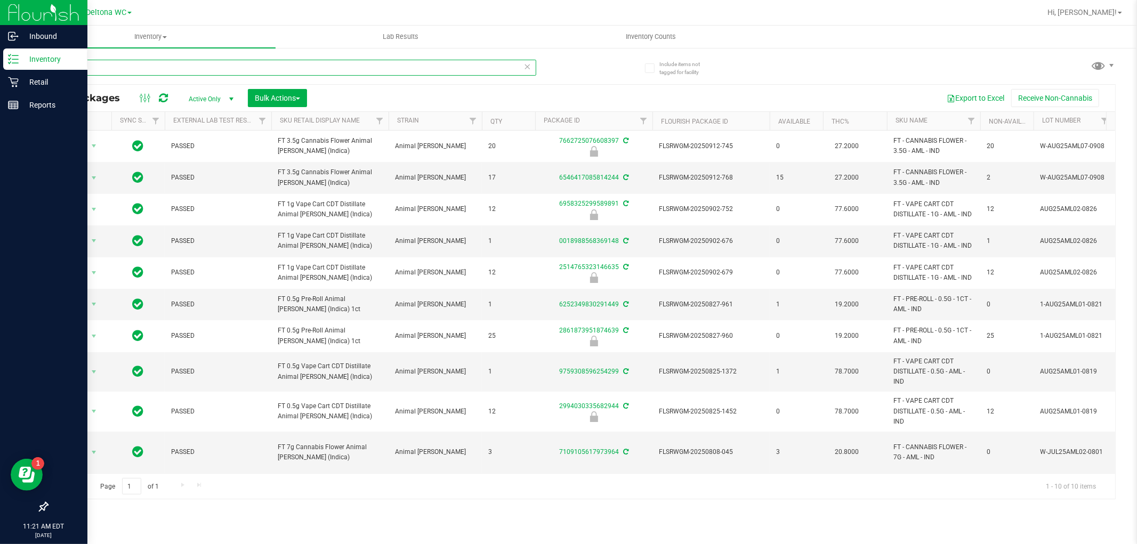
drag, startPoint x: 248, startPoint y: 68, endPoint x: 2, endPoint y: 50, distance: 246.4
click at [0, 51] on div "Inbound Inventory Retail Reports 11:21 AM EDT [DATE] 09/19 Deltona WC Hi, [PERS…" at bounding box center [568, 272] width 1137 height 544
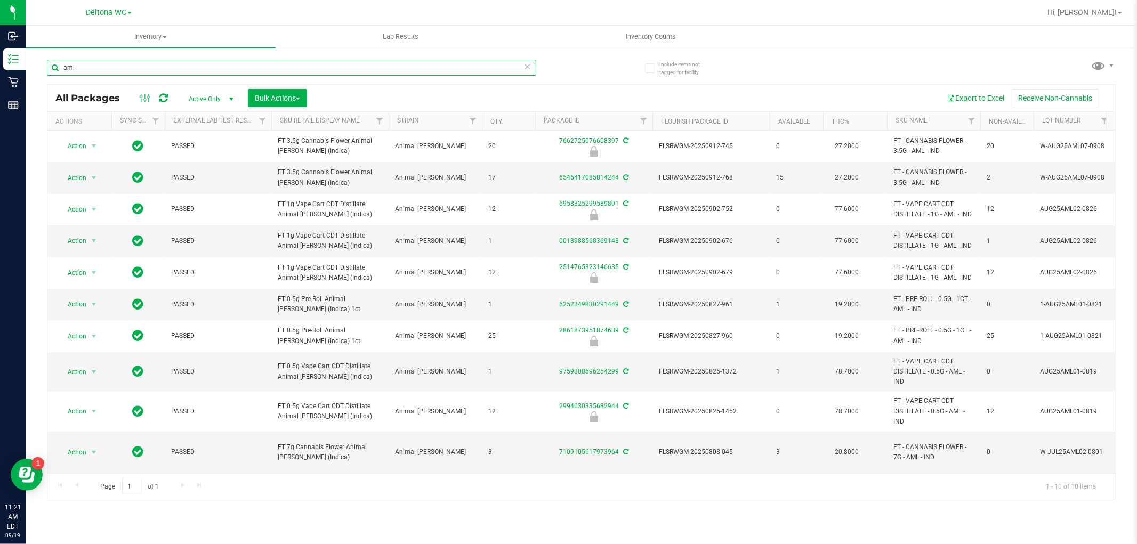
paste input "FT 1g Vape Cart CDT Distillate Animal [PERSON_NAME] (Indica)"
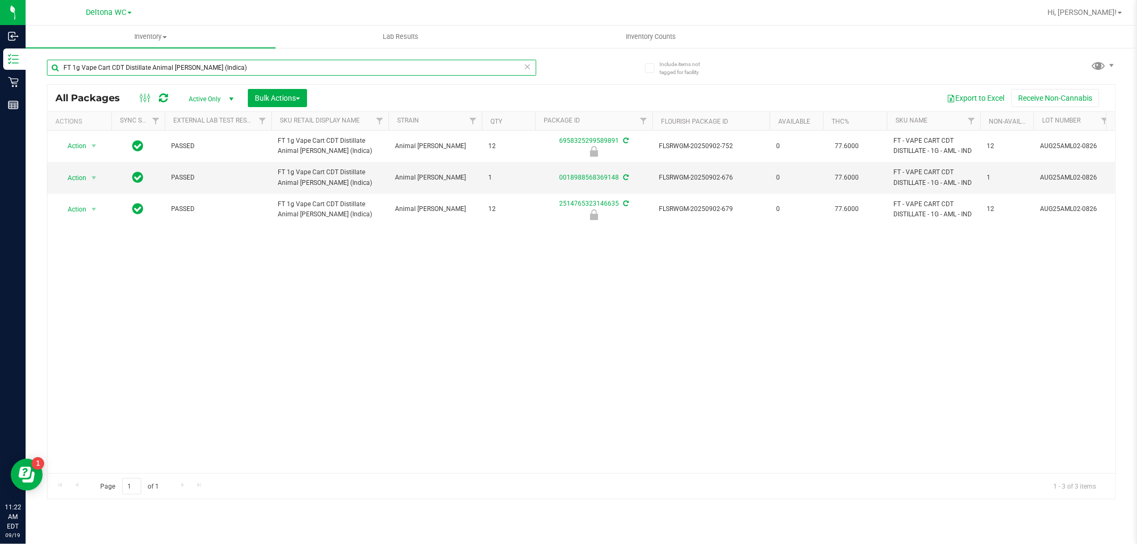
type input "FT 1g Vape Cart CDT Distillate Animal [PERSON_NAME] (Indica)"
click at [497, 502] on div "Inventory All packages All inventory Waste log Create inventory Lab Results Inv…" at bounding box center [581, 285] width 1111 height 519
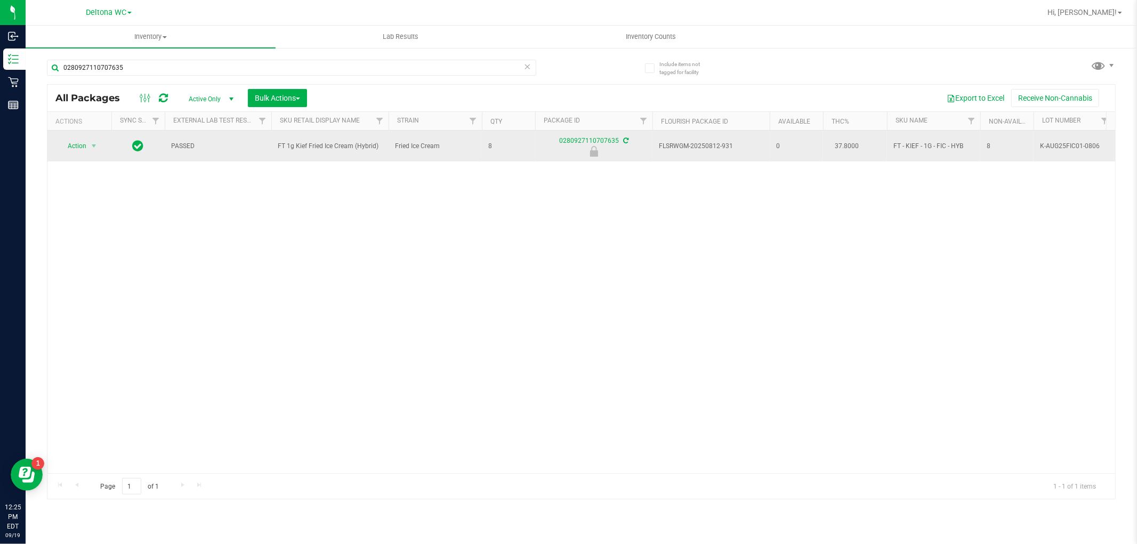
type input "0280927110707635"
click at [86, 161] on td "Action Action Edit attributes Global inventory Locate package Package audit log…" at bounding box center [79, 146] width 64 height 31
click at [76, 145] on span "Action" at bounding box center [72, 146] width 29 height 15
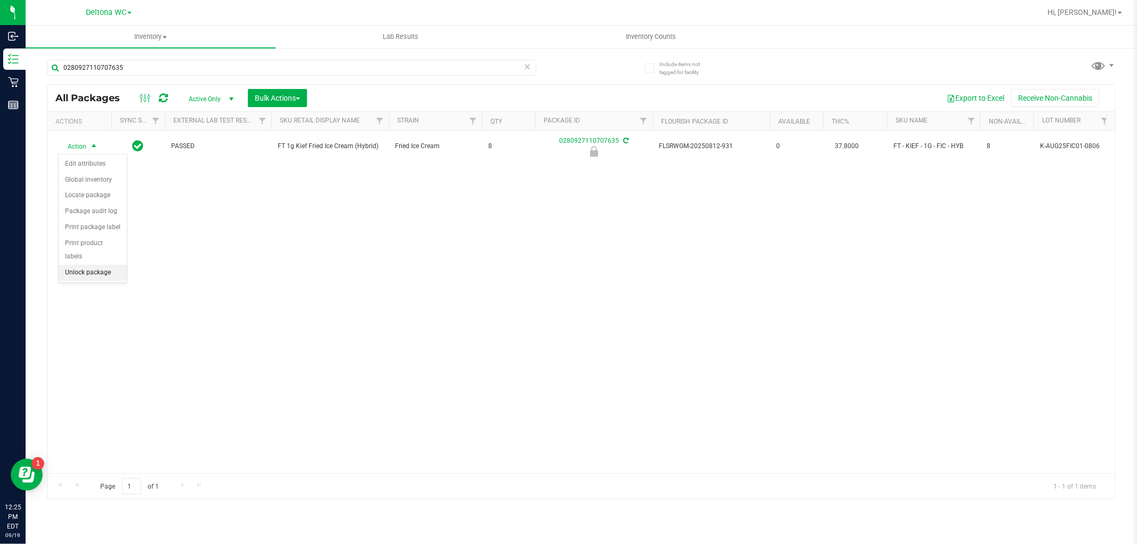
click at [90, 279] on li "Unlock package" at bounding box center [93, 273] width 68 height 16
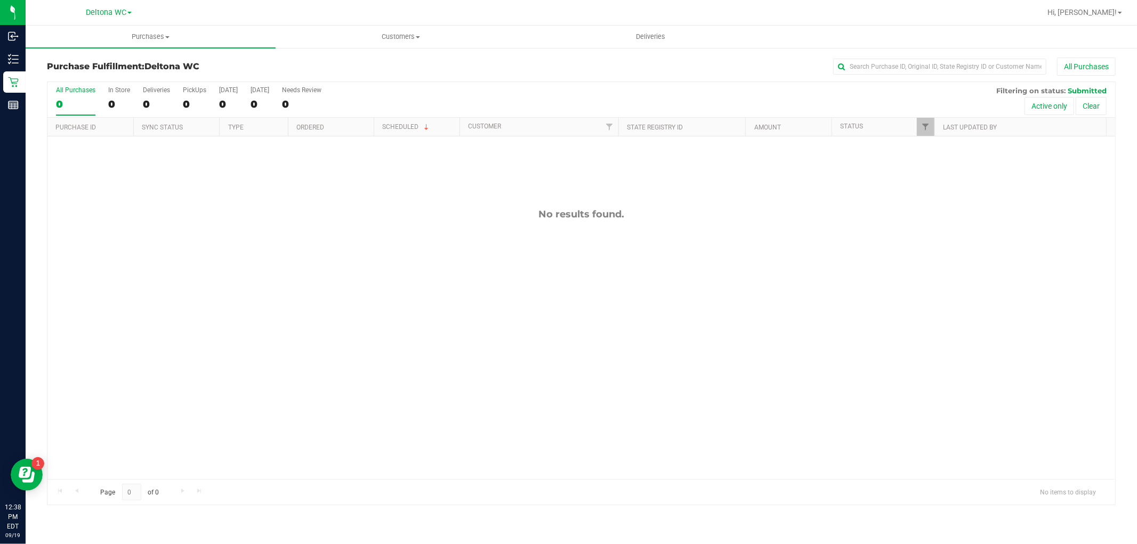
click at [347, 198] on div "No results found." at bounding box center [581, 343] width 1068 height 415
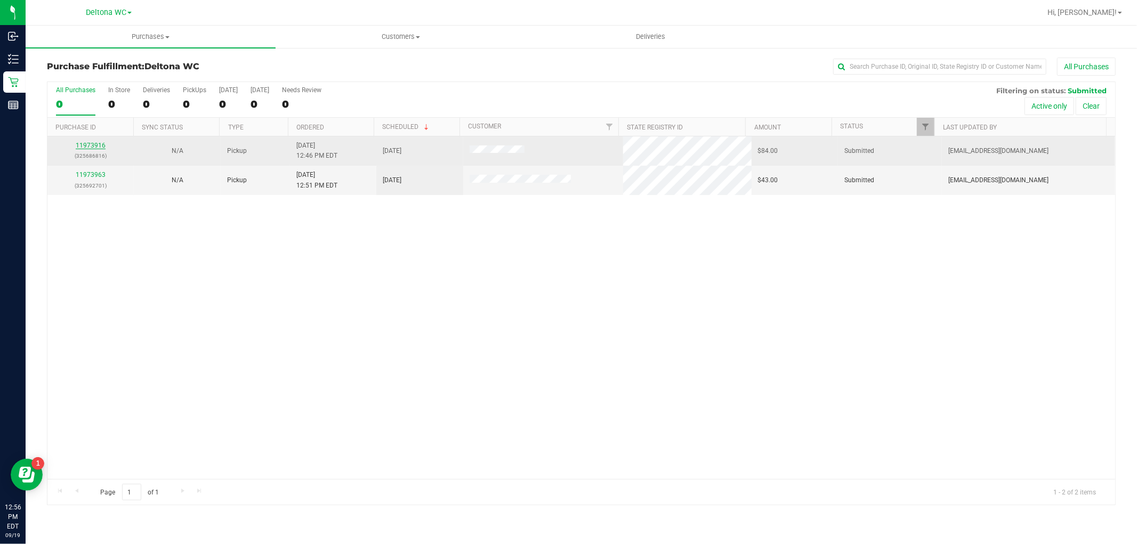
click at [80, 145] on link "11973916" at bounding box center [91, 145] width 30 height 7
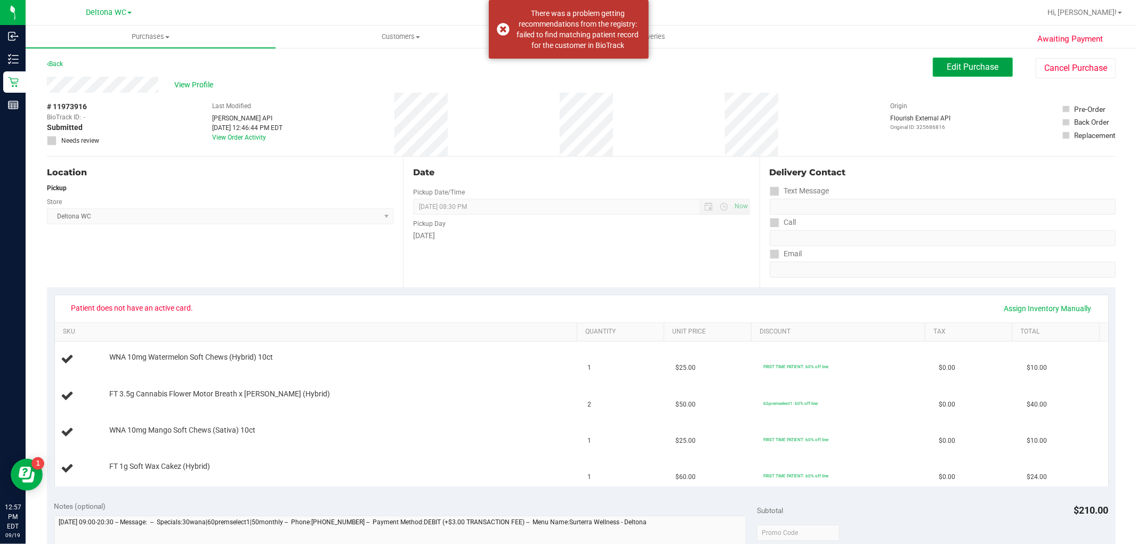
click at [975, 71] on span "Edit Purchase" at bounding box center [973, 67] width 52 height 10
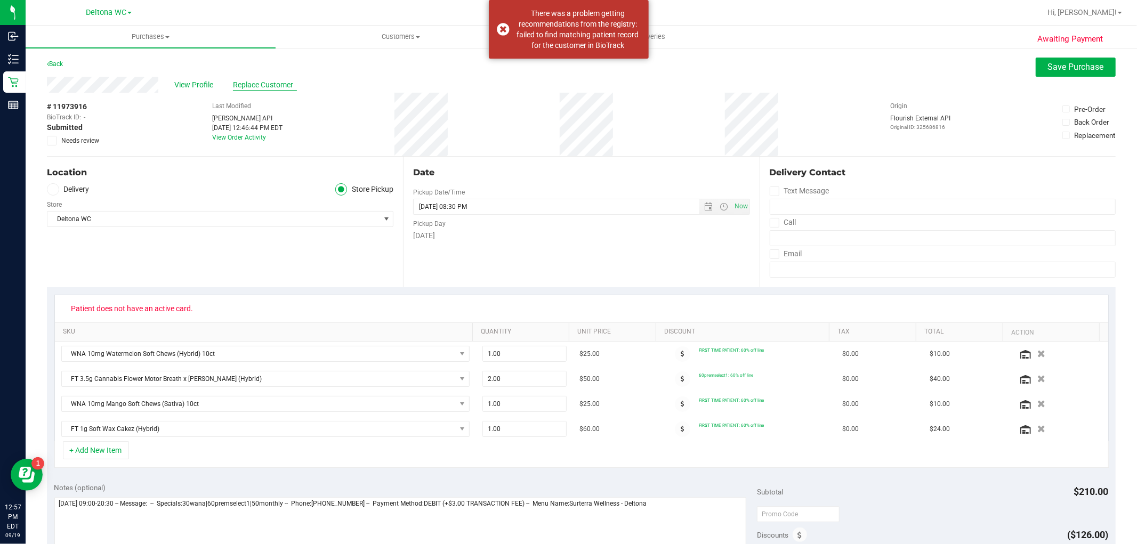
click at [265, 82] on span "Replace Customer" at bounding box center [265, 84] width 64 height 11
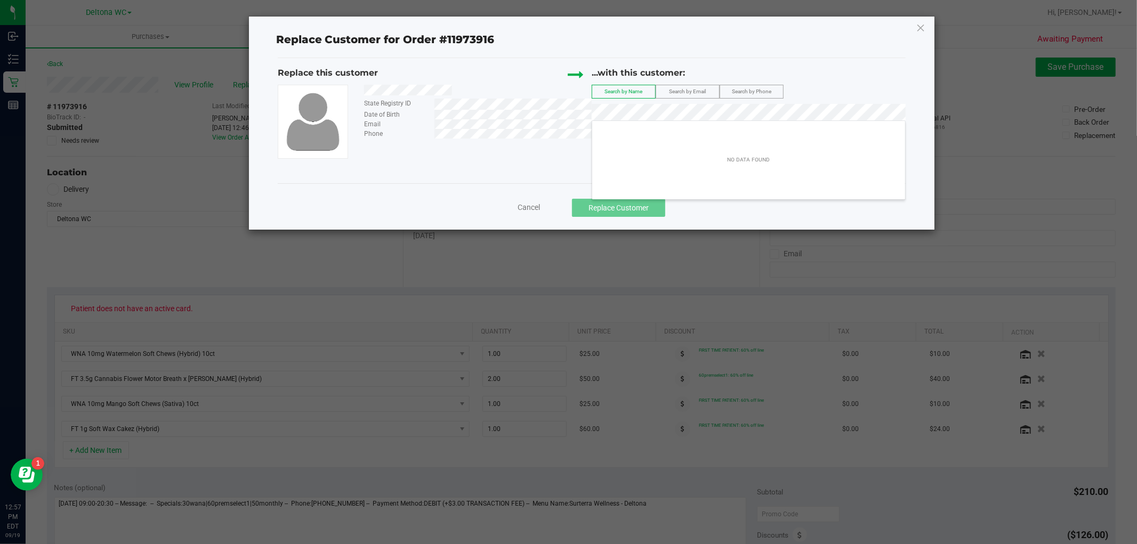
click at [533, 116] on div "Replace this customer State Registry ID Date of Birth Email Phone ...with this …" at bounding box center [592, 113] width 628 height 92
click at [682, 88] on span "Search by Email" at bounding box center [687, 91] width 37 height 6
click at [556, 153] on div "State Registry ID Date of Birth Email Phone" at bounding box center [435, 122] width 314 height 74
click at [924, 29] on icon at bounding box center [921, 27] width 10 height 17
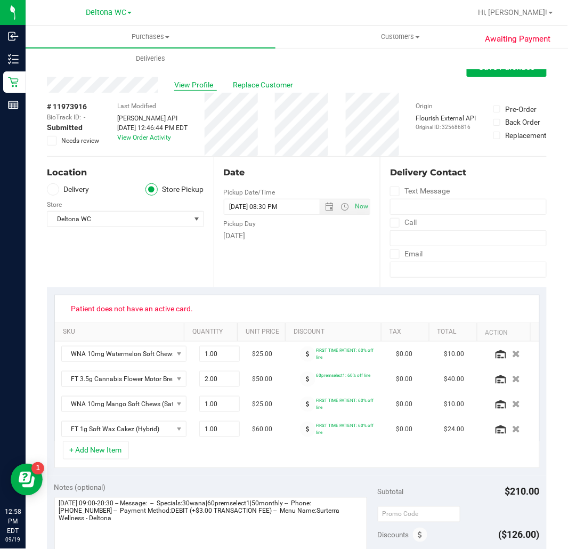
click at [207, 83] on span "View Profile" at bounding box center [195, 84] width 43 height 11
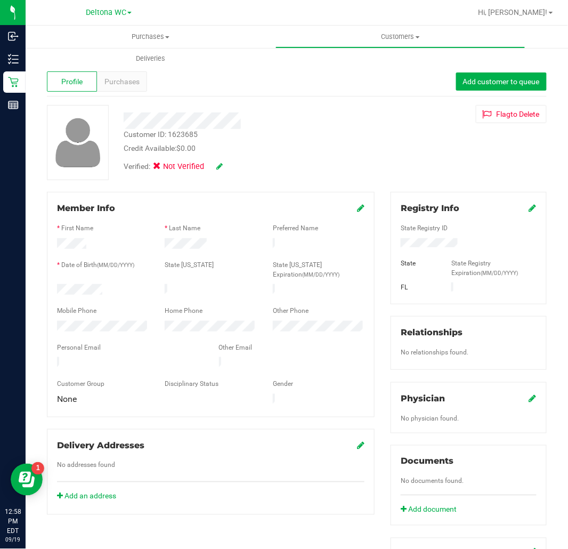
click at [75, 252] on div at bounding box center [211, 256] width 308 height 9
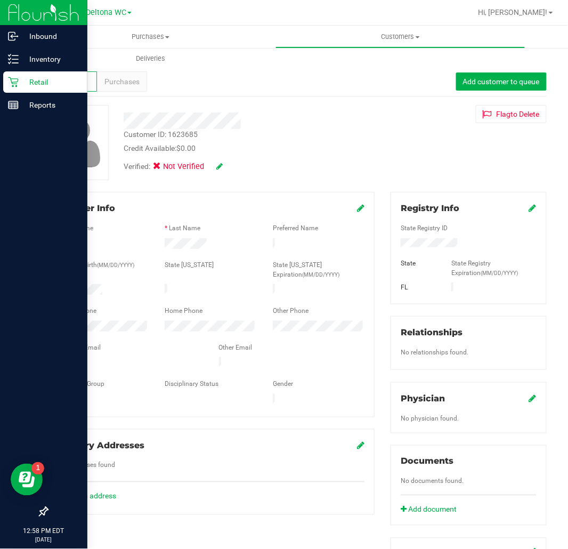
click at [13, 80] on icon at bounding box center [13, 82] width 11 height 11
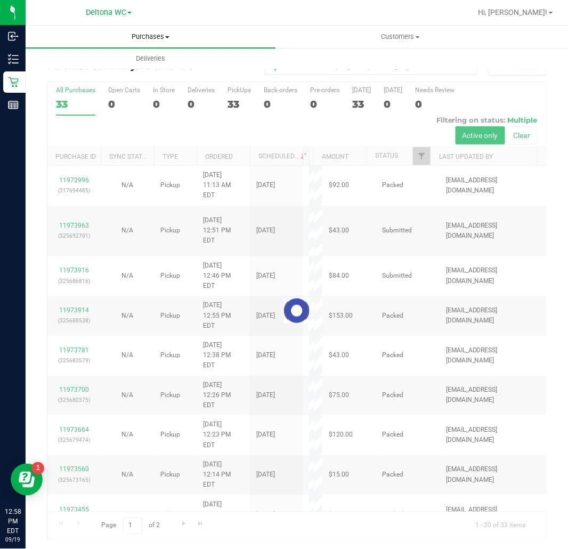
click at [153, 36] on span "Purchases" at bounding box center [151, 37] width 250 height 10
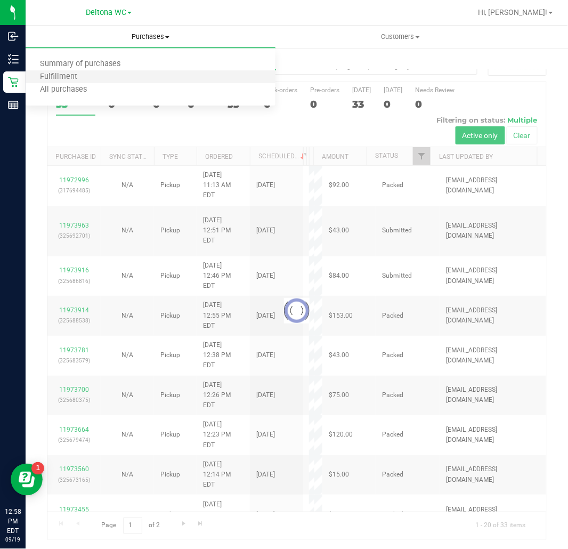
click at [133, 78] on li "Fulfillment" at bounding box center [151, 77] width 250 height 13
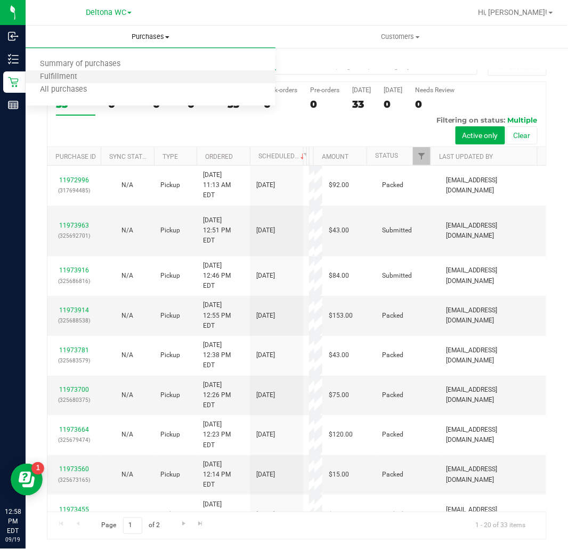
click at [127, 80] on li "Fulfillment" at bounding box center [151, 77] width 250 height 13
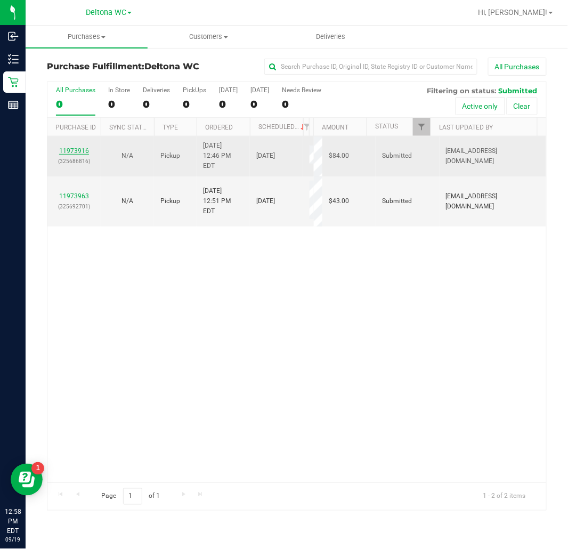
click at [64, 148] on link "11973916" at bounding box center [74, 150] width 30 height 7
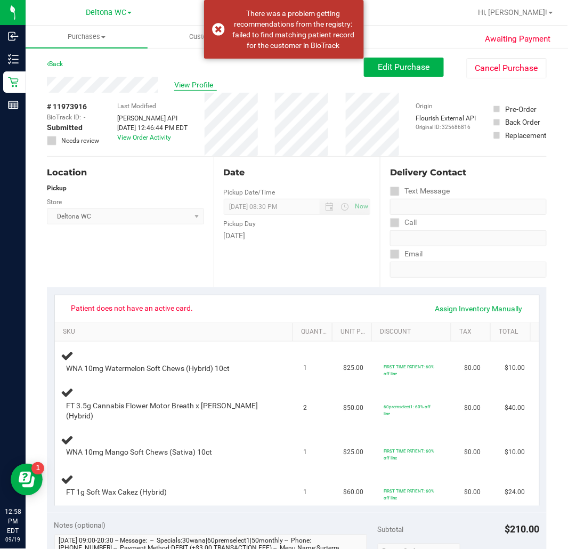
click at [198, 88] on span "View Profile" at bounding box center [195, 84] width 43 height 11
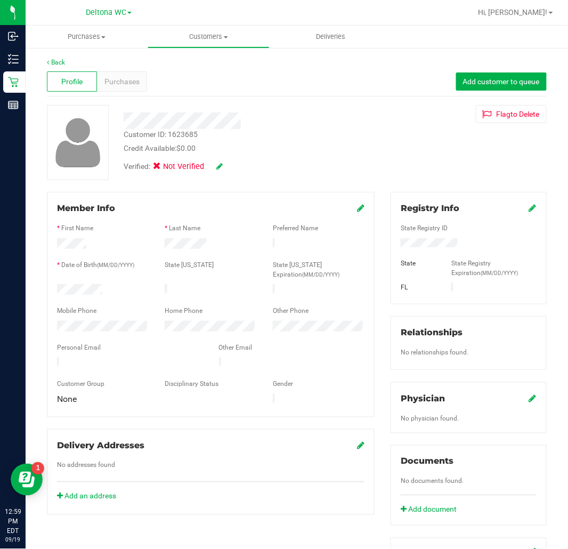
click at [357, 207] on icon at bounding box center [360, 208] width 7 height 9
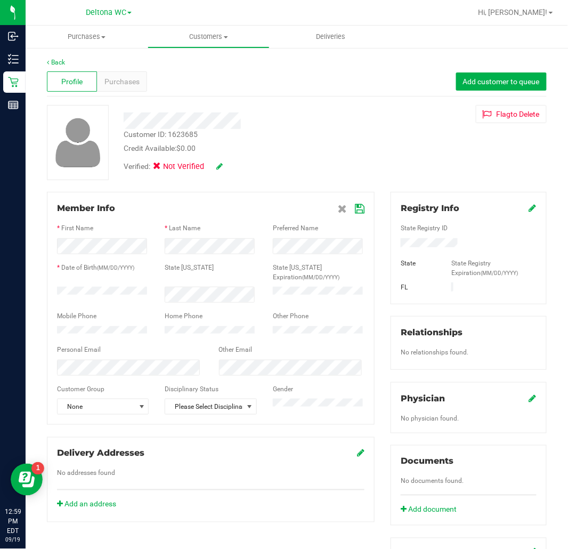
click at [520, 209] on div "Registry Info" at bounding box center [469, 208] width 136 height 13
click at [529, 207] on icon at bounding box center [532, 208] width 7 height 9
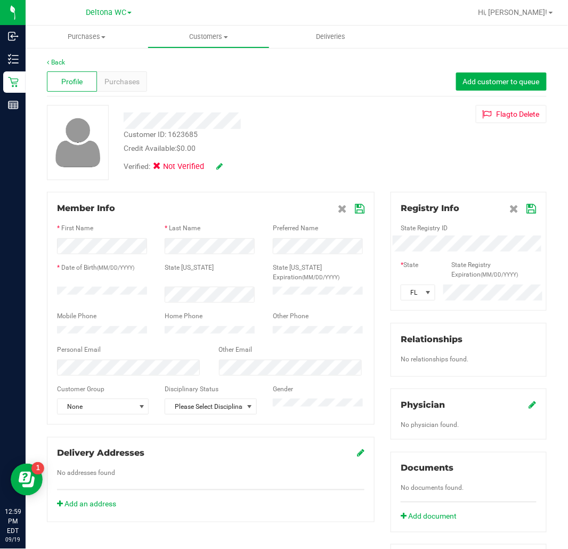
click at [286, 217] on div "Member Info * First Name * Last Name Preferred Name * Date of Birth (MM/DD/YYYY…" at bounding box center [297, 471] width 516 height 559
click at [527, 205] on icon at bounding box center [532, 209] width 10 height 9
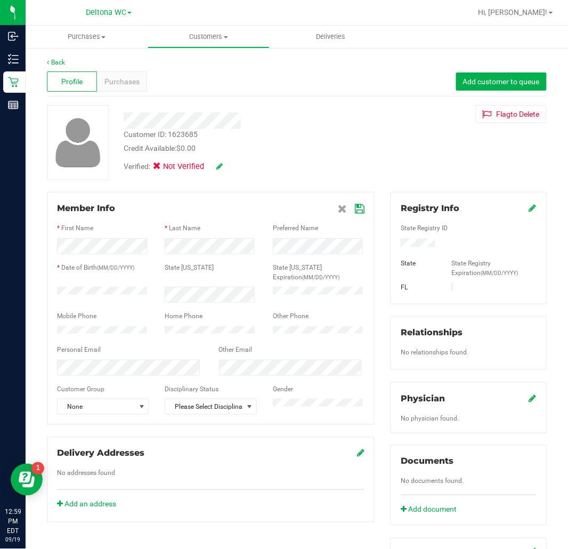
click at [215, 161] on div "Verified: Not Verified" at bounding box center [173, 167] width 99 height 12
click at [219, 164] on icon at bounding box center [219, 166] width 6 height 7
click at [358, 206] on icon at bounding box center [360, 209] width 10 height 9
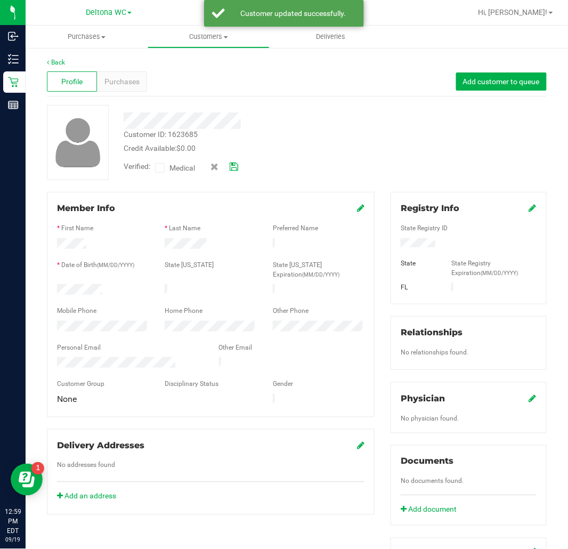
click at [234, 164] on icon at bounding box center [234, 166] width 9 height 7
click at [130, 82] on span "Purchases" at bounding box center [121, 81] width 35 height 11
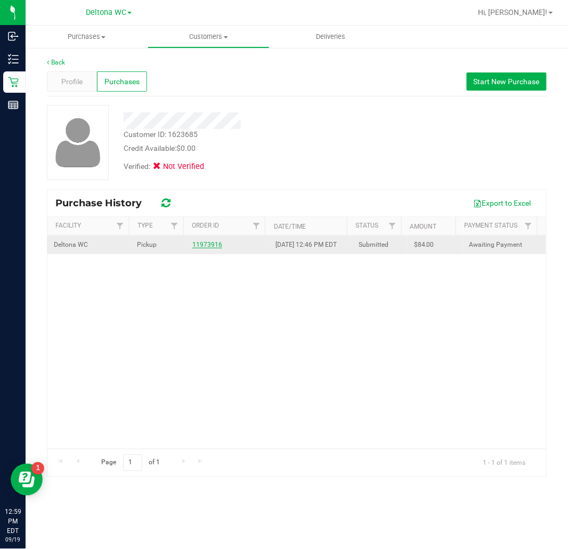
click at [203, 248] on link "11973916" at bounding box center [207, 244] width 30 height 7
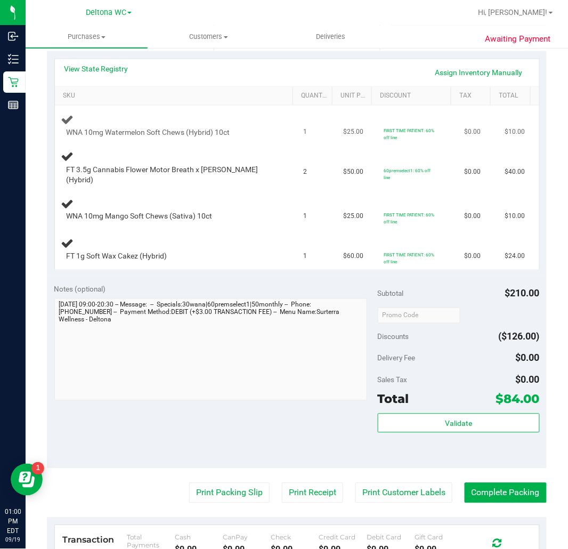
scroll to position [237, 0]
click at [354, 219] on td "$25.00" at bounding box center [357, 210] width 41 height 40
click at [337, 222] on td "$25.00" at bounding box center [357, 210] width 41 height 40
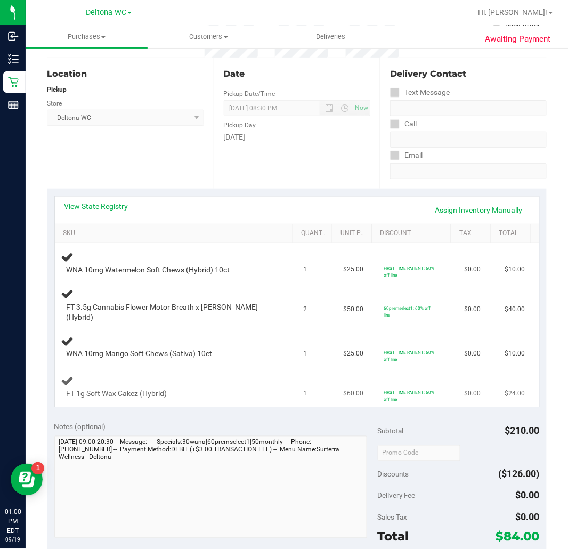
scroll to position [118, 0]
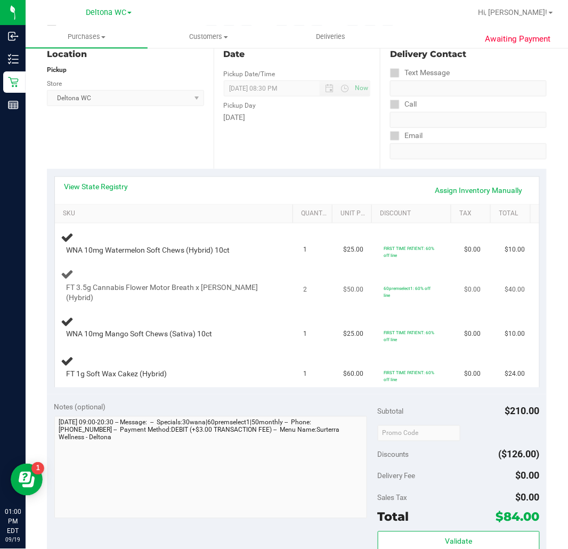
click at [355, 294] on td "$50.00" at bounding box center [357, 285] width 41 height 45
click at [465, 372] on span "$0.00" at bounding box center [473, 374] width 17 height 10
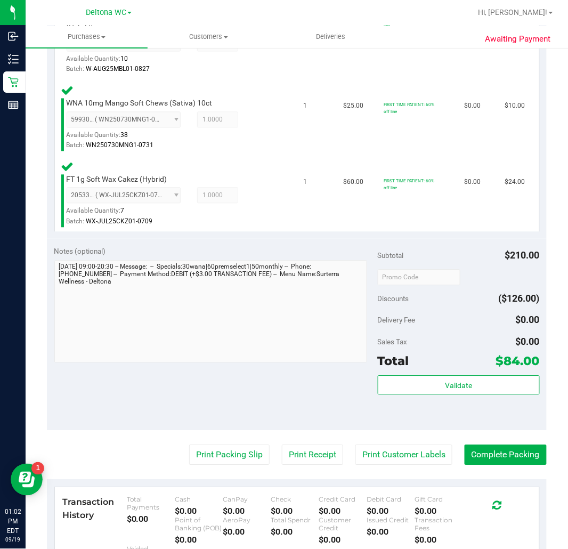
scroll to position [473, 0]
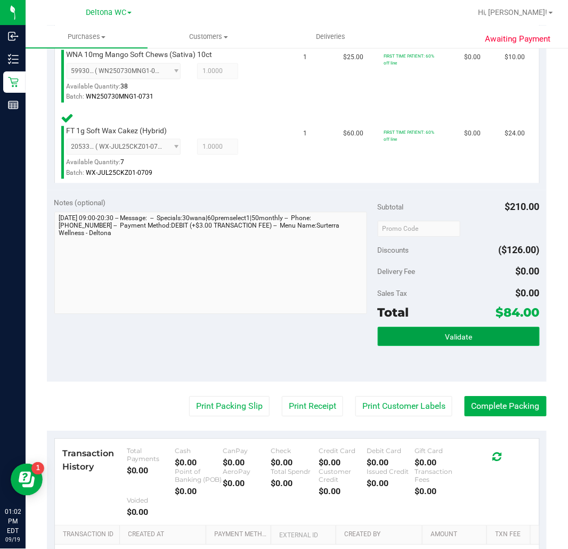
click at [446, 333] on span "Validate" at bounding box center [458, 337] width 27 height 9
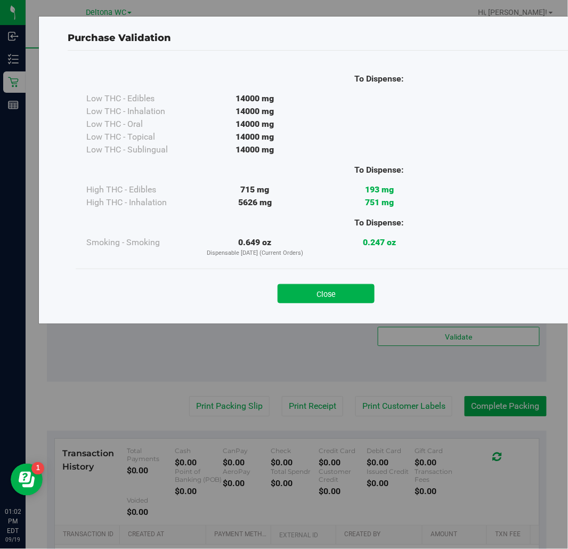
click at [329, 297] on button "Close" at bounding box center [326, 293] width 97 height 19
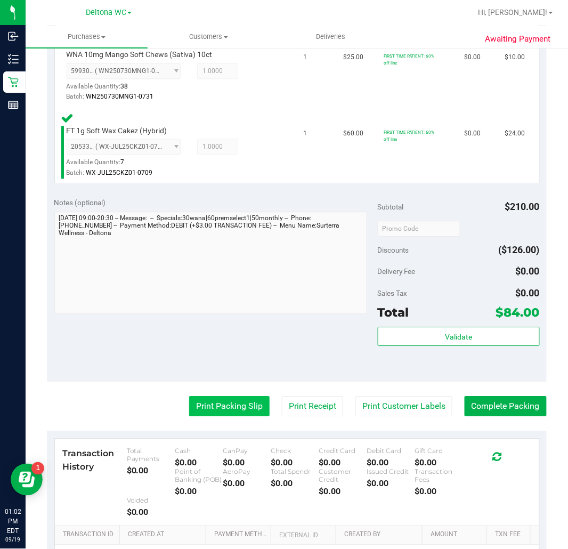
click at [236, 384] on purchase-details "Back Edit Purchase Cancel Purchase View Profile # 11973916 BioTrack ID: - Submi…" at bounding box center [297, 121] width 500 height 1074
click at [235, 396] on button "Print Packing Slip" at bounding box center [229, 406] width 80 height 20
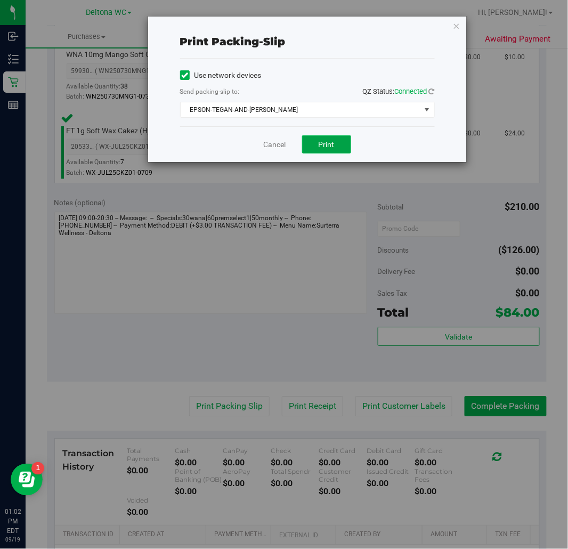
click at [321, 152] on button "Print" at bounding box center [326, 144] width 49 height 18
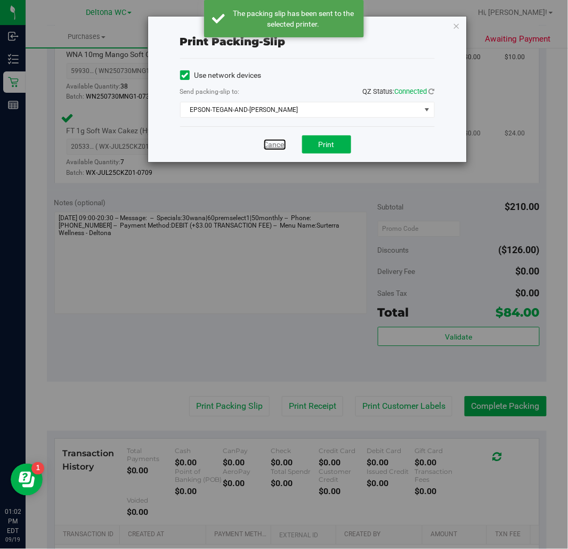
click at [271, 145] on link "Cancel" at bounding box center [275, 144] width 22 height 11
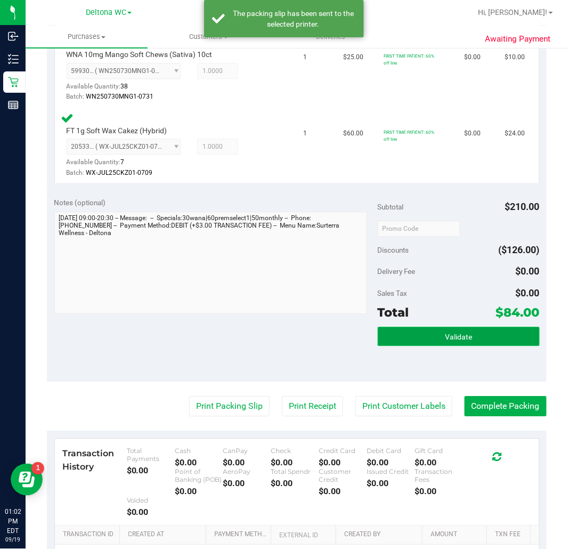
click at [438, 331] on button "Validate" at bounding box center [459, 336] width 162 height 19
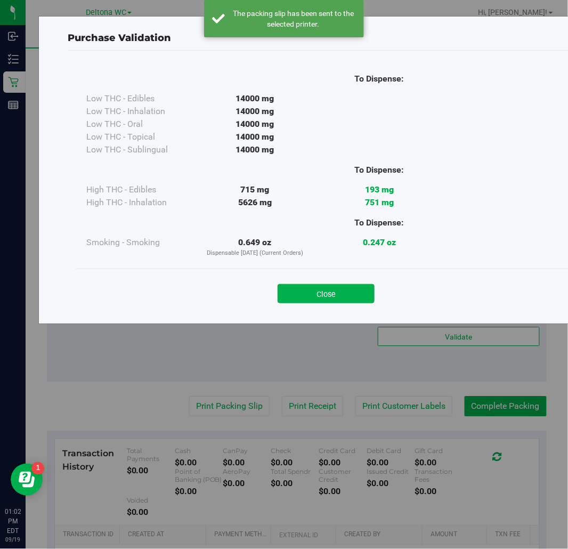
drag, startPoint x: 326, startPoint y: 291, endPoint x: 340, endPoint y: 310, distance: 24.0
click at [326, 292] on button "Close" at bounding box center [326, 293] width 97 height 19
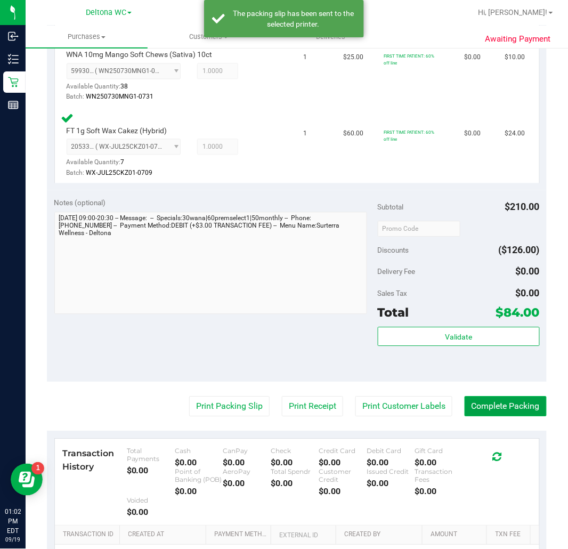
click at [504, 397] on button "Complete Packing" at bounding box center [506, 406] width 82 height 20
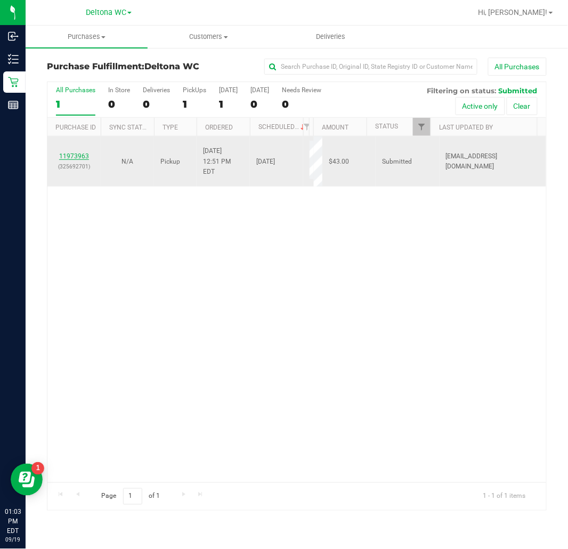
click at [80, 157] on link "11973963" at bounding box center [74, 155] width 30 height 7
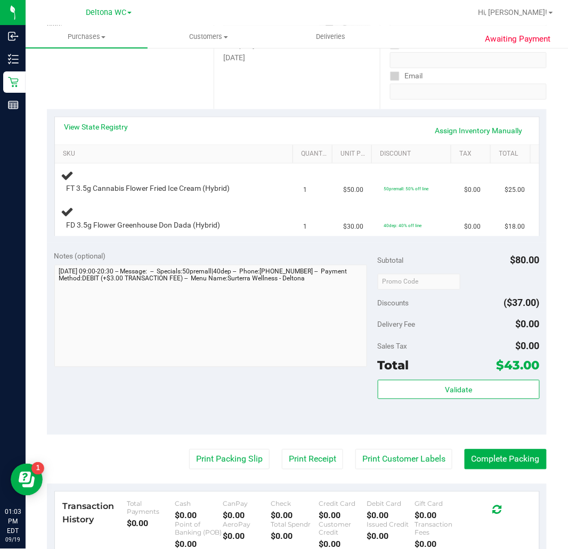
scroll to position [173, 0]
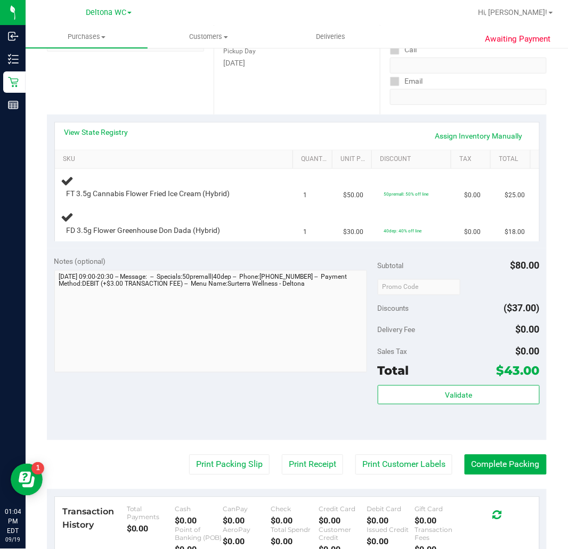
click at [489, 295] on div at bounding box center [459, 286] width 162 height 19
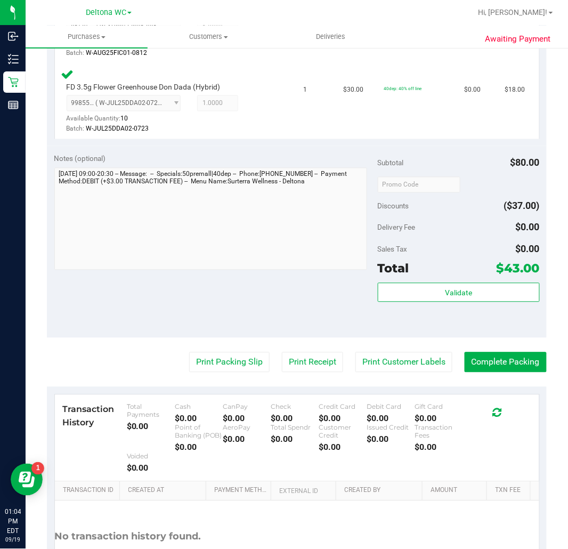
scroll to position [354, 0]
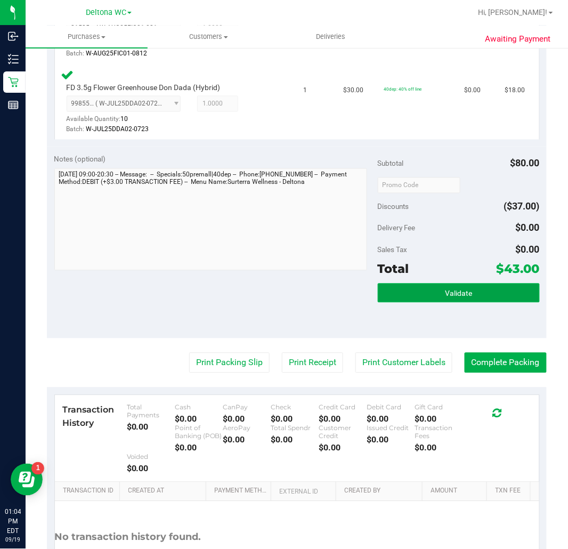
click at [479, 299] on button "Validate" at bounding box center [459, 293] width 162 height 19
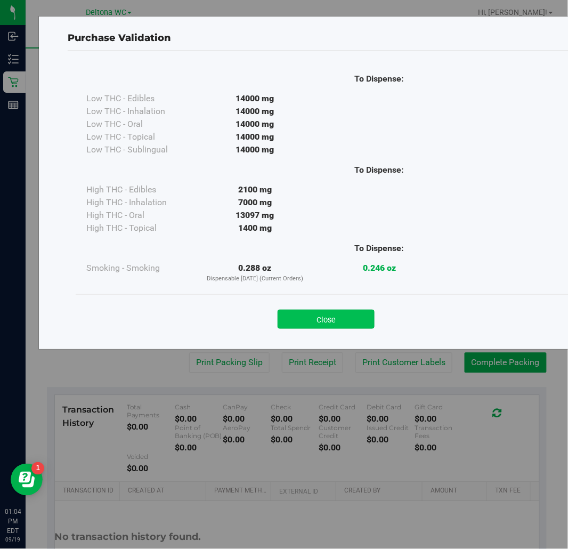
click at [358, 319] on button "Close" at bounding box center [326, 319] width 97 height 19
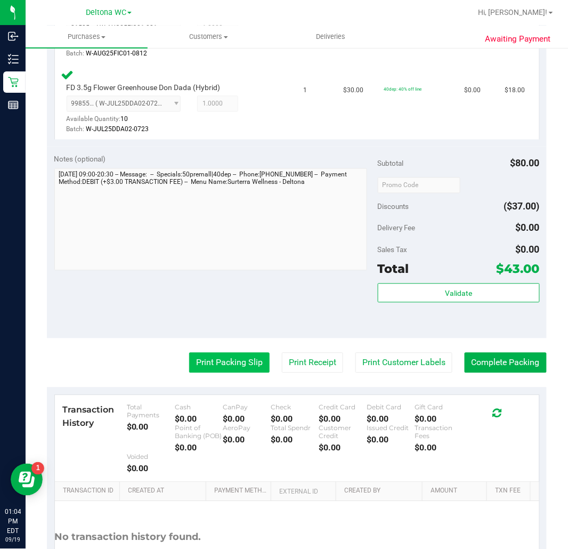
click at [226, 358] on button "Print Packing Slip" at bounding box center [229, 363] width 80 height 20
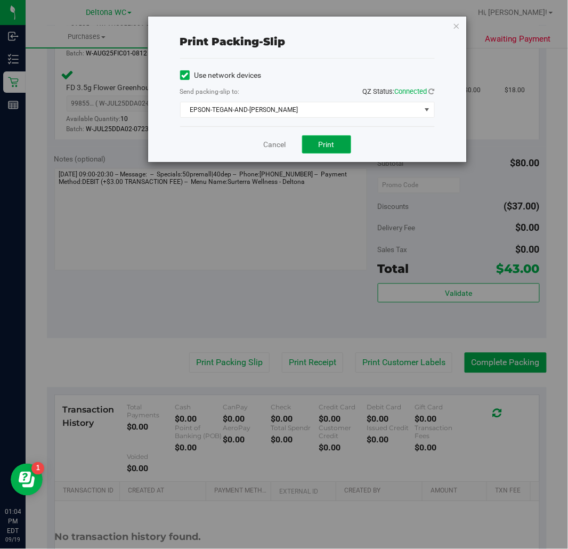
click at [348, 140] on button "Print" at bounding box center [326, 144] width 49 height 18
click at [281, 143] on link "Cancel" at bounding box center [275, 144] width 22 height 11
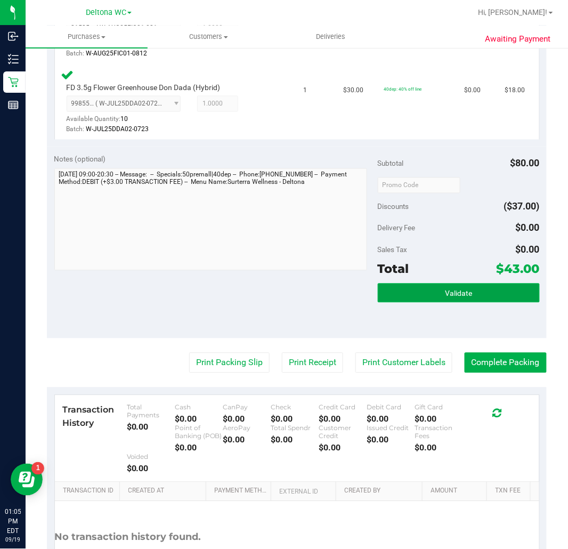
click at [440, 296] on button "Validate" at bounding box center [459, 293] width 162 height 19
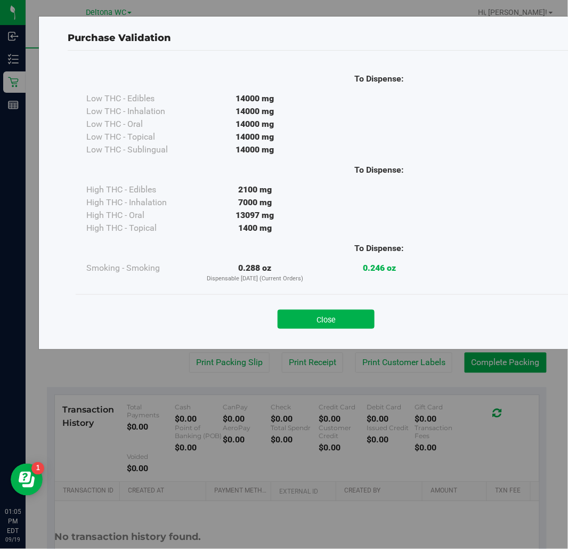
click at [506, 365] on div "Purchase Validation To Dispense: Low THC - Edibles 14000 mg" at bounding box center [288, 274] width 576 height 549
click at [349, 324] on button "Close" at bounding box center [326, 319] width 97 height 19
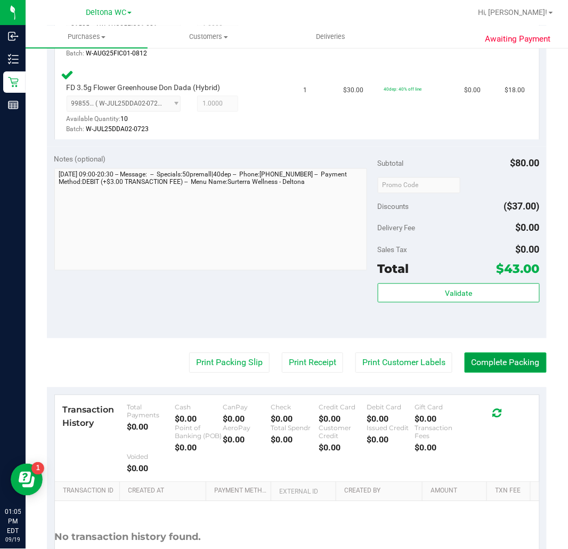
click at [505, 361] on button "Complete Packing" at bounding box center [506, 363] width 82 height 20
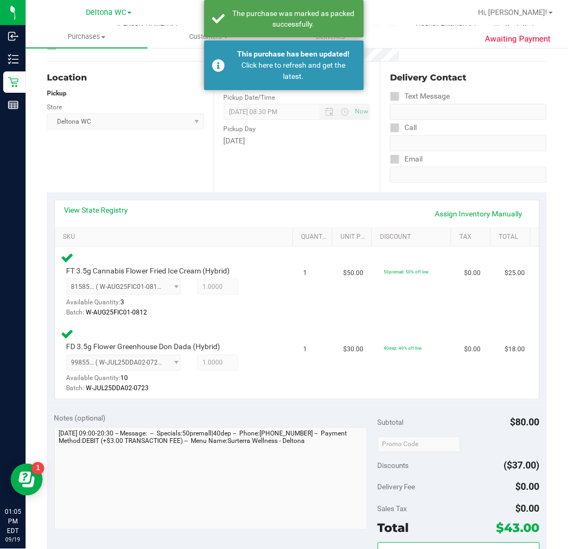
scroll to position [0, 0]
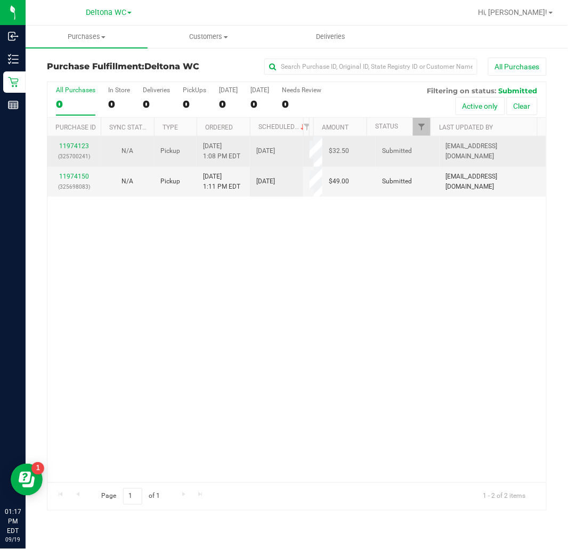
click at [75, 141] on div "11974123 (325700241)" at bounding box center [74, 151] width 41 height 20
click at [77, 144] on link "11974123" at bounding box center [74, 145] width 30 height 7
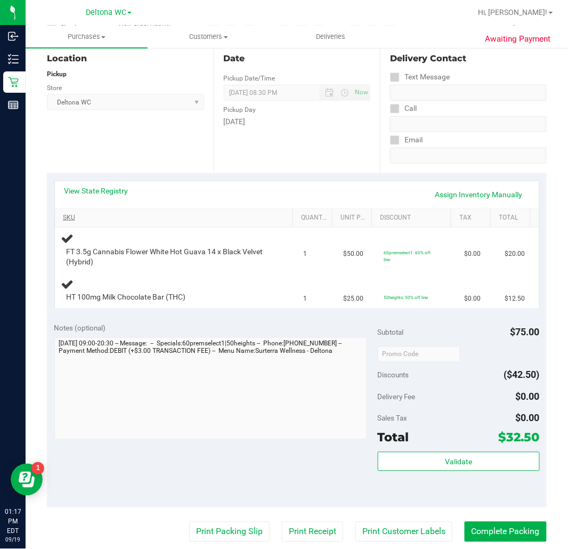
scroll to position [118, 0]
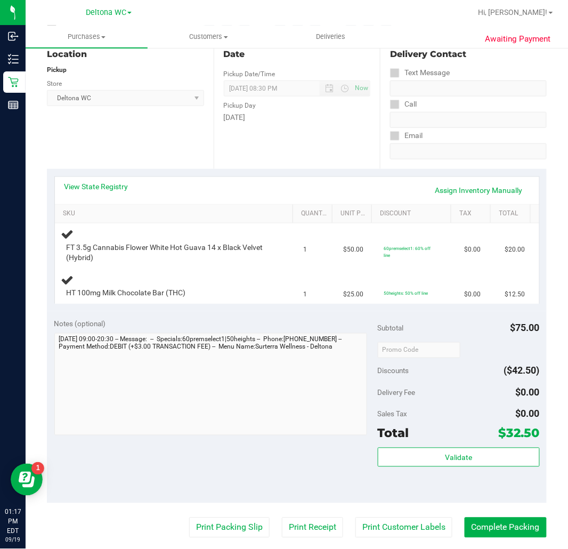
click at [297, 173] on div "View State Registry Assign Inventory Manually SKU Quantity Unit Price Discount …" at bounding box center [297, 240] width 500 height 142
click at [458, 300] on td "$0.00" at bounding box center [478, 286] width 41 height 36
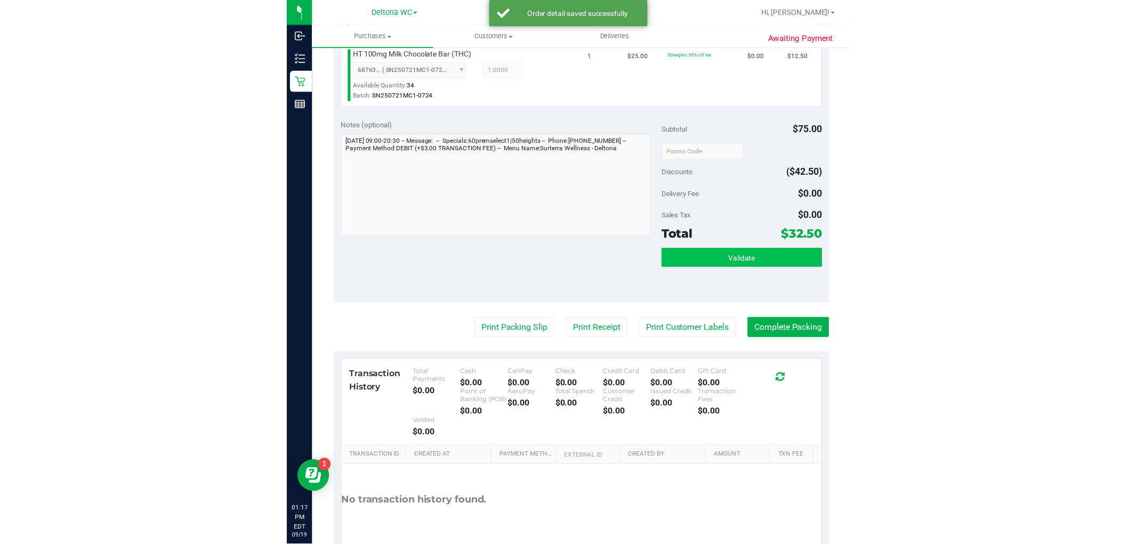
scroll to position [414, 0]
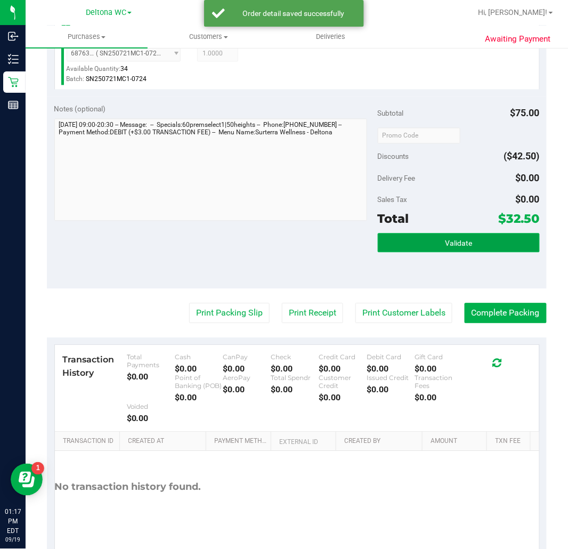
drag, startPoint x: 427, startPoint y: 238, endPoint x: 417, endPoint y: 242, distance: 10.5
click at [427, 238] on button "Validate" at bounding box center [459, 242] width 162 height 19
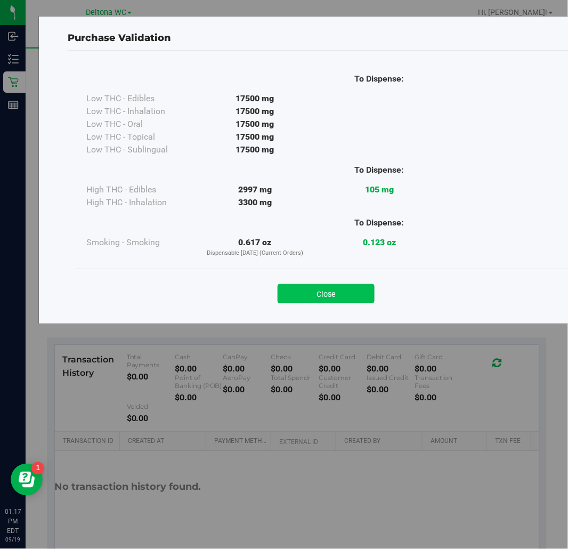
click at [311, 301] on button "Close" at bounding box center [326, 293] width 97 height 19
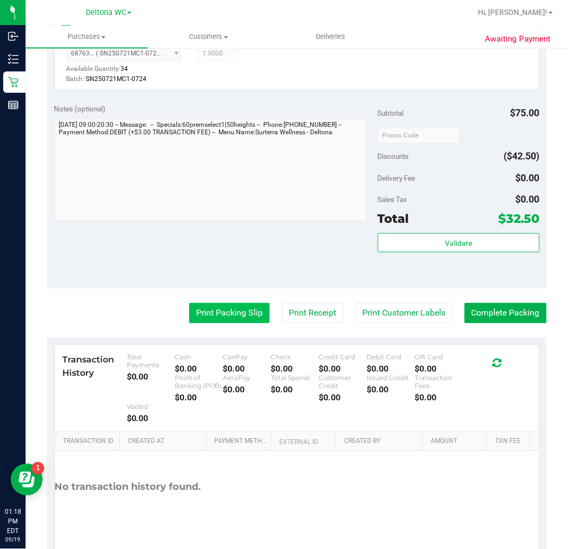
click at [204, 309] on button "Print Packing Slip" at bounding box center [229, 313] width 80 height 20
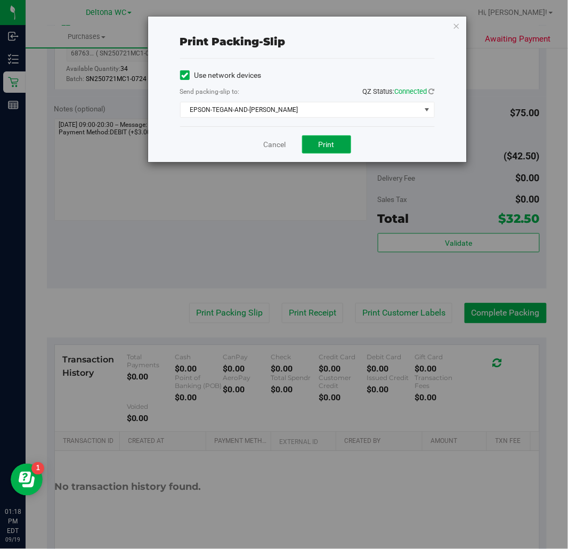
click at [329, 150] on button "Print" at bounding box center [326, 144] width 49 height 18
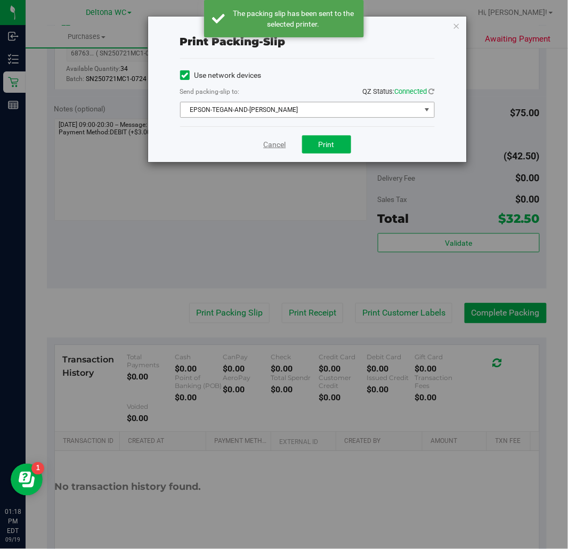
click at [273, 144] on link "Cancel" at bounding box center [275, 144] width 22 height 11
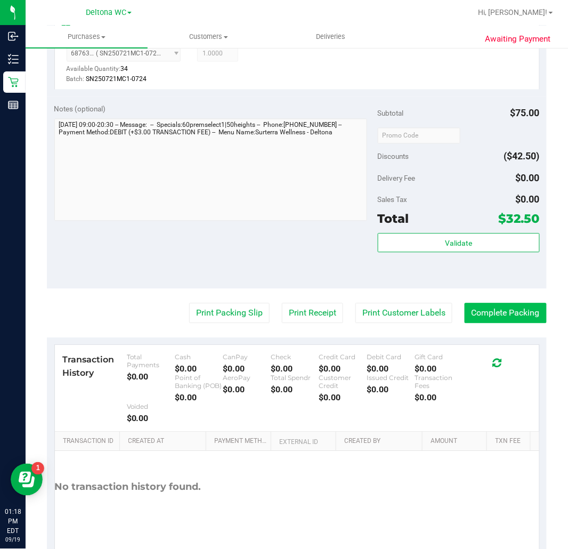
click at [497, 312] on button "Complete Packing" at bounding box center [506, 313] width 82 height 20
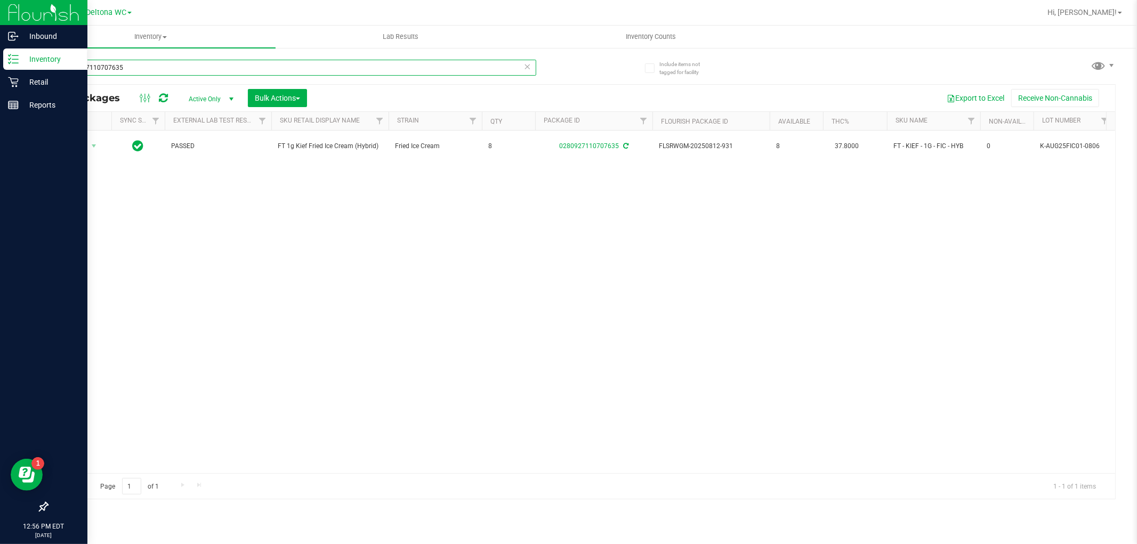
drag, startPoint x: 0, startPoint y: 0, endPoint x: 0, endPoint y: 129, distance: 129.0
click at [0, 134] on div "Inbound Inventory Retail Reports 12:56 PM EDT [DATE] 09/19 Deltona WC Hi, [PERS…" at bounding box center [568, 272] width 1137 height 544
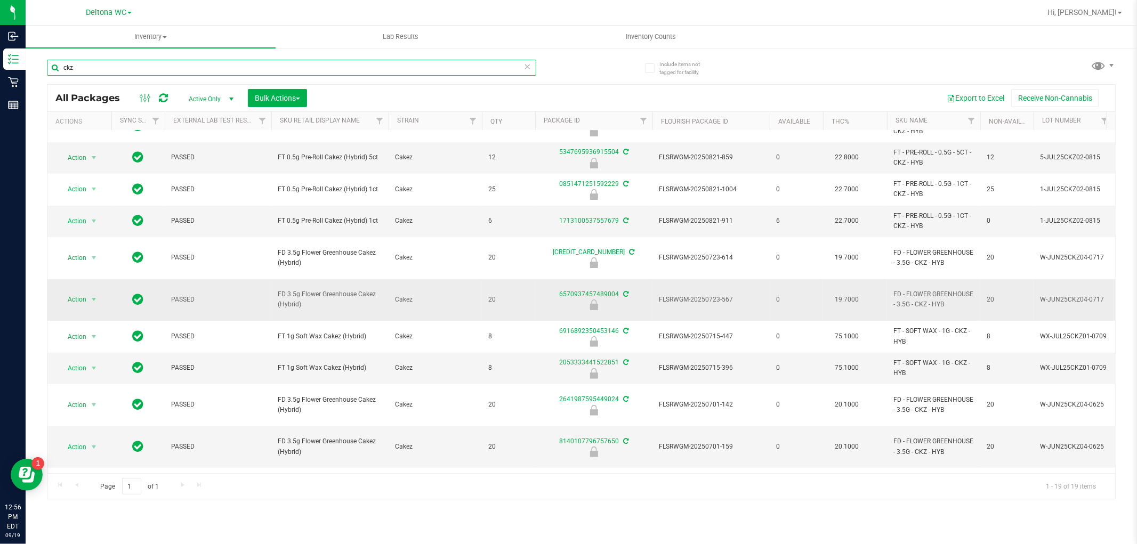
scroll to position [237, 0]
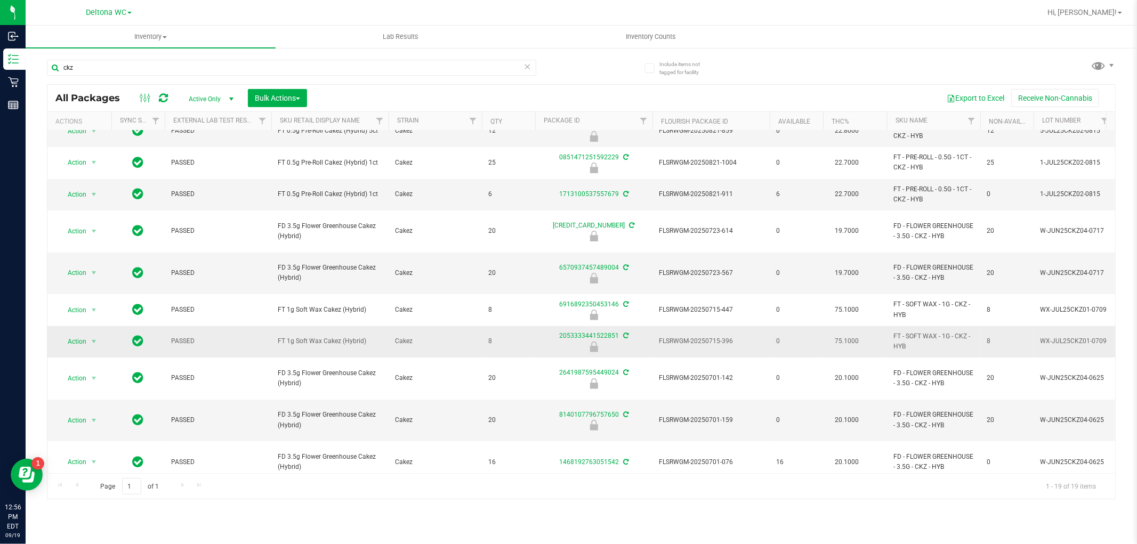
drag, startPoint x: 368, startPoint y: 323, endPoint x: 270, endPoint y: 330, distance: 98.3
click at [270, 330] on tr "Action Action Edit attributes Global inventory Locate package Package audit log…" at bounding box center [945, 341] width 1796 height 31
copy tr "FT 1g Soft Wax Cakez (Hybrid)"
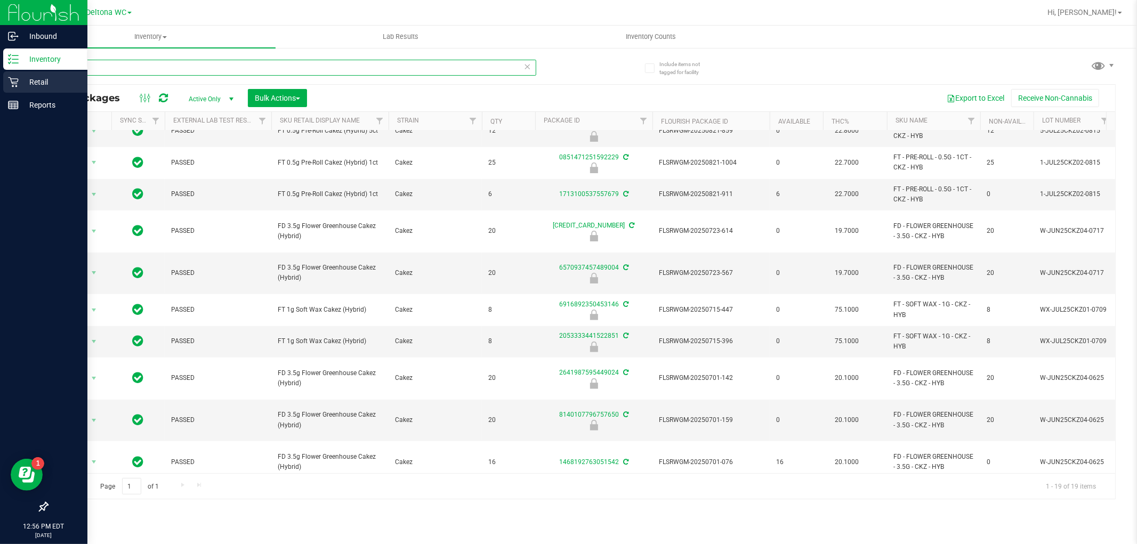
drag, startPoint x: 214, startPoint y: 69, endPoint x: 0, endPoint y: 76, distance: 214.3
click at [0, 77] on div "Inbound Inventory Retail Reports 12:56 PM EDT [DATE] 09/19 Deltona WC Hi, [PERS…" at bounding box center [568, 272] width 1137 height 544
paste input "FT 1g Soft Wax Cakez (Hybrid)"
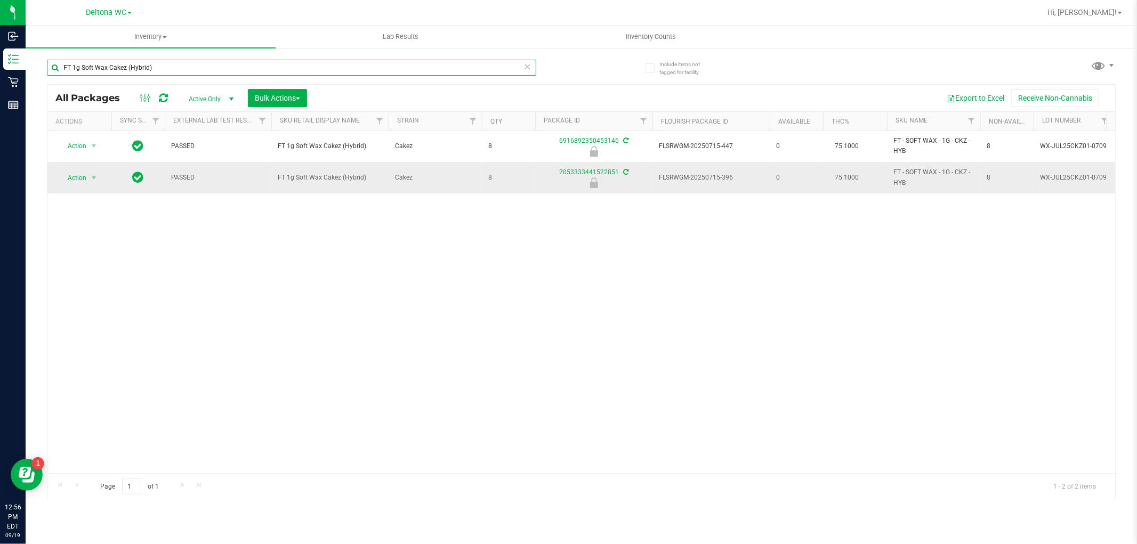
type input "FT 1g Soft Wax Cakez (Hybrid)"
click at [74, 184] on span "Action" at bounding box center [72, 178] width 29 height 15
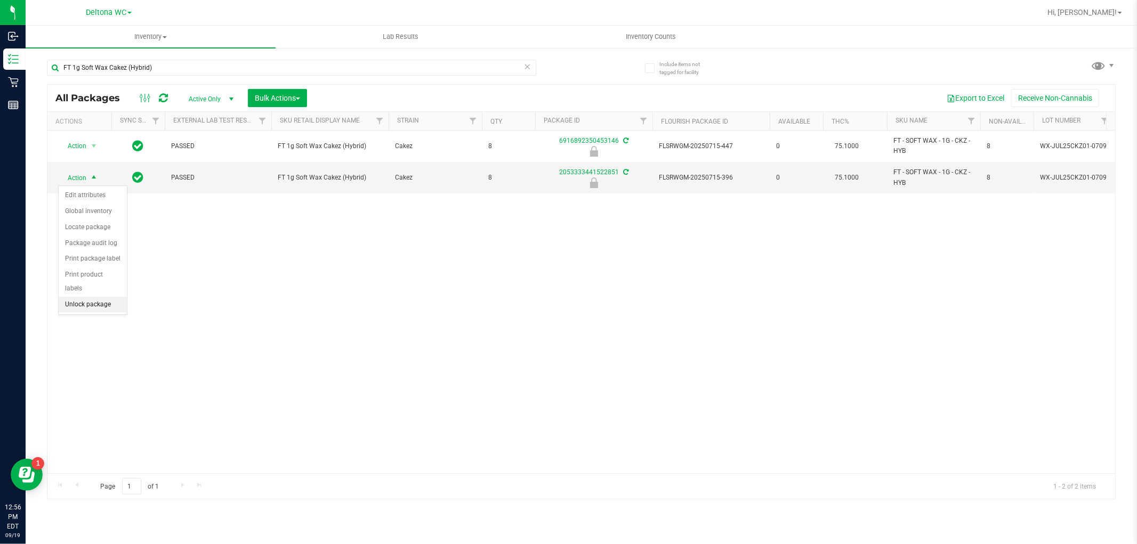
click at [81, 308] on li "Unlock package" at bounding box center [93, 305] width 68 height 16
click at [1103, 9] on span "Hi, [PERSON_NAME]!" at bounding box center [1081, 12] width 69 height 9
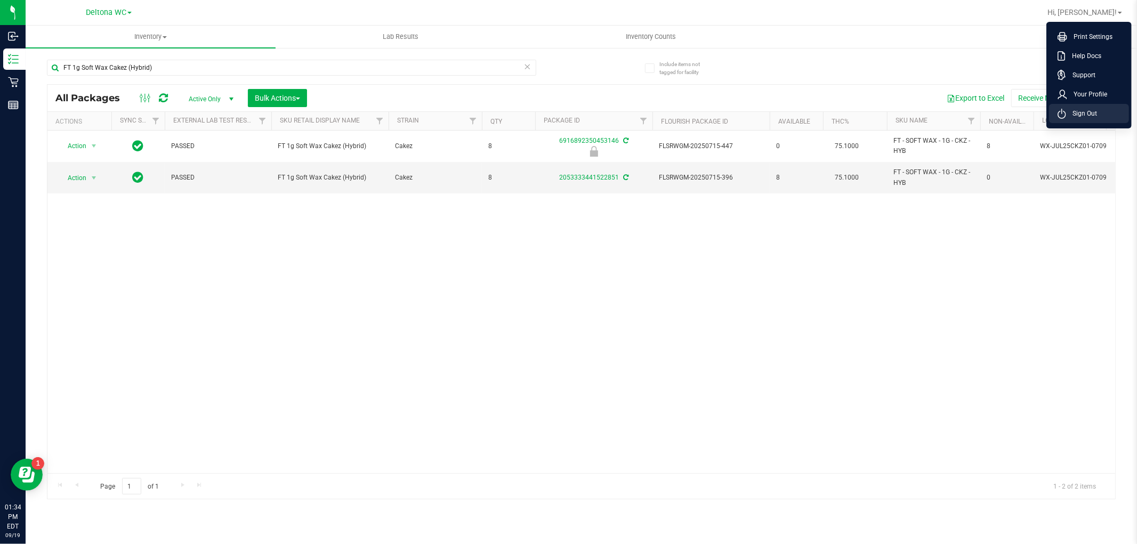
click at [1072, 113] on span "Sign Out" at bounding box center [1081, 113] width 31 height 11
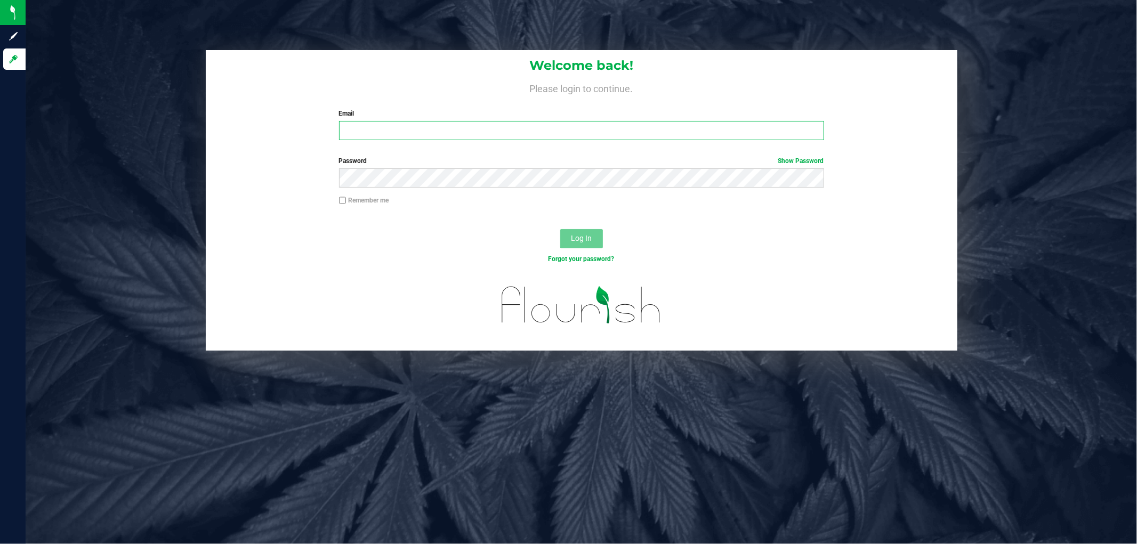
click at [592, 131] on input "Email" at bounding box center [581, 130] width 485 height 19
paste input "[EMAIL_ADDRESS][DOMAIN_NAME]"
type input "[EMAIL_ADDRESS][DOMAIN_NAME]"
click at [560, 229] on button "Log In" at bounding box center [581, 238] width 43 height 19
